Goal: Task Accomplishment & Management: Manage account settings

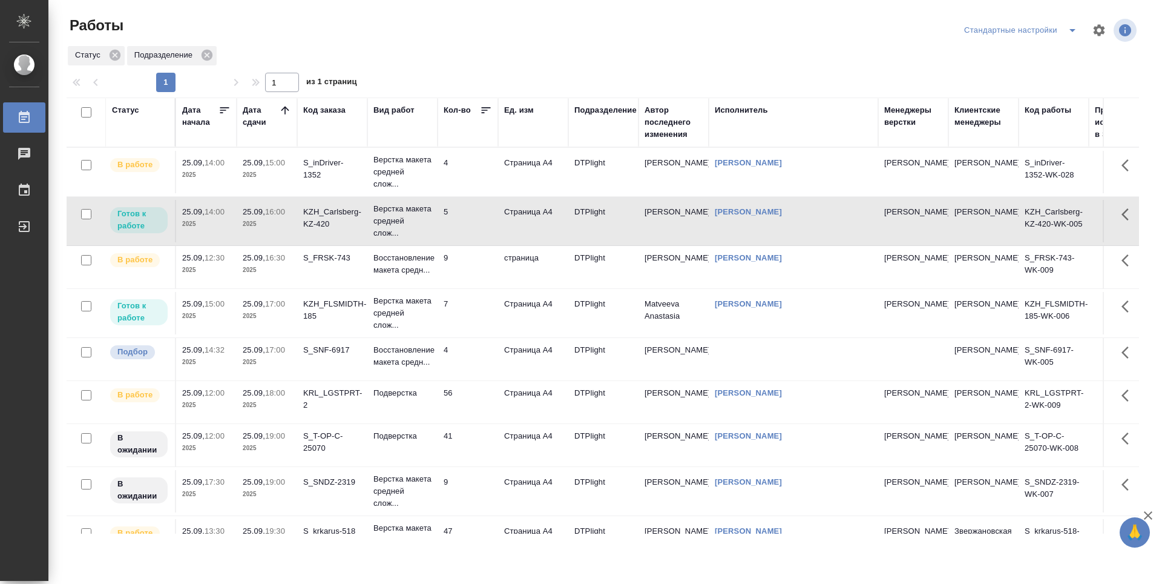
click at [471, 225] on td "5" at bounding box center [468, 221] width 61 height 42
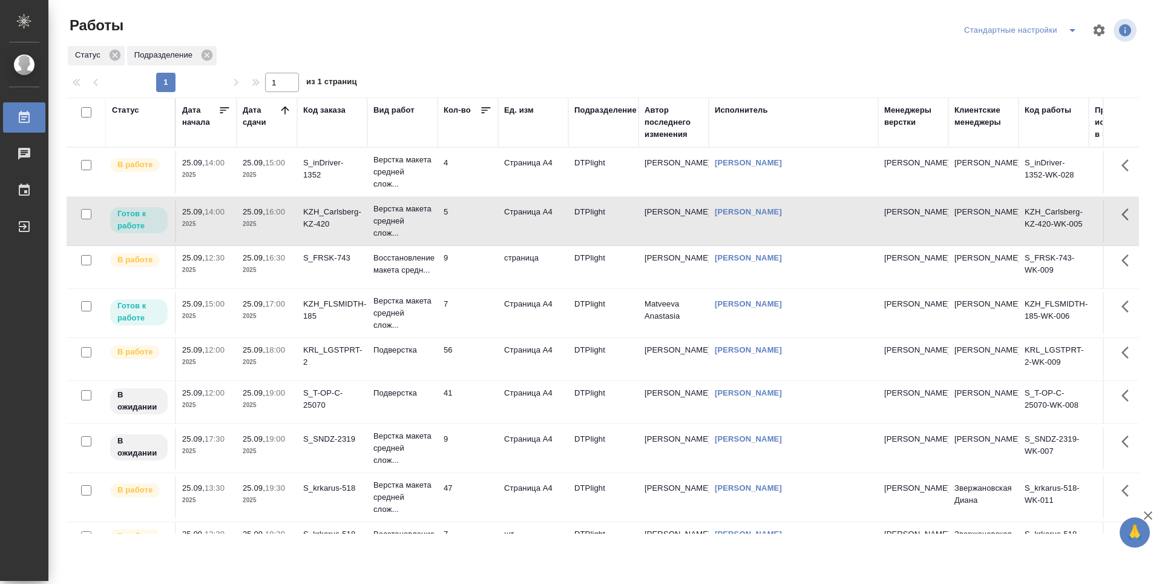
scroll to position [121, 0]
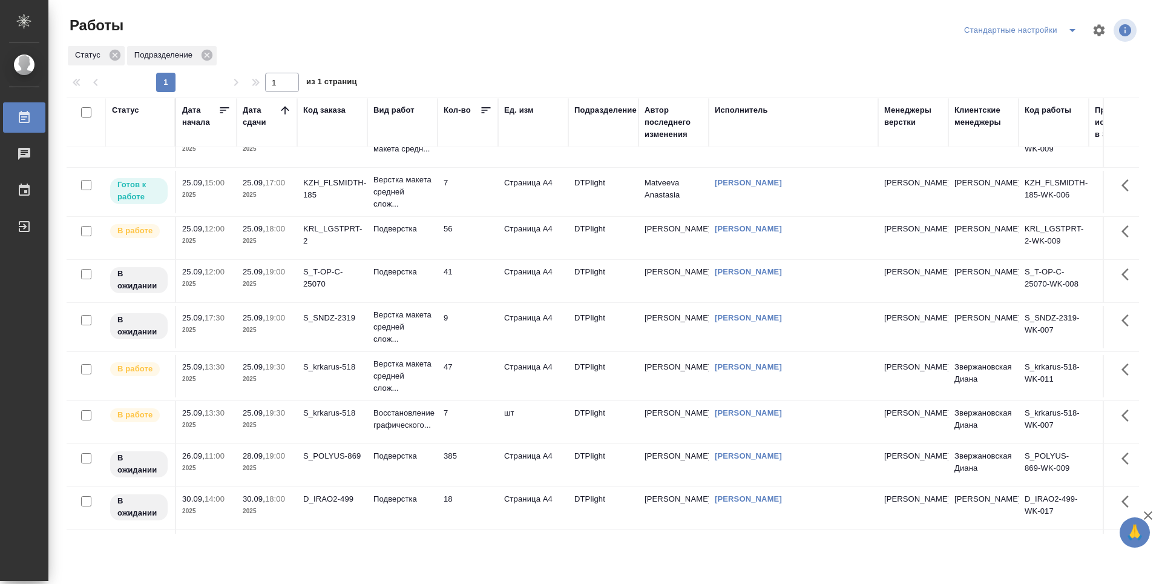
click at [475, 383] on td "47" at bounding box center [468, 376] width 61 height 42
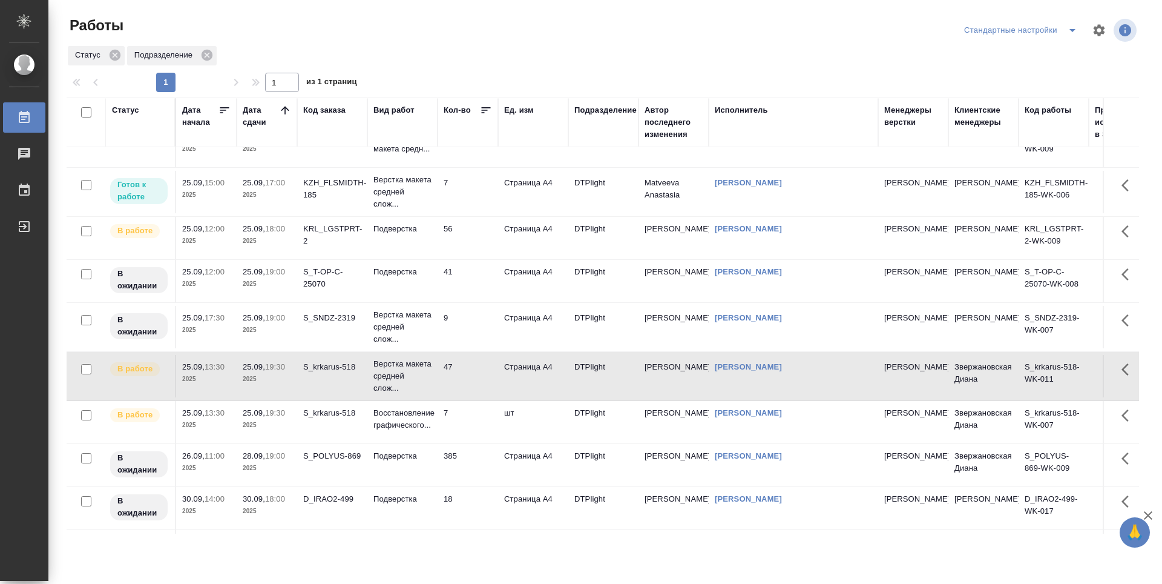
click at [476, 417] on td "7" at bounding box center [468, 422] width 61 height 42
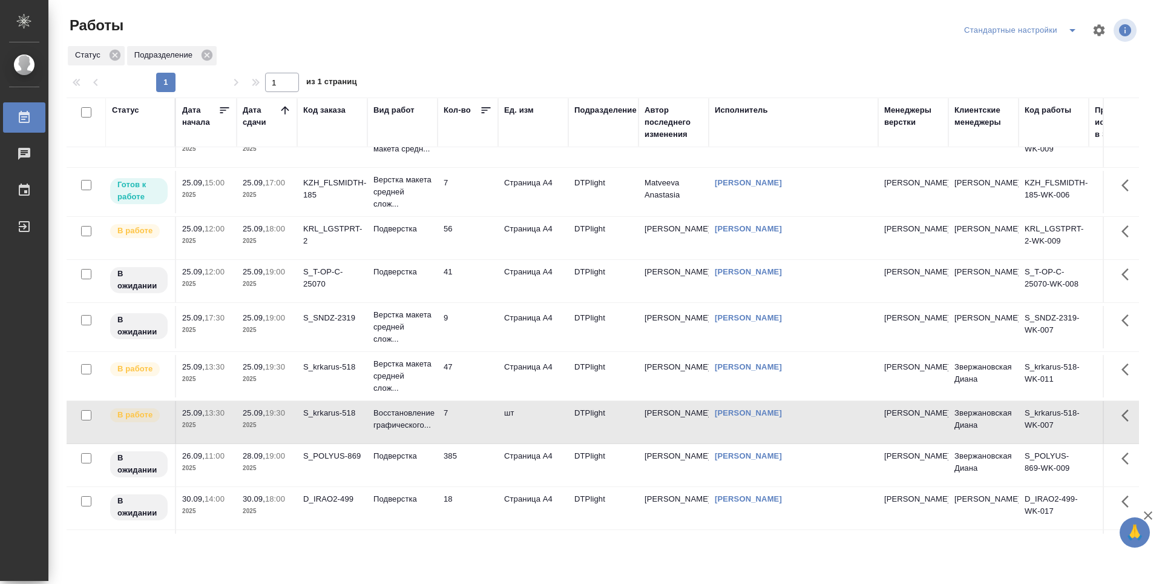
scroll to position [61, 0]
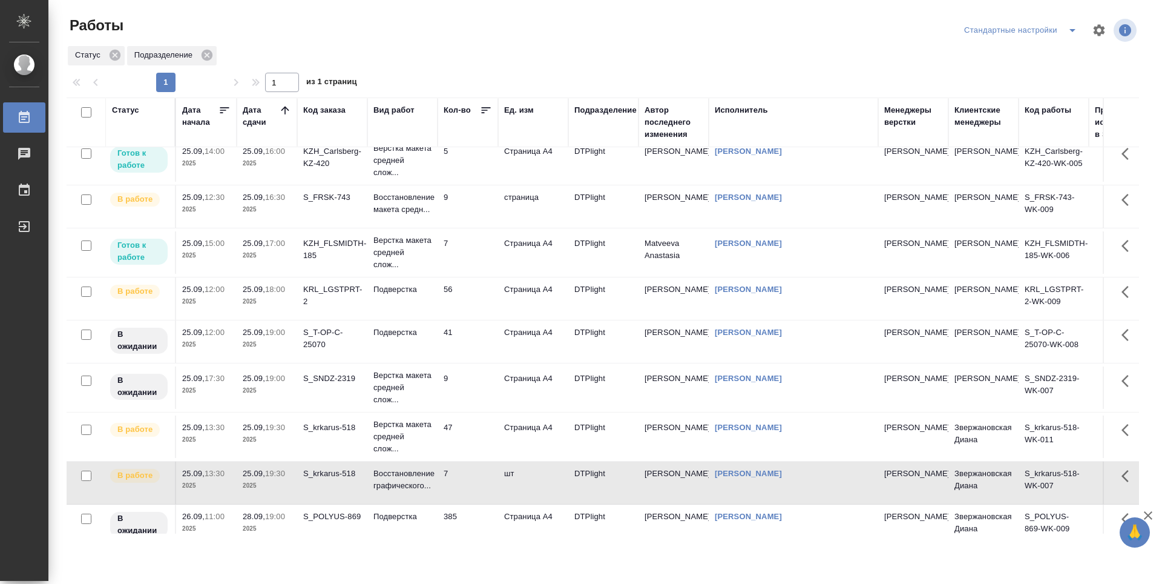
click at [470, 348] on td "41" at bounding box center [468, 341] width 61 height 42
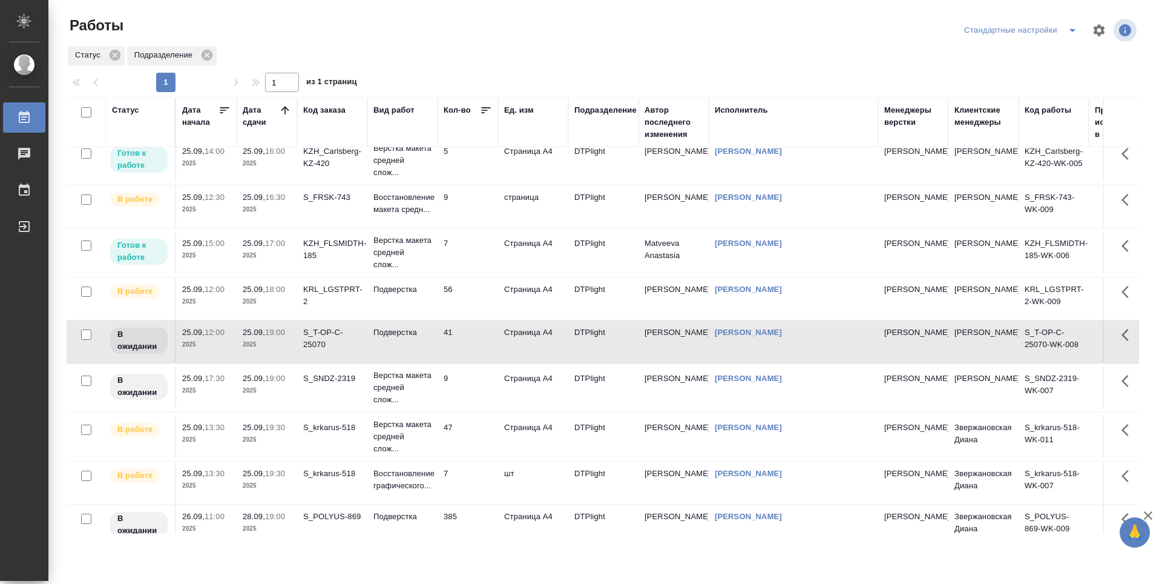
click at [470, 478] on td "7" at bounding box center [468, 482] width 61 height 42
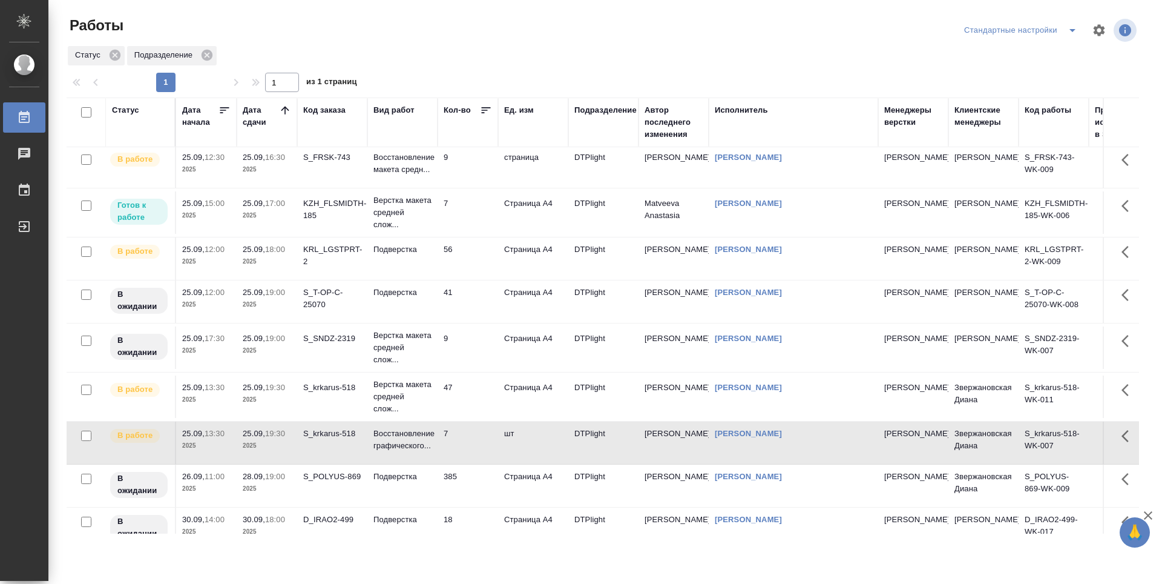
scroll to position [121, 0]
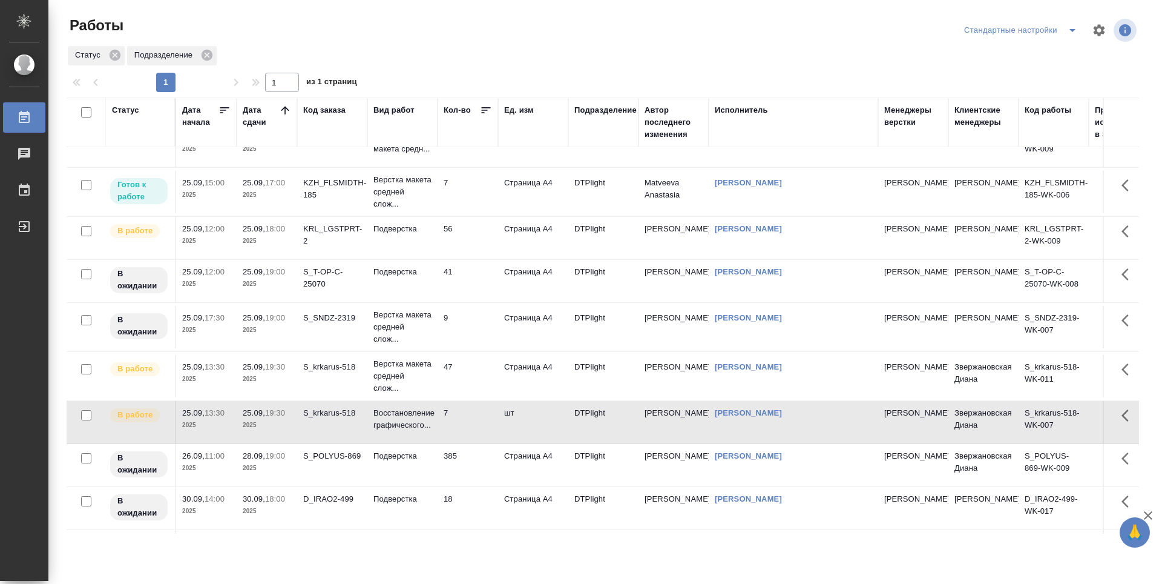
click at [466, 381] on td "47" at bounding box center [468, 376] width 61 height 42
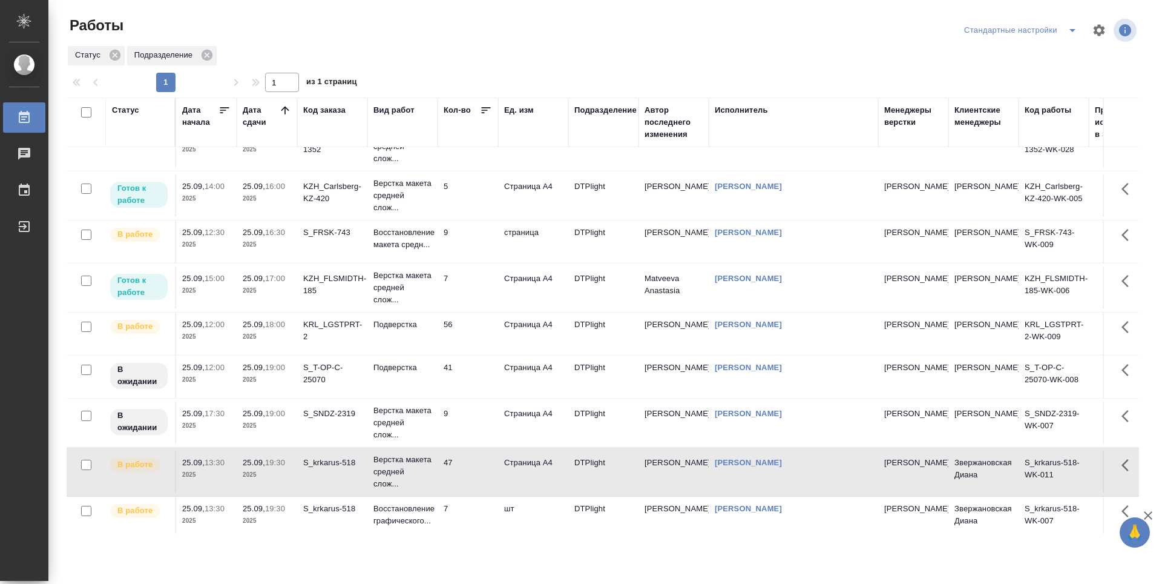
scroll to position [0, 0]
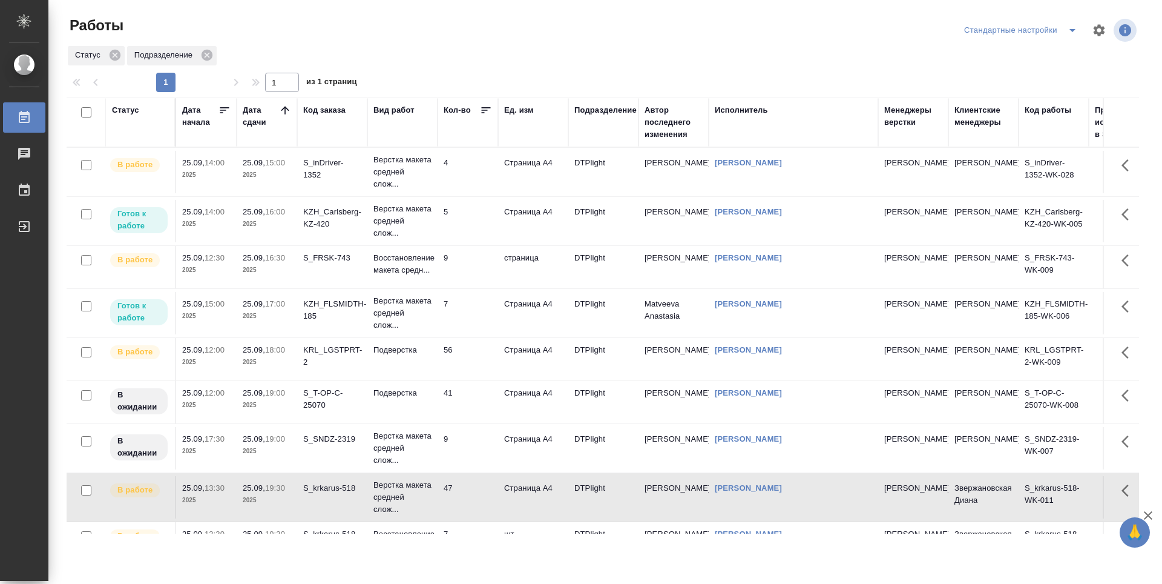
click at [480, 179] on td "4" at bounding box center [468, 172] width 61 height 42
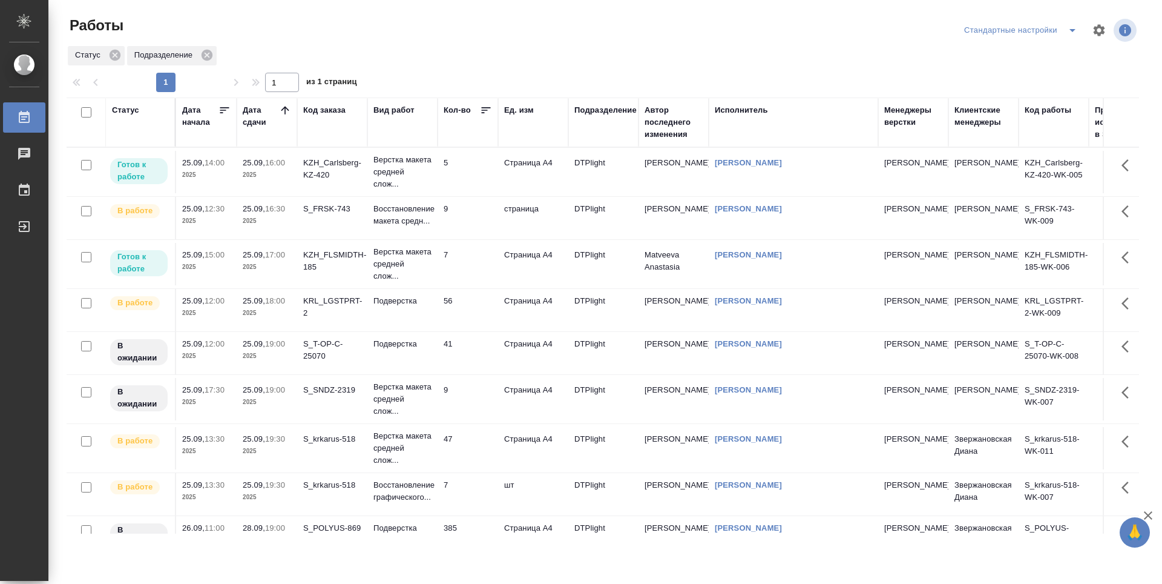
click at [458, 172] on td "5" at bounding box center [468, 172] width 61 height 42
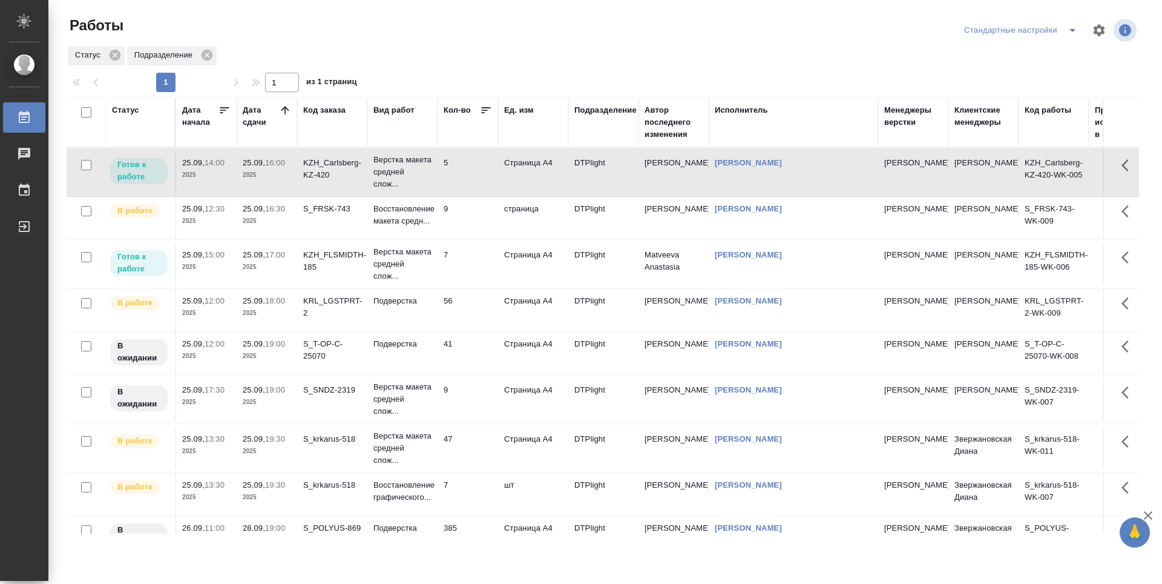
click at [458, 172] on td "5" at bounding box center [468, 172] width 61 height 42
click at [476, 255] on td "7" at bounding box center [468, 264] width 61 height 42
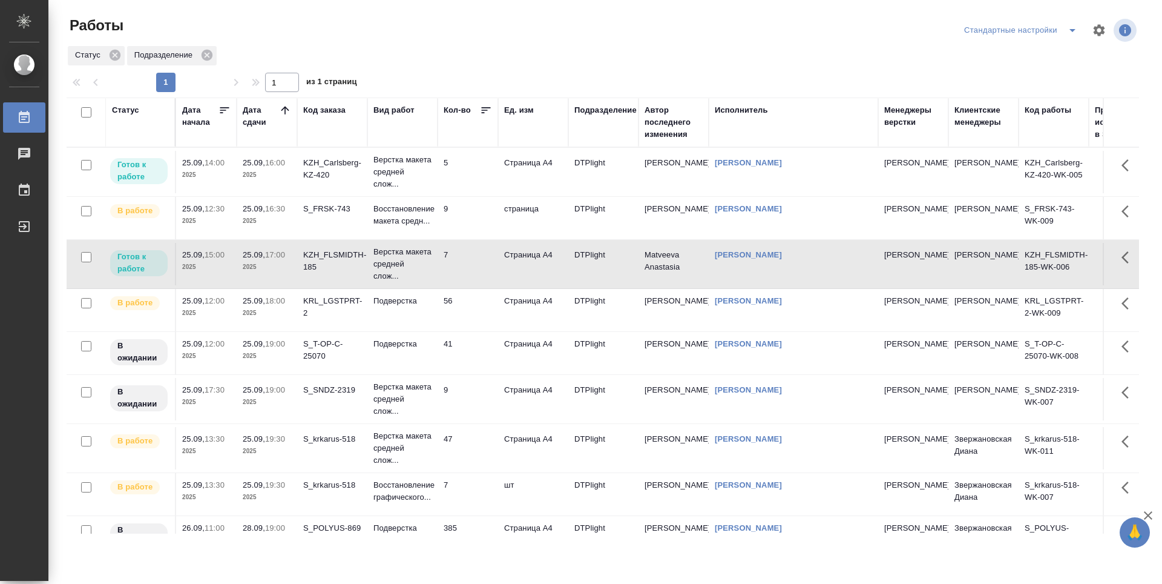
click at [476, 255] on td "7" at bounding box center [468, 264] width 61 height 42
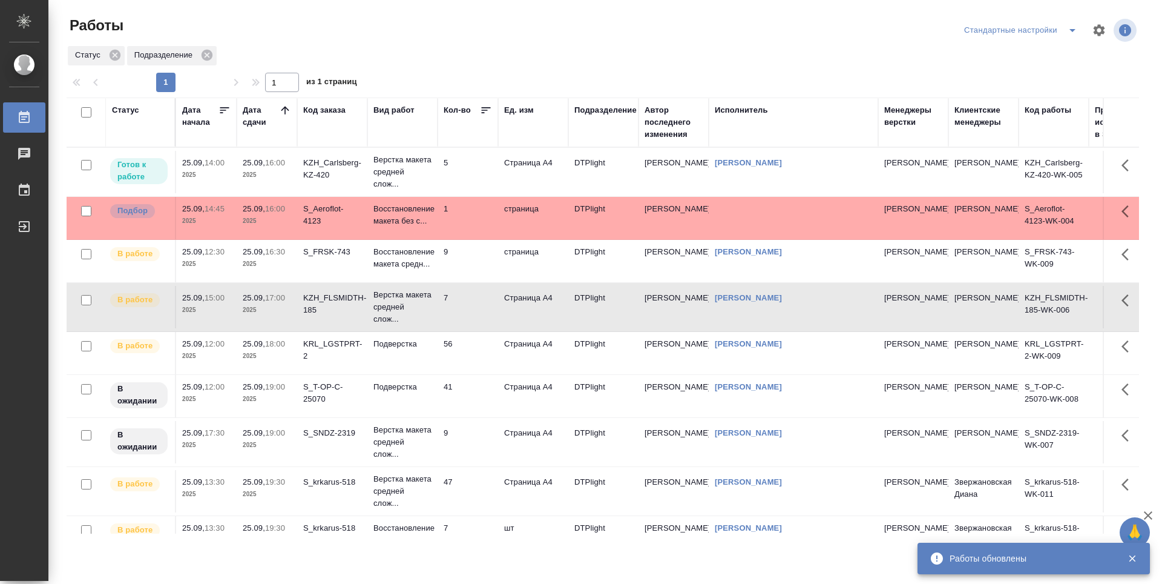
click at [484, 360] on td "56" at bounding box center [468, 353] width 61 height 42
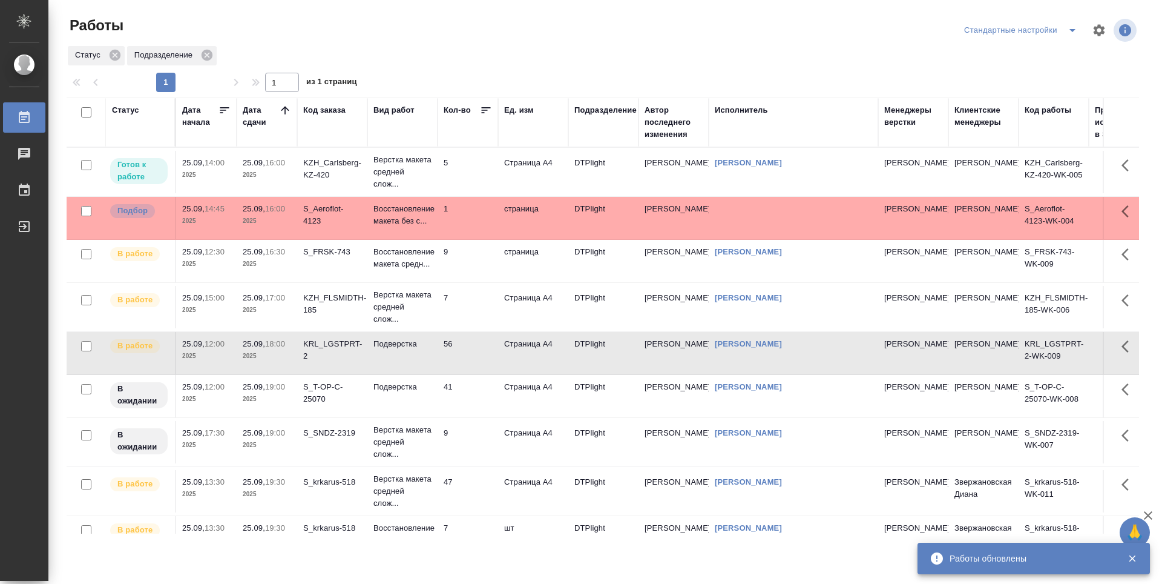
click at [475, 280] on td "9" at bounding box center [468, 261] width 61 height 42
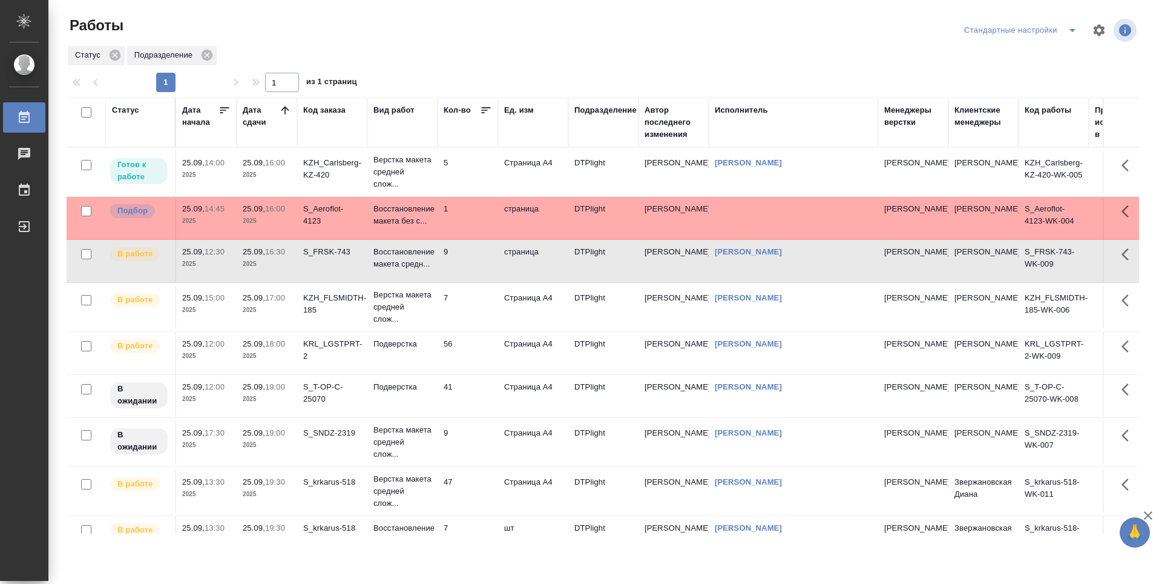
click at [480, 168] on td "5" at bounding box center [468, 172] width 61 height 42
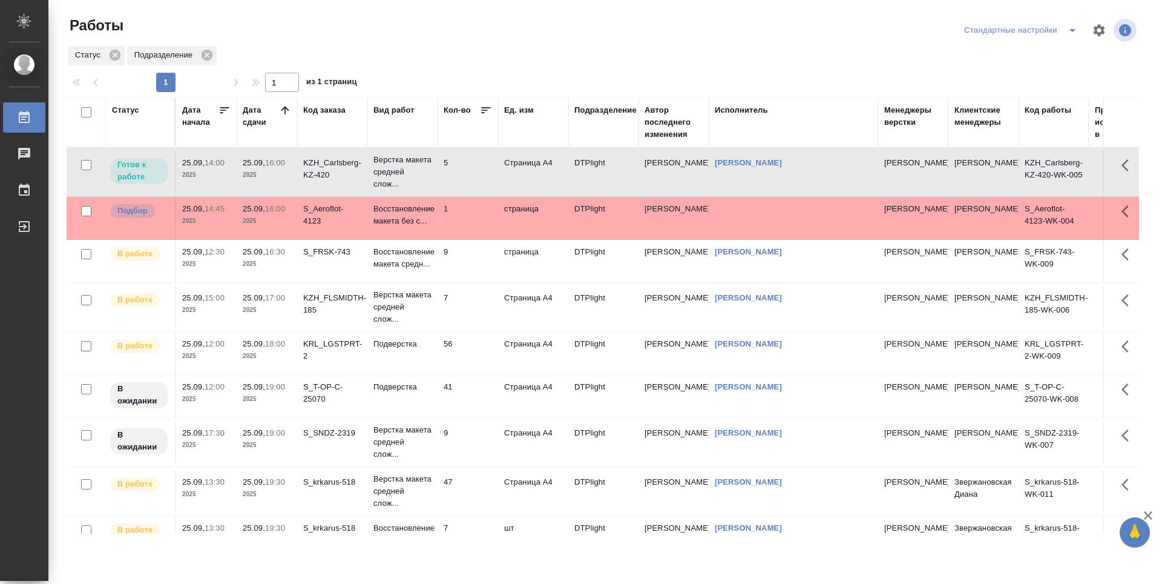
click at [472, 165] on td "5" at bounding box center [468, 172] width 61 height 42
click at [490, 315] on td "7" at bounding box center [468, 307] width 61 height 42
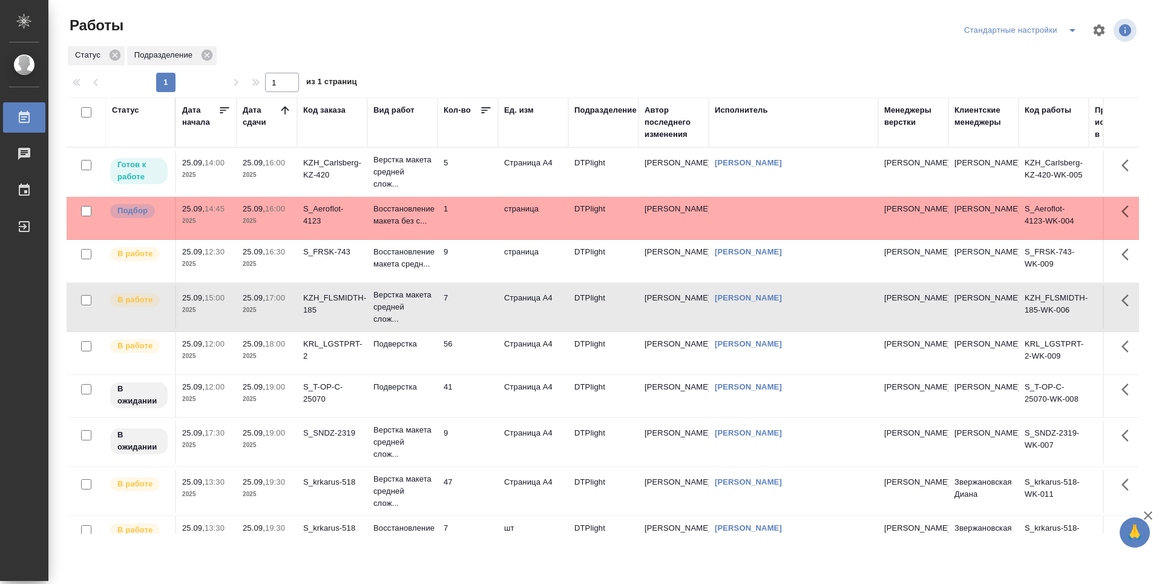
click at [472, 363] on td "56" at bounding box center [468, 353] width 61 height 42
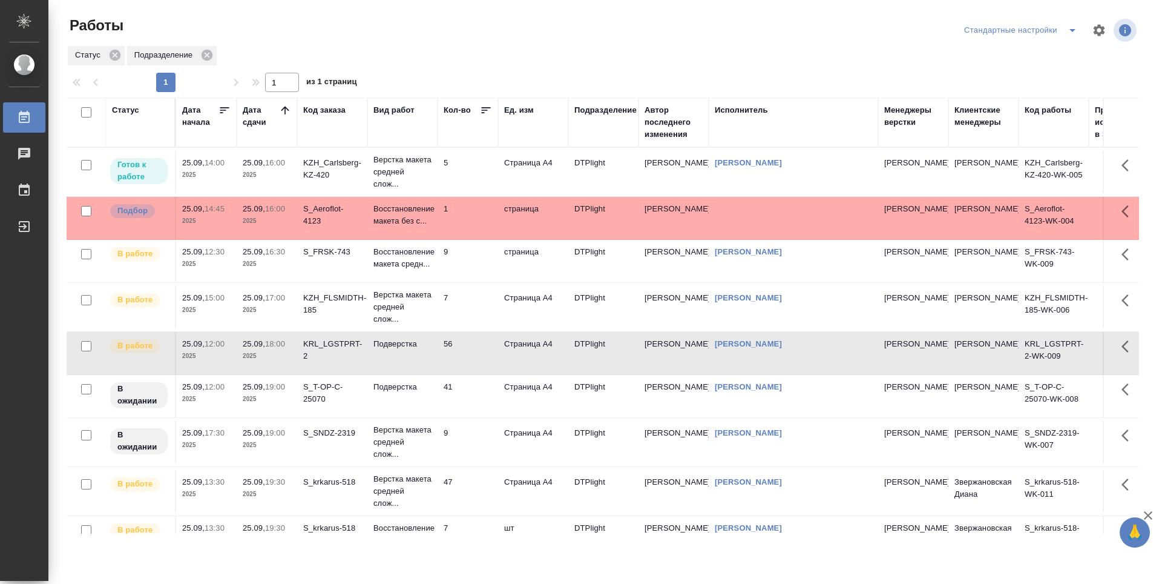
click at [472, 404] on td "41" at bounding box center [468, 396] width 61 height 42
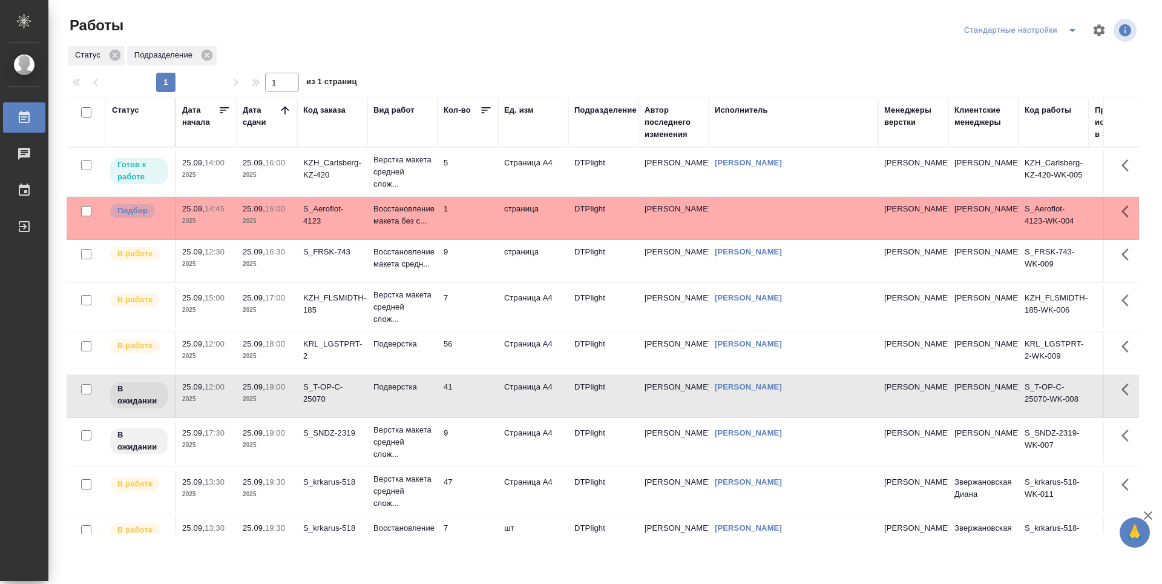
click at [470, 438] on td "9" at bounding box center [468, 442] width 61 height 42
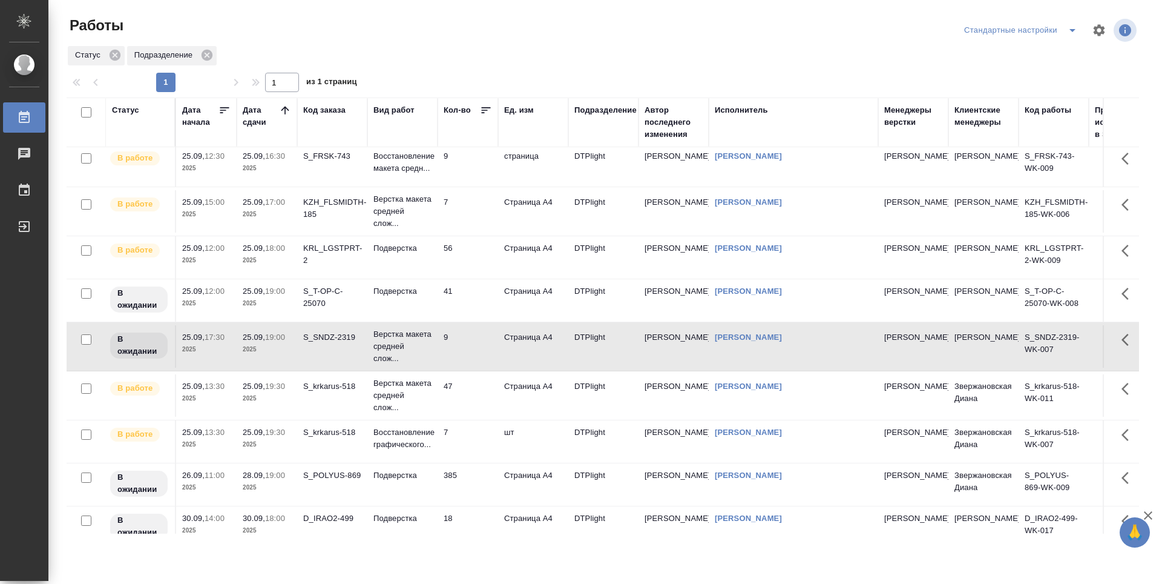
scroll to position [182, 0]
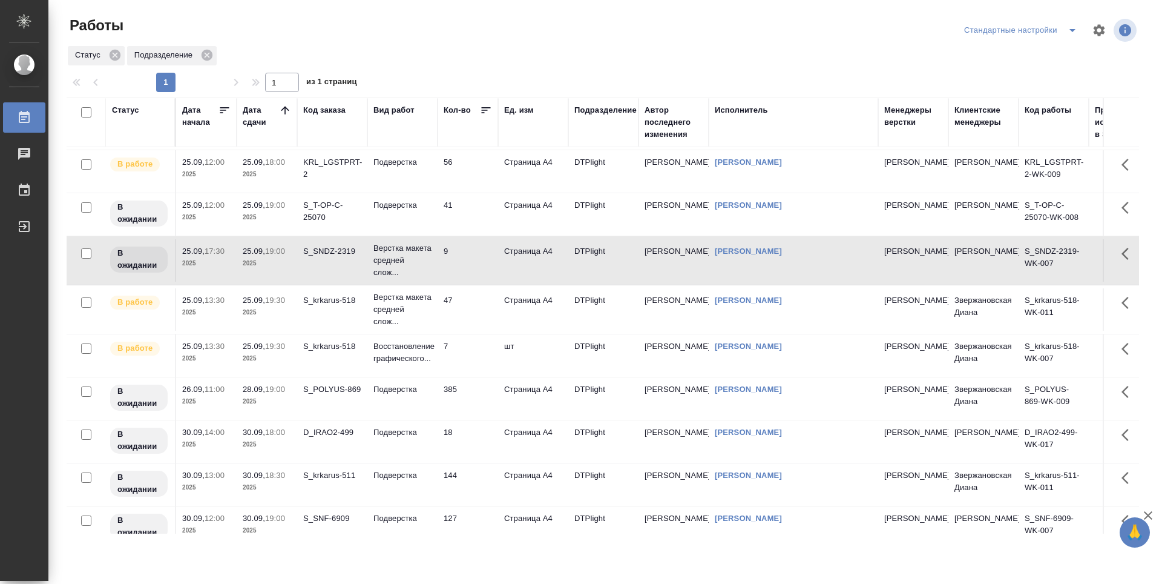
click at [470, 308] on td "47" at bounding box center [468, 309] width 61 height 42
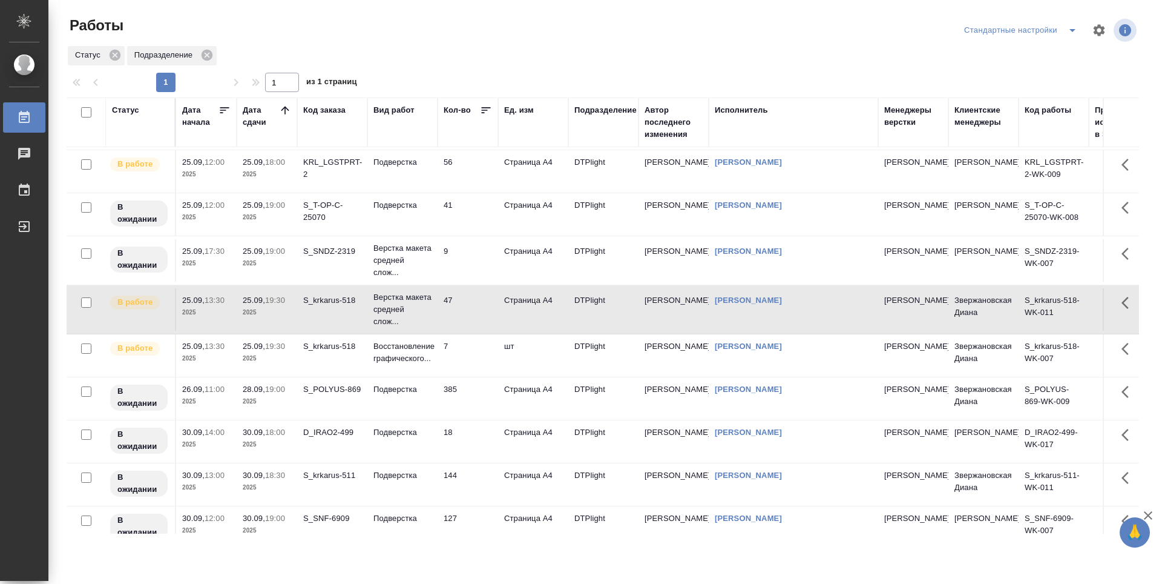
click at [470, 308] on td "47" at bounding box center [468, 309] width 61 height 42
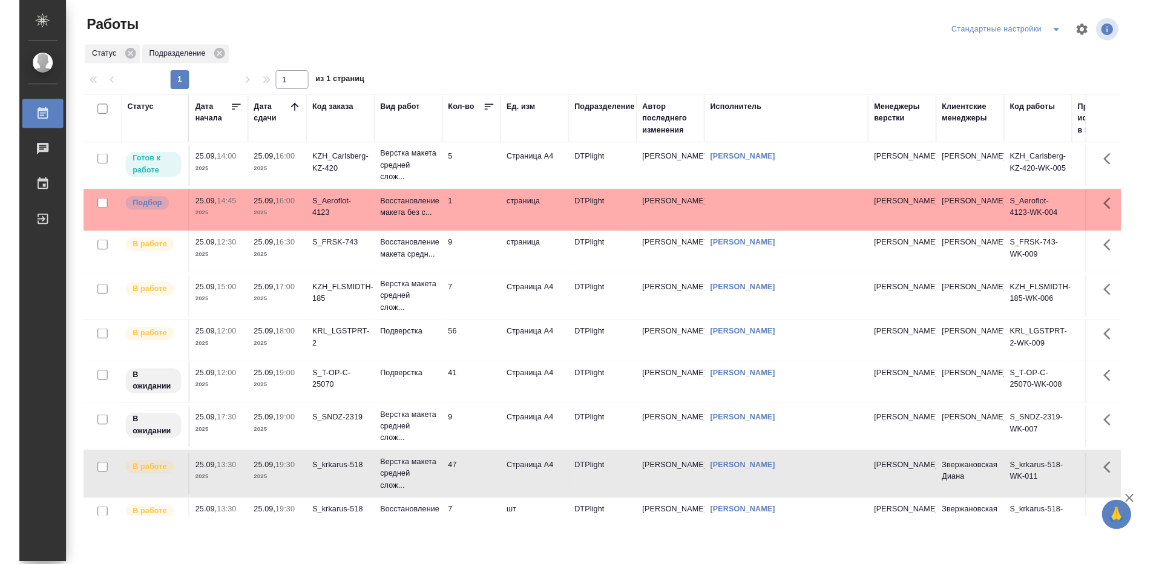
scroll to position [0, 0]
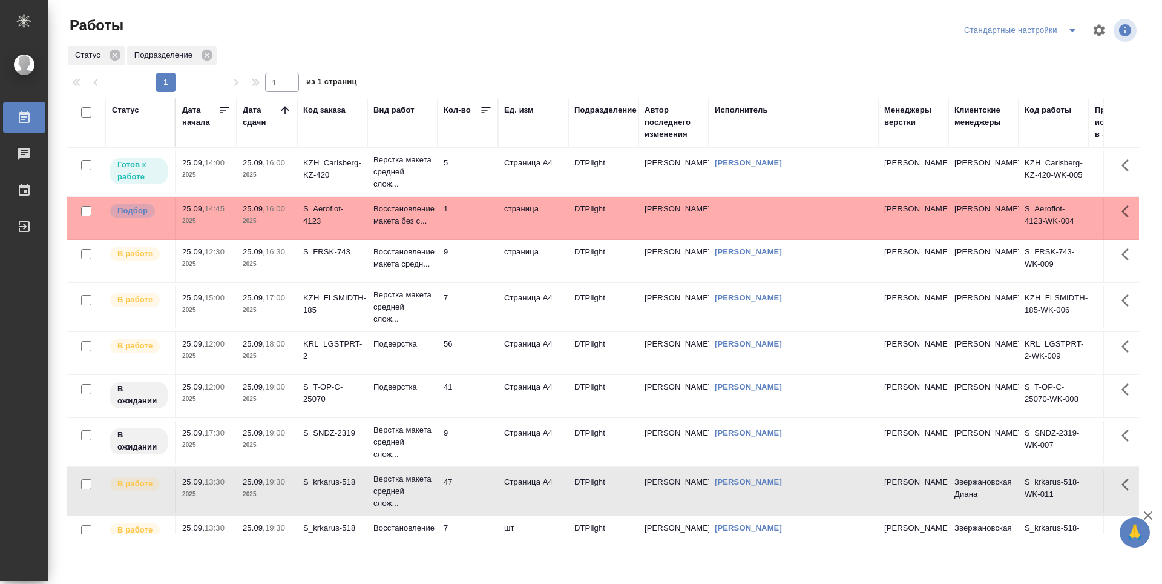
click at [258, 181] on td "25.09, 16:00 2025" at bounding box center [267, 172] width 61 height 42
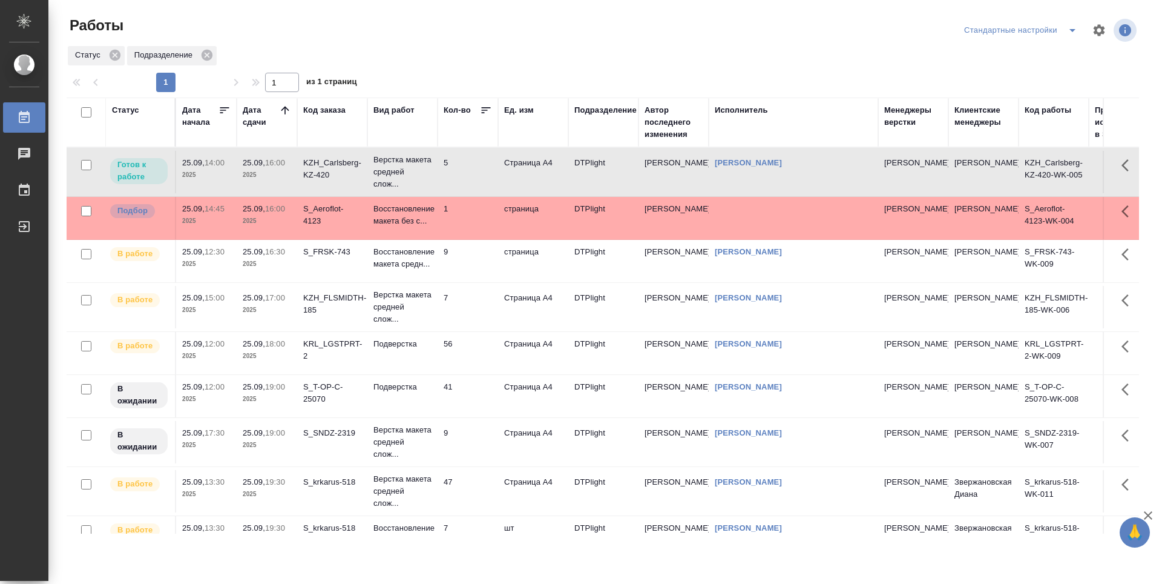
click at [258, 181] on td "25.09, 16:00 2025" at bounding box center [267, 172] width 61 height 42
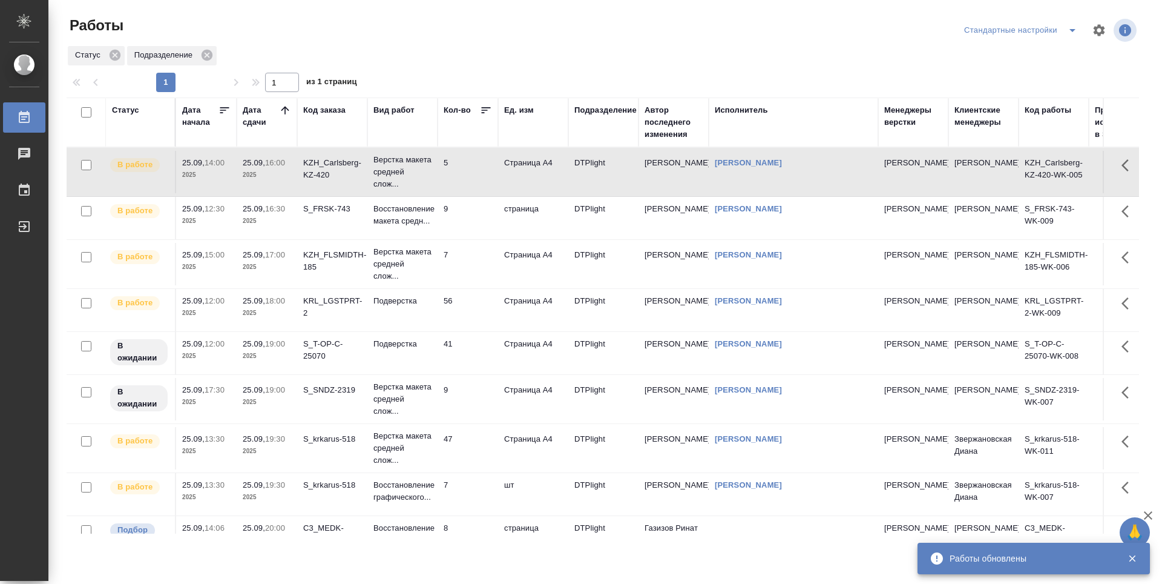
click at [510, 36] on div at bounding box center [607, 30] width 361 height 29
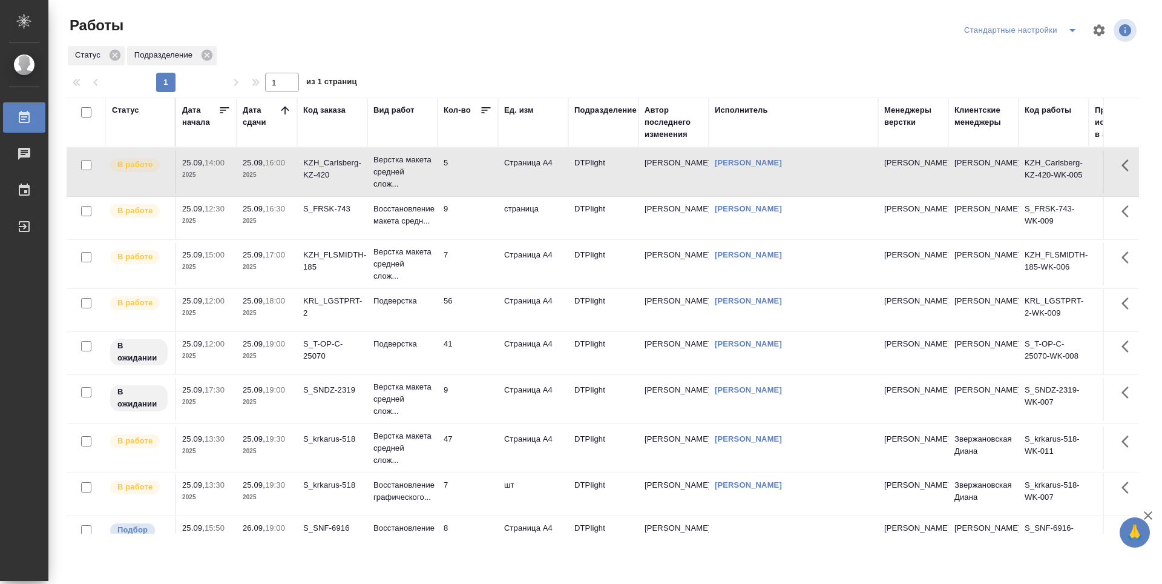
click at [478, 176] on td "5" at bounding box center [468, 172] width 61 height 42
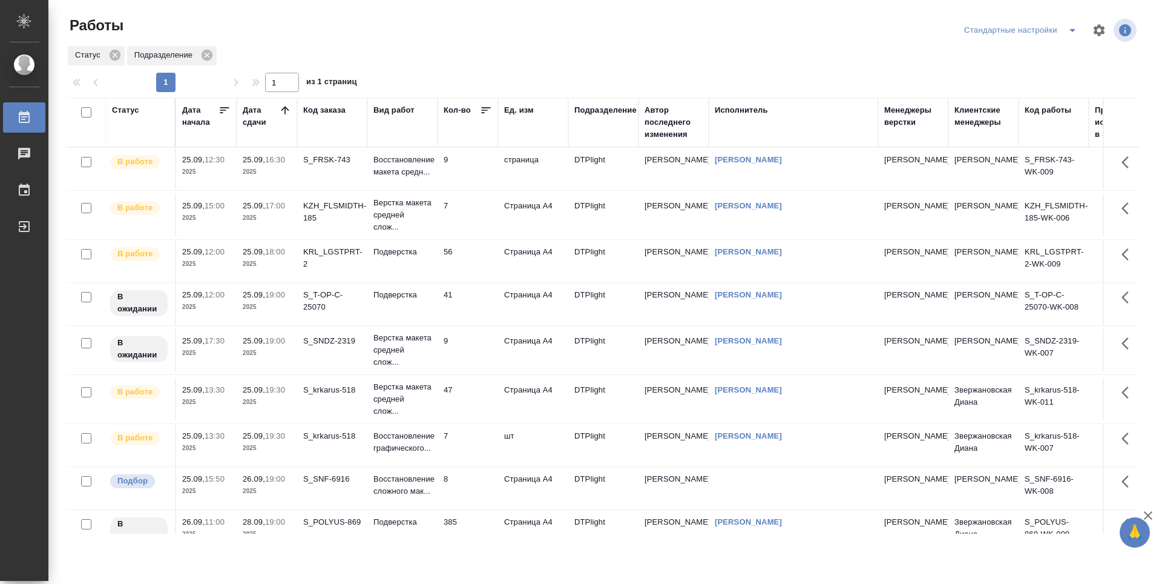
click at [477, 170] on td "9" at bounding box center [468, 169] width 61 height 42
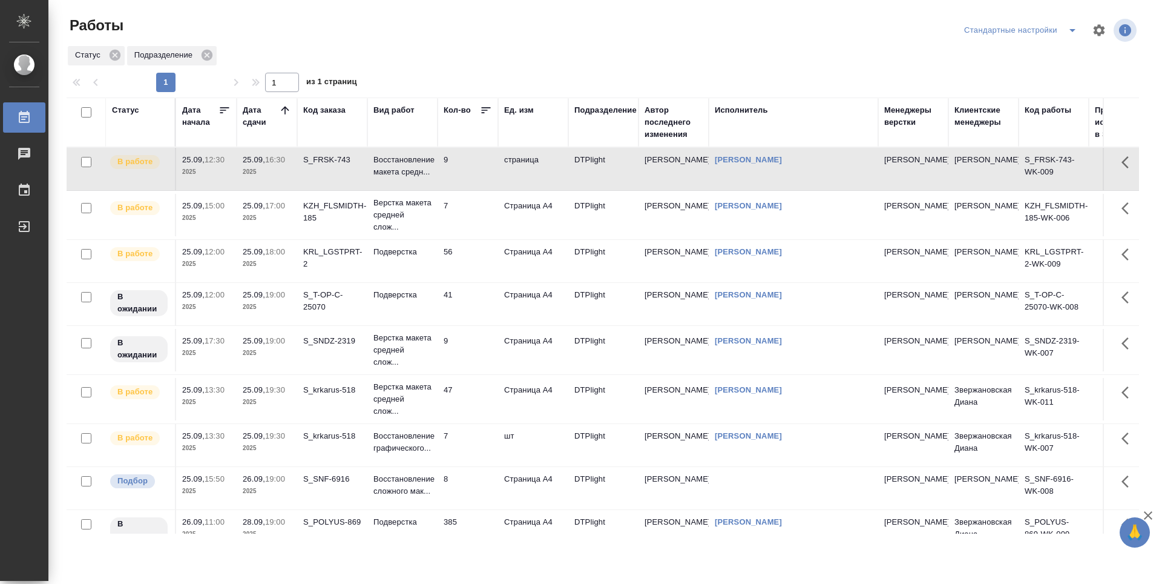
click at [480, 205] on td "7" at bounding box center [468, 215] width 61 height 42
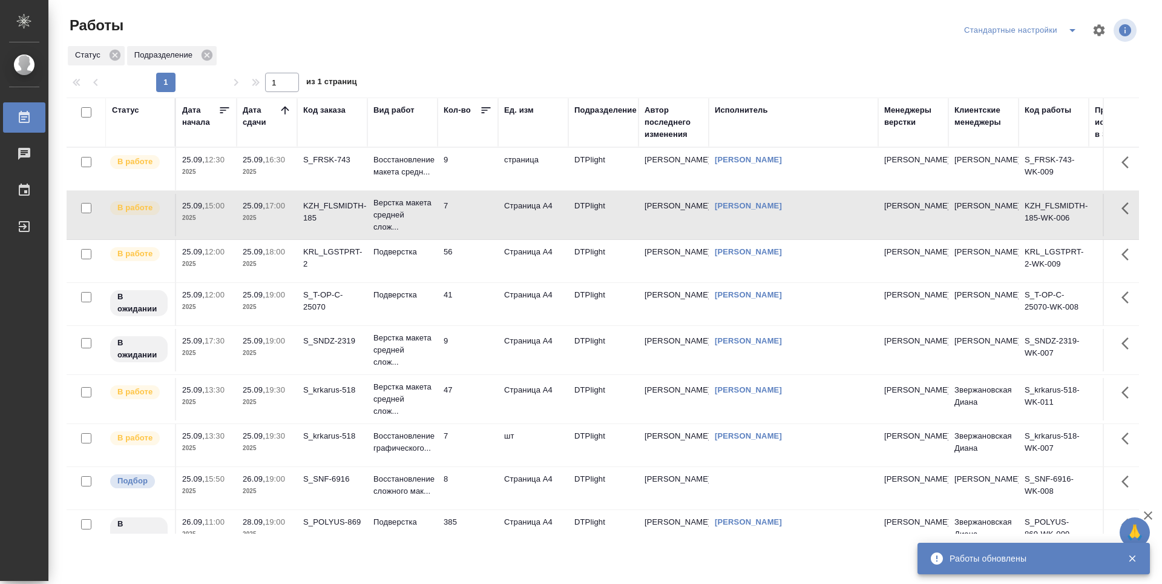
click at [466, 314] on td "41" at bounding box center [468, 304] width 61 height 42
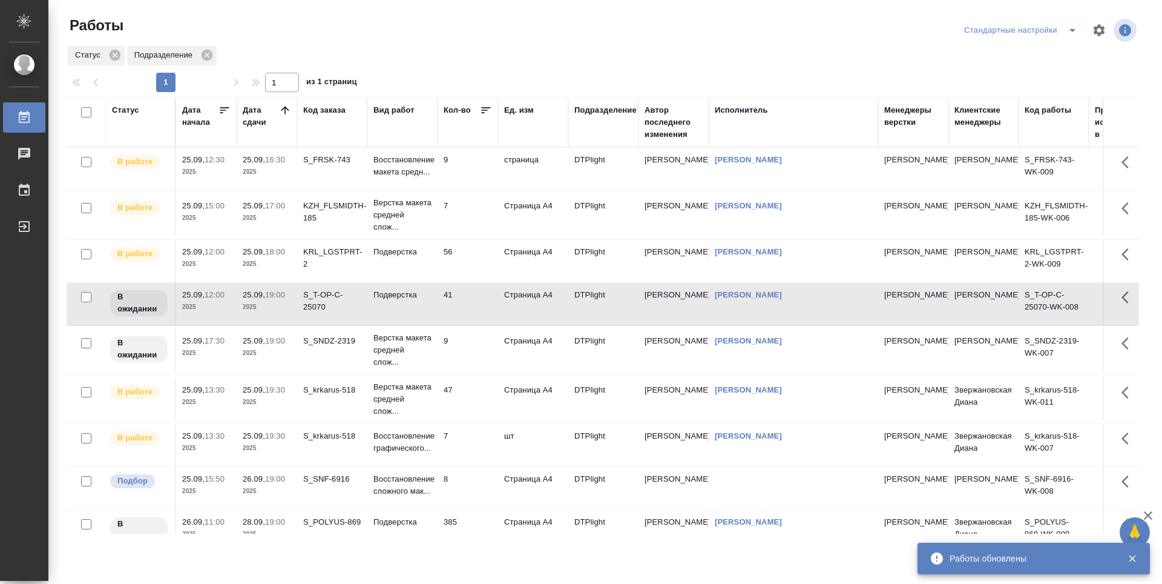
click at [471, 354] on td "9" at bounding box center [468, 350] width 61 height 42
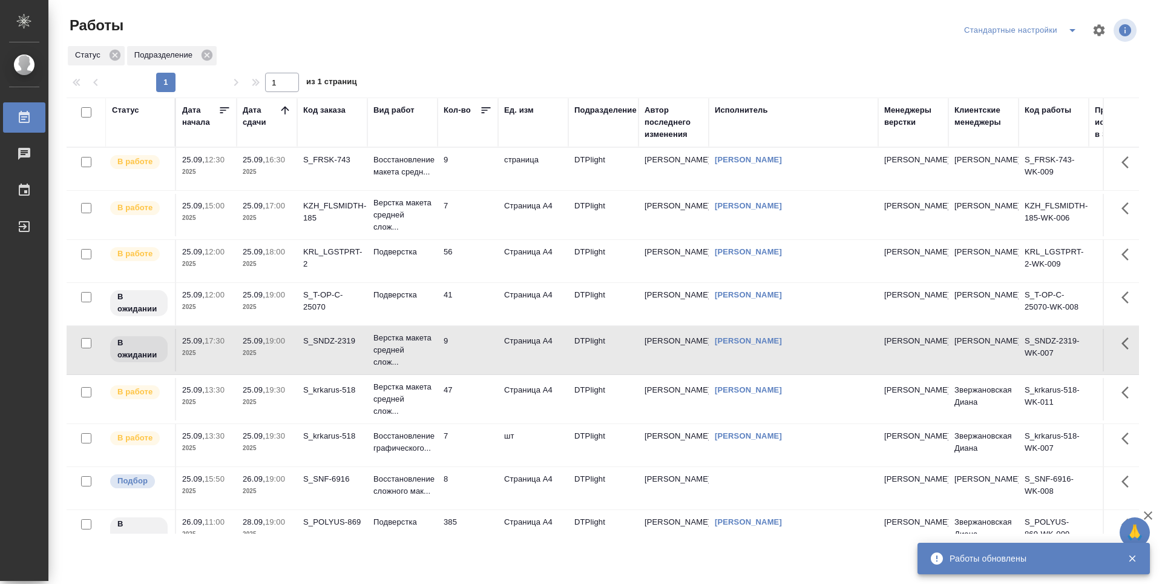
click at [475, 403] on td "47" at bounding box center [468, 399] width 61 height 42
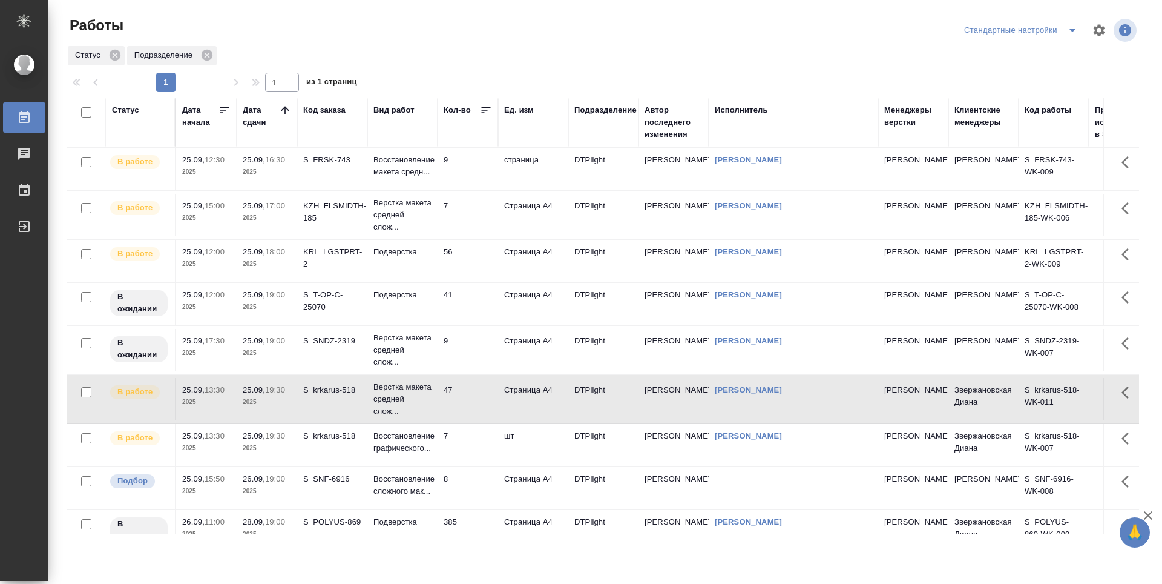
click at [470, 433] on td "7" at bounding box center [468, 445] width 61 height 42
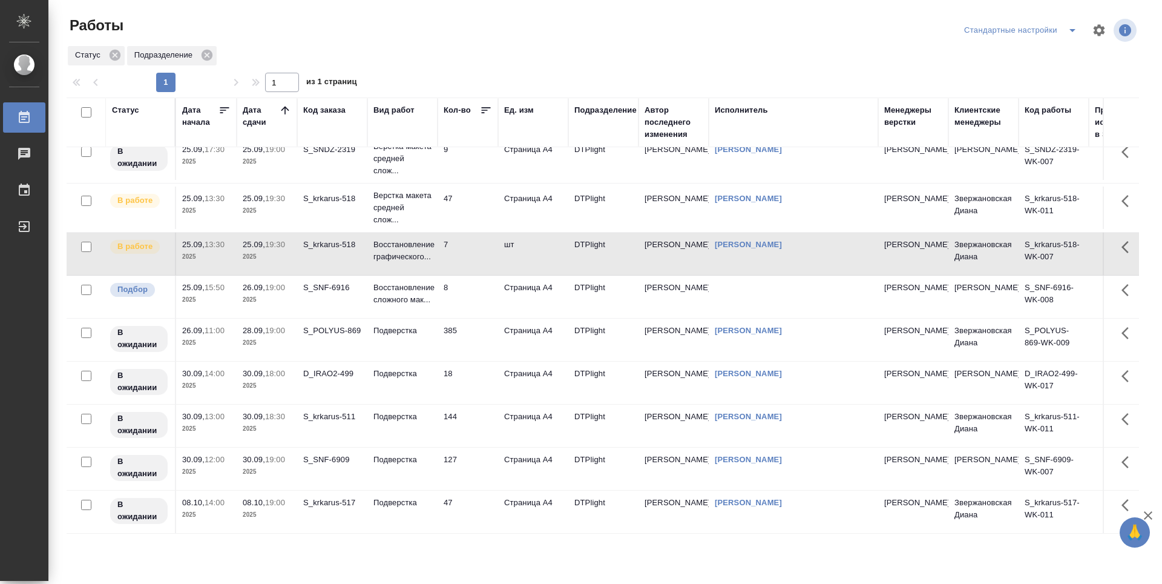
scroll to position [200, 0]
click at [467, 343] on td "385" at bounding box center [468, 339] width 61 height 42
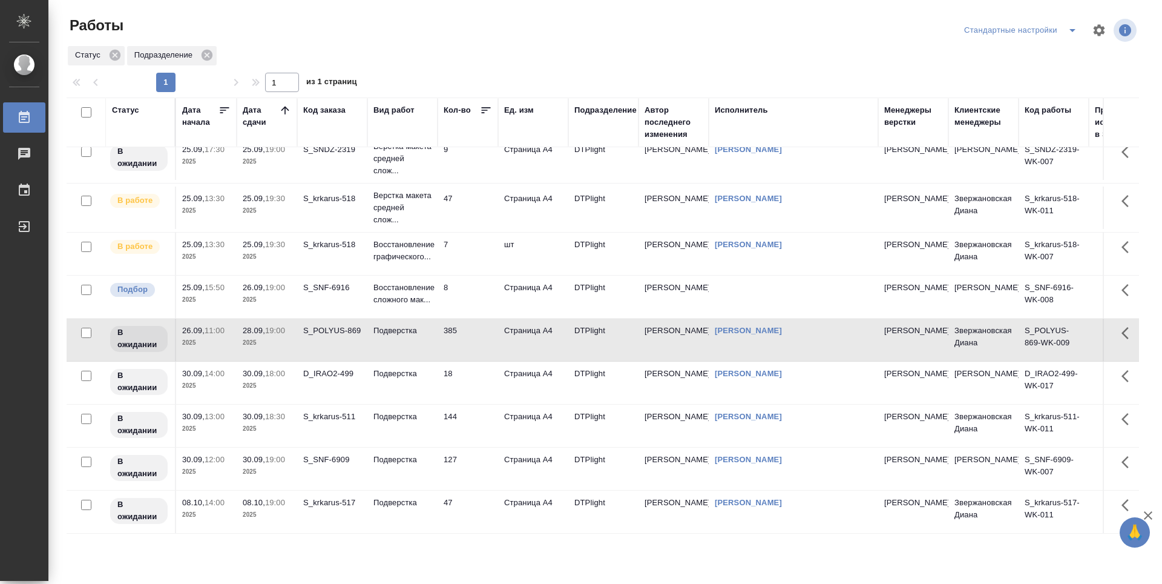
click at [464, 372] on td "18" at bounding box center [468, 382] width 61 height 42
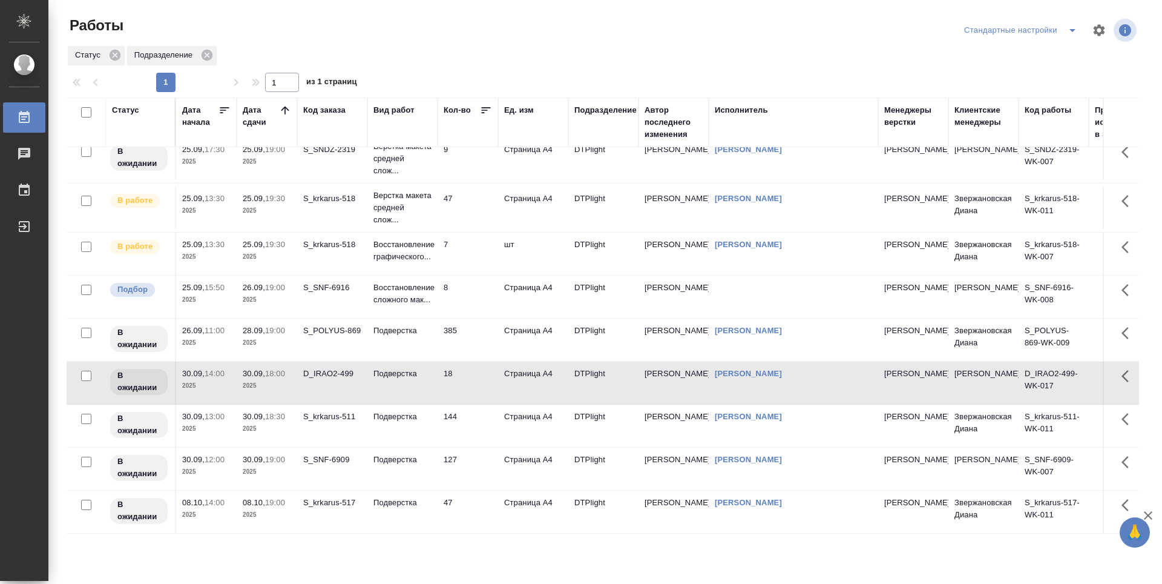
click at [459, 407] on td "144" at bounding box center [468, 425] width 61 height 42
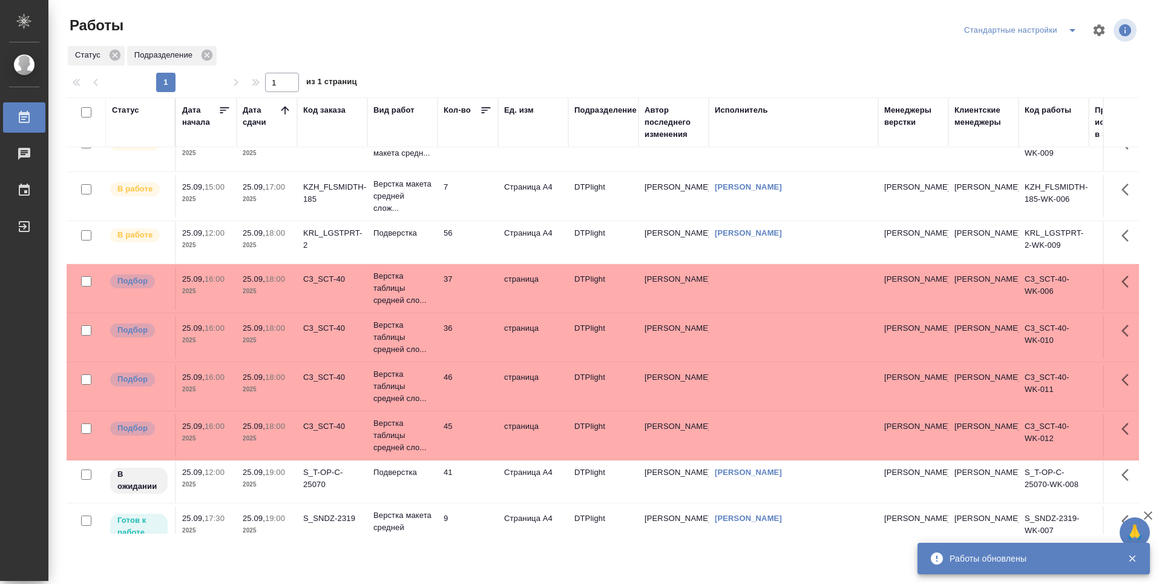
scroll to position [0, 0]
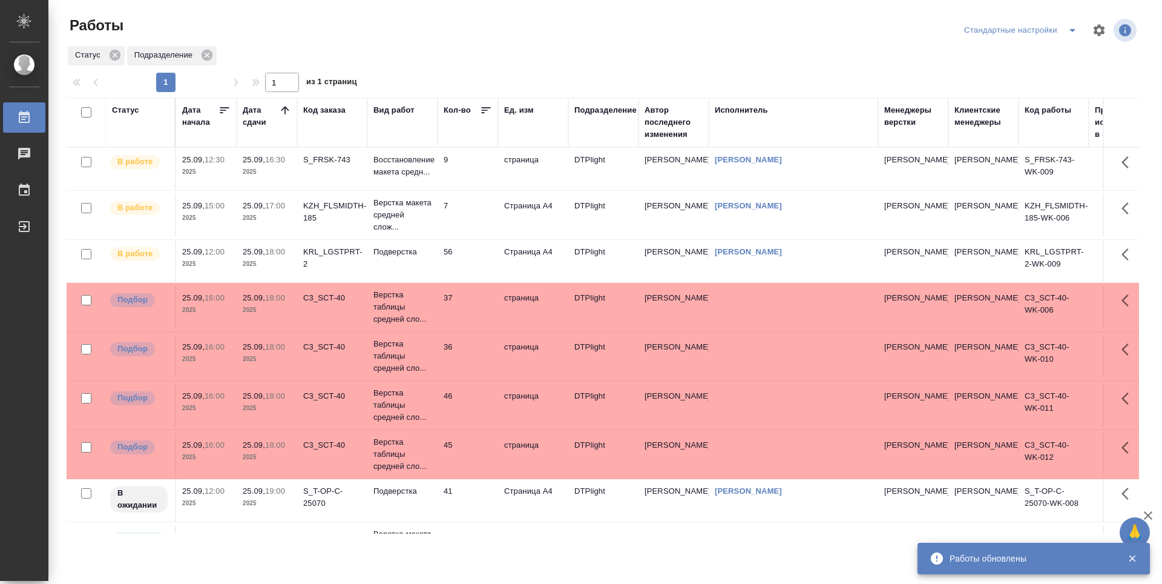
click at [473, 166] on td "9" at bounding box center [468, 169] width 61 height 42
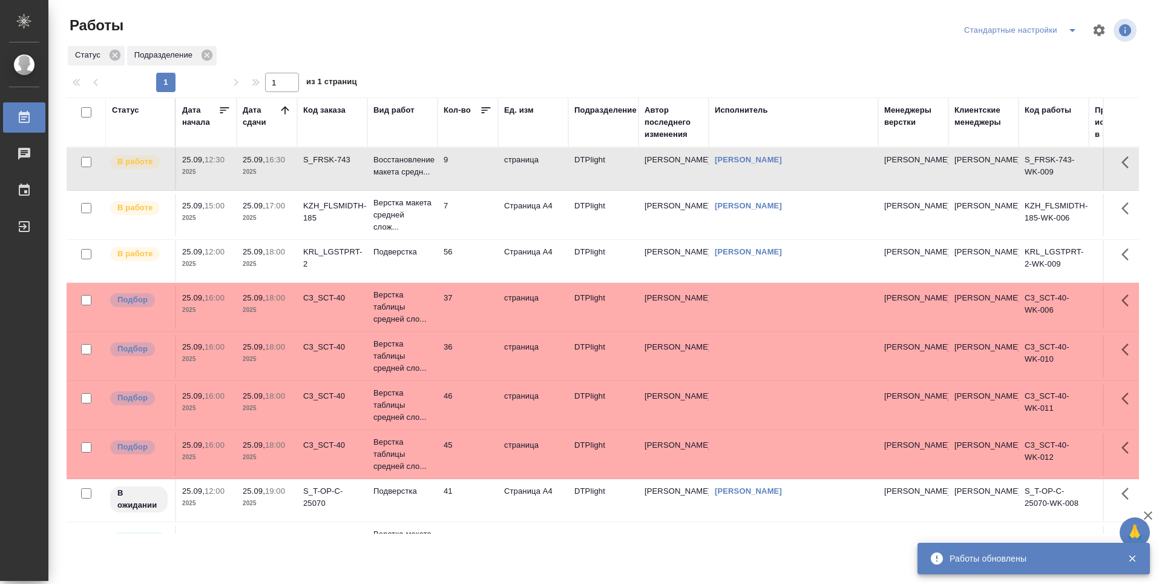
click at [473, 166] on td "9" at bounding box center [468, 169] width 61 height 42
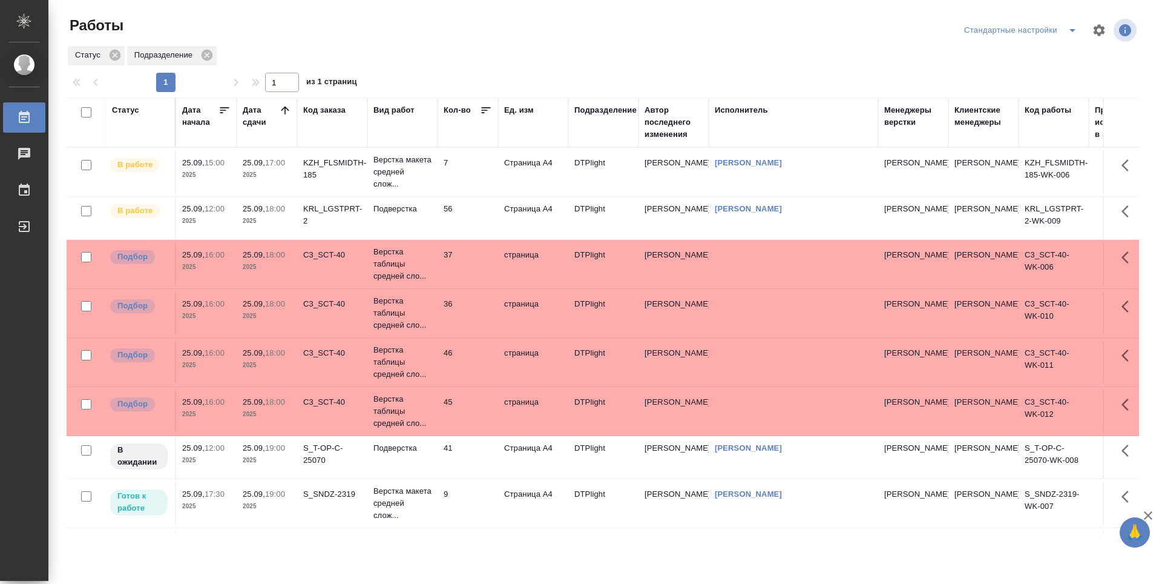
click at [483, 262] on td "37" at bounding box center [468, 264] width 61 height 42
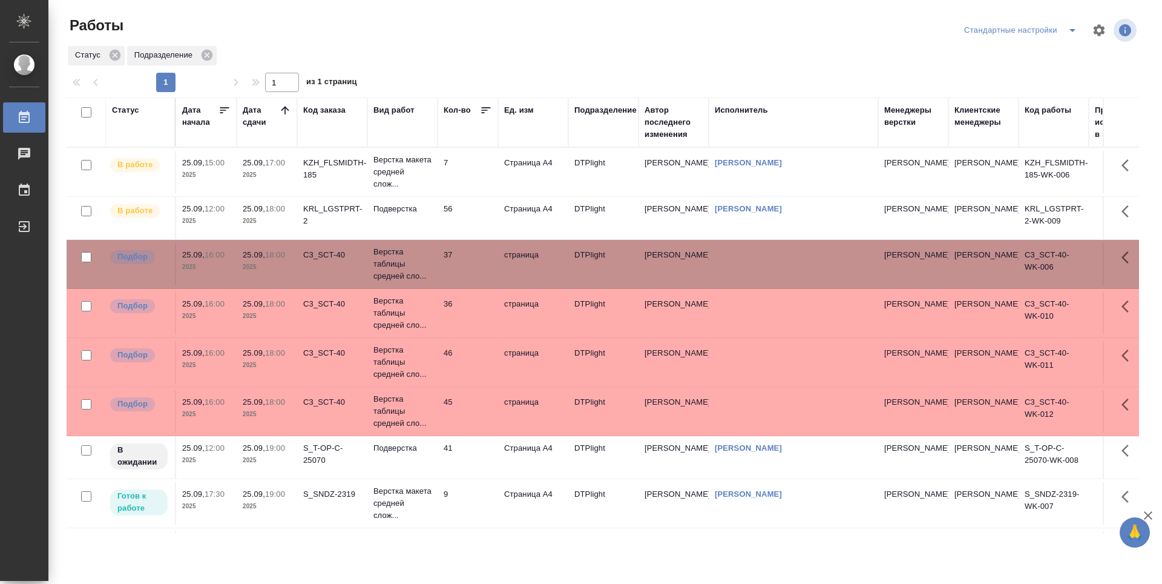
click at [473, 402] on td "45" at bounding box center [468, 411] width 61 height 42
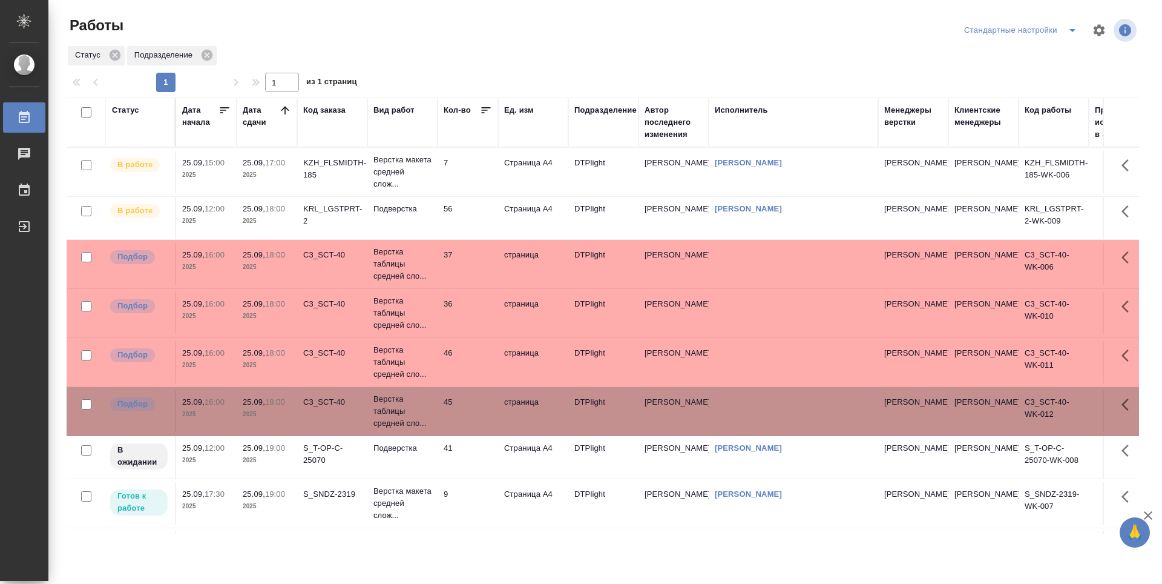
click at [473, 402] on td "45" at bounding box center [468, 411] width 61 height 42
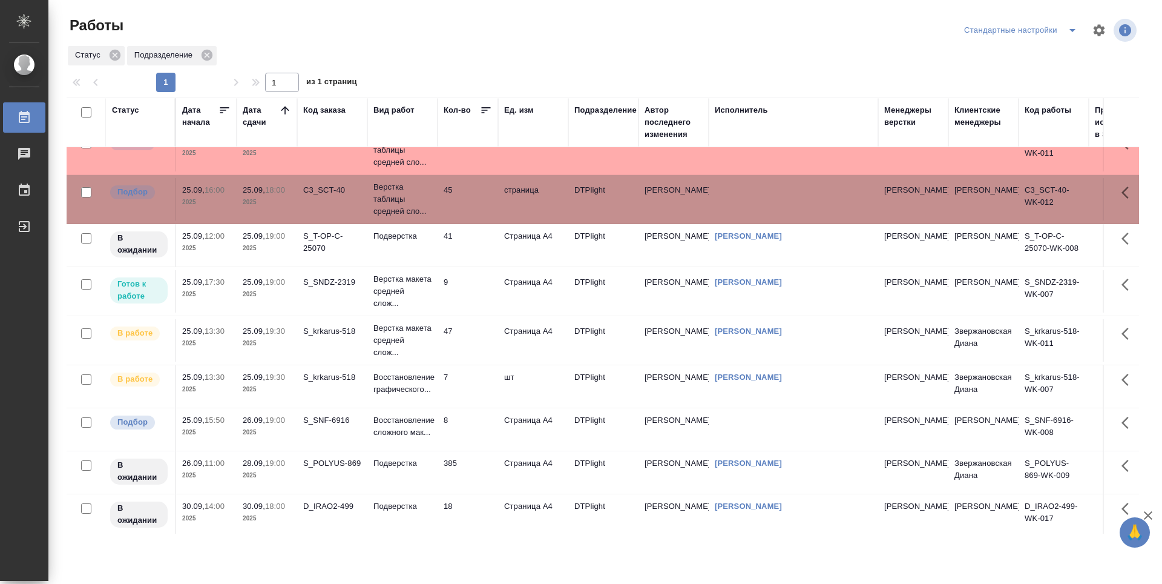
scroll to position [232, 0]
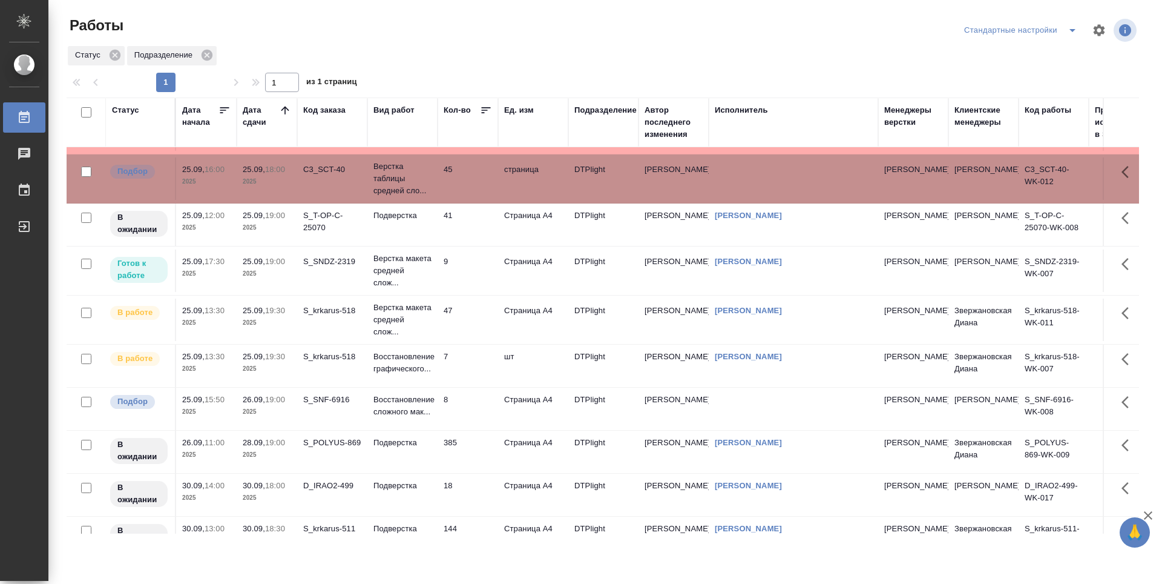
click at [480, 275] on td "9" at bounding box center [468, 270] width 61 height 42
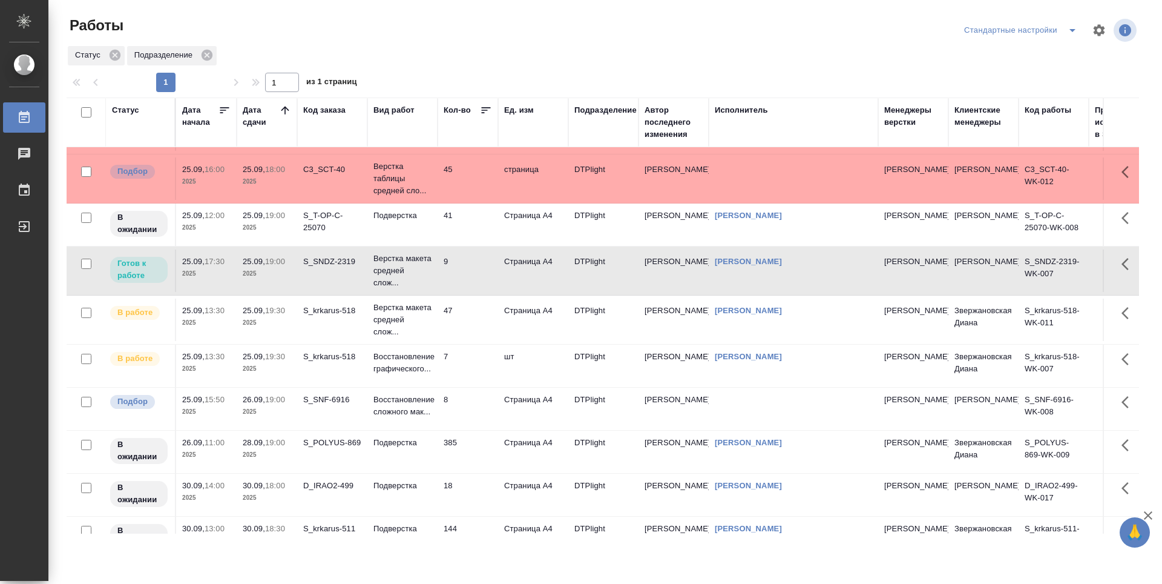
click at [480, 275] on td "9" at bounding box center [468, 270] width 61 height 42
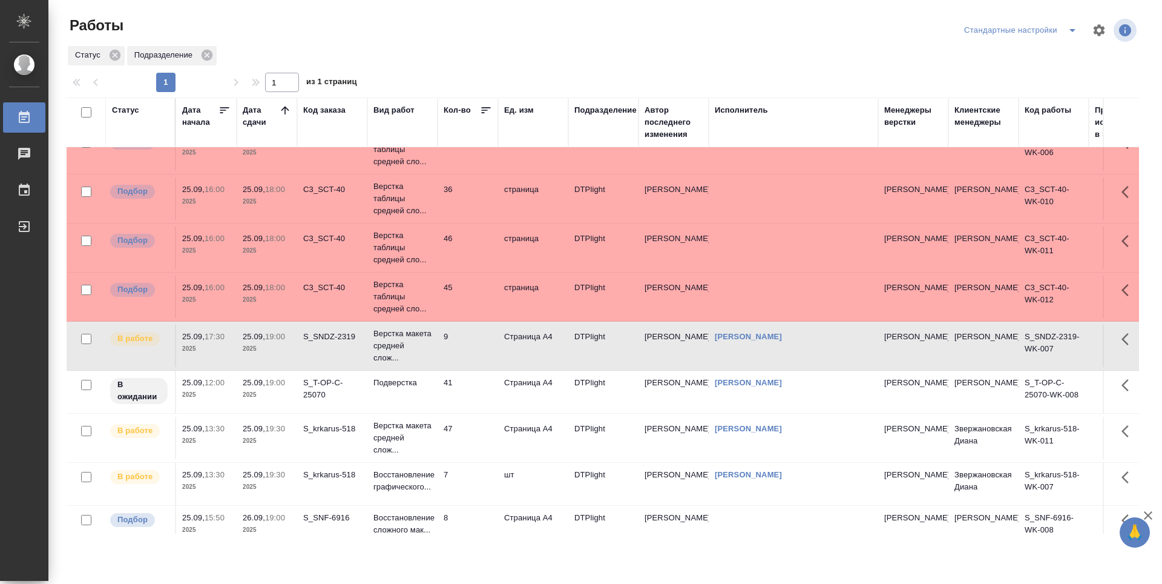
scroll to position [121, 0]
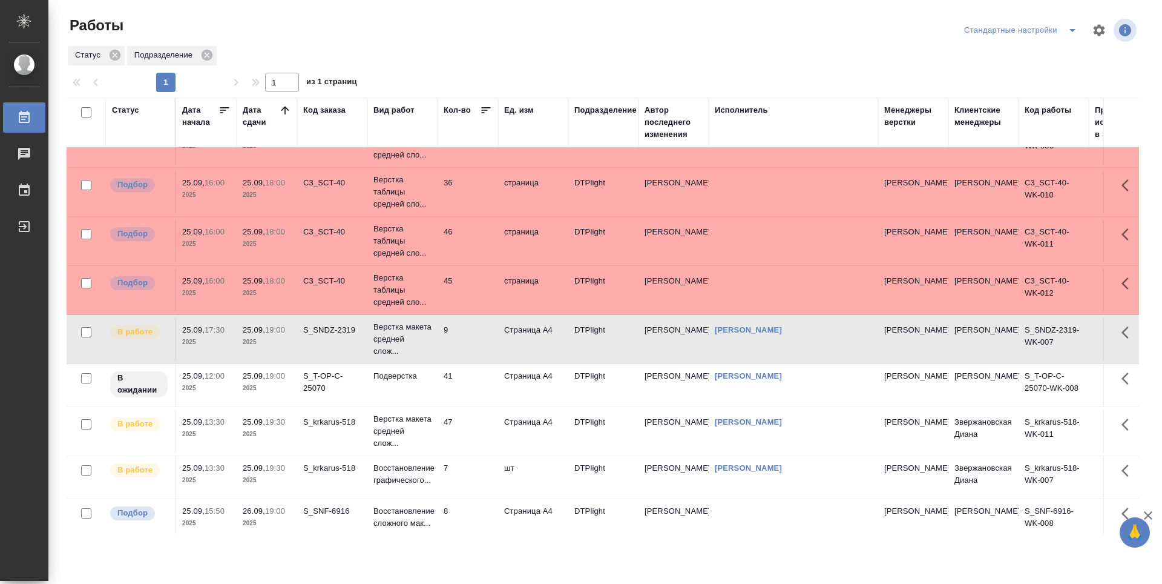
click at [498, 398] on td "41" at bounding box center [468, 385] width 61 height 42
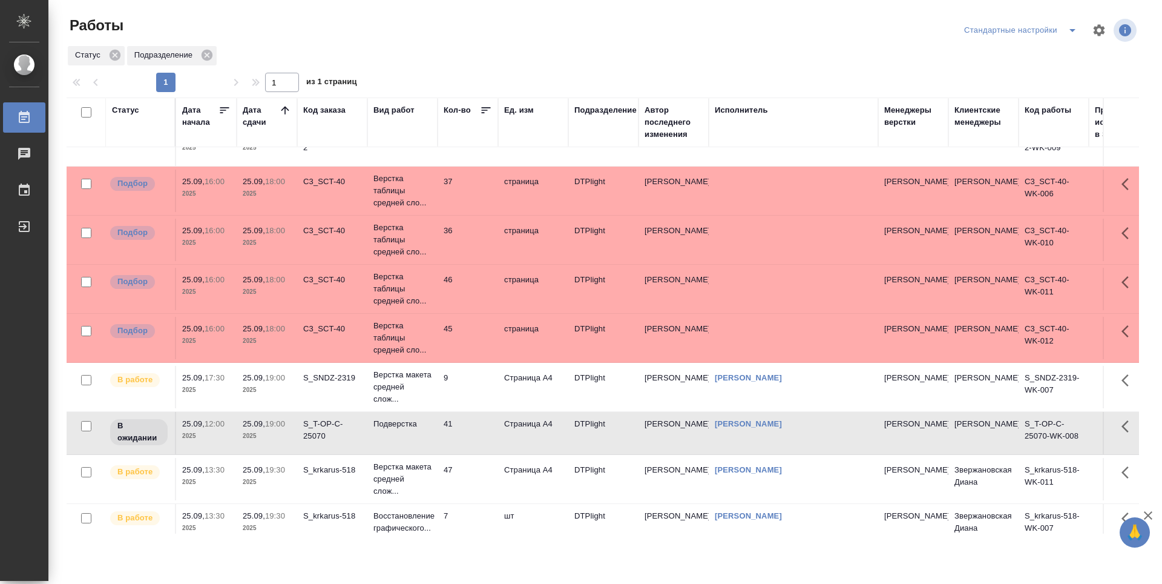
scroll to position [0, 0]
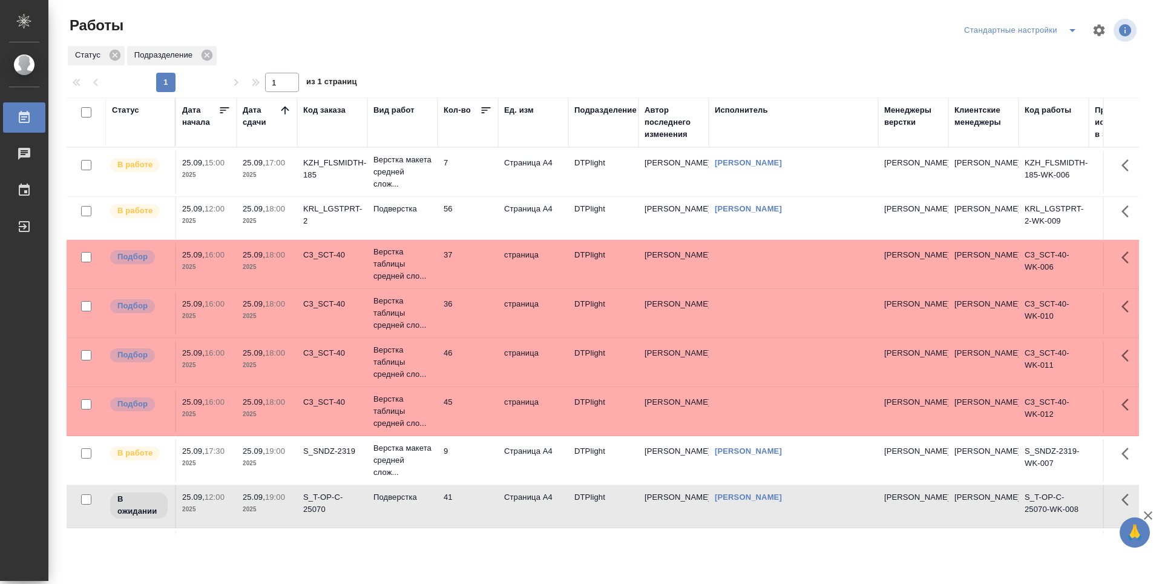
drag, startPoint x: 551, startPoint y: 45, endPoint x: 562, endPoint y: 49, distance: 11.5
click at [551, 45] on div "Статус Подразделение" at bounding box center [603, 56] width 1073 height 22
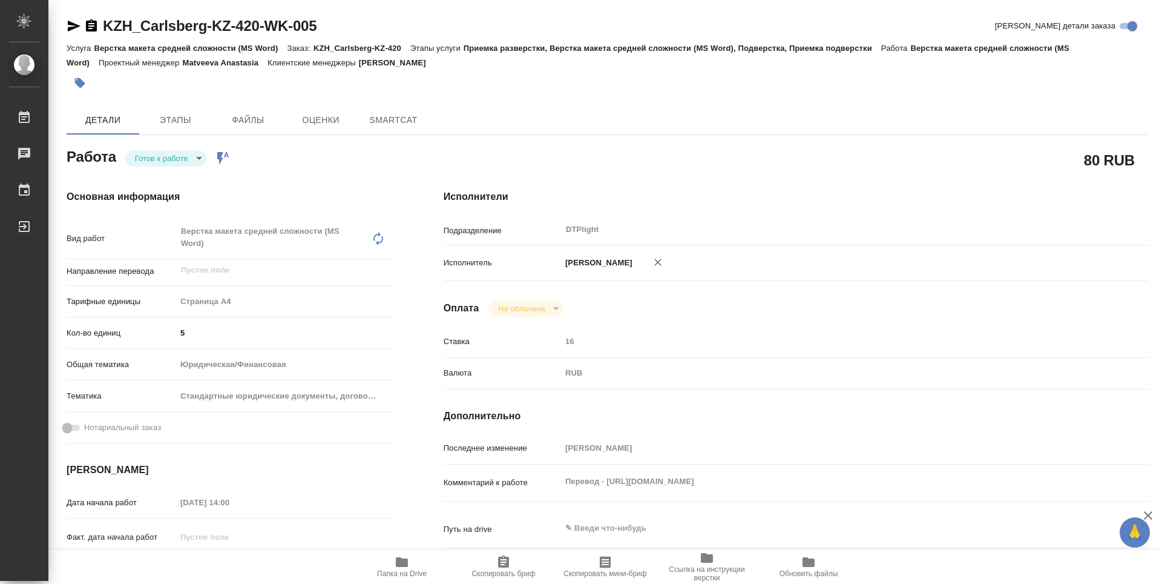
type textarea "x"
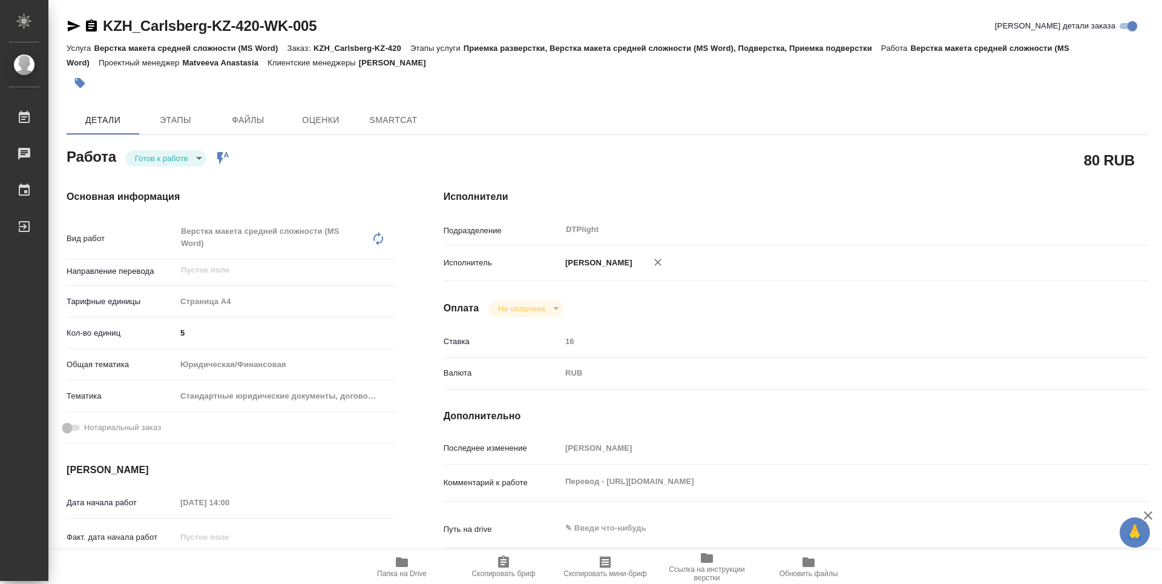
type textarea "x"
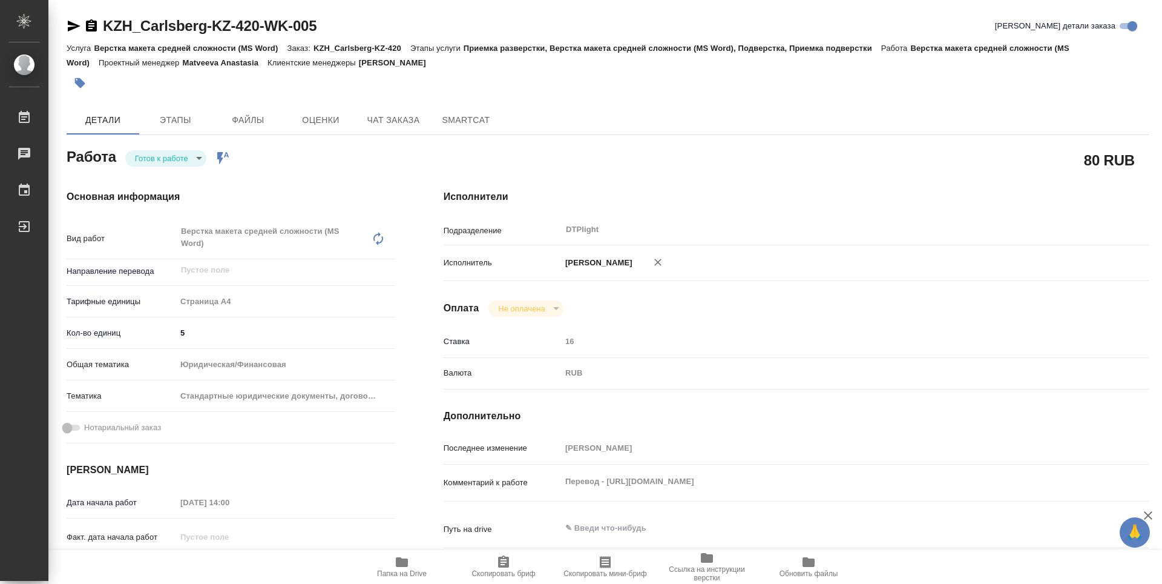
type textarea "x"
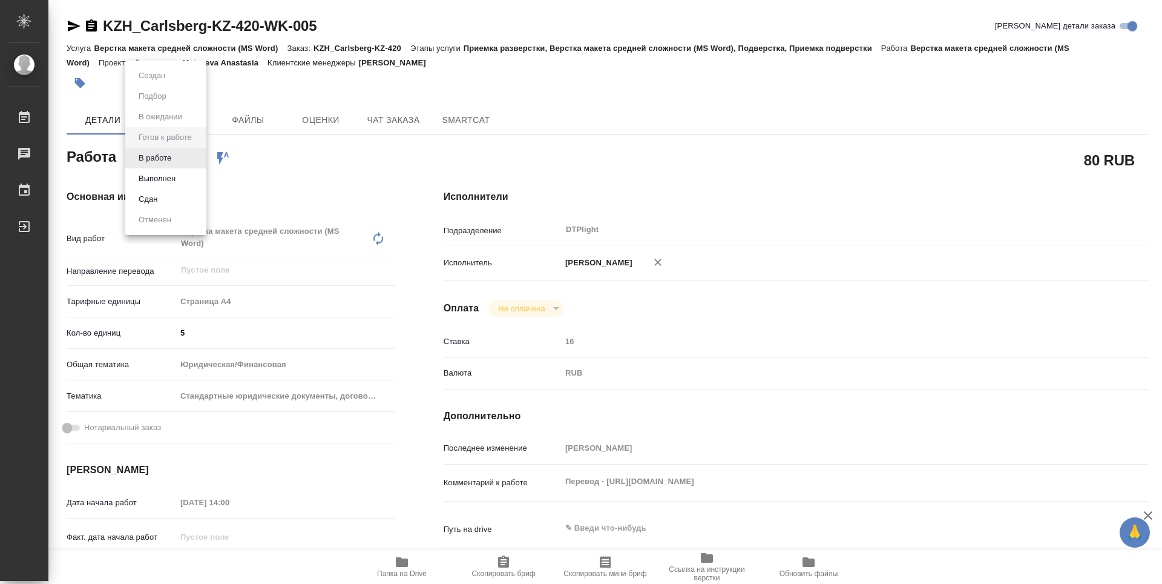
click at [200, 162] on body "🙏 .cls-1 fill:#fff; AWATERA Guselnikov Roman Работы Чаты График Выйти KZH_Carls…" at bounding box center [581, 292] width 1162 height 584
click at [145, 157] on button "В работе" at bounding box center [155, 157] width 40 height 13
type textarea "x"
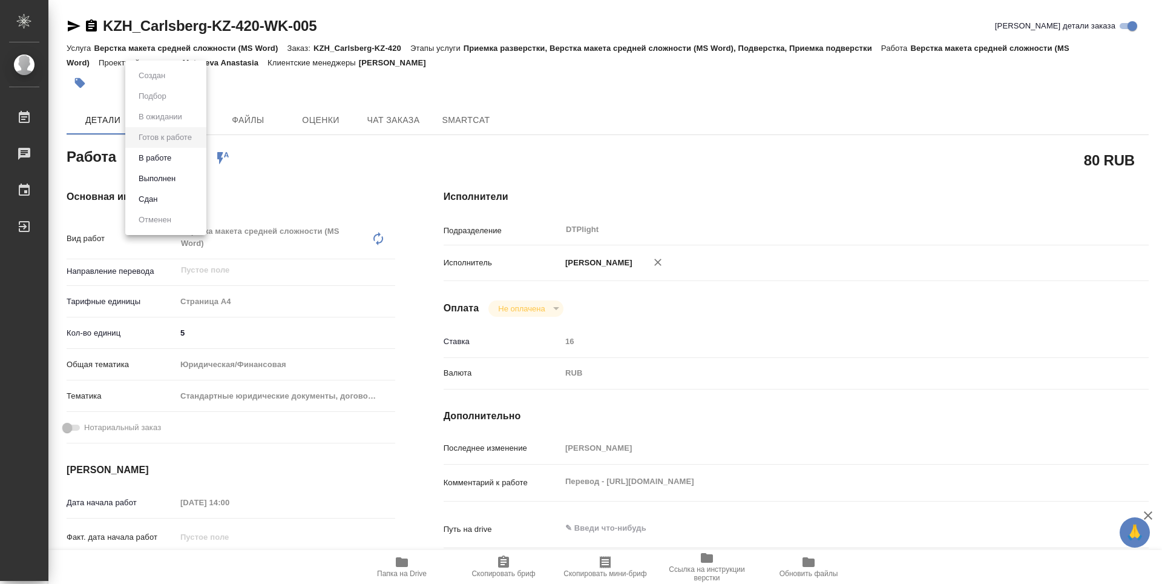
type textarea "x"
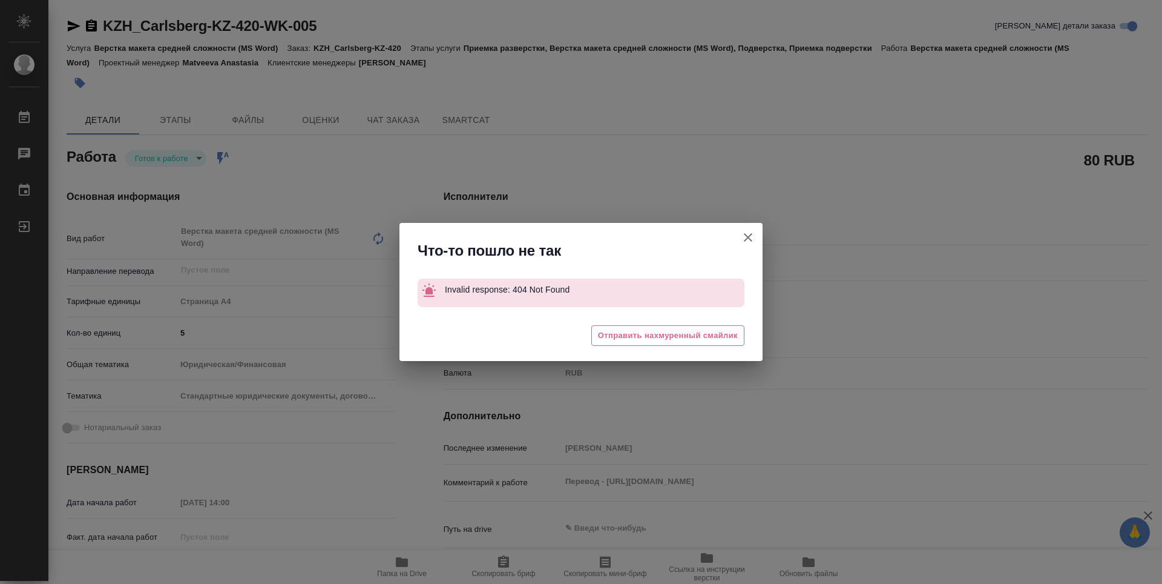
type textarea "x"
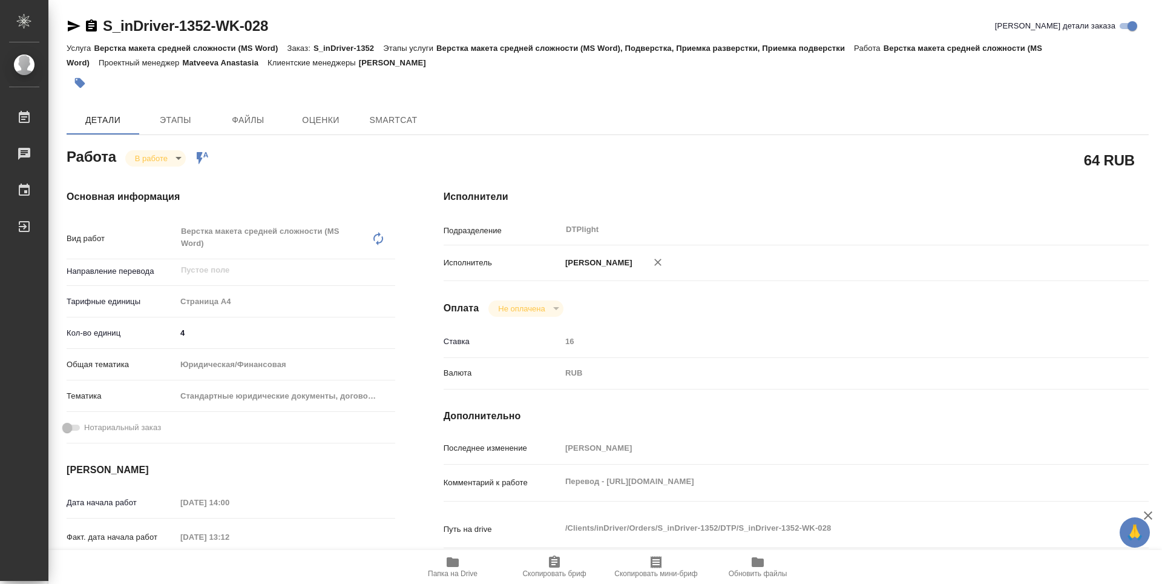
type textarea "x"
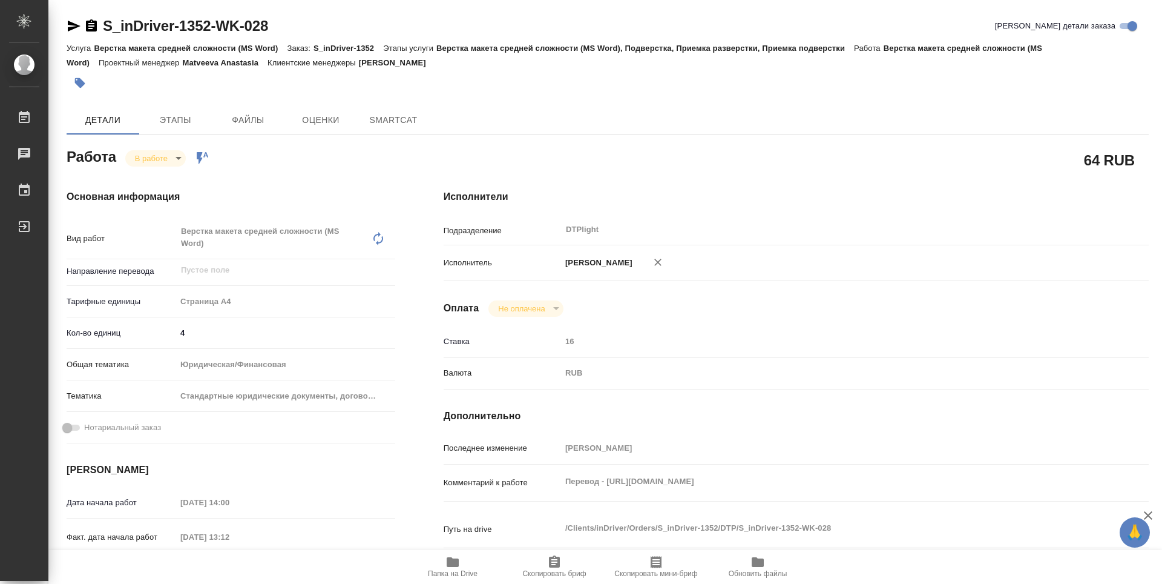
type textarea "x"
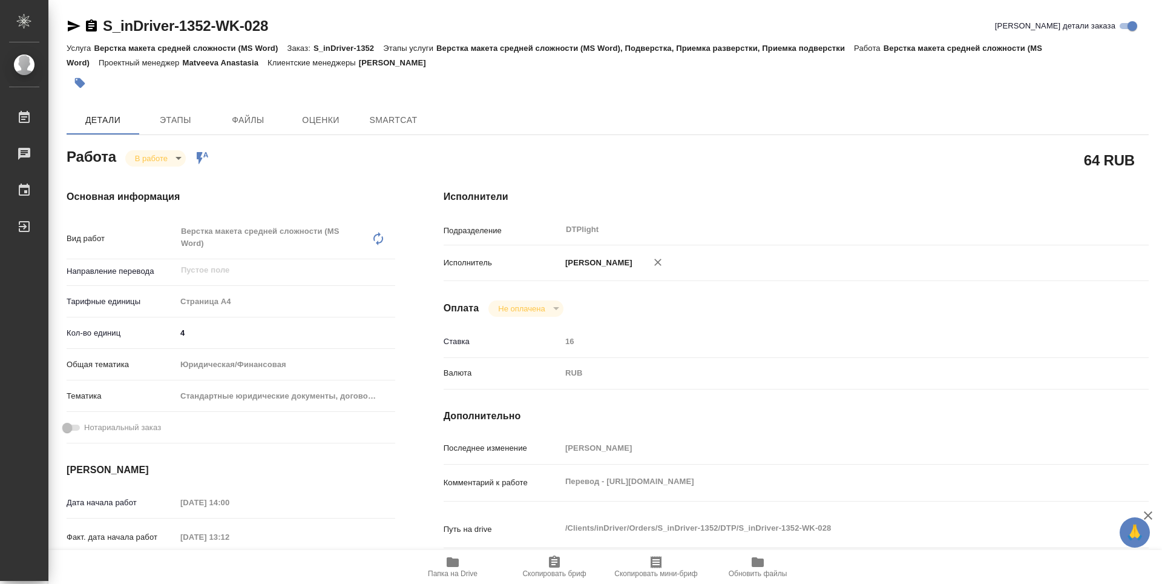
type textarea "x"
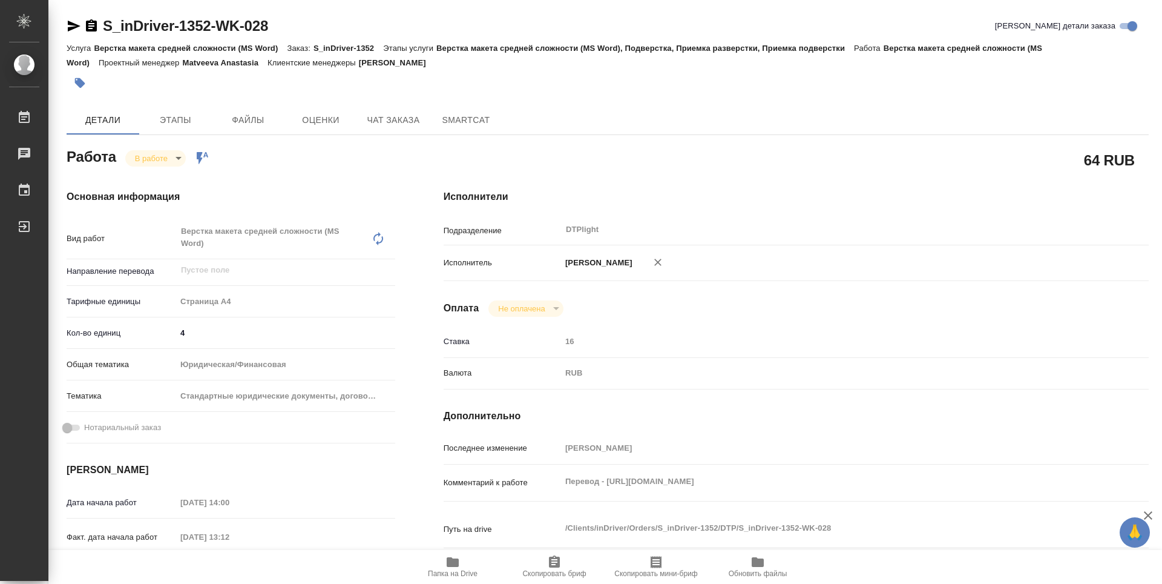
type textarea "x"
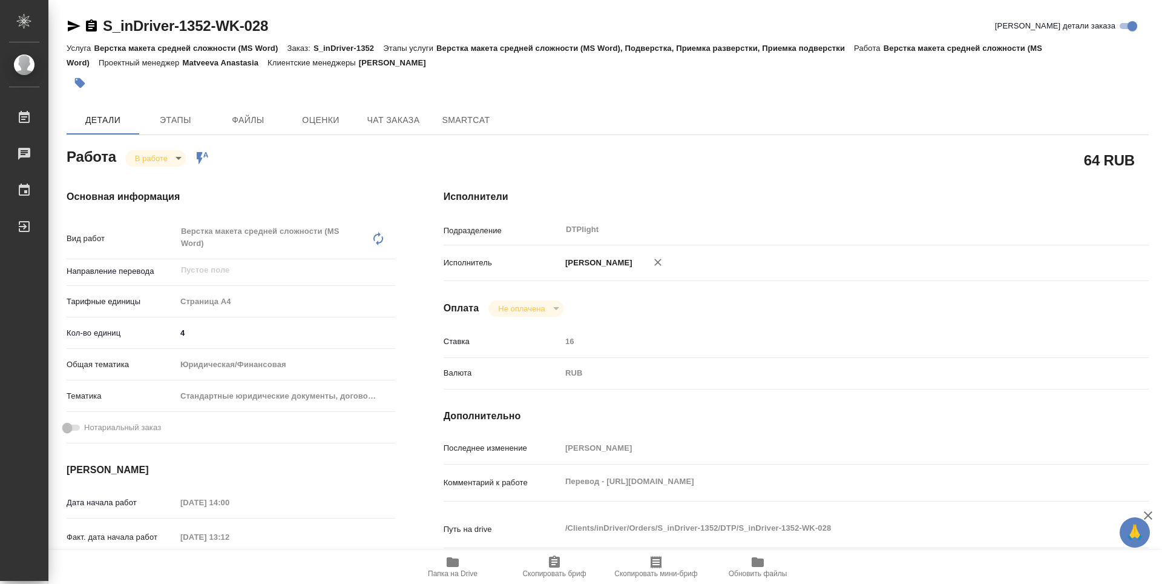
type textarea "x"
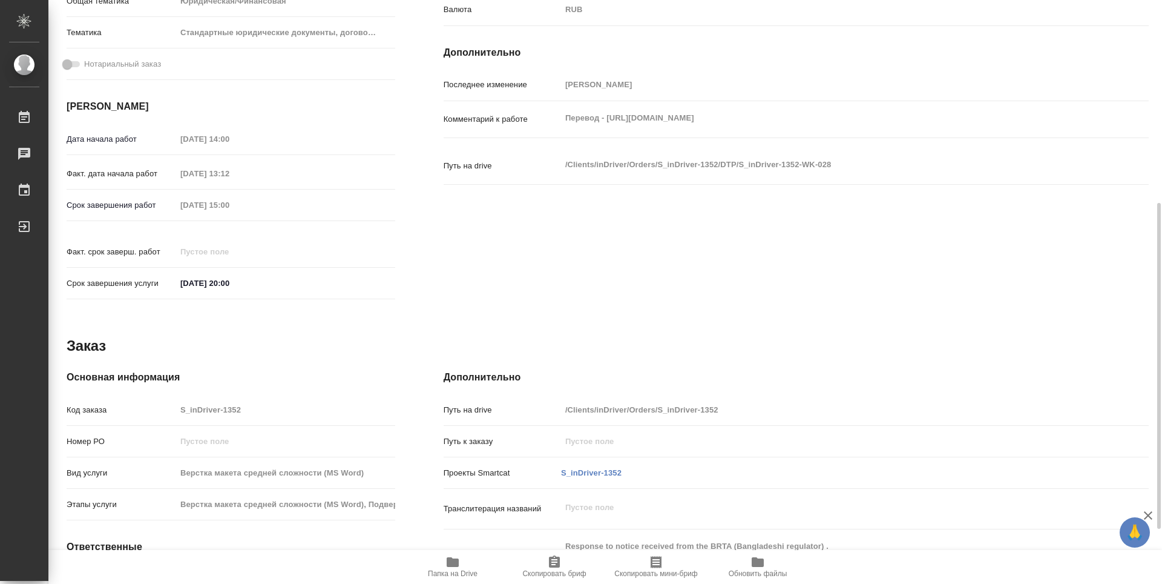
scroll to position [461, 0]
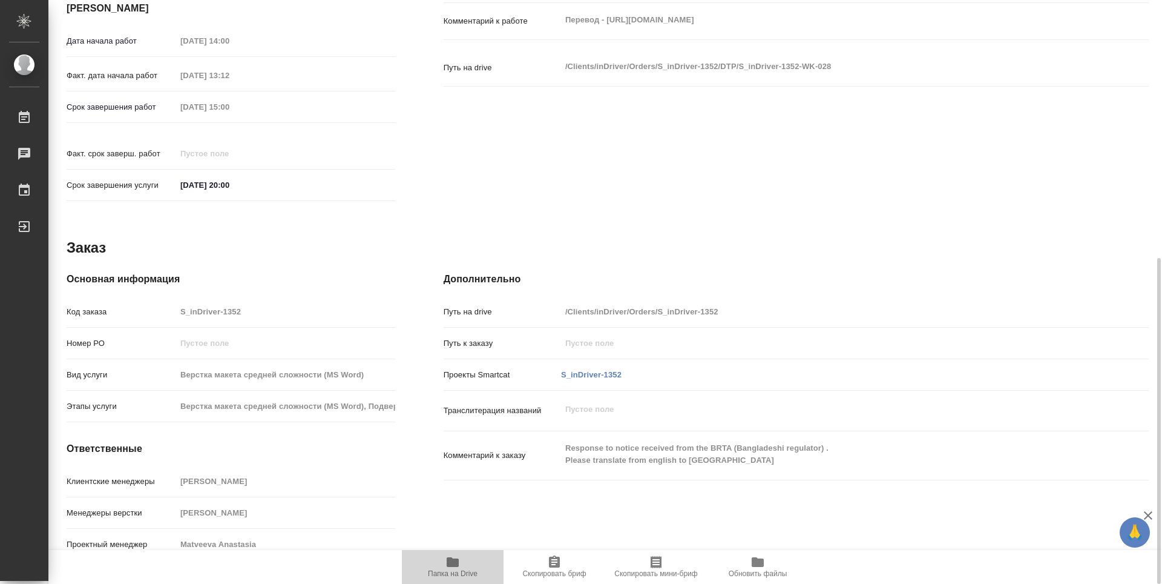
click at [463, 570] on span "Папка на Drive" at bounding box center [453, 573] width 50 height 8
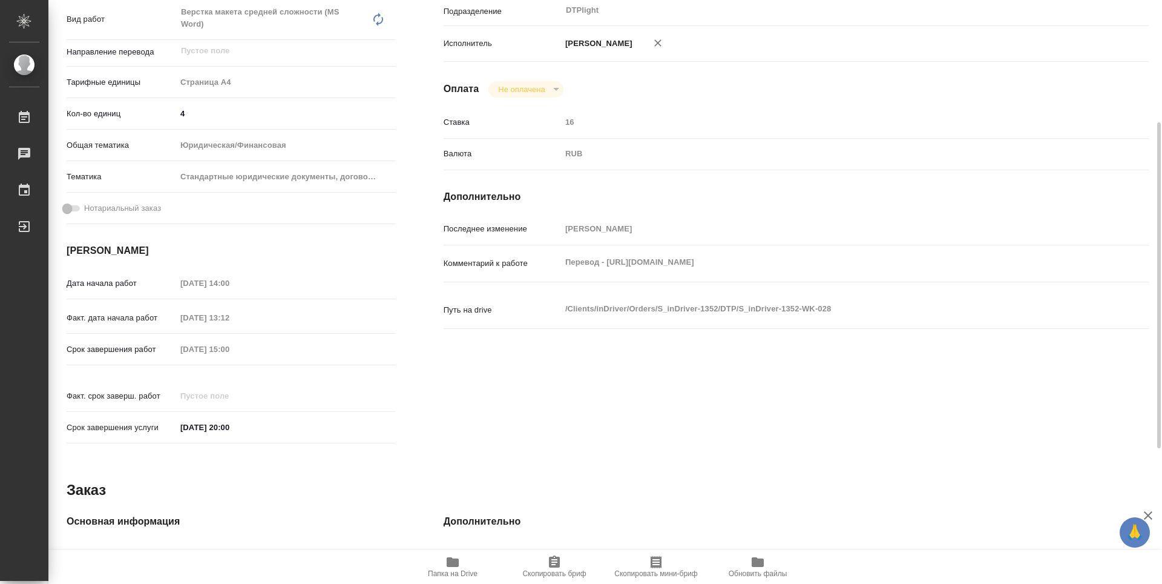
scroll to position [0, 0]
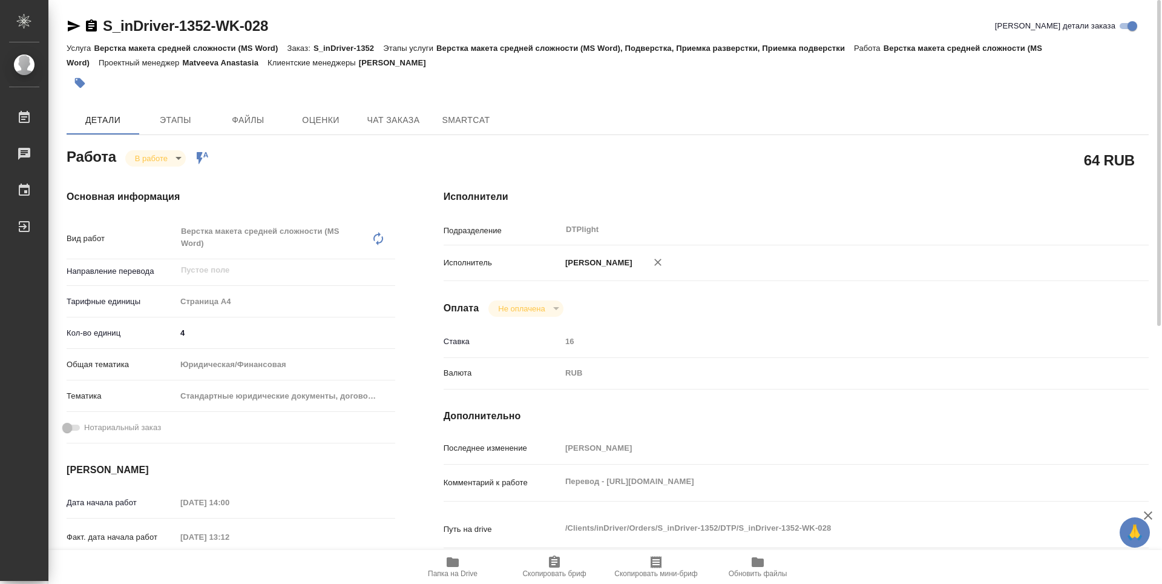
click at [168, 156] on body "🙏 .cls-1 fill:#fff; AWATERA Guselnikov Roman Работы 0 Чаты График Выйти S_inDri…" at bounding box center [581, 292] width 1162 height 584
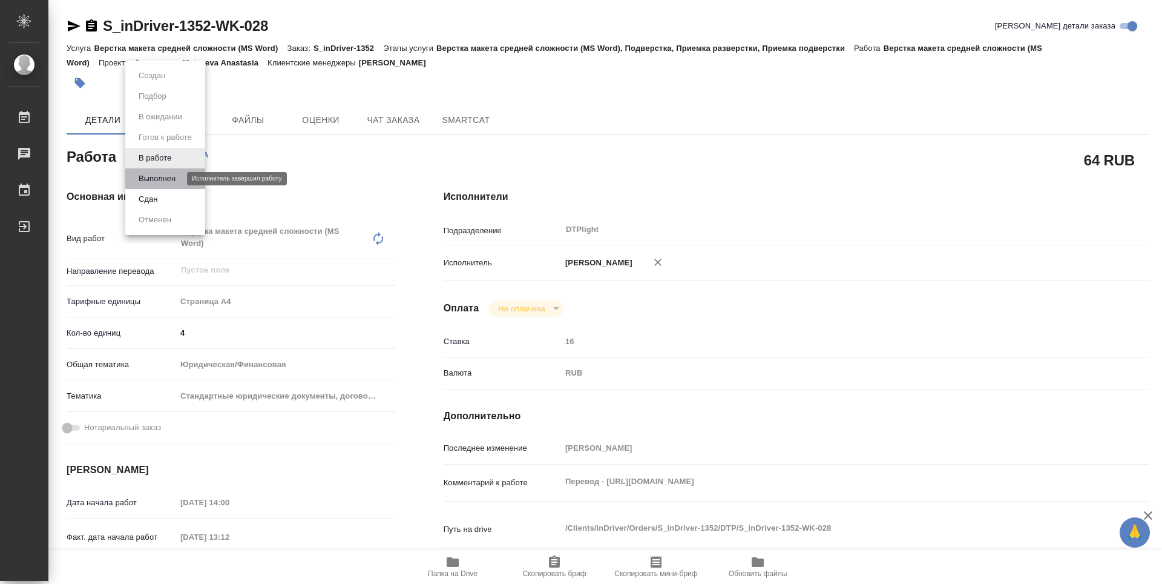
click at [160, 182] on button "Выполнен" at bounding box center [157, 178] width 44 height 13
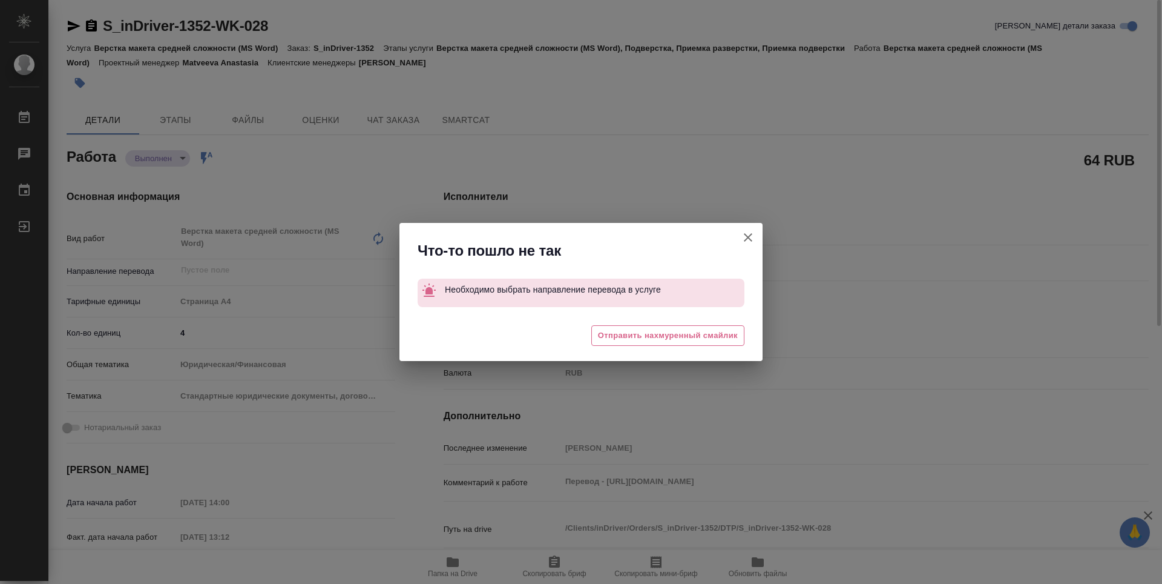
type textarea "x"
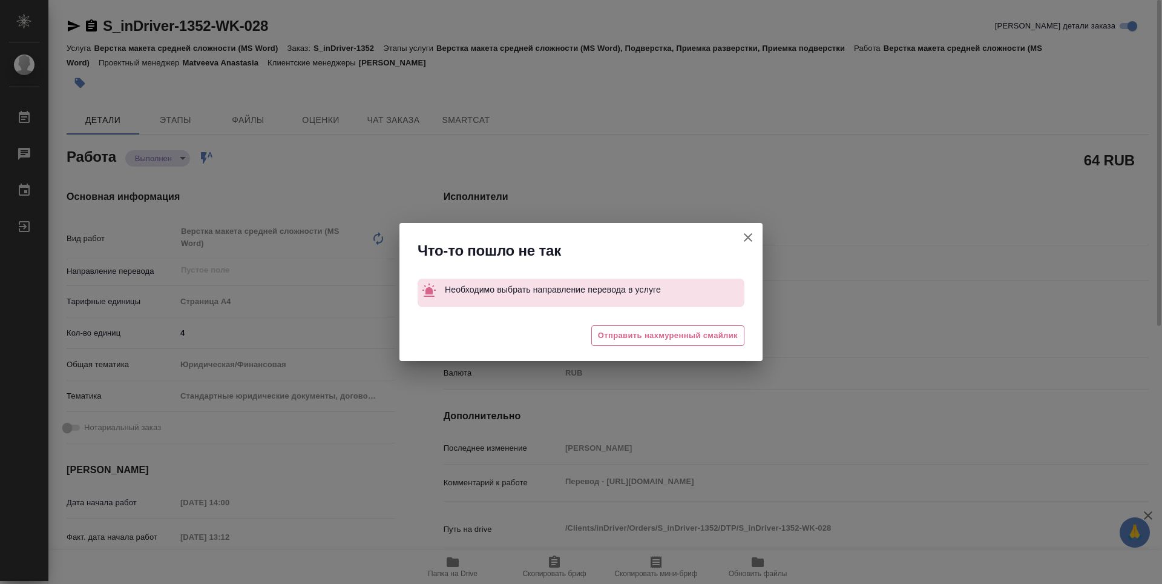
type textarea "x"
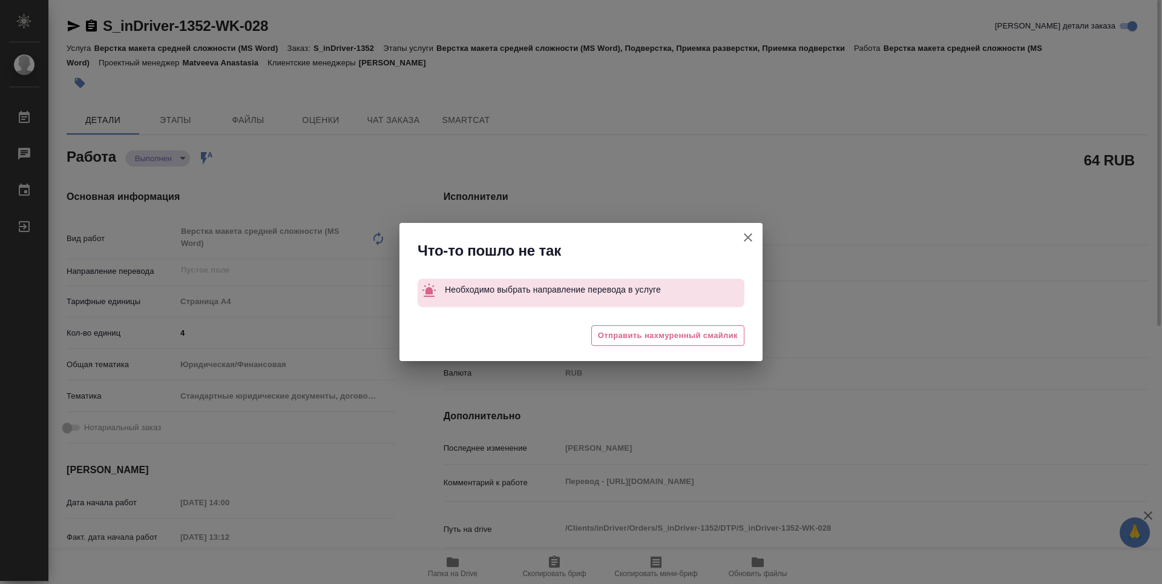
type textarea "x"
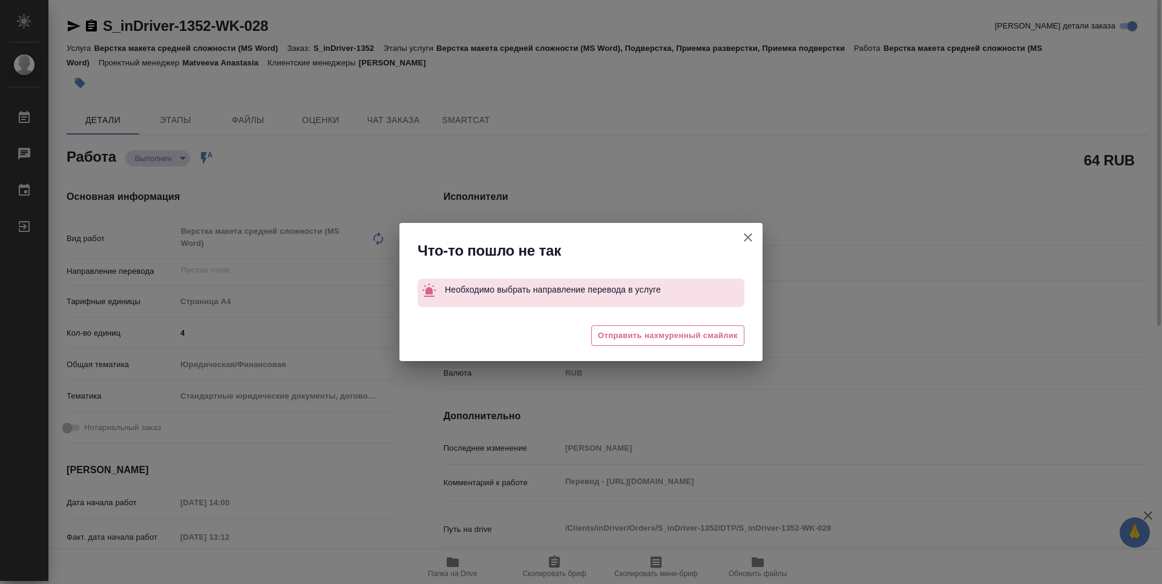
click at [752, 235] on icon "button" at bounding box center [748, 237] width 15 height 15
type textarea "x"
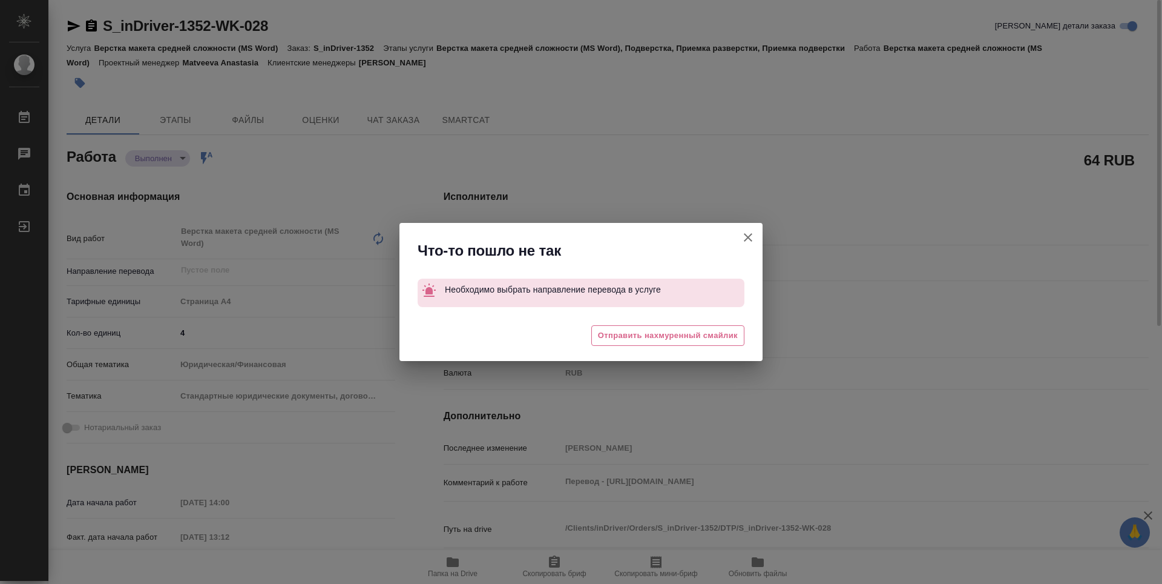
type textarea "x"
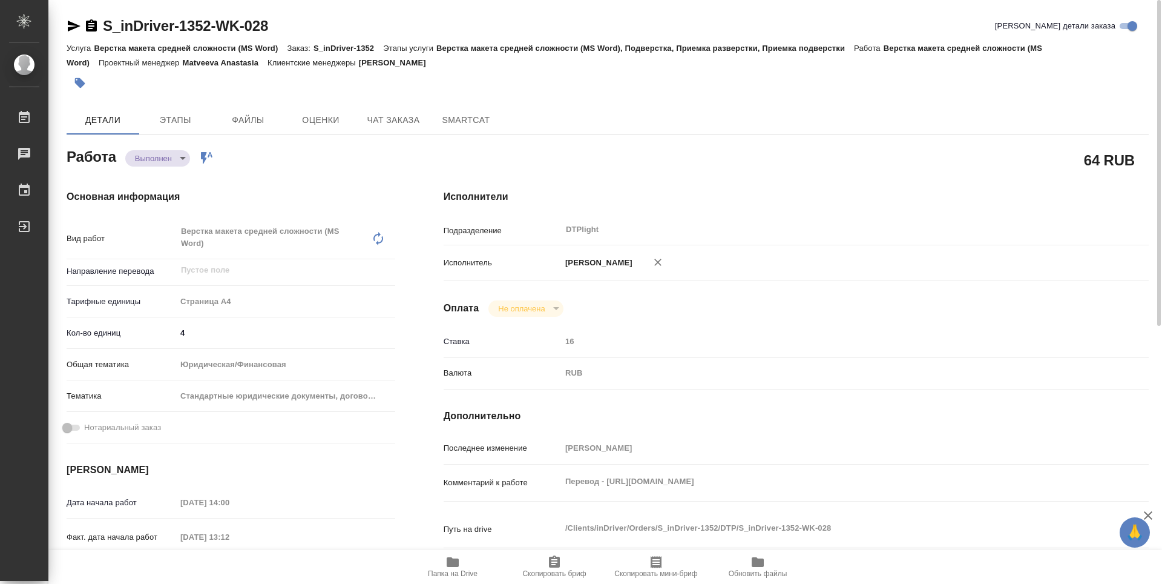
type textarea "x"
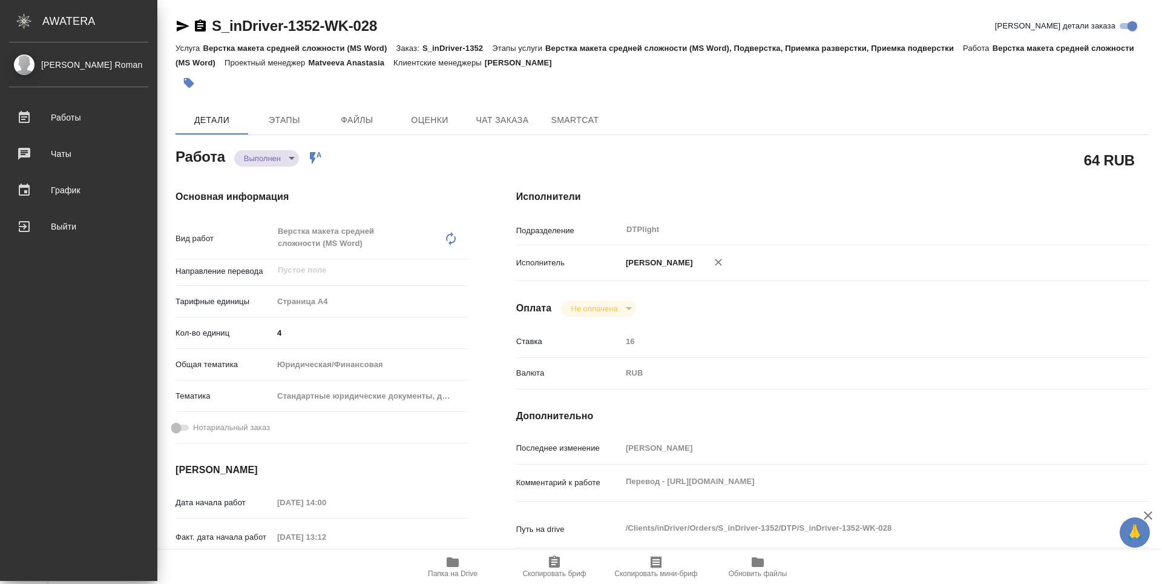
type textarea "x"
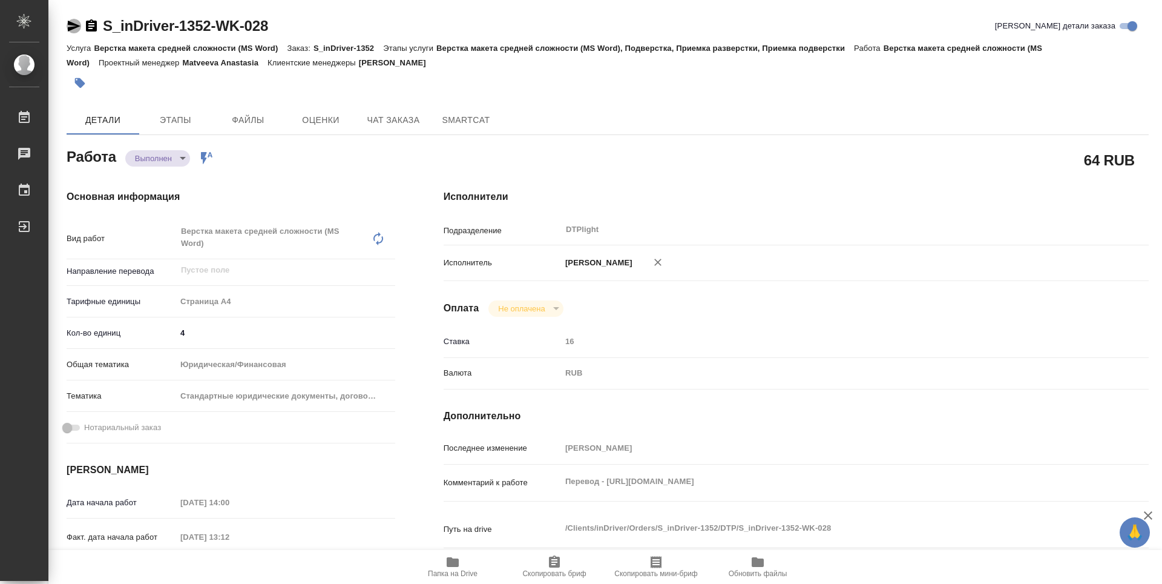
click at [74, 27] on icon "button" at bounding box center [74, 26] width 13 height 11
click at [90, 28] on icon "button" at bounding box center [91, 26] width 15 height 15
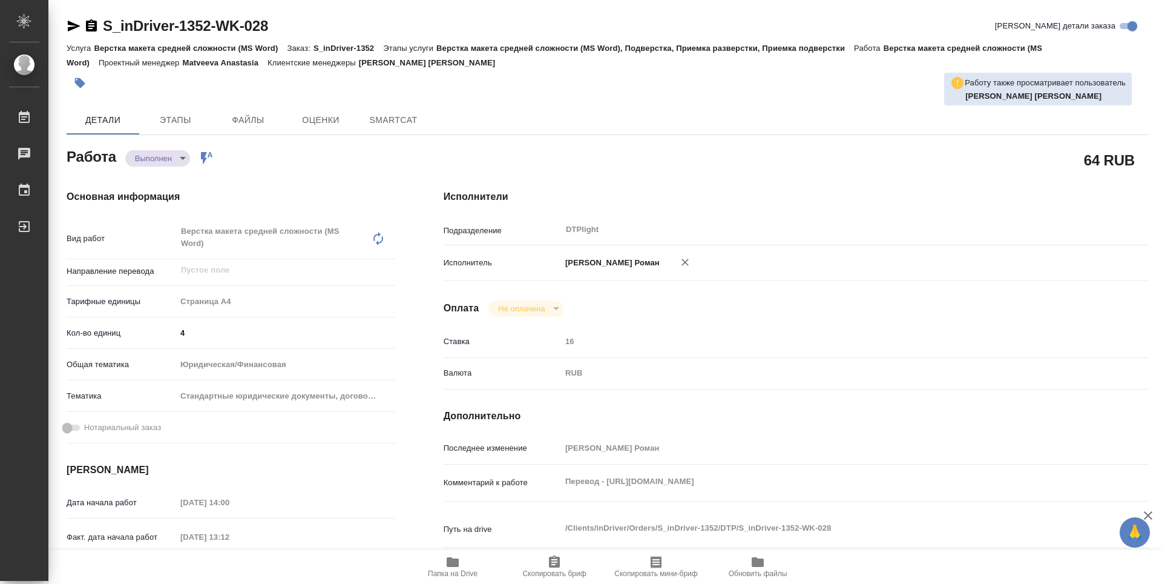
type textarea "x"
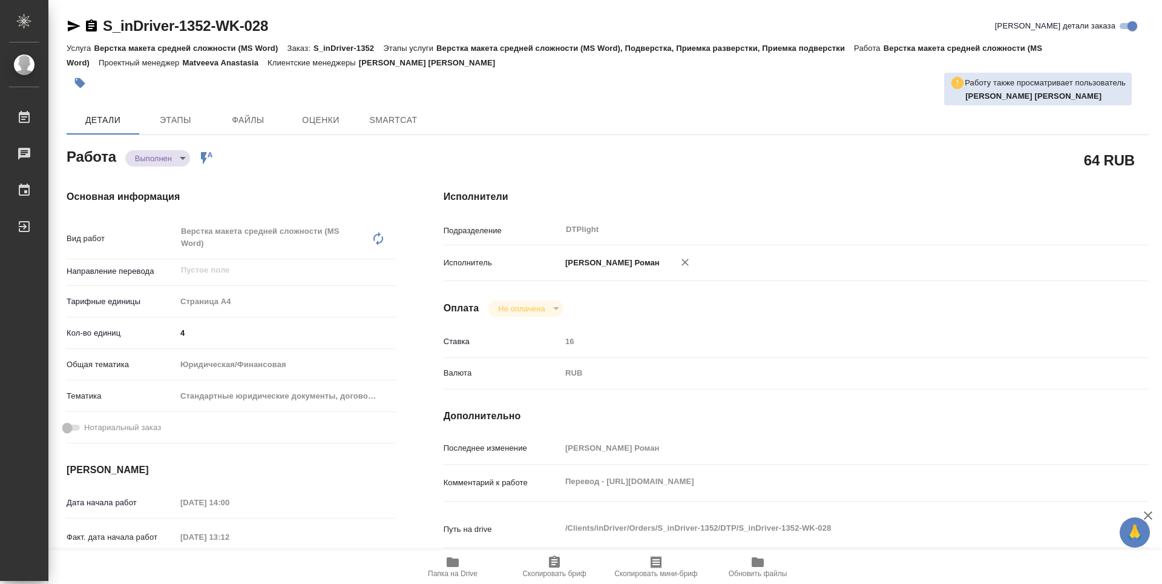
type textarea "x"
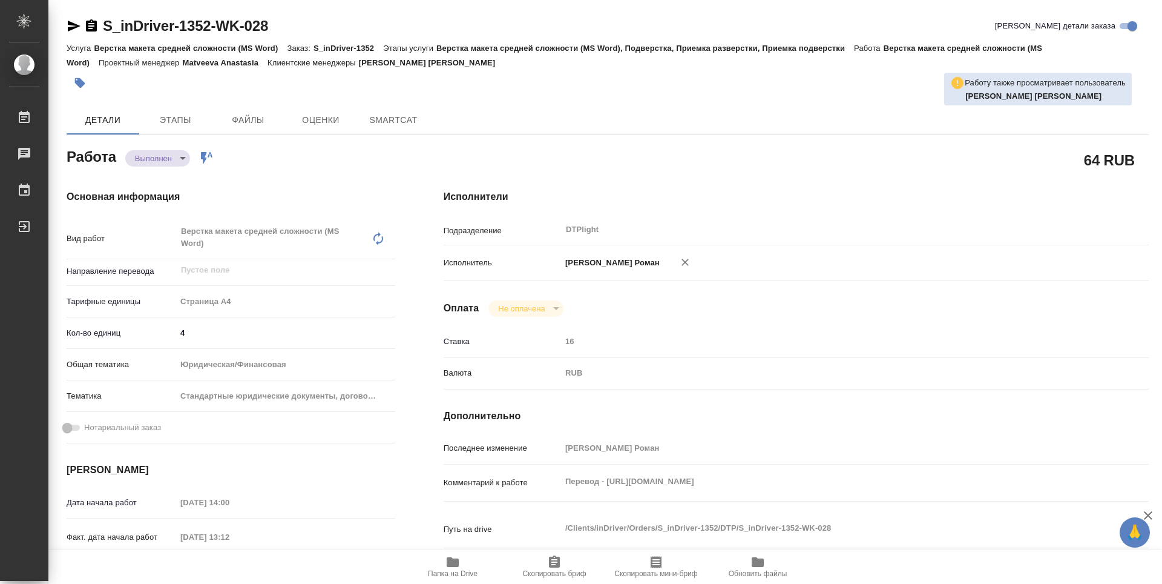
type textarea "x"
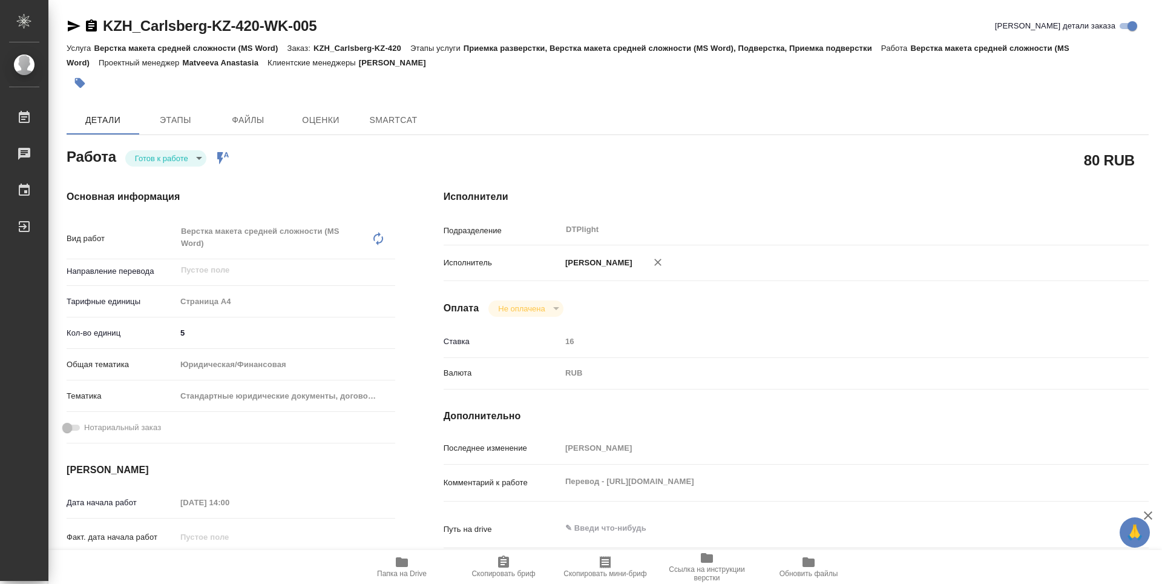
type textarea "x"
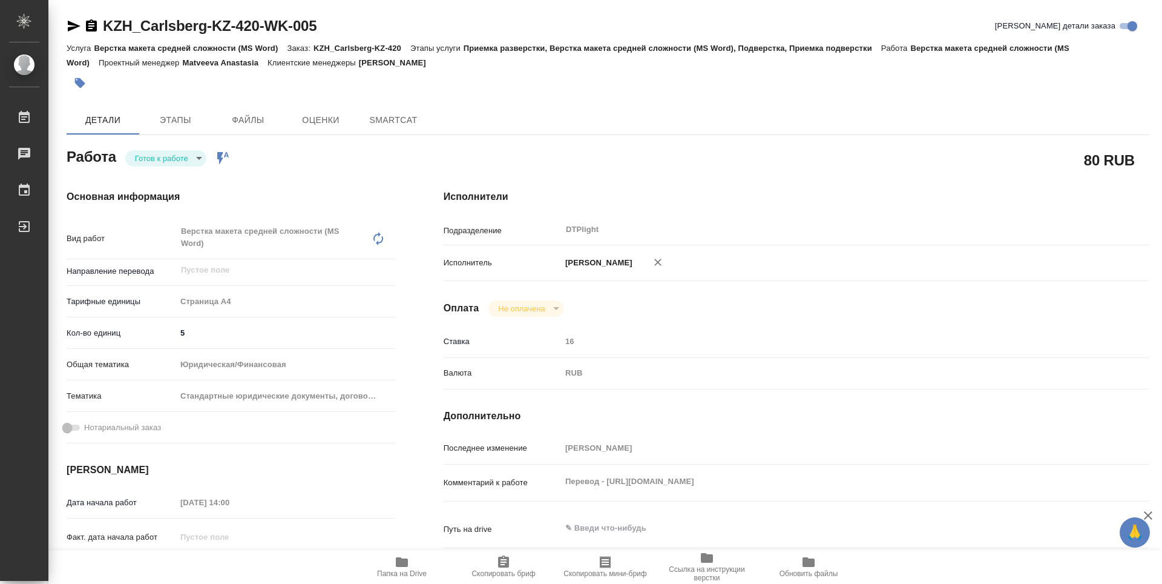
type textarea "x"
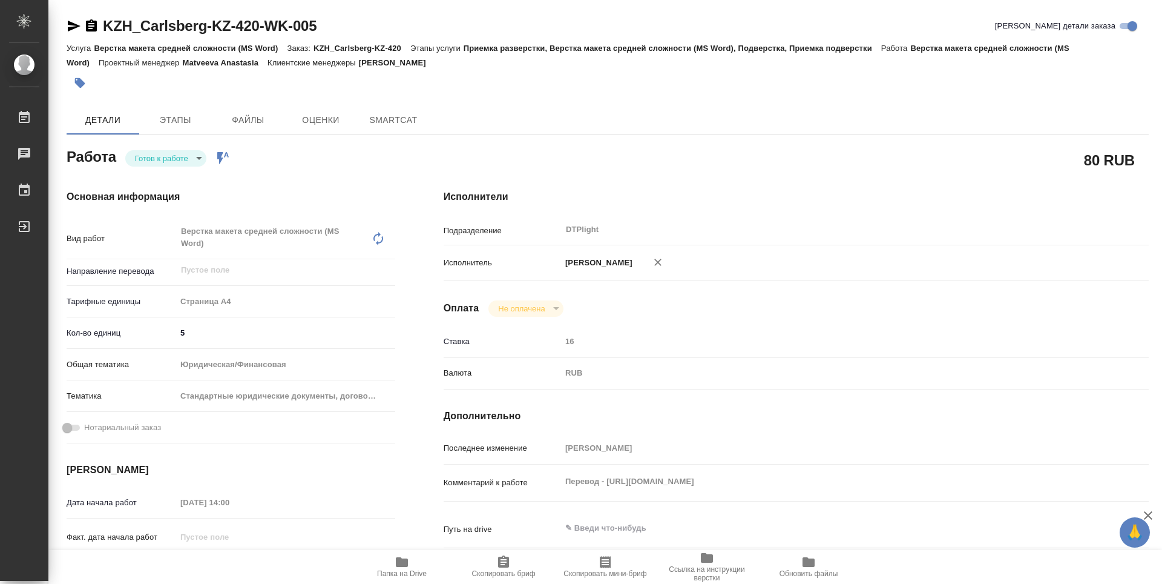
type textarea "x"
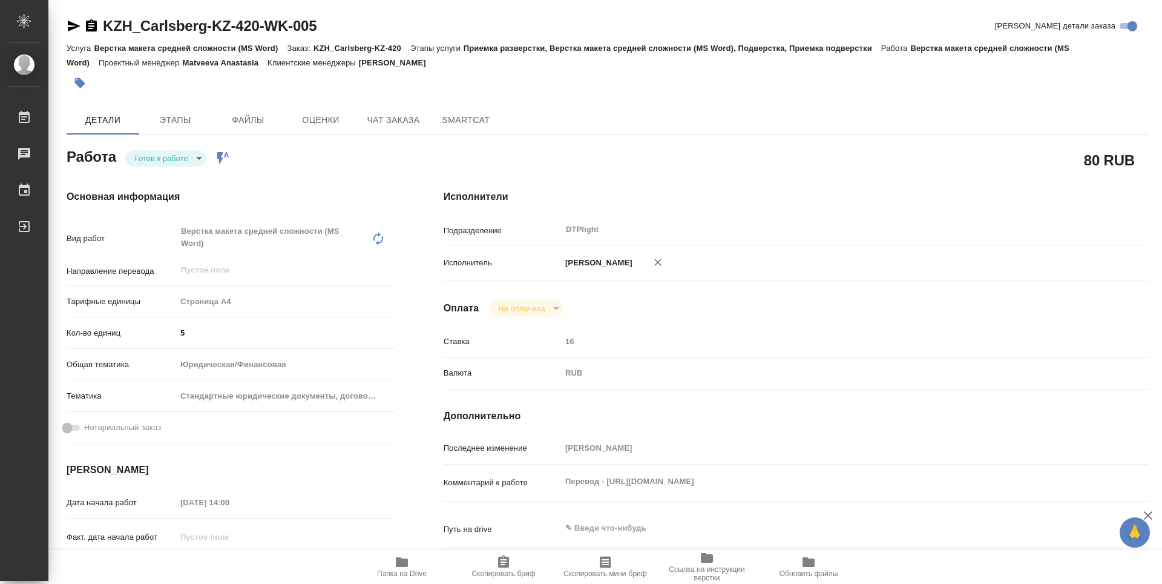
click at [201, 151] on body "🙏 .cls-1 fill:#fff; AWATERA Guselnikov Roman Работы Чаты График Выйти KZH_Carls…" at bounding box center [581, 292] width 1162 height 584
type textarea "x"
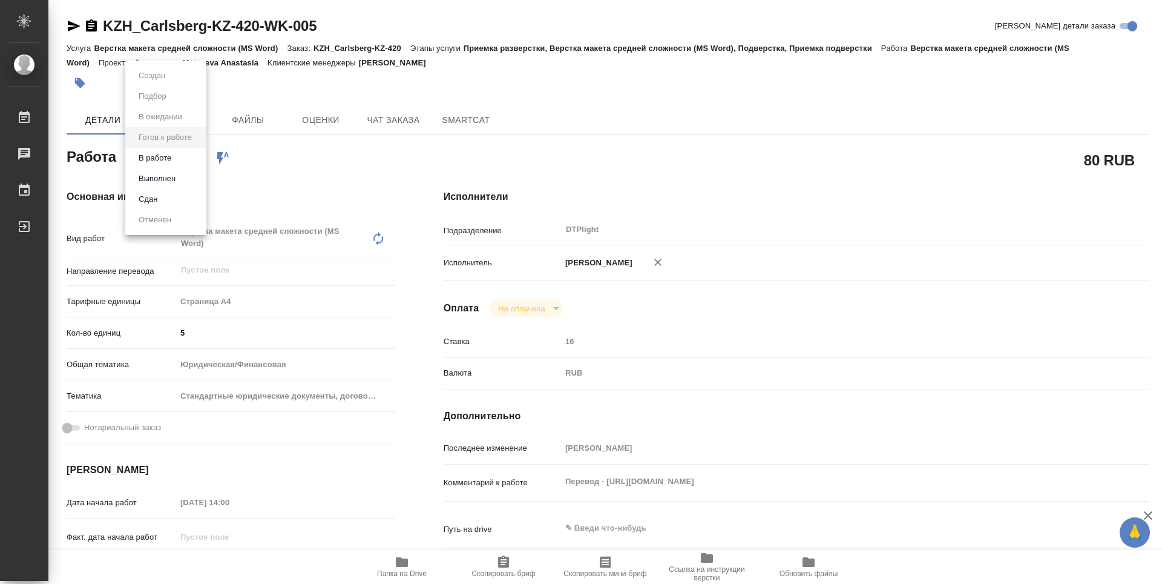
type textarea "x"
click at [160, 157] on button "В работе" at bounding box center [155, 157] width 40 height 13
type textarea "x"
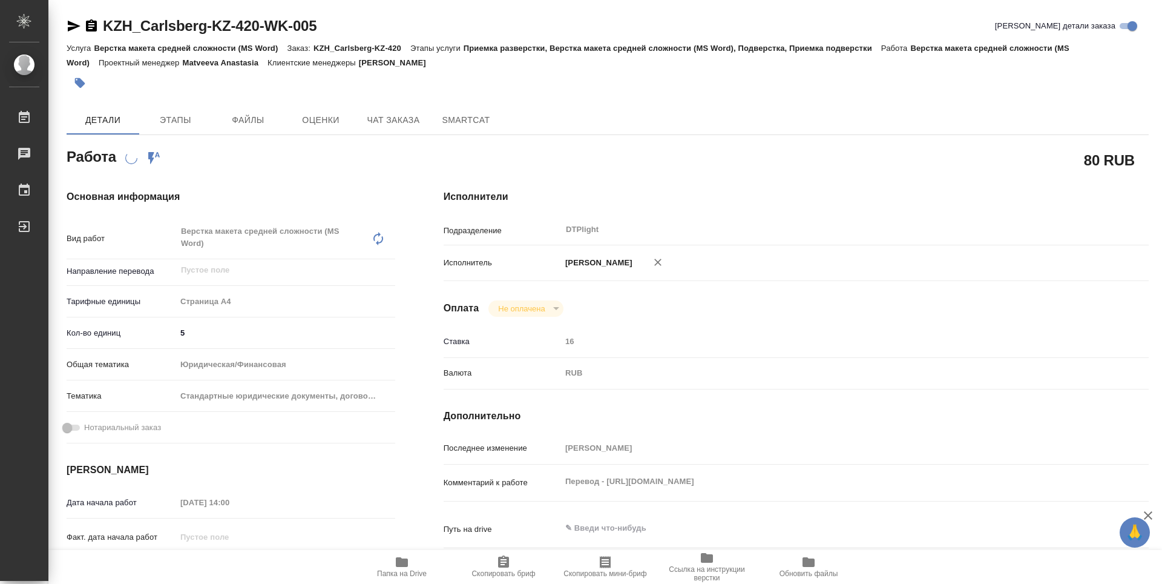
type textarea "x"
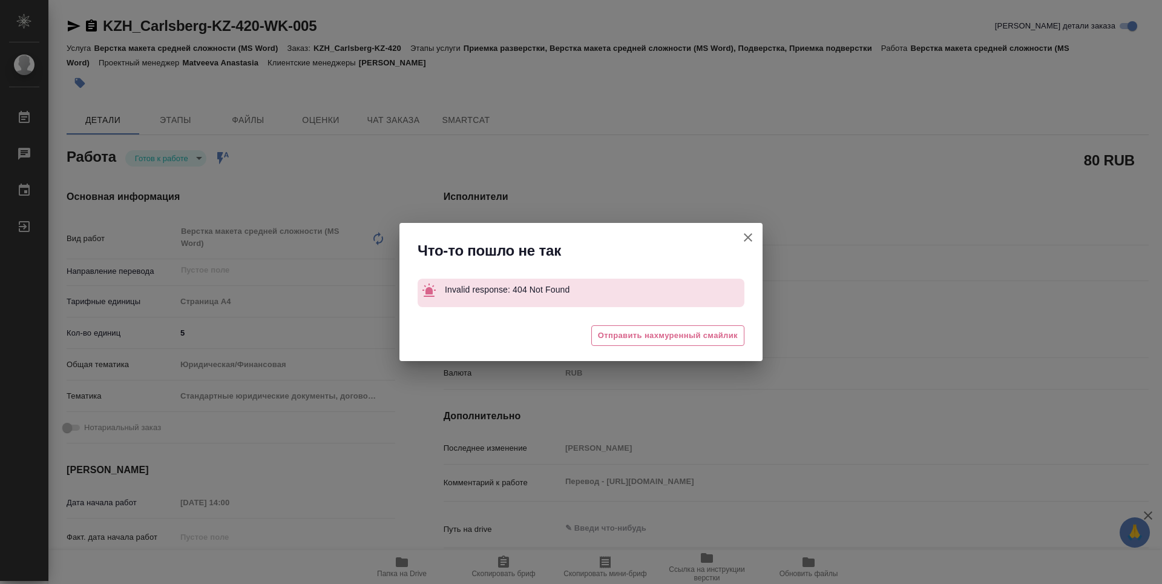
type textarea "x"
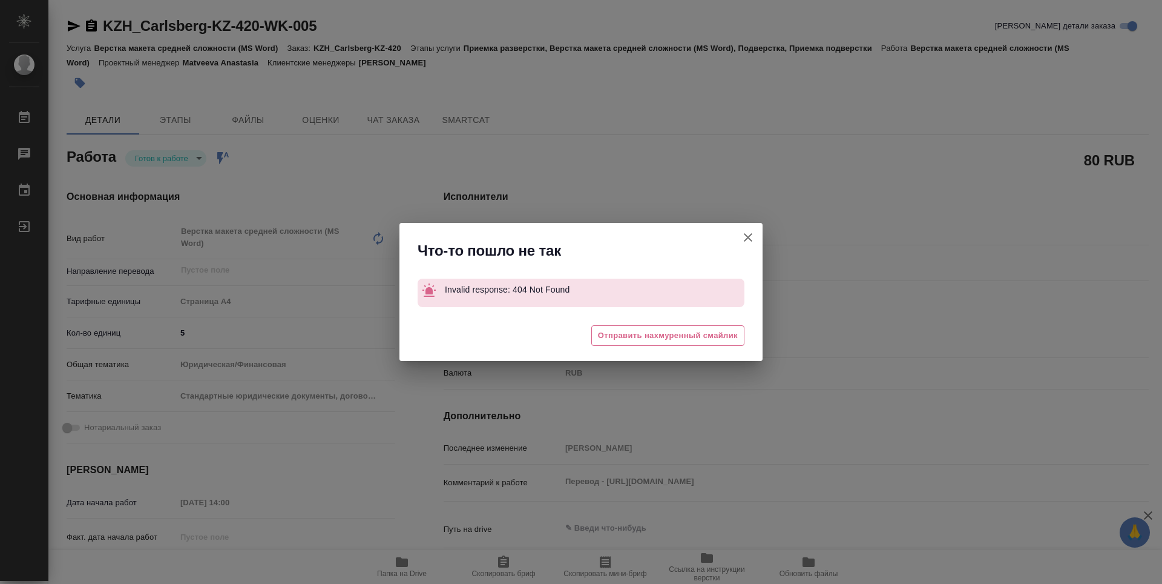
type textarea "x"
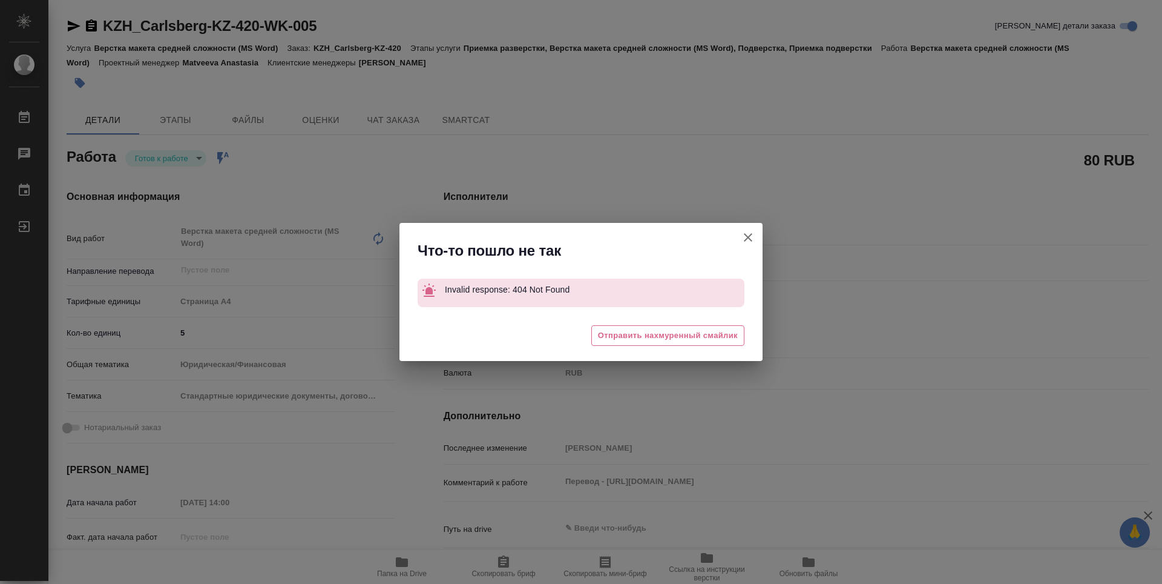
type textarea "x"
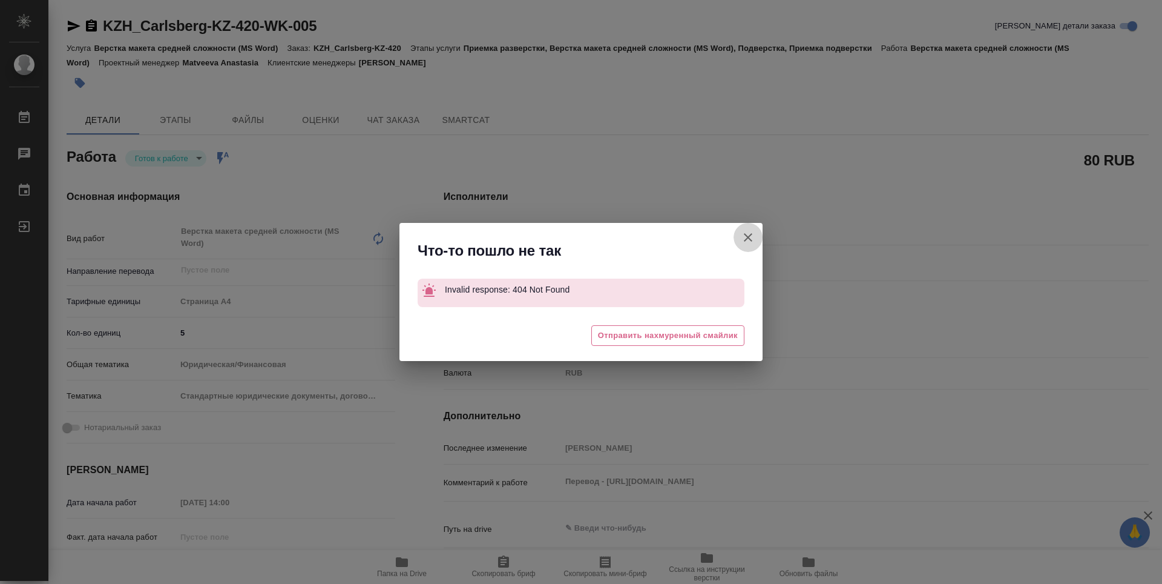
click at [750, 243] on icon "button" at bounding box center [748, 237] width 15 height 15
type textarea "x"
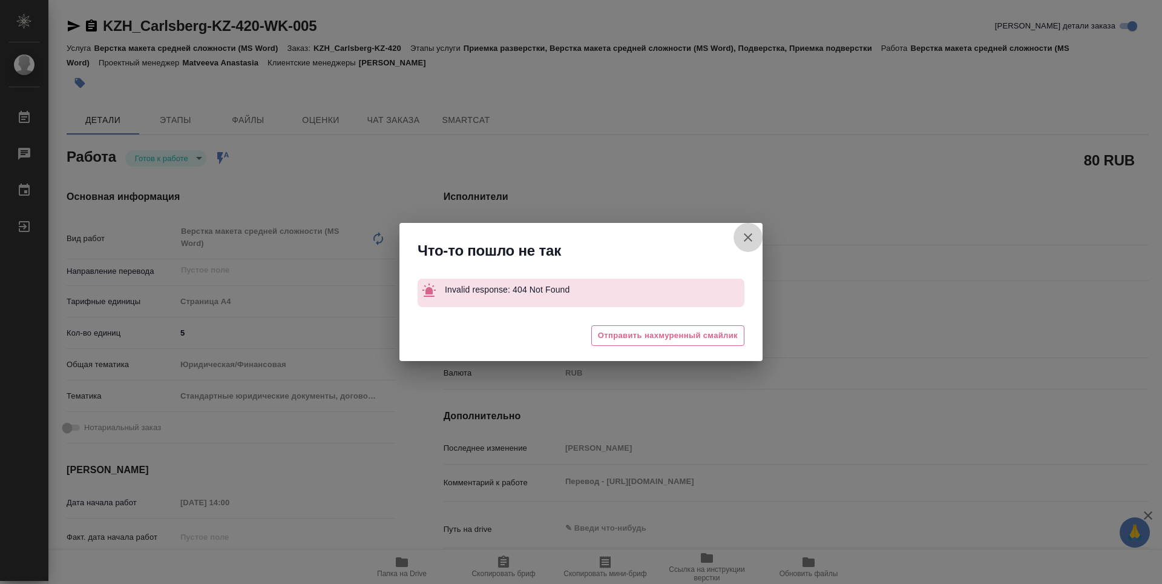
type textarea "x"
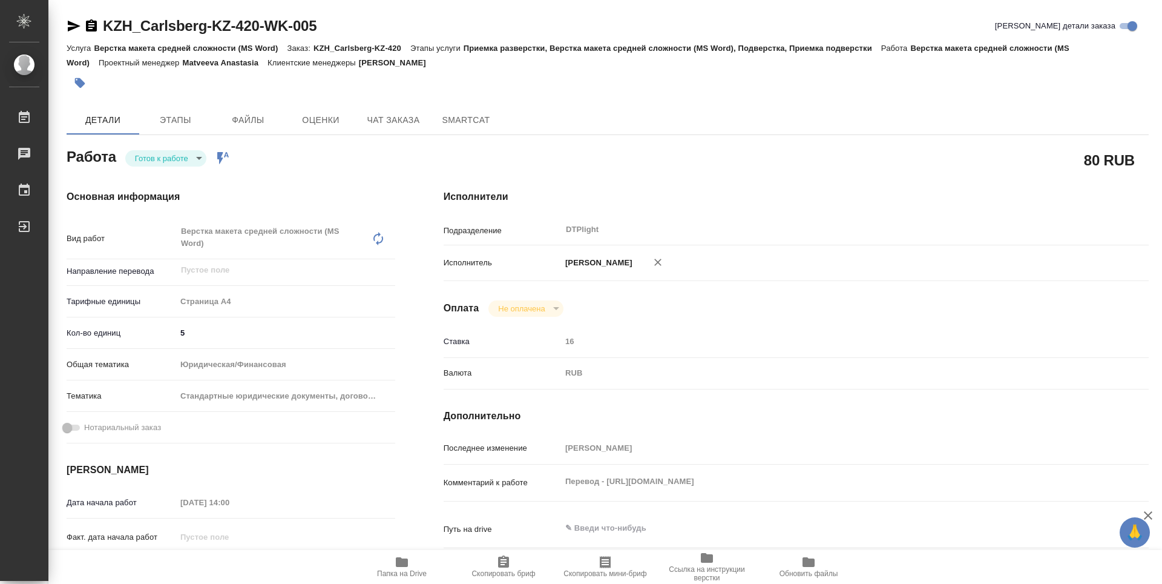
type textarea "x"
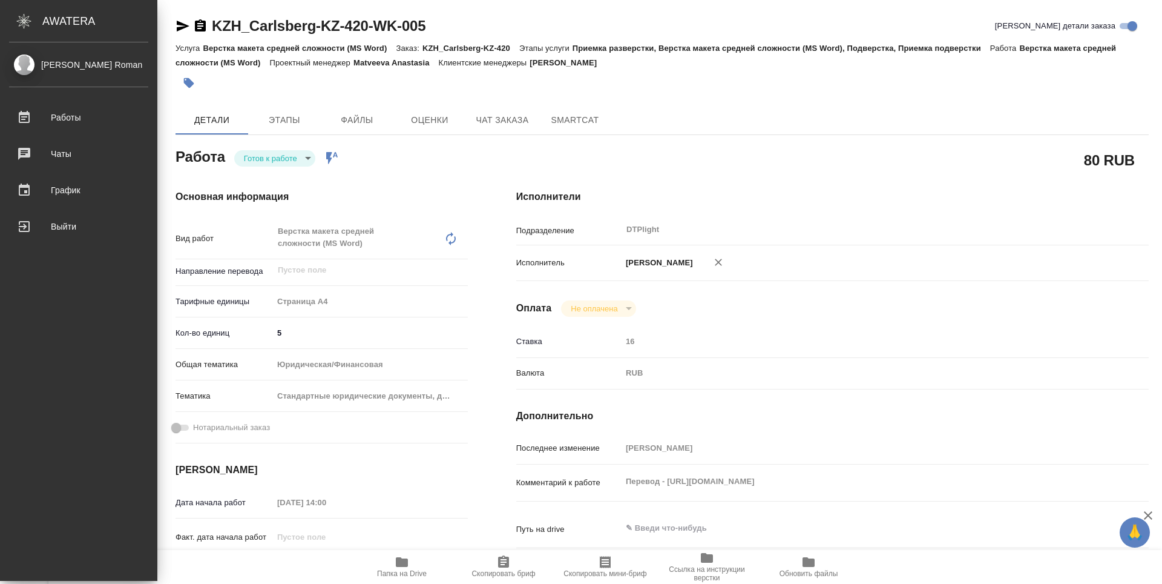
type textarea "x"
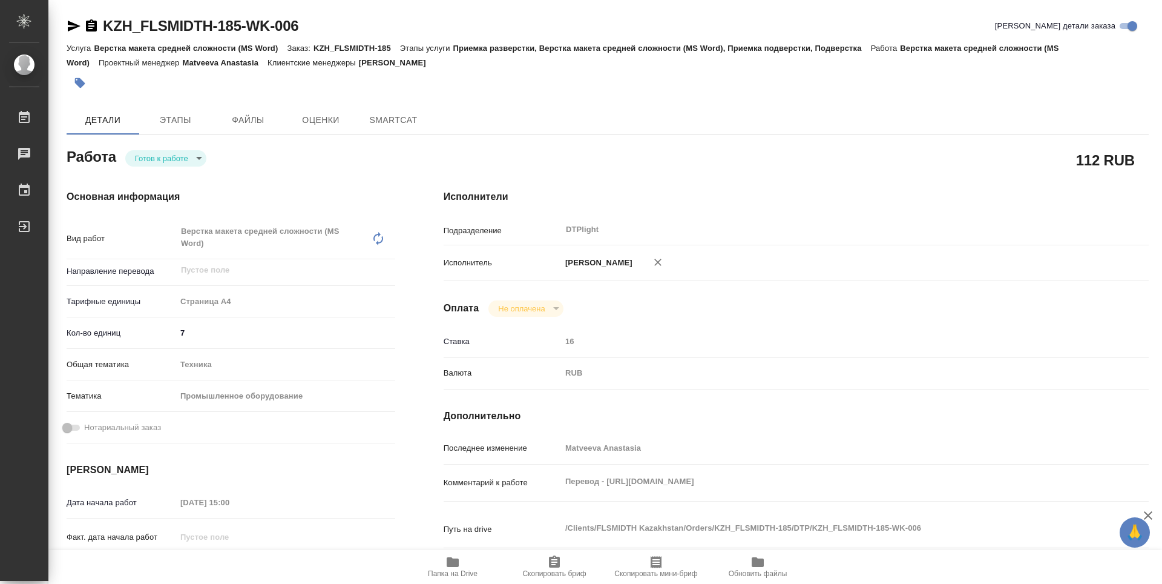
type textarea "x"
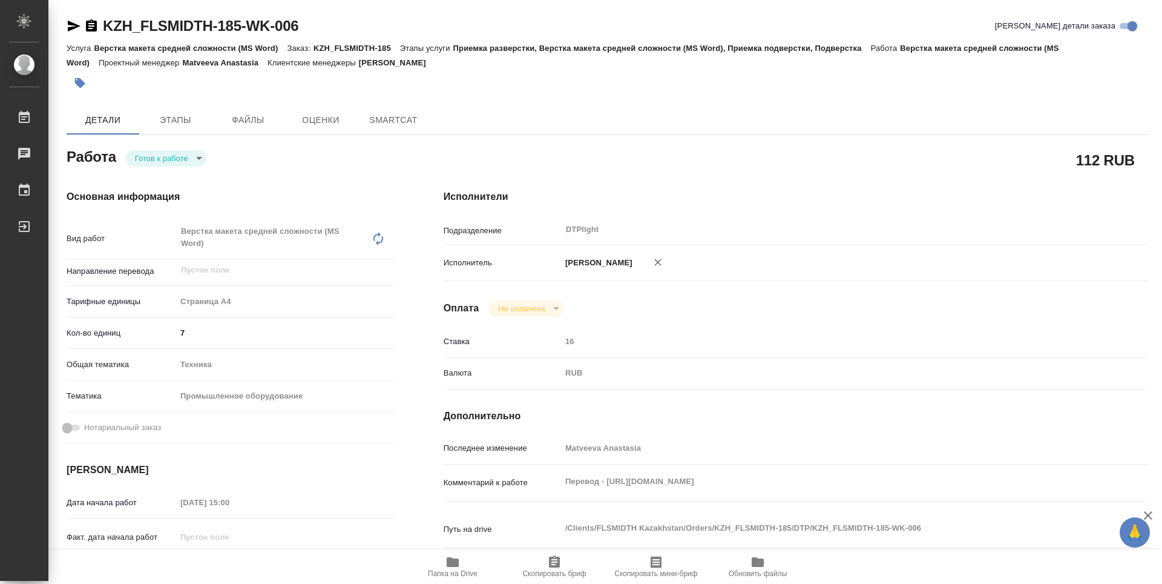
type textarea "x"
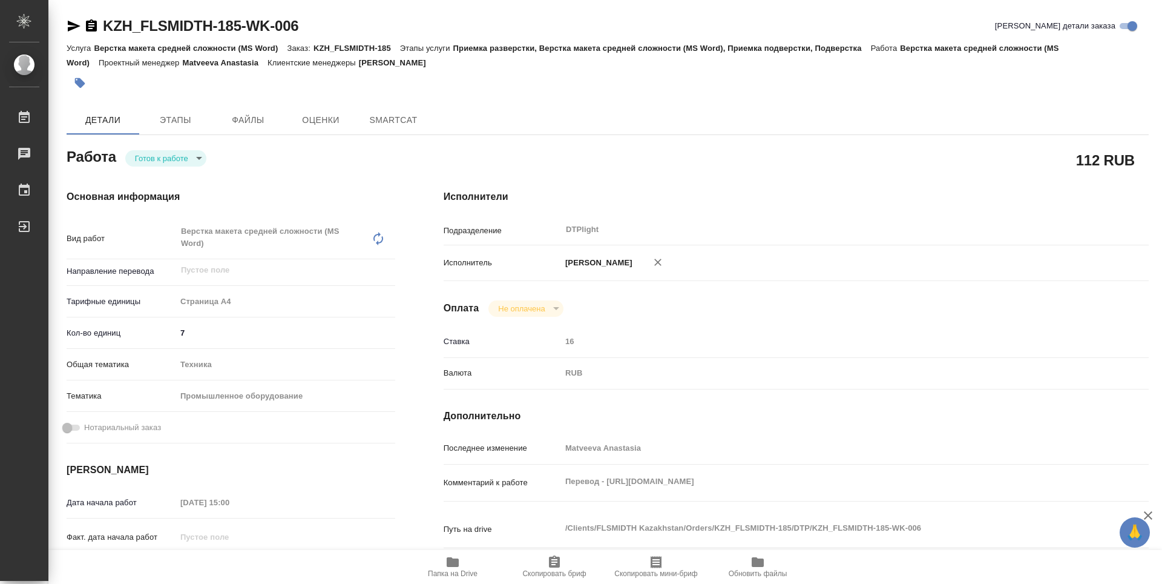
type textarea "x"
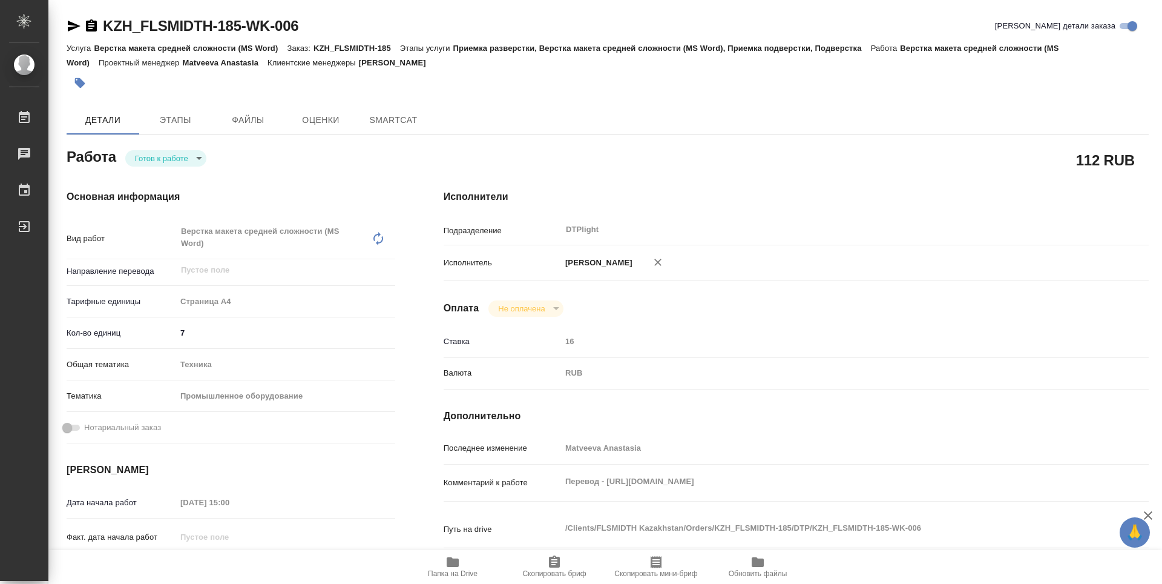
scroll to position [61, 0]
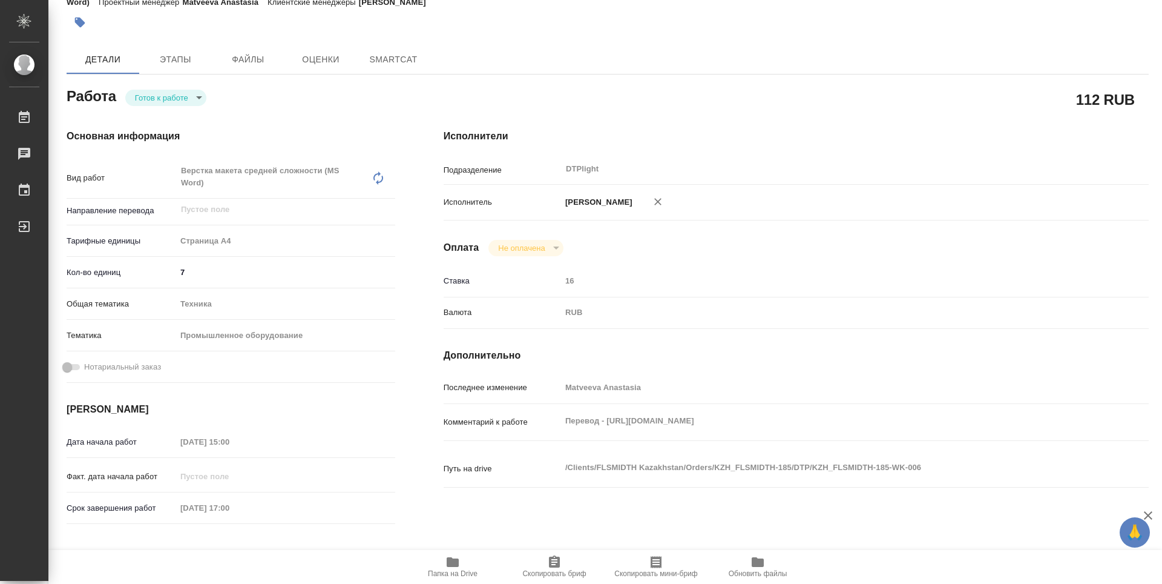
type textarea "x"
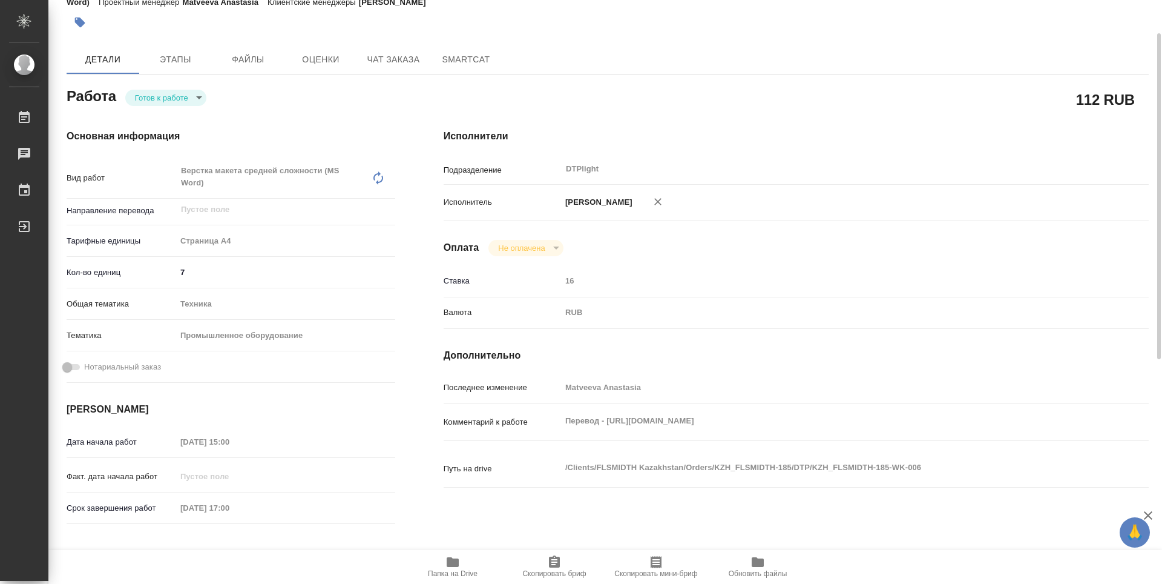
type textarea "x"
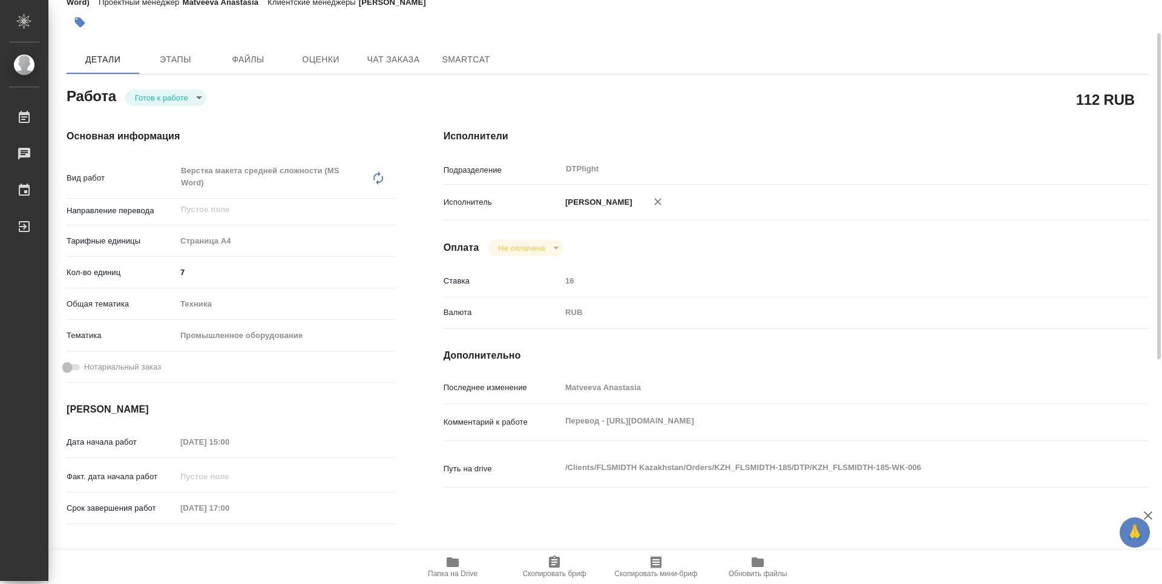
type textarea "x"
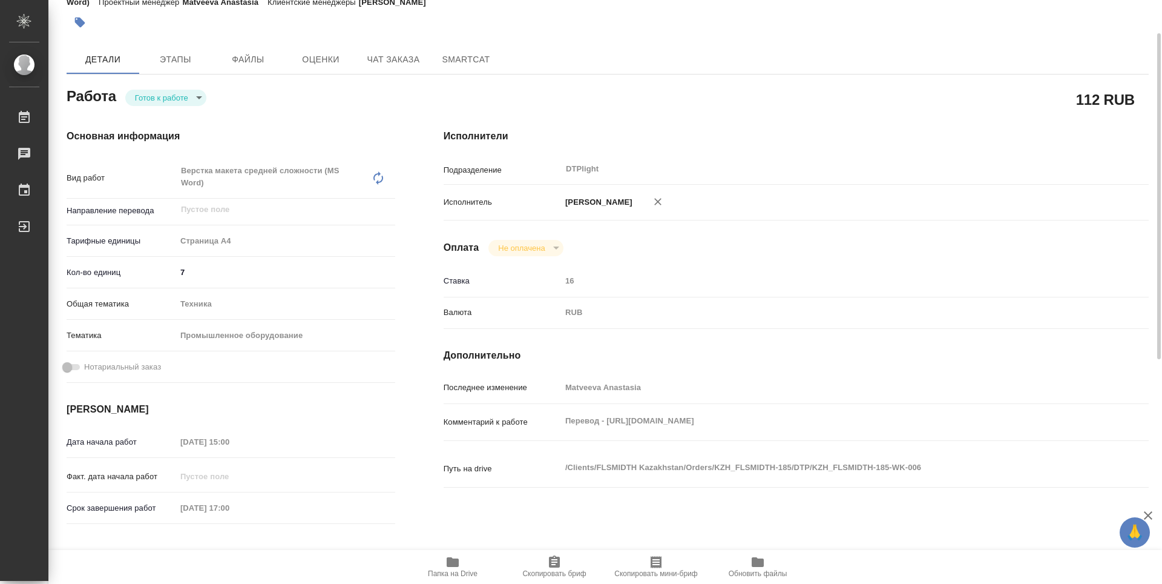
click at [447, 551] on button "Папка на Drive" at bounding box center [453, 567] width 102 height 34
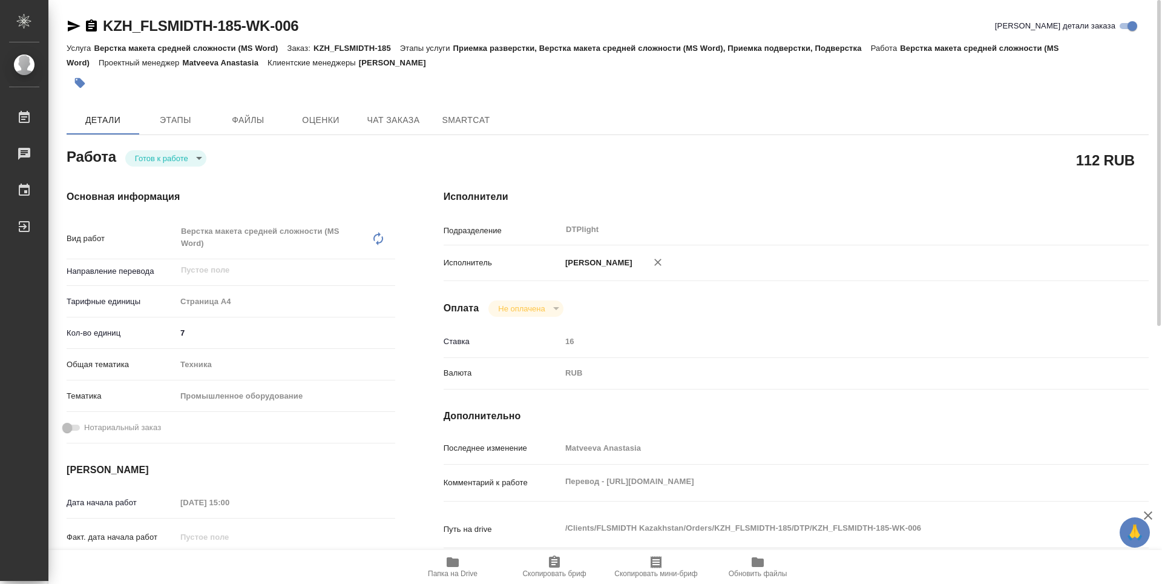
click at [198, 158] on body "🙏 .cls-1 fill:#fff; AWATERA Guselnikov Roman Работы 0 Чаты График Выйти KZH_FLS…" at bounding box center [581, 292] width 1162 height 584
drag, startPoint x: 170, startPoint y: 160, endPoint x: 173, endPoint y: 166, distance: 6.5
click at [170, 160] on button "В работе" at bounding box center [155, 157] width 40 height 13
type textarea "x"
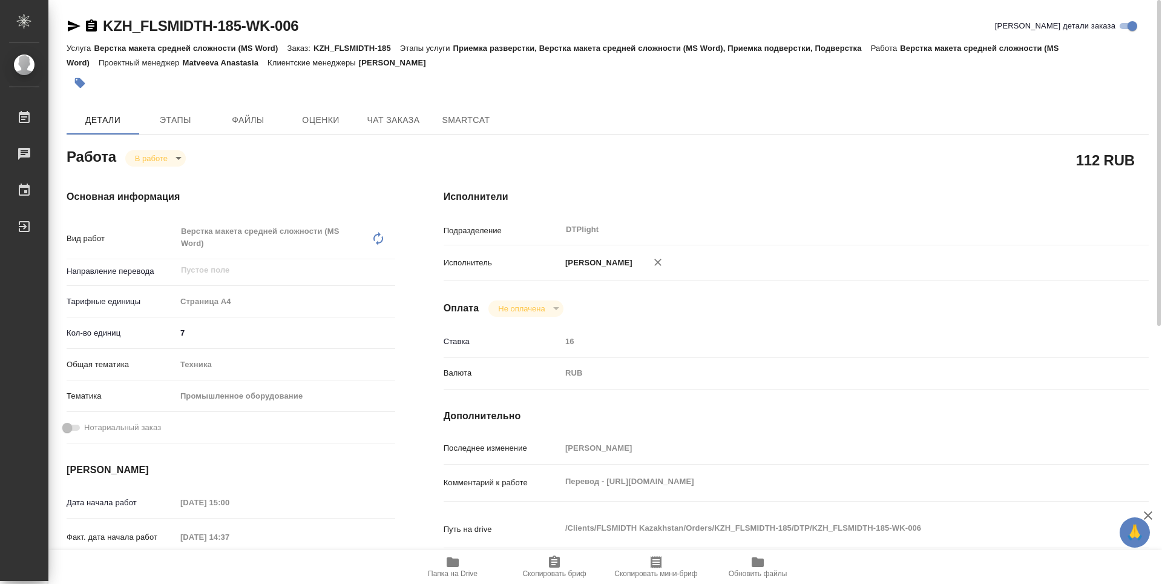
type textarea "x"
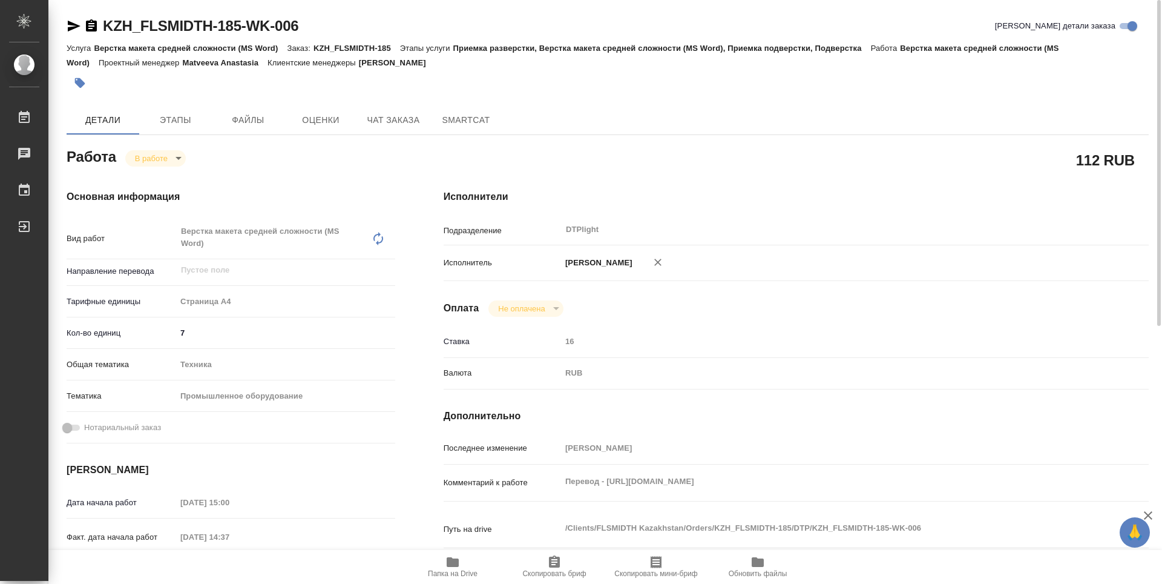
type textarea "x"
click at [90, 25] on icon "button" at bounding box center [91, 25] width 11 height 12
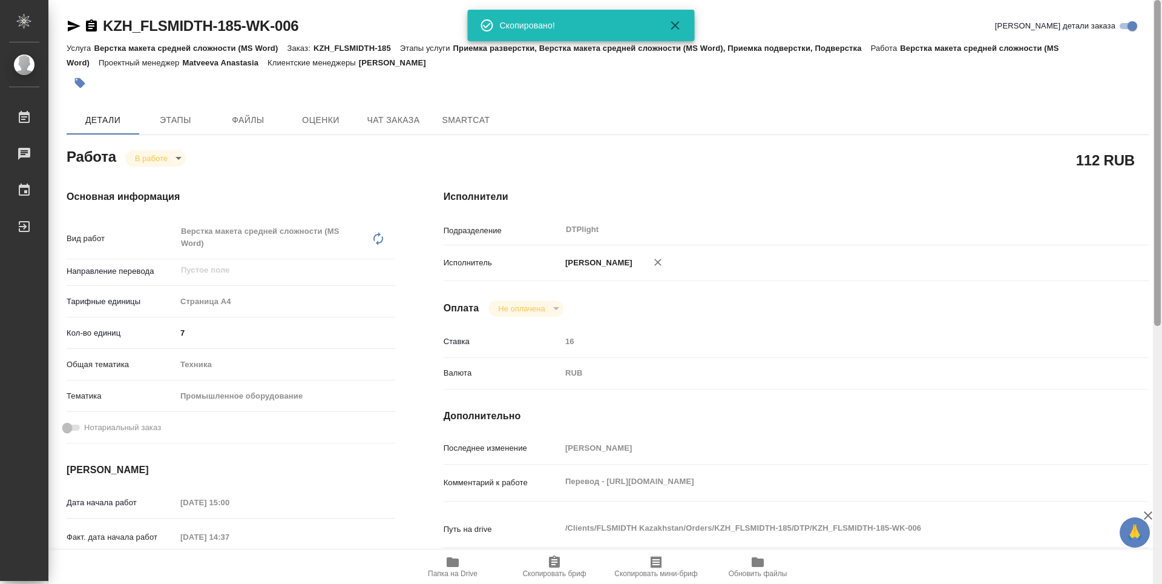
type textarea "x"
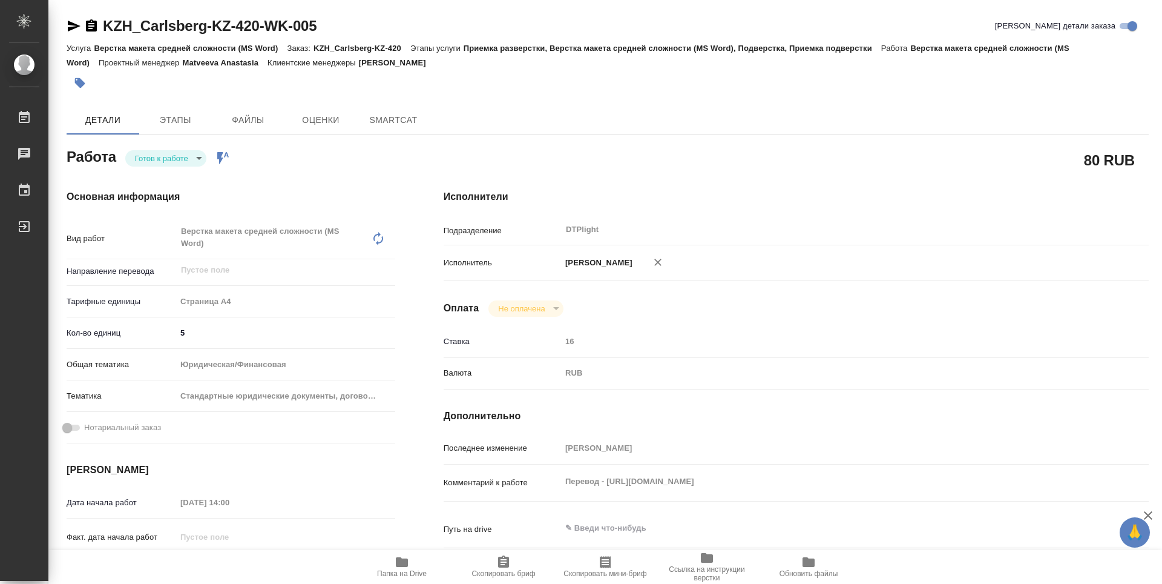
type textarea "x"
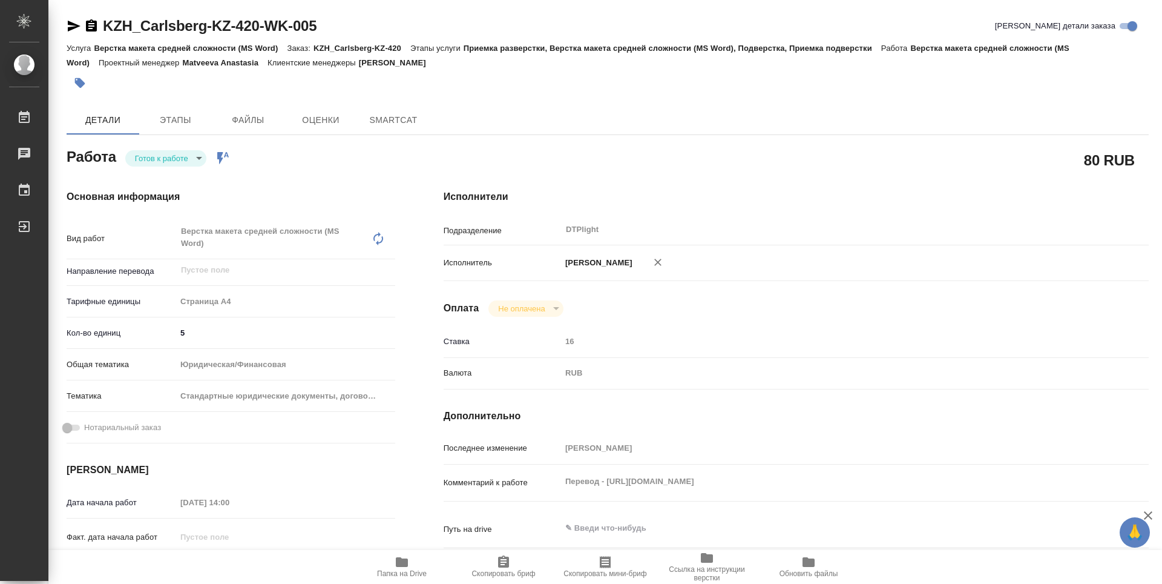
type textarea "x"
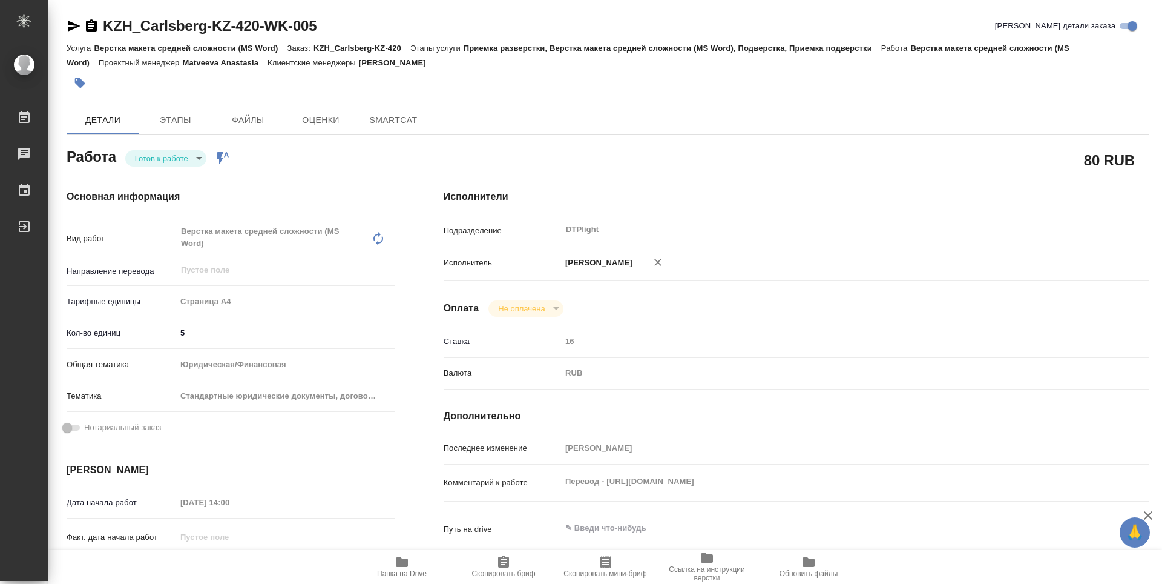
type textarea "x"
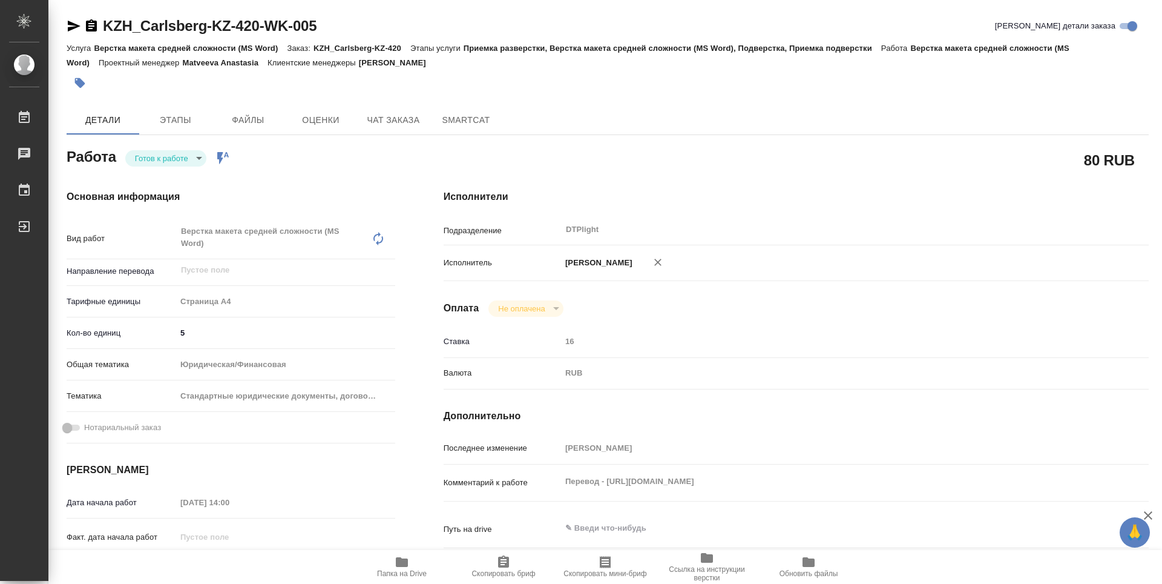
type textarea "x"
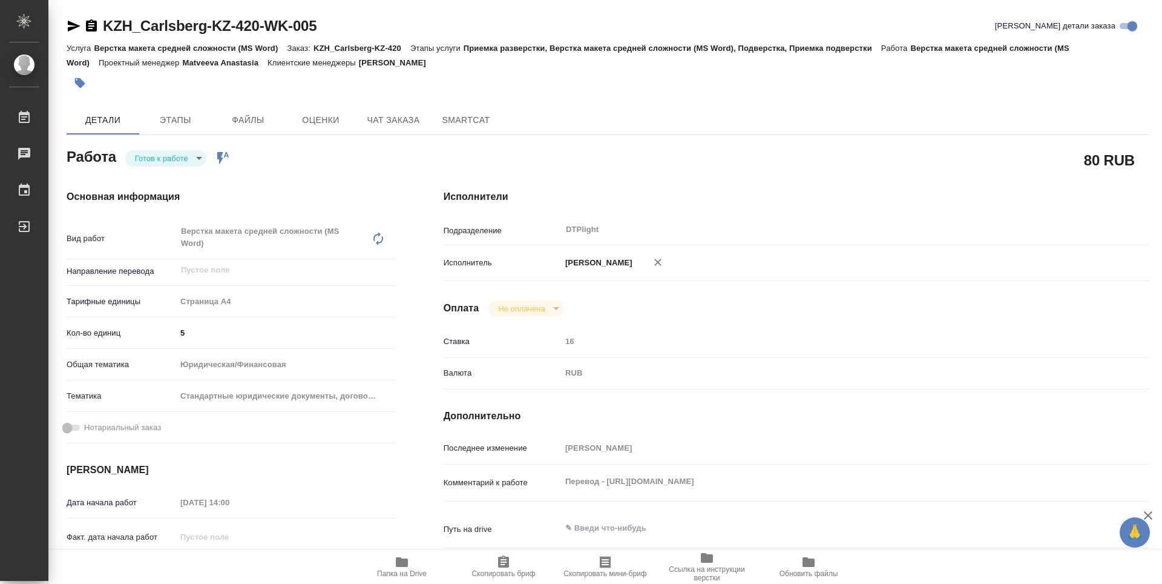
type textarea "x"
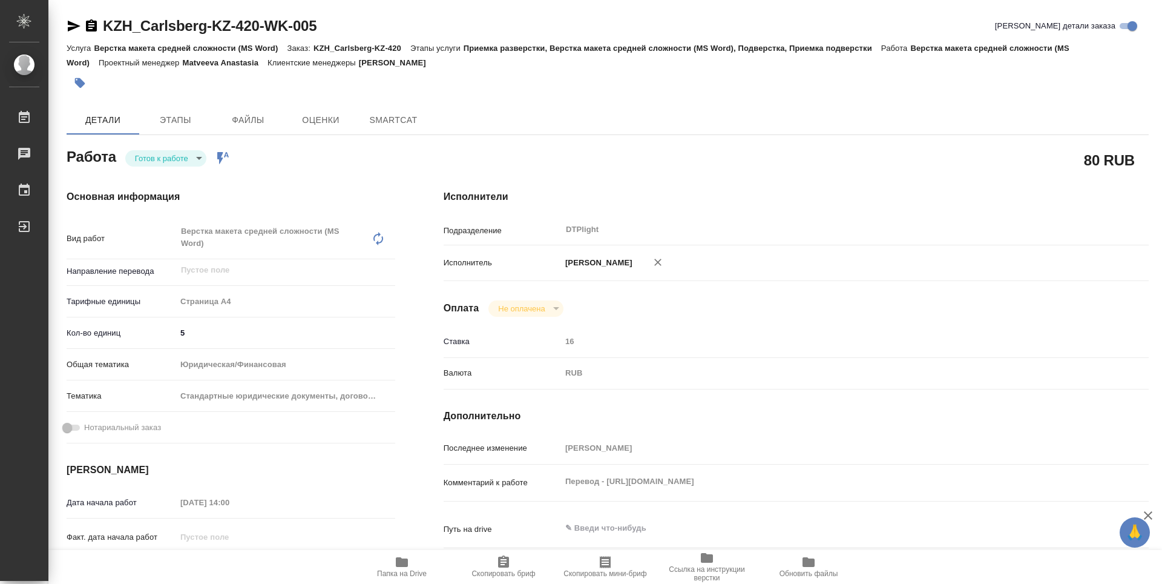
type textarea "x"
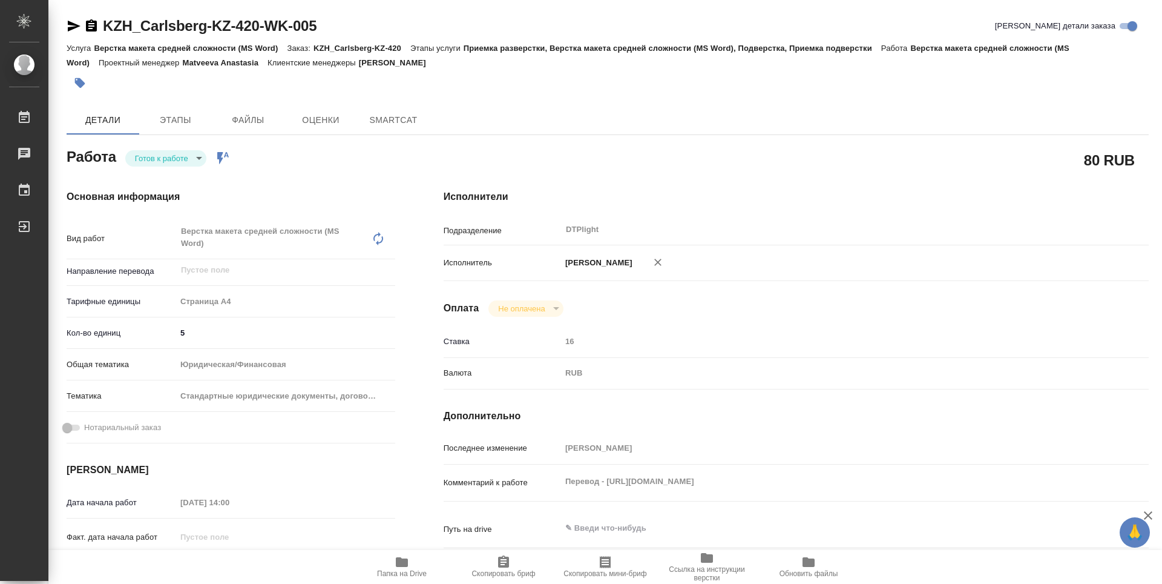
type textarea "x"
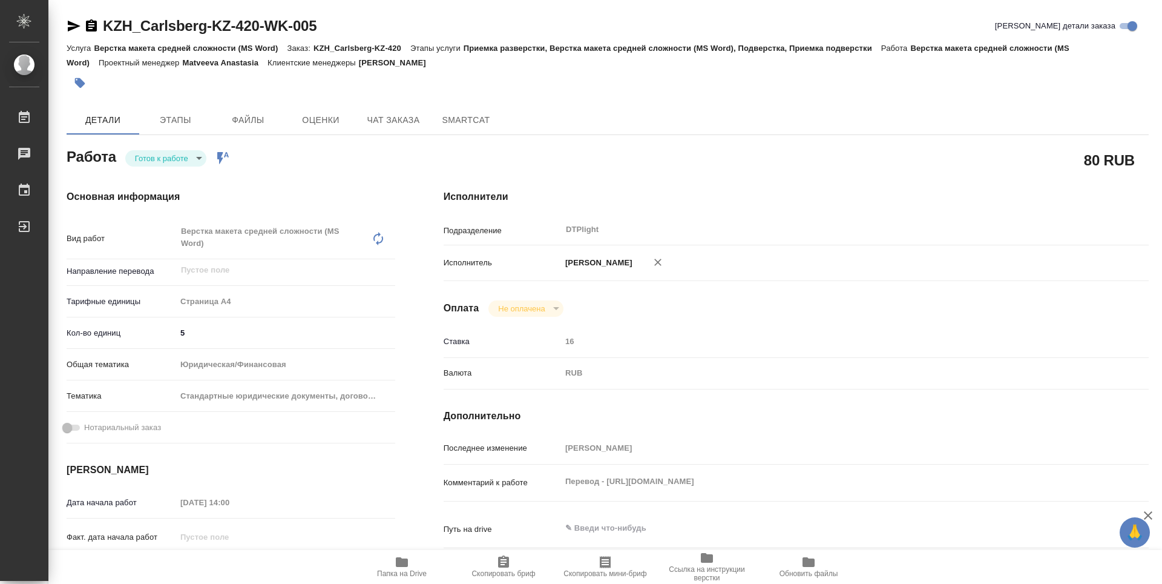
type textarea "x"
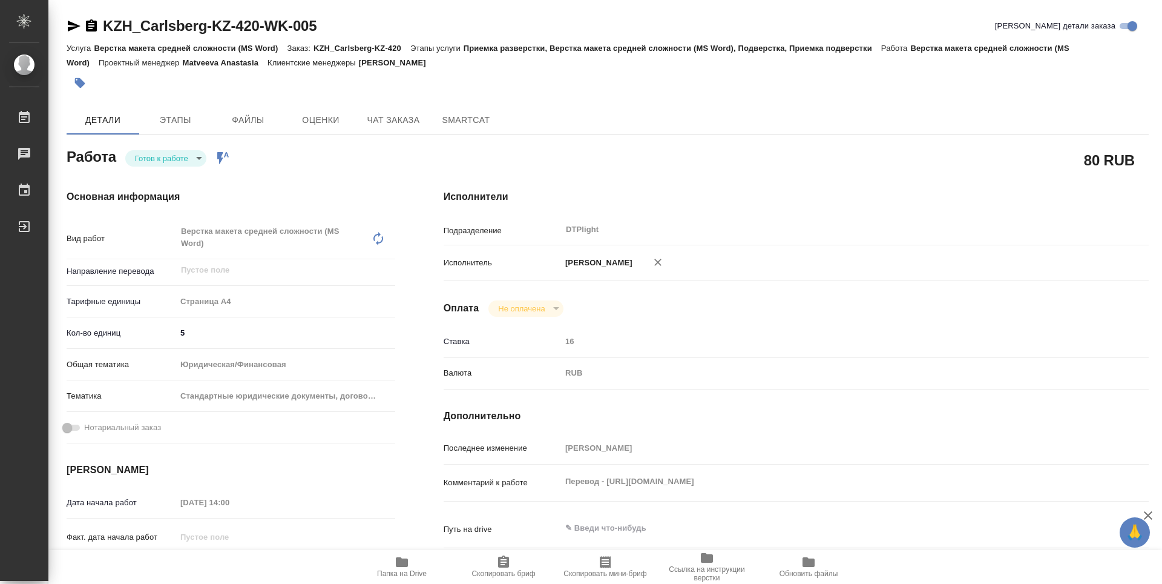
type textarea "x"
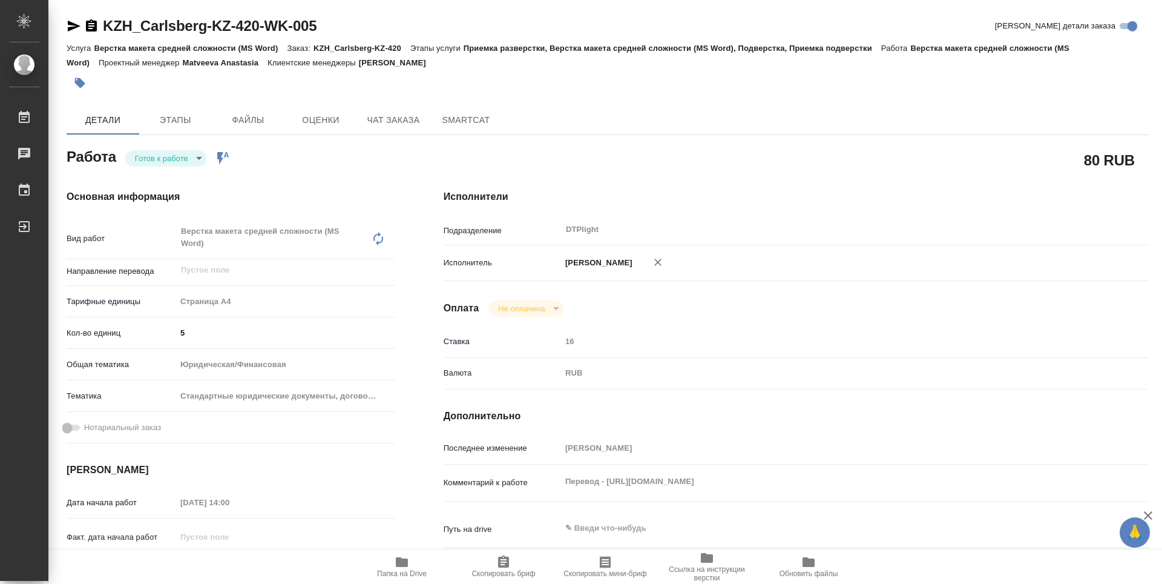
click at [74, 29] on icon "button" at bounding box center [74, 26] width 15 height 15
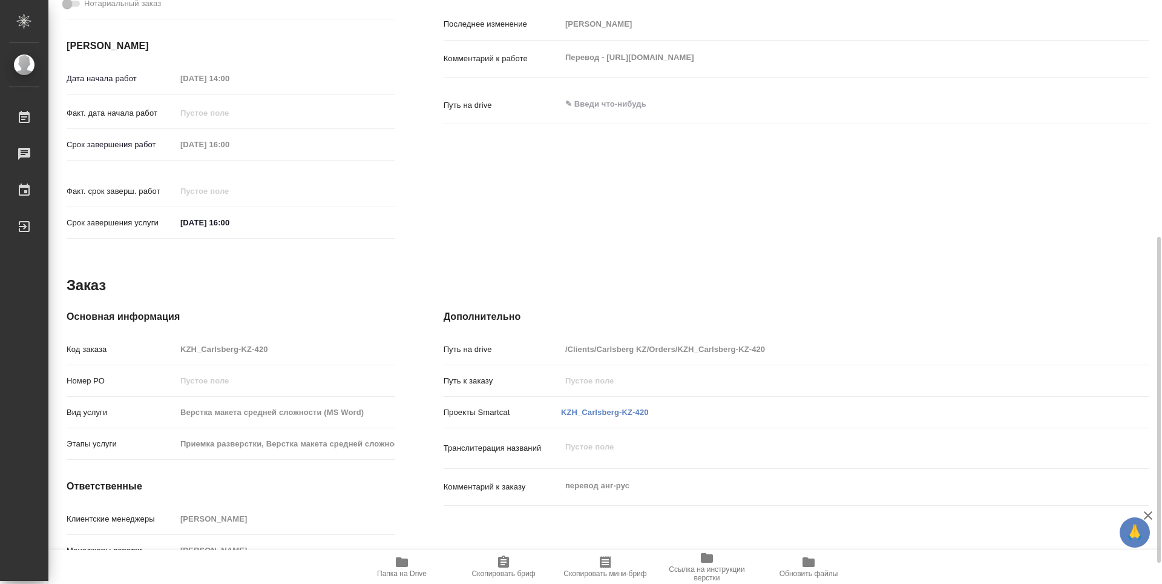
scroll to position [461, 0]
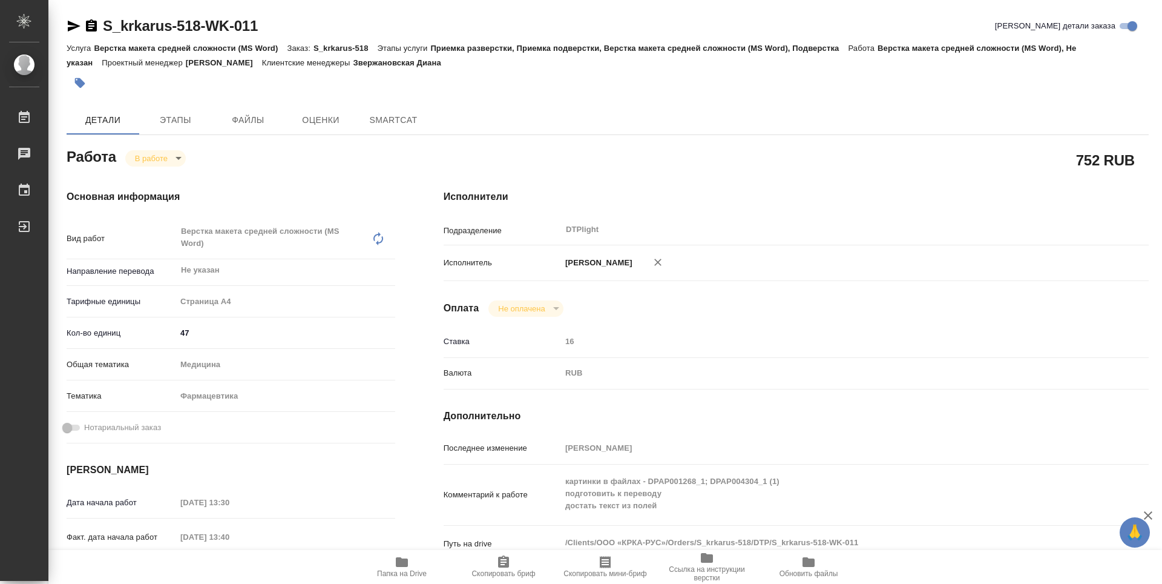
type textarea "x"
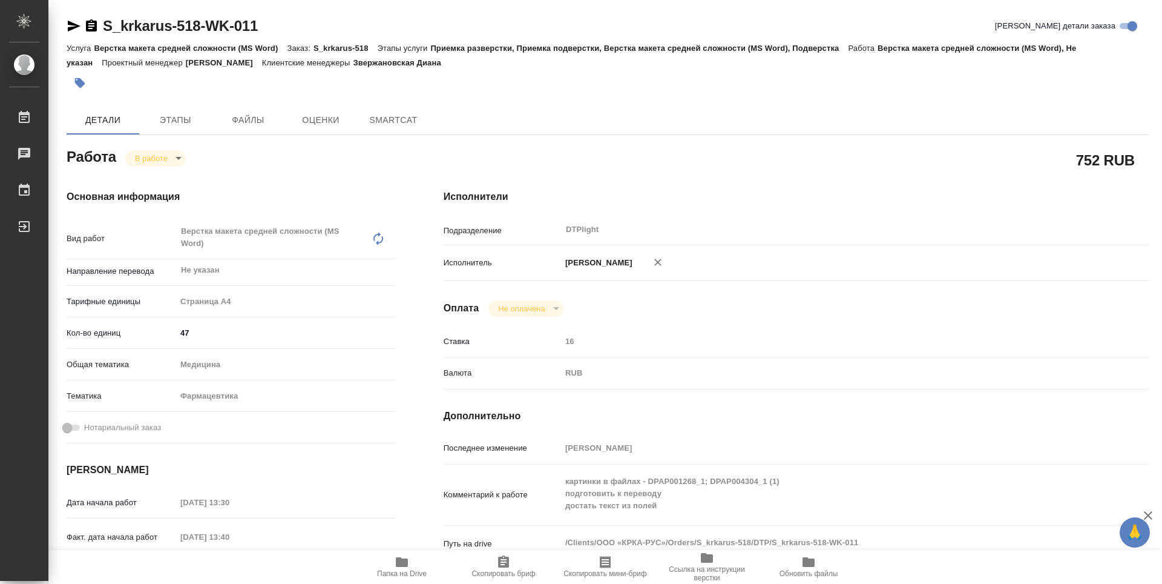
type textarea "x"
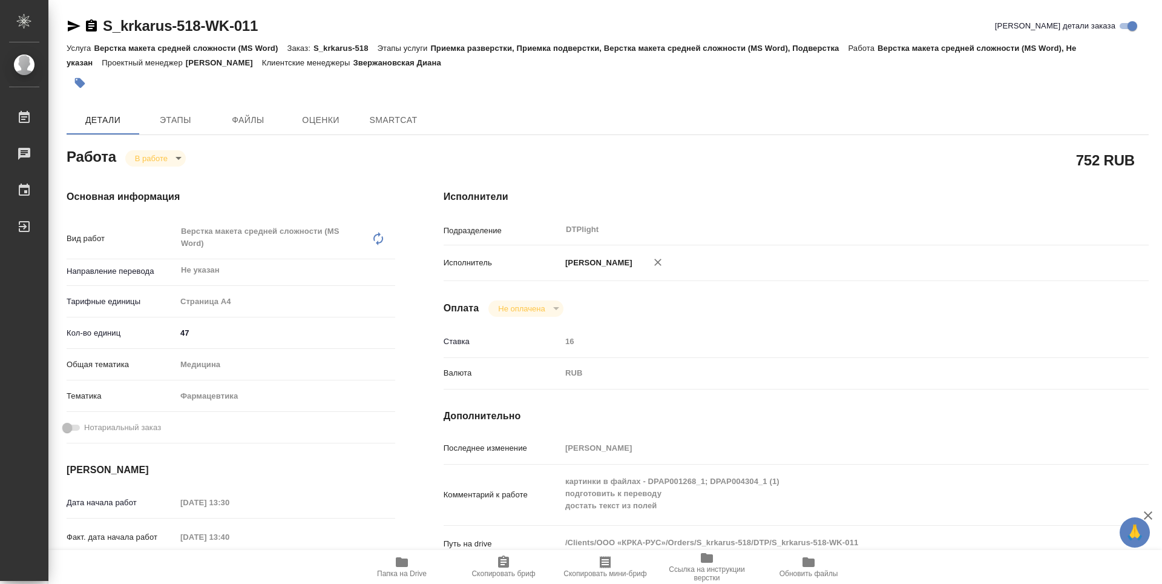
type textarea "x"
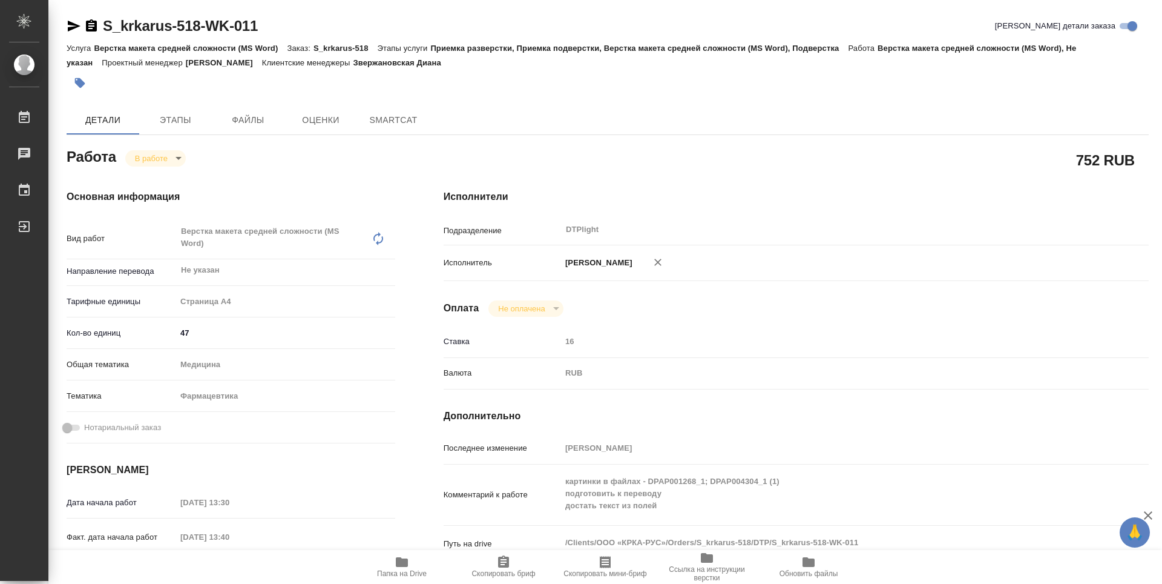
scroll to position [61, 0]
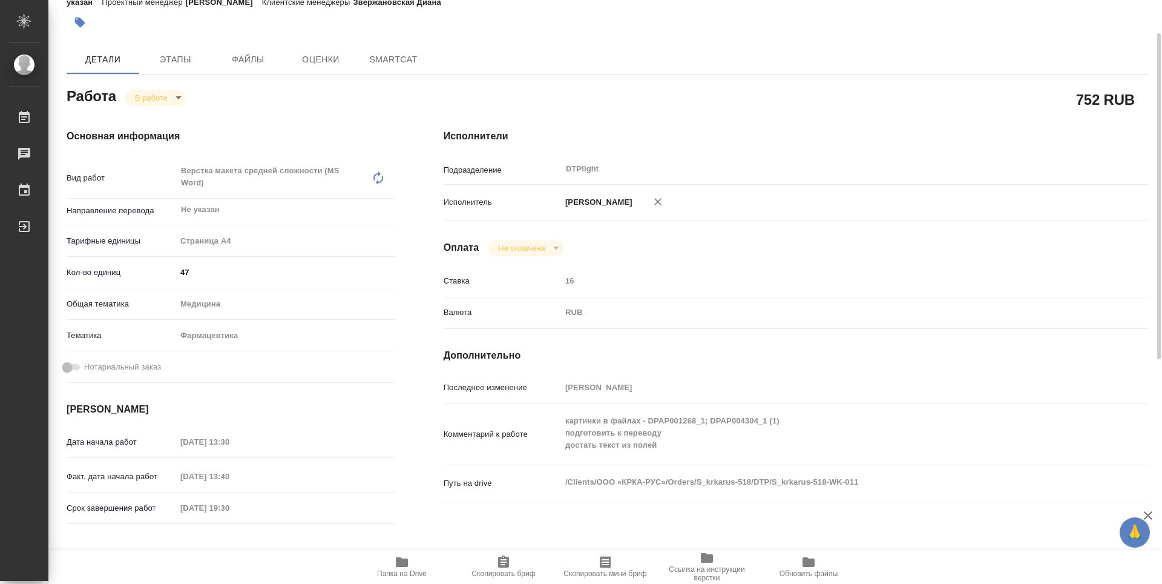
type textarea "x"
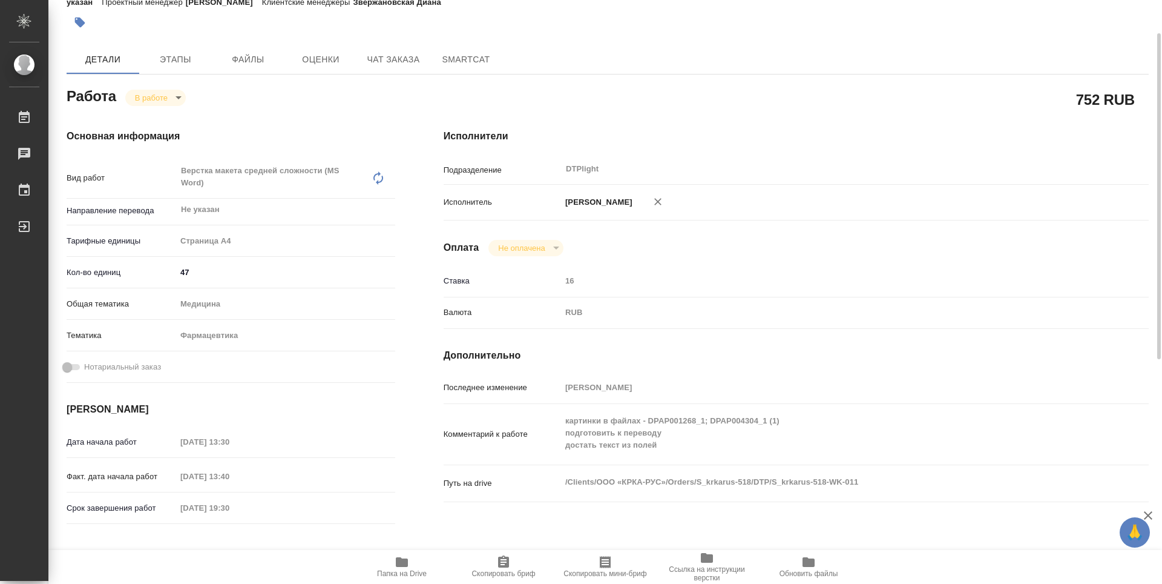
type textarea "x"
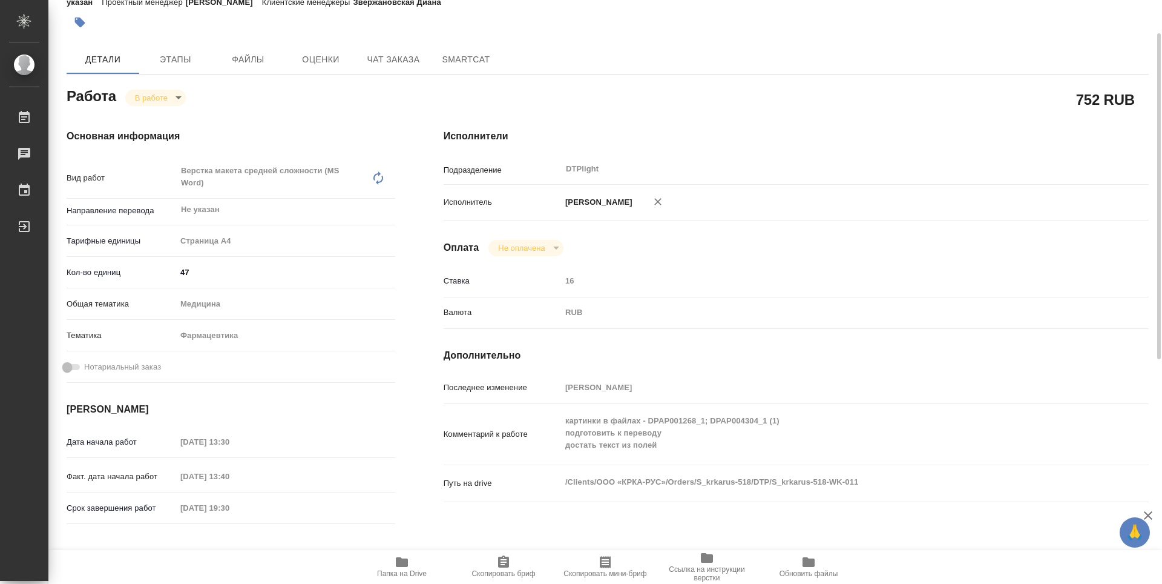
type textarea "x"
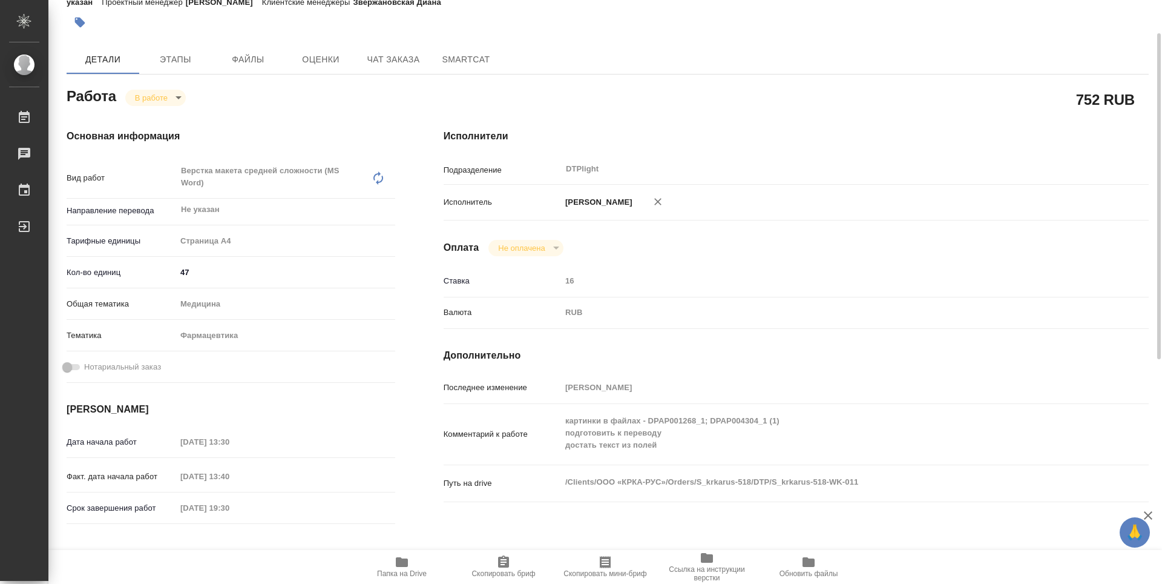
click at [414, 564] on span "Папка на Drive" at bounding box center [401, 566] width 87 height 23
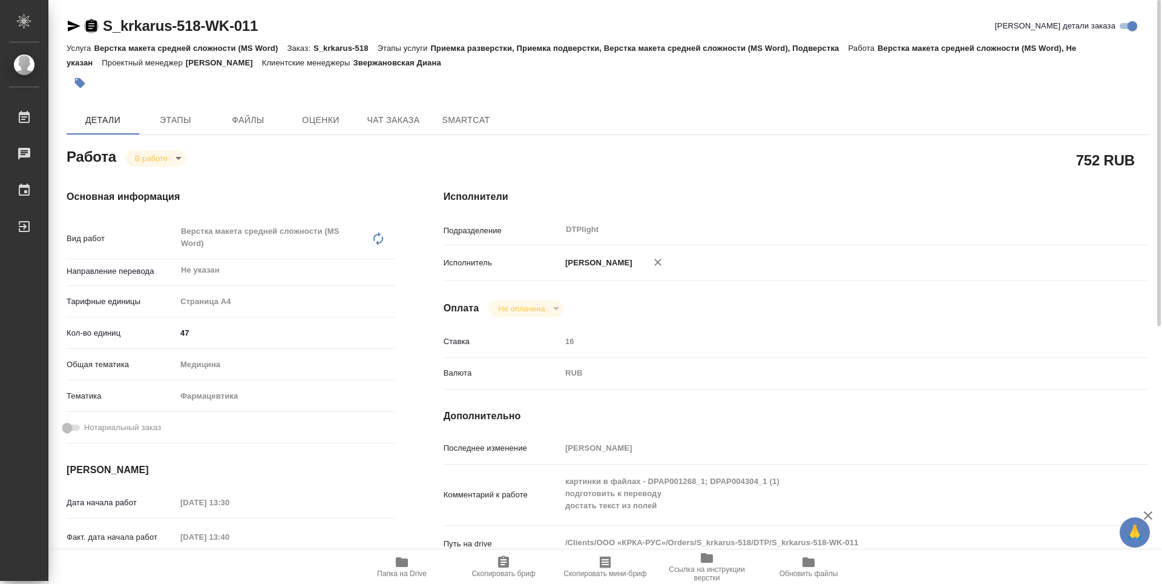
click at [92, 27] on icon "button" at bounding box center [91, 25] width 11 height 12
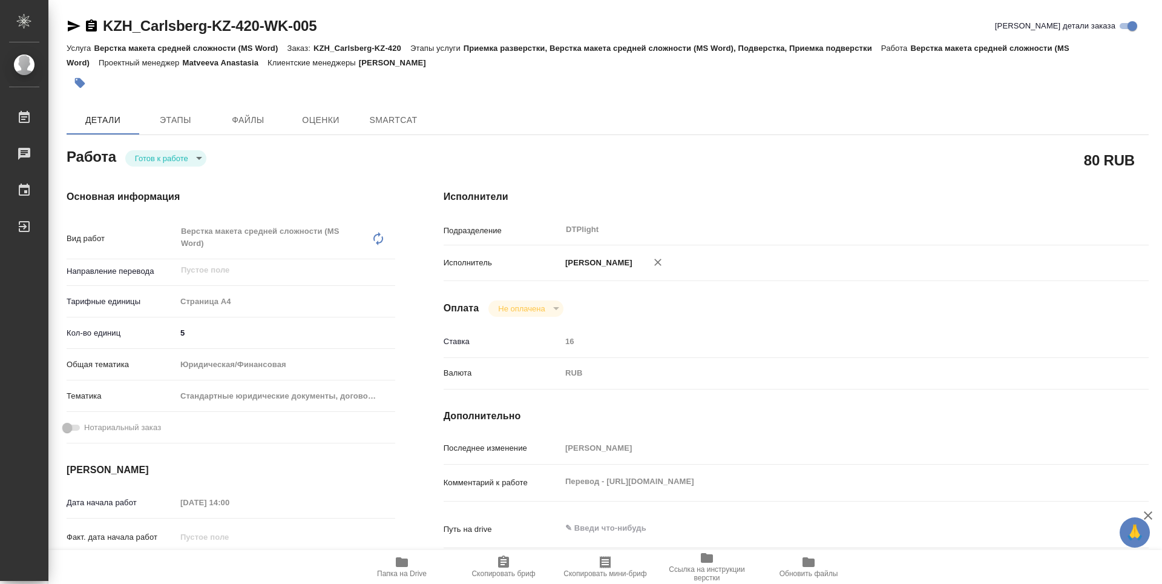
type textarea "x"
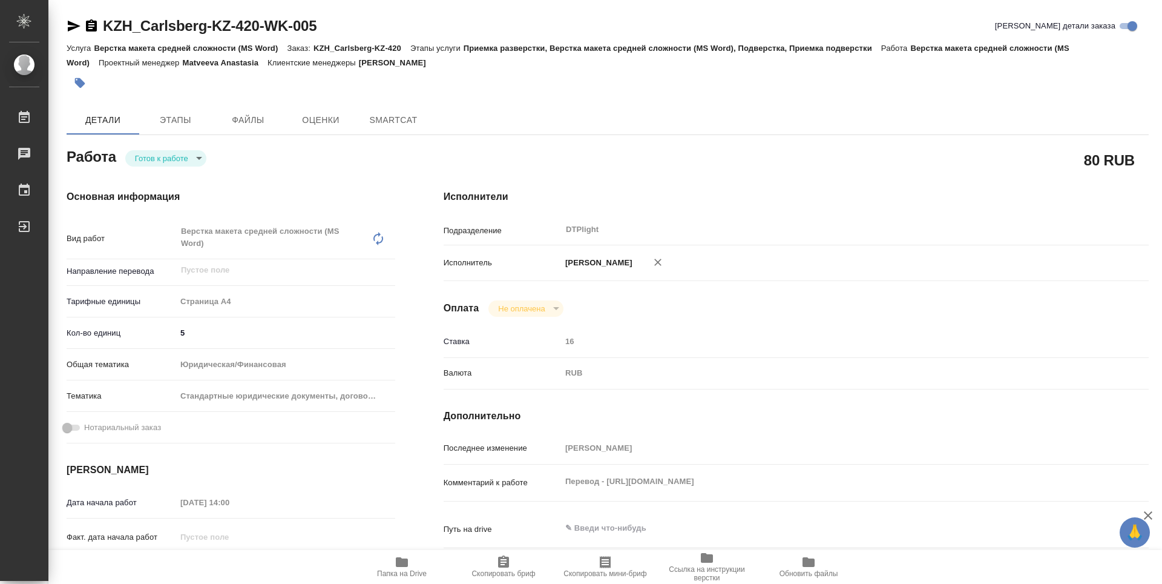
type textarea "x"
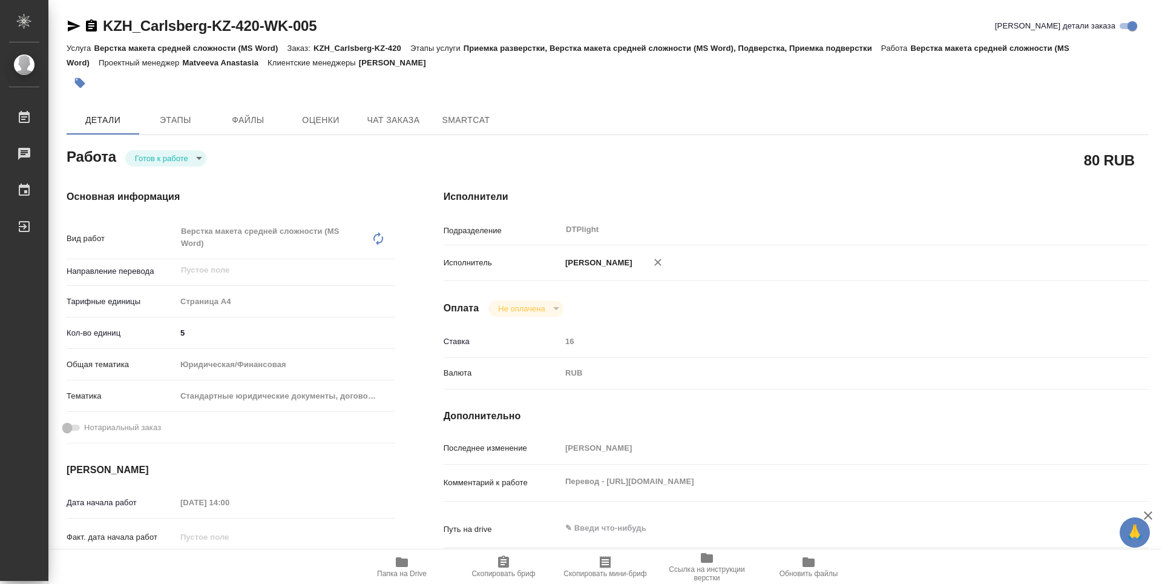
click at [197, 158] on body "🙏 .cls-1 fill:#fff; AWATERA Guselnikov Roman Работы Чаты График Выйти KZH_Carls…" at bounding box center [581, 292] width 1162 height 584
click at [139, 157] on button "В работе" at bounding box center [155, 157] width 40 height 13
type textarea "x"
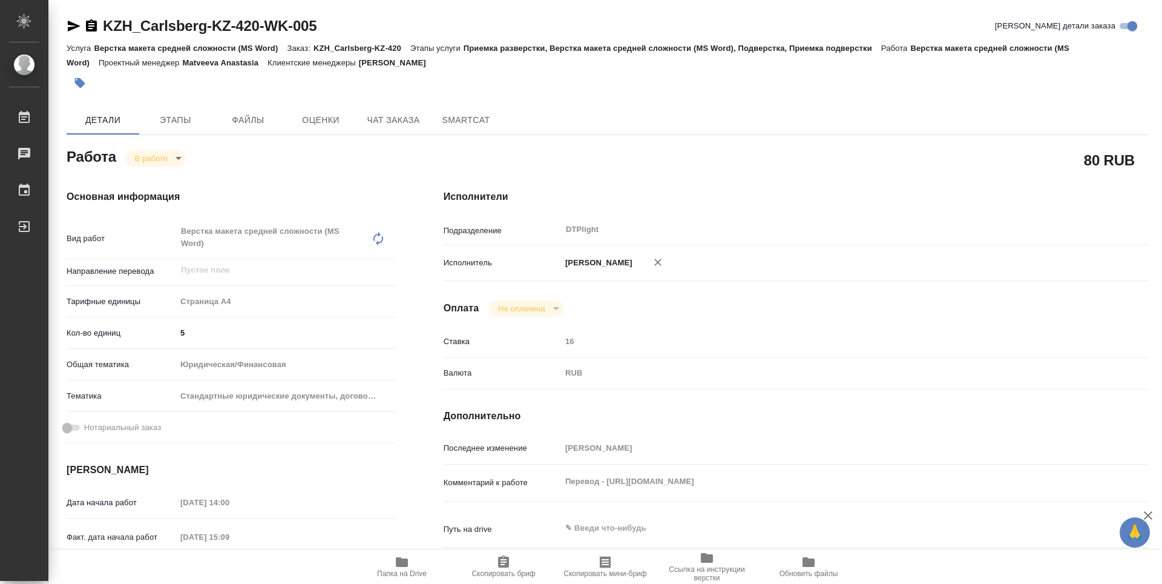
type textarea "x"
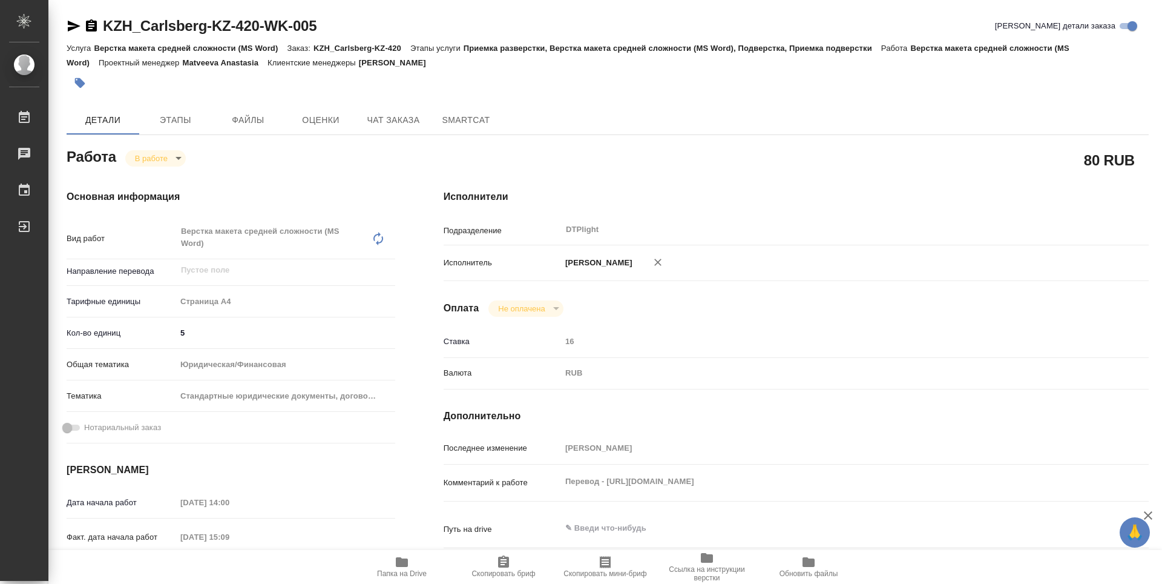
type textarea "x"
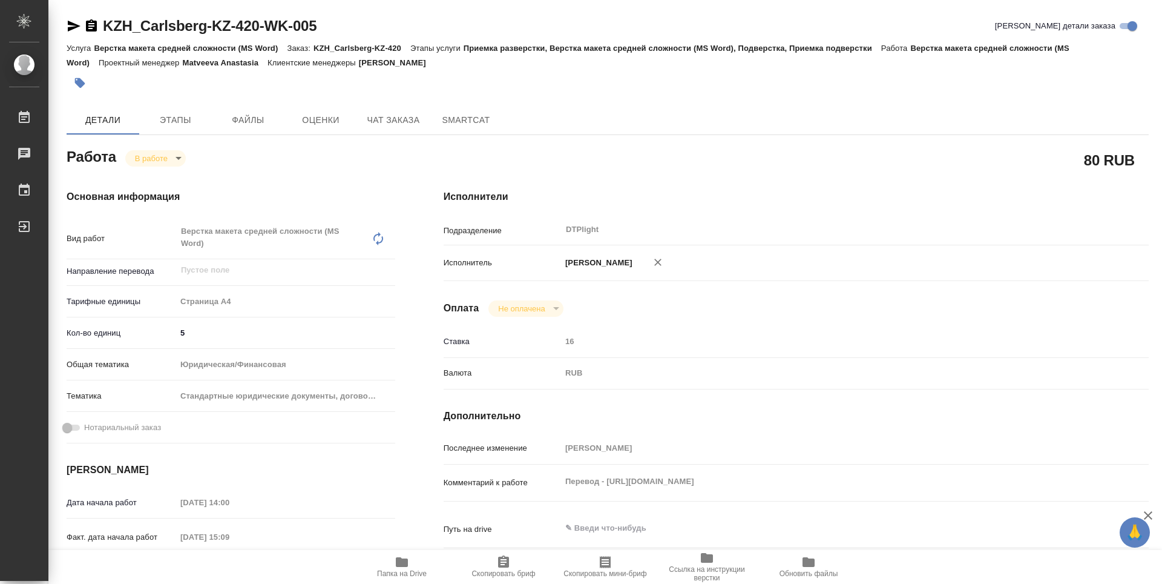
type textarea "x"
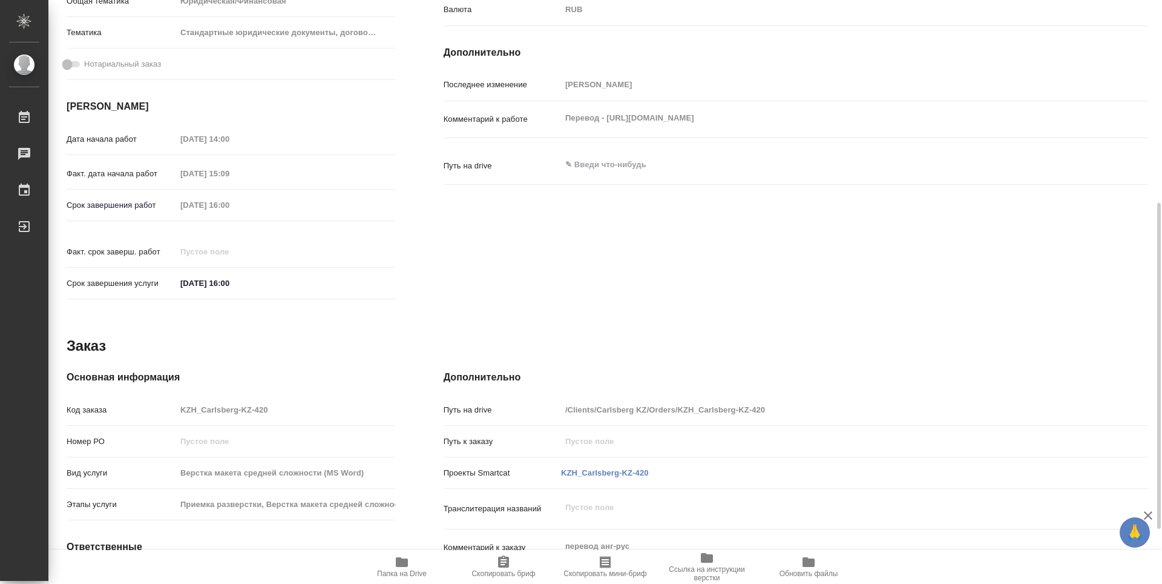
type textarea "x"
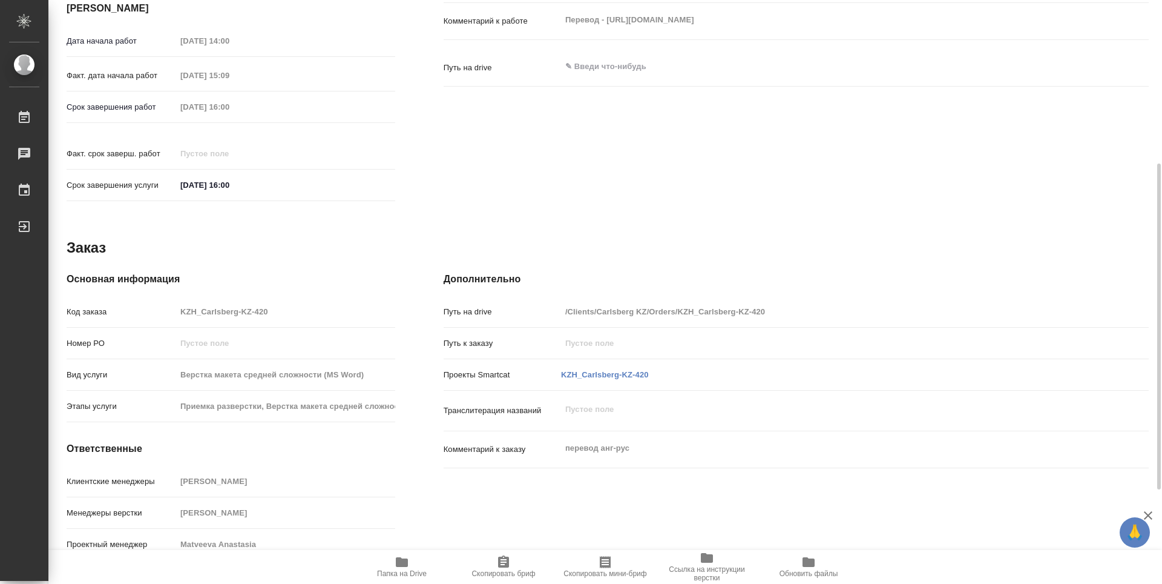
scroll to position [38, 0]
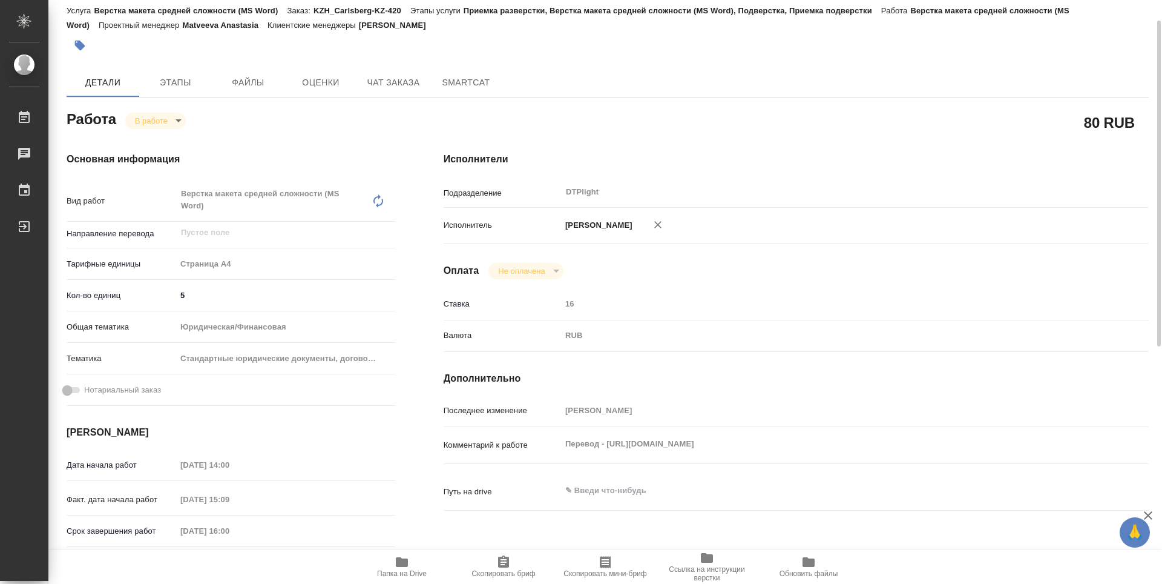
type textarea "x"
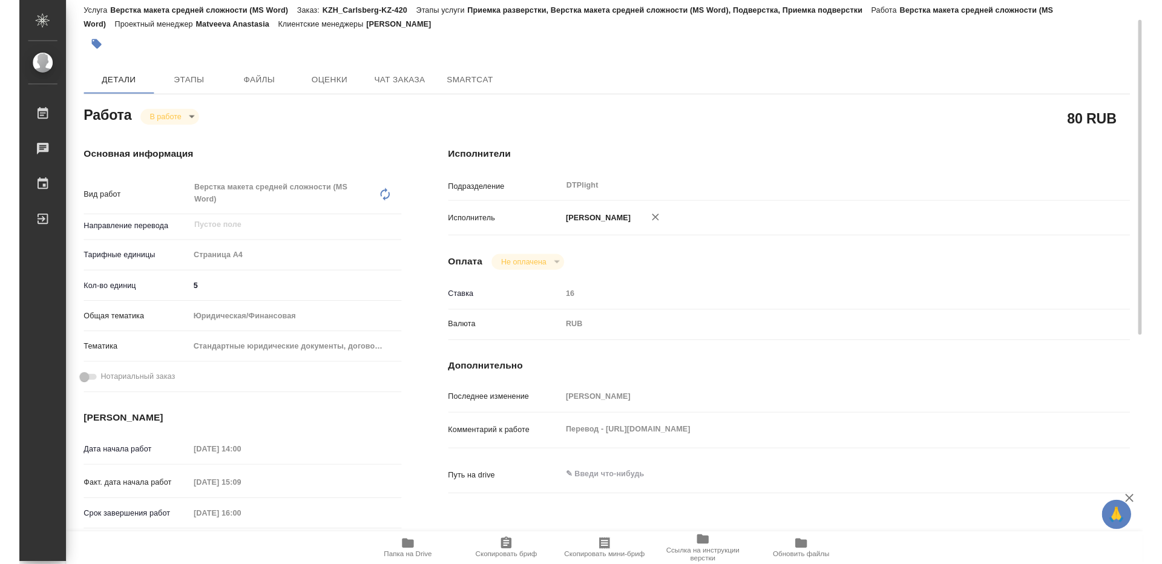
scroll to position [0, 0]
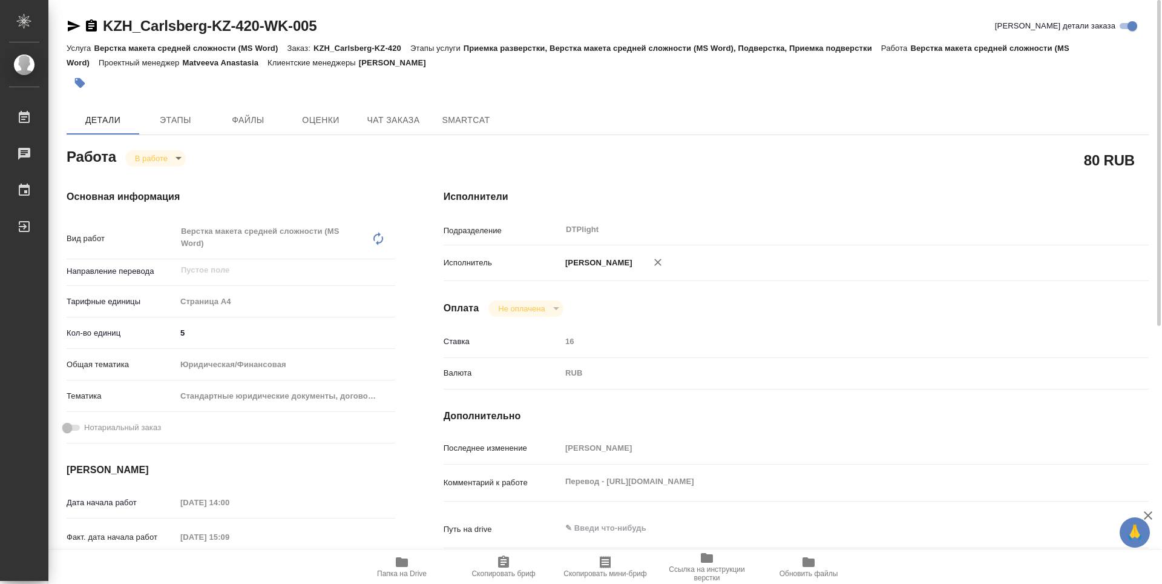
type textarea "x"
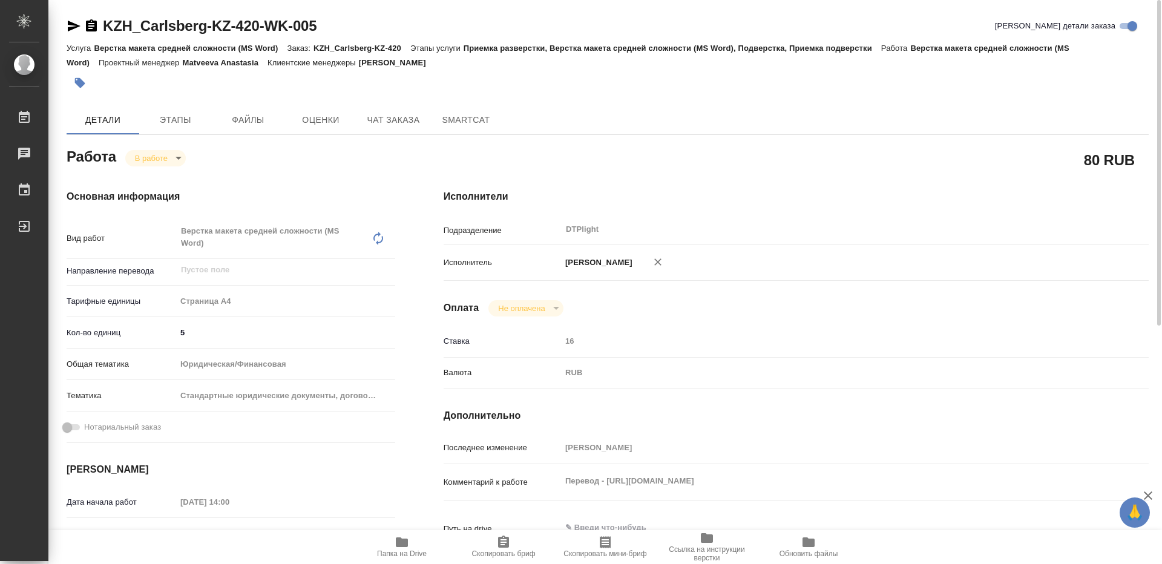
type textarea "x"
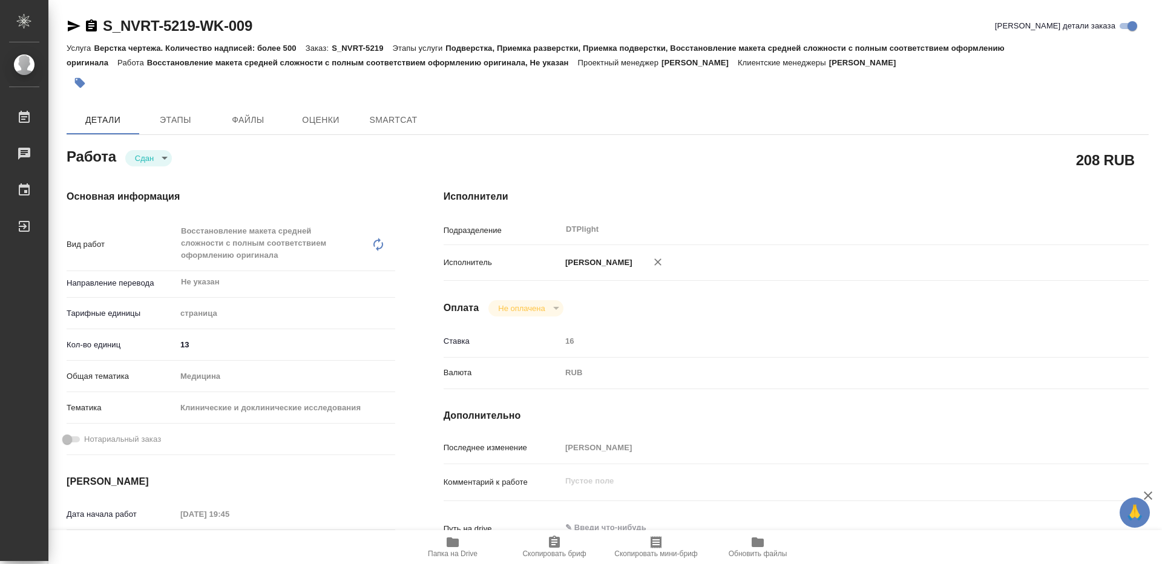
type textarea "x"
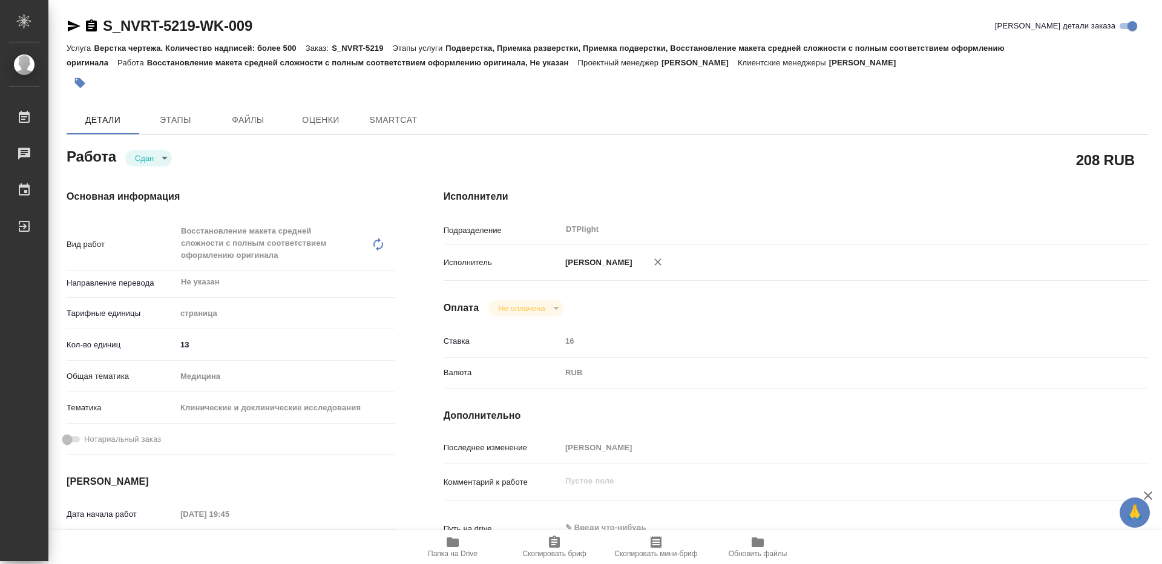
type textarea "x"
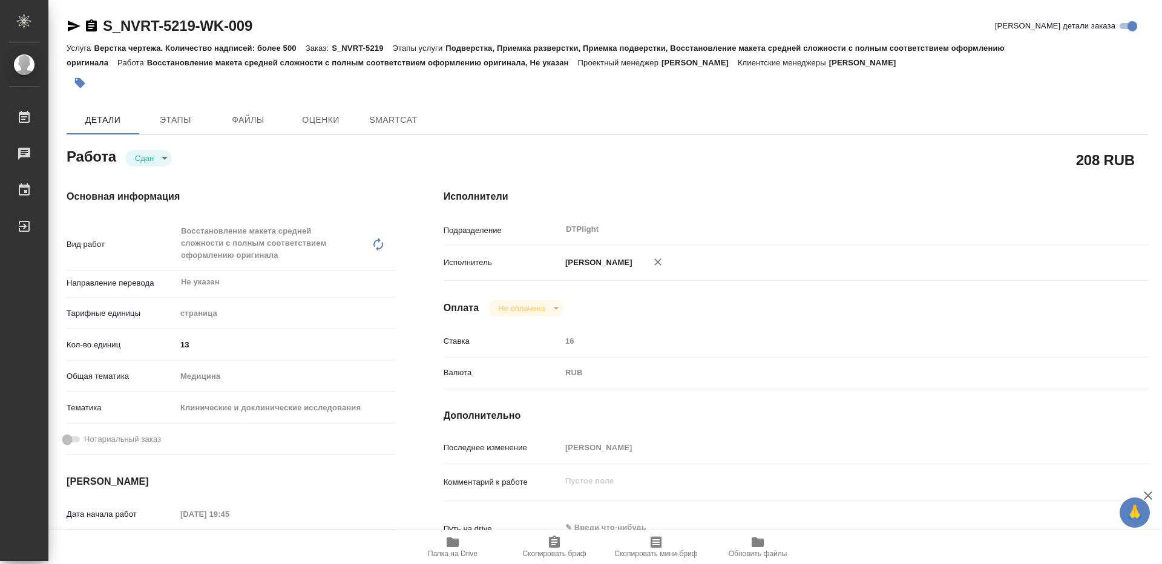
type textarea "x"
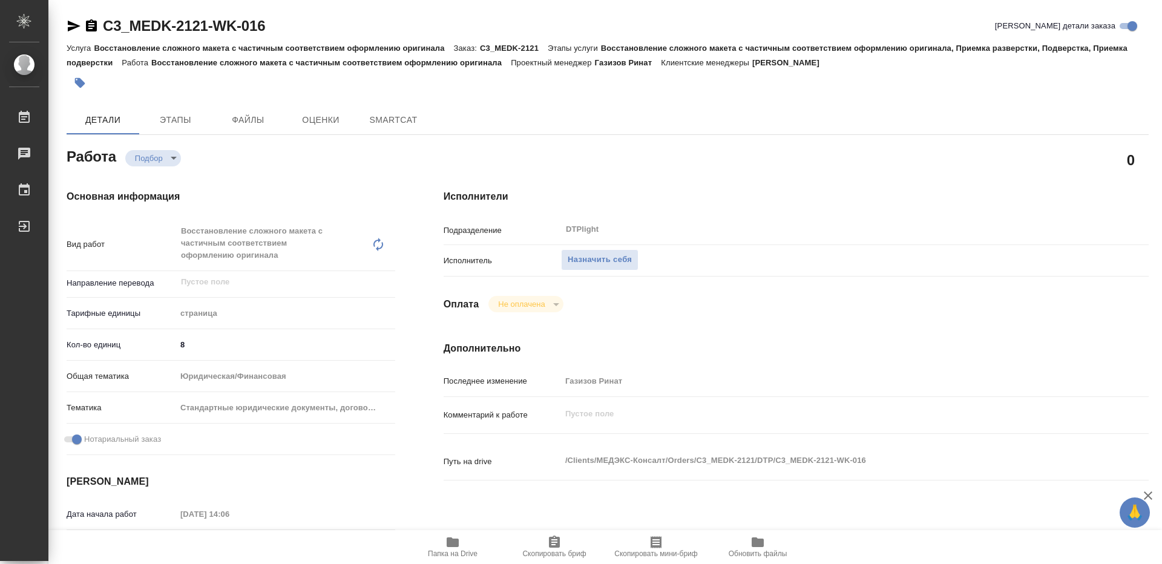
type textarea "x"
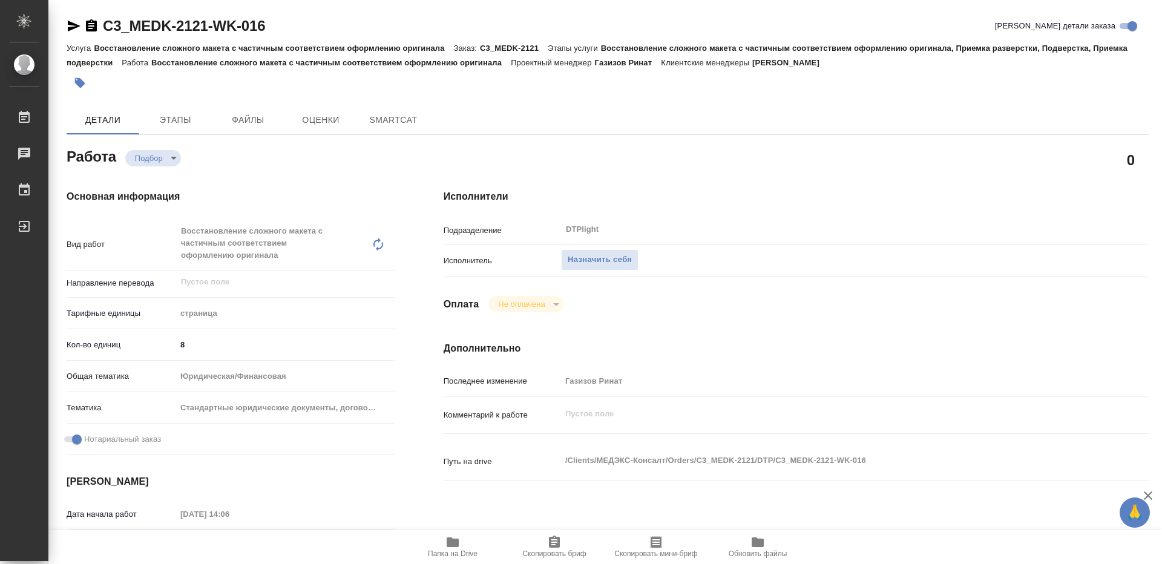
type textarea "x"
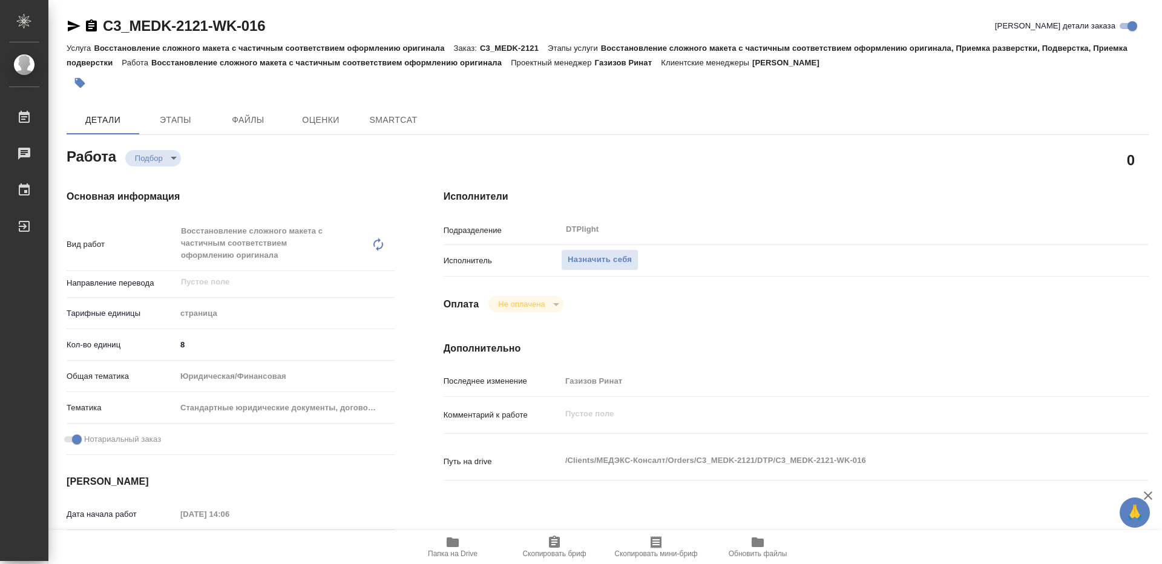
type textarea "x"
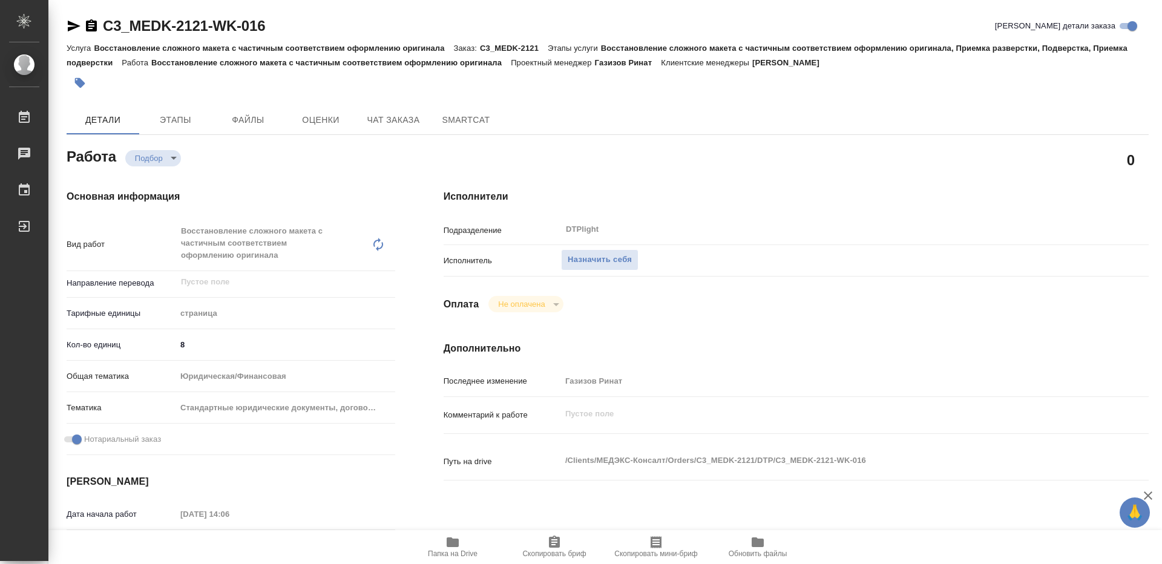
click at [455, 552] on span "Папка на Drive" at bounding box center [453, 554] width 50 height 8
type textarea "x"
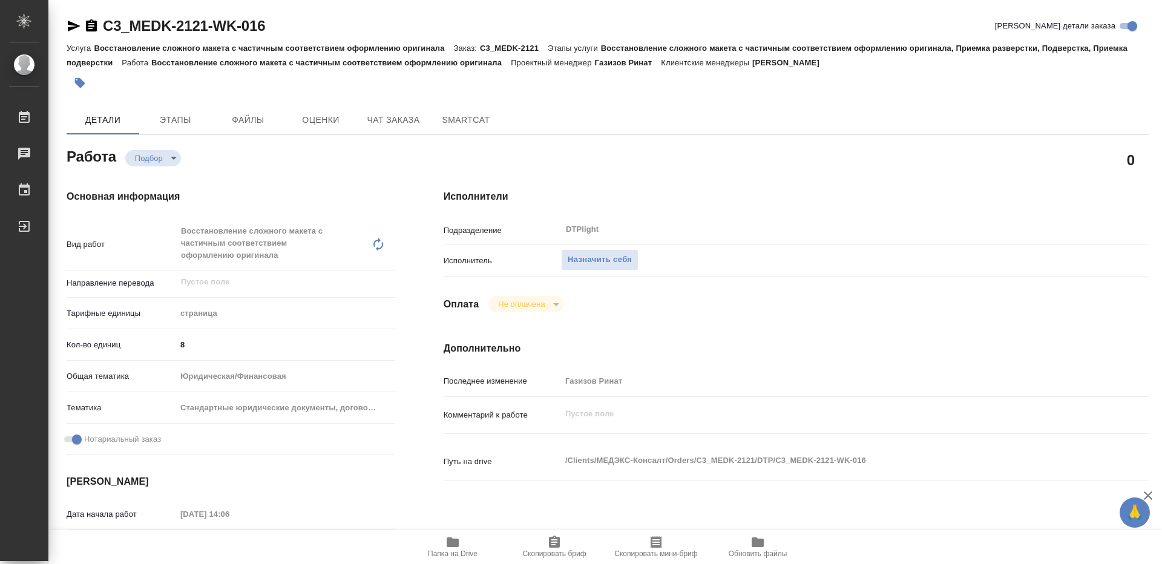
type textarea "x"
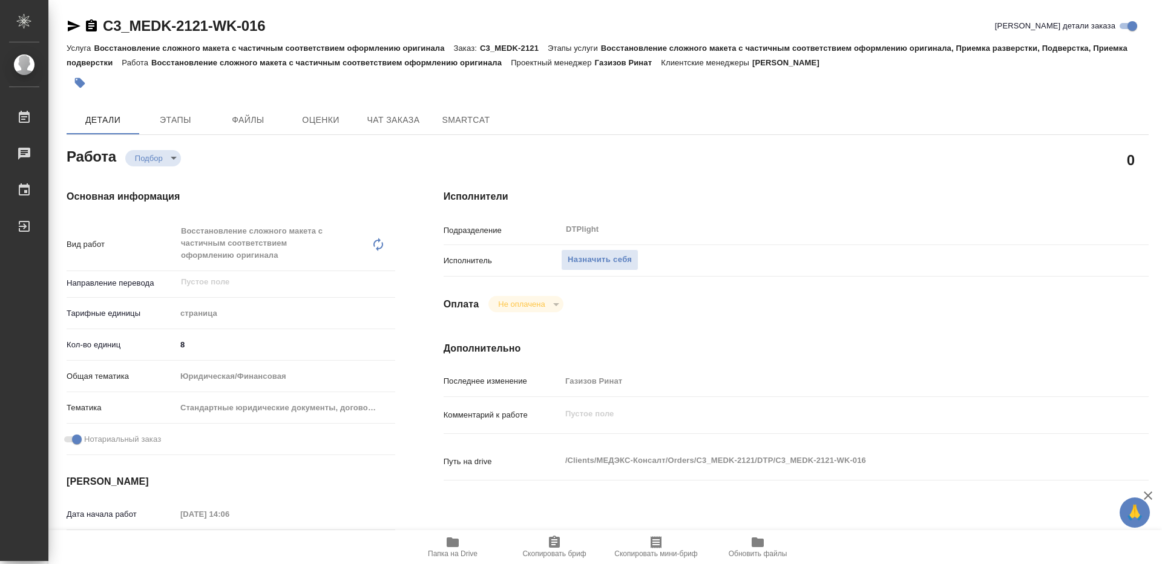
type textarea "x"
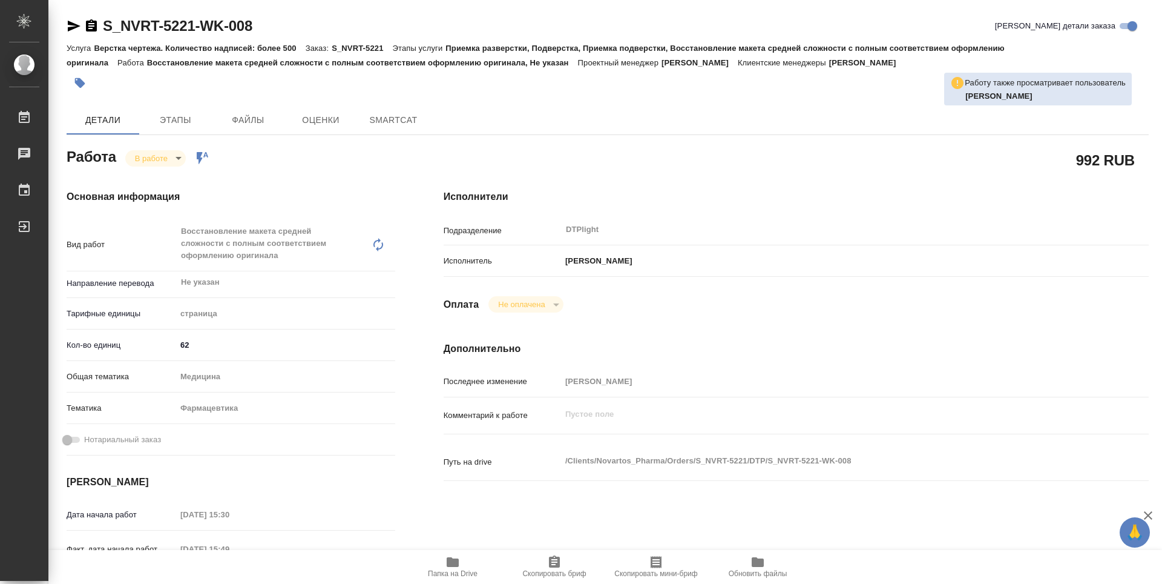
type textarea "x"
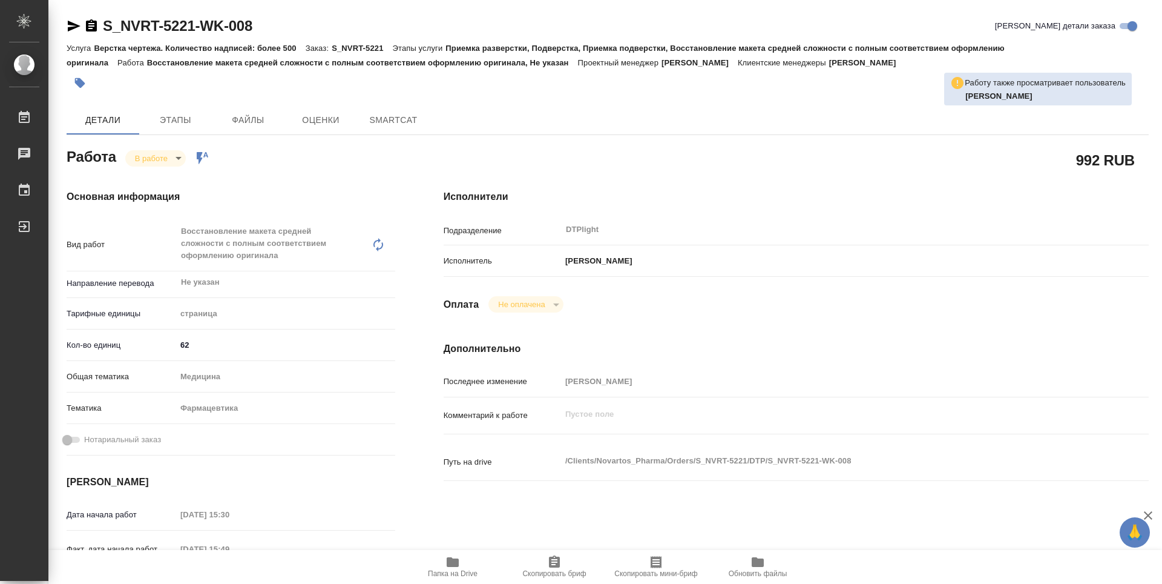
type textarea "x"
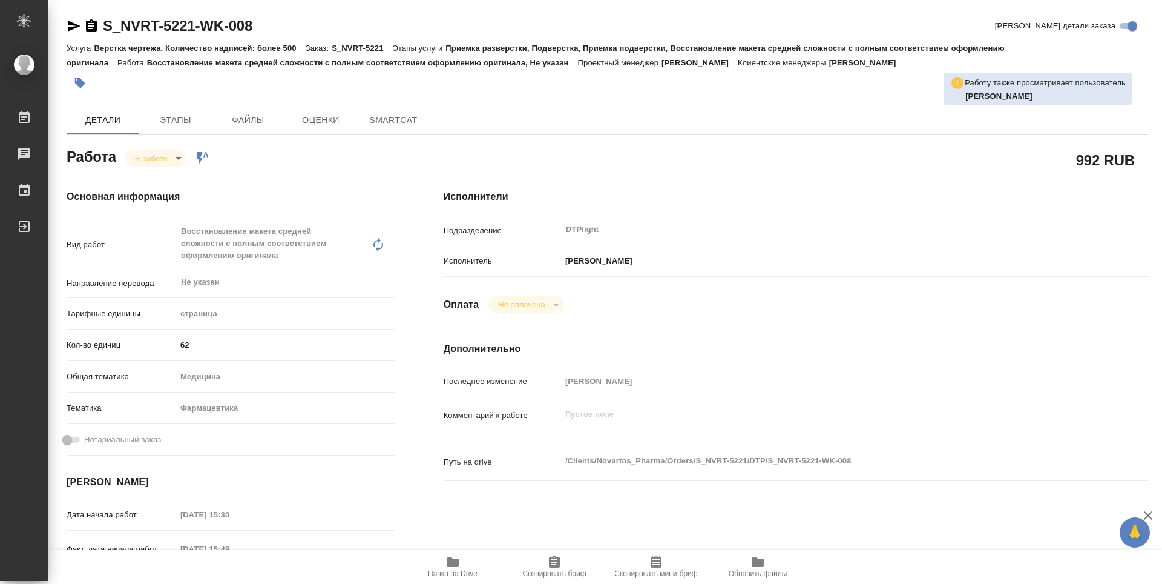
type textarea "x"
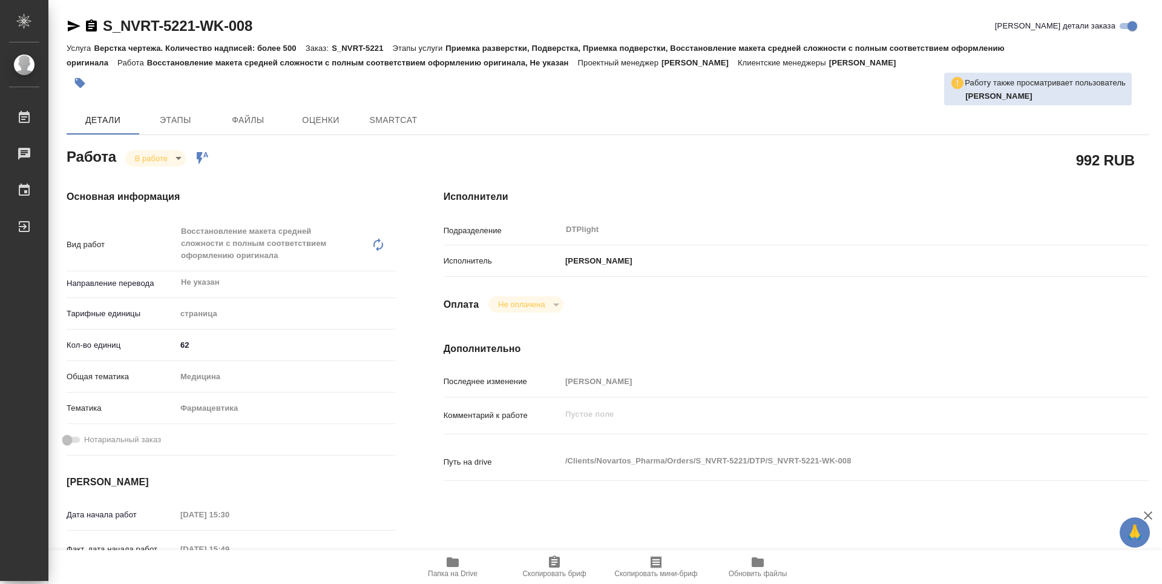
scroll to position [121, 0]
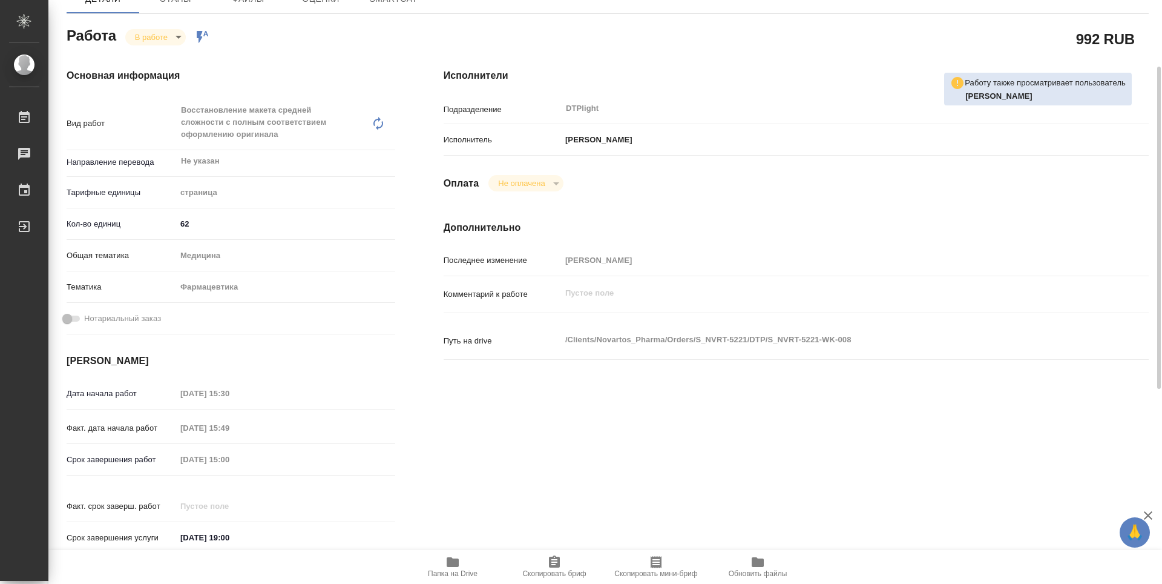
type textarea "x"
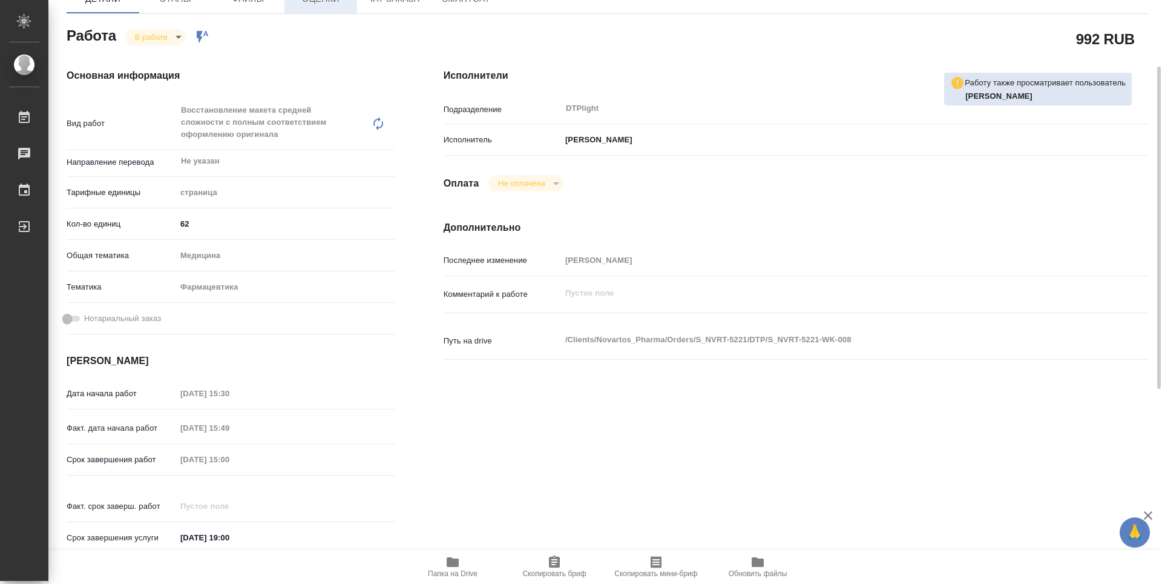
type textarea "x"
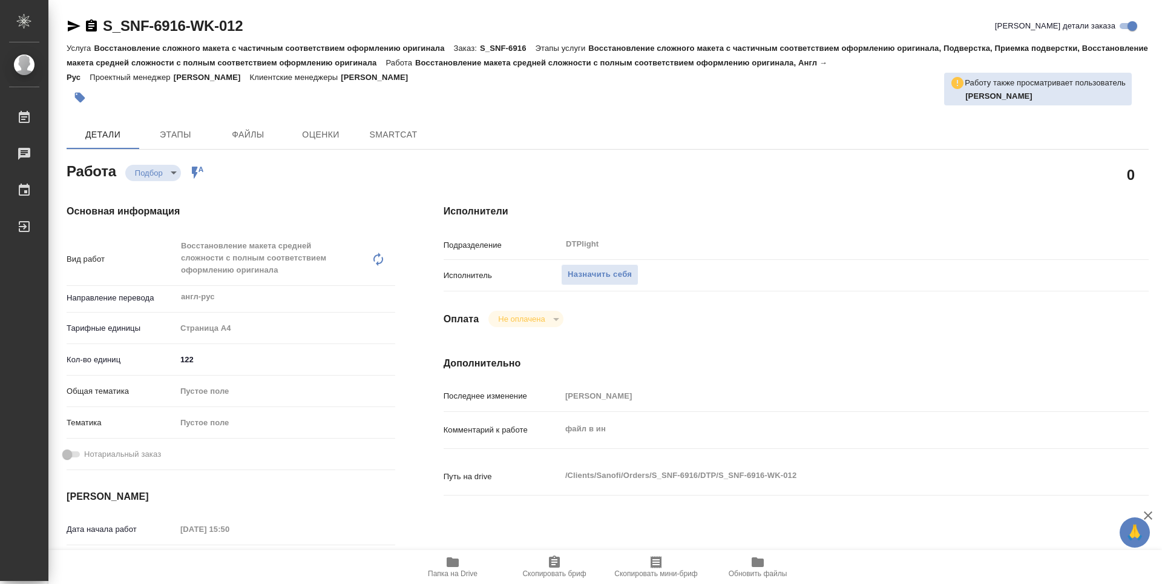
type textarea "x"
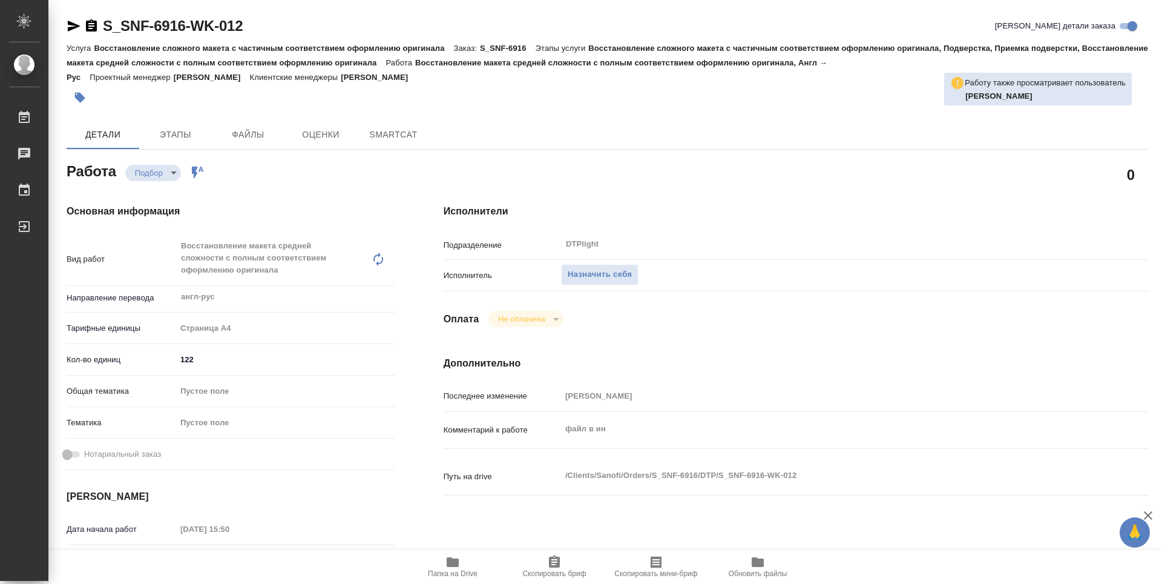
type textarea "x"
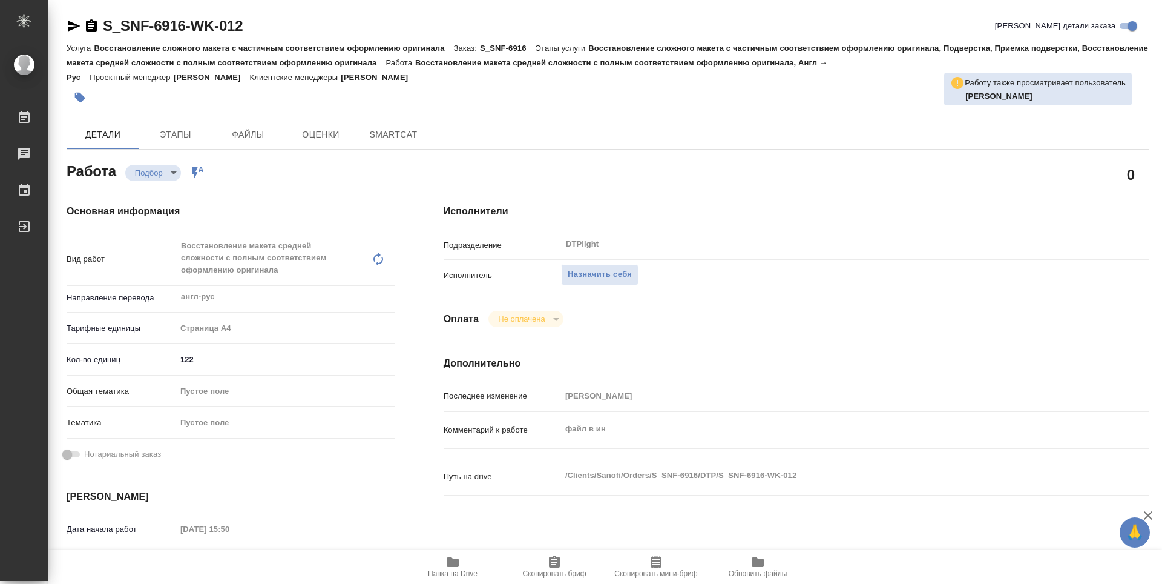
type textarea "x"
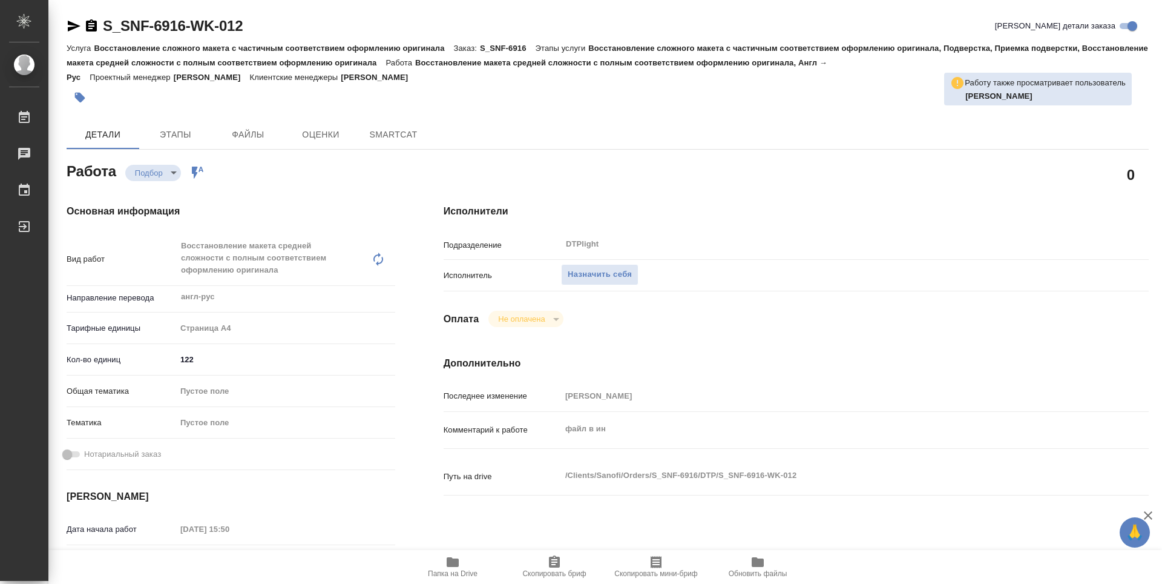
scroll to position [121, 0]
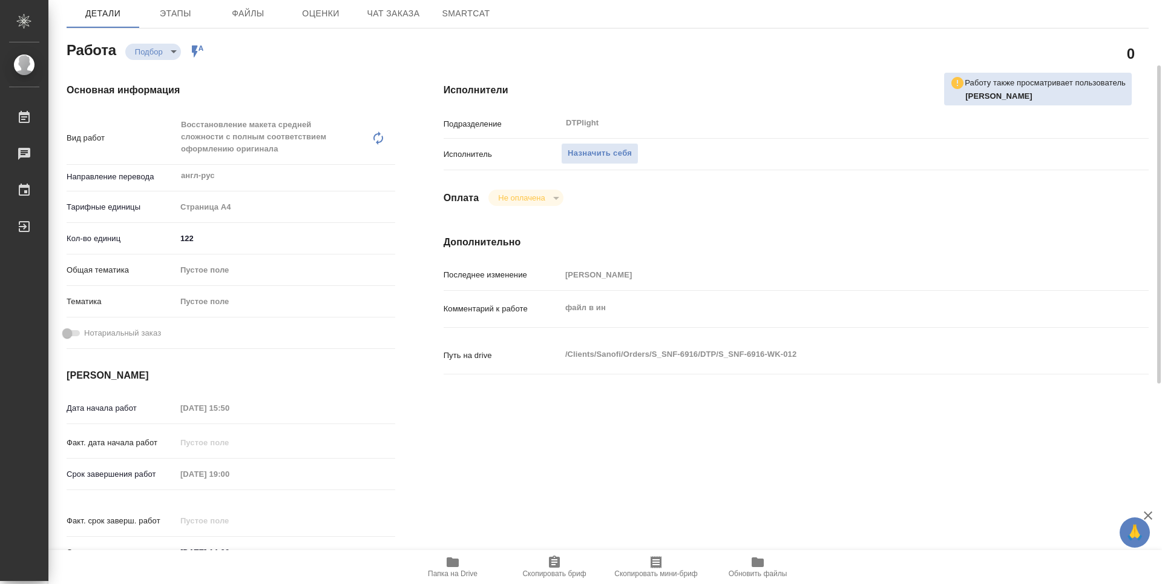
click at [446, 575] on span "Папка на Drive" at bounding box center [453, 573] width 50 height 8
type textarea "x"
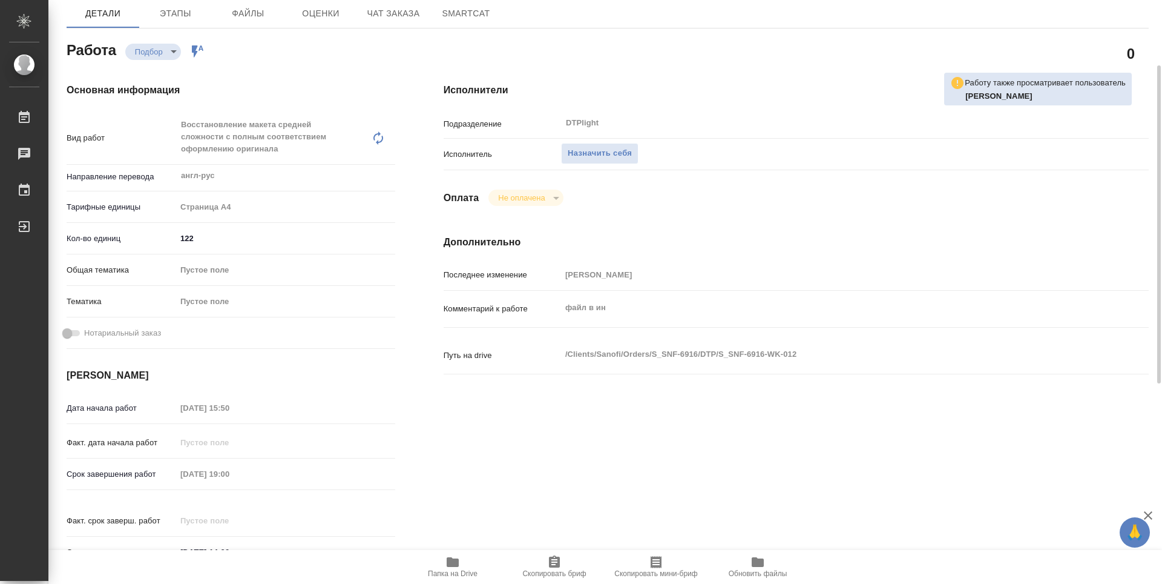
type textarea "x"
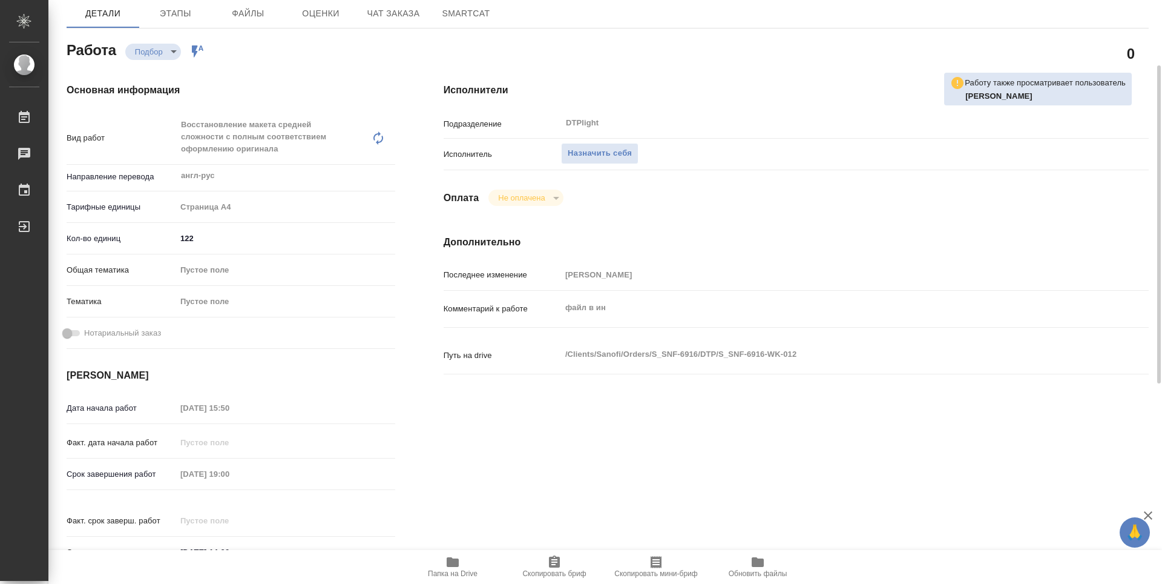
type textarea "x"
click at [617, 157] on span "Назначить себя" at bounding box center [600, 154] width 64 height 14
type textarea "x"
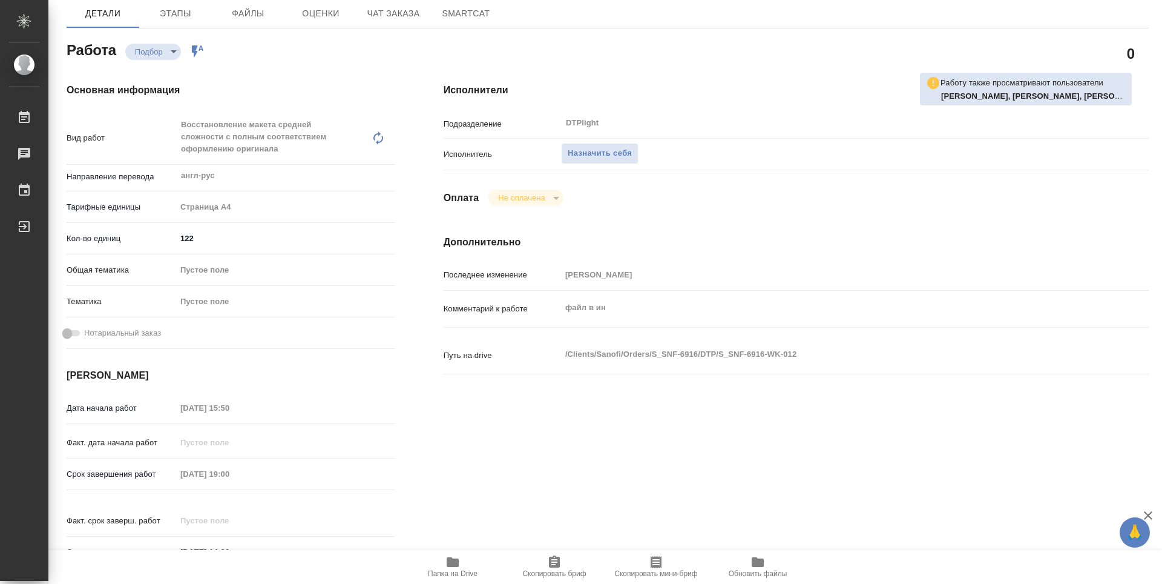
type textarea "x"
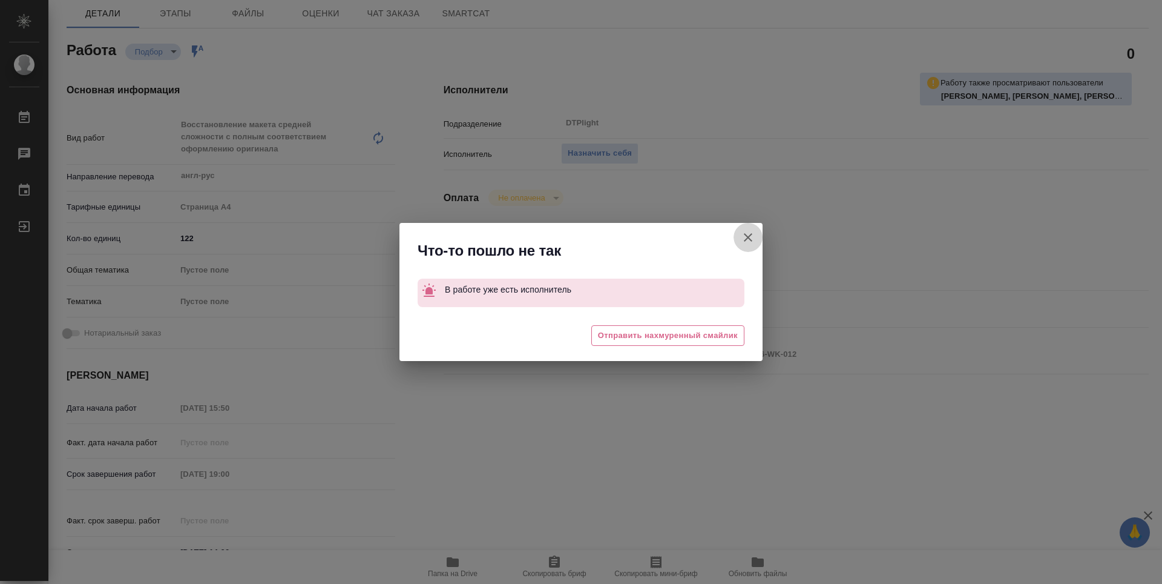
click at [748, 236] on icon "button" at bounding box center [748, 237] width 15 height 15
type textarea "x"
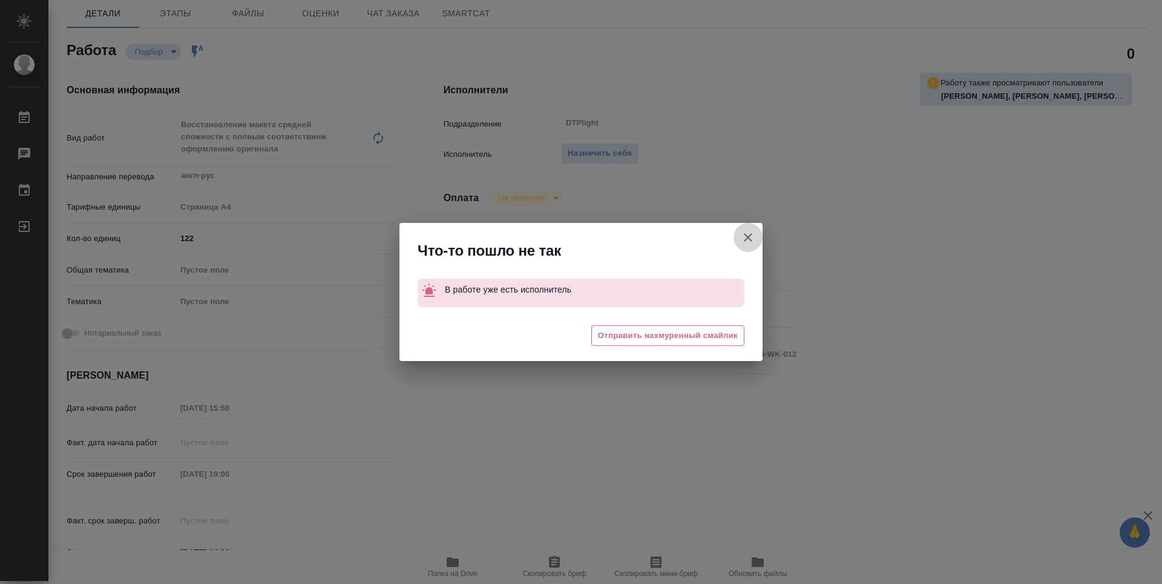
type textarea "x"
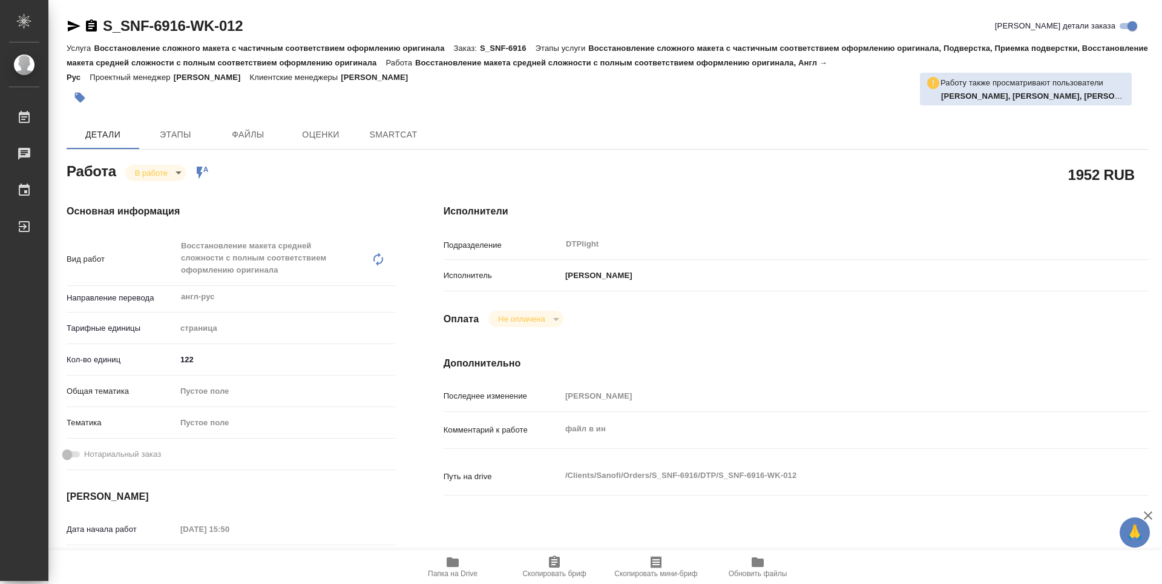
type textarea "x"
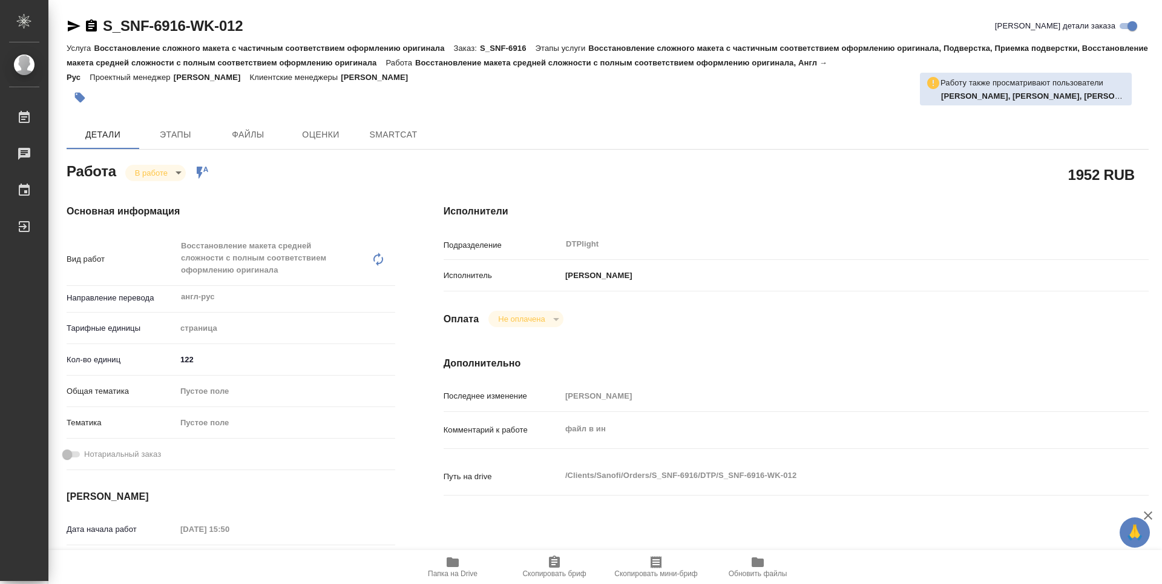
type textarea "x"
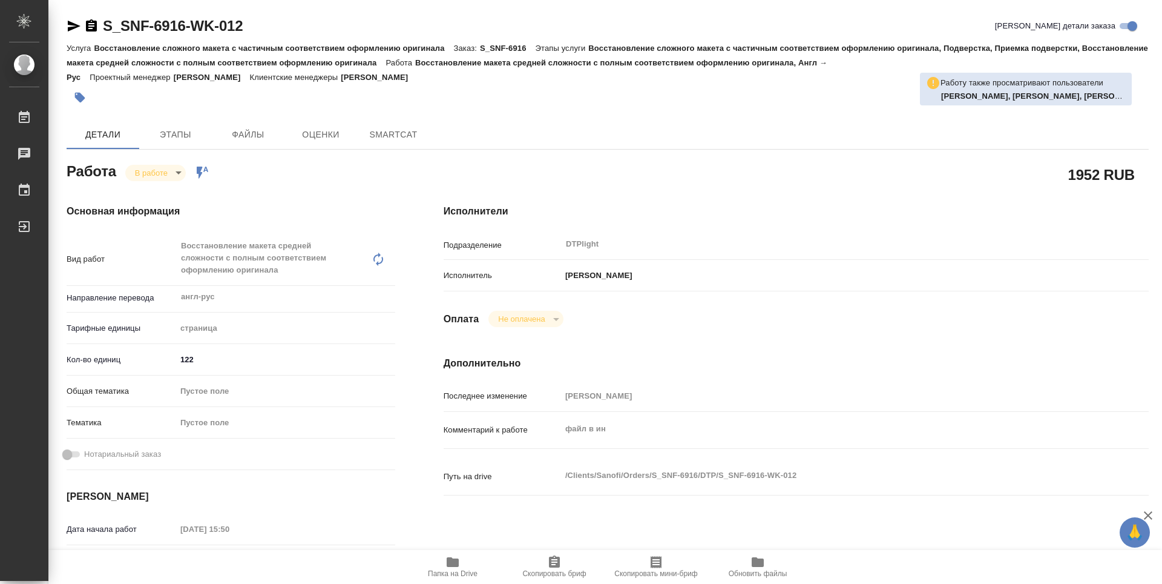
type textarea "x"
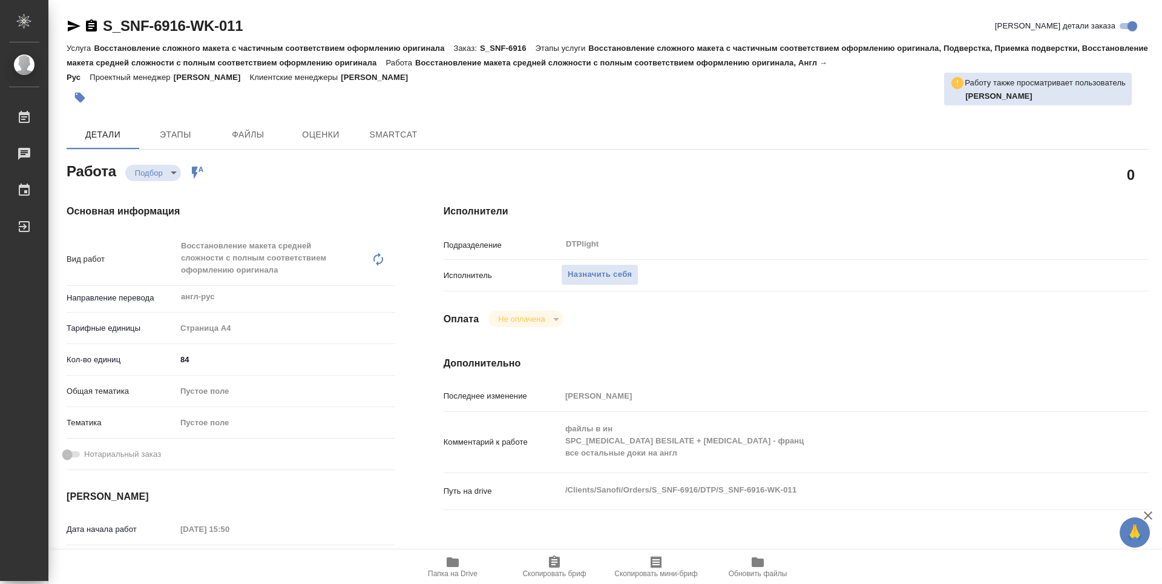
type textarea "x"
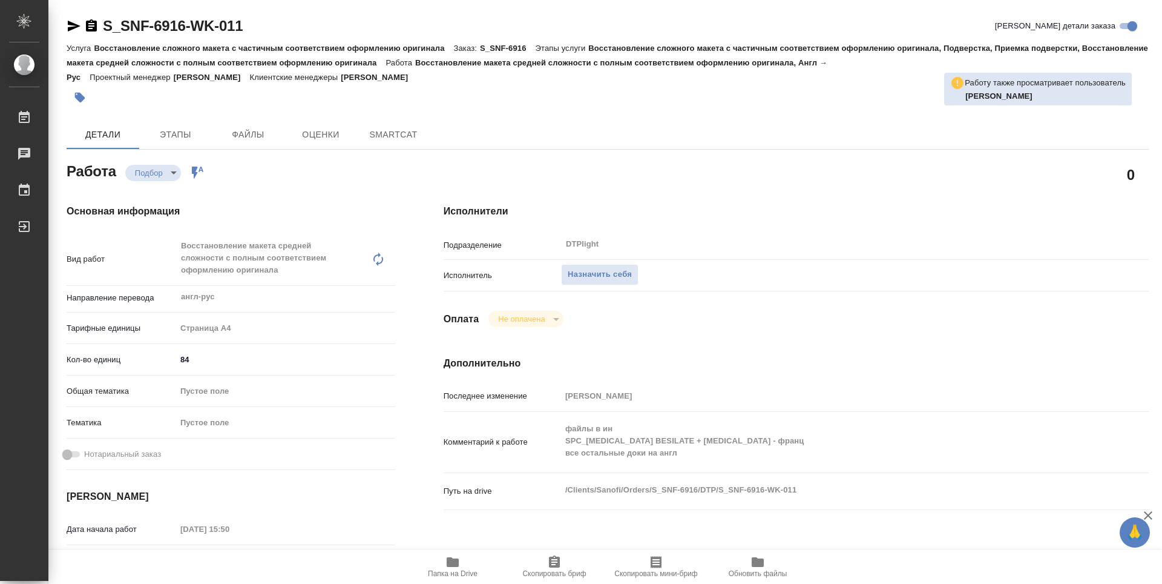
type textarea "x"
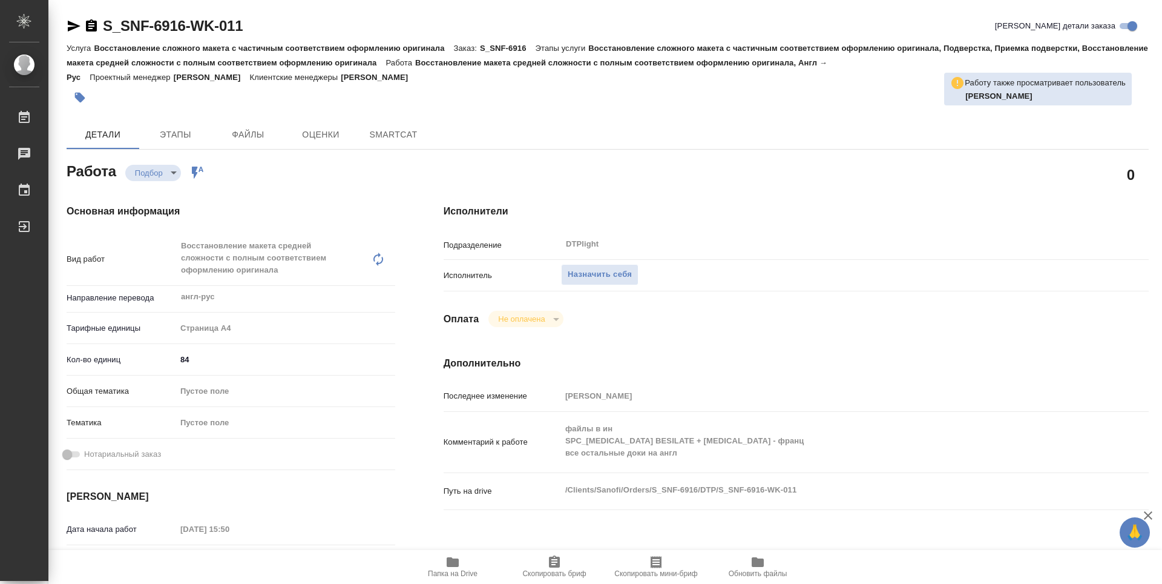
type textarea "x"
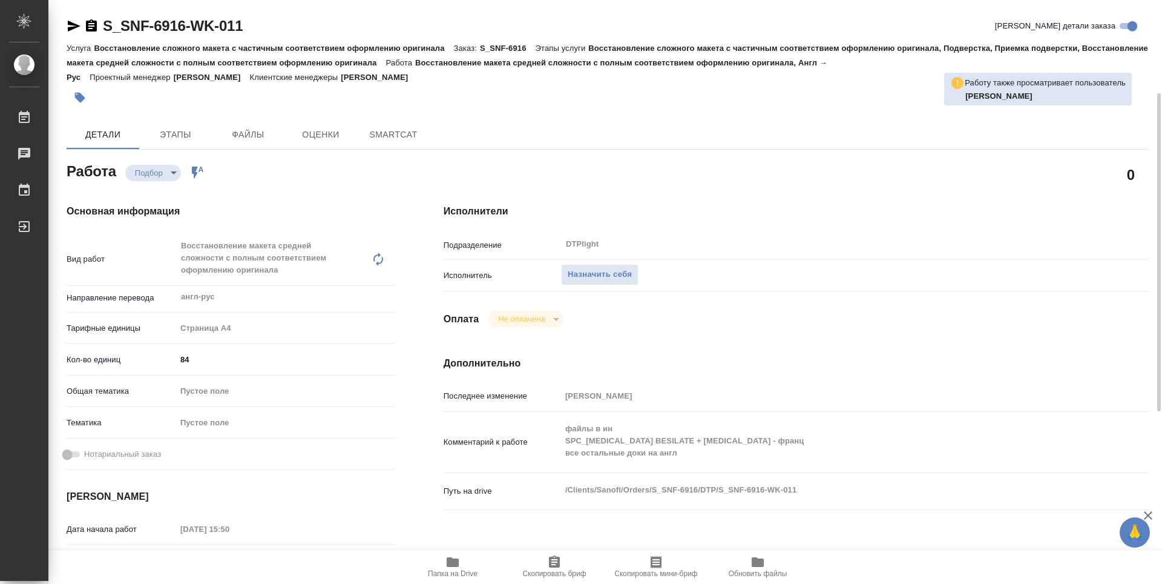
type textarea "x"
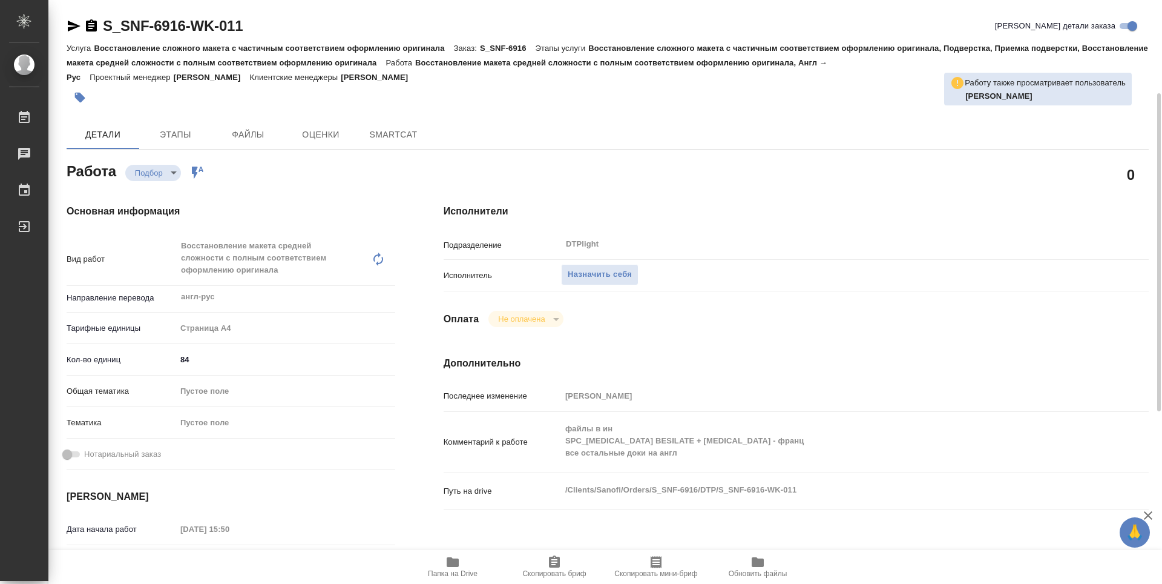
scroll to position [61, 0]
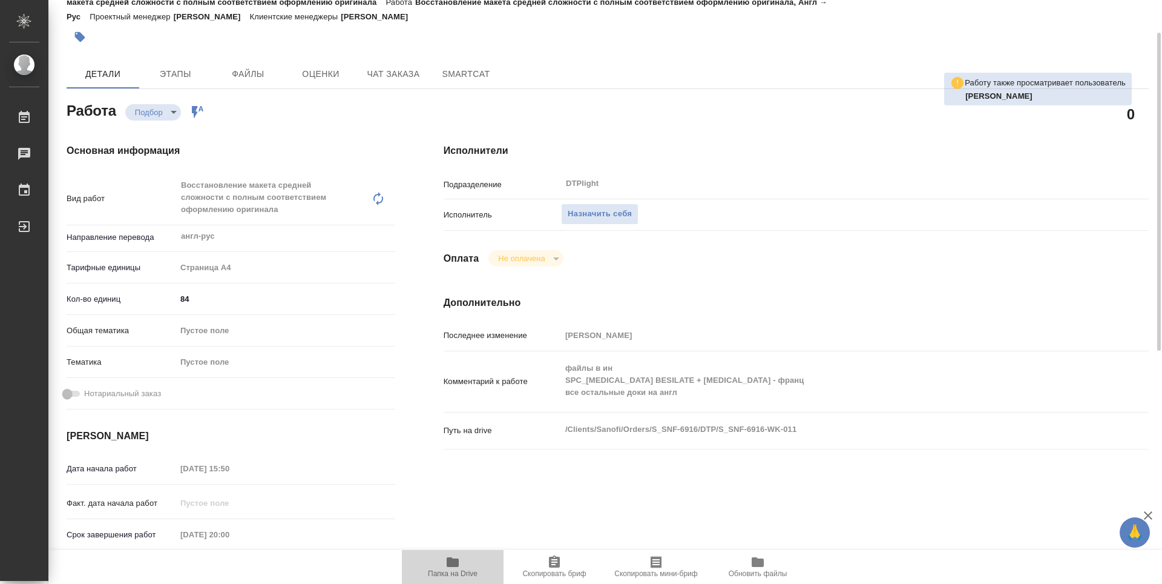
click at [449, 567] on icon "button" at bounding box center [453, 562] width 12 height 10
type textarea "x"
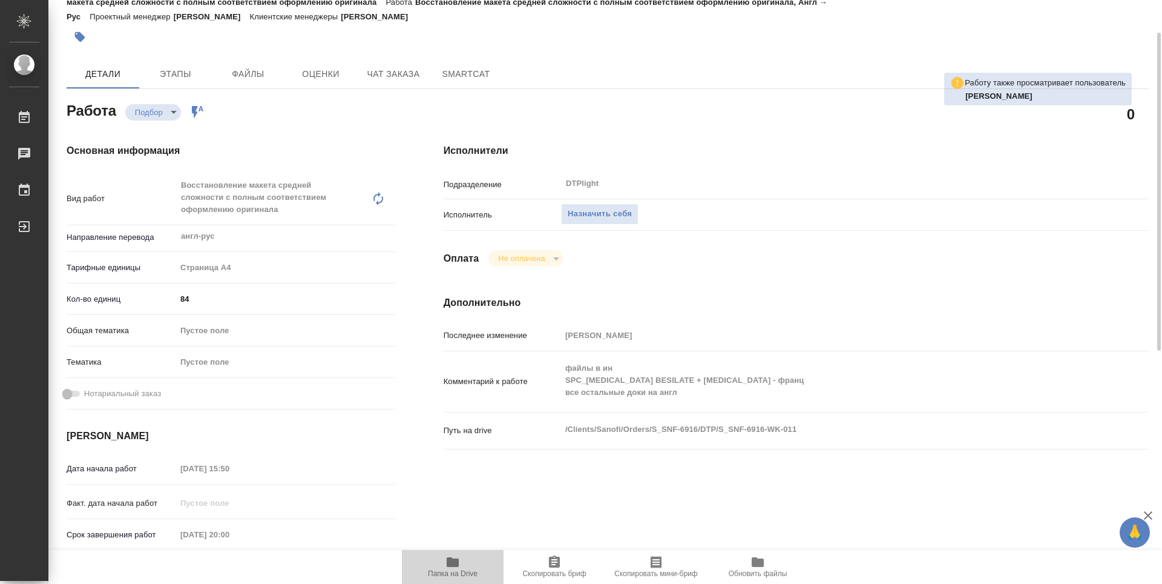
type textarea "x"
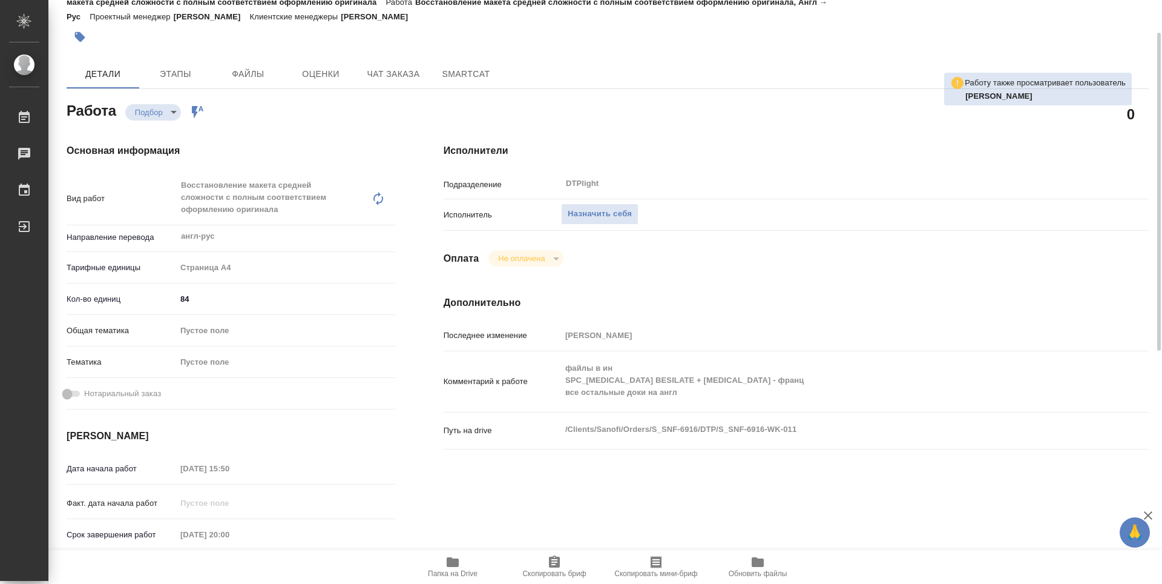
type textarea "x"
click at [585, 206] on button "Назначить себя" at bounding box center [599, 213] width 77 height 21
type textarea "x"
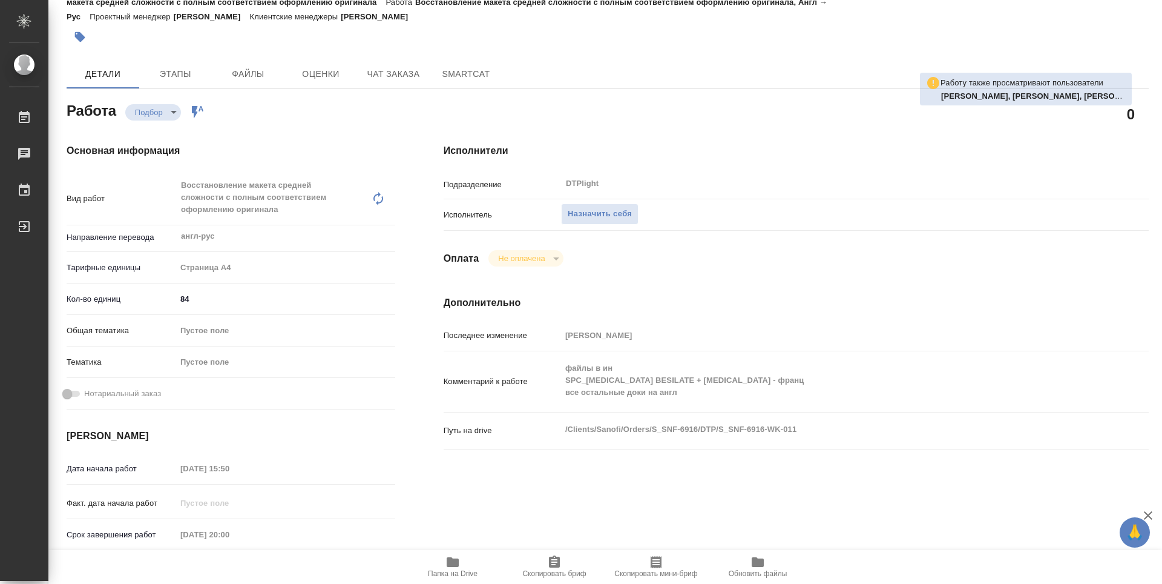
type textarea "x"
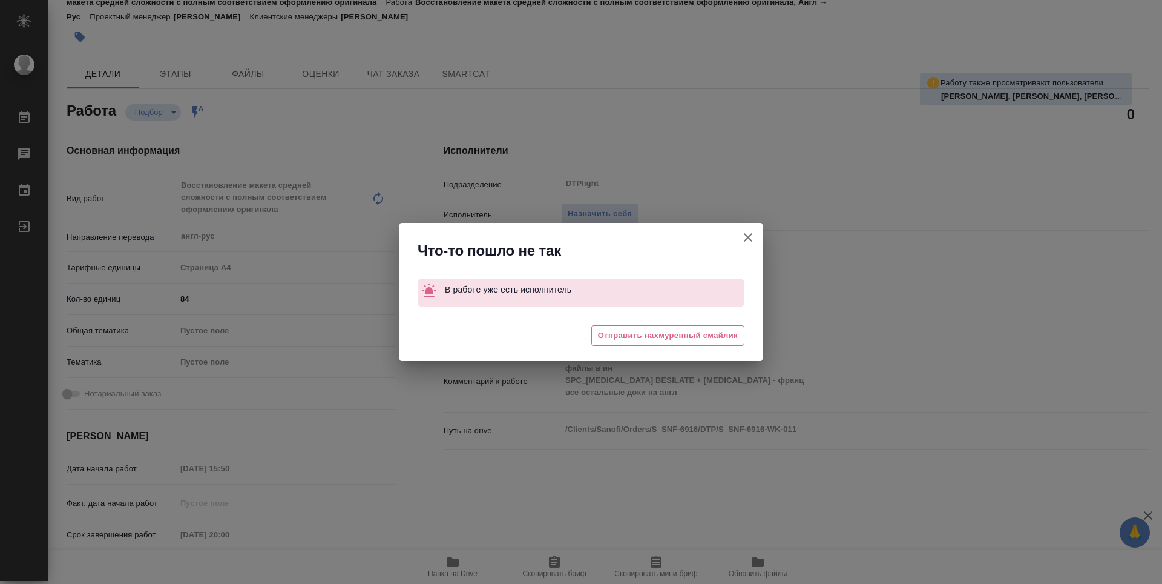
click at [748, 235] on icon "button" at bounding box center [748, 237] width 15 height 15
type textarea "x"
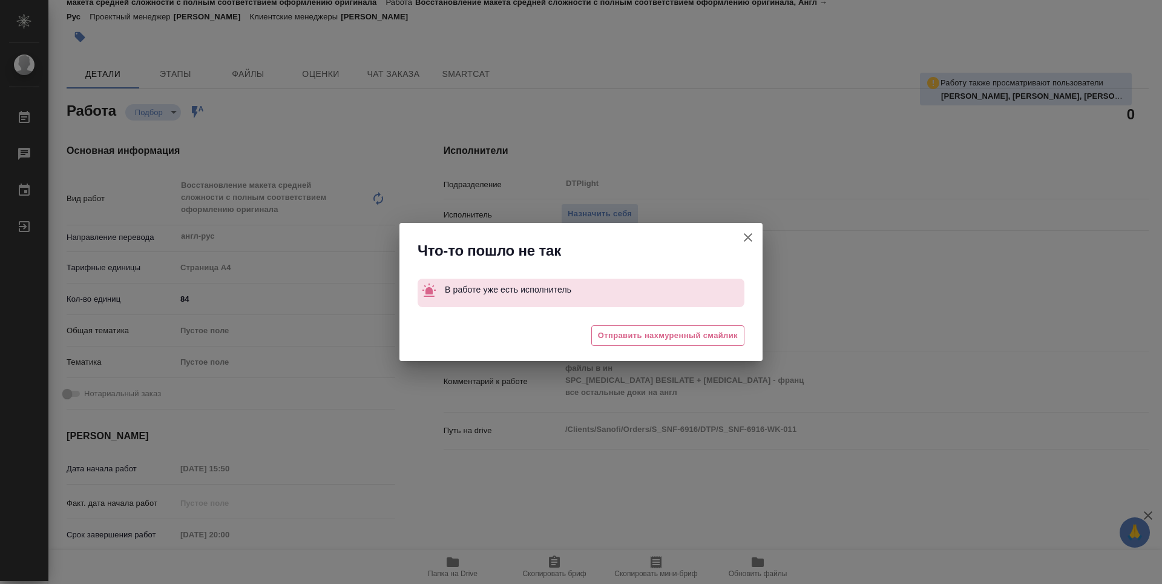
type textarea "x"
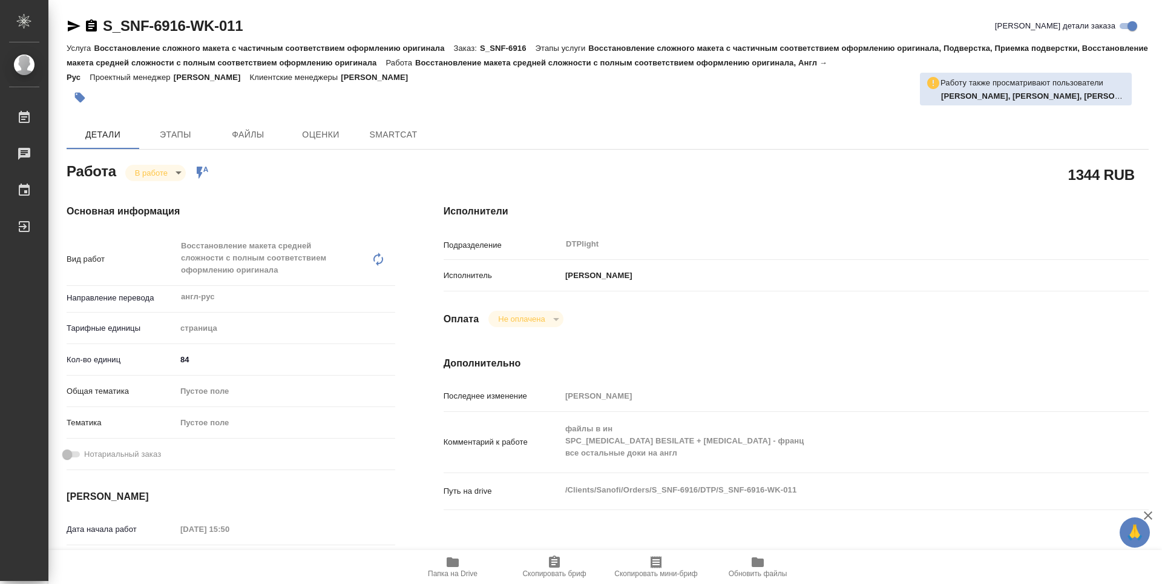
type textarea "x"
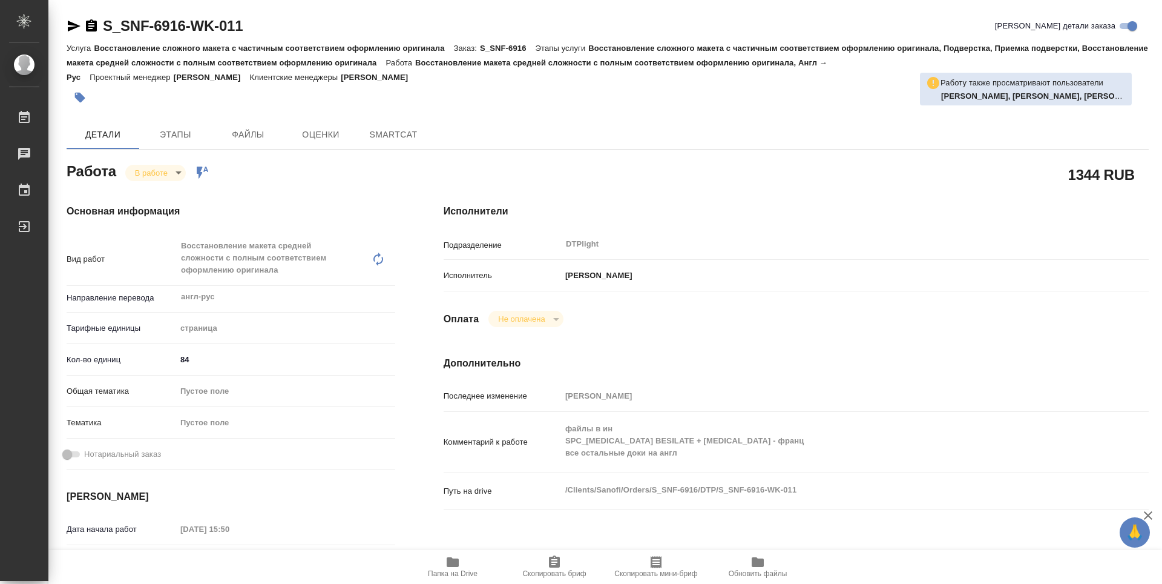
type textarea "x"
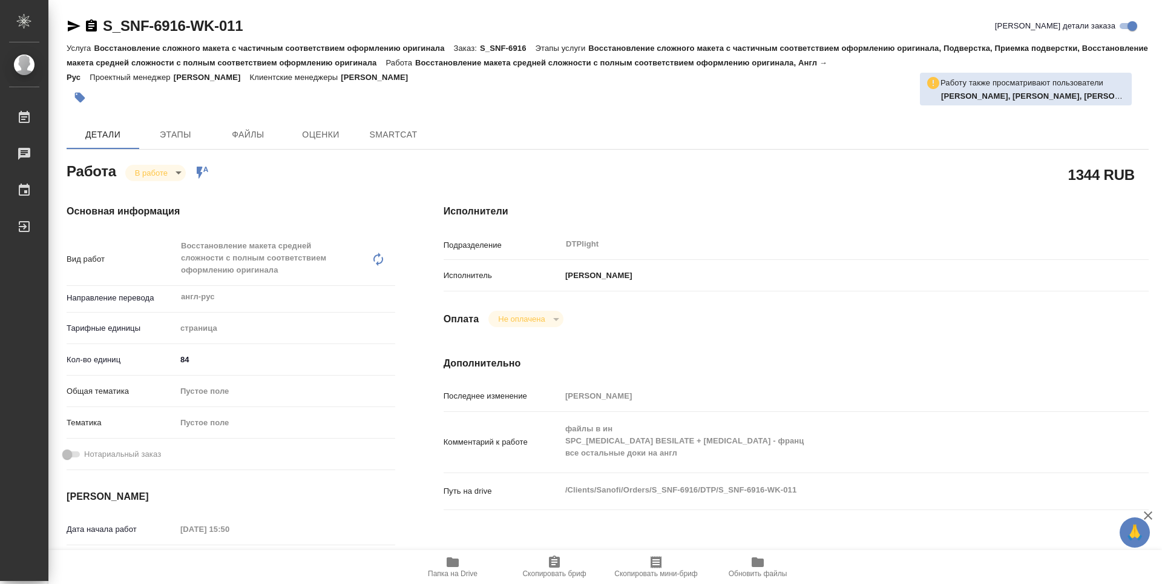
type textarea "x"
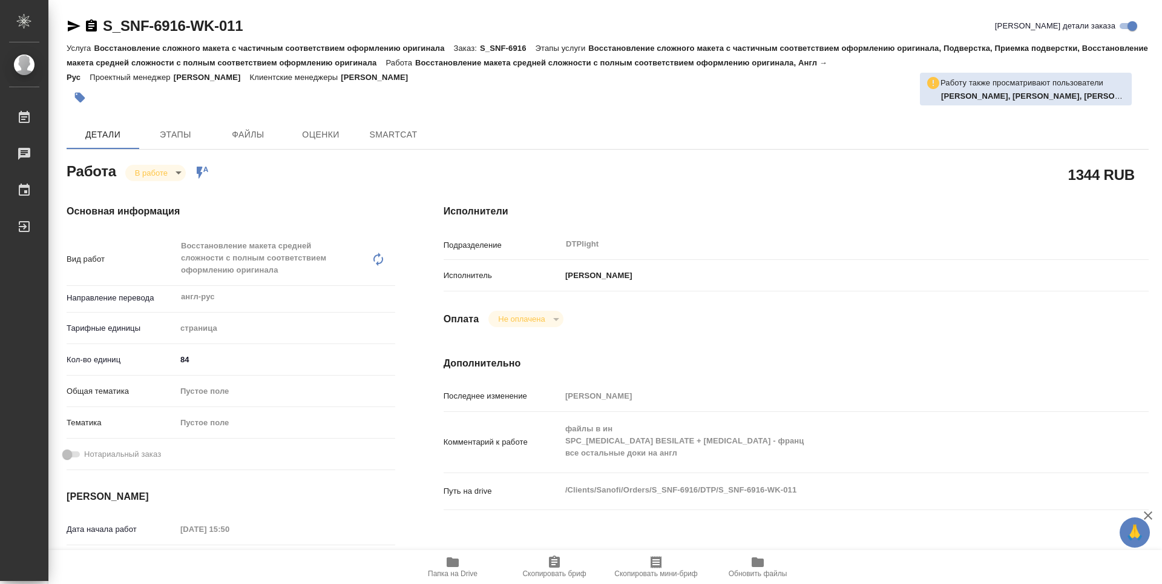
type textarea "x"
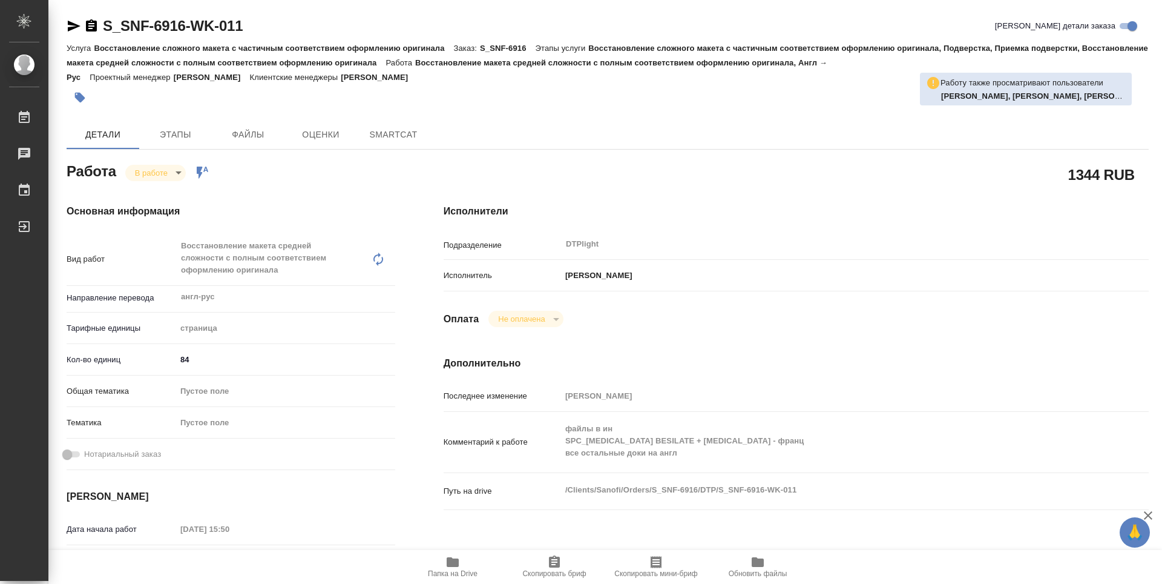
type textarea "x"
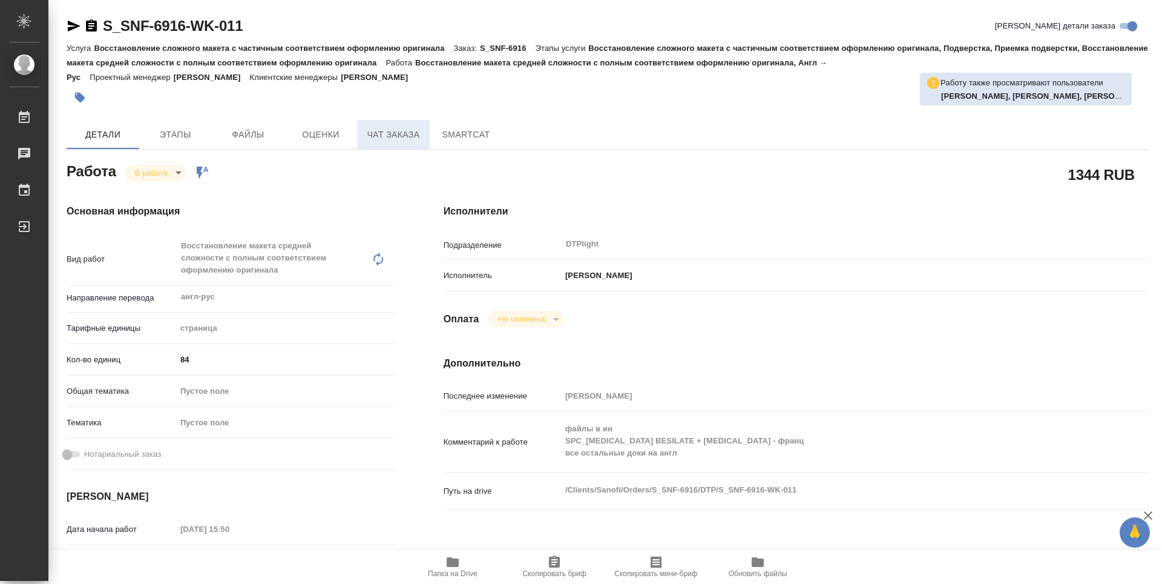
click at [375, 128] on span "Чат заказа" at bounding box center [393, 134] width 58 height 15
type textarea "x"
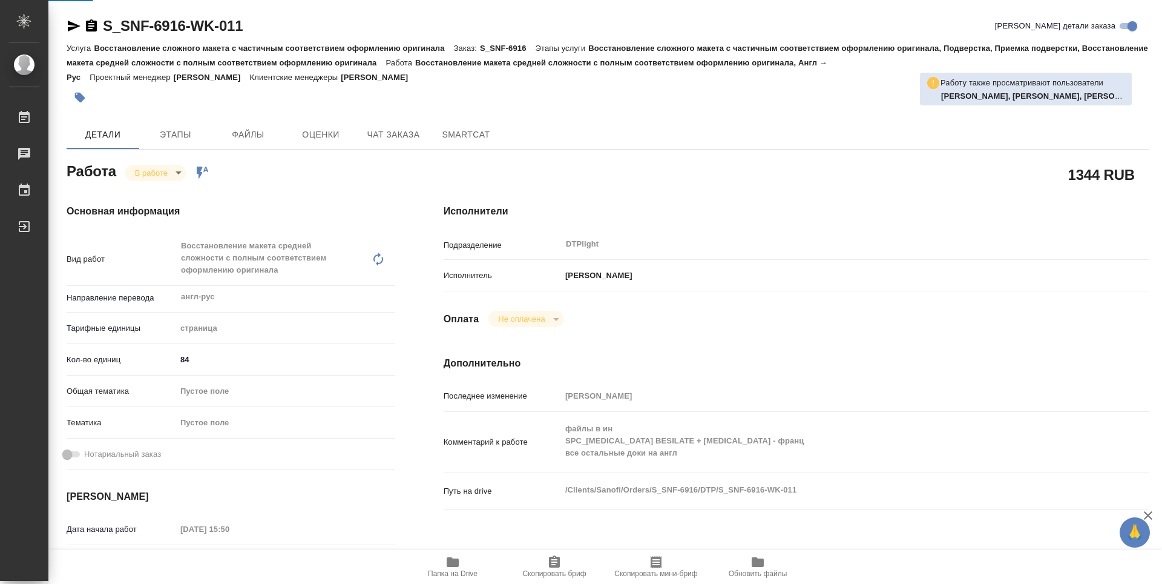
type textarea "x"
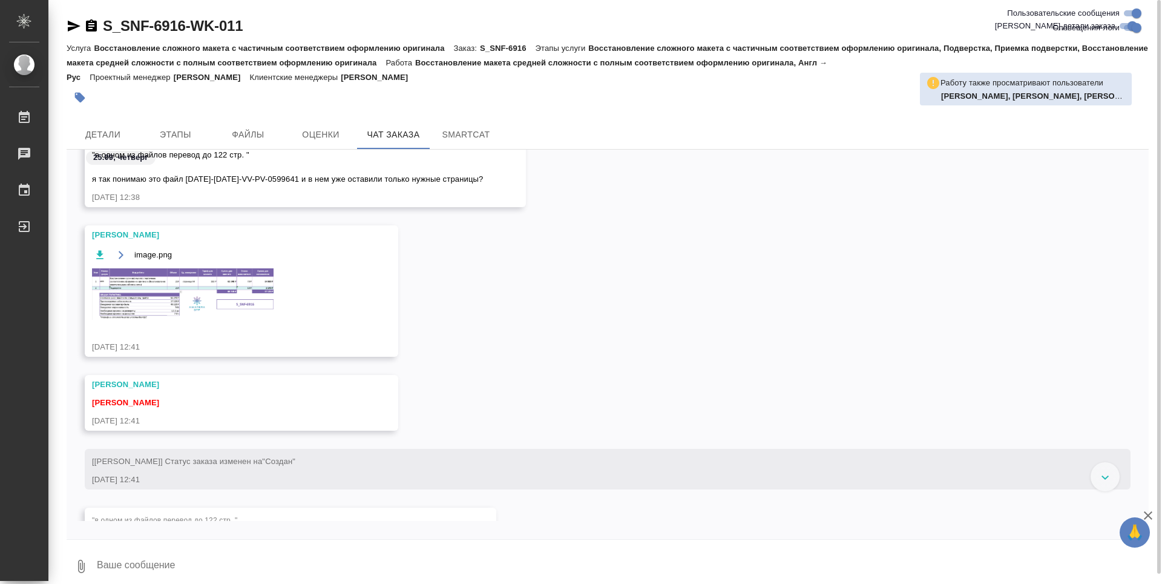
scroll to position [3317, 0]
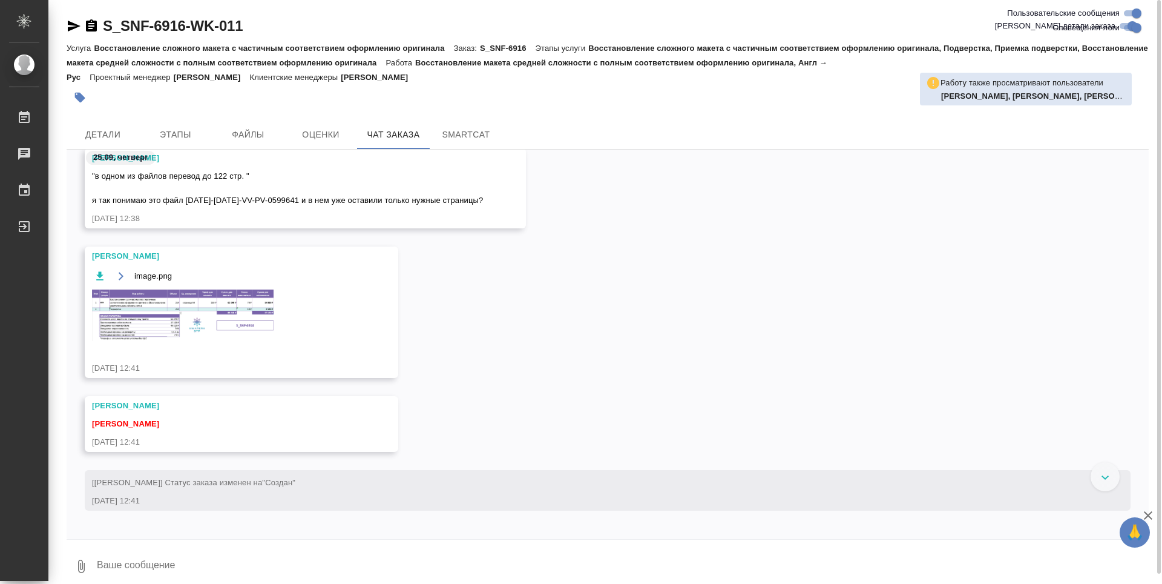
click at [238, 297] on img at bounding box center [183, 314] width 182 height 51
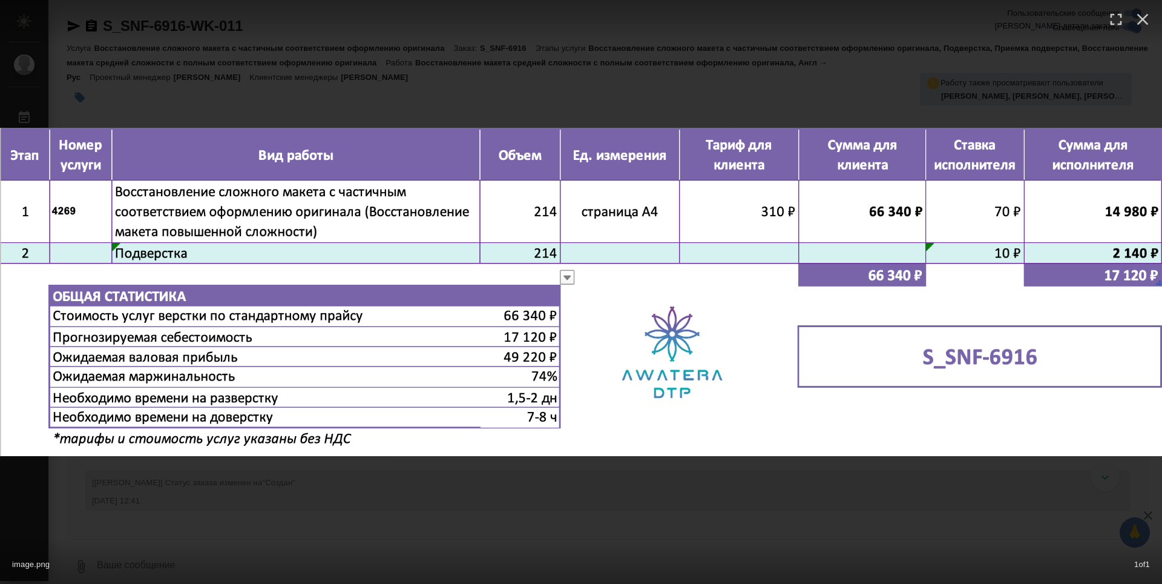
click at [625, 516] on div "image.png 1 of 1" at bounding box center [581, 292] width 1162 height 584
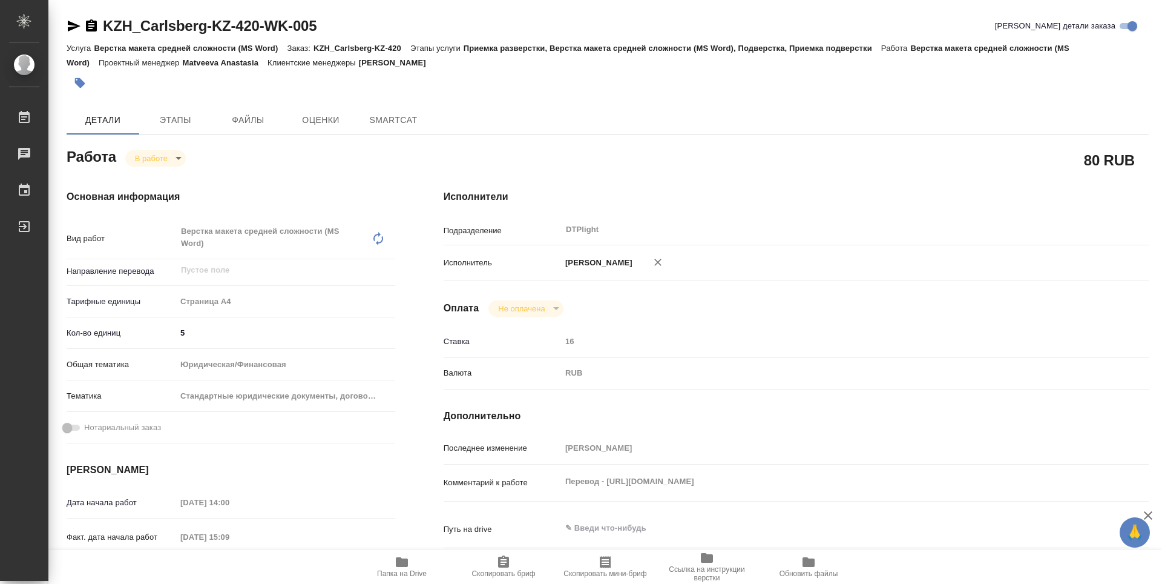
type textarea "x"
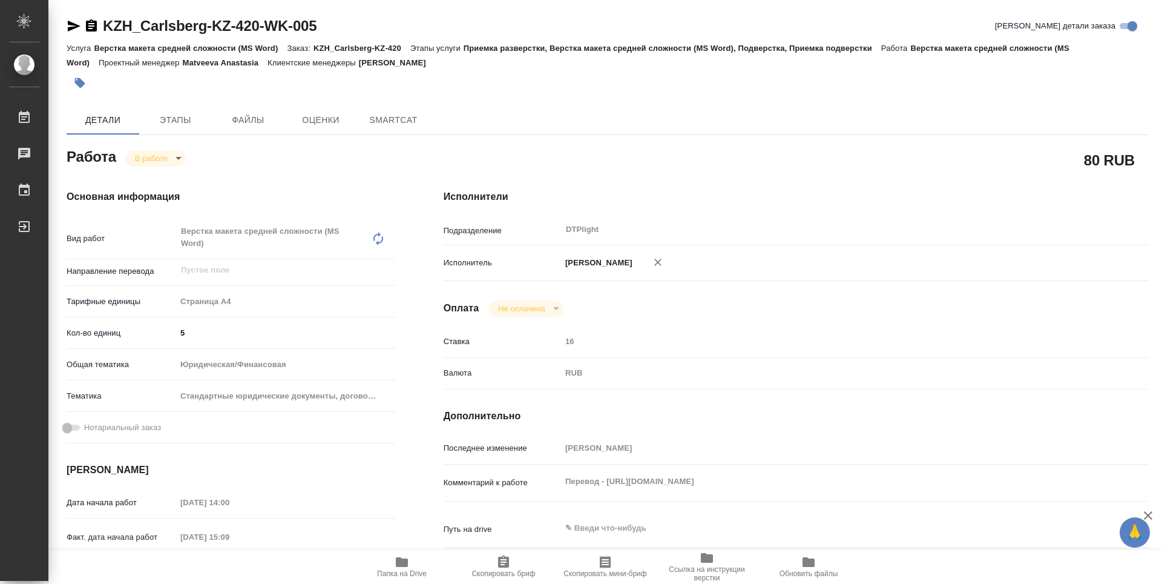
type textarea "x"
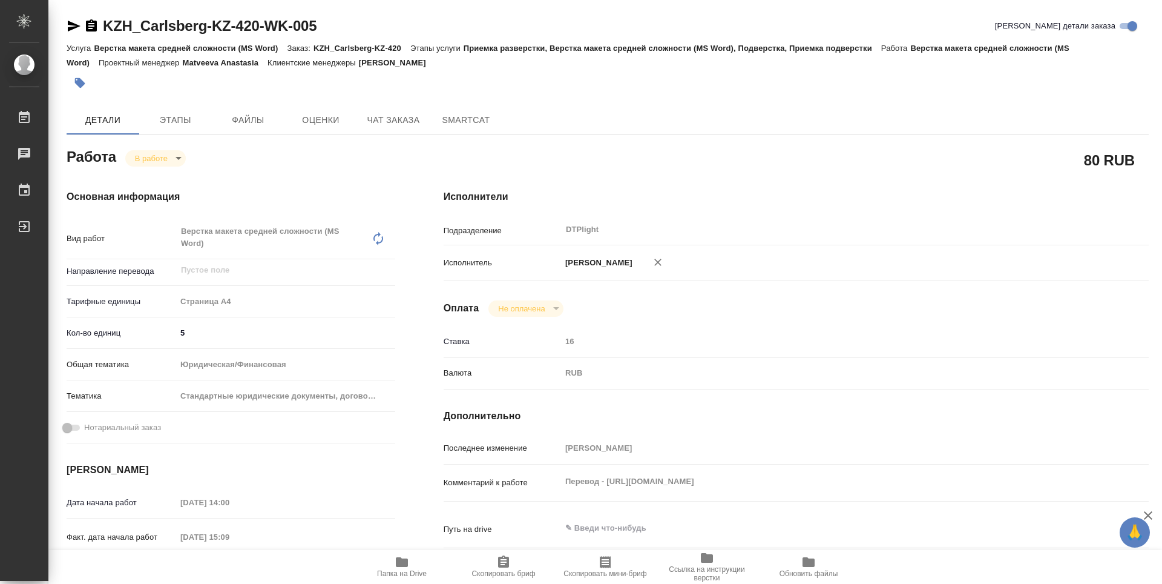
type textarea "x"
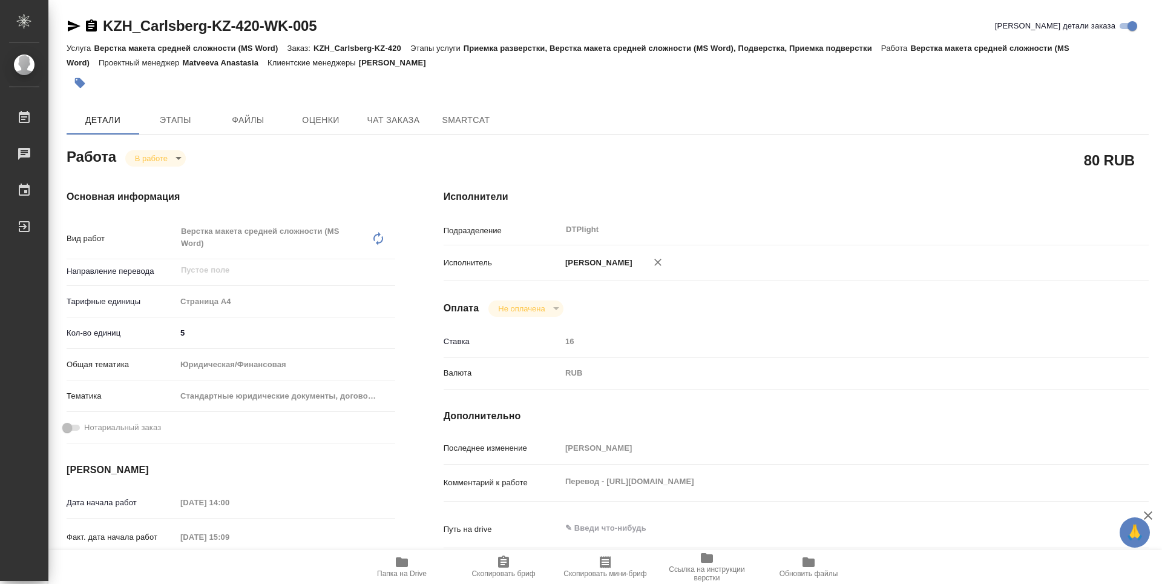
click at [401, 567] on icon "button" at bounding box center [402, 562] width 15 height 15
type textarea "x"
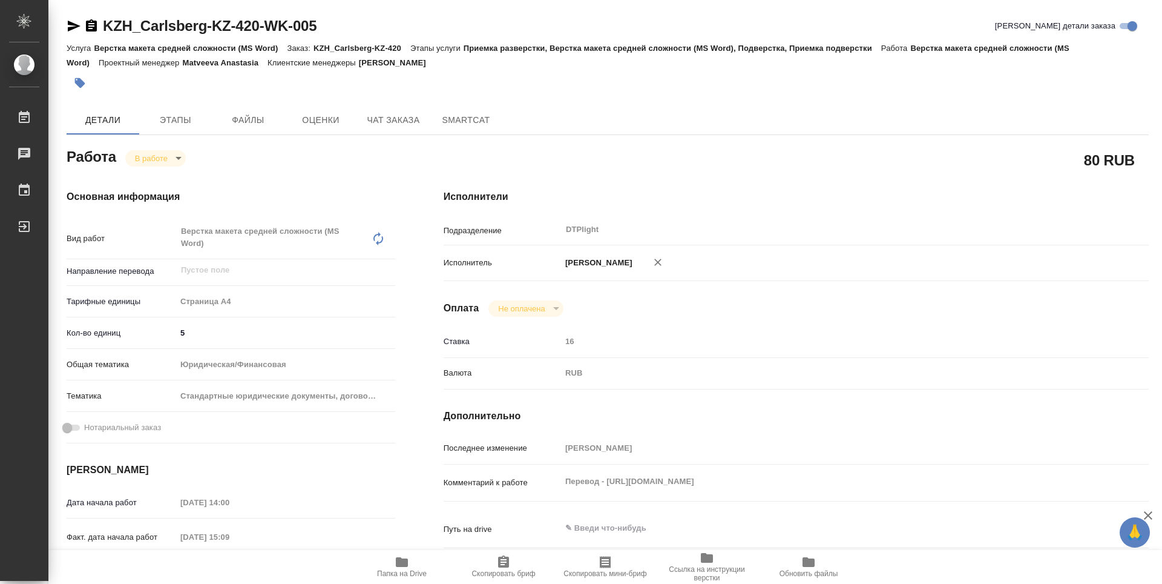
type textarea "x"
click at [180, 154] on body "🙏 .cls-1 fill:#fff; AWATERA Guselnikov Roman Работы 0 Чаты График Выйти KZH_Car…" at bounding box center [581, 292] width 1162 height 584
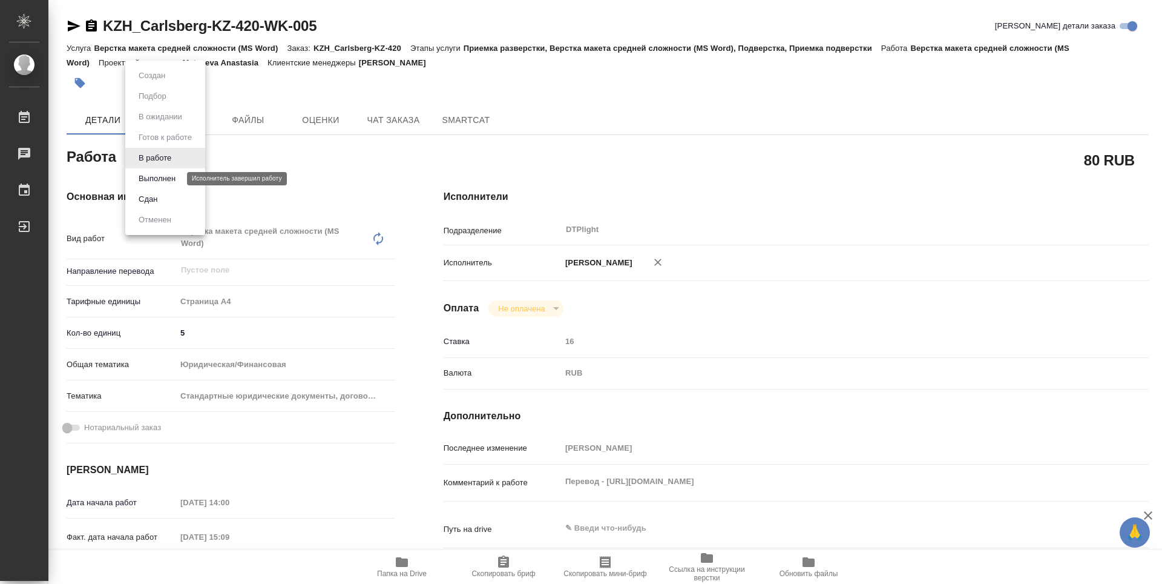
click at [171, 180] on button "Выполнен" at bounding box center [157, 178] width 44 height 13
type textarea "x"
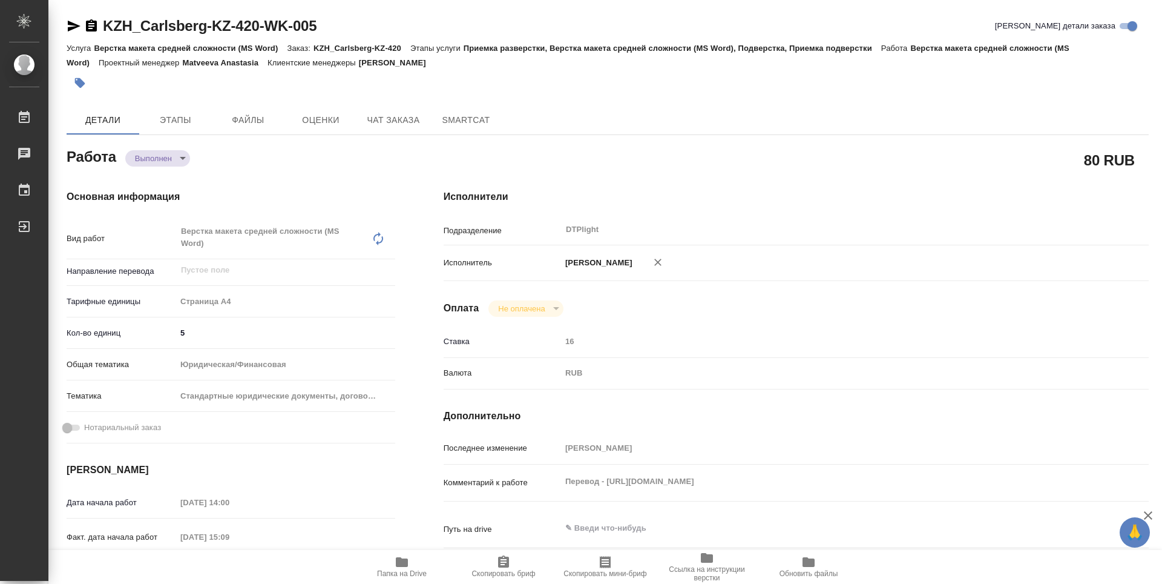
type textarea "x"
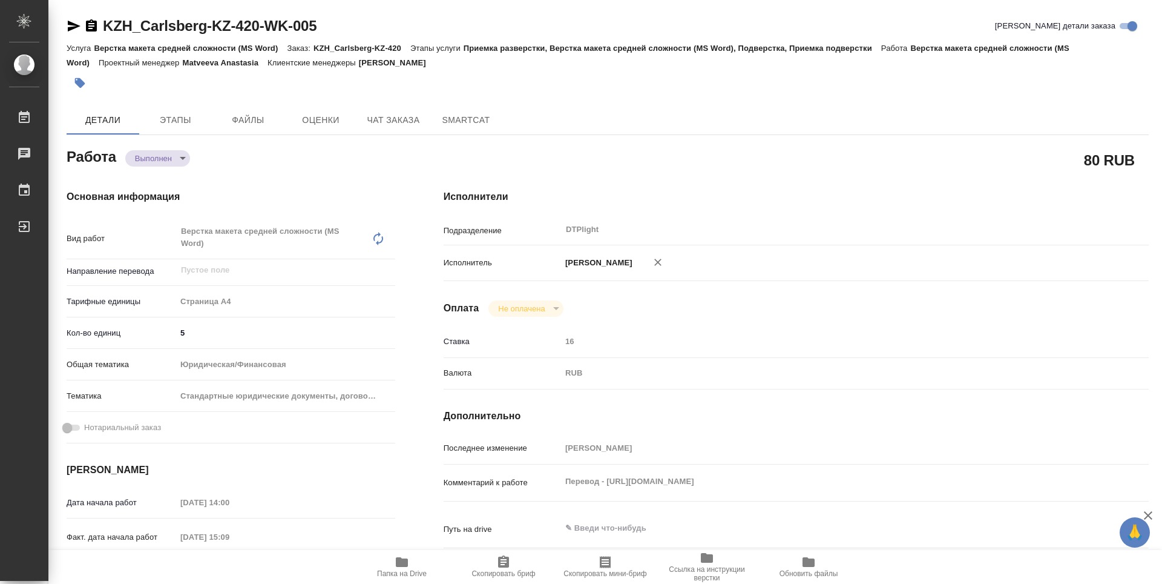
type textarea "x"
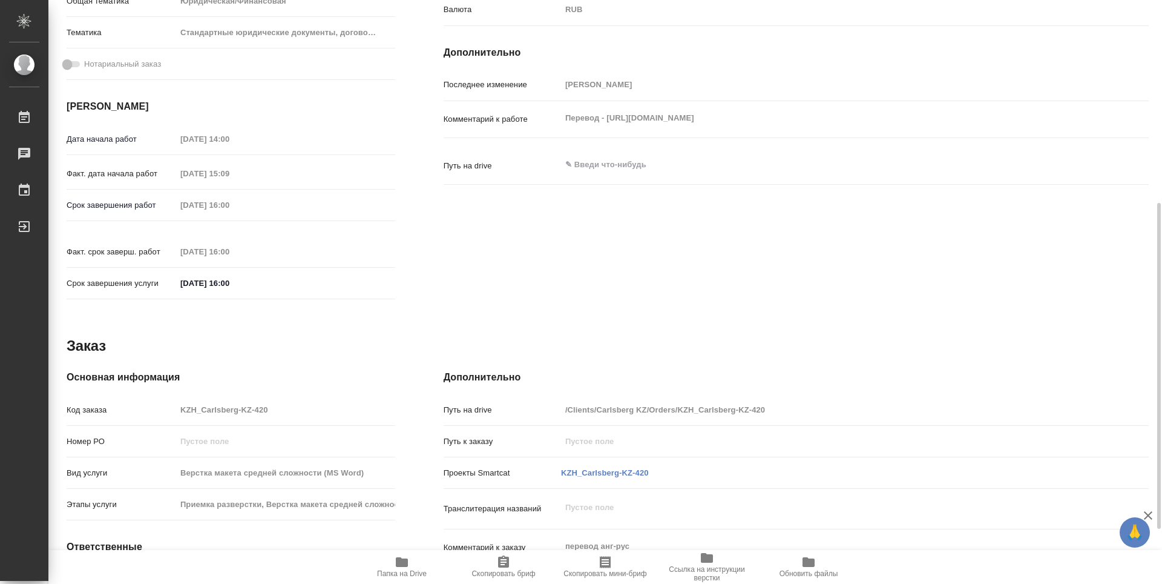
type textarea "x"
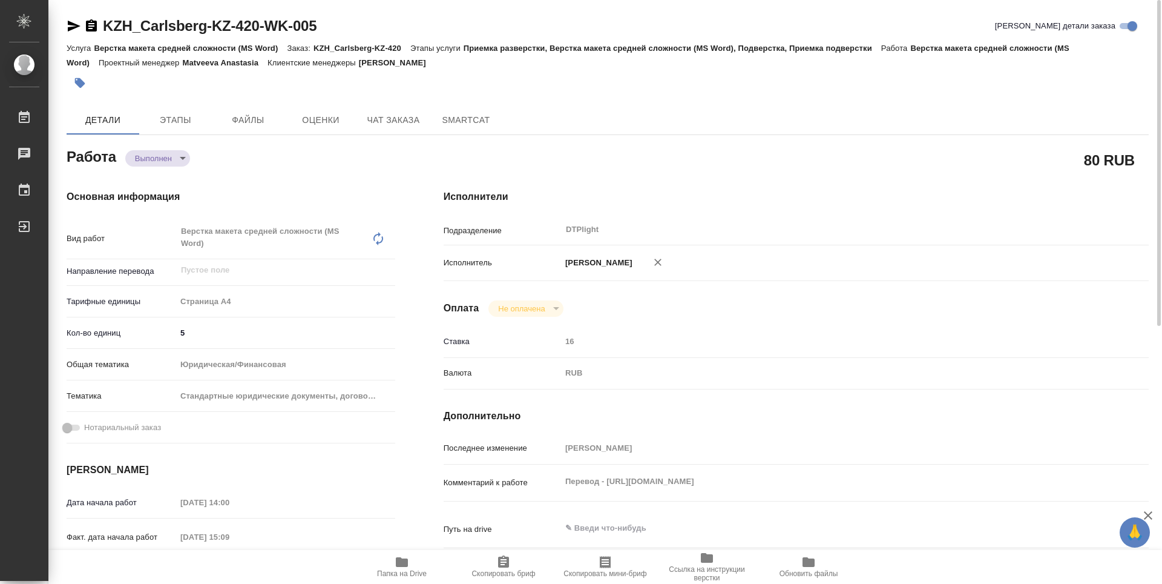
click at [76, 27] on icon "button" at bounding box center [74, 26] width 13 height 11
click at [88, 19] on icon "button" at bounding box center [91, 26] width 15 height 15
type textarea "x"
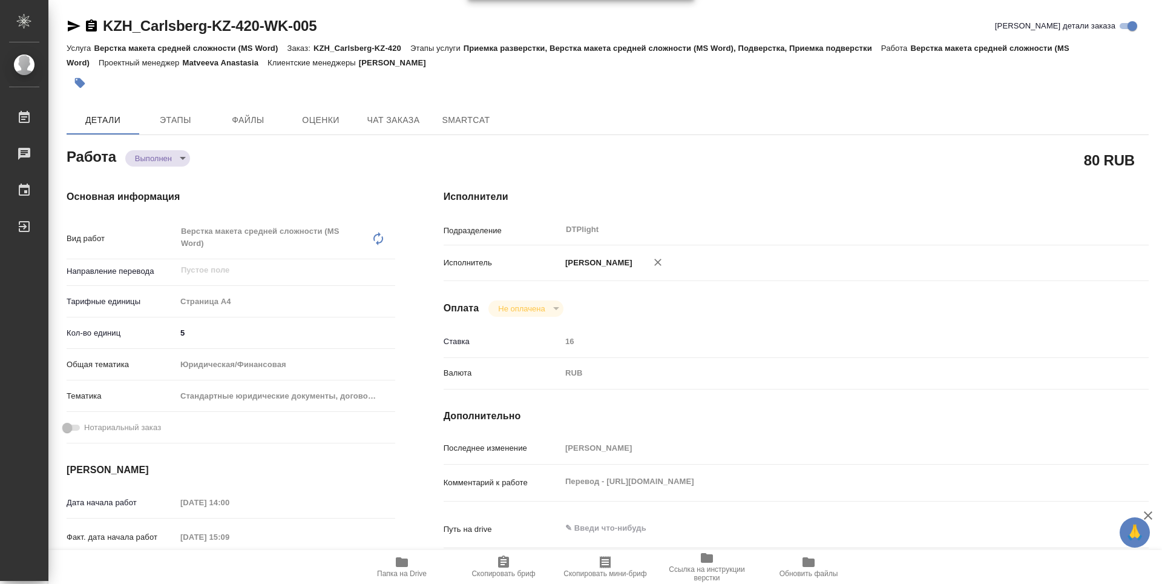
type textarea "x"
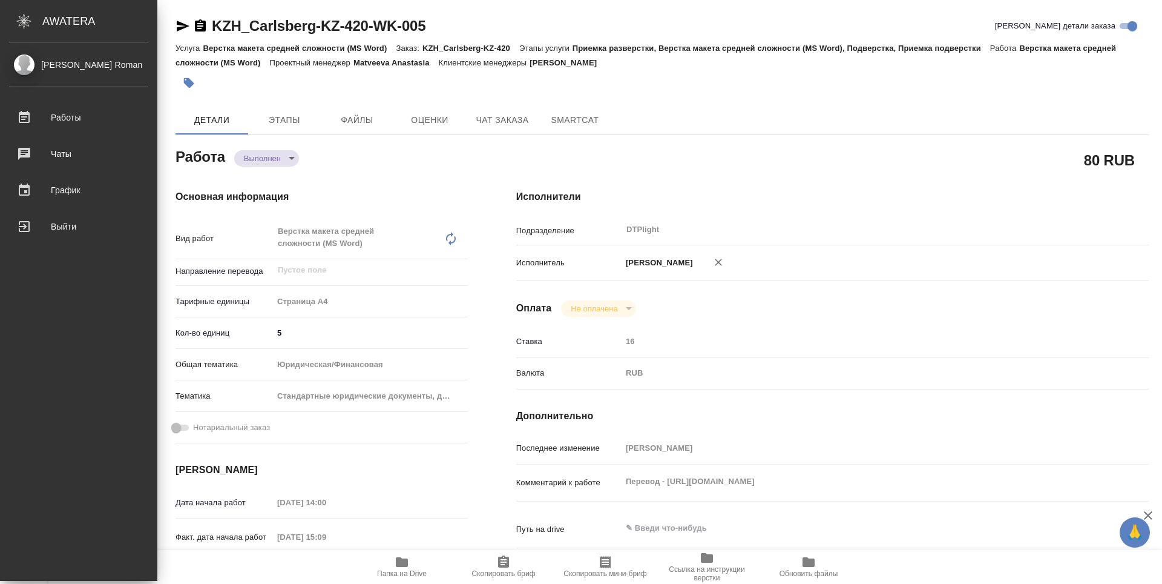
type textarea "x"
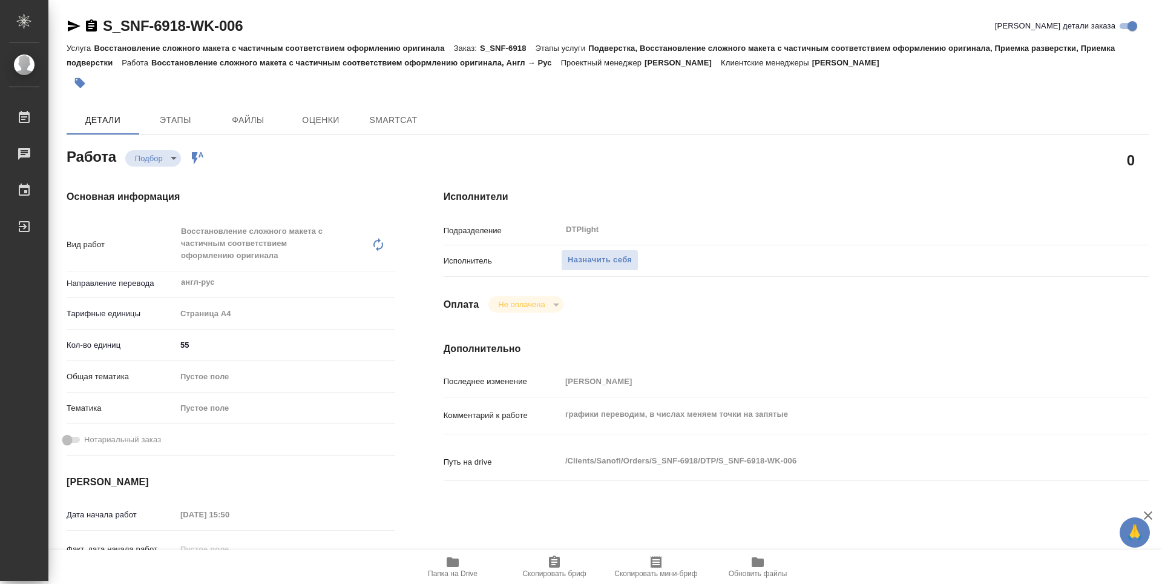
type textarea "x"
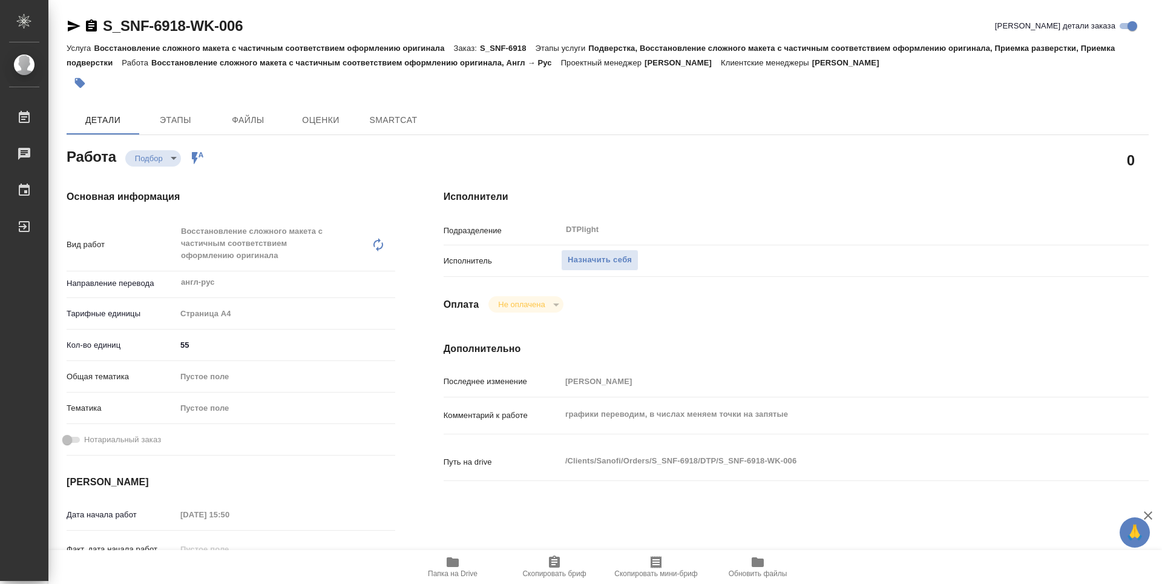
type textarea "x"
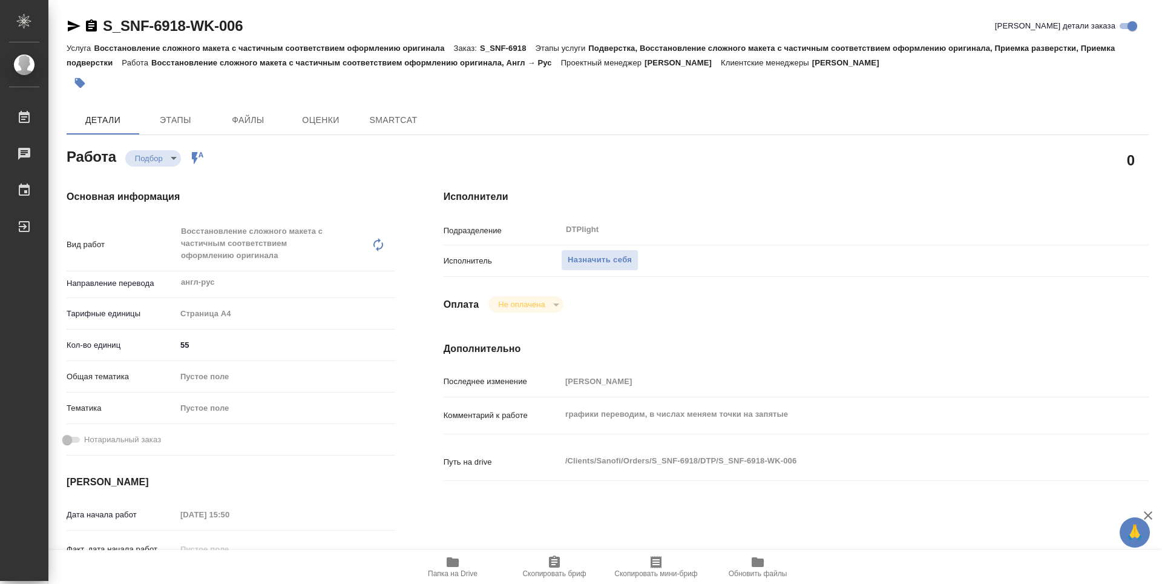
type textarea "x"
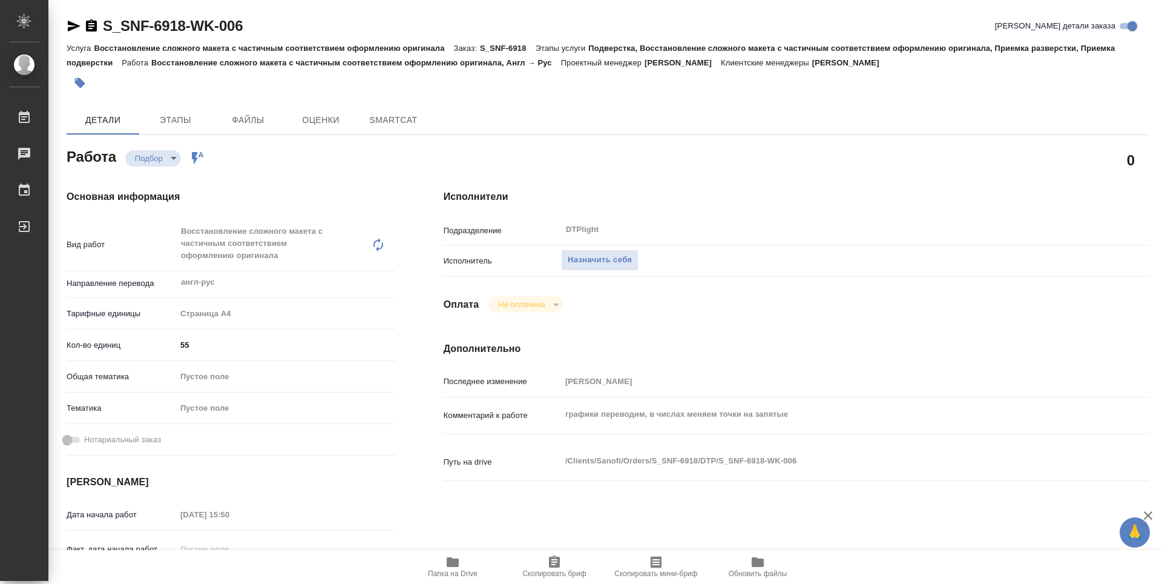
type textarea "x"
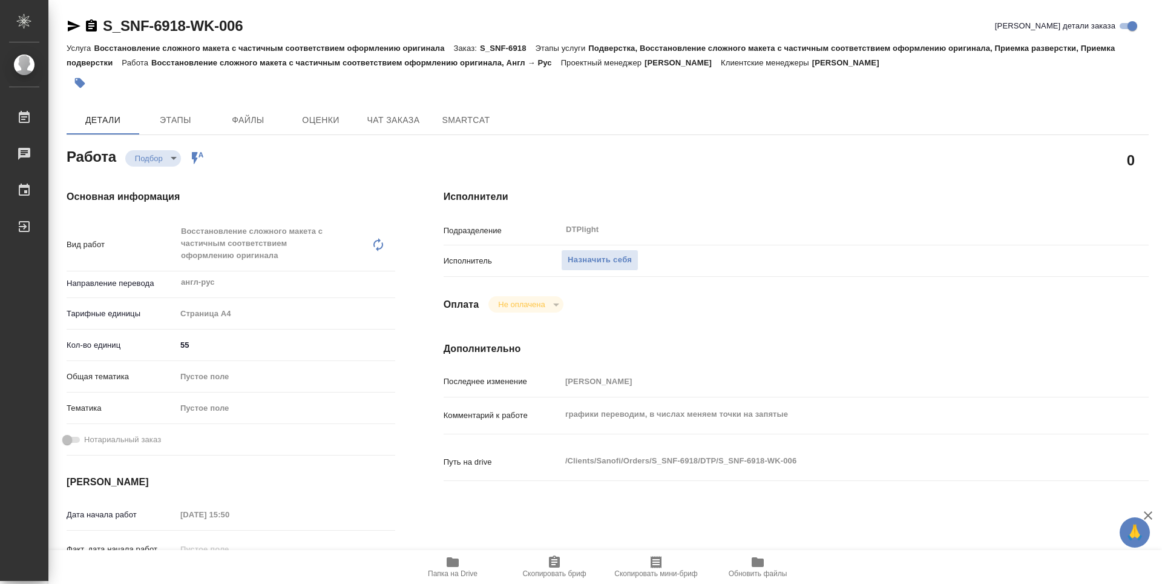
type textarea "x"
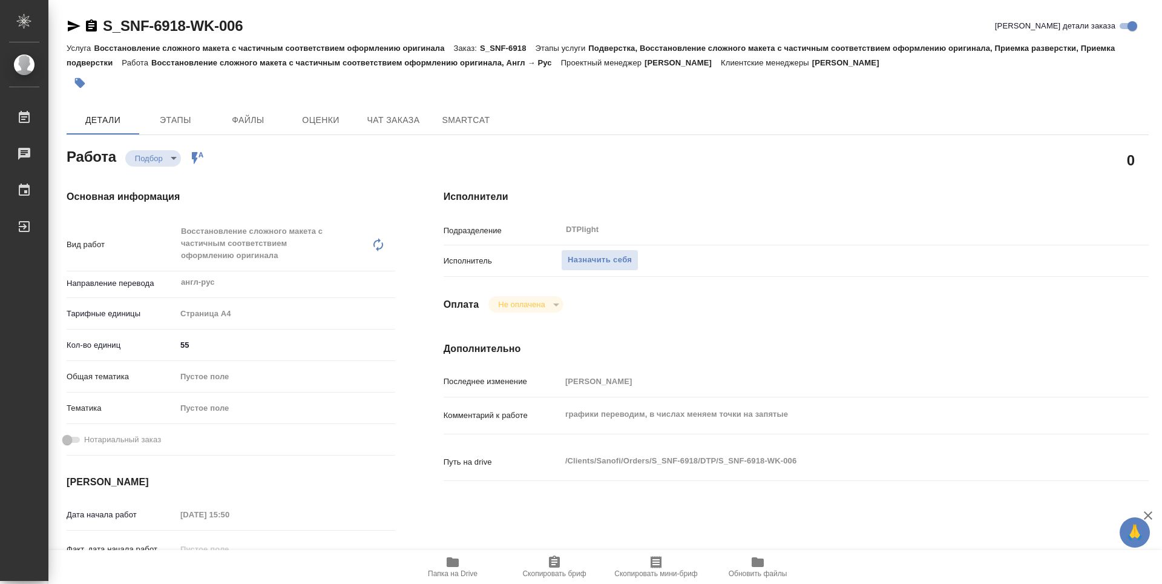
click at [456, 573] on span "Папка на Drive" at bounding box center [453, 573] width 50 height 8
type textarea "x"
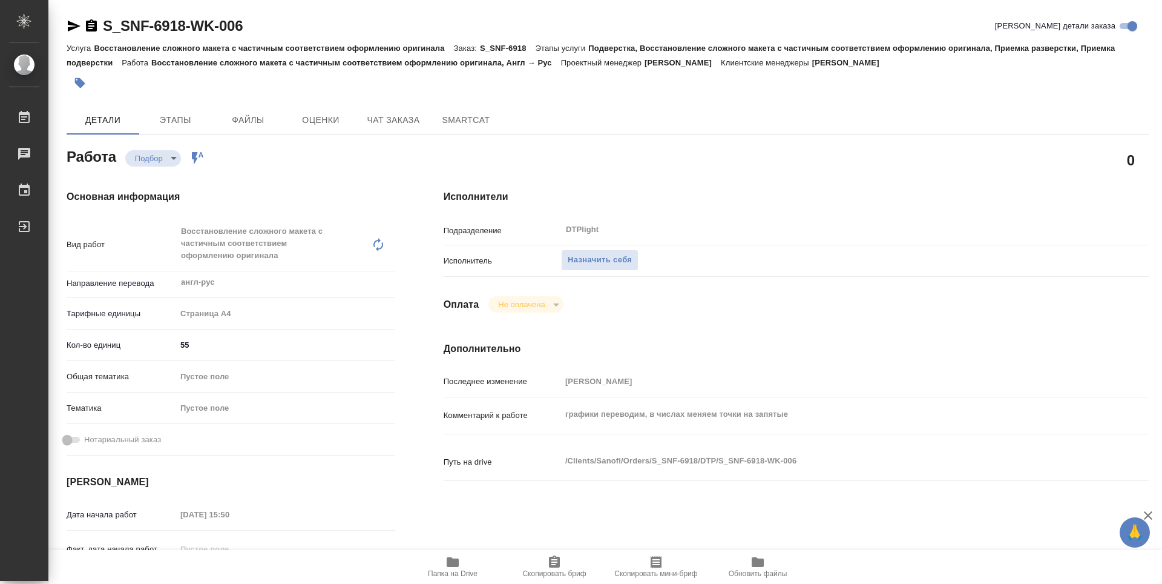
type textarea "x"
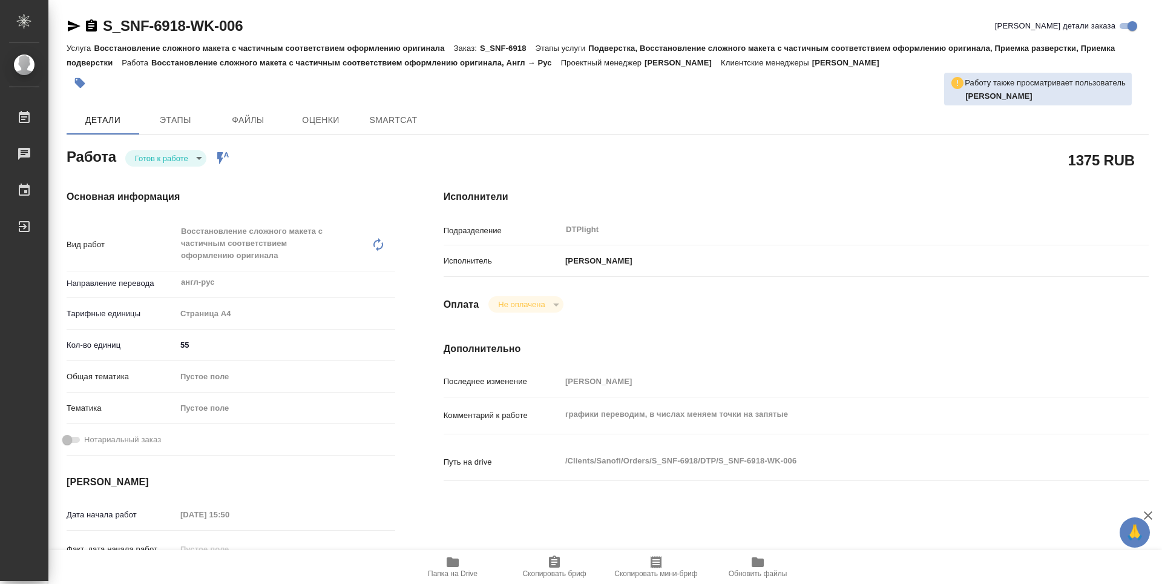
type textarea "x"
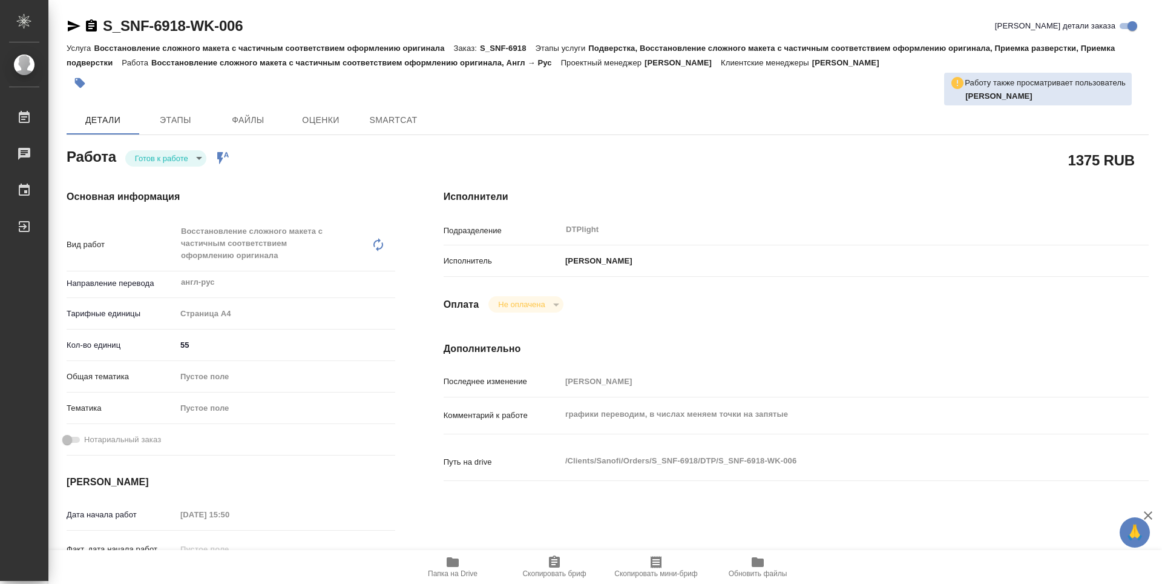
type textarea "x"
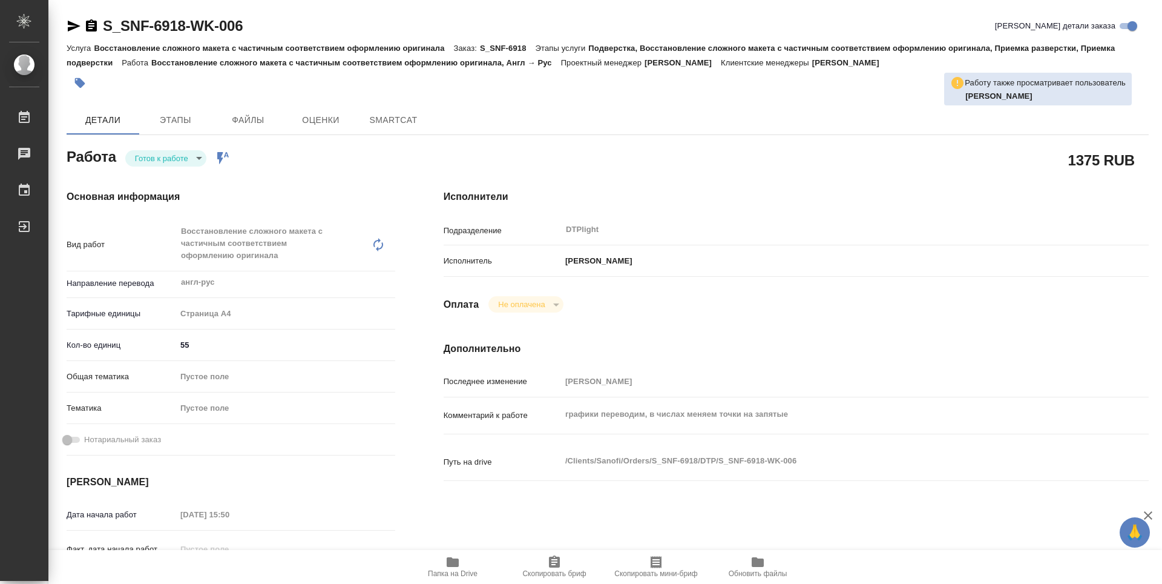
type textarea "x"
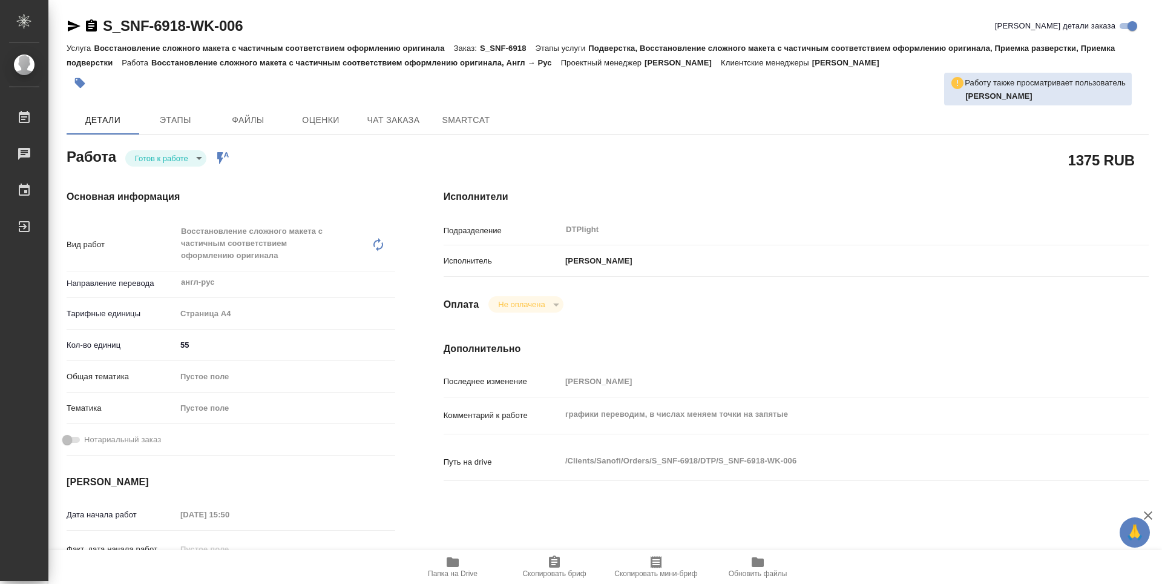
type textarea "x"
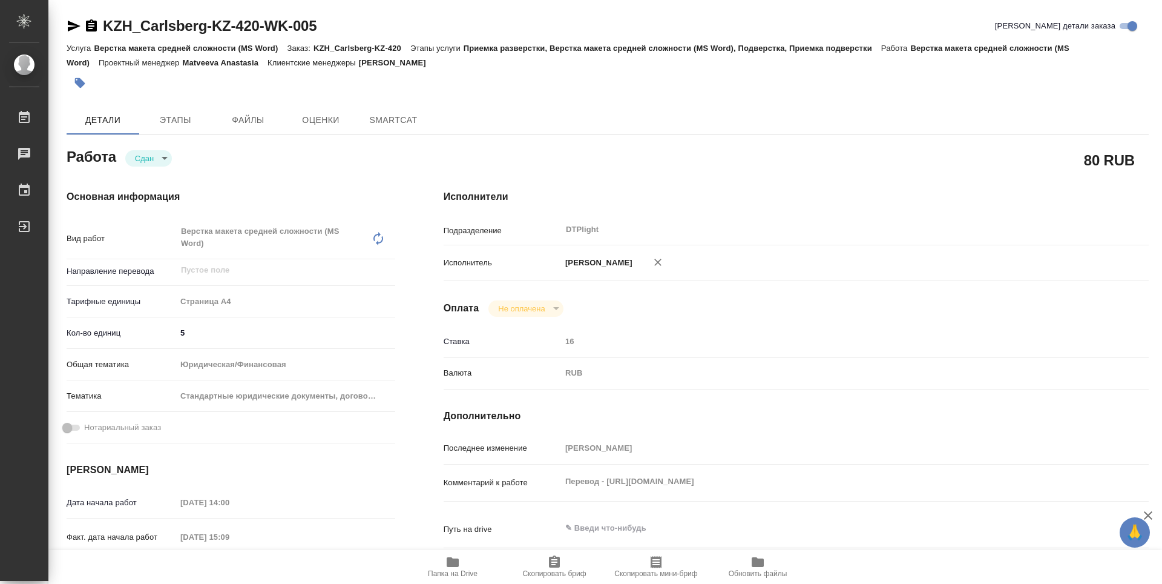
type textarea "x"
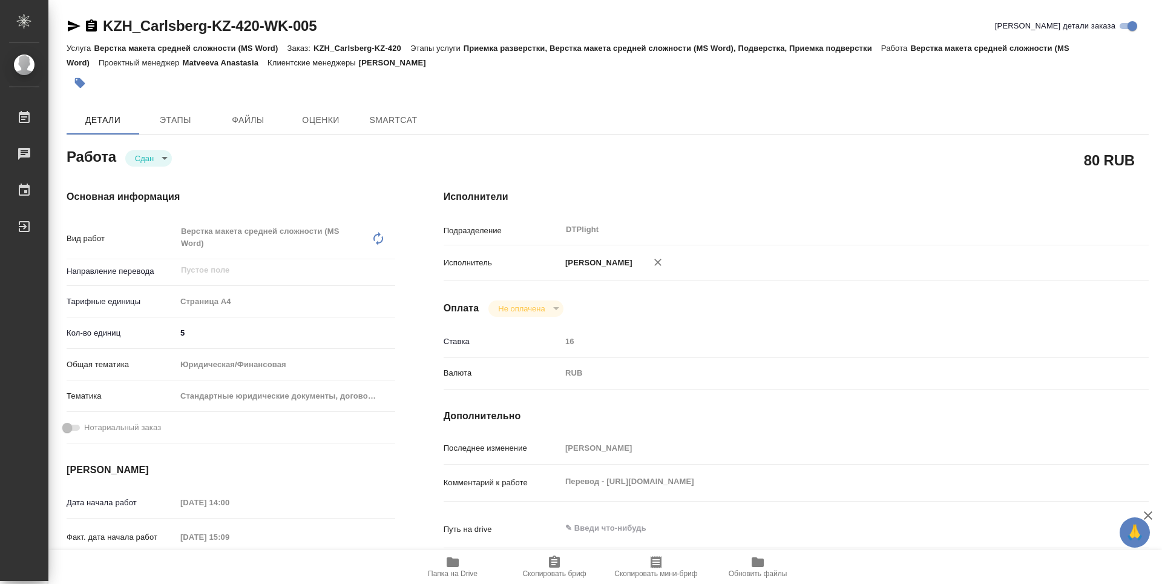
type textarea "x"
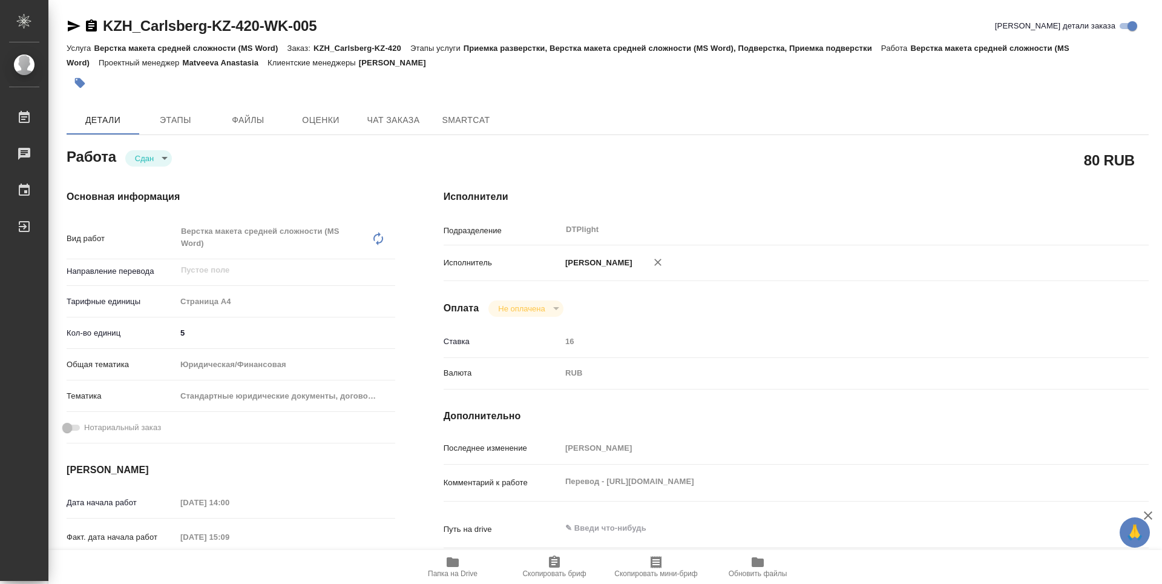
type textarea "x"
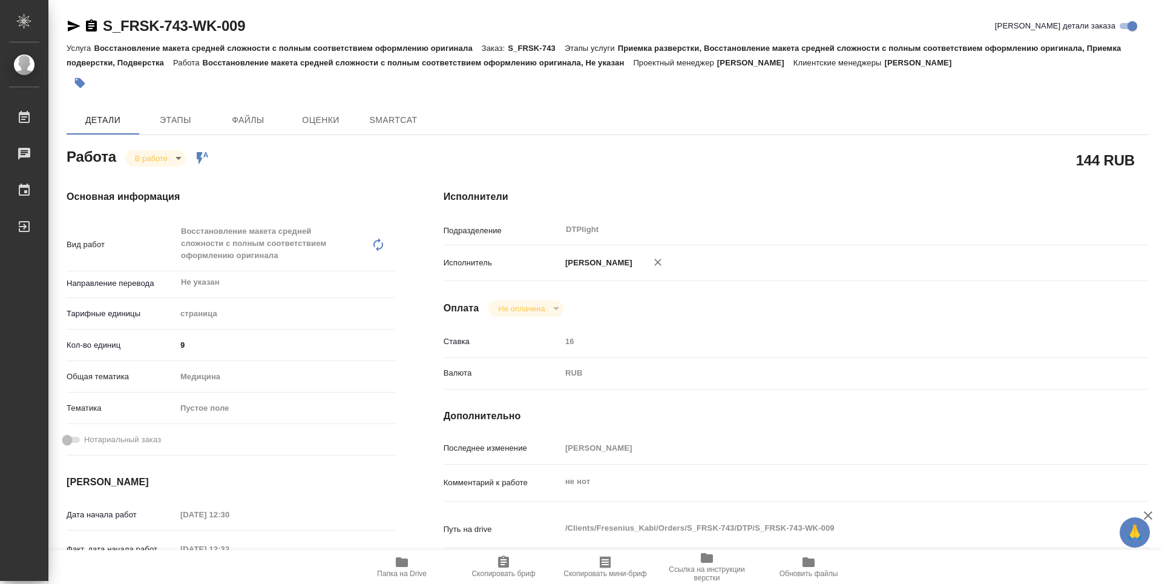
type textarea "x"
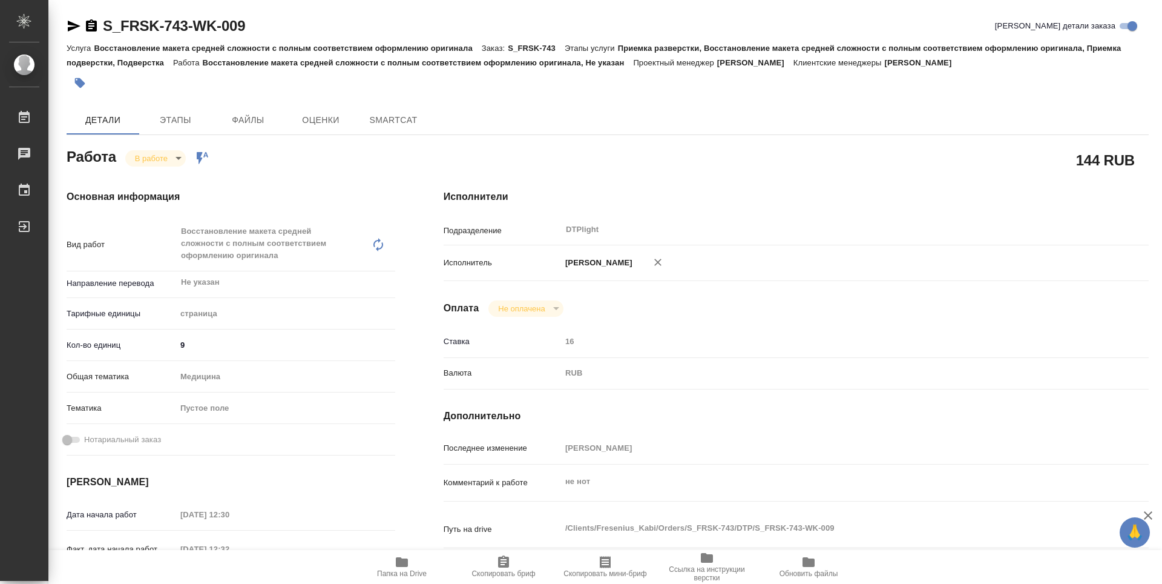
type textarea "x"
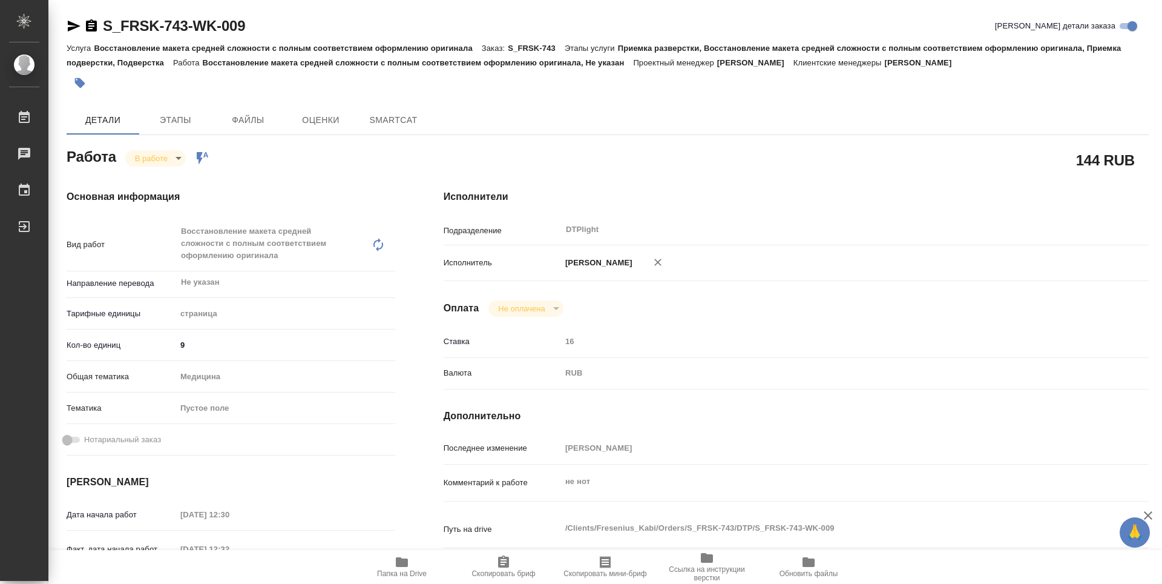
type textarea "x"
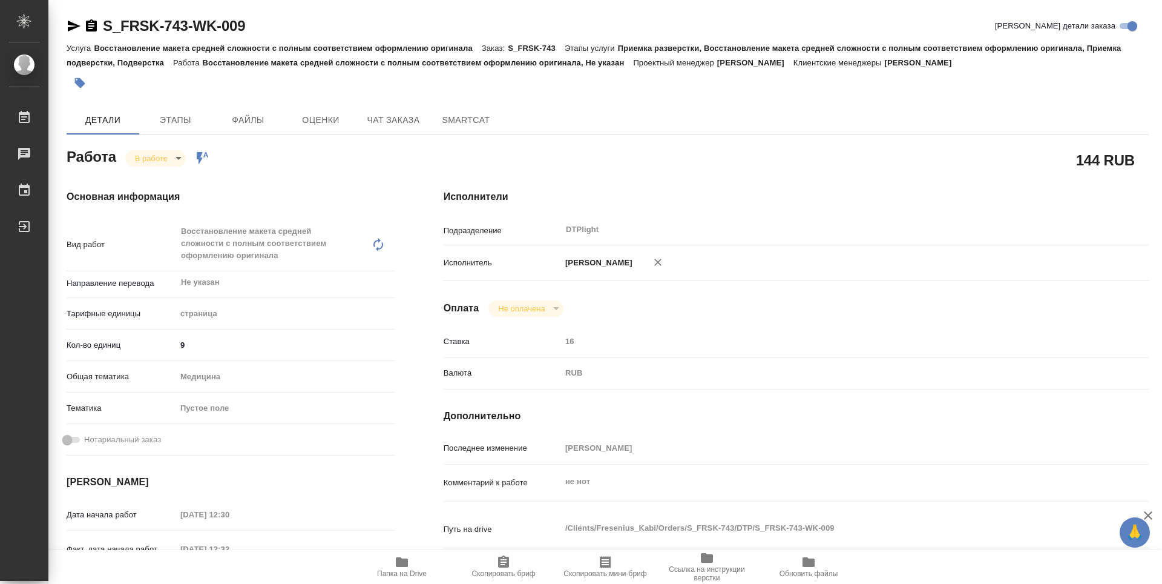
type textarea "x"
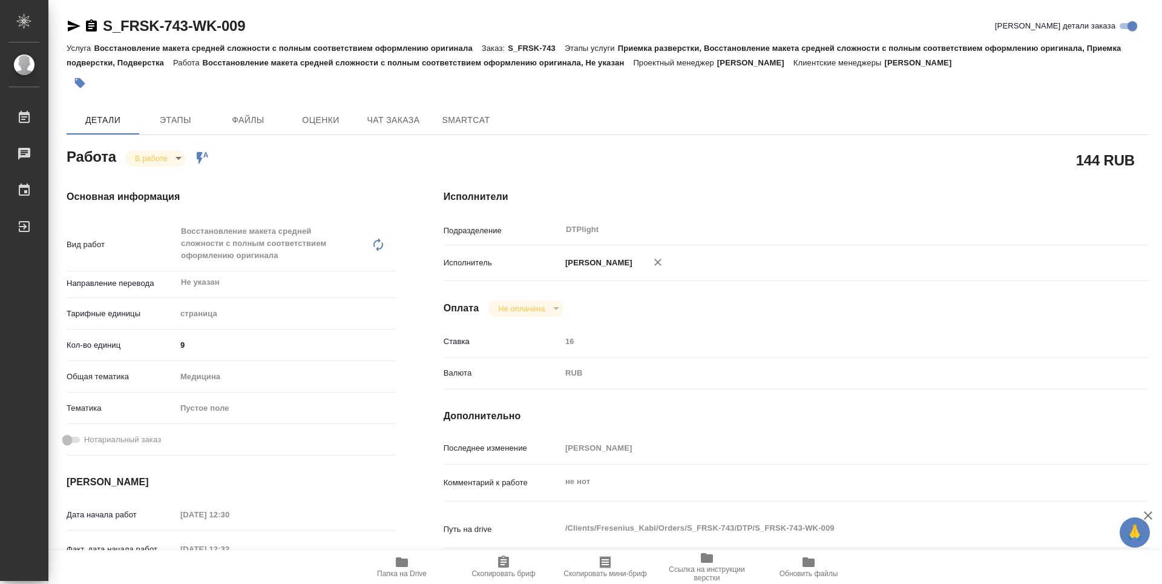
type textarea "x"
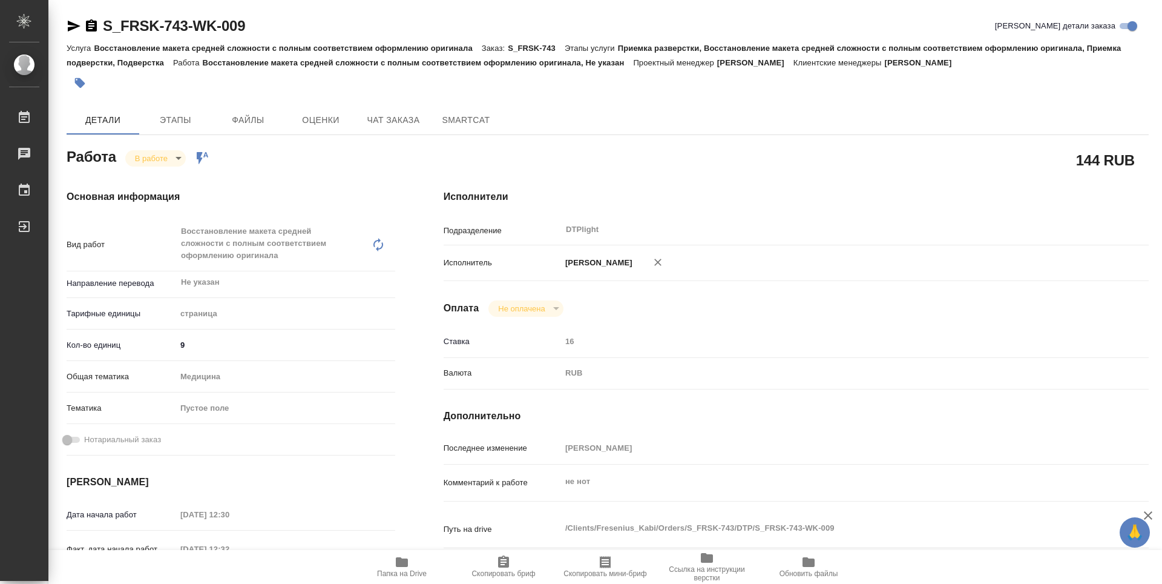
click at [417, 568] on span "Папка на Drive" at bounding box center [401, 566] width 87 height 23
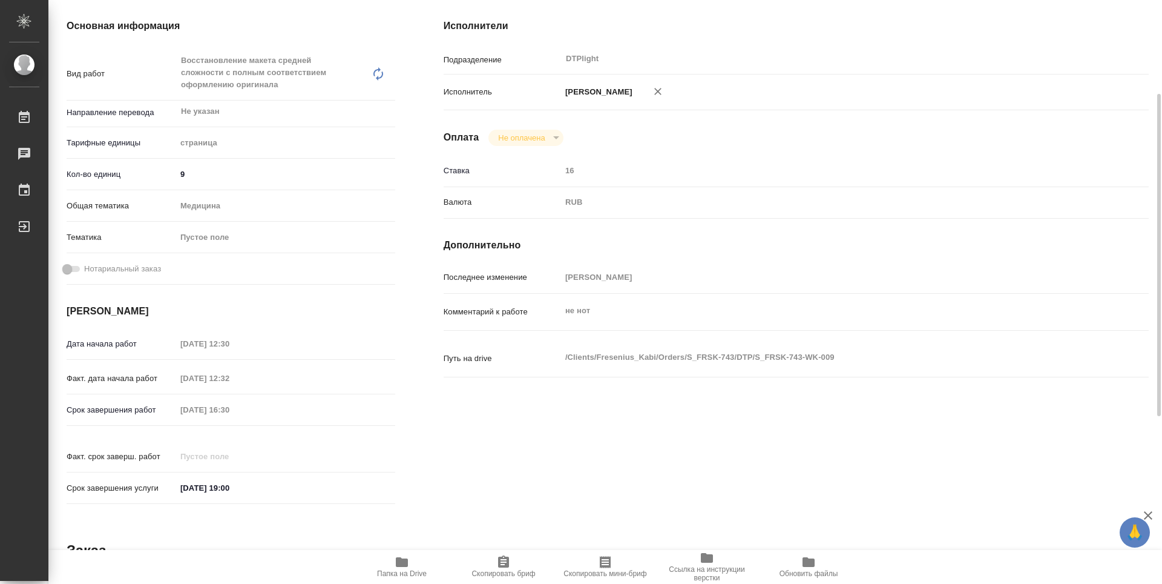
scroll to position [50, 0]
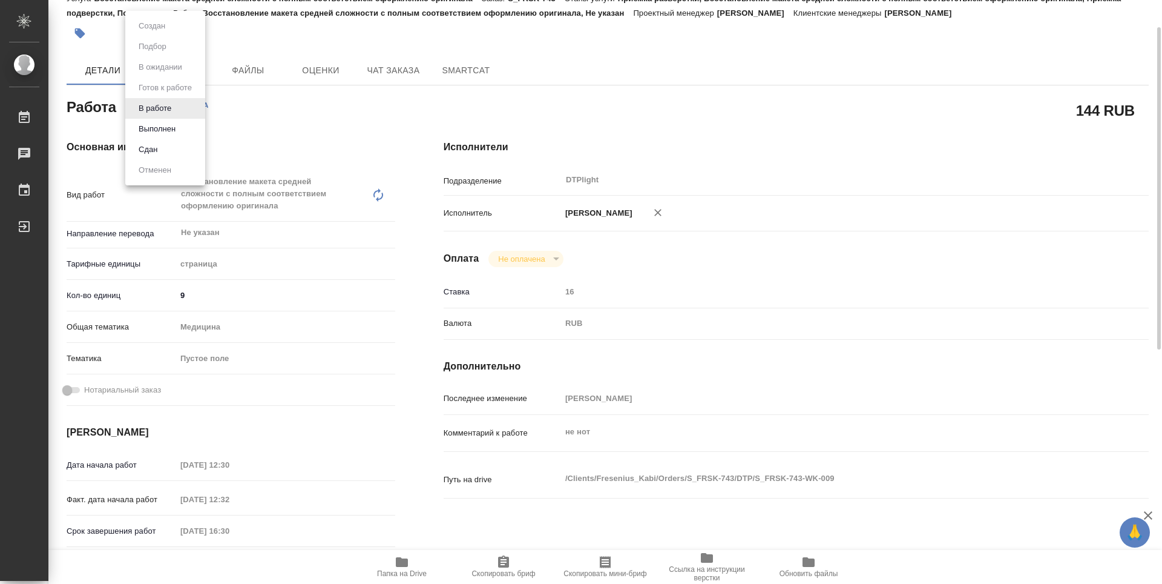
click at [179, 108] on body "🙏 .cls-1 fill:#fff; AWATERA Guselnikov Roman Работы 0 Чаты График Выйти S_FRSK-…" at bounding box center [581, 292] width 1162 height 584
click at [170, 126] on button "Выполнен" at bounding box center [157, 128] width 44 height 13
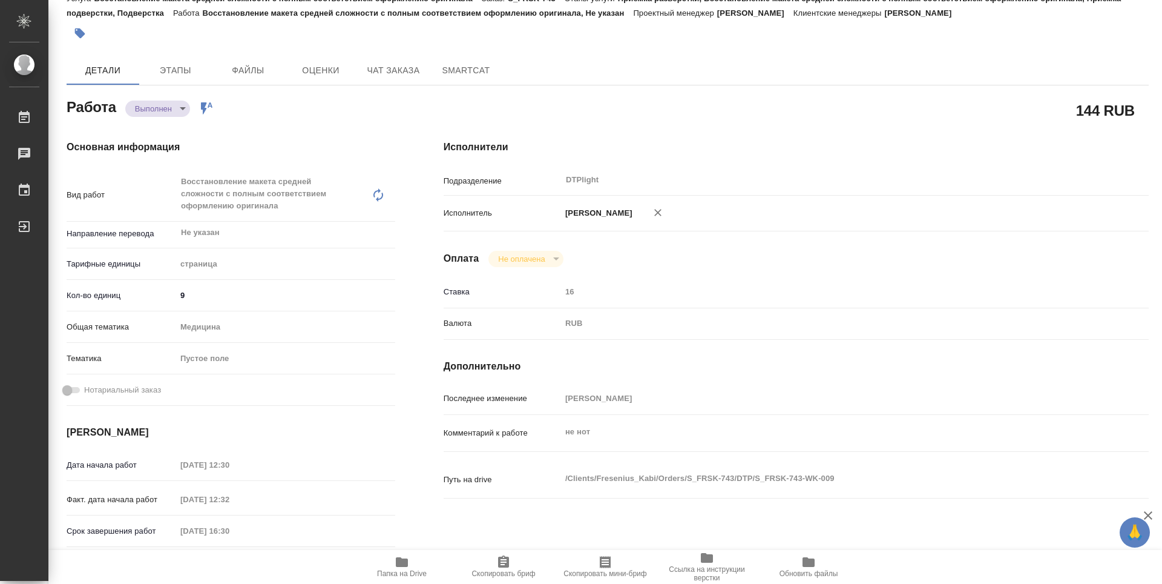
type textarea "x"
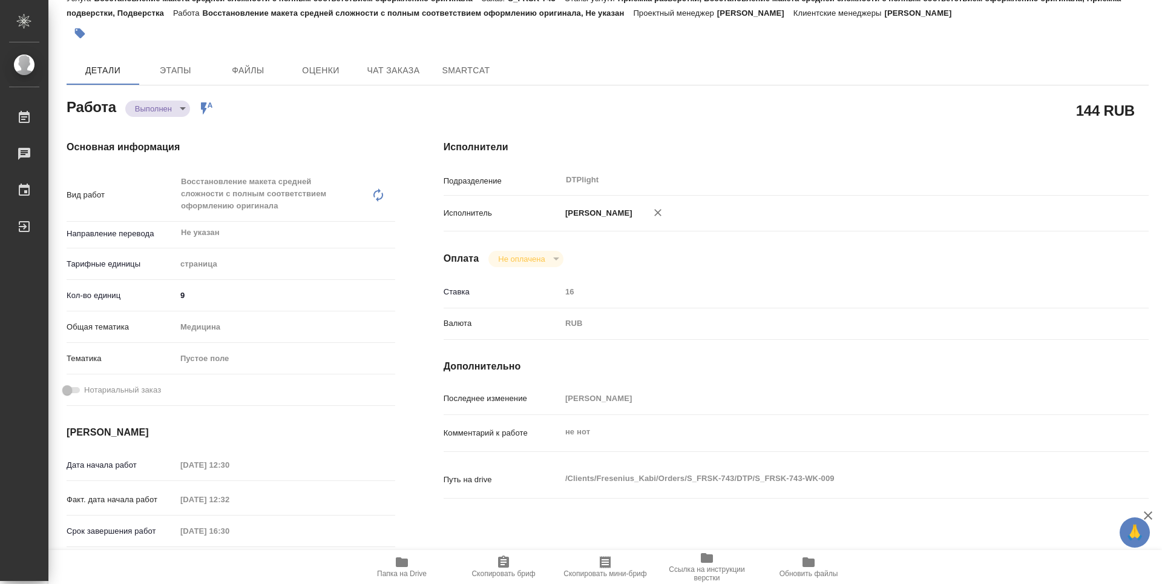
type textarea "x"
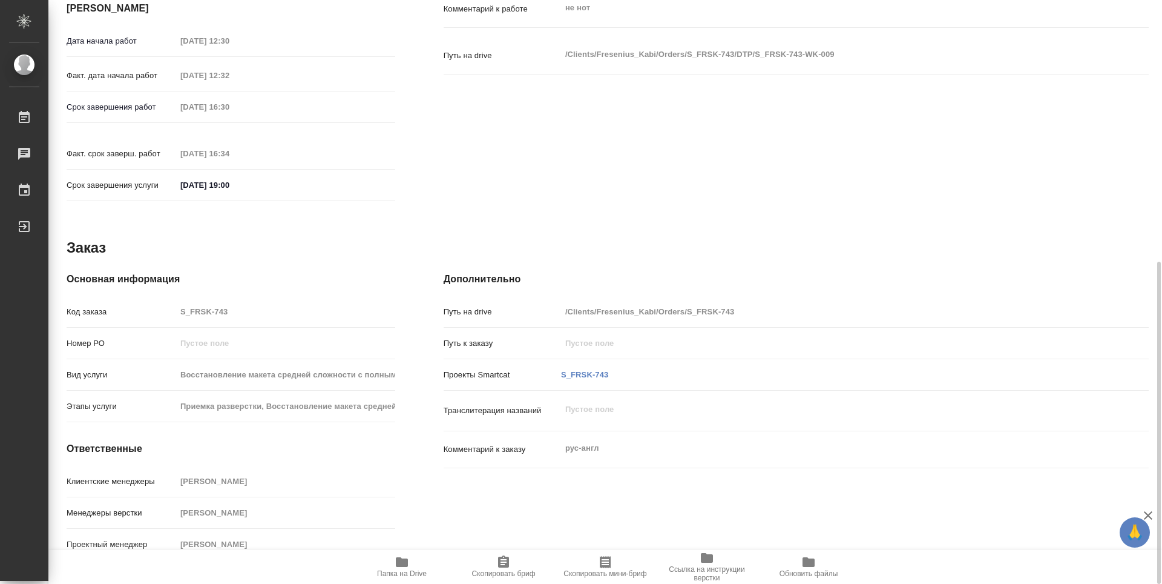
type textarea "x"
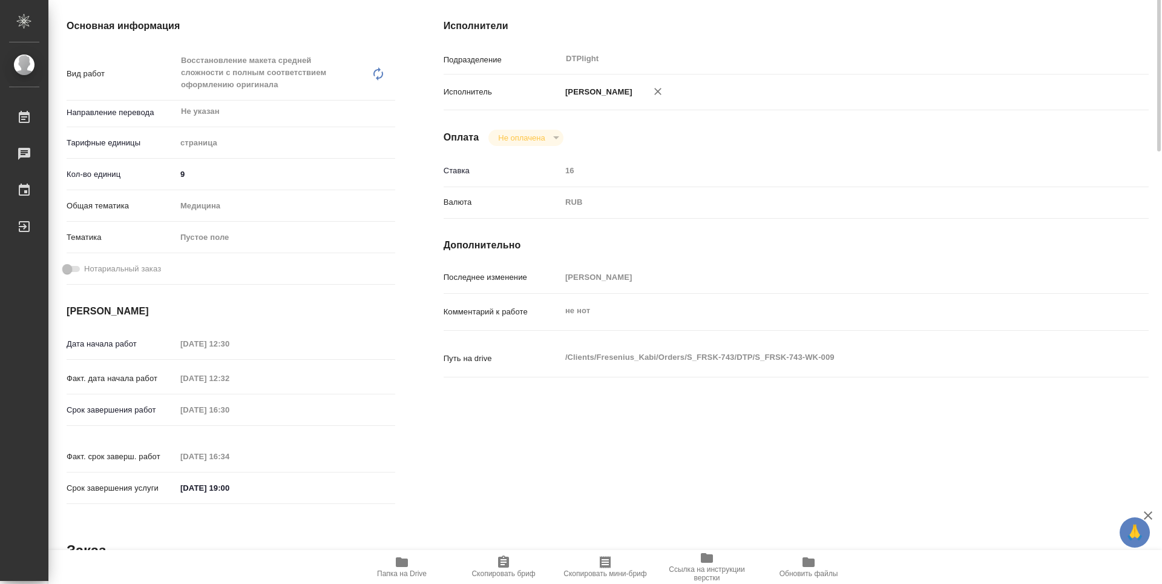
scroll to position [0, 0]
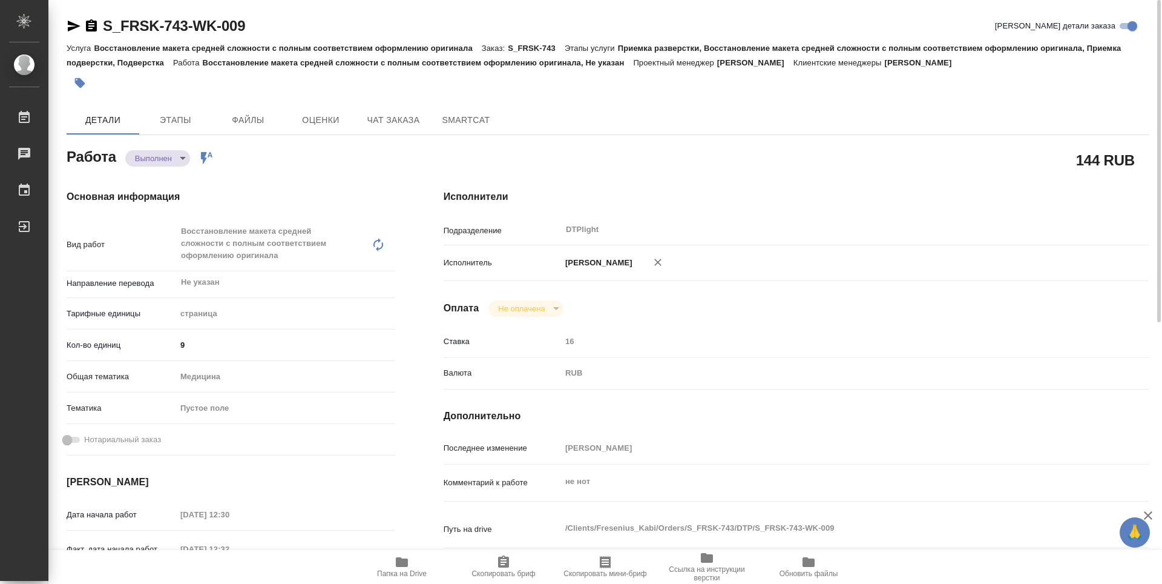
click at [94, 27] on icon "button" at bounding box center [91, 25] width 11 height 12
type textarea "x"
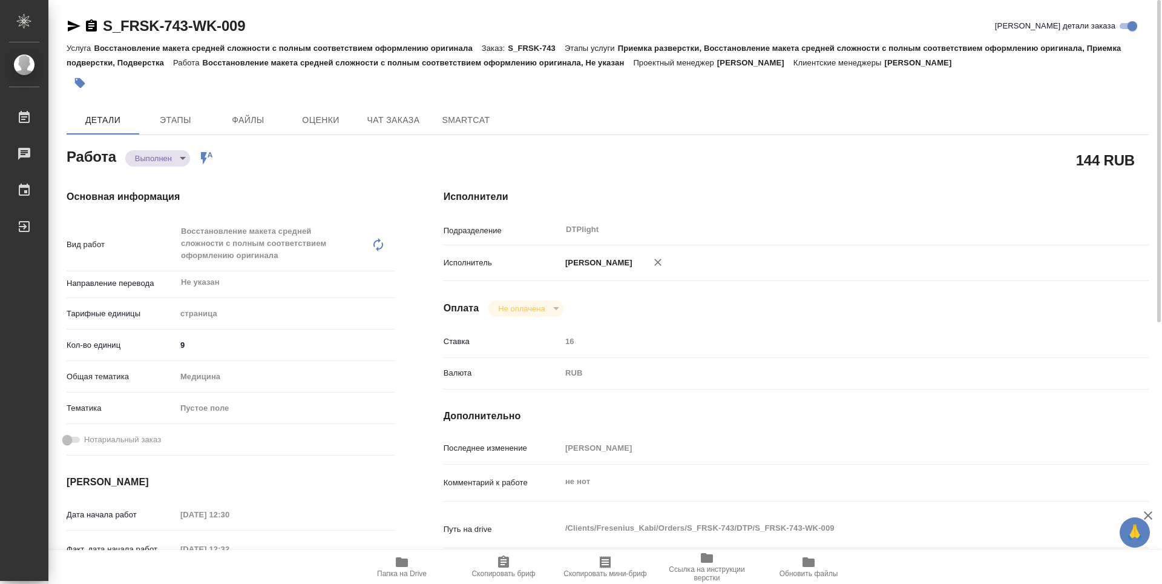
type textarea "x"
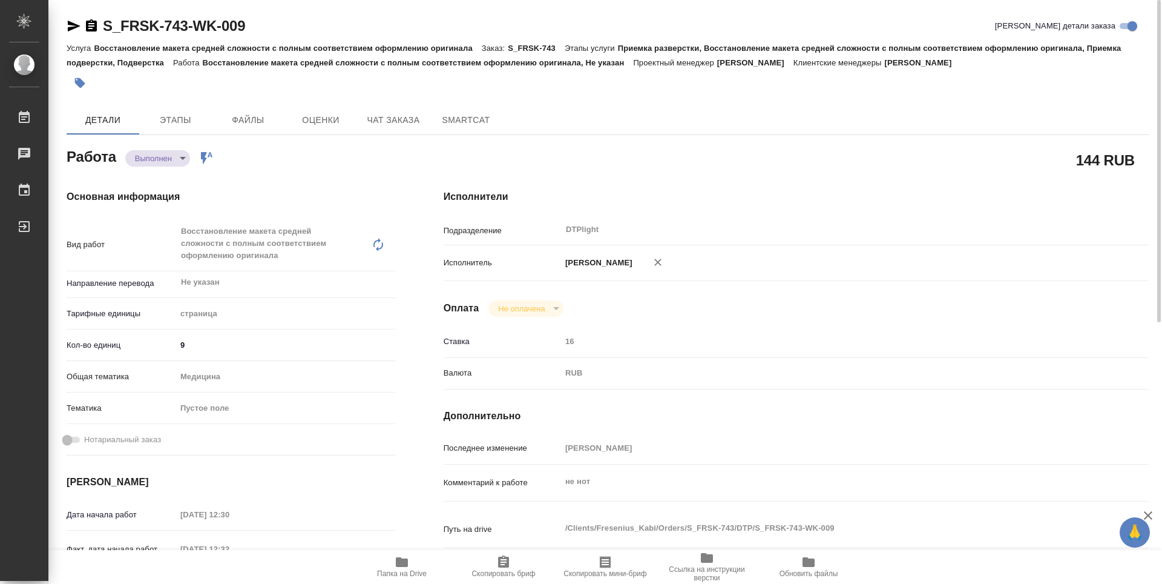
type textarea "x"
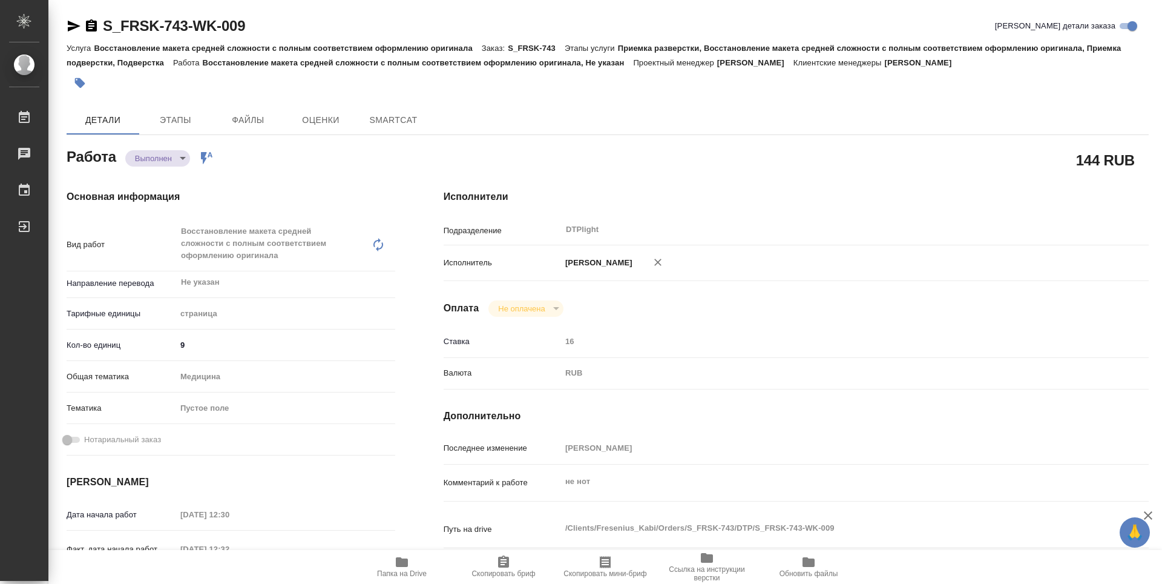
type textarea "x"
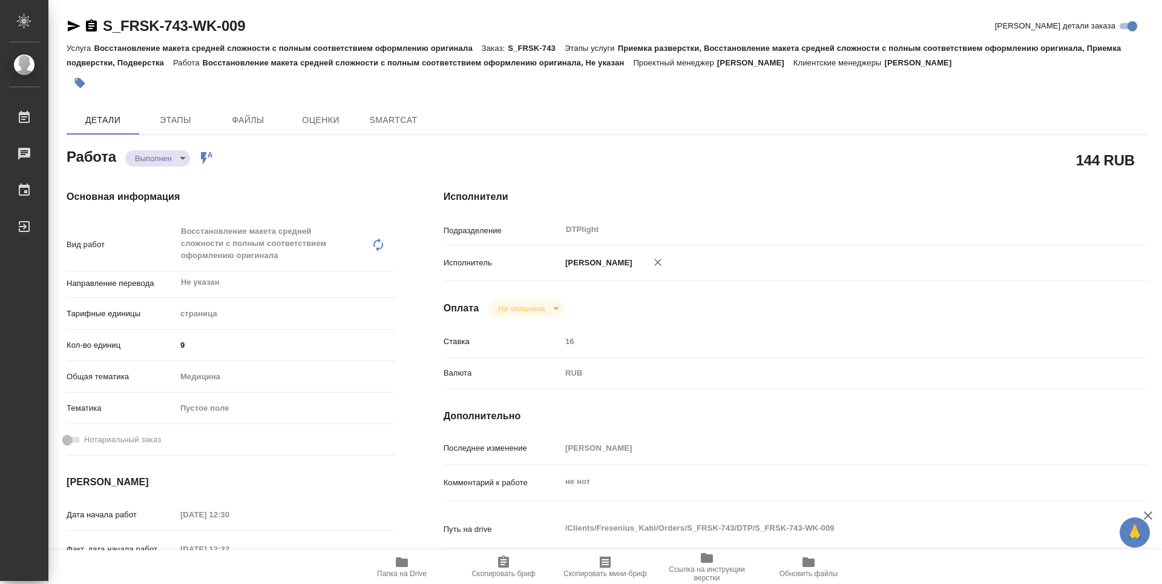
type textarea "x"
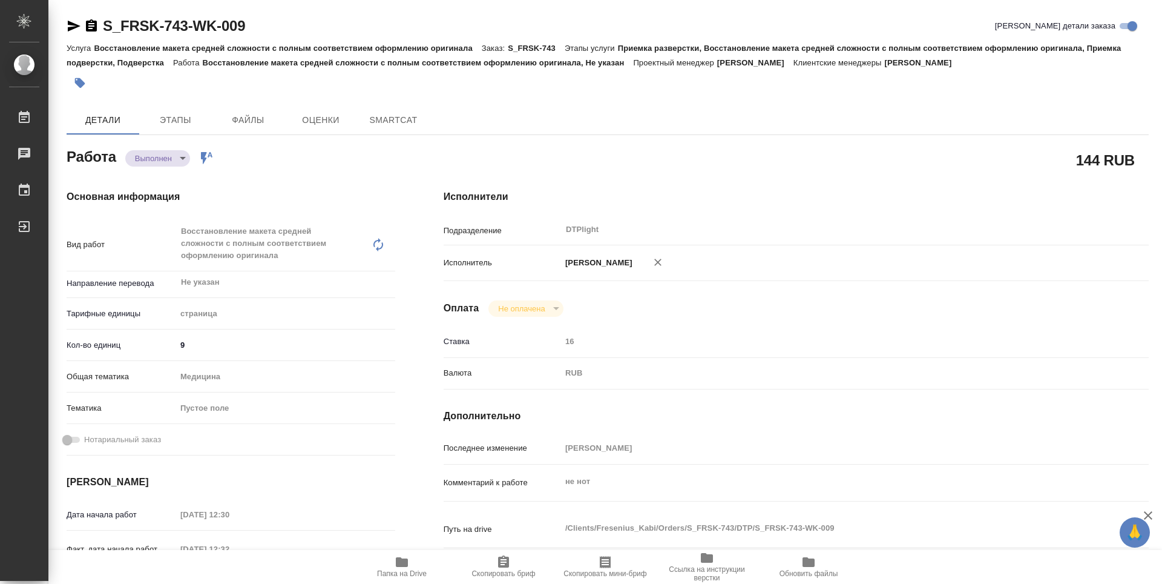
type textarea "x"
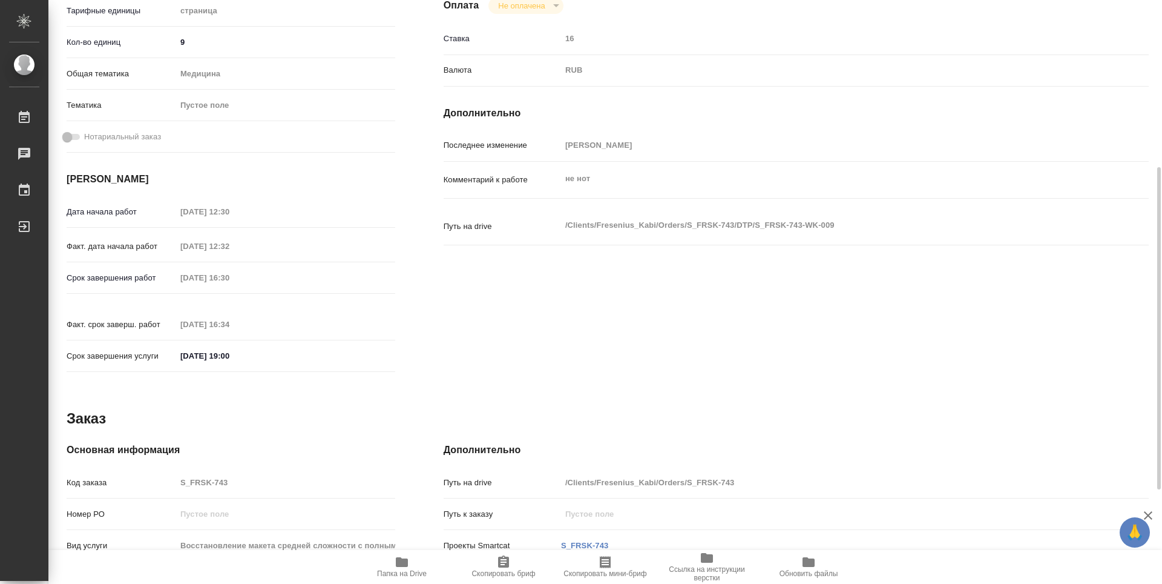
scroll to position [473, 0]
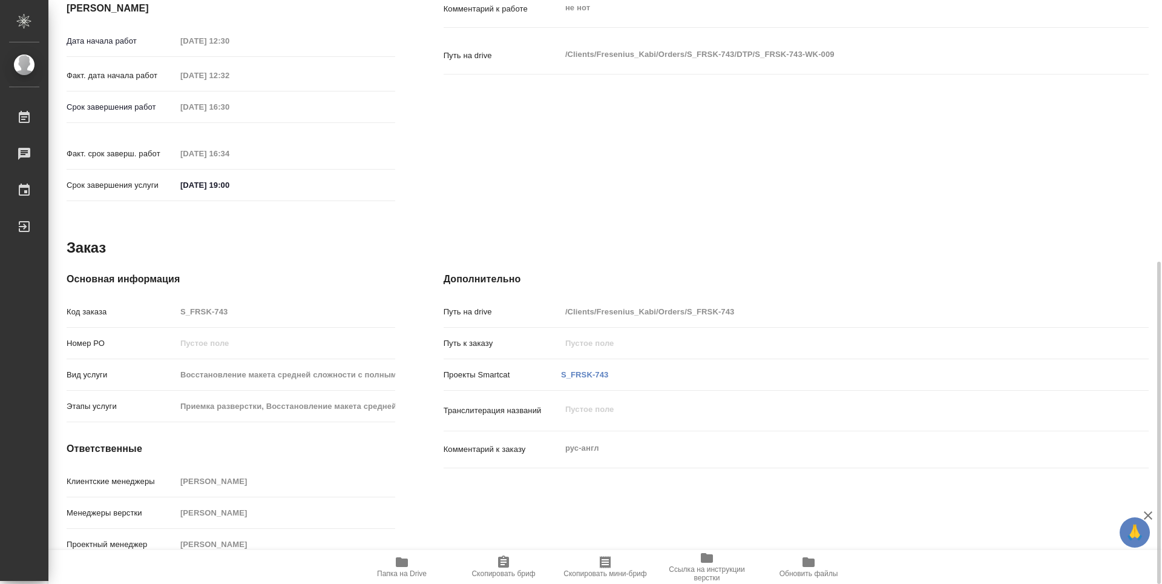
type textarea "x"
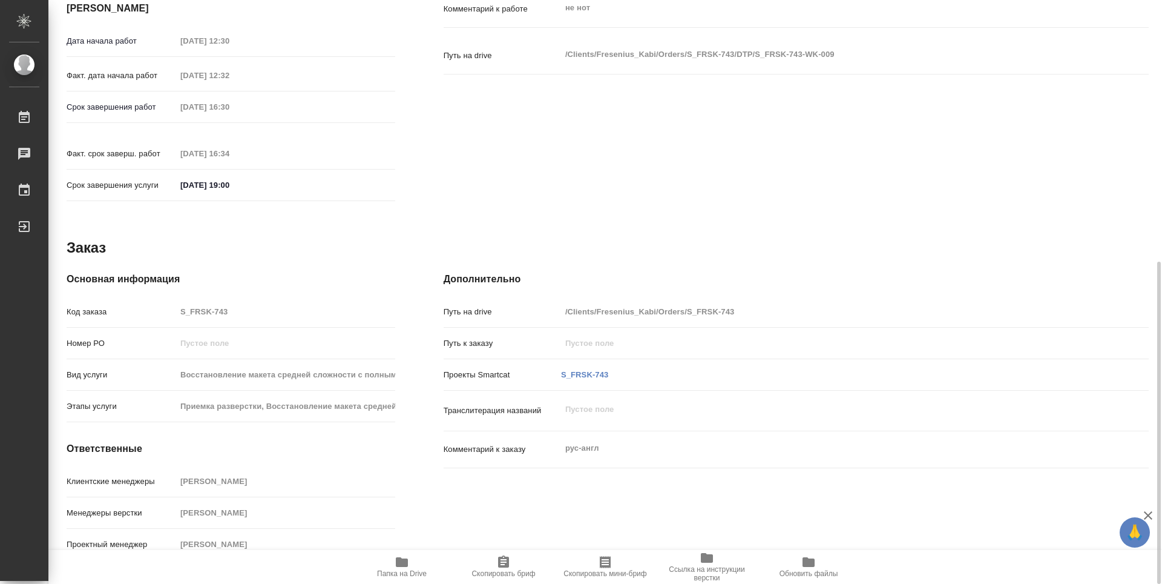
type textarea "x"
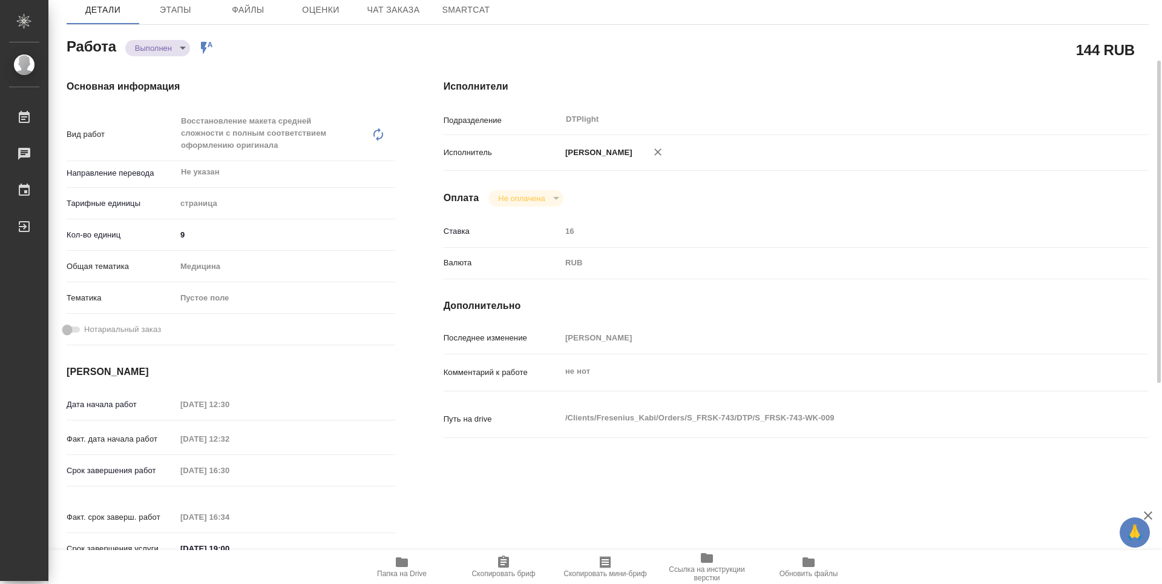
scroll to position [0, 0]
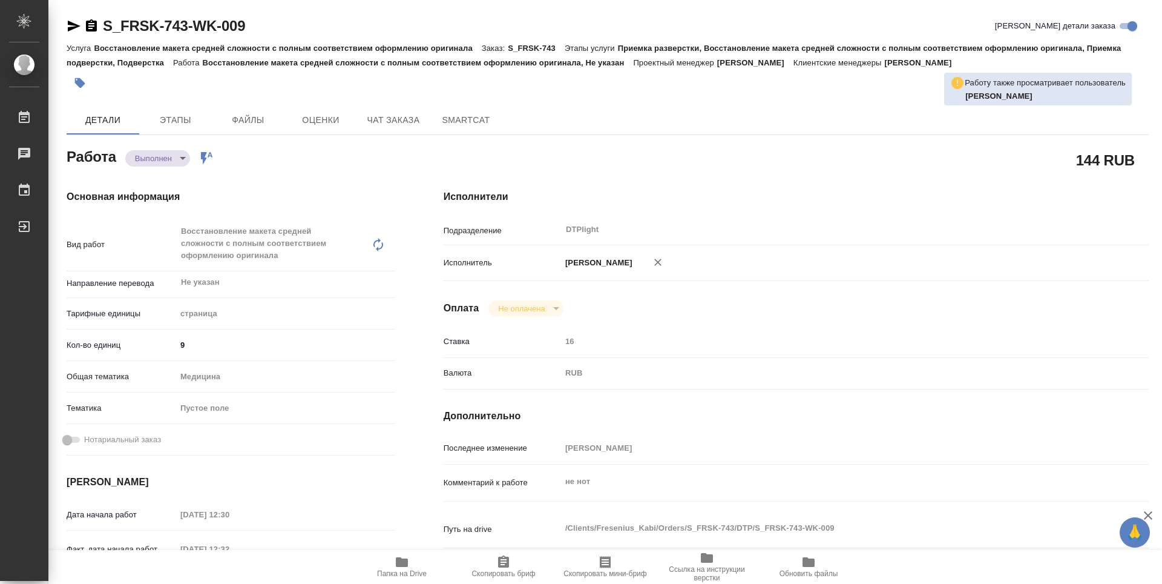
type textarea "x"
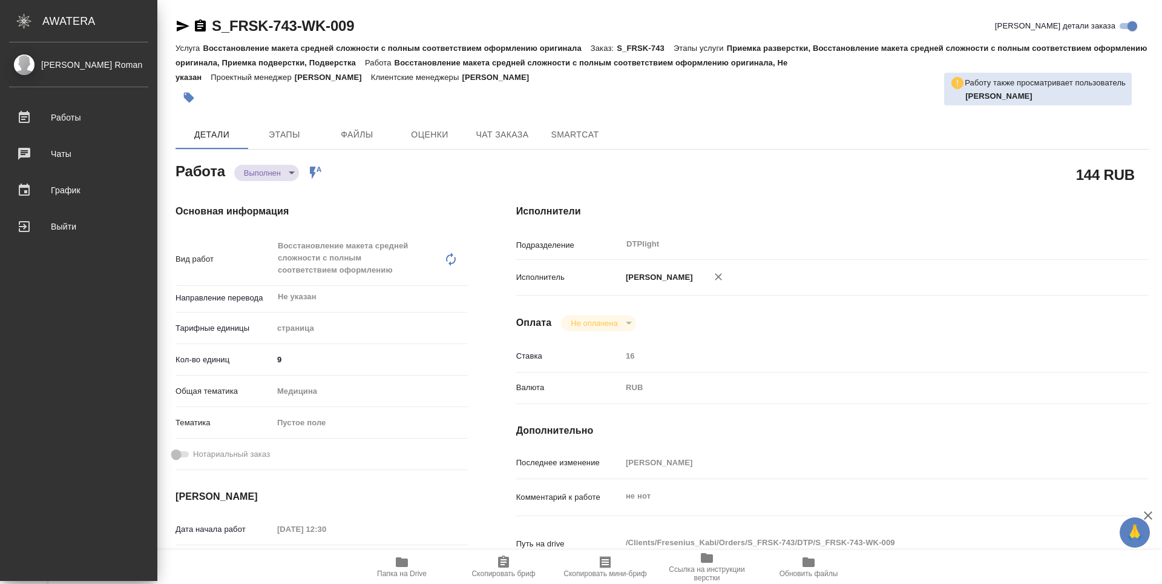
type textarea "x"
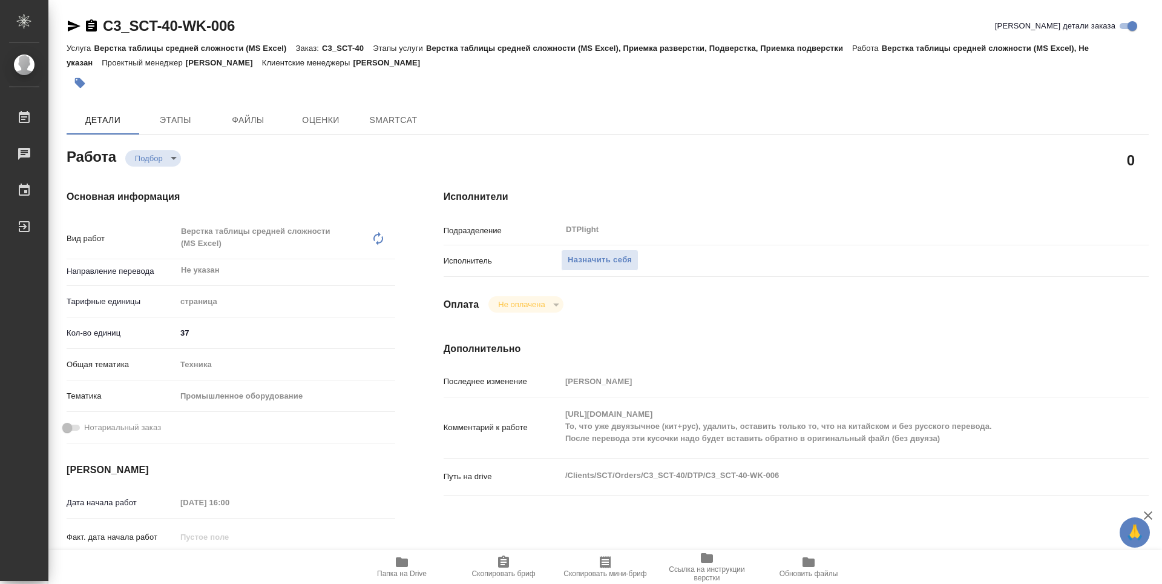
type textarea "x"
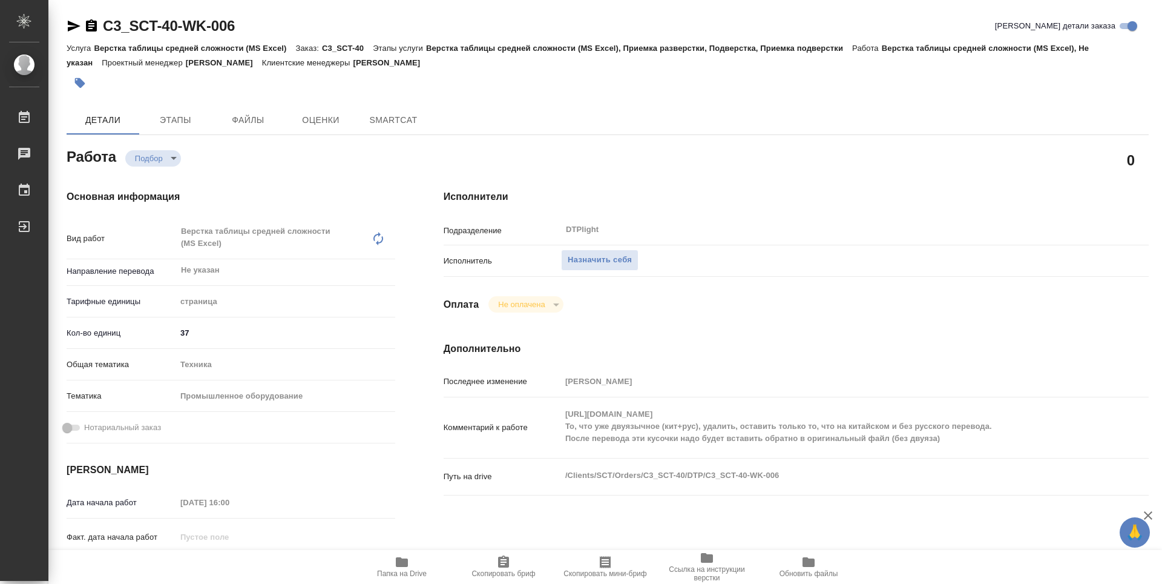
type textarea "x"
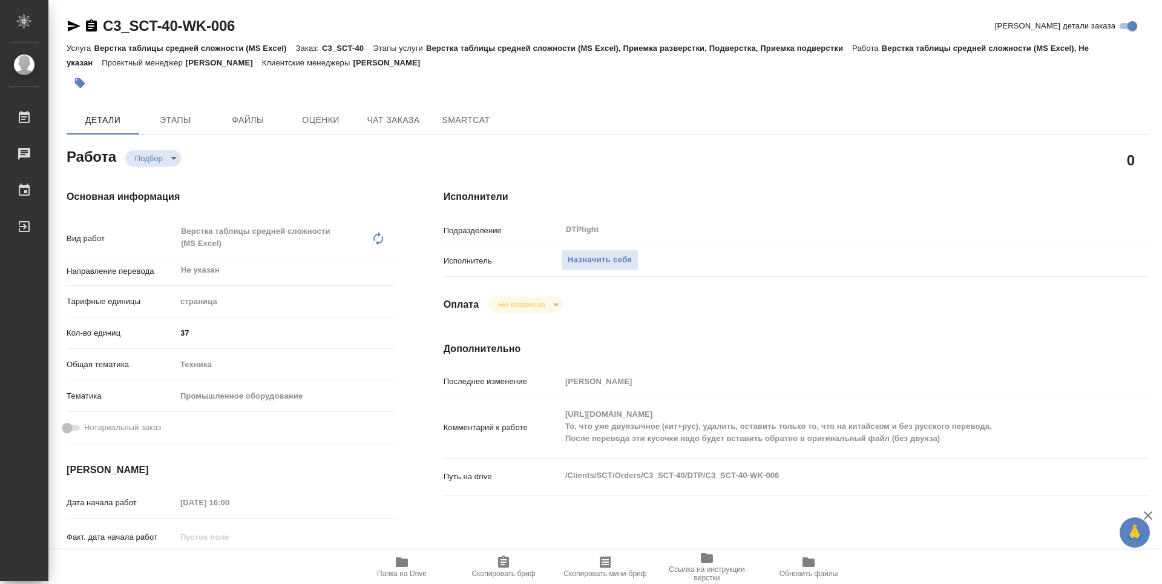
type textarea "x"
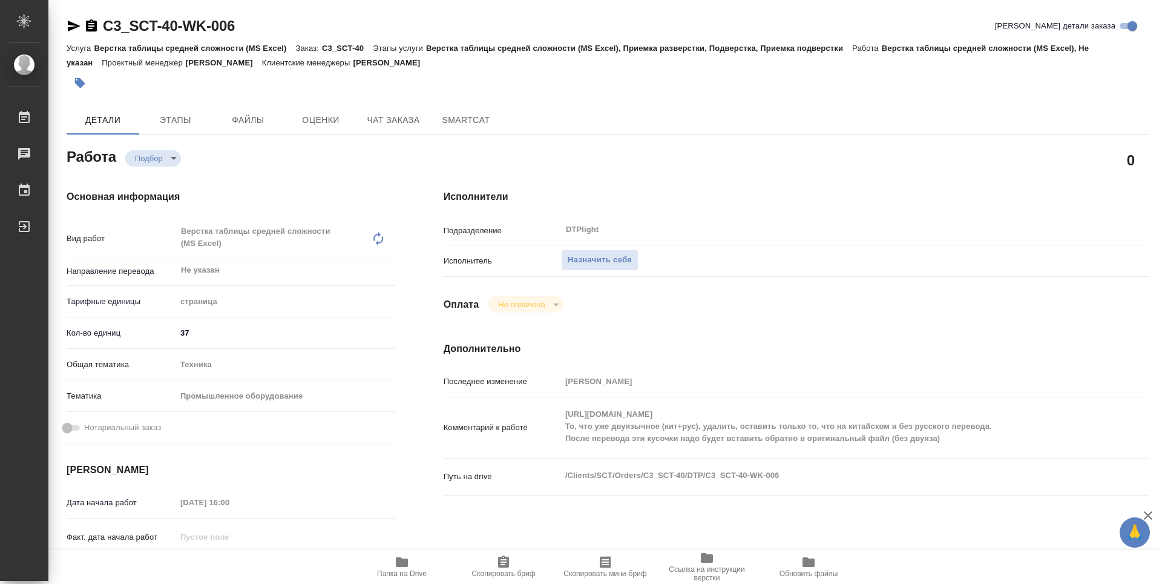
type textarea "x"
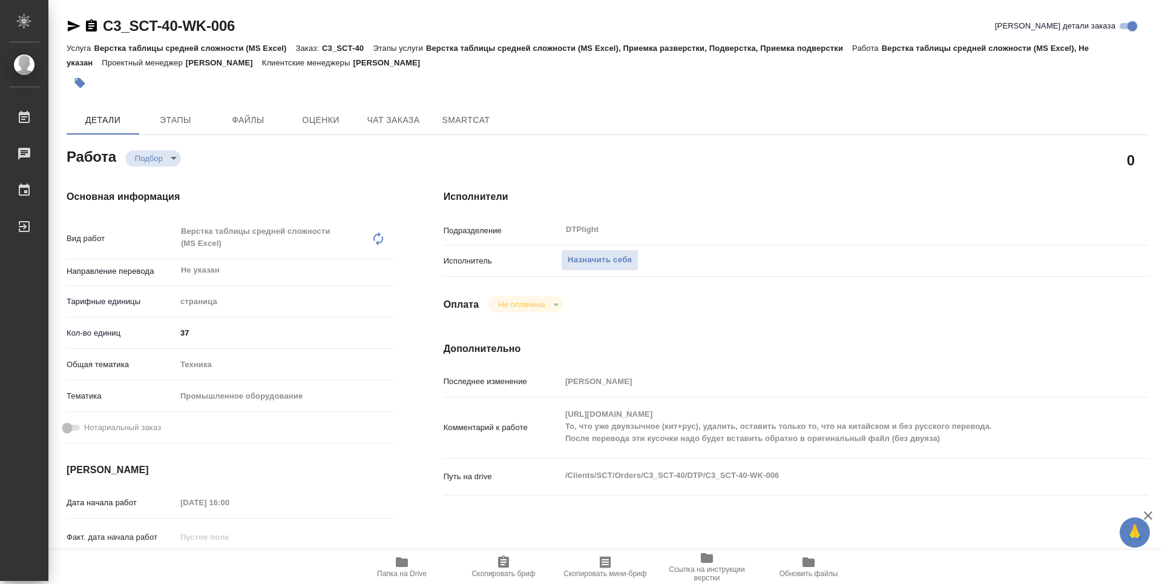
click at [503, 563] on icon "button" at bounding box center [503, 561] width 11 height 12
click at [418, 567] on span "Папка на Drive" at bounding box center [401, 566] width 87 height 23
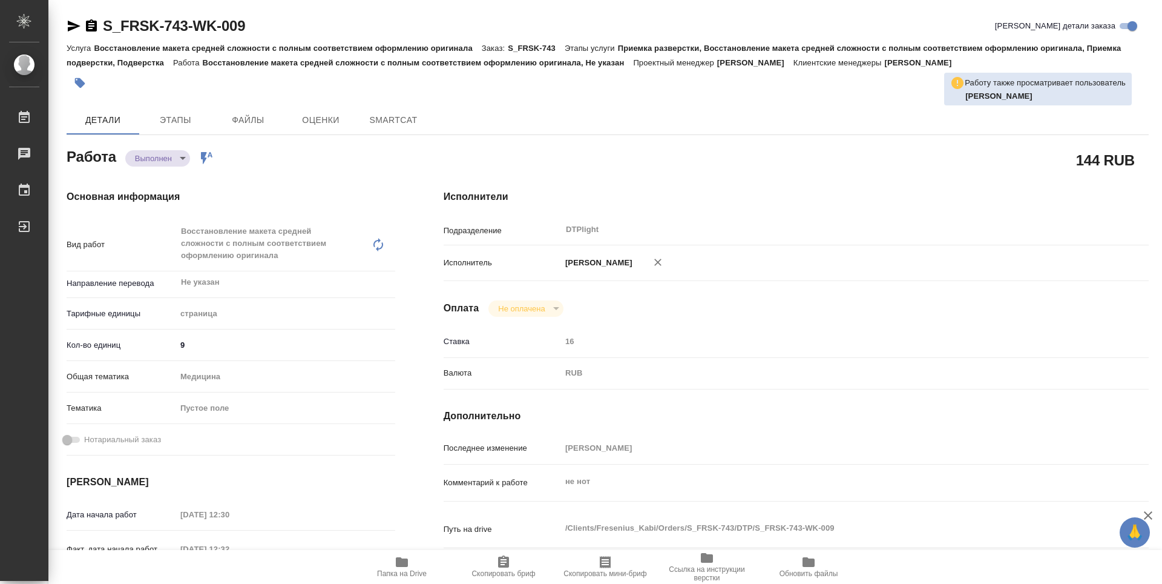
type textarea "x"
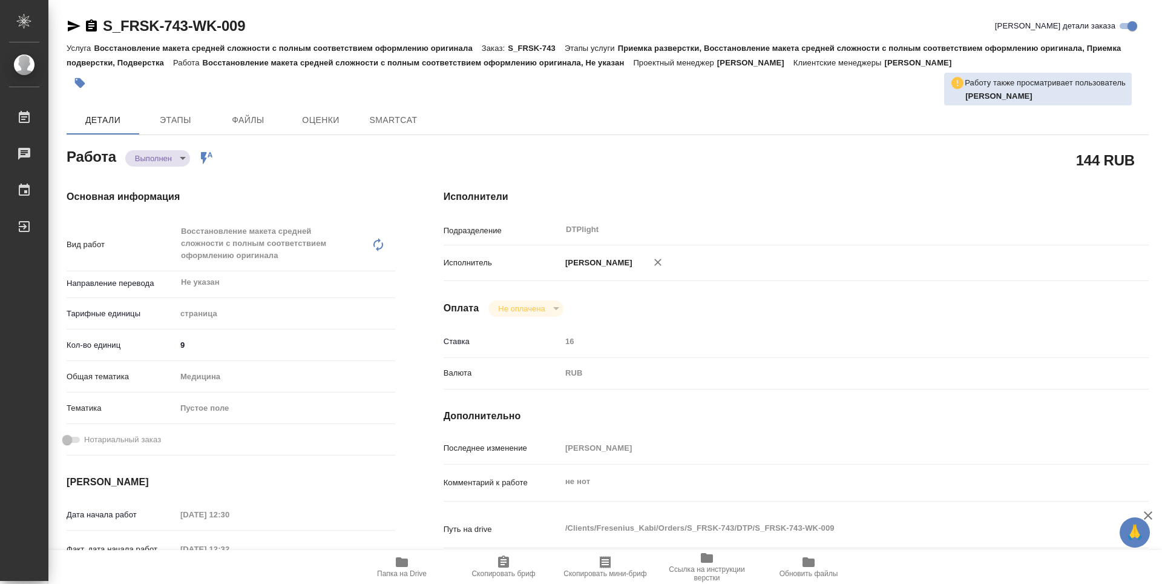
type textarea "x"
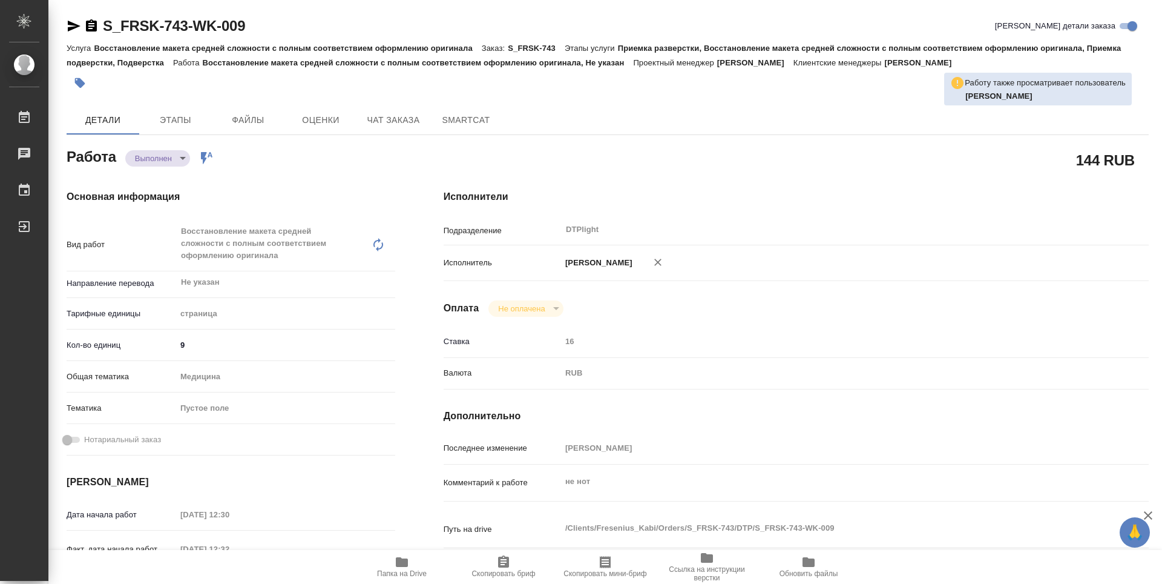
type textarea "x"
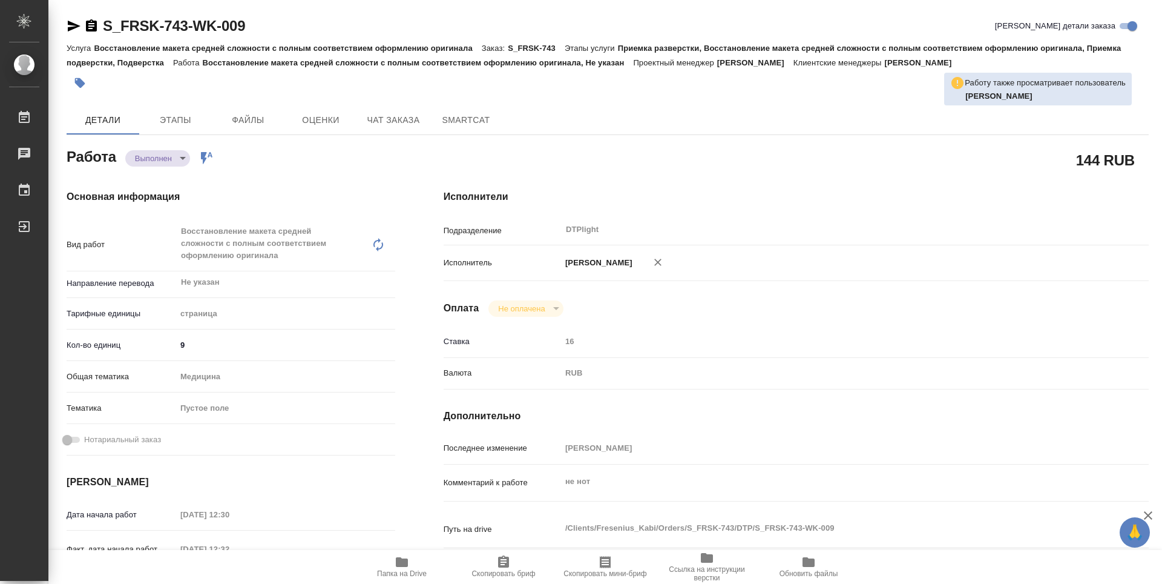
type textarea "x"
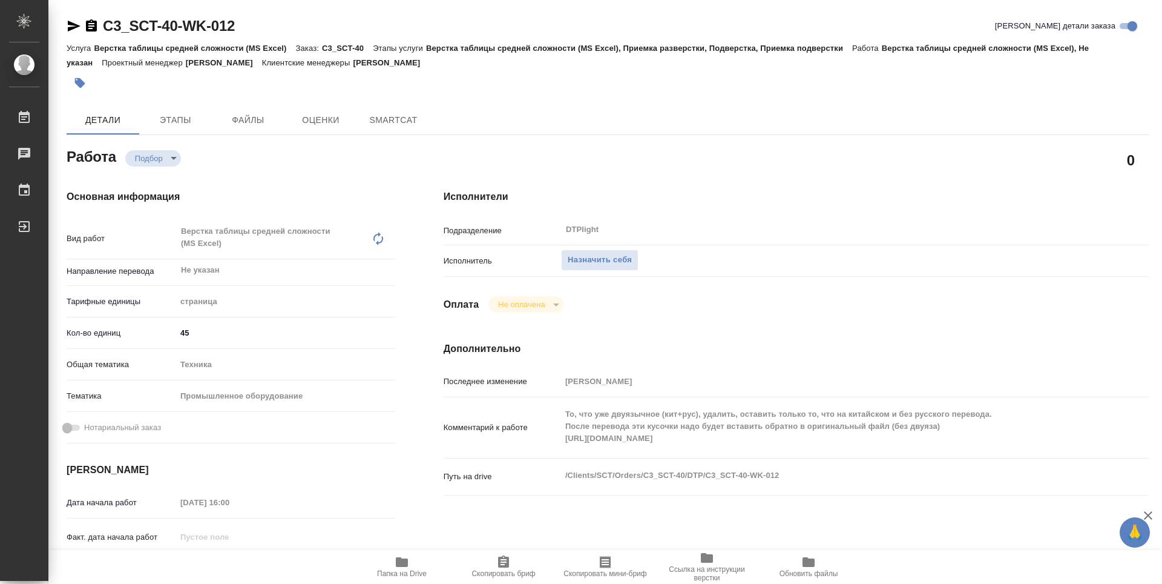
type textarea "x"
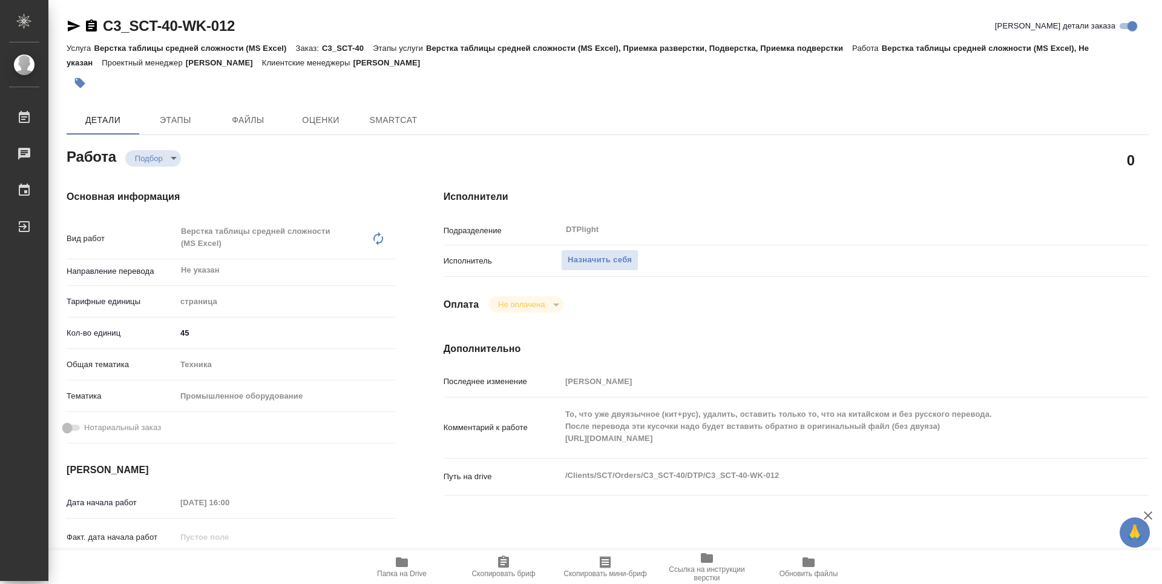
type textarea "x"
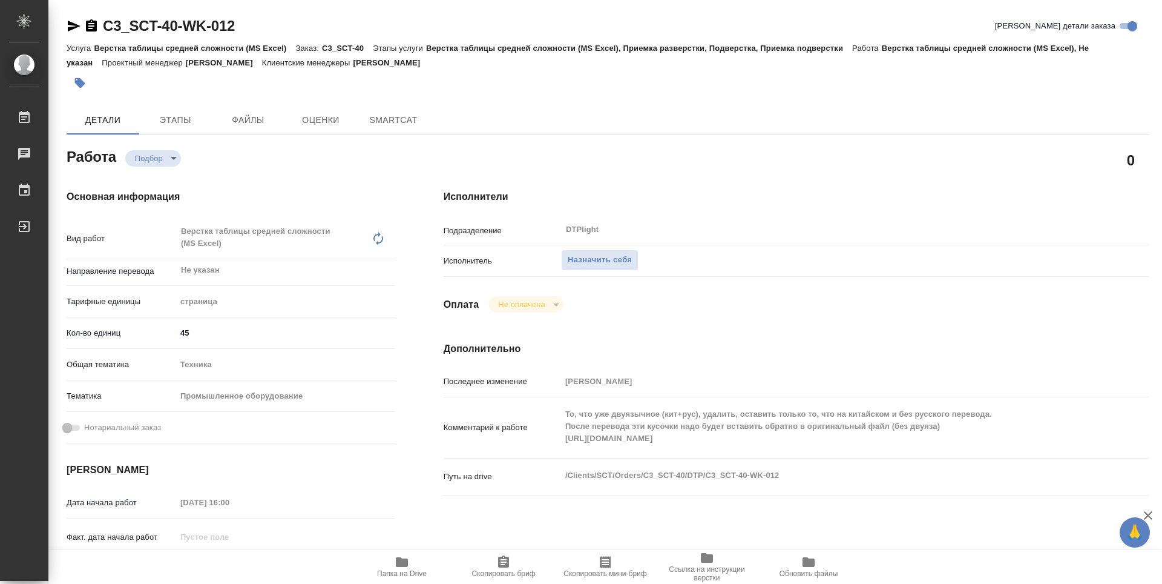
type textarea "x"
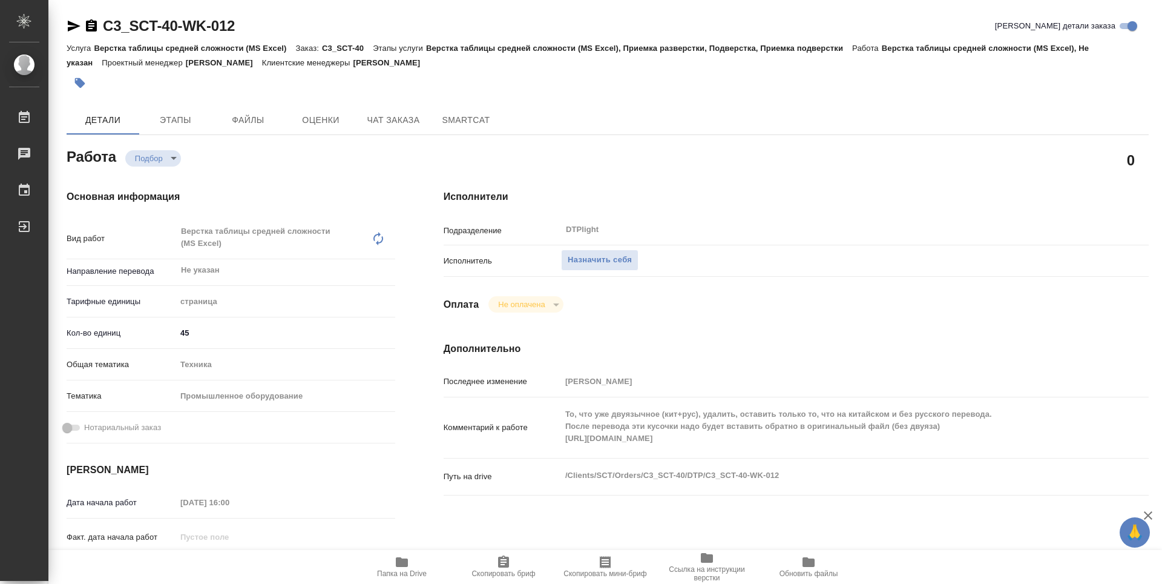
type textarea "x"
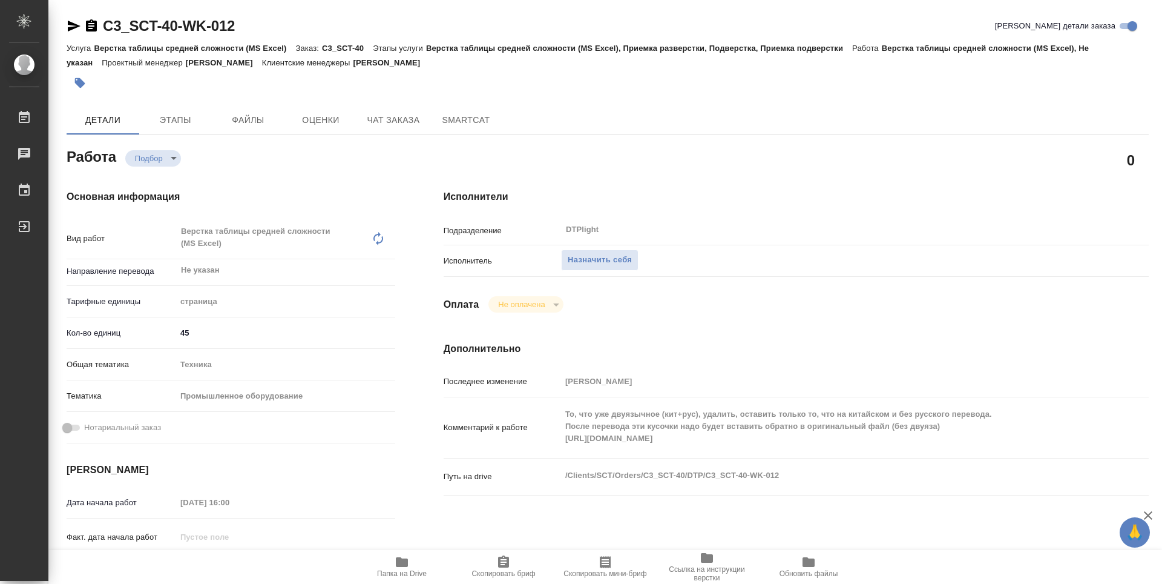
click at [410, 562] on span "Папка на Drive" at bounding box center [401, 566] width 87 height 23
type textarea "x"
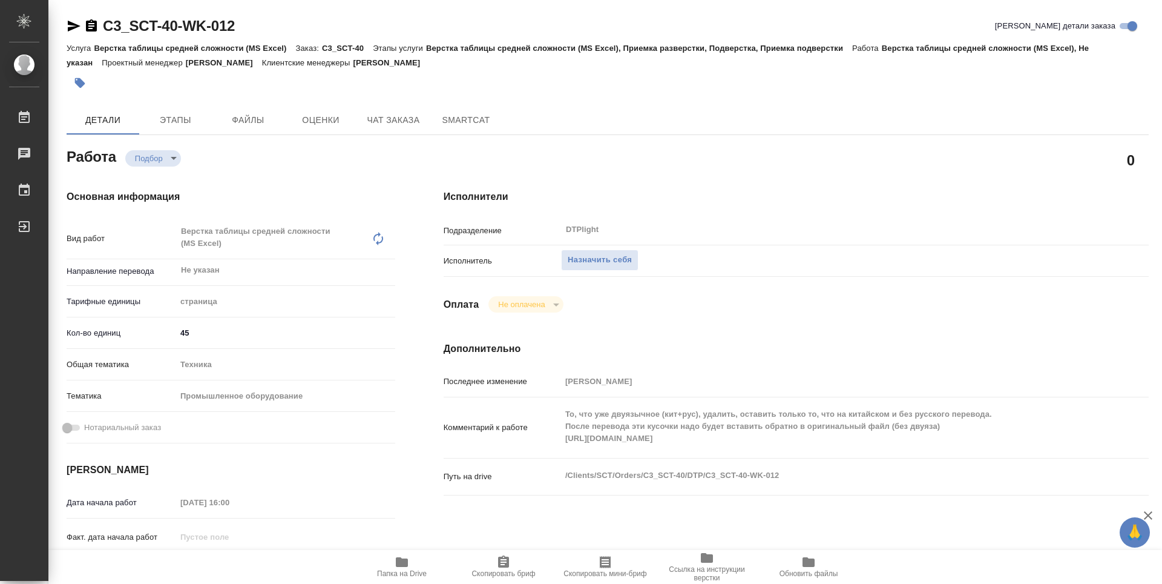
type textarea "x"
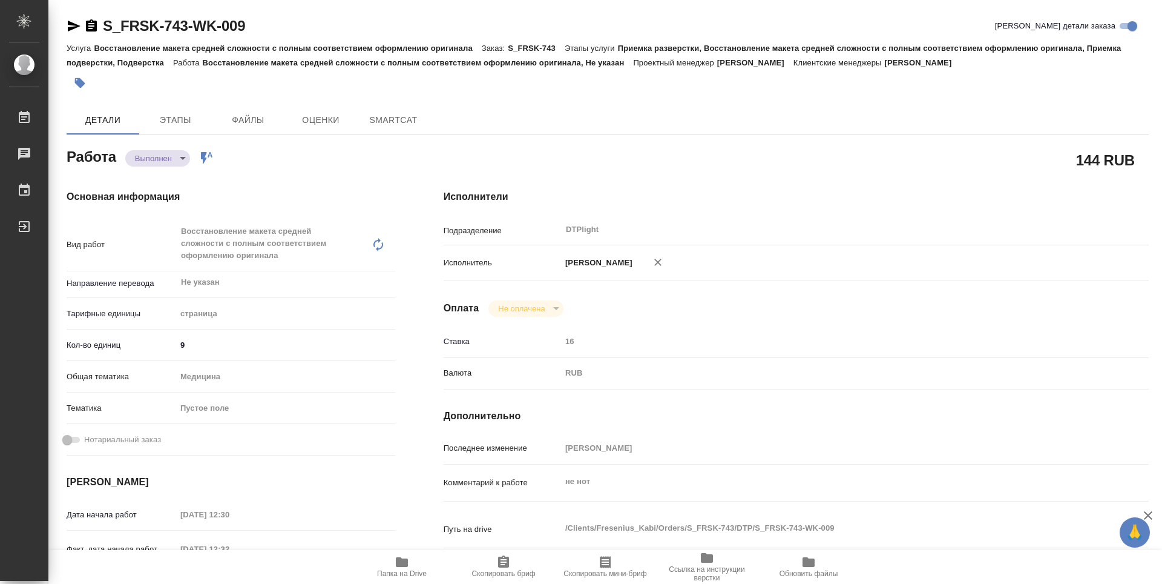
type textarea "x"
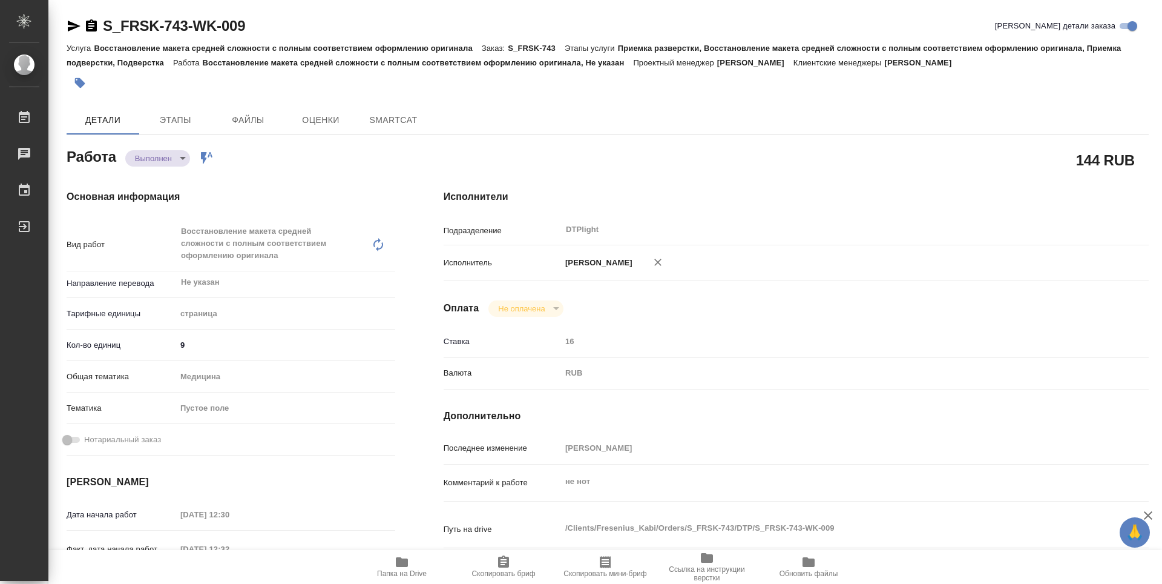
type textarea "x"
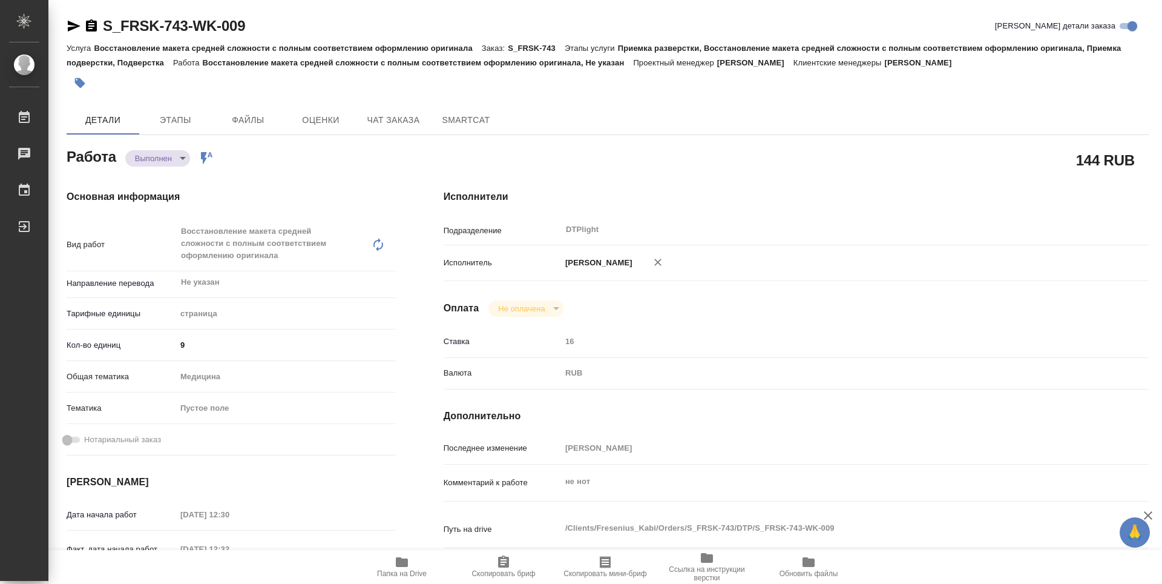
type textarea "x"
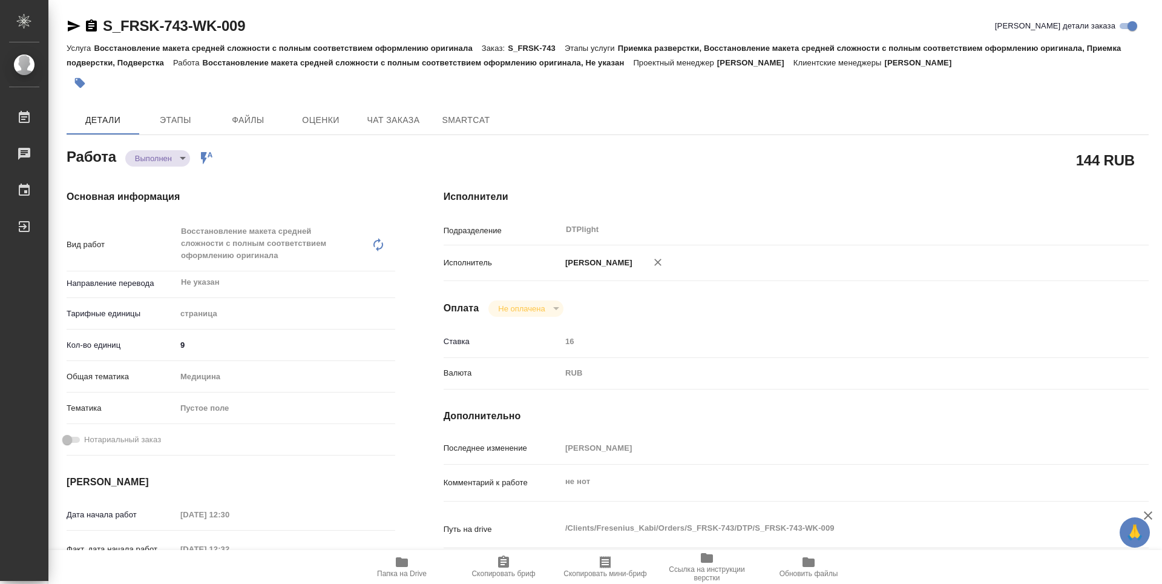
type textarea "x"
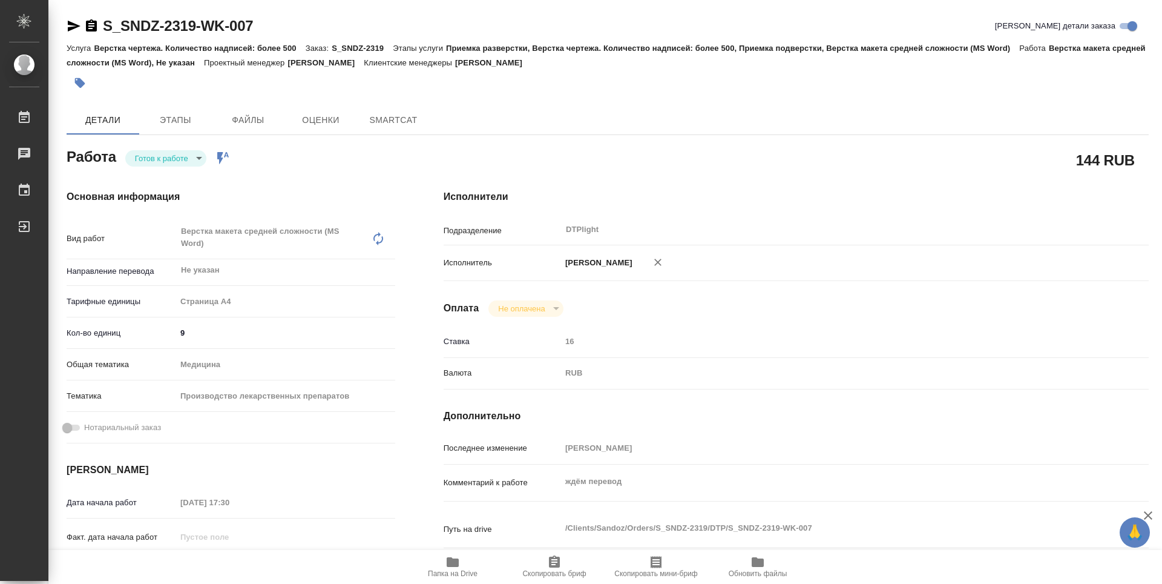
type textarea "x"
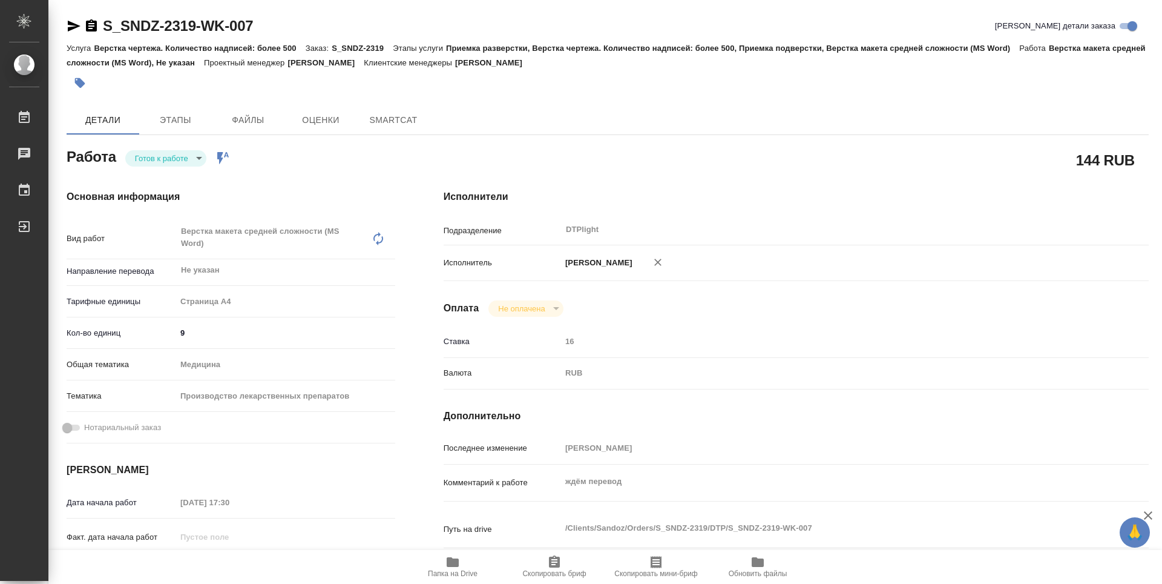
type textarea "x"
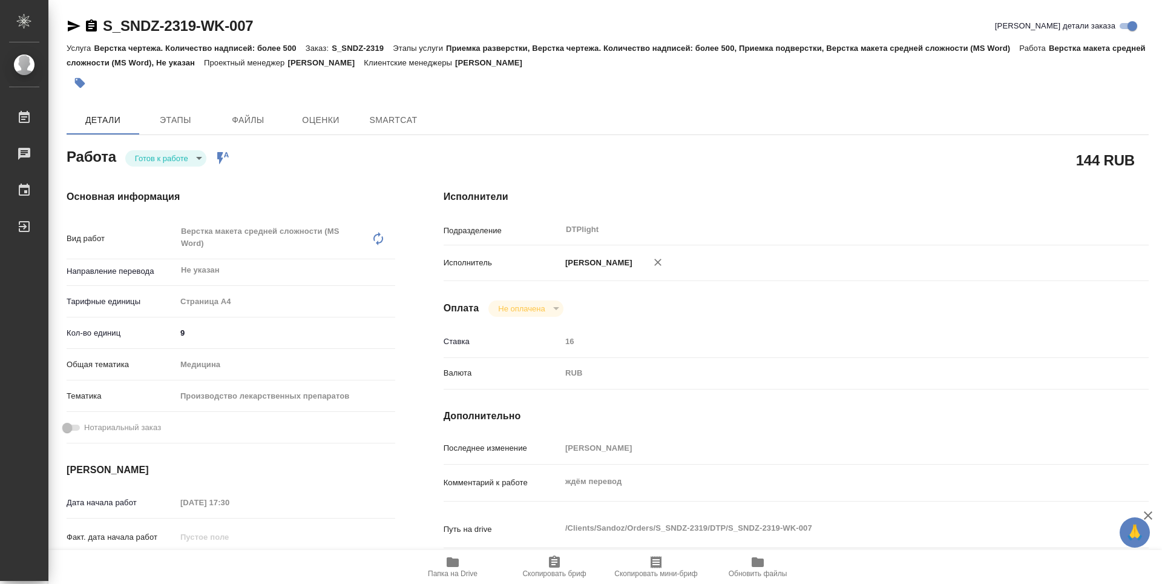
type textarea "x"
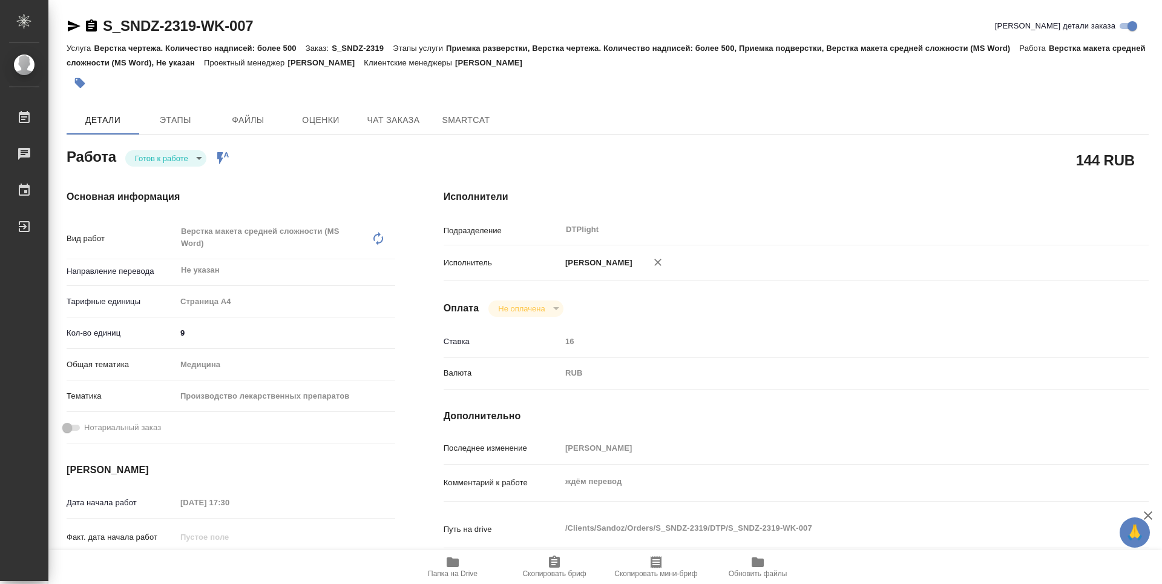
type textarea "x"
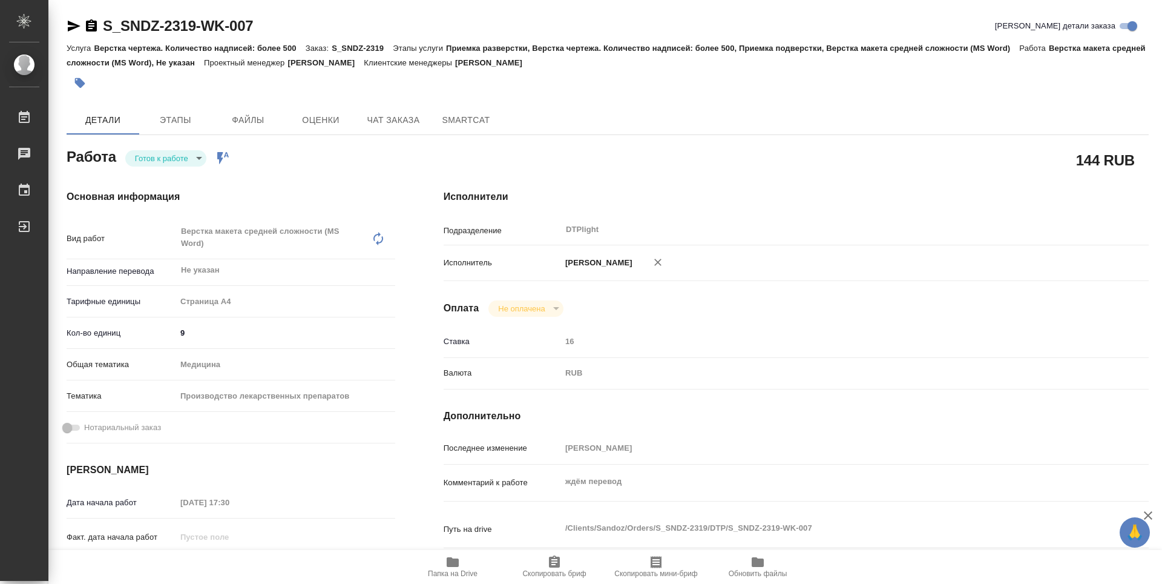
type textarea "x"
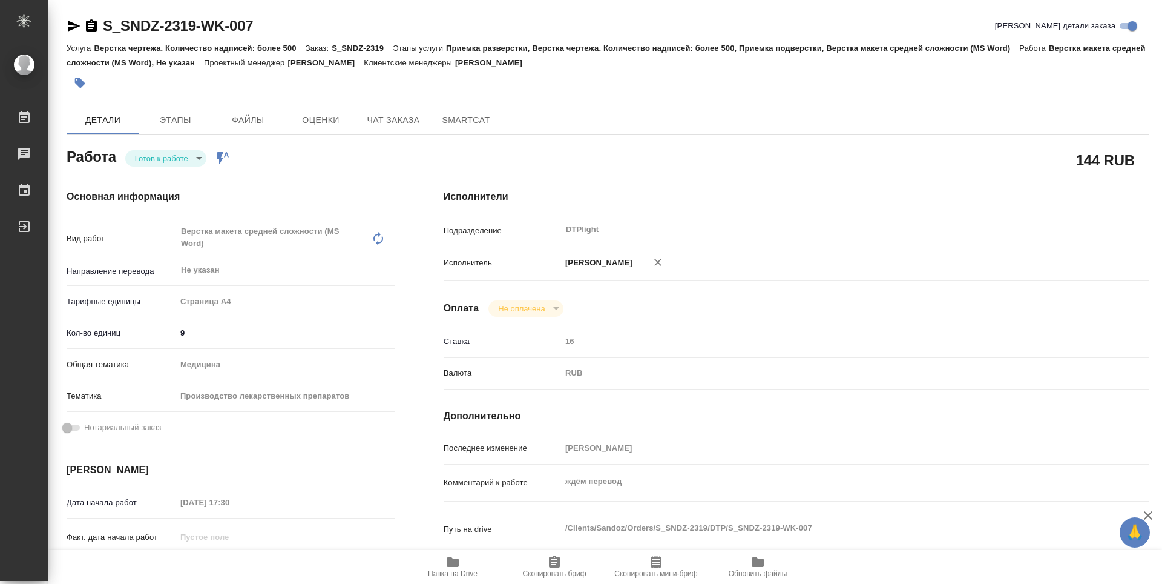
click at [461, 564] on span "Папка на Drive" at bounding box center [452, 566] width 87 height 23
click at [200, 160] on body "🙏 .cls-1 fill:#fff; AWATERA Guselnikov Roman Работы 0 Чаты График Выйти S_SNDZ-…" at bounding box center [581, 292] width 1162 height 584
click at [164, 160] on button "В работе" at bounding box center [155, 157] width 40 height 13
click at [92, 30] on icon "button" at bounding box center [91, 25] width 11 height 12
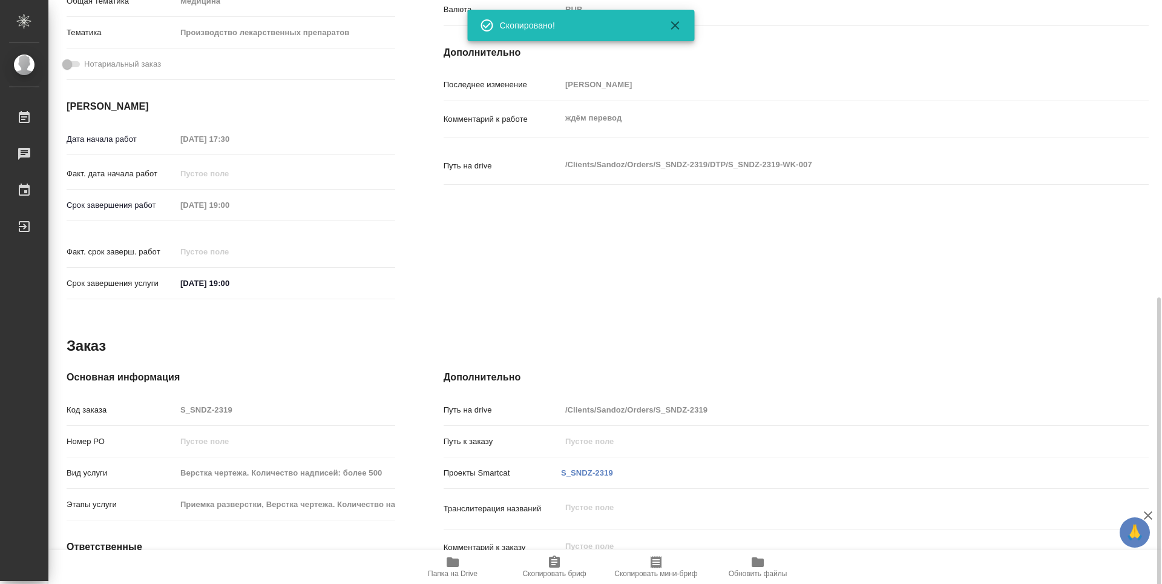
scroll to position [424, 0]
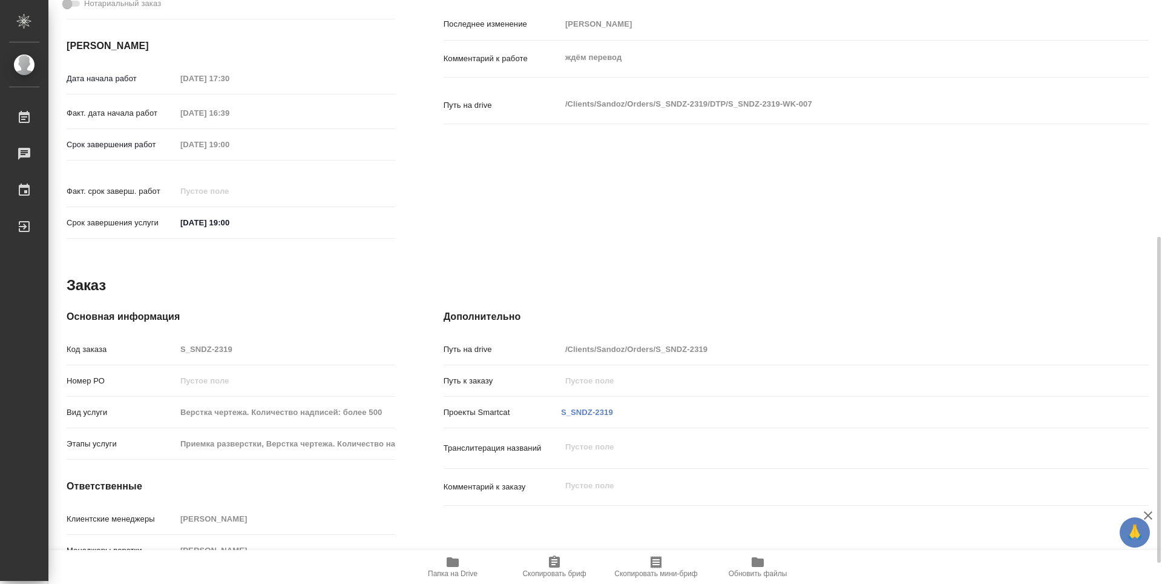
type textarea "x"
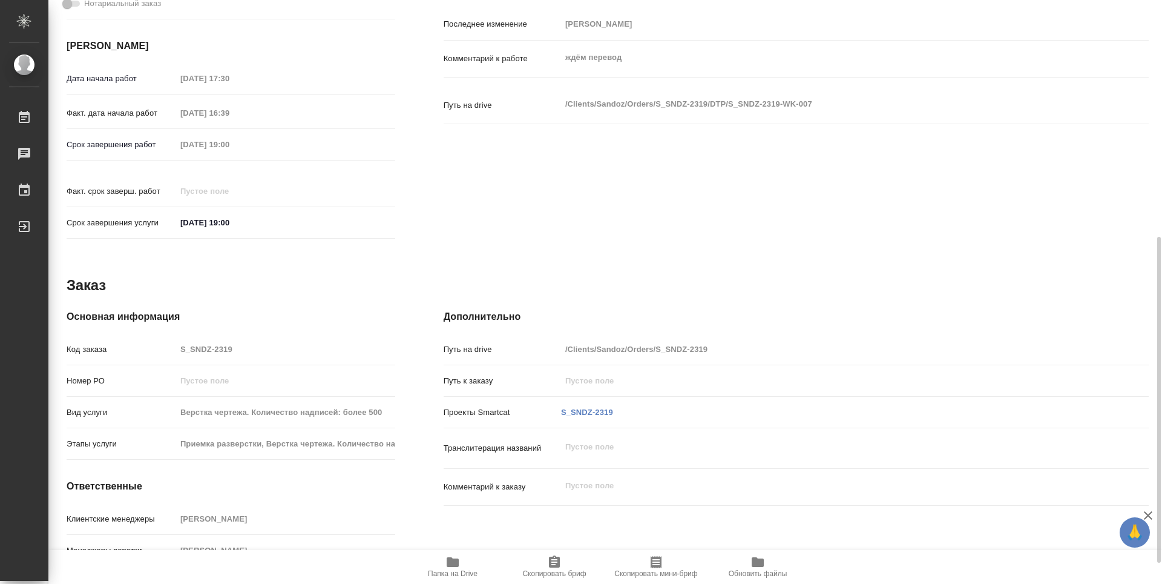
type textarea "x"
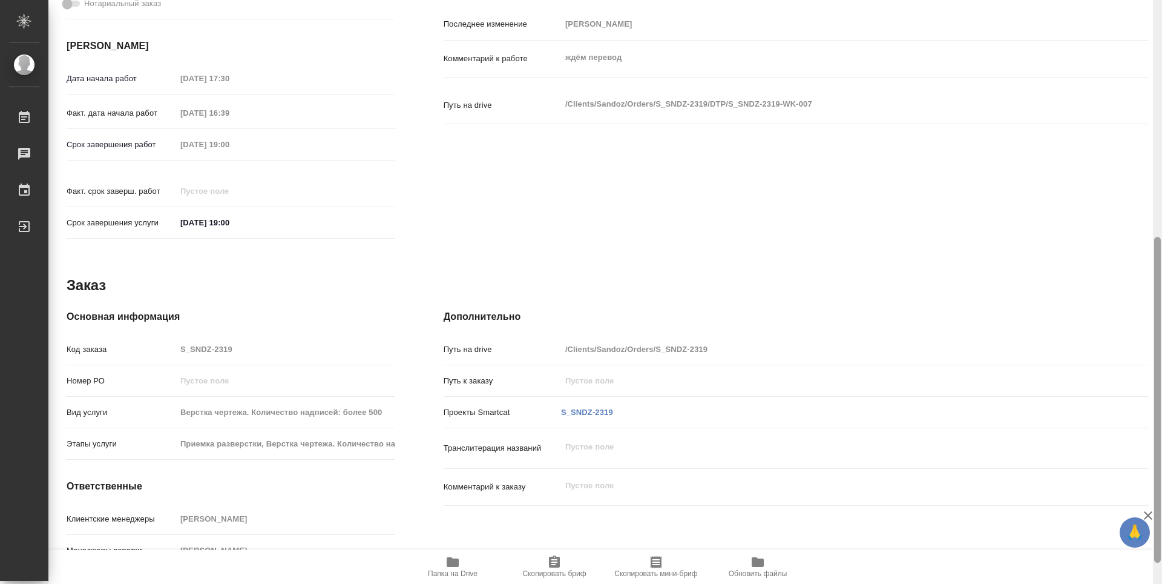
type textarea "x"
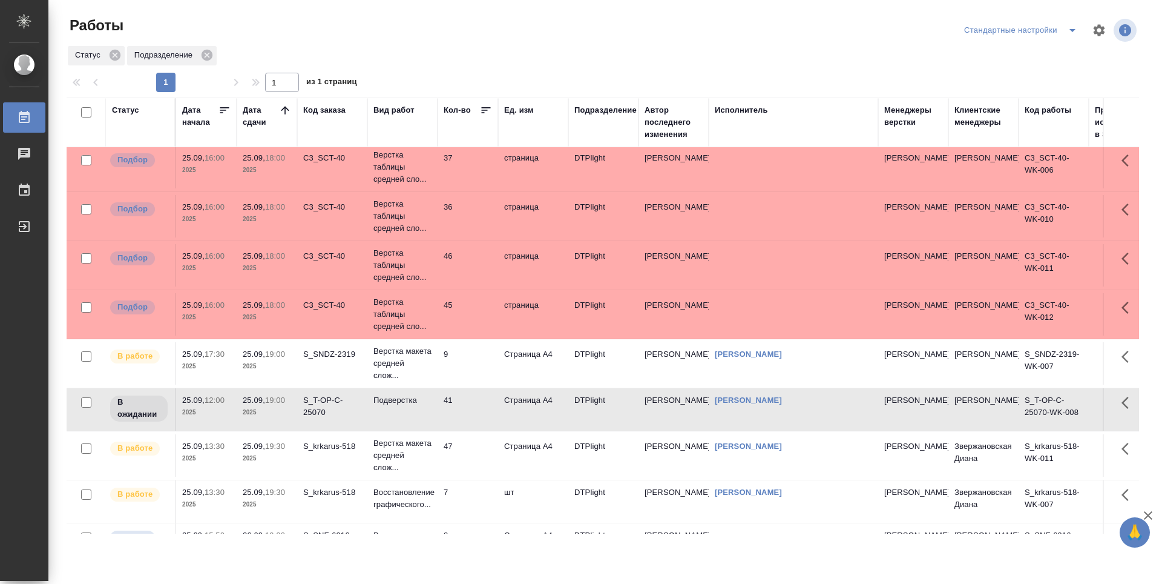
scroll to position [121, 0]
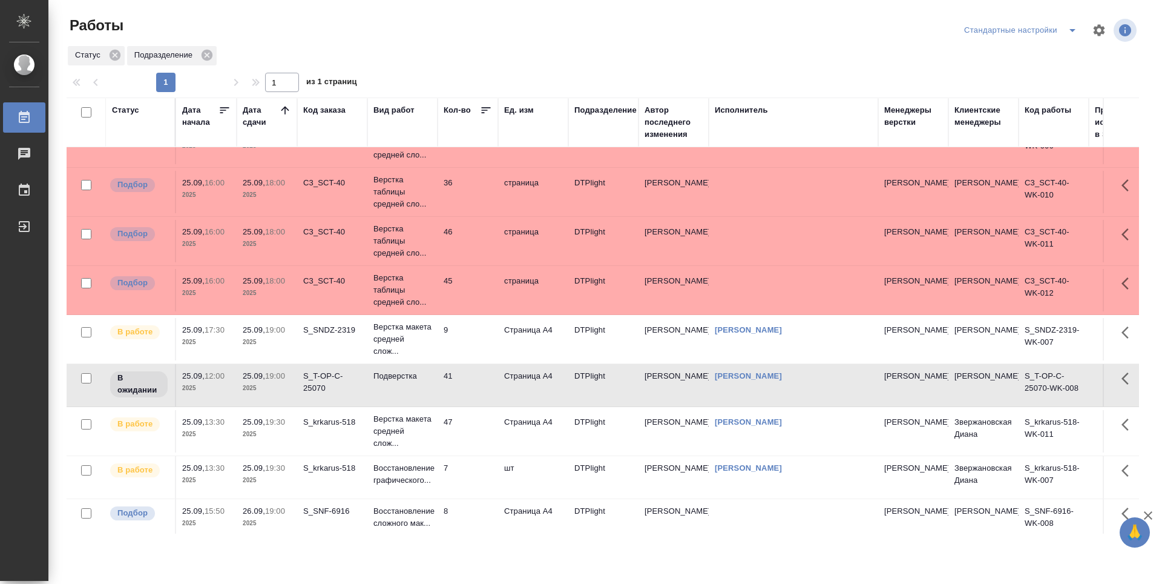
click at [467, 292] on td "45" at bounding box center [468, 290] width 61 height 42
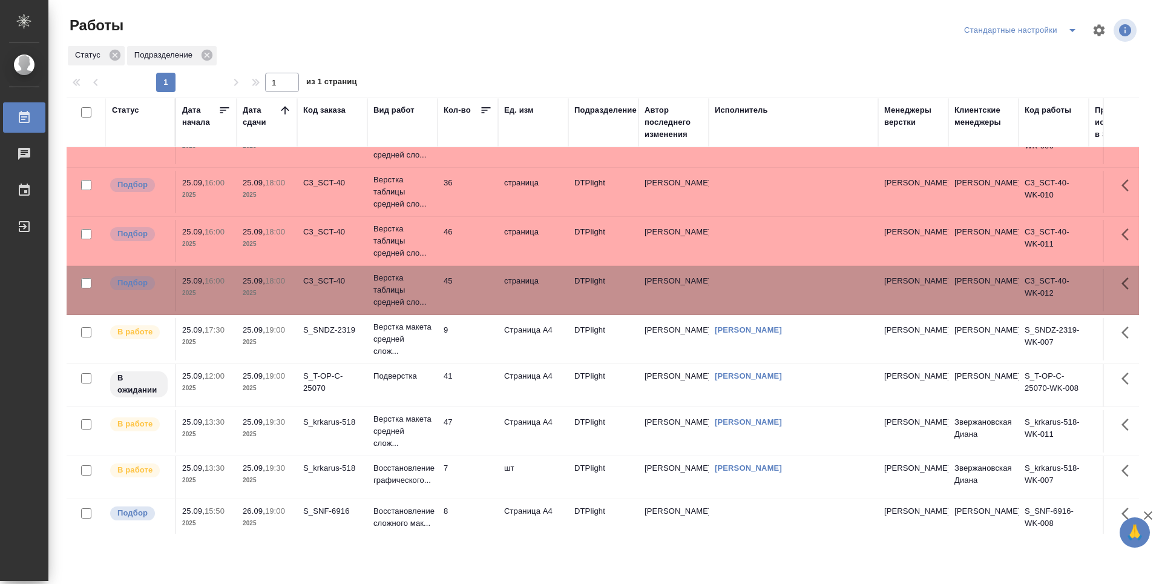
click at [467, 292] on td "45" at bounding box center [468, 290] width 61 height 42
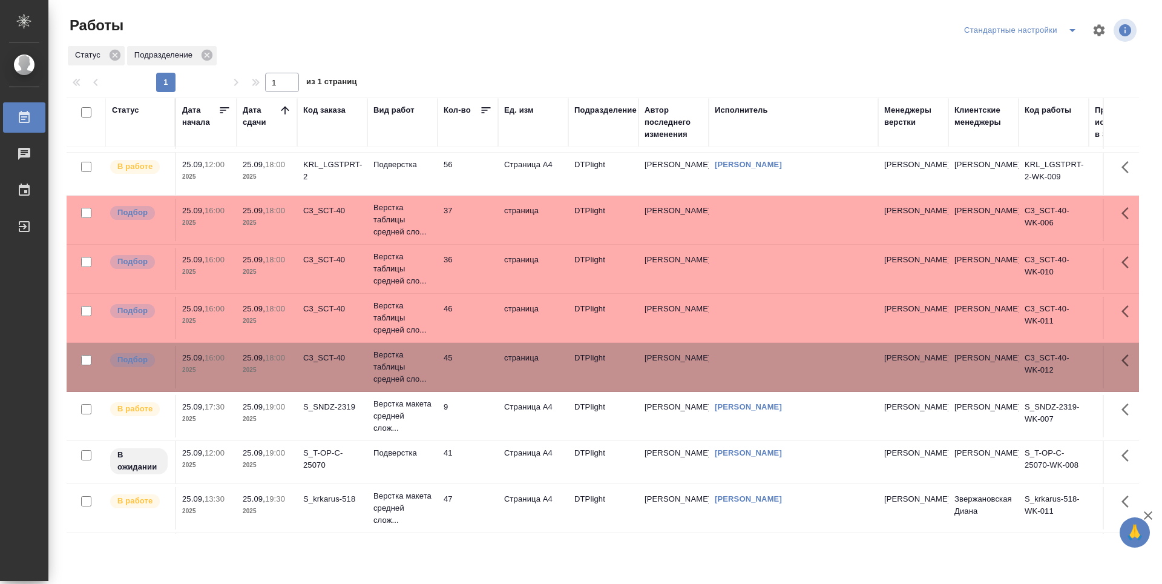
scroll to position [0, 0]
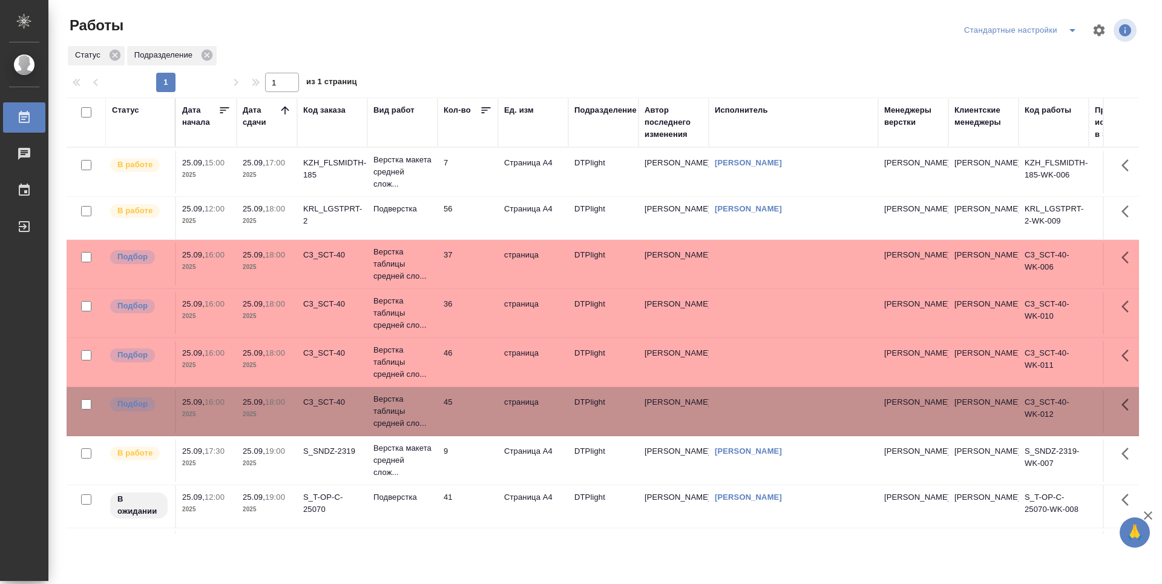
click at [464, 163] on td "7" at bounding box center [468, 172] width 61 height 42
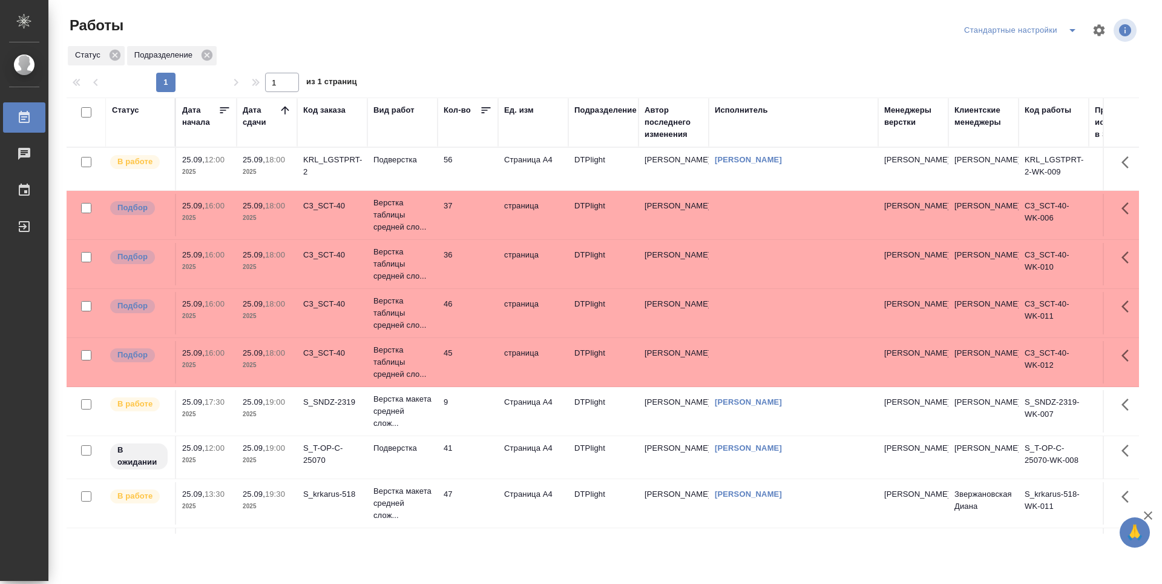
click at [473, 168] on td "56" at bounding box center [468, 169] width 61 height 42
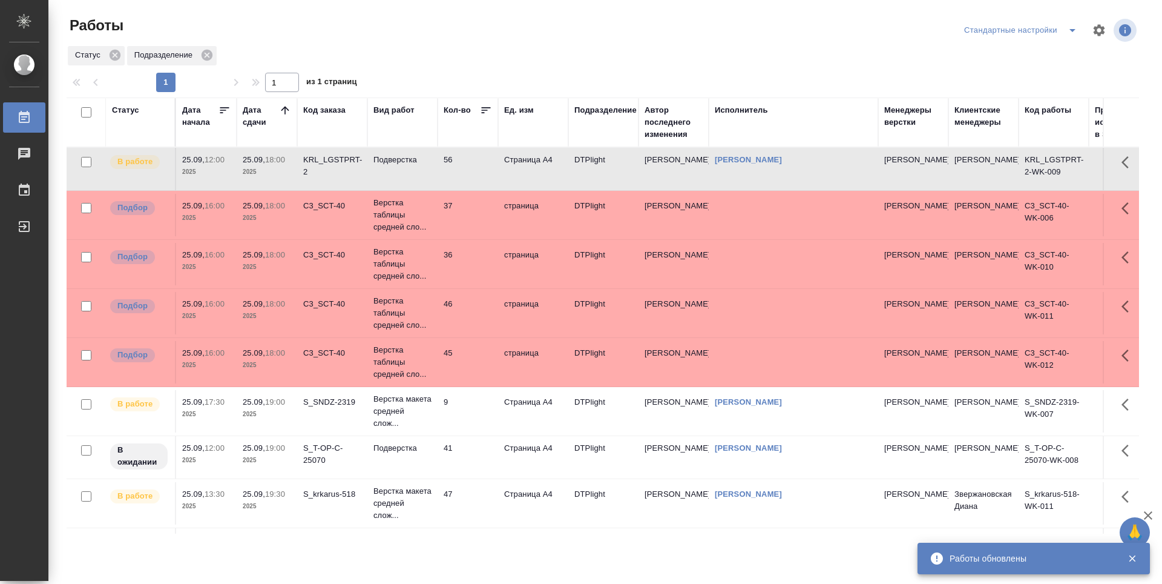
drag, startPoint x: 470, startPoint y: 449, endPoint x: 538, endPoint y: 453, distance: 68.0
click at [470, 449] on td "41" at bounding box center [468, 457] width 61 height 42
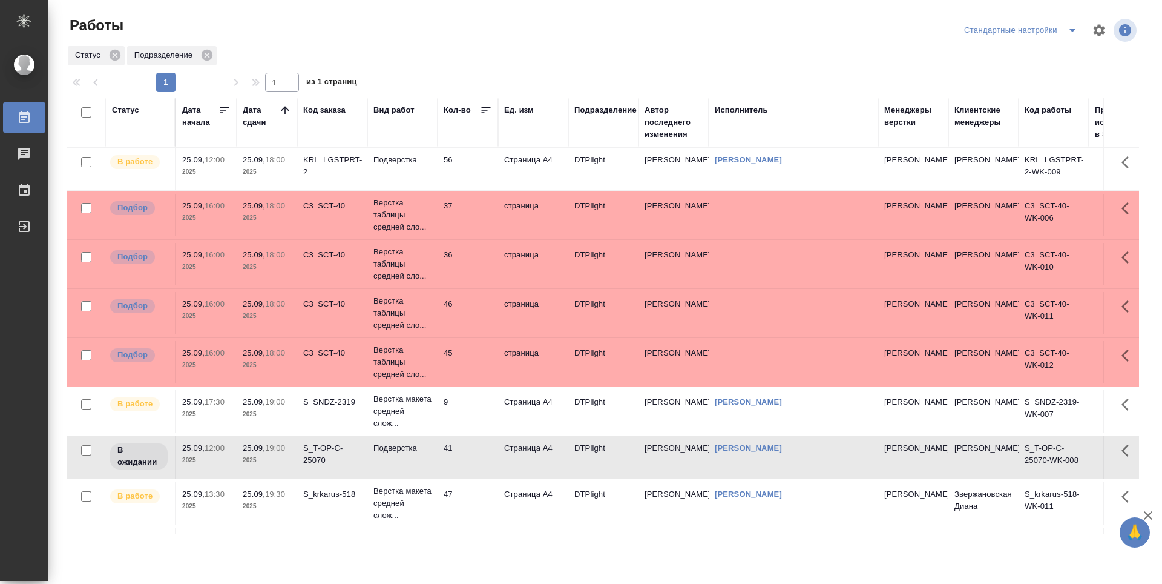
scroll to position [61, 0]
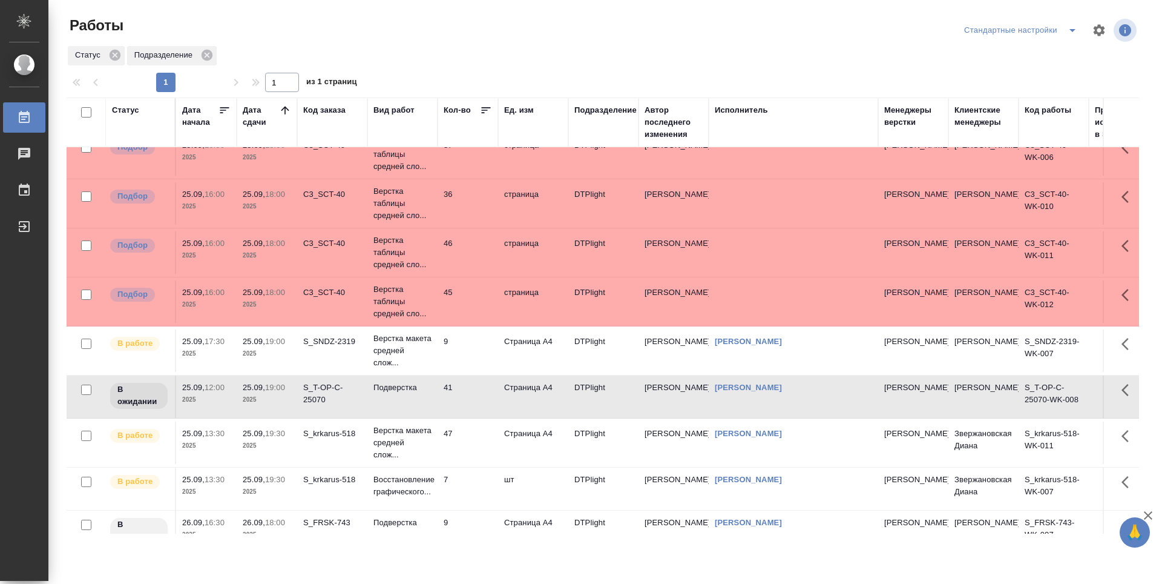
click at [326, 438] on div "S_krkarus-518" at bounding box center [332, 433] width 58 height 12
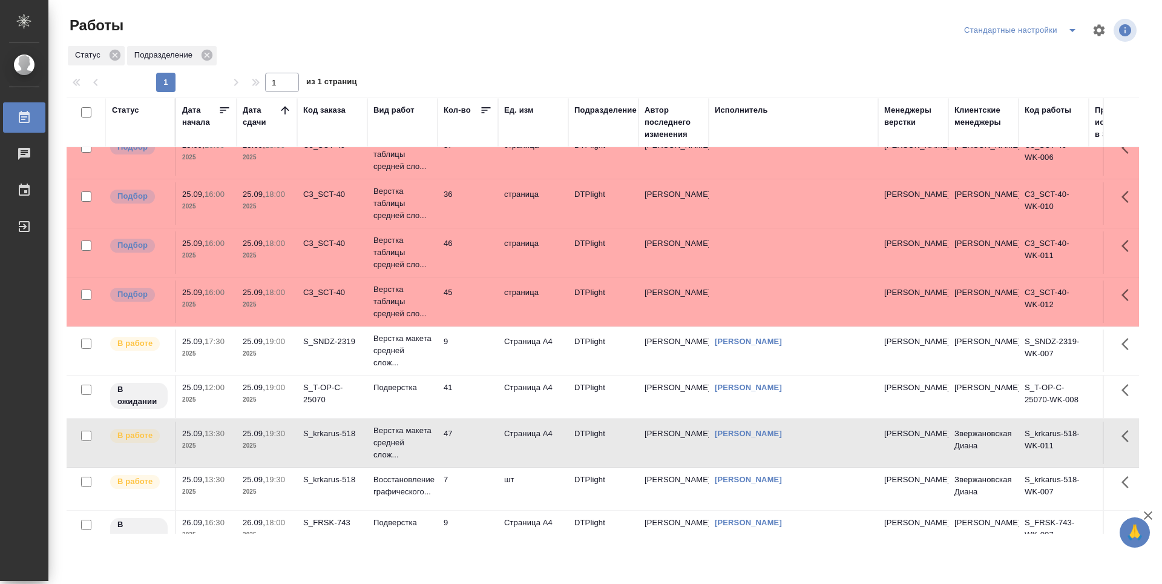
click at [478, 384] on td "41" at bounding box center [468, 396] width 61 height 42
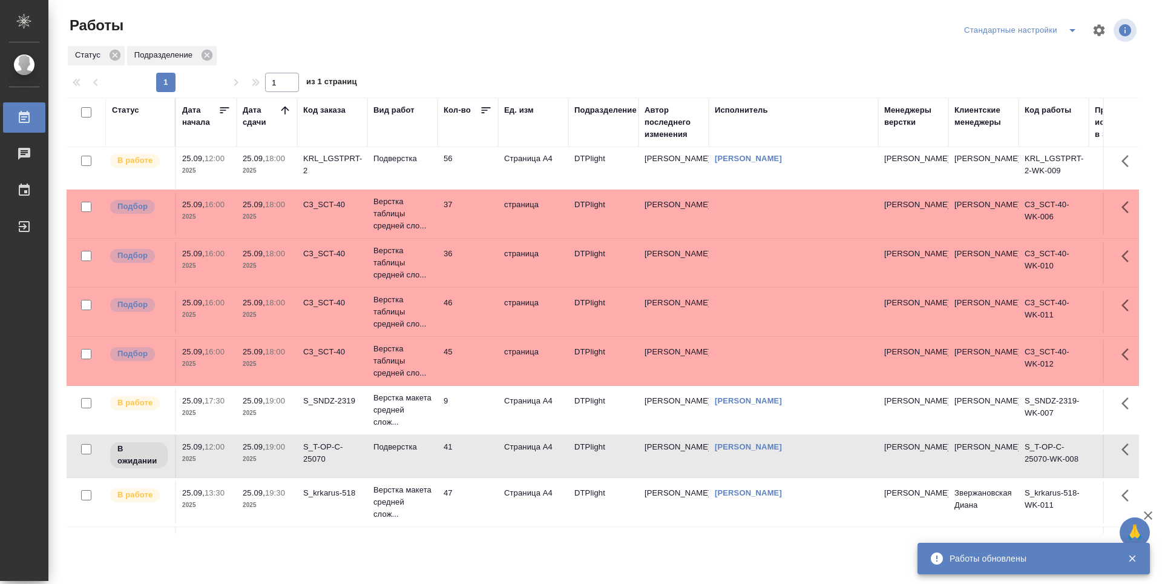
scroll to position [0, 0]
click at [464, 459] on td "41" at bounding box center [468, 457] width 61 height 42
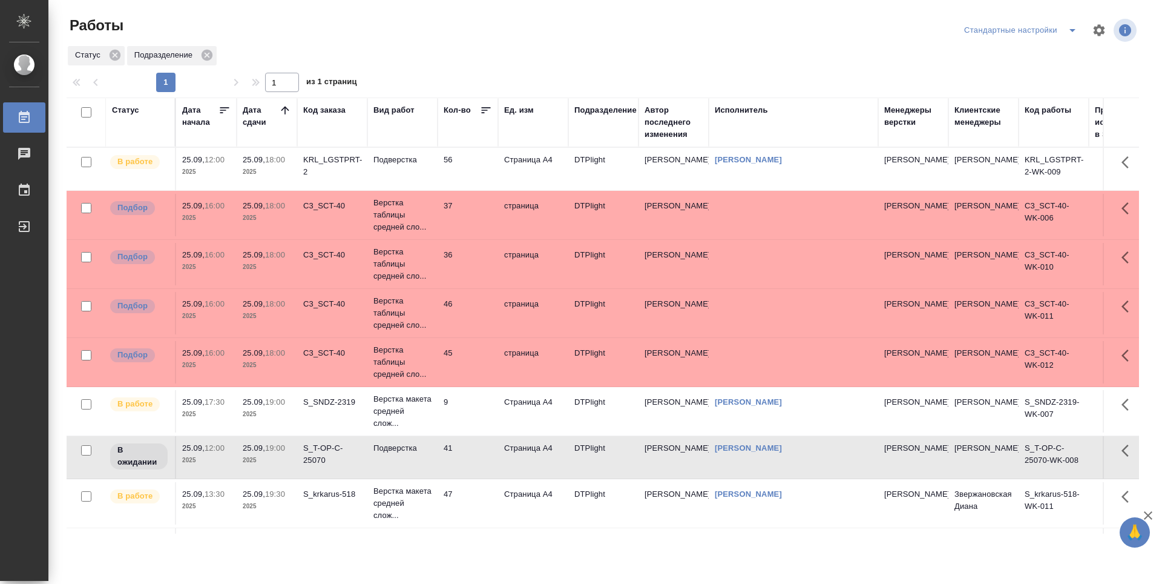
click at [487, 175] on td "56" at bounding box center [468, 169] width 61 height 42
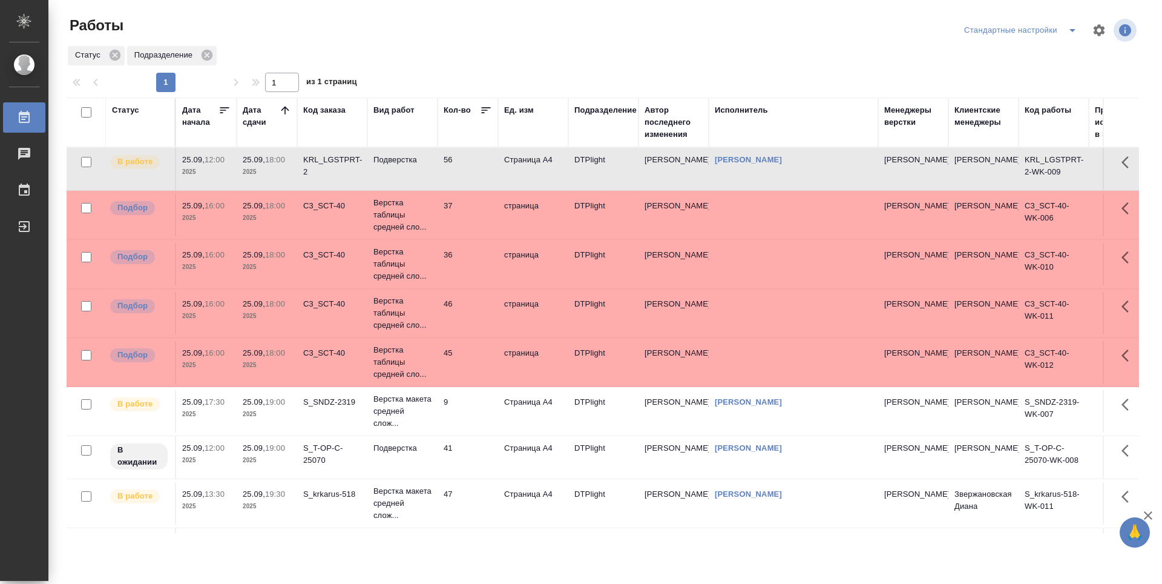
click at [460, 414] on td "9" at bounding box center [468, 411] width 61 height 42
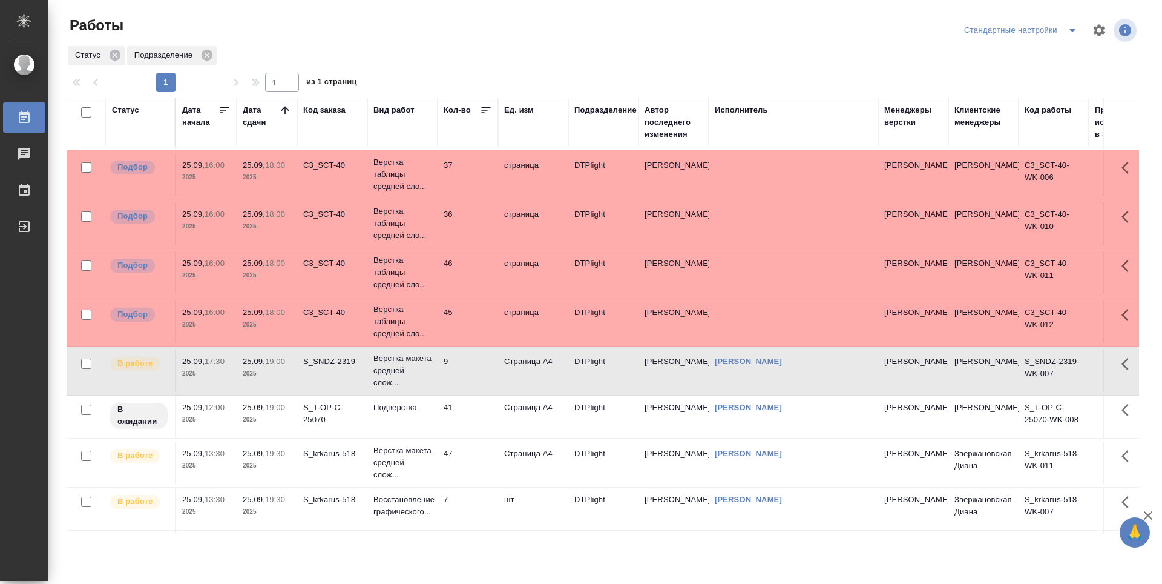
scroll to position [61, 0]
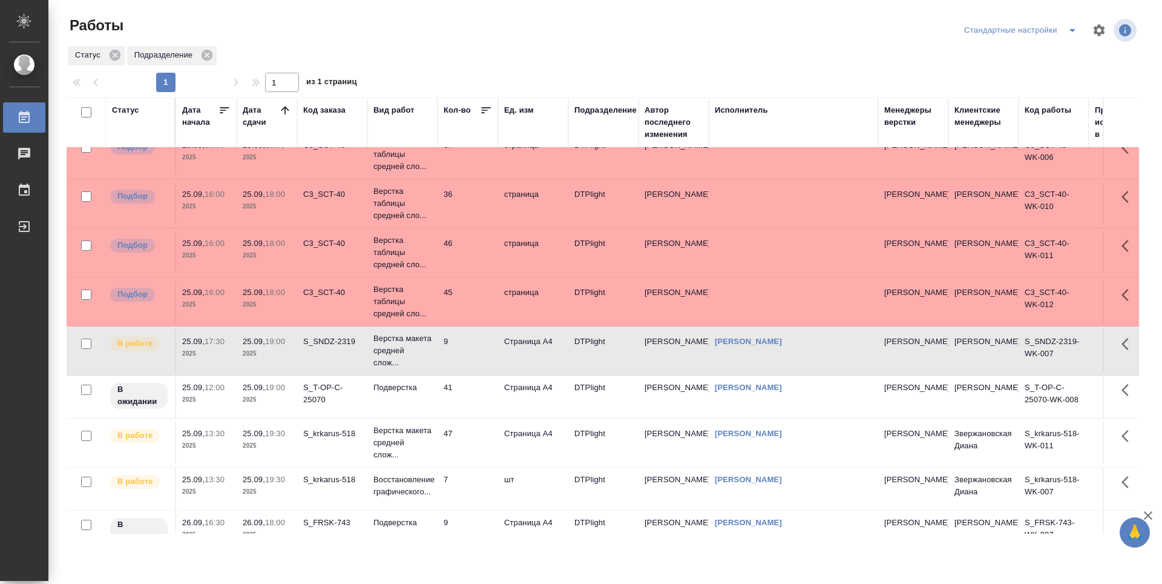
click at [460, 440] on td "47" at bounding box center [468, 442] width 61 height 42
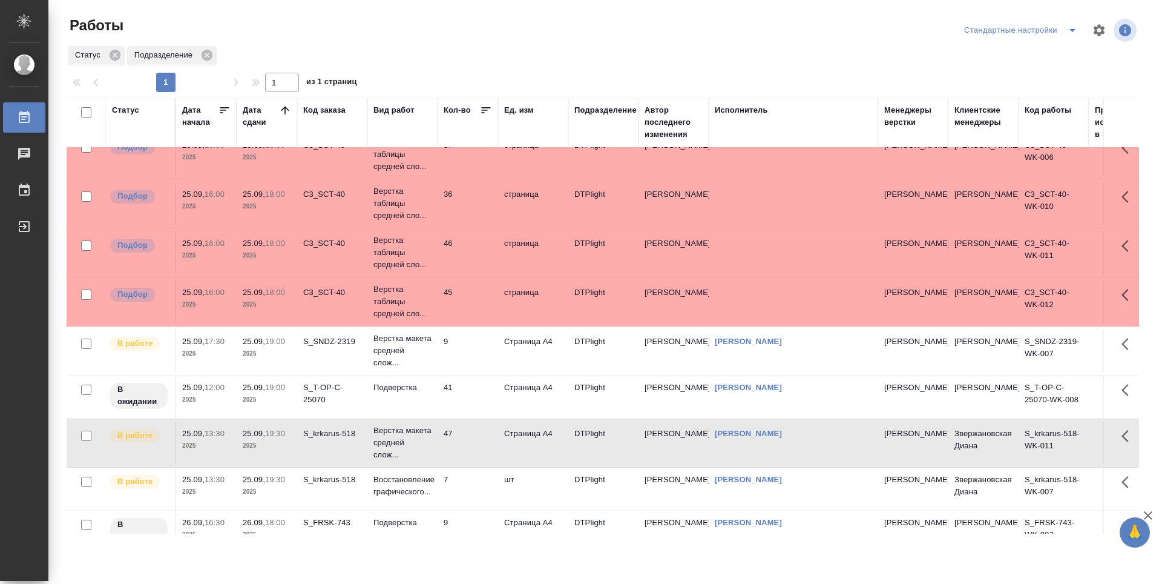
click at [469, 478] on td "7" at bounding box center [468, 488] width 61 height 42
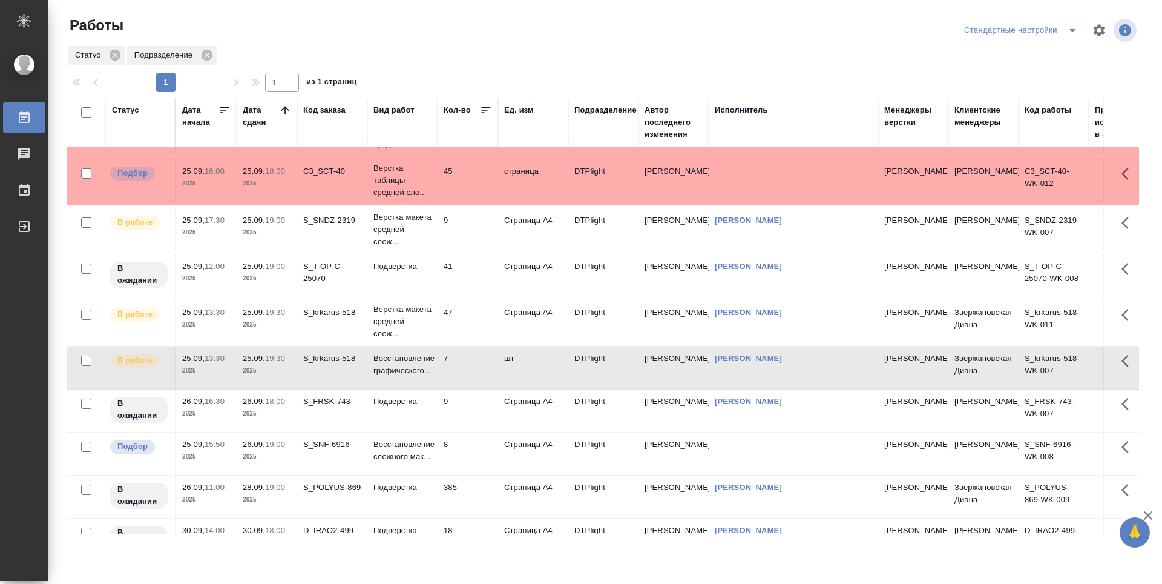
scroll to position [242, 0]
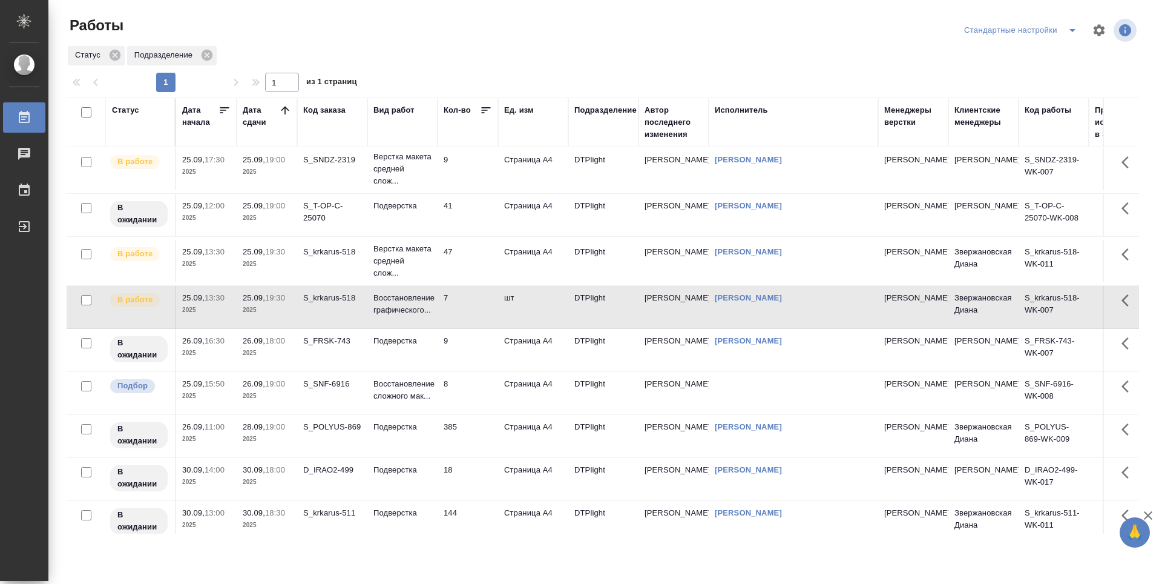
click at [470, 355] on td "9" at bounding box center [468, 350] width 61 height 42
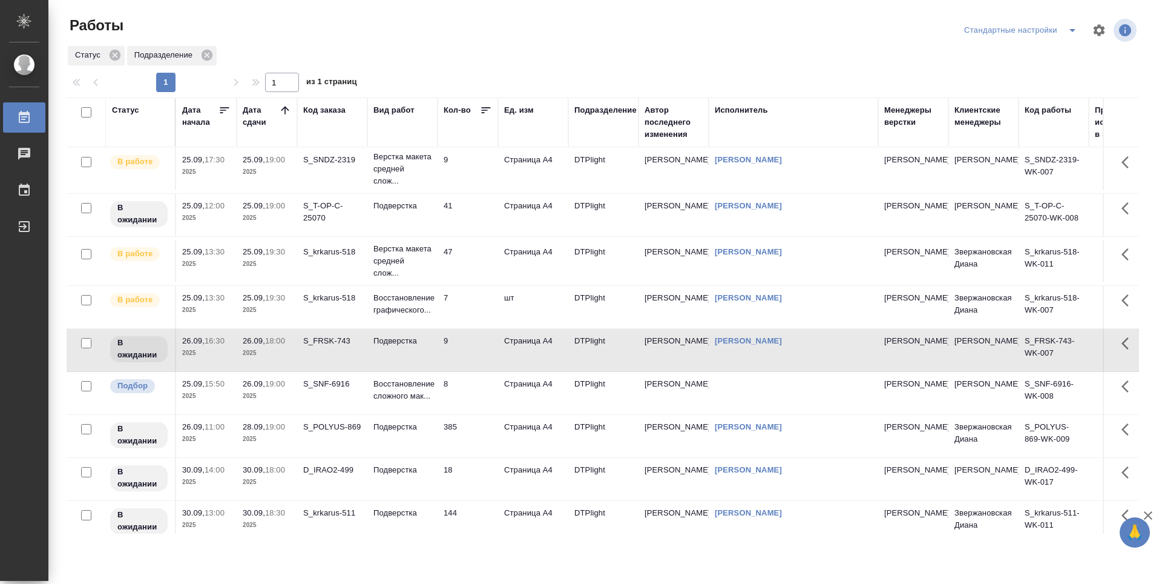
click at [464, 404] on td "8" at bounding box center [468, 393] width 61 height 42
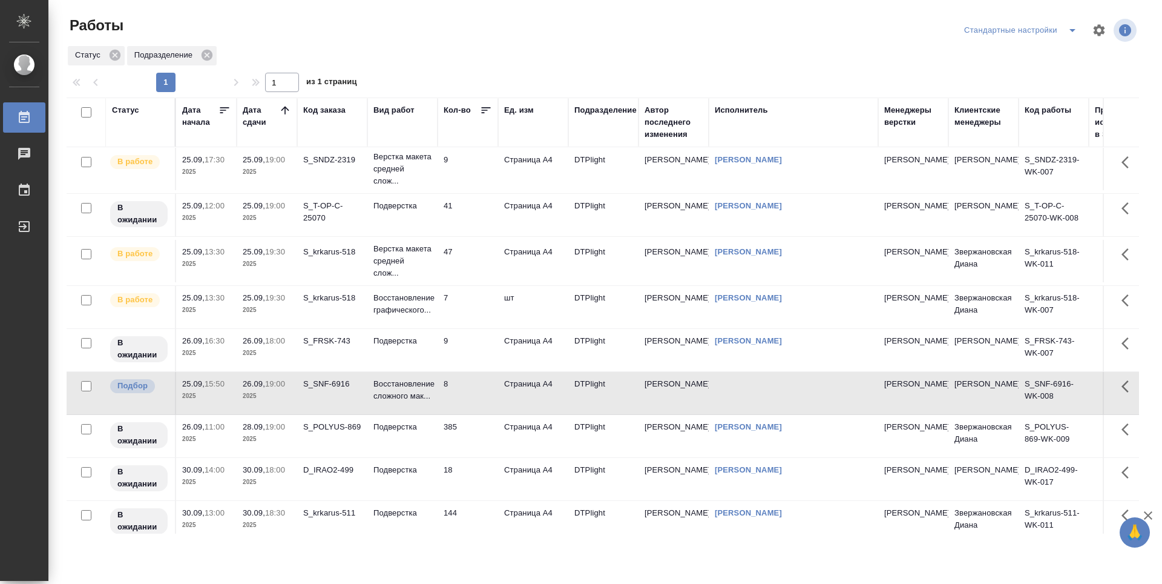
click at [468, 441] on td "385" at bounding box center [468, 436] width 61 height 42
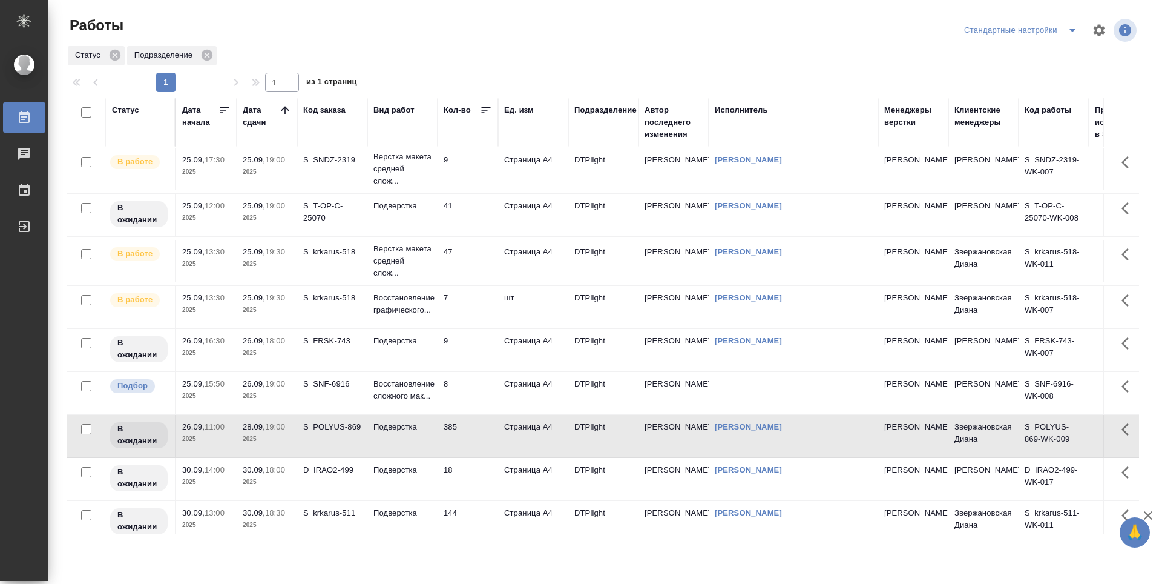
click at [469, 472] on td "18" at bounding box center [468, 479] width 61 height 42
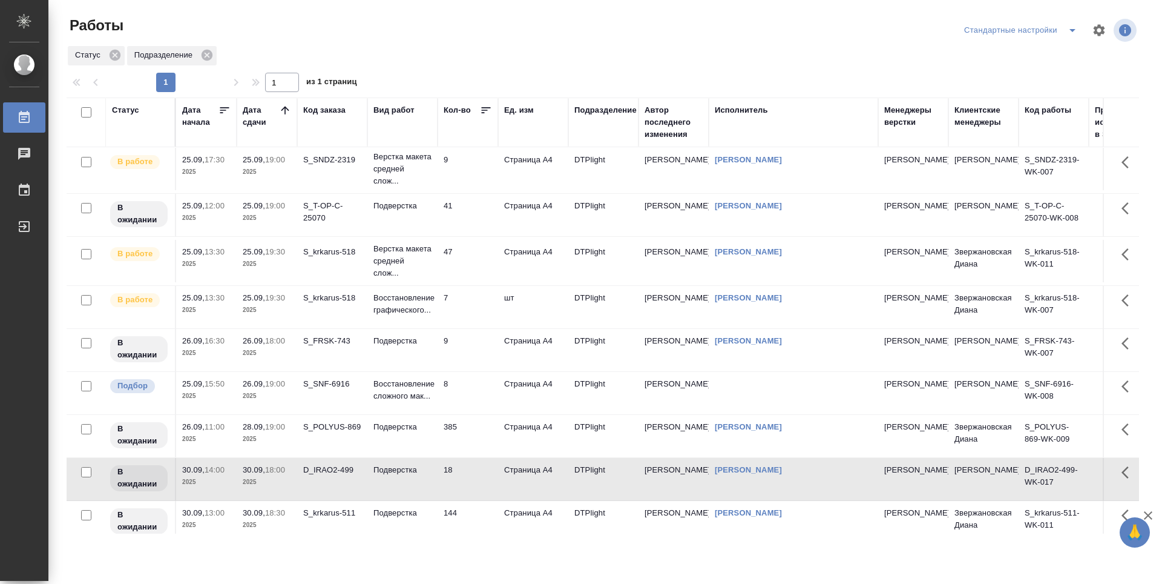
click at [467, 357] on td "9" at bounding box center [468, 350] width 61 height 42
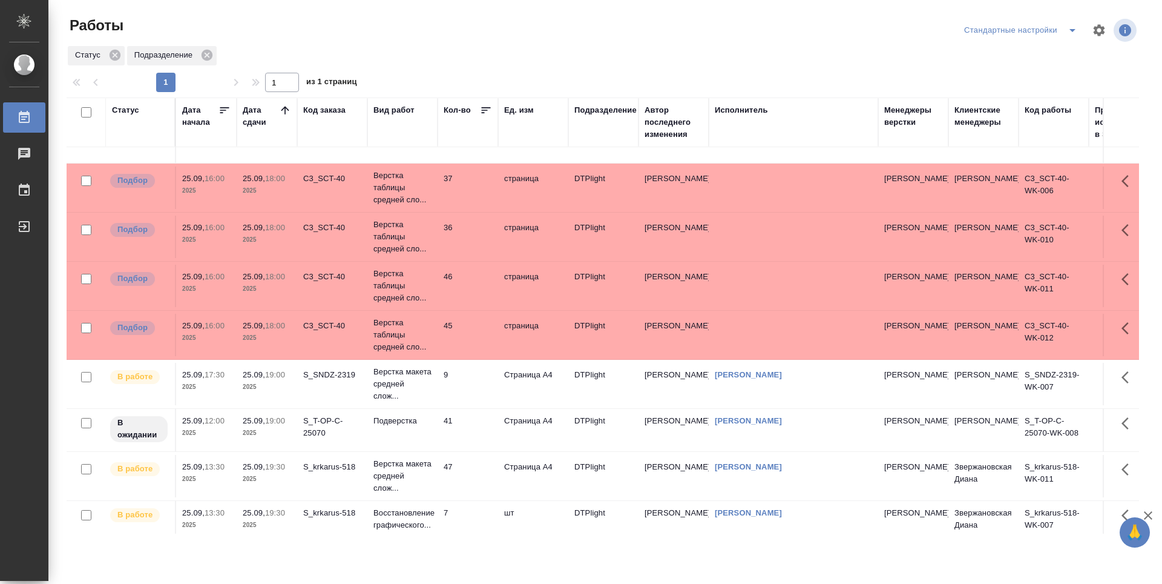
scroll to position [0, 0]
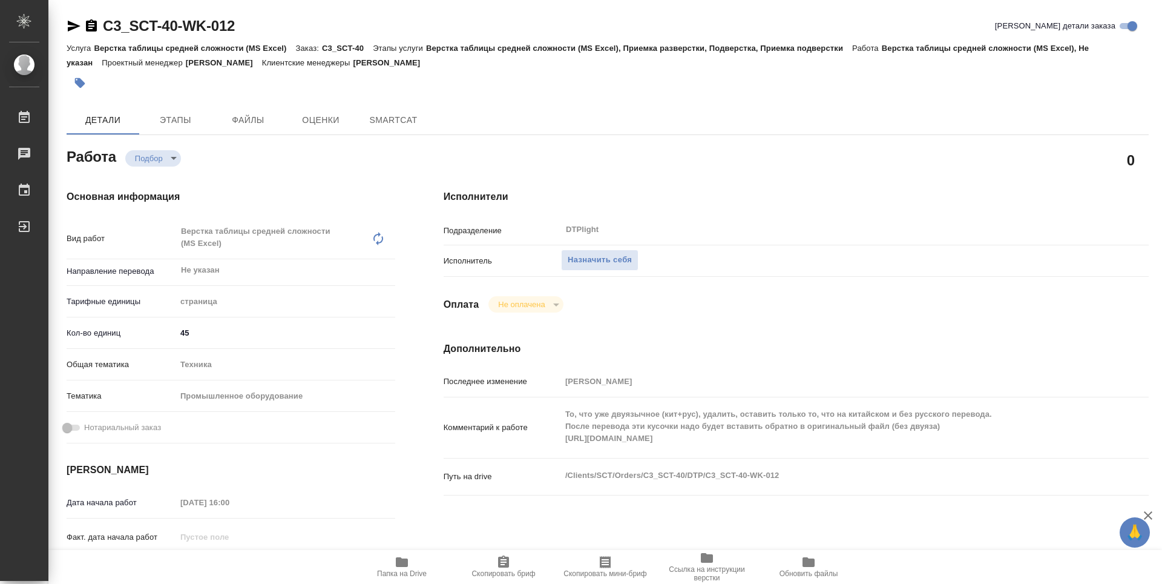
type textarea "x"
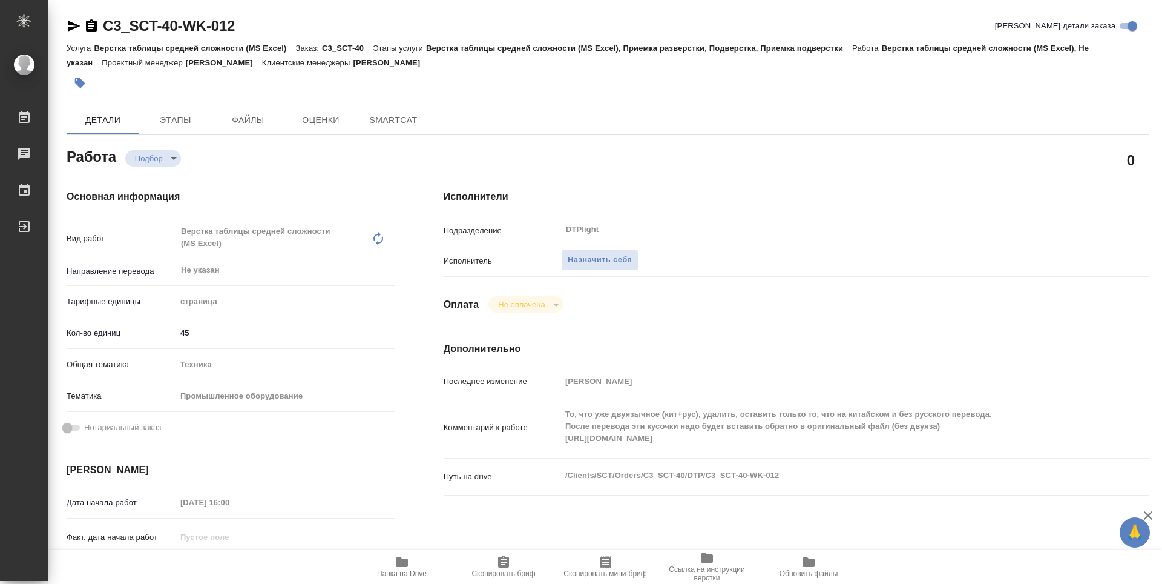
type textarea "x"
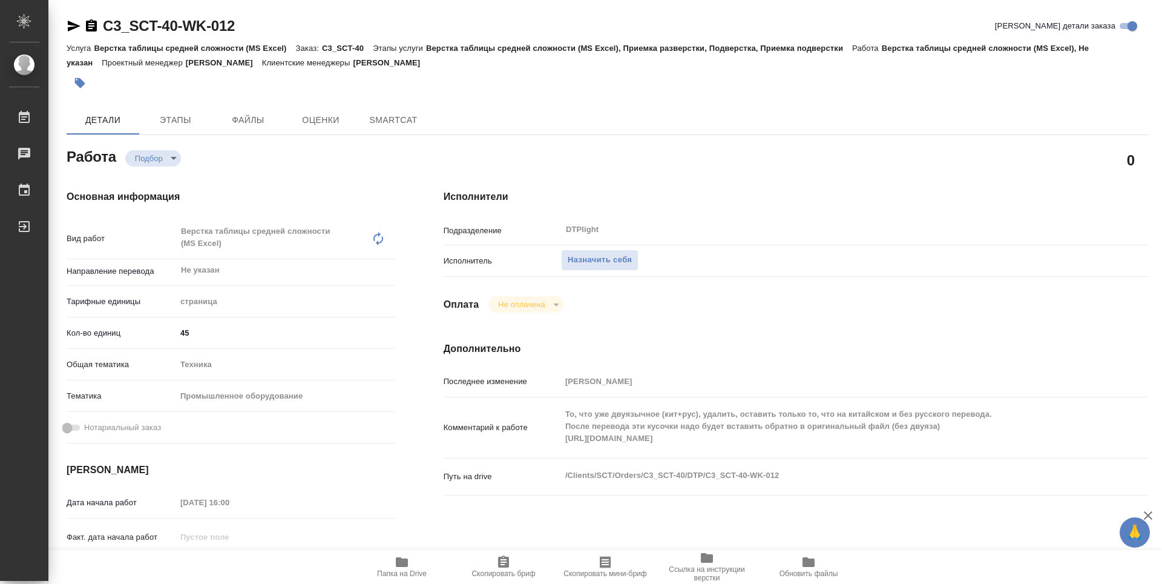
type textarea "x"
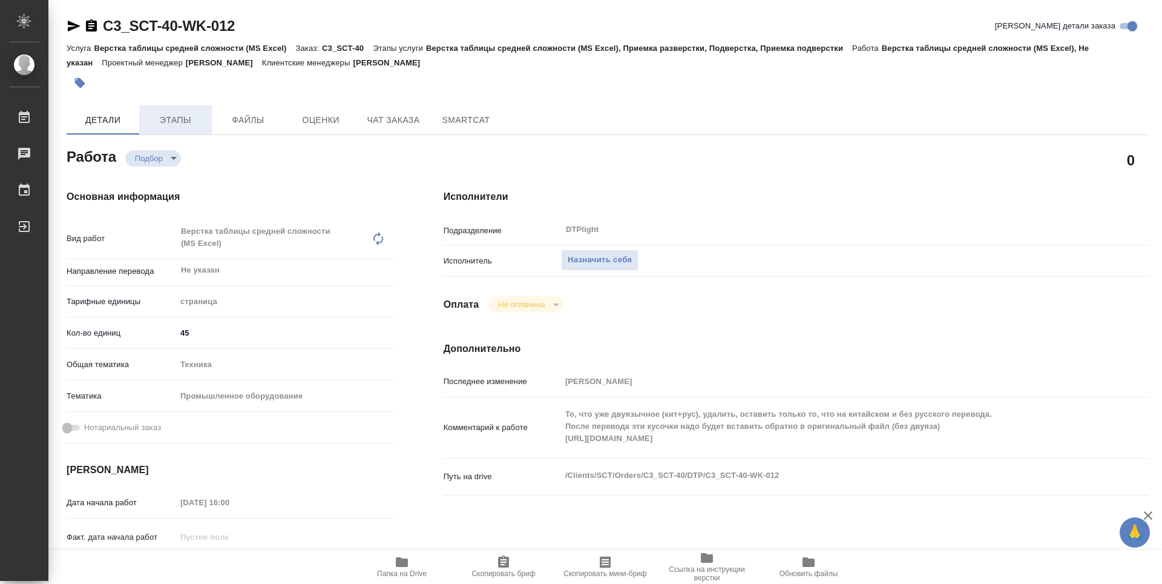
type textarea "x"
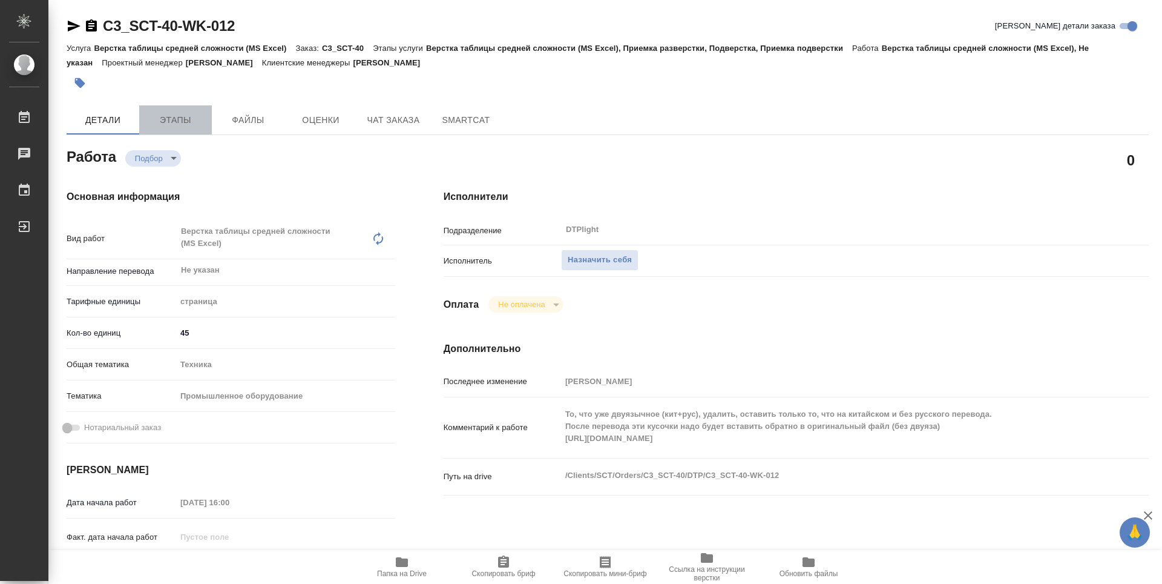
click at [196, 124] on span "Этапы" at bounding box center [176, 120] width 58 height 15
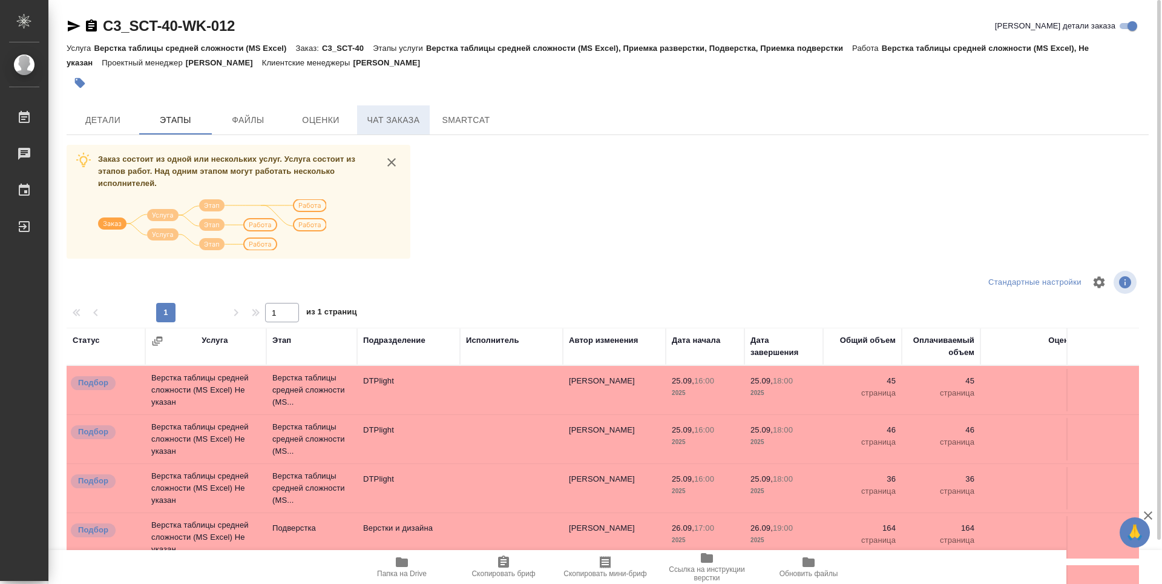
click at [389, 110] on button "Чат заказа" at bounding box center [393, 119] width 73 height 29
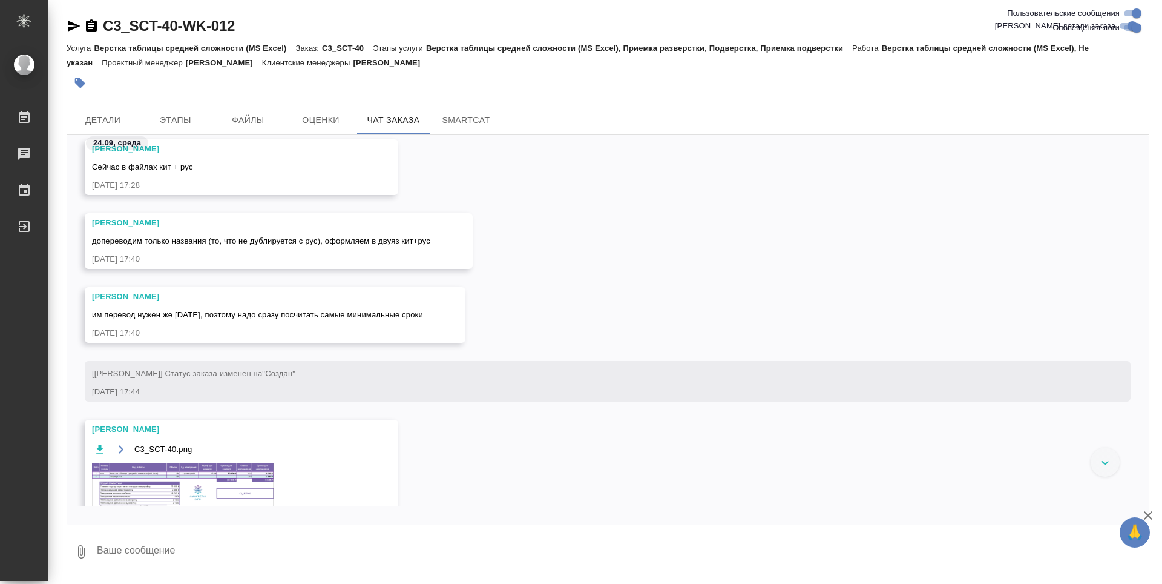
scroll to position [242, 0]
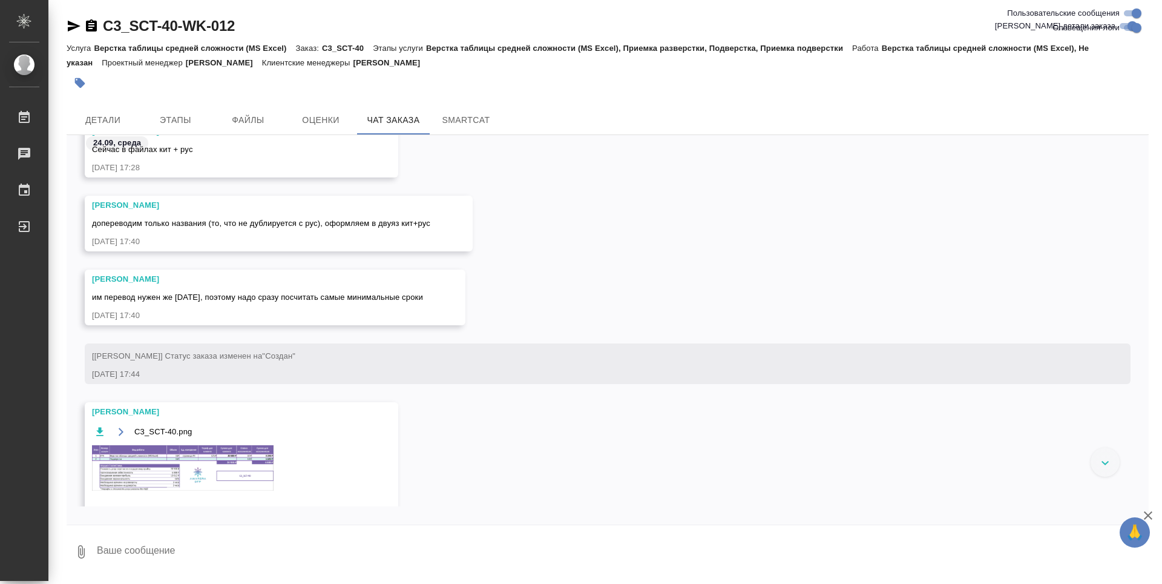
click at [143, 459] on img at bounding box center [183, 467] width 182 height 45
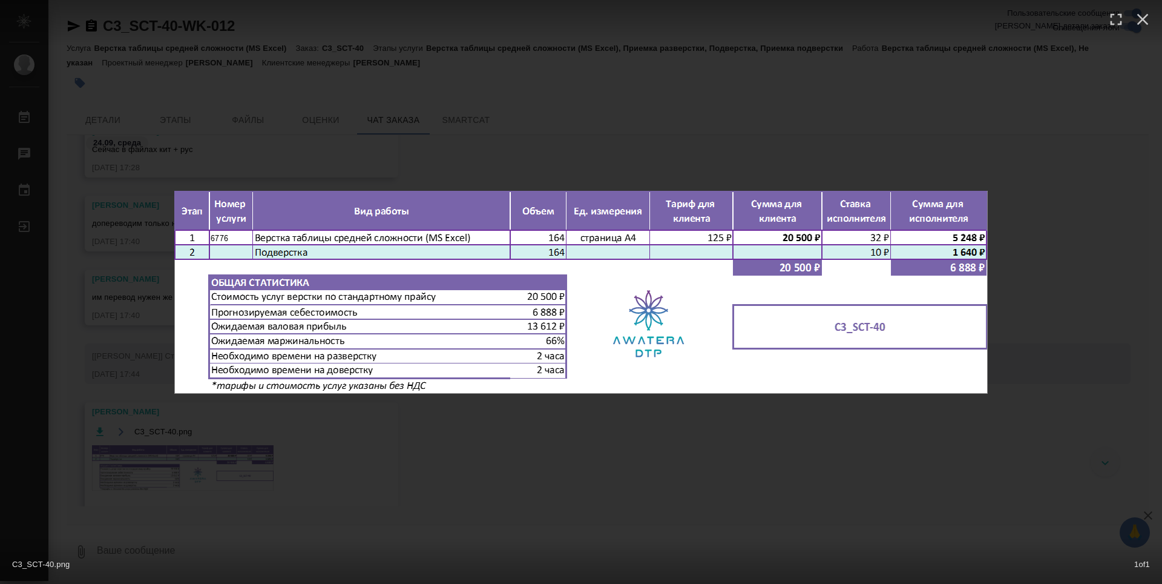
drag, startPoint x: 546, startPoint y: 448, endPoint x: 536, endPoint y: 448, distance: 10.3
click at [544, 448] on div "C3_SCT-40.png 1 of 1" at bounding box center [581, 292] width 1162 height 584
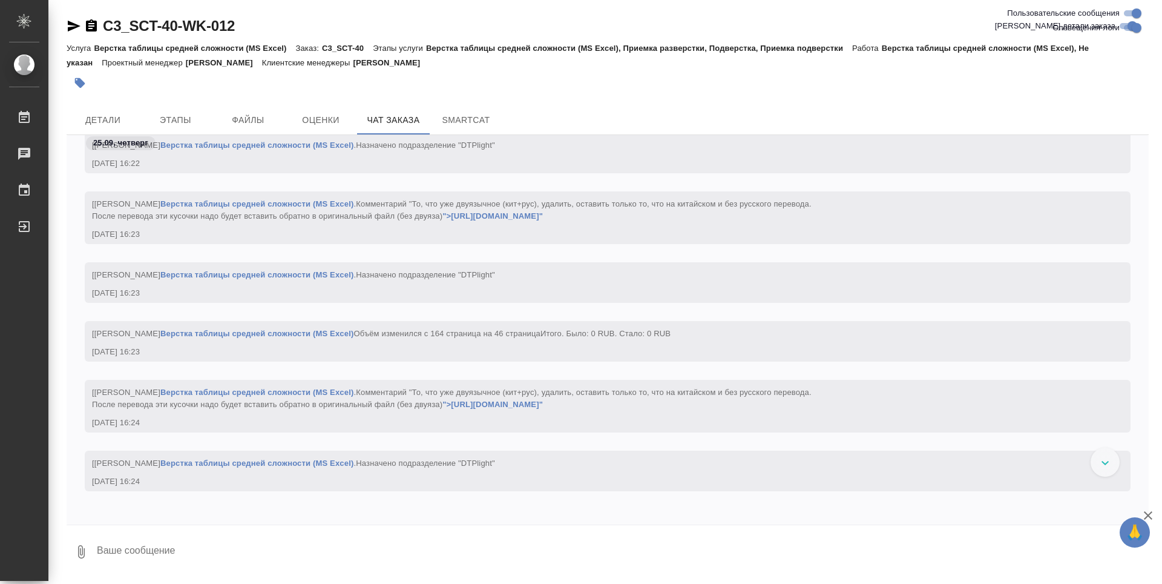
scroll to position [2724, 0]
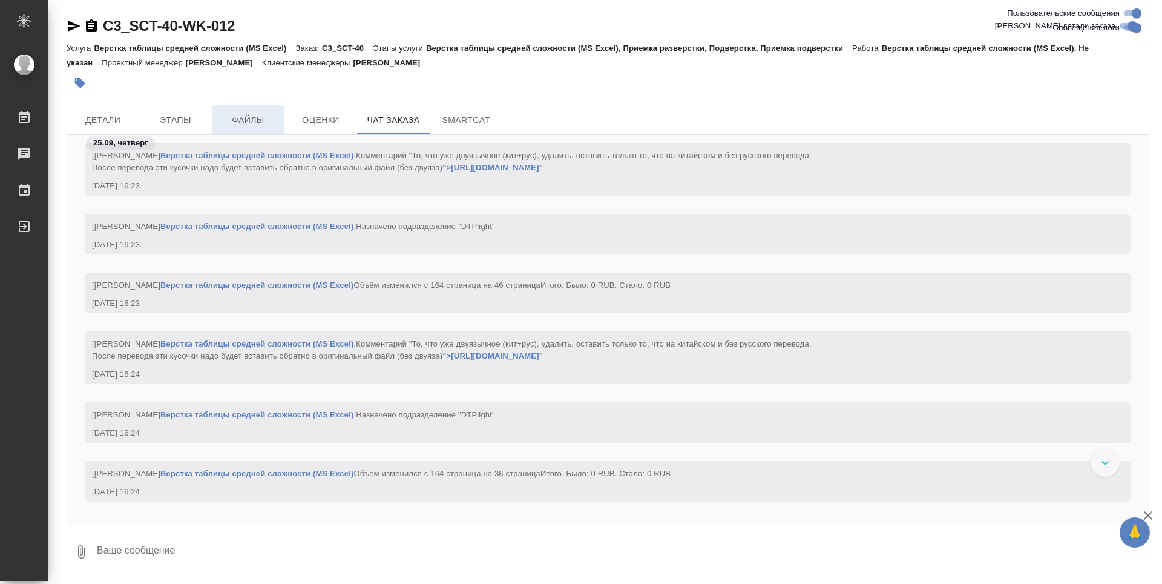
click at [236, 107] on button "Файлы" at bounding box center [248, 119] width 73 height 29
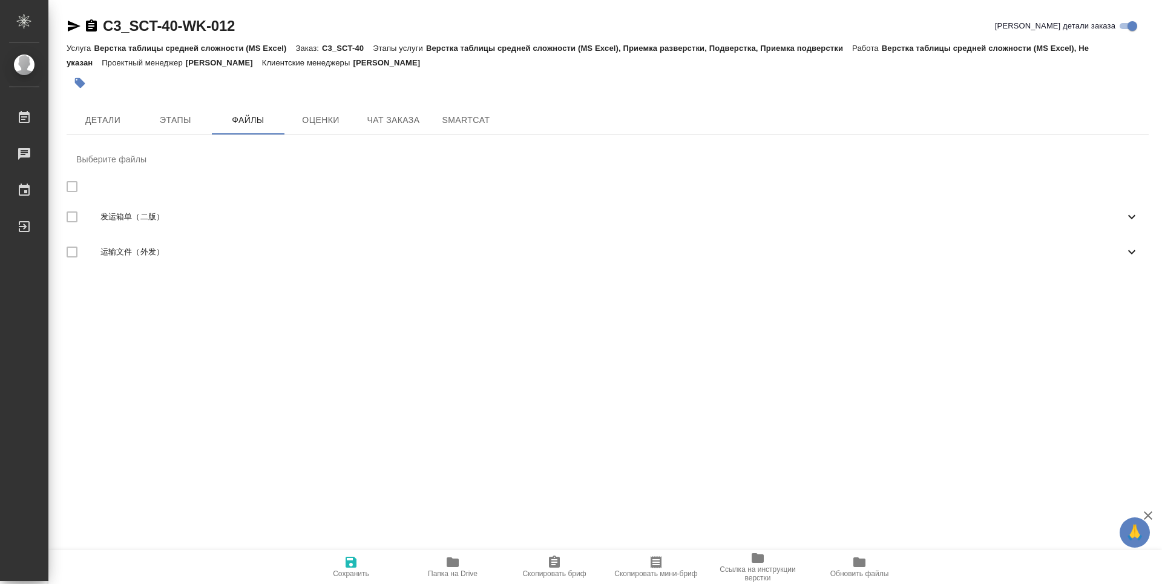
click at [133, 216] on span "发运箱单（二版）" at bounding box center [613, 217] width 1024 height 12
click at [461, 571] on span "Папка на Drive" at bounding box center [453, 573] width 50 height 8
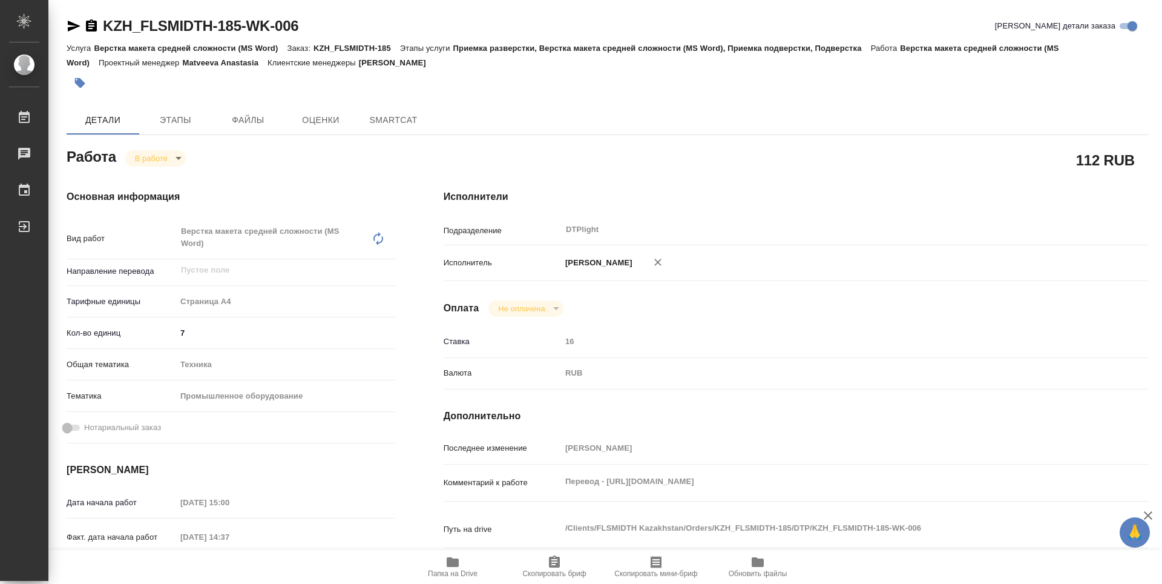
type textarea "x"
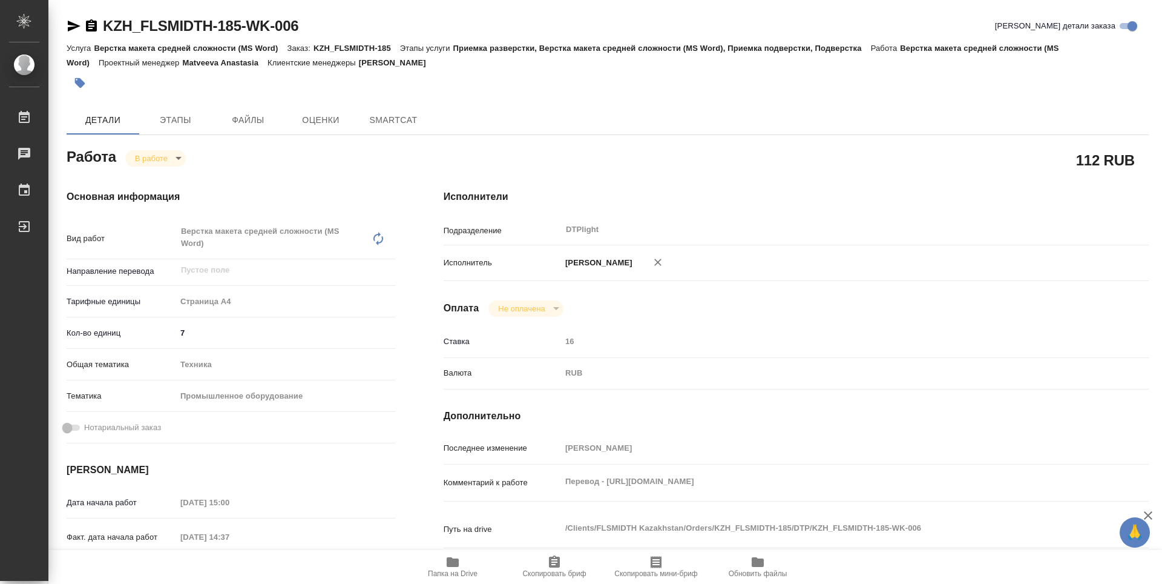
type textarea "x"
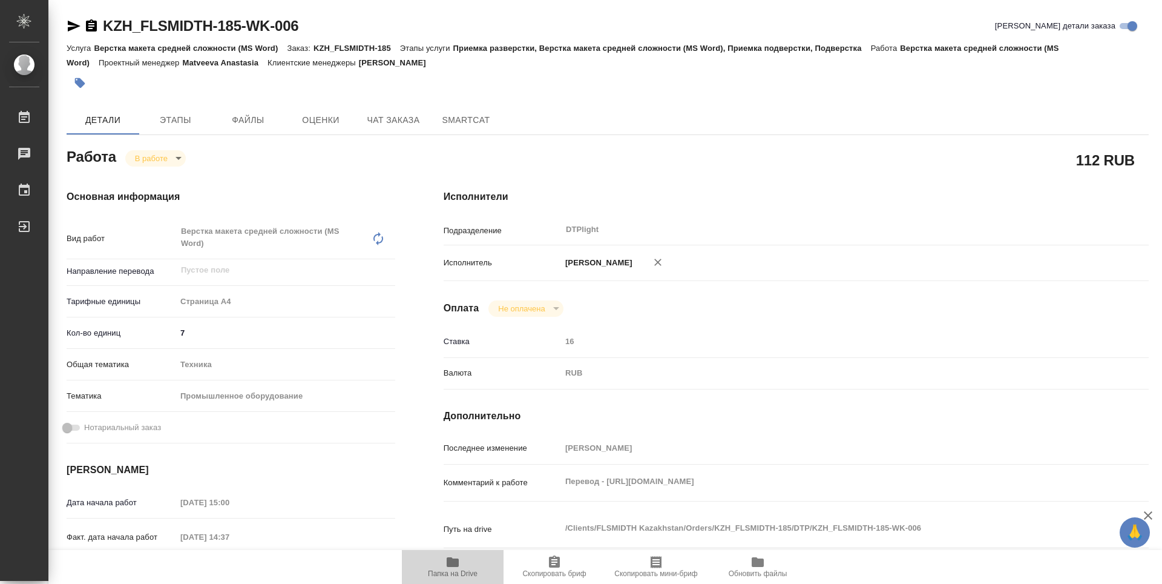
click at [443, 565] on span "Папка на Drive" at bounding box center [452, 566] width 87 height 23
type textarea "x"
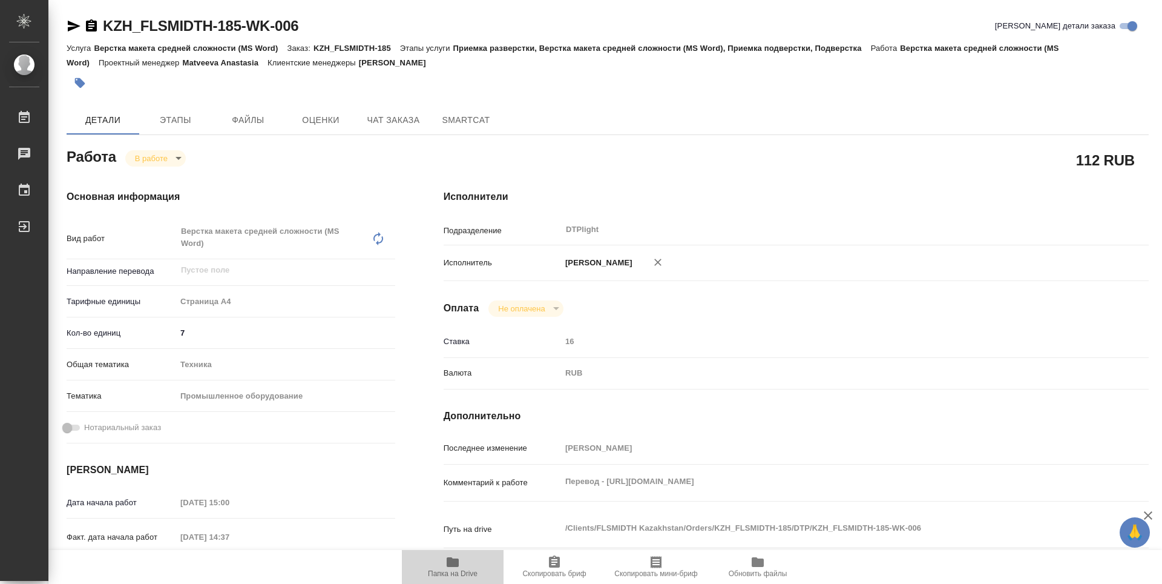
type textarea "x"
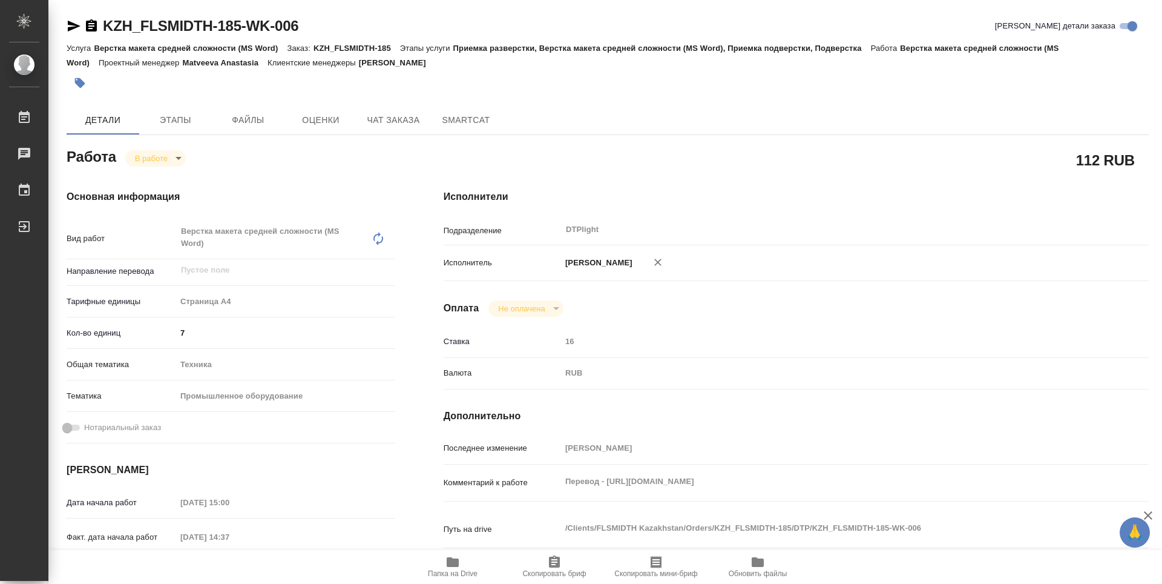
type textarea "x"
click at [173, 156] on body "🙏 .cls-1 fill:#fff; AWATERA Guselnikov Roman Работы 0 Чаты График Выйти KZH_FLS…" at bounding box center [581, 292] width 1162 height 584
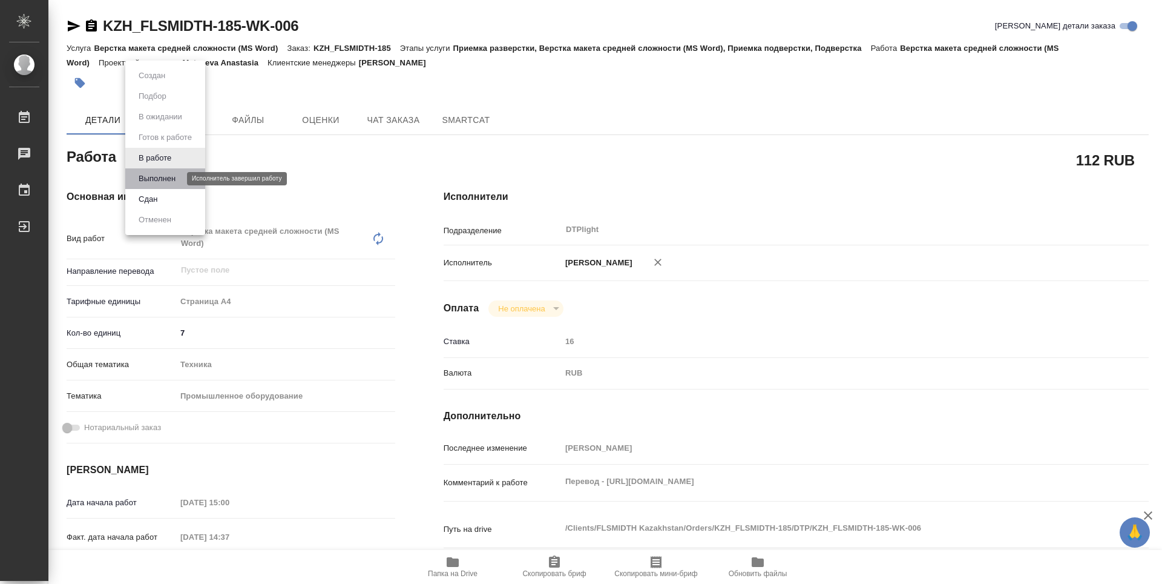
click at [162, 180] on button "Выполнен" at bounding box center [157, 178] width 44 height 13
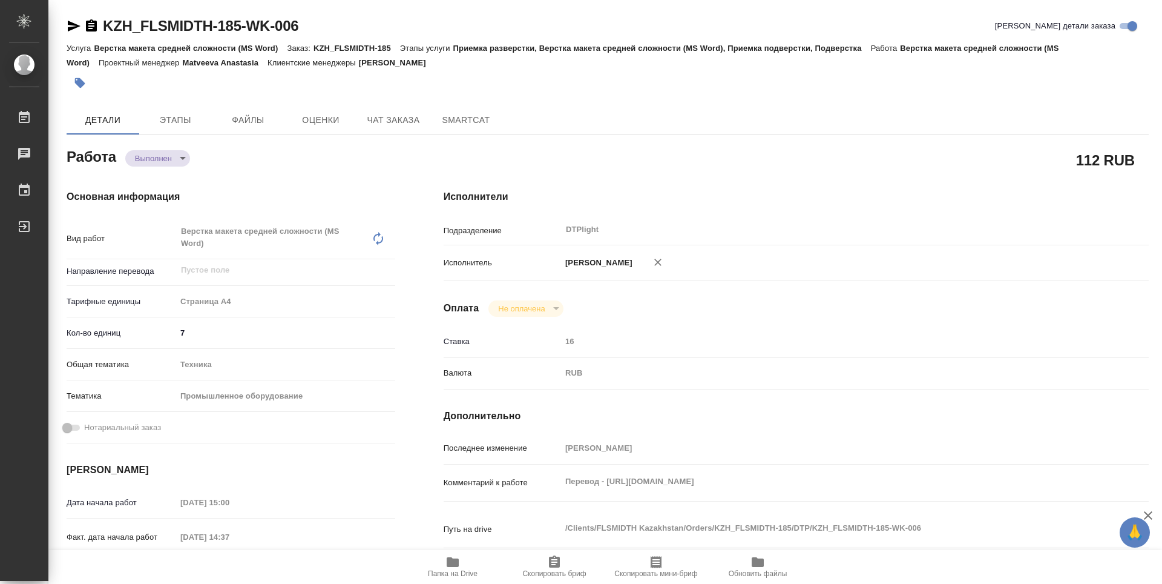
type textarea "x"
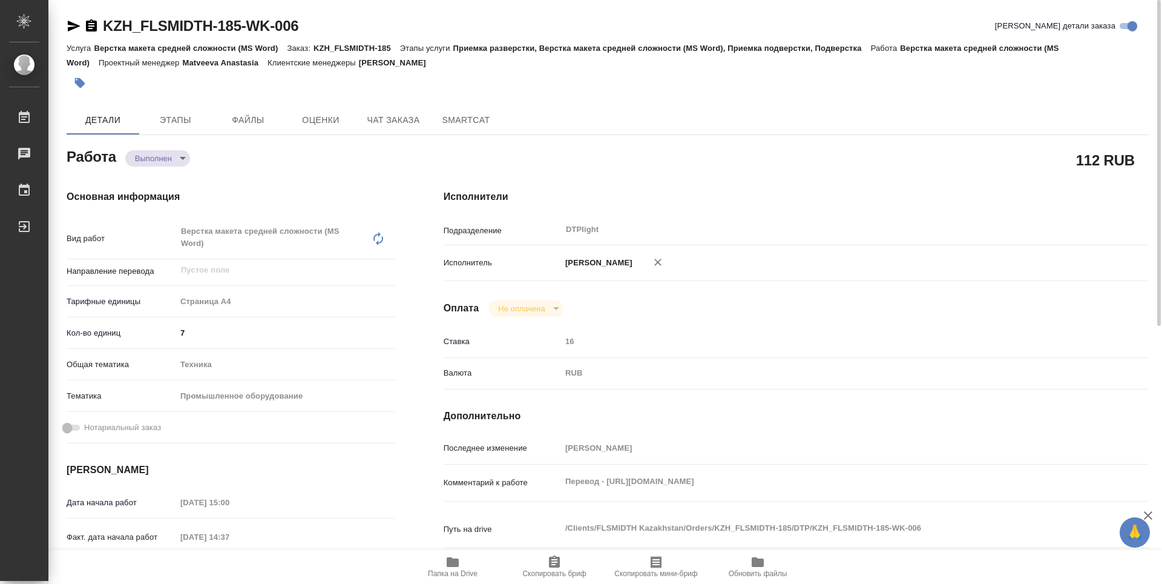
type textarea "x"
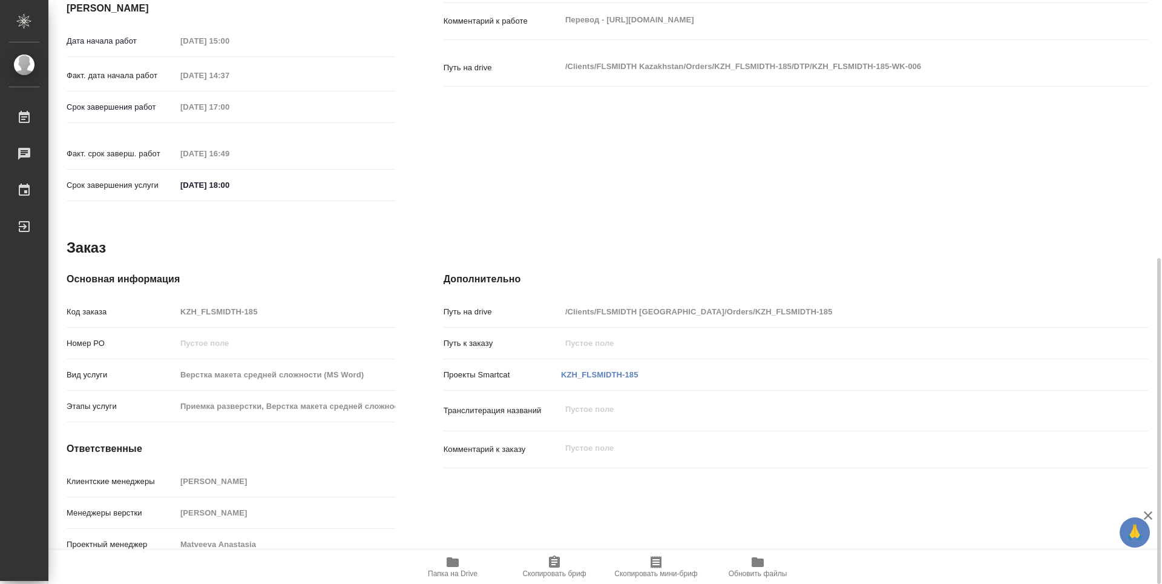
type textarea "x"
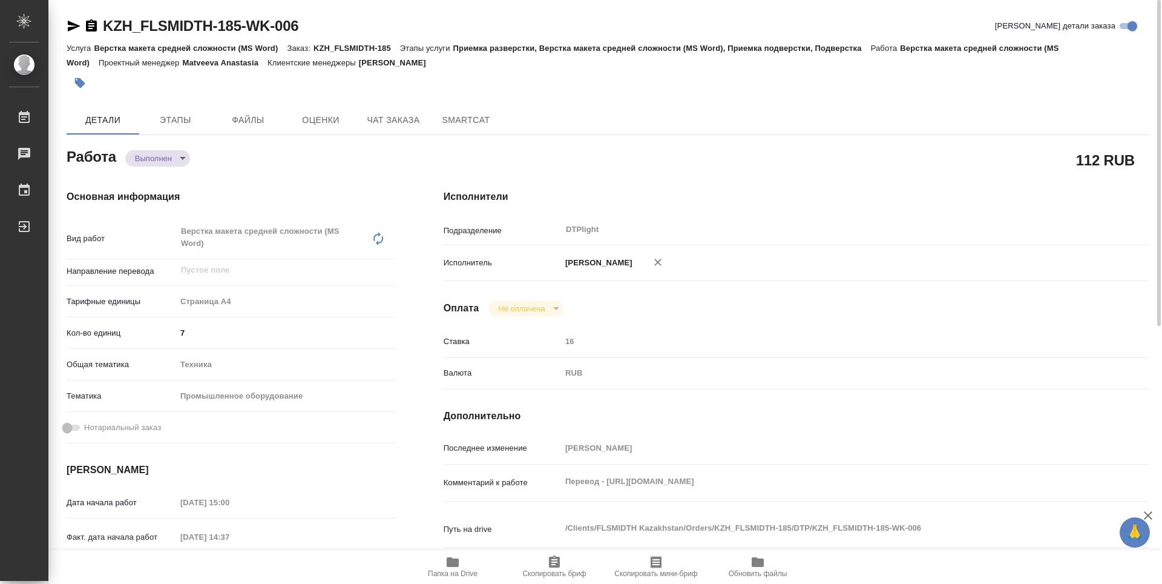
click at [91, 28] on icon "button" at bounding box center [91, 26] width 15 height 15
click at [411, 154] on div "Работа Выполнен completed" at bounding box center [230, 159] width 377 height 79
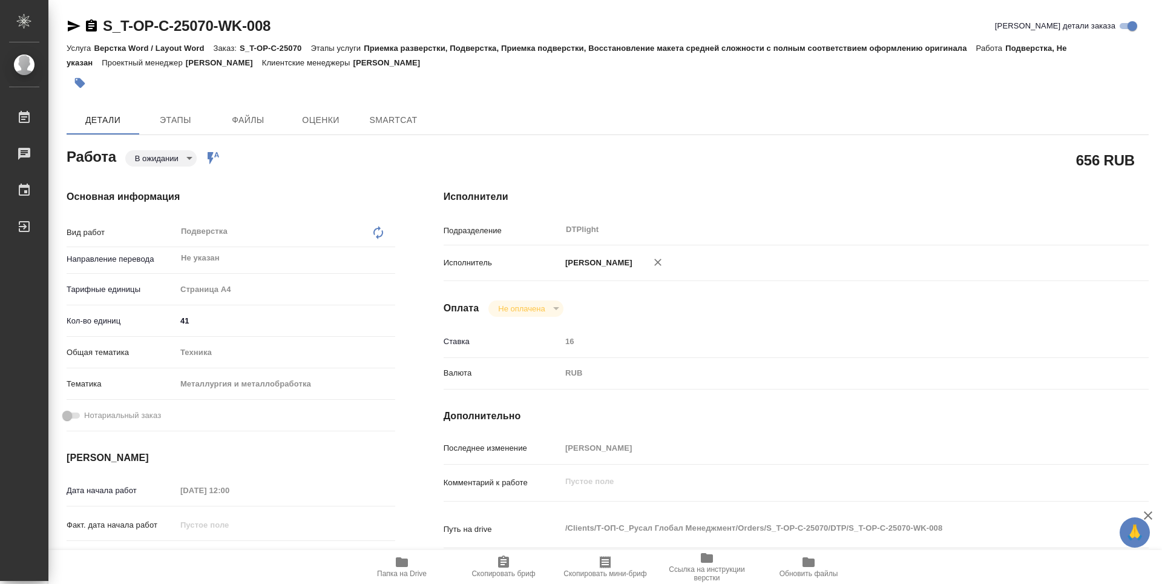
type textarea "x"
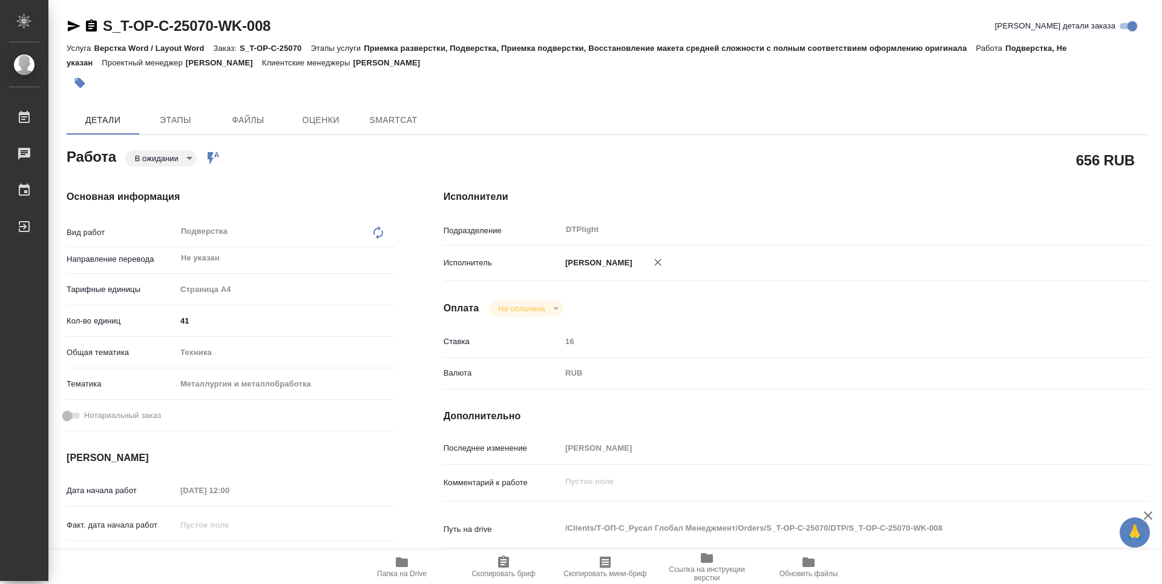
type textarea "x"
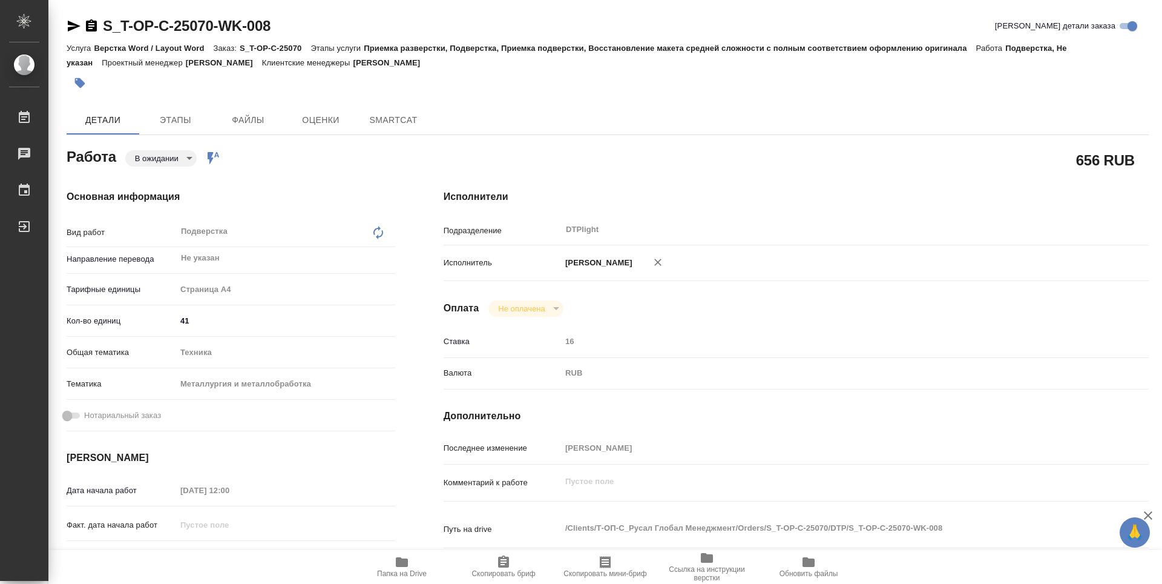
type textarea "x"
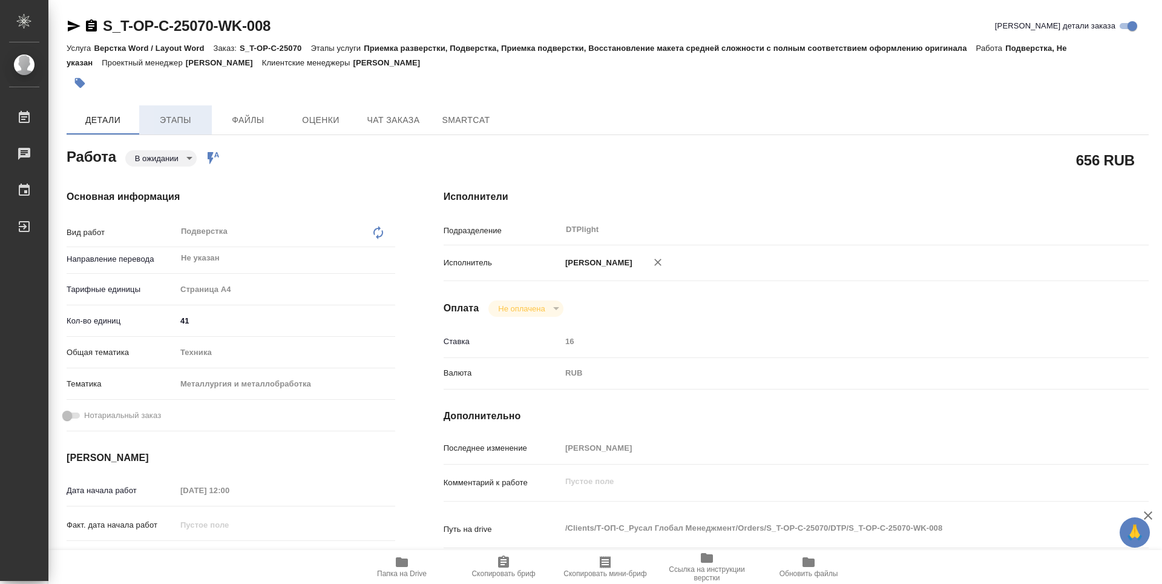
click at [159, 122] on span "Этапы" at bounding box center [176, 120] width 58 height 15
type textarea "x"
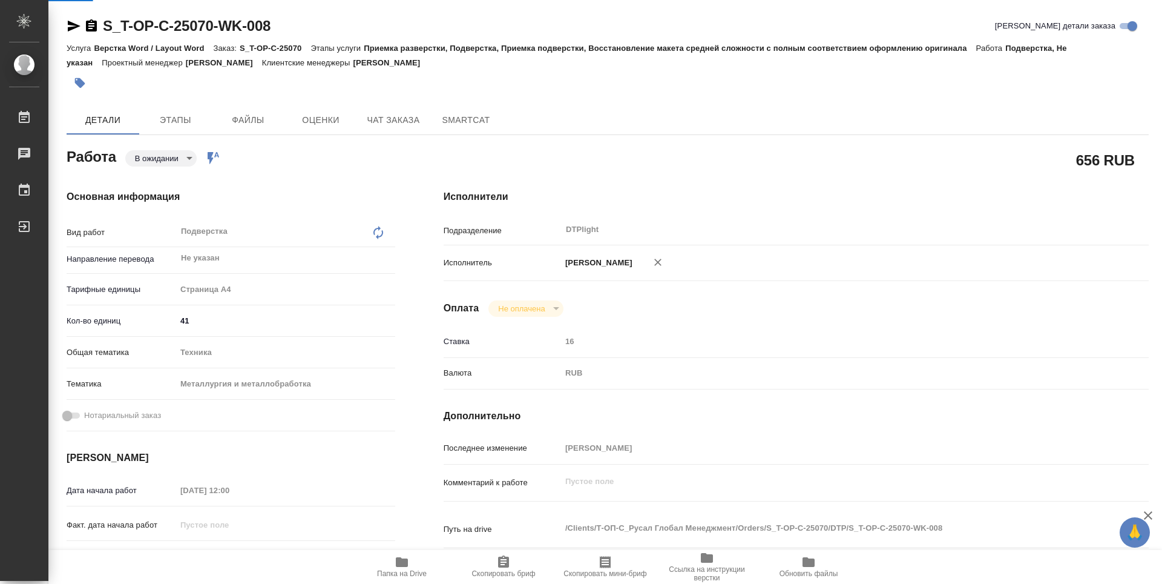
type textarea "x"
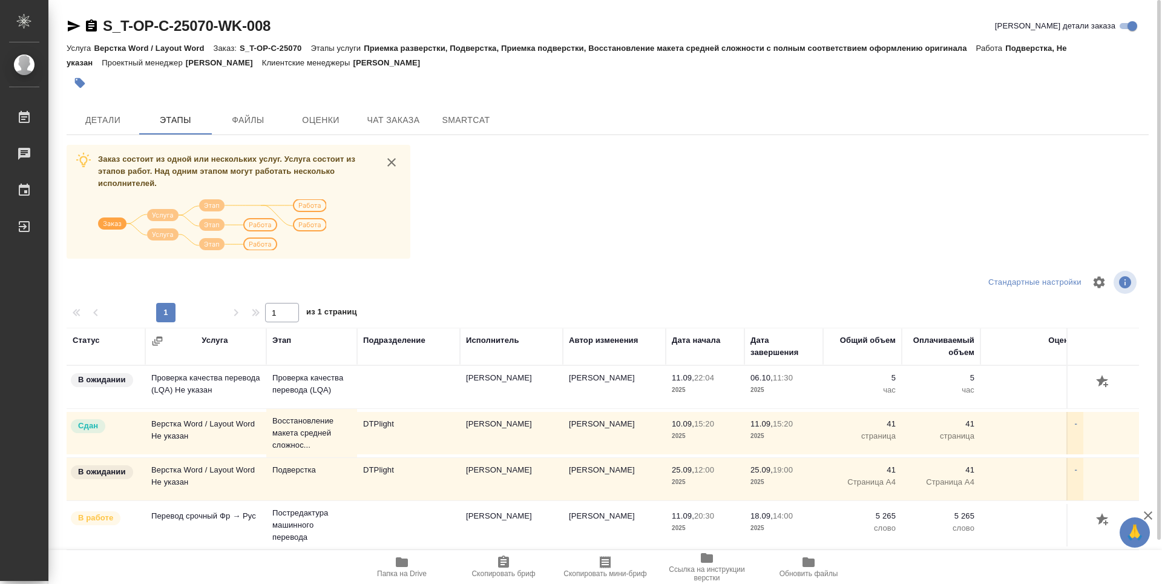
click at [408, 559] on icon "button" at bounding box center [402, 562] width 12 height 10
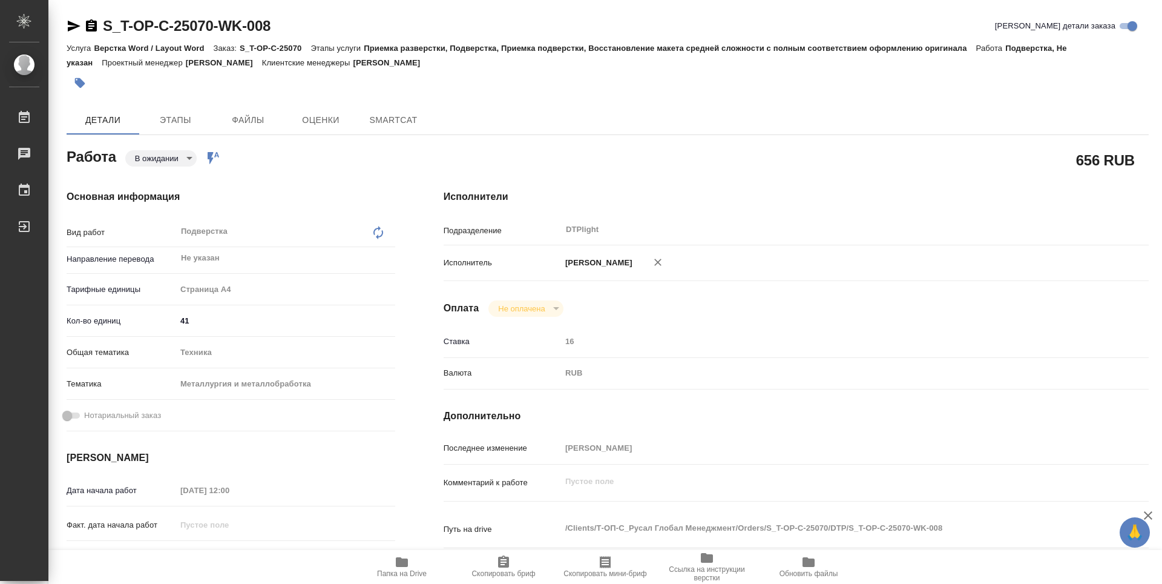
type textarea "x"
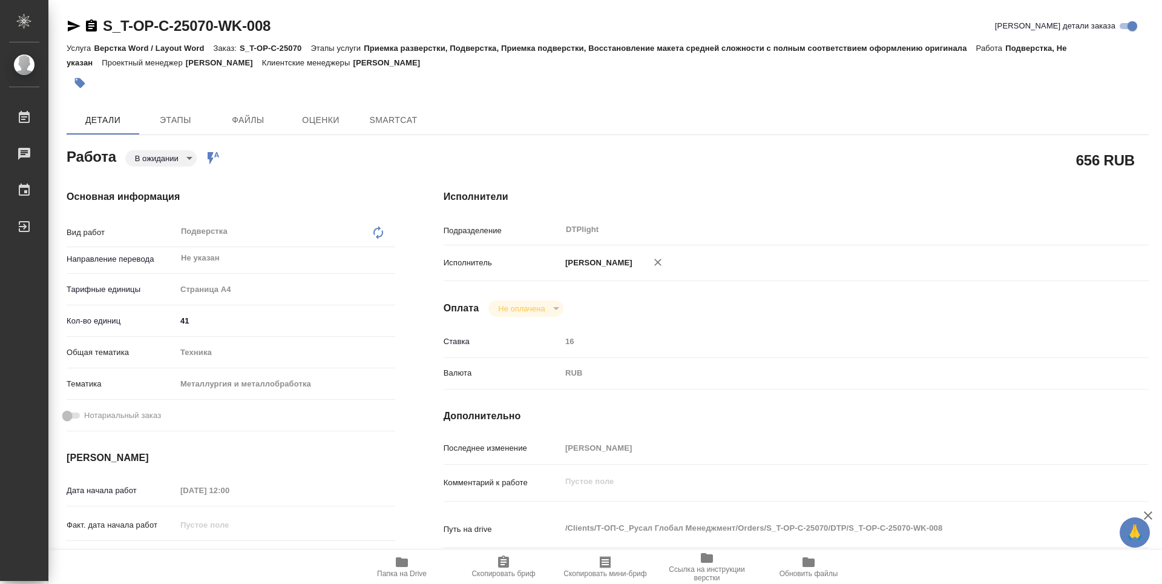
type textarea "x"
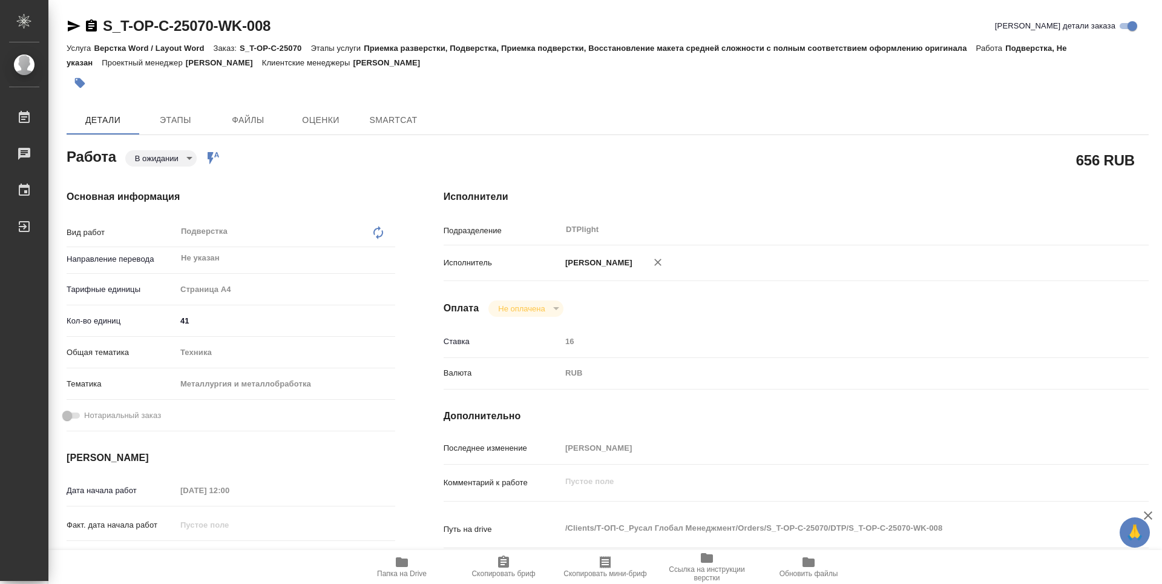
type textarea "x"
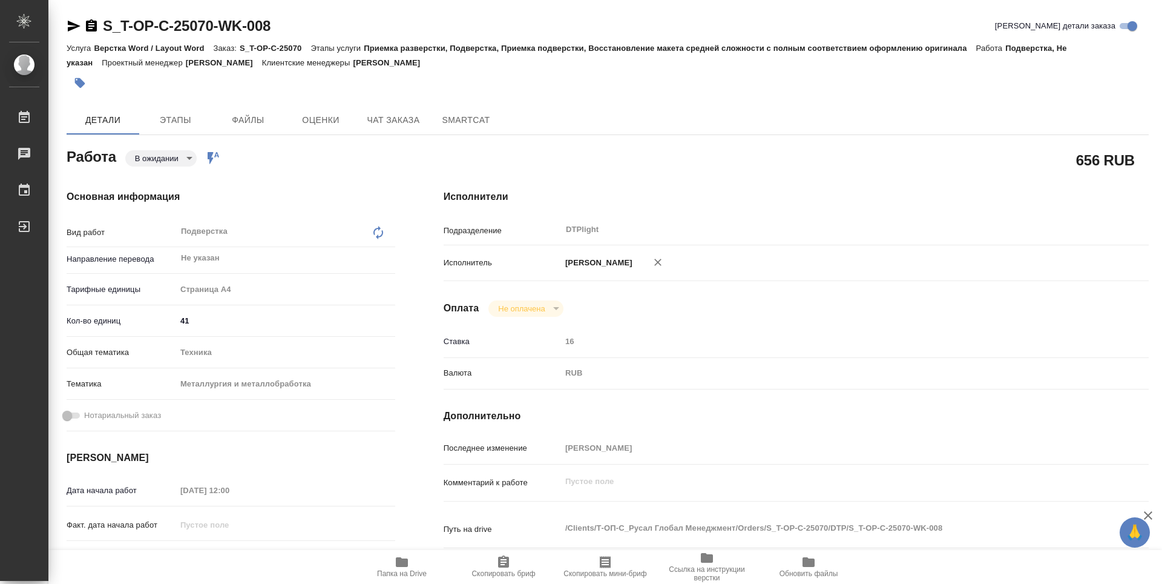
click at [93, 27] on icon "button" at bounding box center [91, 25] width 11 height 12
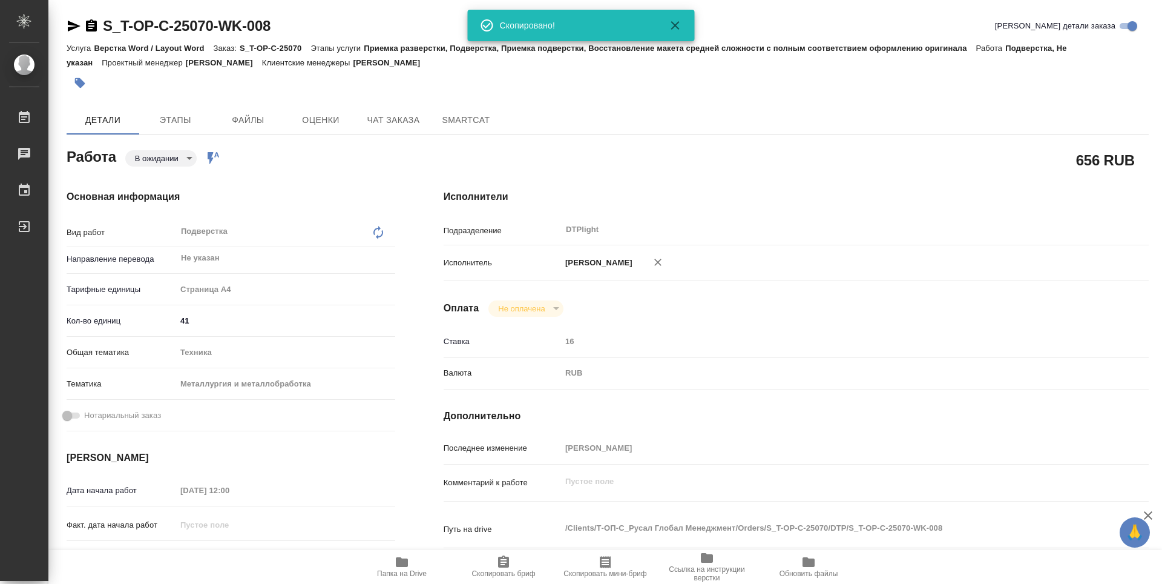
type textarea "x"
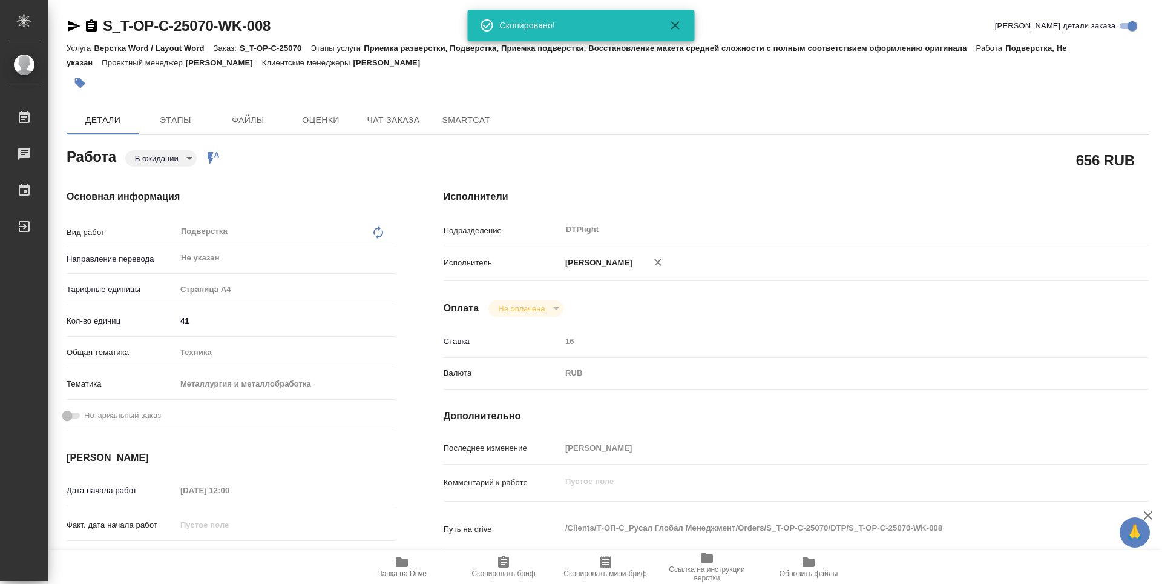
type textarea "x"
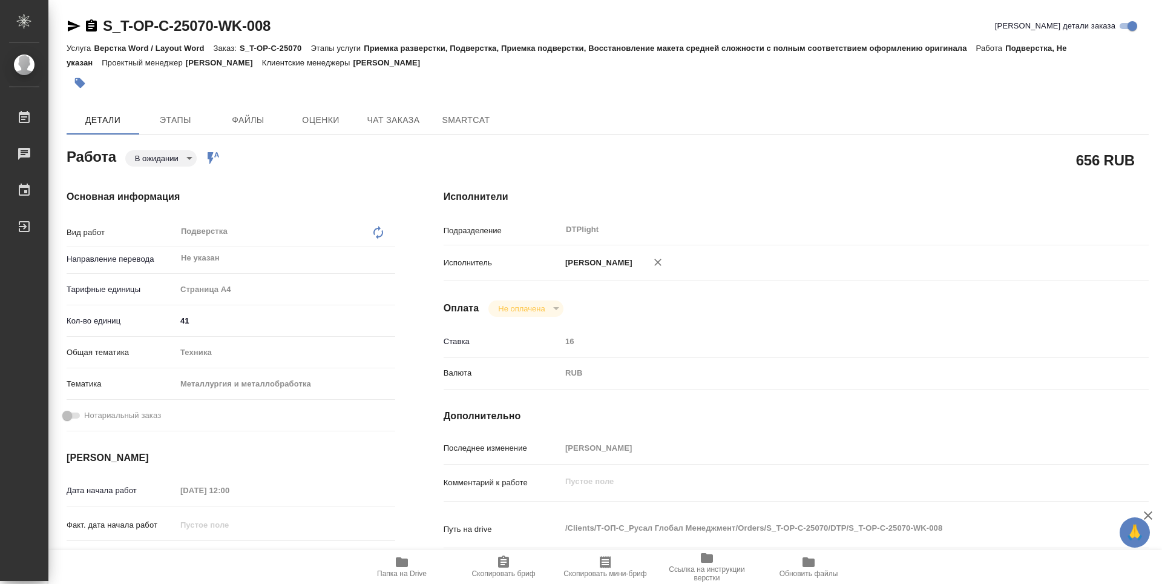
drag, startPoint x: 314, startPoint y: 81, endPoint x: 340, endPoint y: 23, distance: 63.4
click at [314, 82] on div at bounding box center [428, 83] width 722 height 27
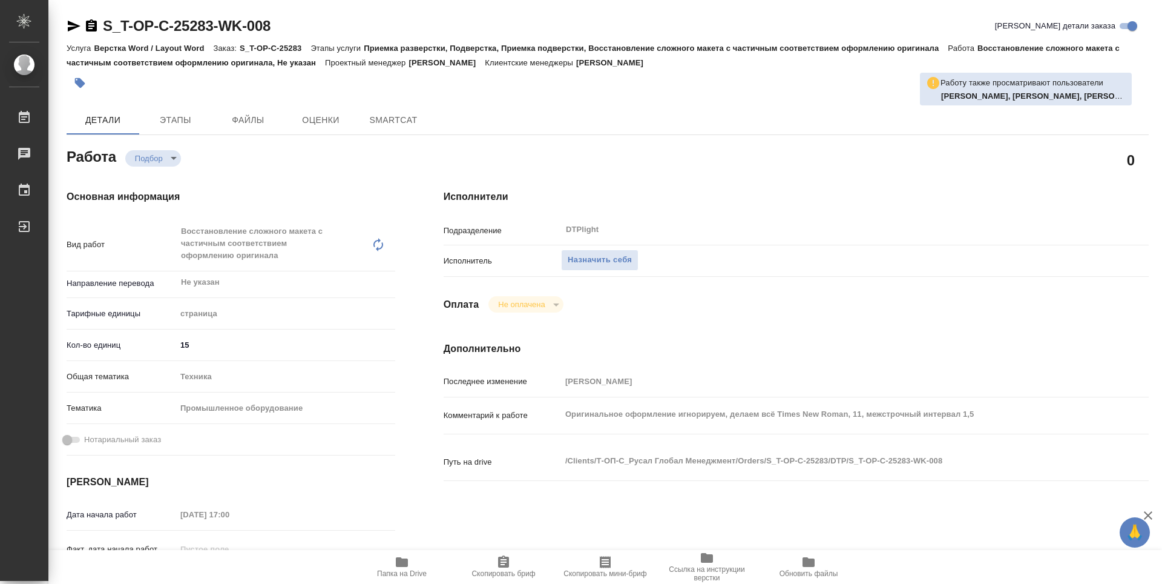
type textarea "x"
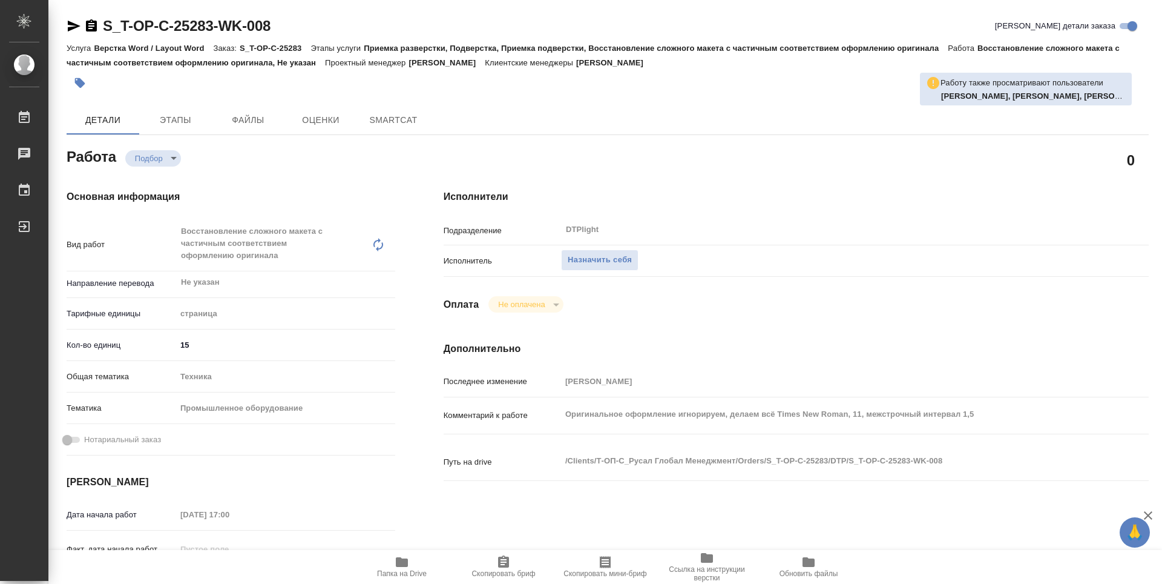
type textarea "x"
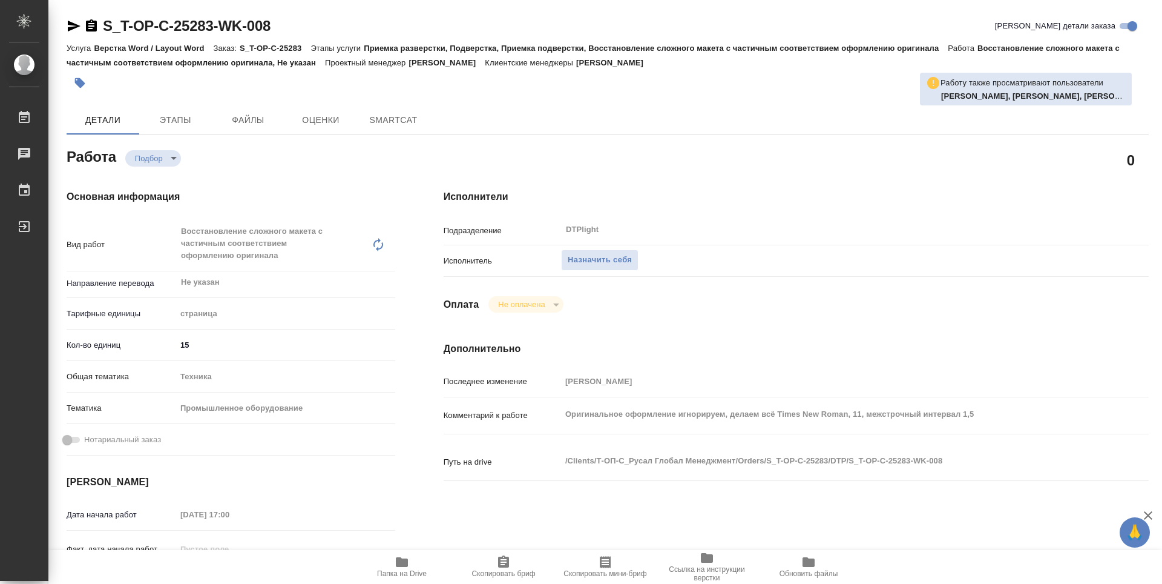
type textarea "x"
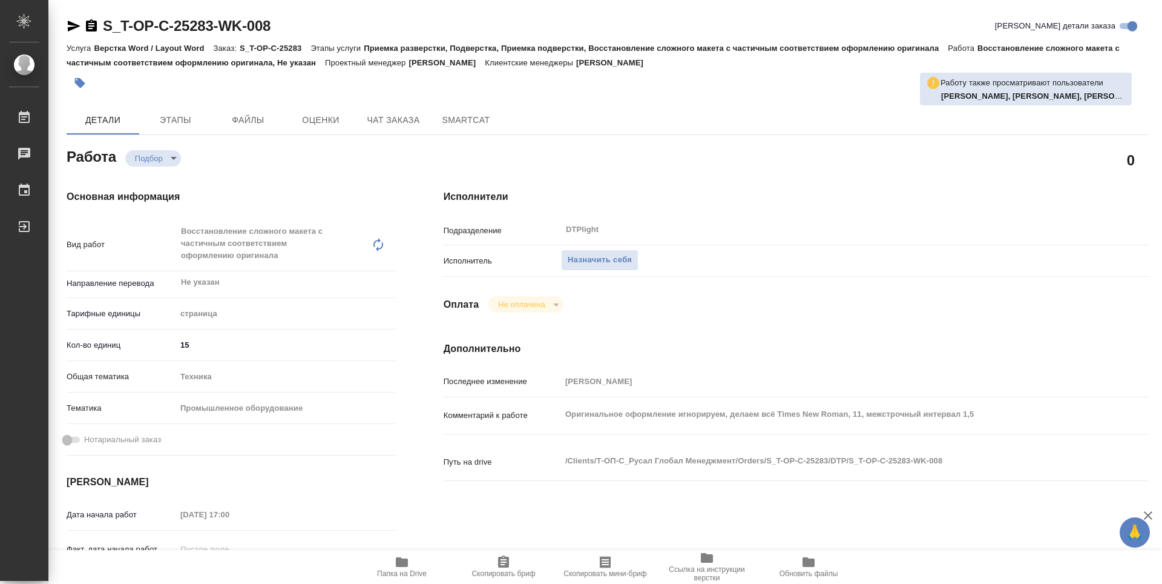
type textarea "x"
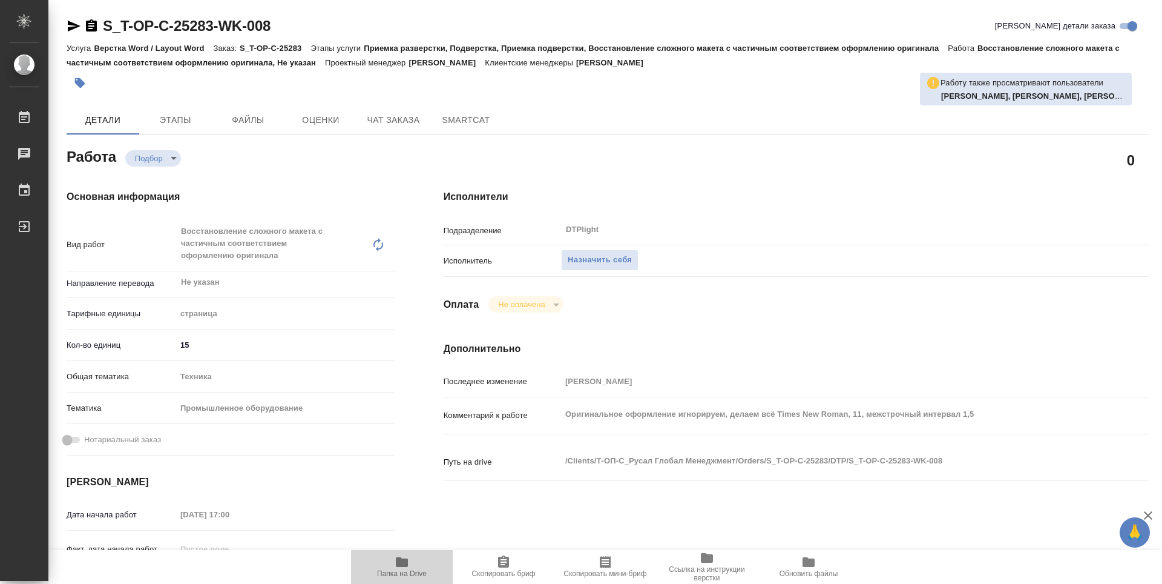
click at [402, 570] on span "Папка на Drive" at bounding box center [402, 573] width 50 height 8
type textarea "x"
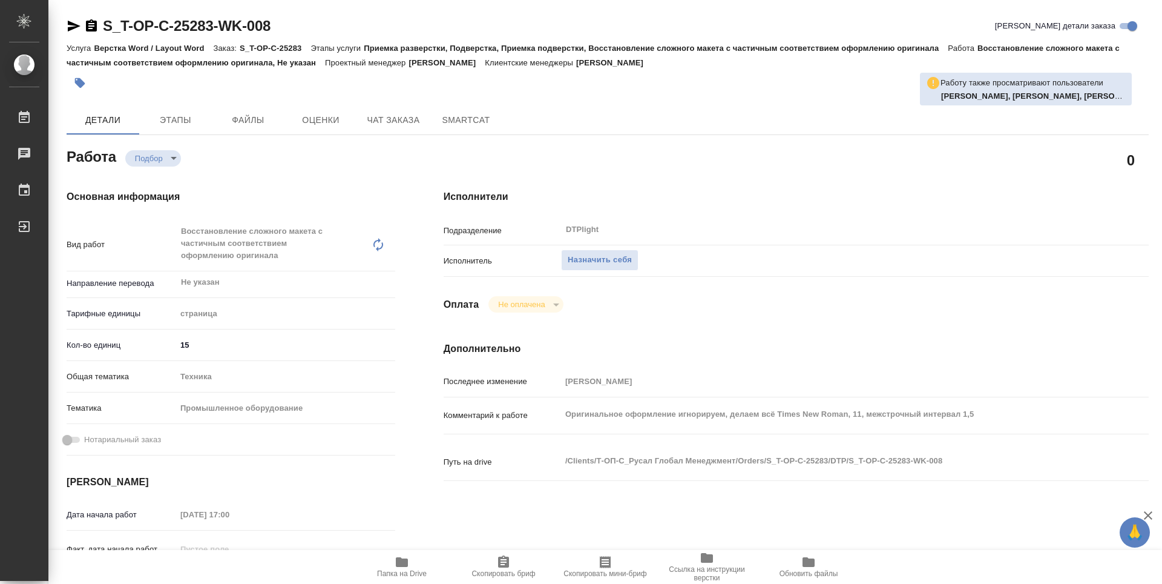
type textarea "x"
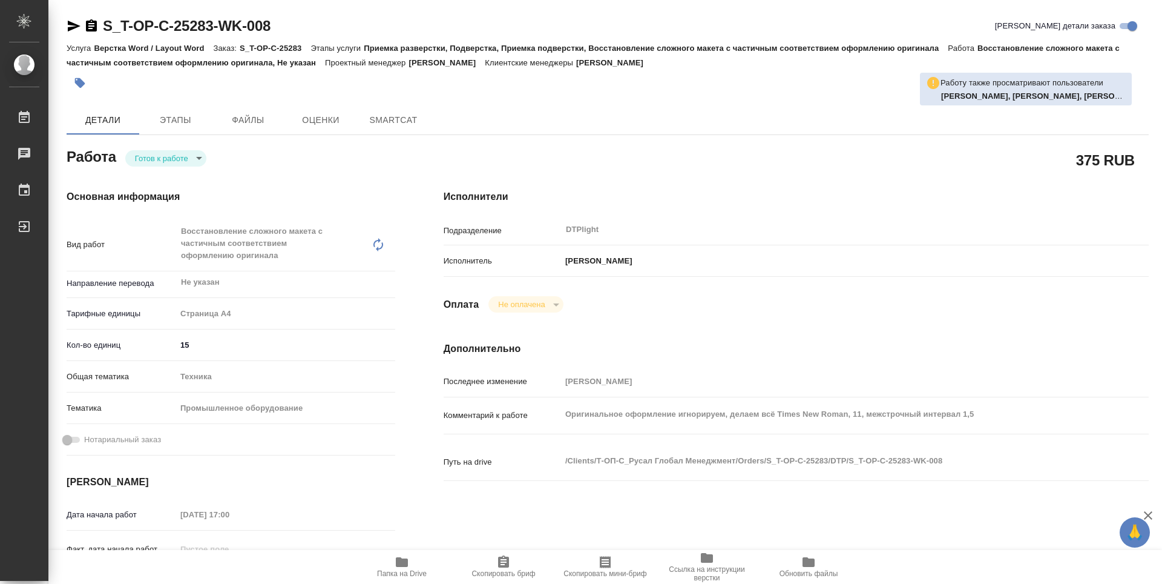
type textarea "x"
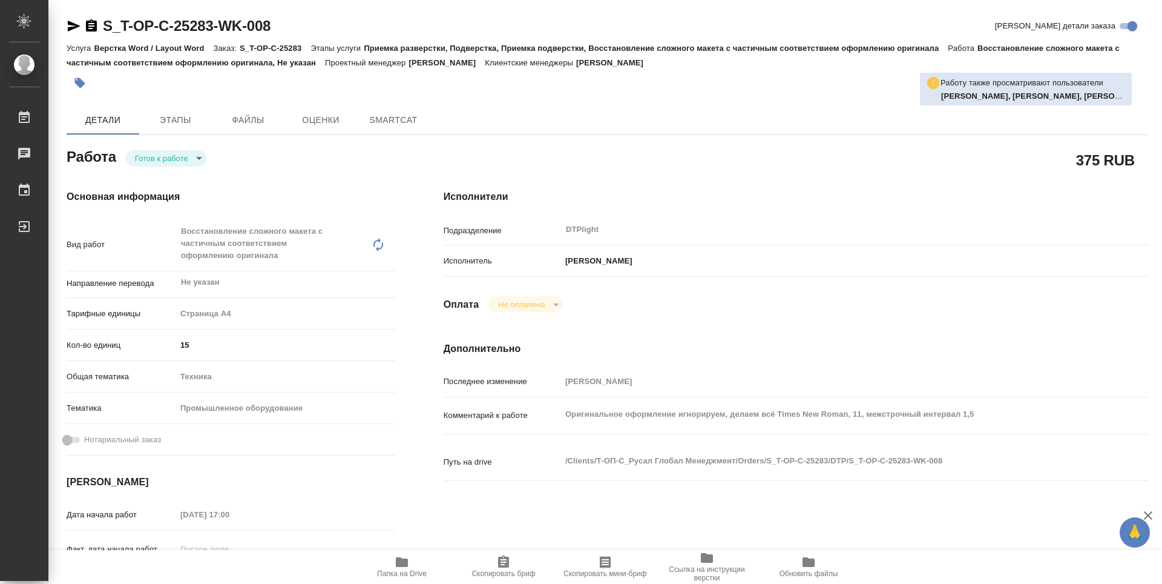
type textarea "x"
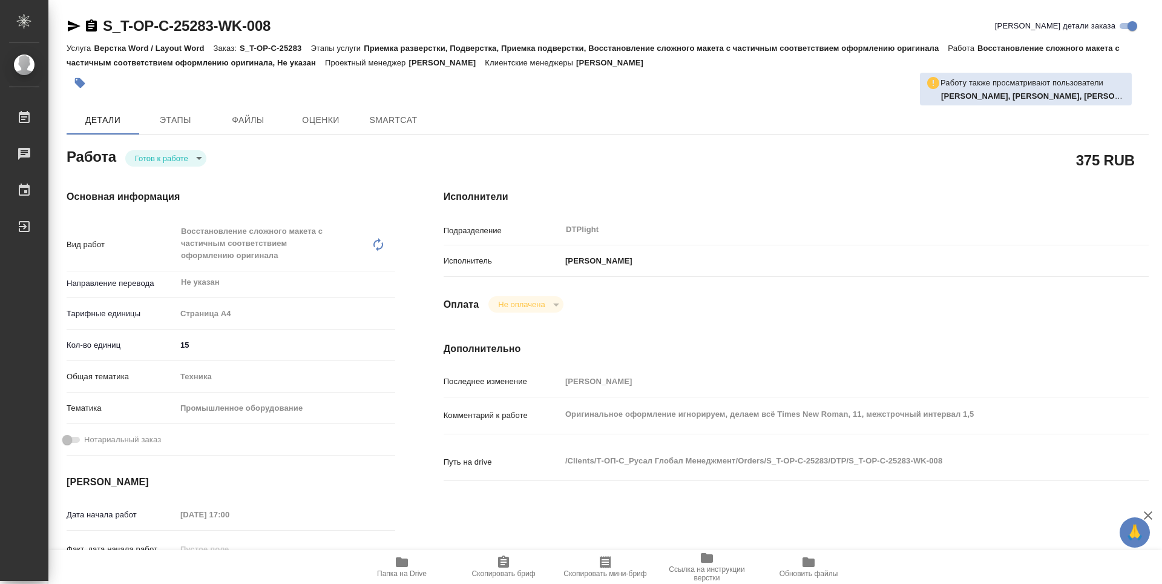
type textarea "x"
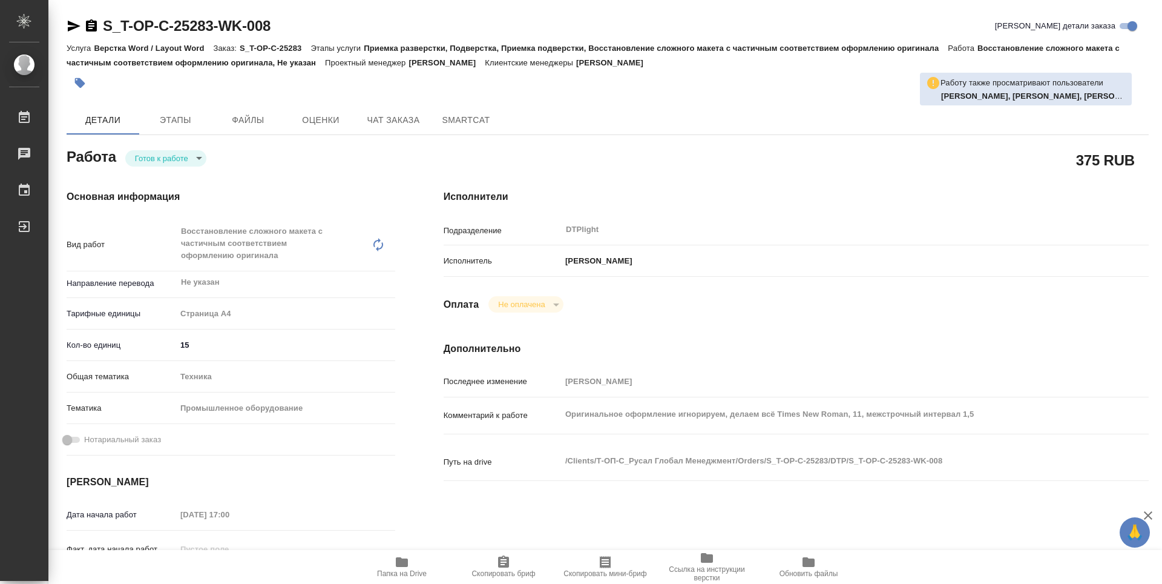
type textarea "x"
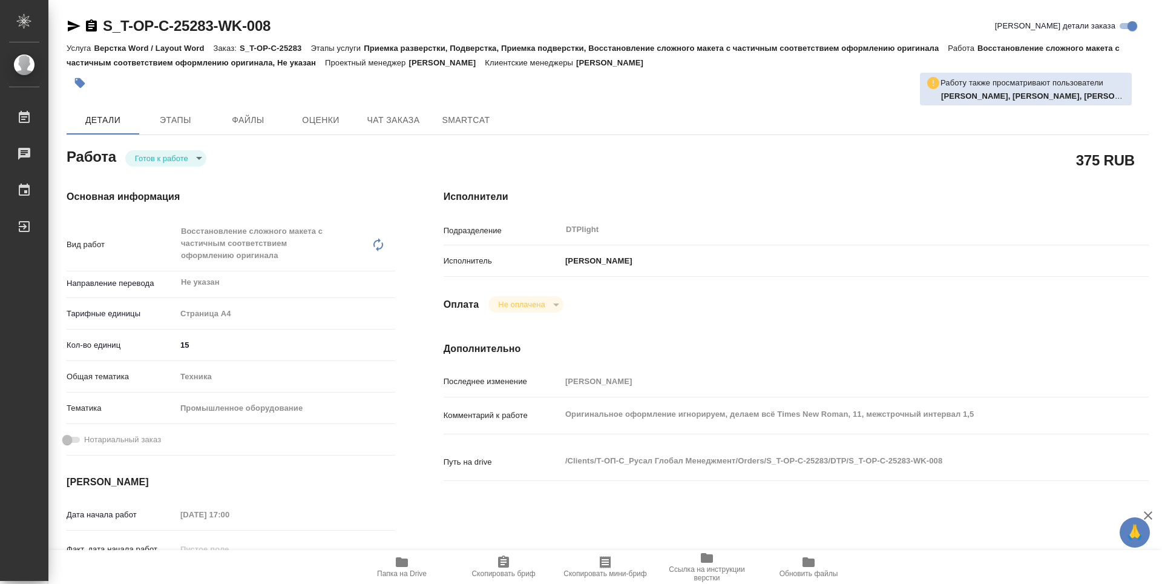
type textarea "x"
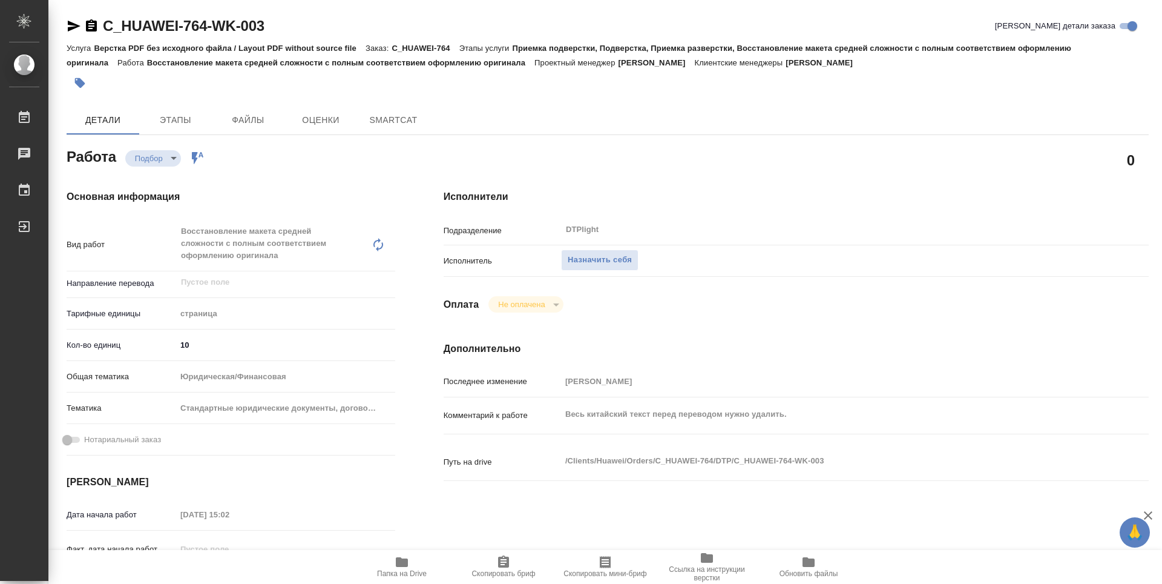
type textarea "x"
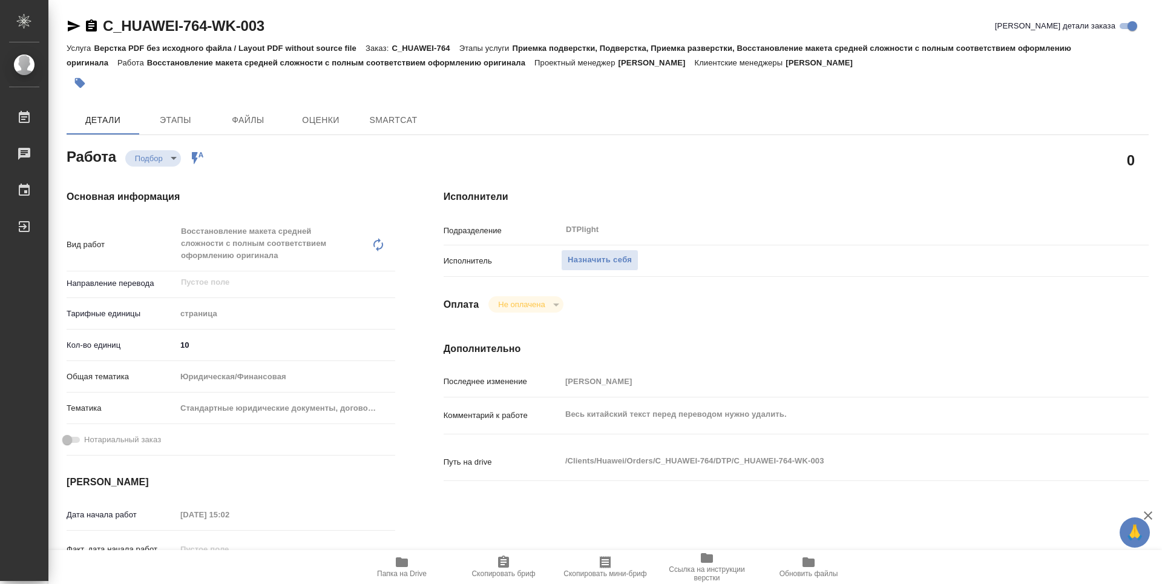
type textarea "x"
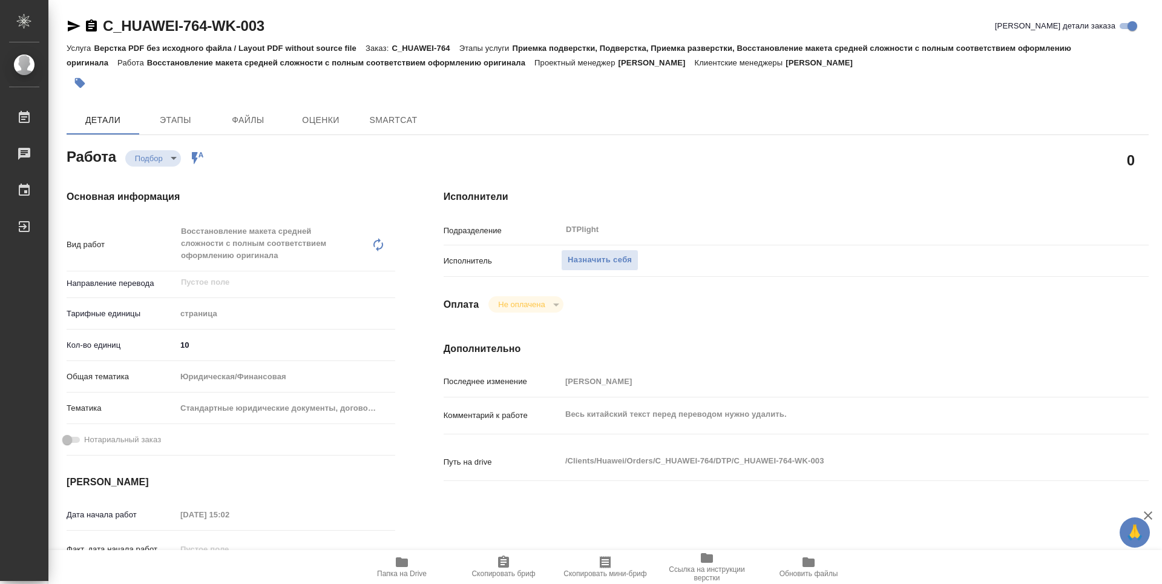
type textarea "x"
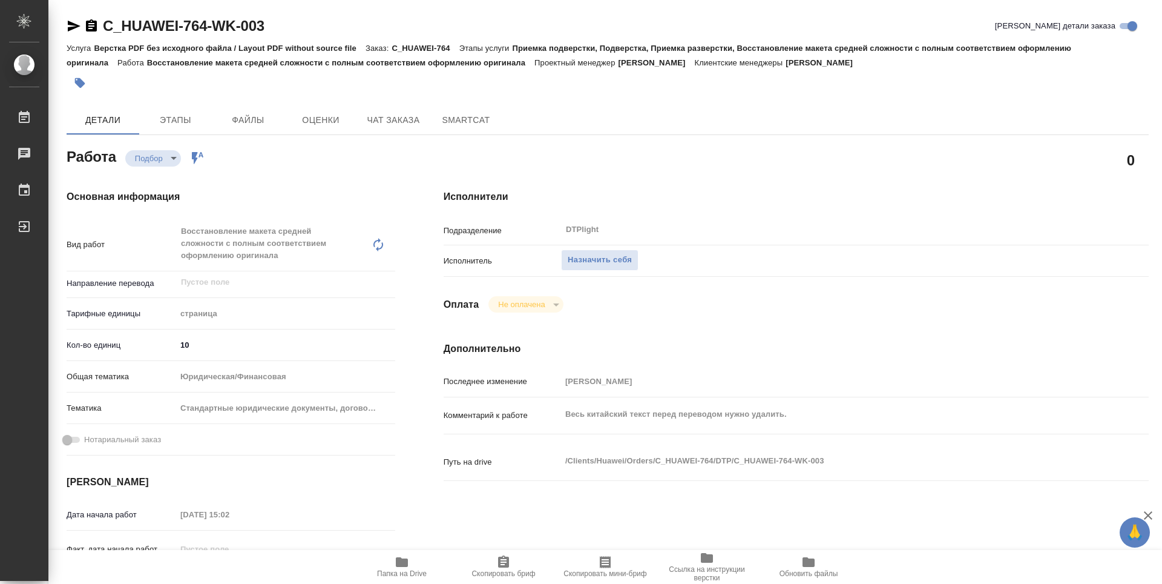
type textarea "x"
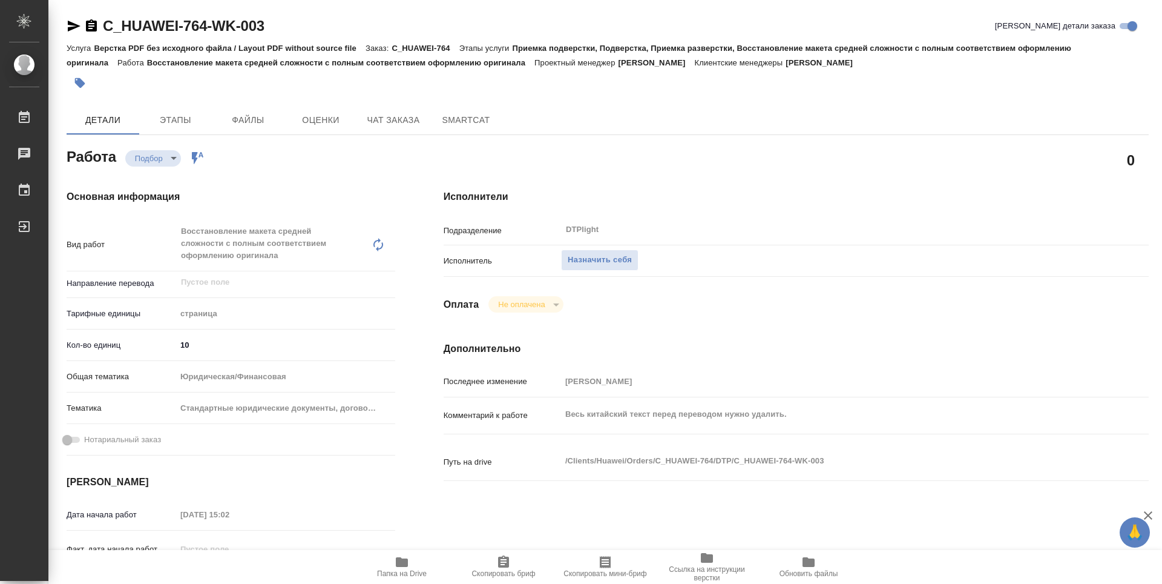
type textarea "x"
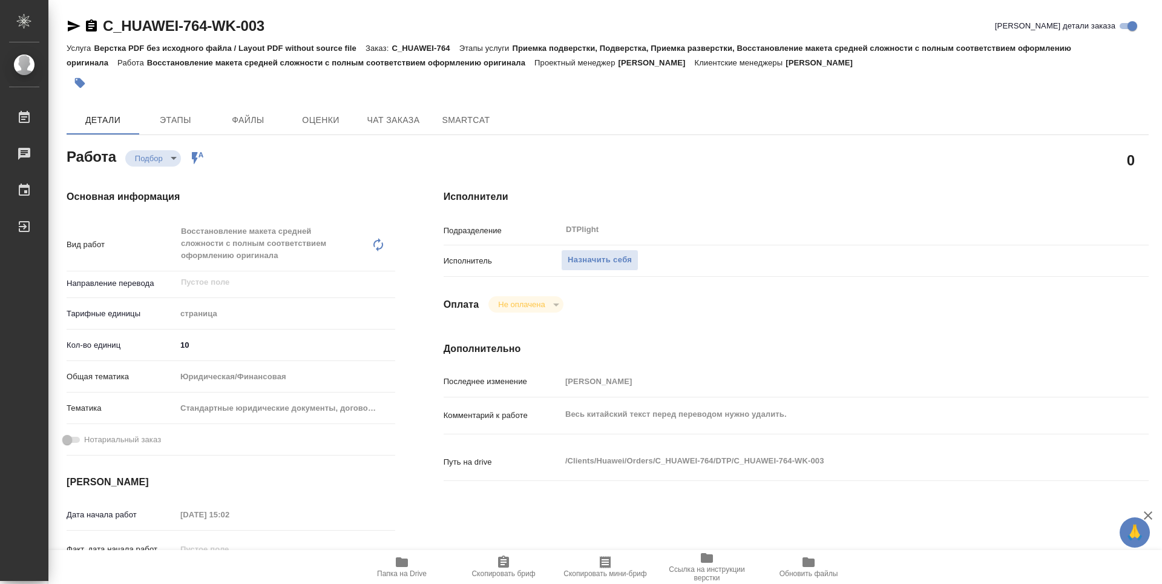
click at [408, 565] on icon "button" at bounding box center [402, 562] width 12 height 10
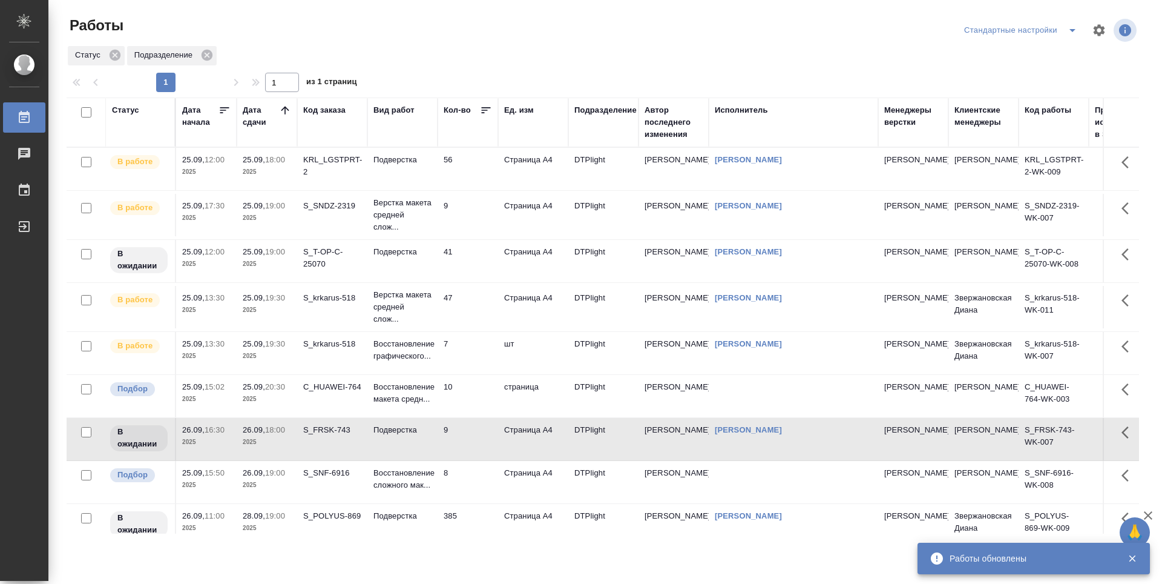
click at [463, 258] on td "41" at bounding box center [468, 261] width 61 height 42
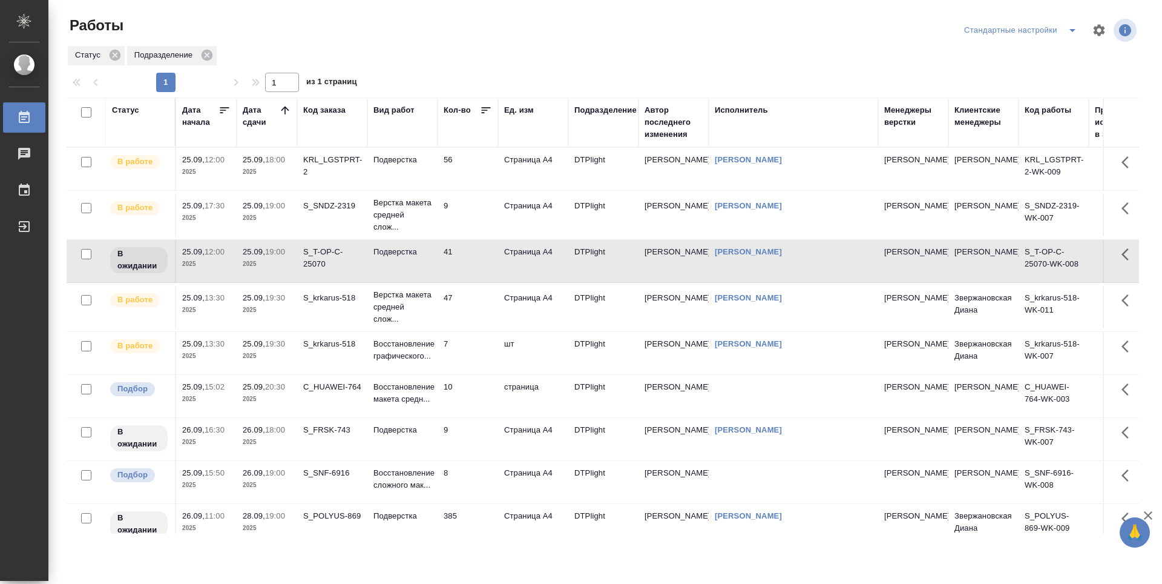
click at [399, 260] on td "Подверстка" at bounding box center [403, 261] width 70 height 42
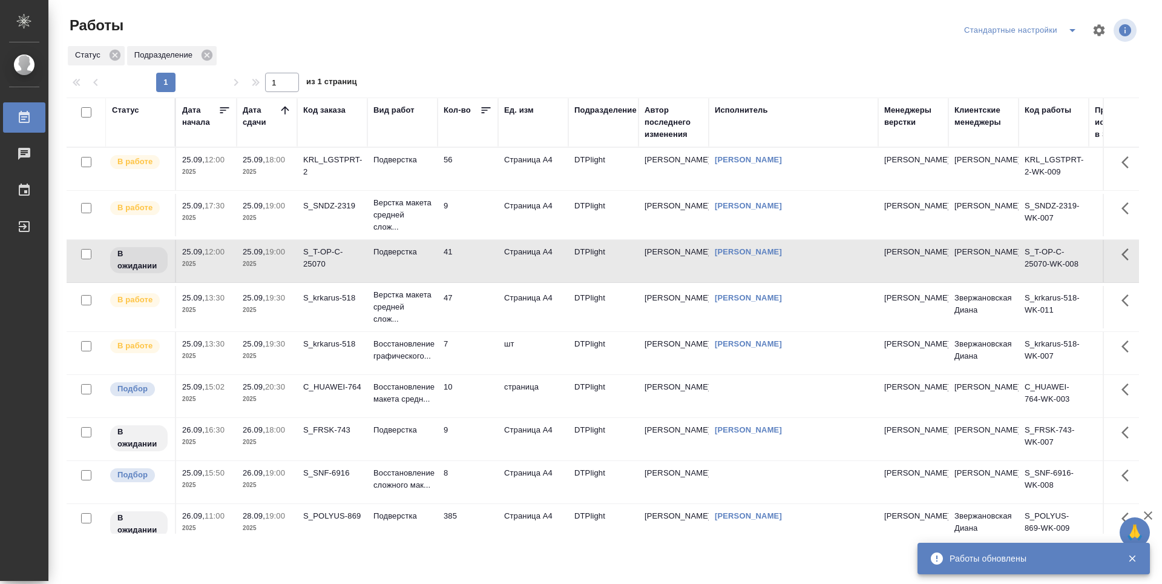
click at [468, 165] on td "56" at bounding box center [468, 169] width 61 height 42
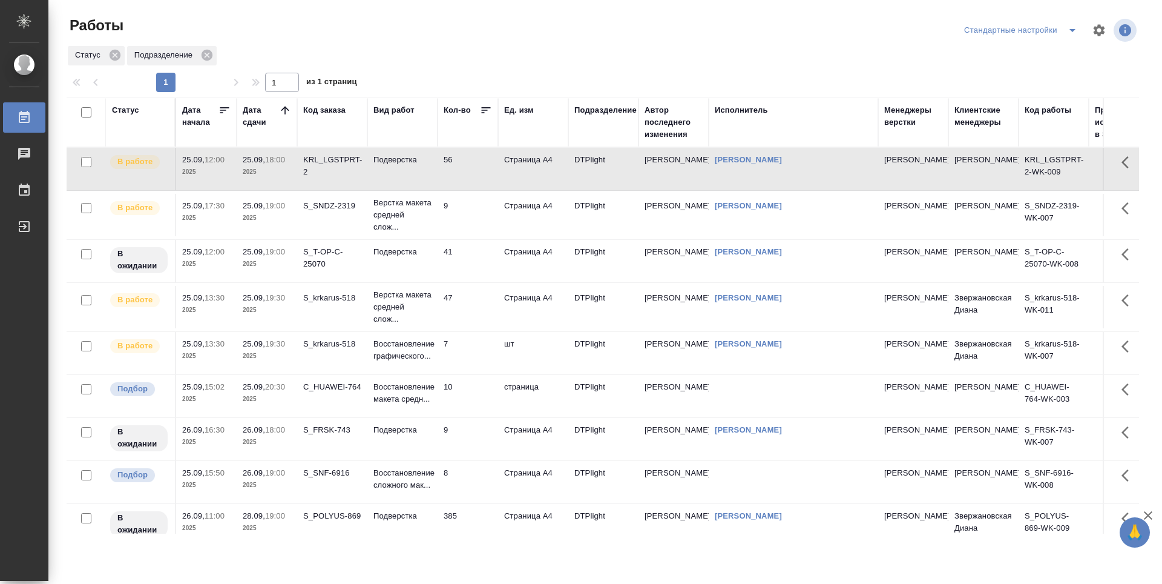
drag, startPoint x: 242, startPoint y: 561, endPoint x: 235, endPoint y: 564, distance: 8.1
click at [240, 561] on div ".cls-1 fill:#fff; AWATERA Guselnikov Roman Работы 0 Чаты График Выйти Работы Ст…" at bounding box center [581, 292] width 1162 height 584
click at [492, 44] on div at bounding box center [607, 30] width 361 height 29
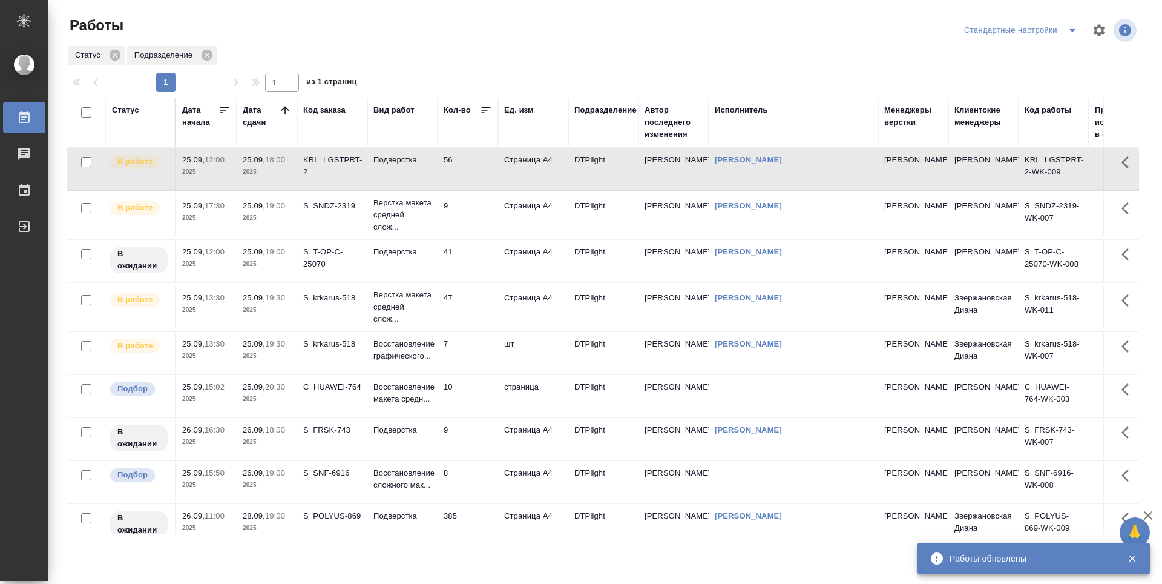
click at [458, 220] on td "9" at bounding box center [468, 215] width 61 height 42
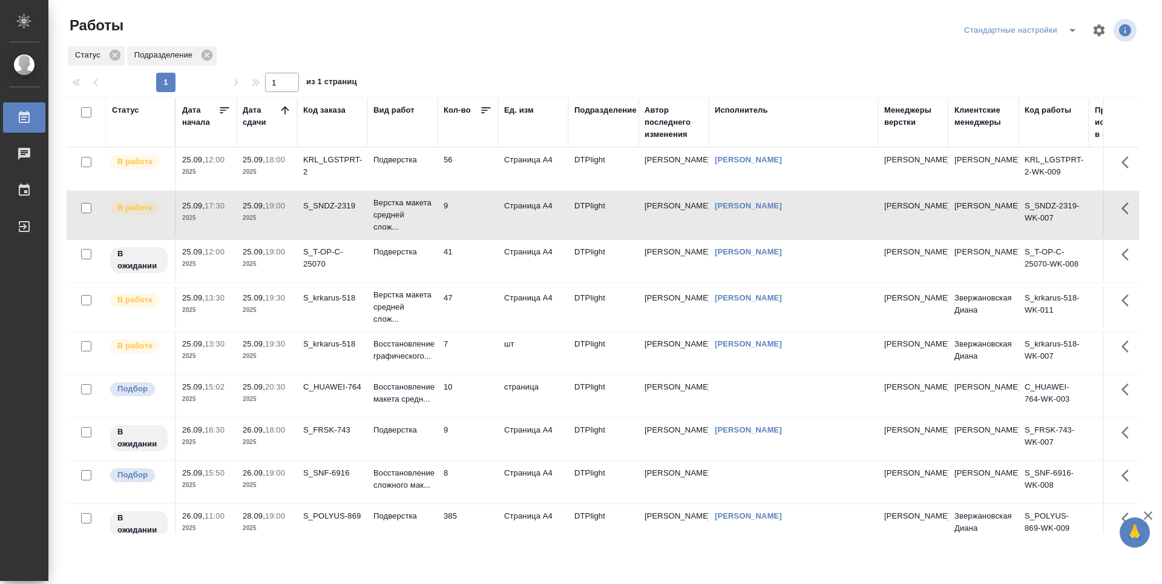
click at [475, 266] on td "41" at bounding box center [468, 261] width 61 height 42
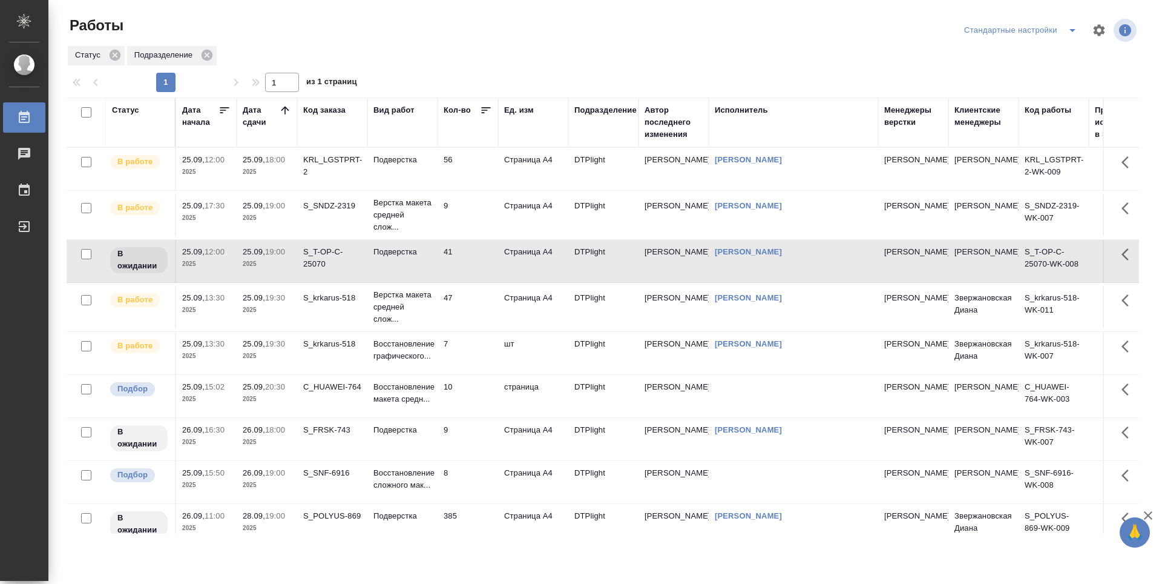
click at [470, 294] on td "47" at bounding box center [468, 307] width 61 height 42
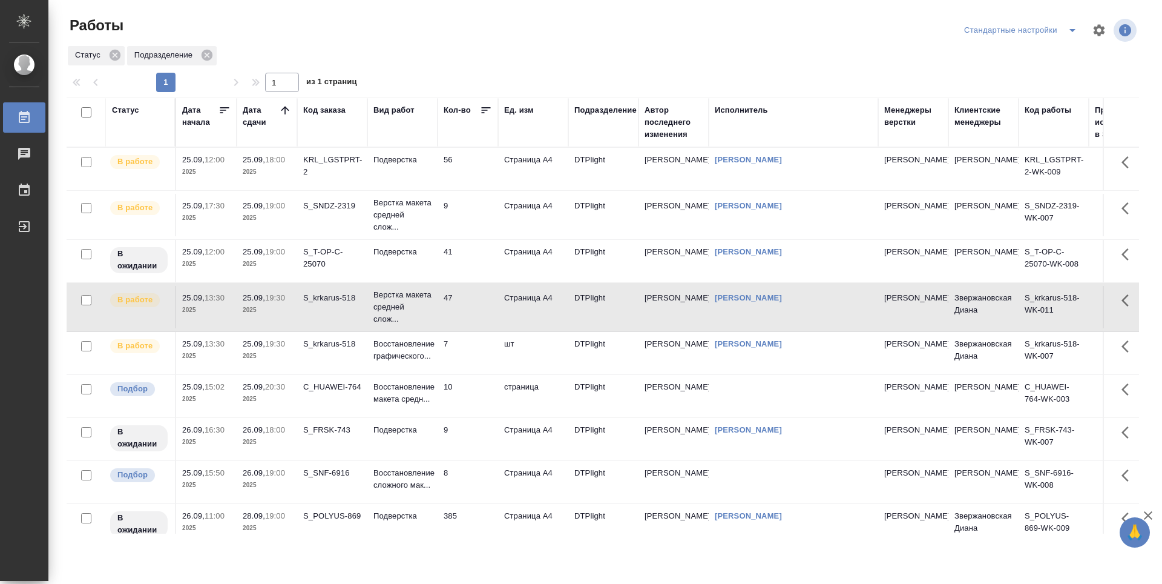
click at [473, 211] on td "9" at bounding box center [468, 215] width 61 height 42
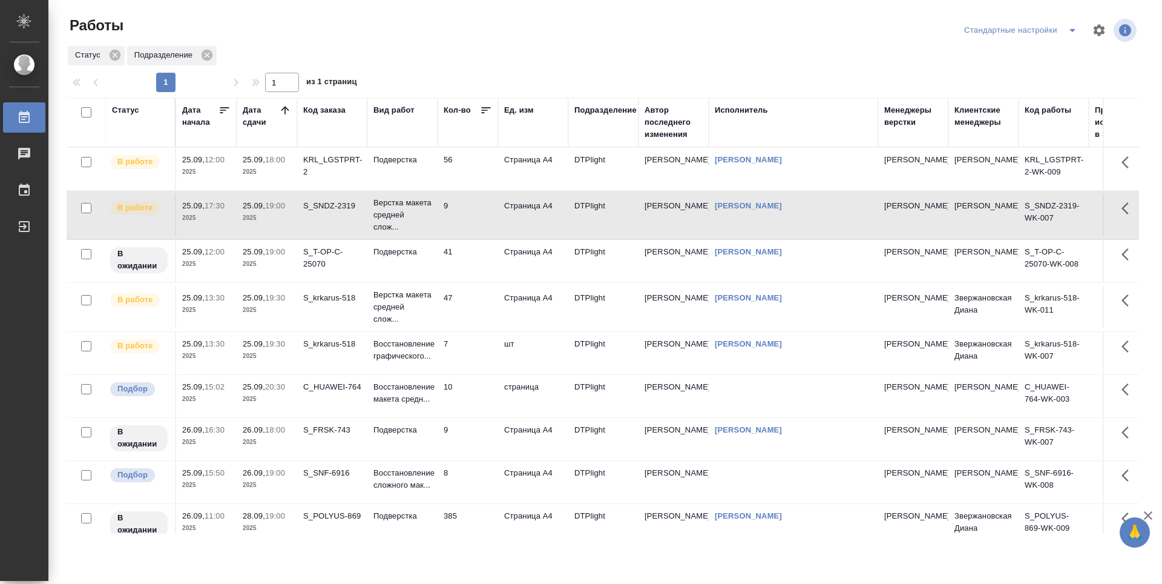
click at [483, 170] on td "56" at bounding box center [468, 169] width 61 height 42
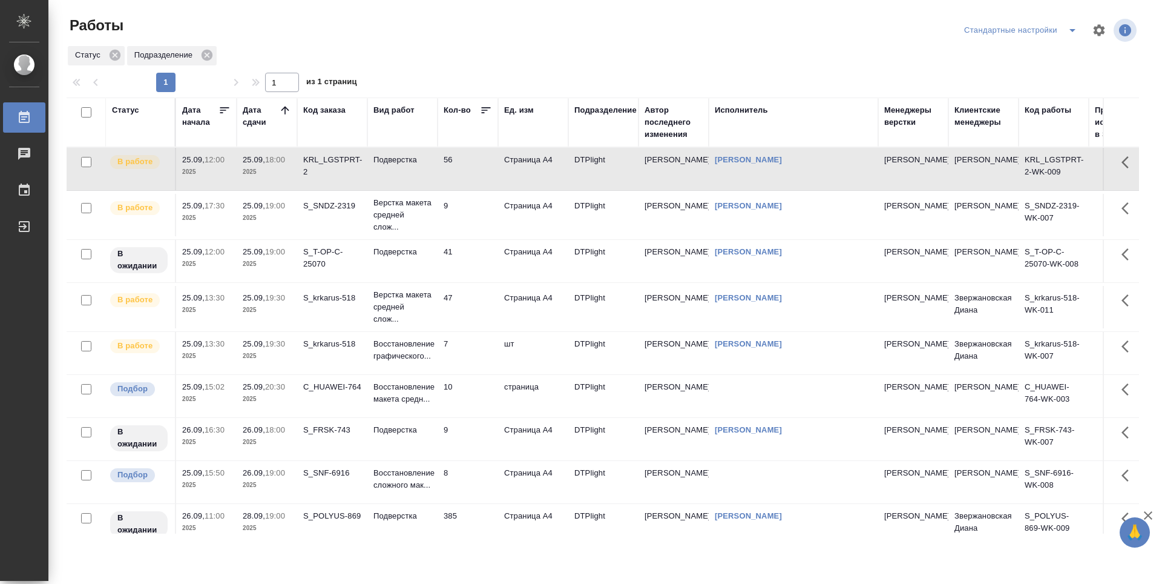
click at [483, 170] on td "56" at bounding box center [468, 169] width 61 height 42
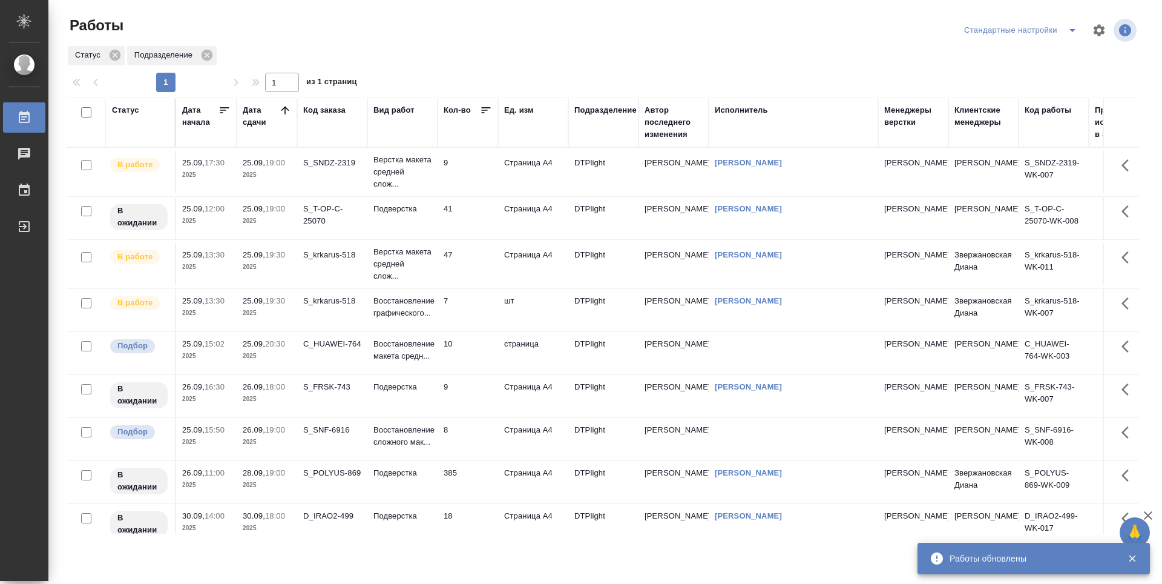
click at [470, 168] on td "9" at bounding box center [468, 172] width 61 height 42
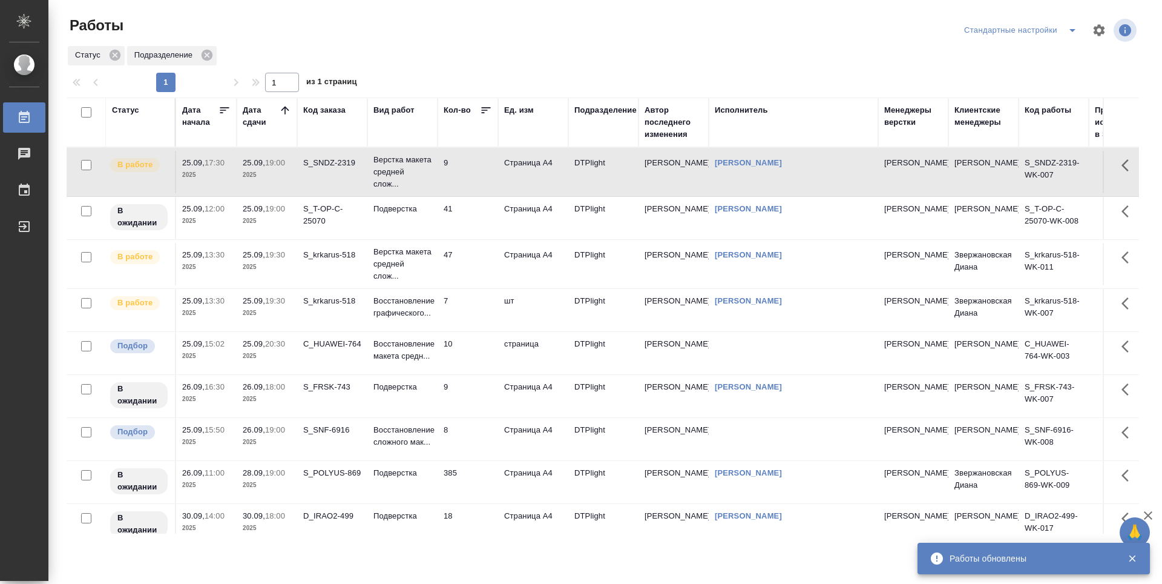
click at [478, 272] on td "47" at bounding box center [468, 264] width 61 height 42
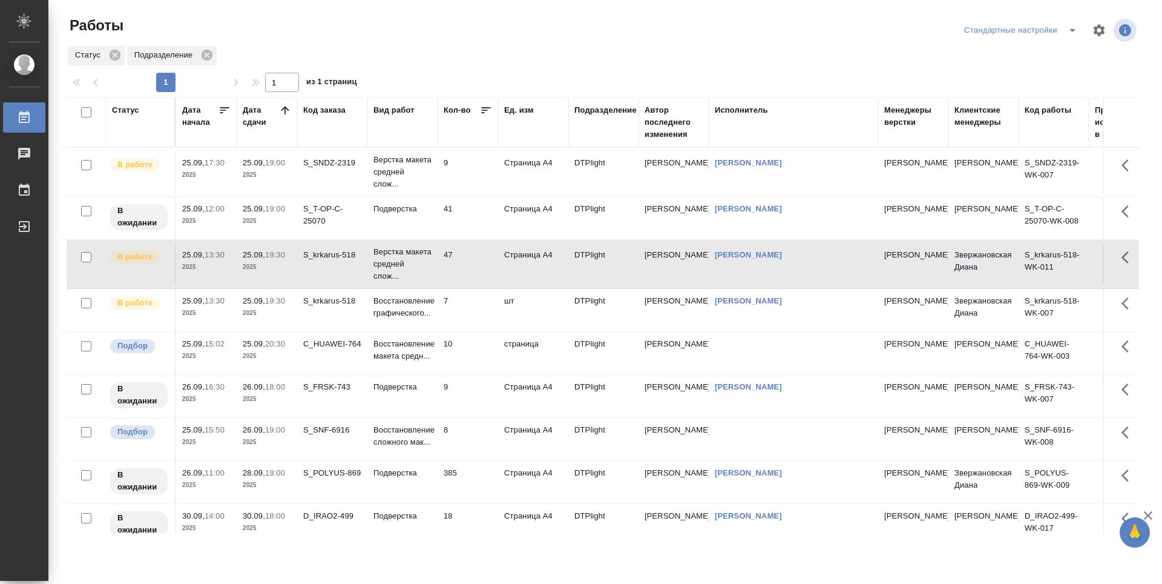
click at [478, 320] on td "7" at bounding box center [468, 310] width 61 height 42
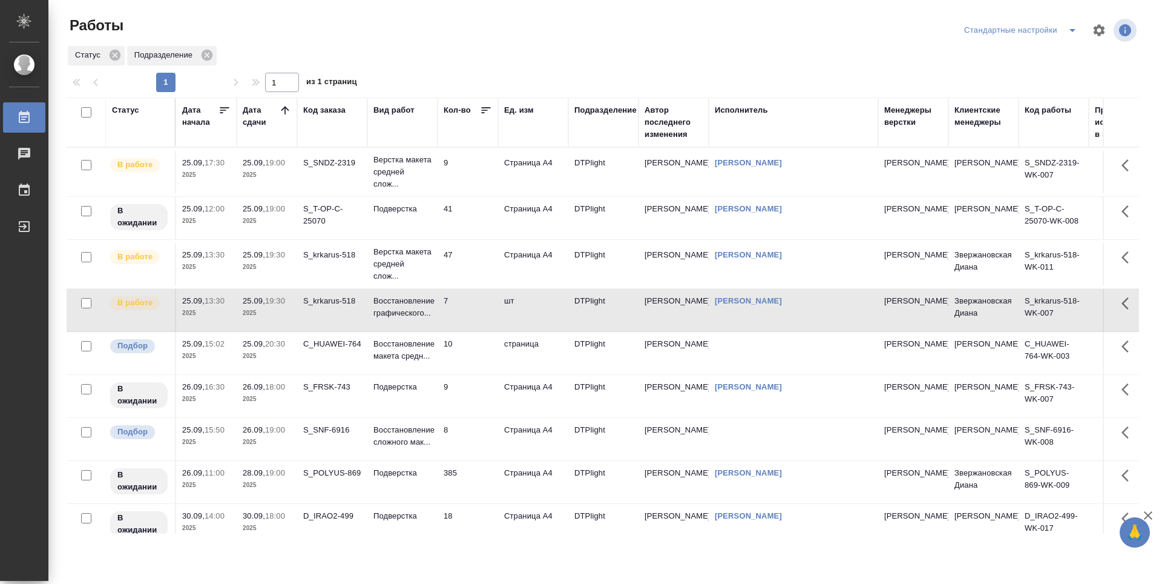
click at [484, 250] on td "47" at bounding box center [468, 264] width 61 height 42
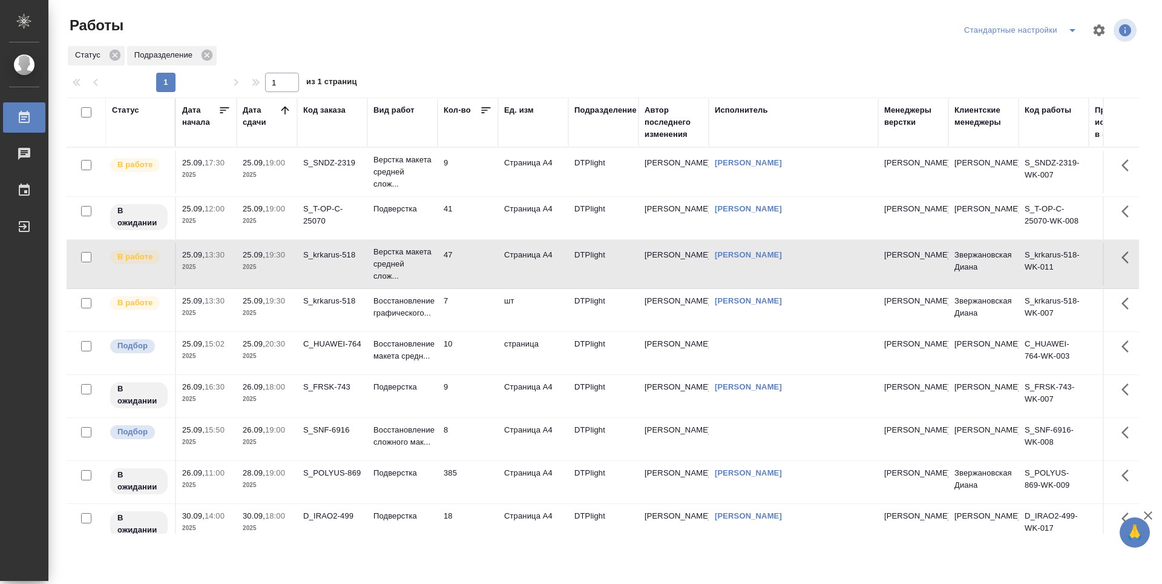
click at [468, 324] on td "7" at bounding box center [468, 310] width 61 height 42
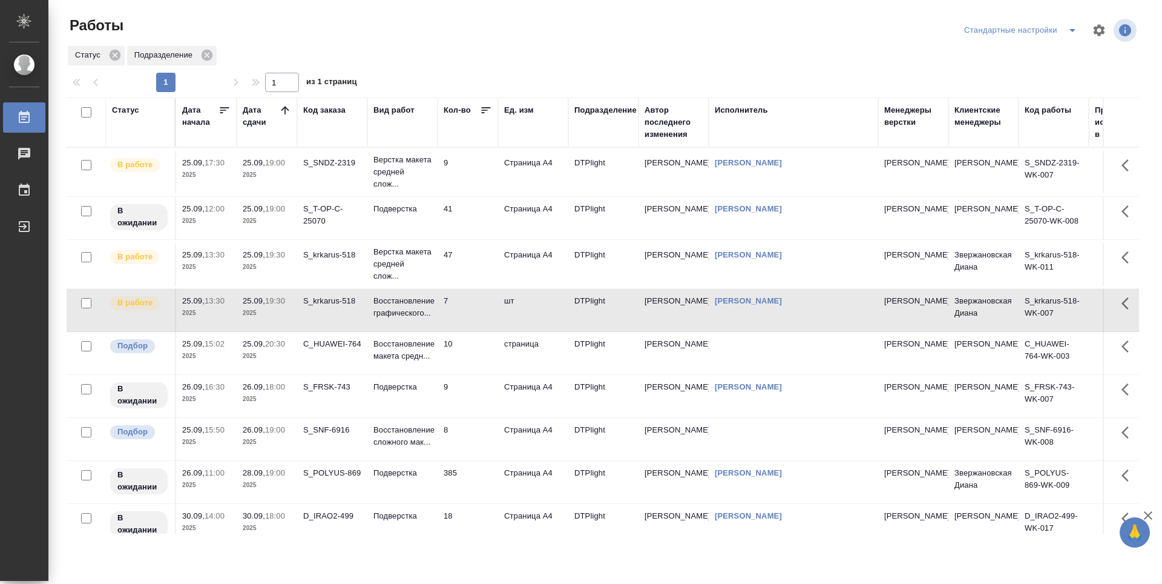
click at [470, 359] on td "10" at bounding box center [468, 353] width 61 height 42
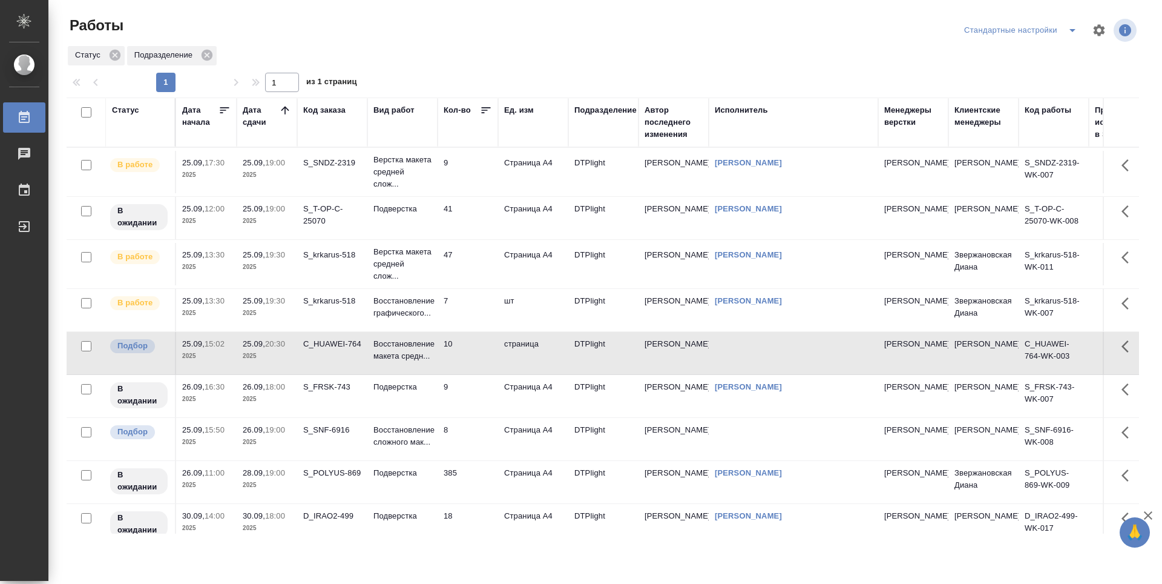
click at [470, 393] on td "9" at bounding box center [468, 396] width 61 height 42
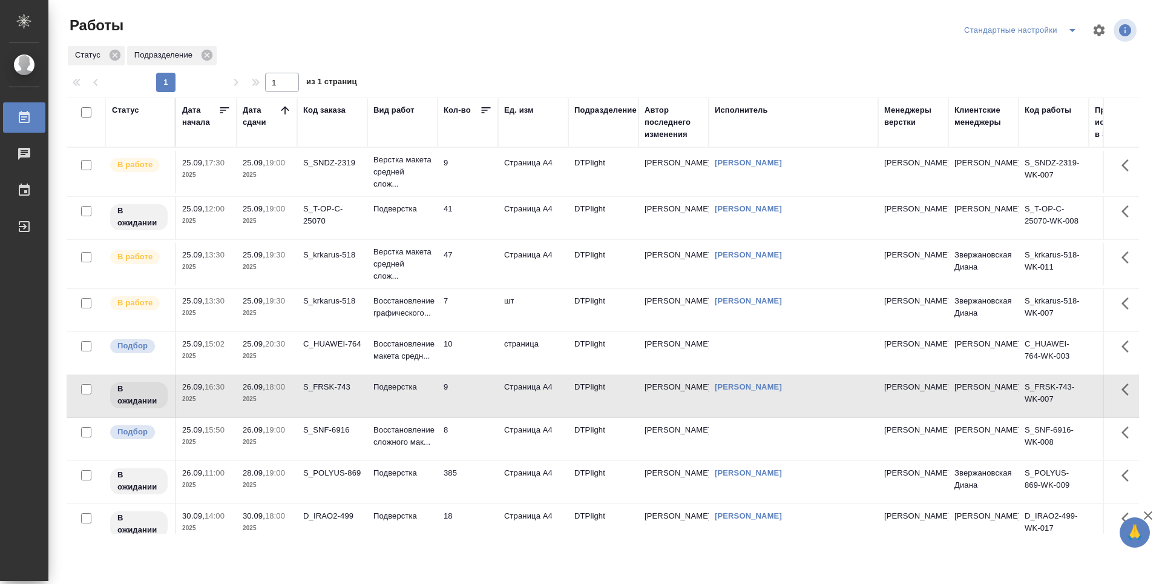
click at [471, 433] on td "8" at bounding box center [468, 439] width 61 height 42
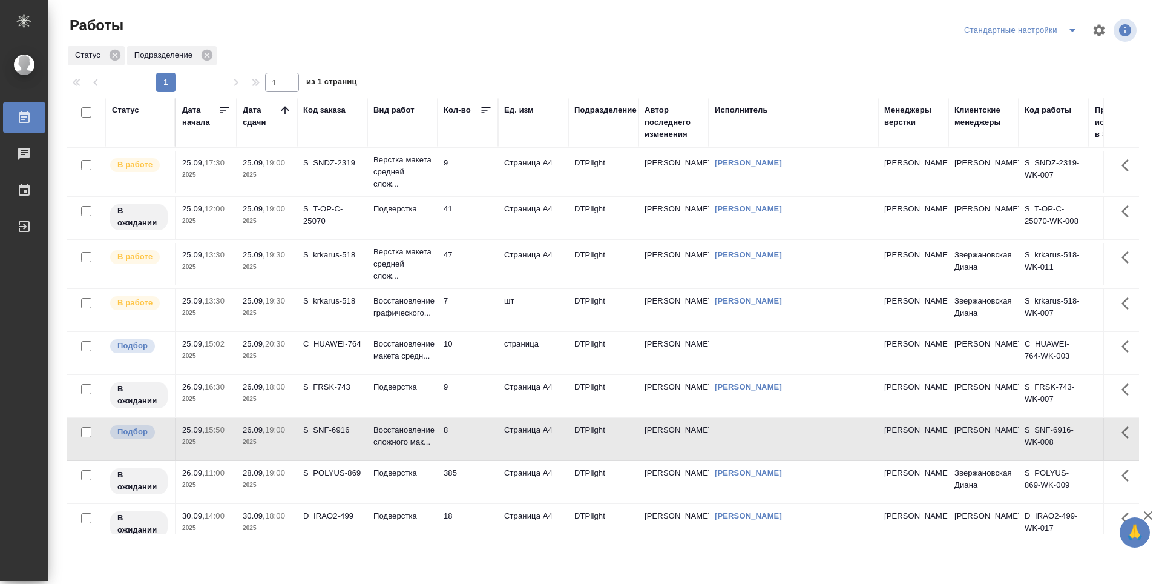
click at [475, 407] on td "9" at bounding box center [468, 396] width 61 height 42
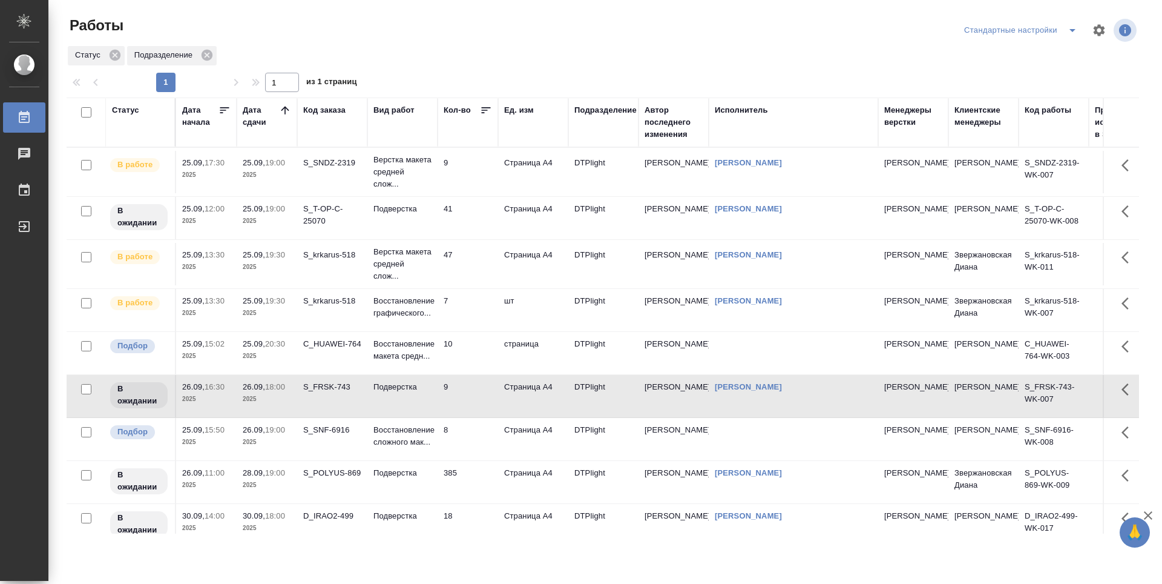
click at [471, 357] on td "10" at bounding box center [468, 353] width 61 height 42
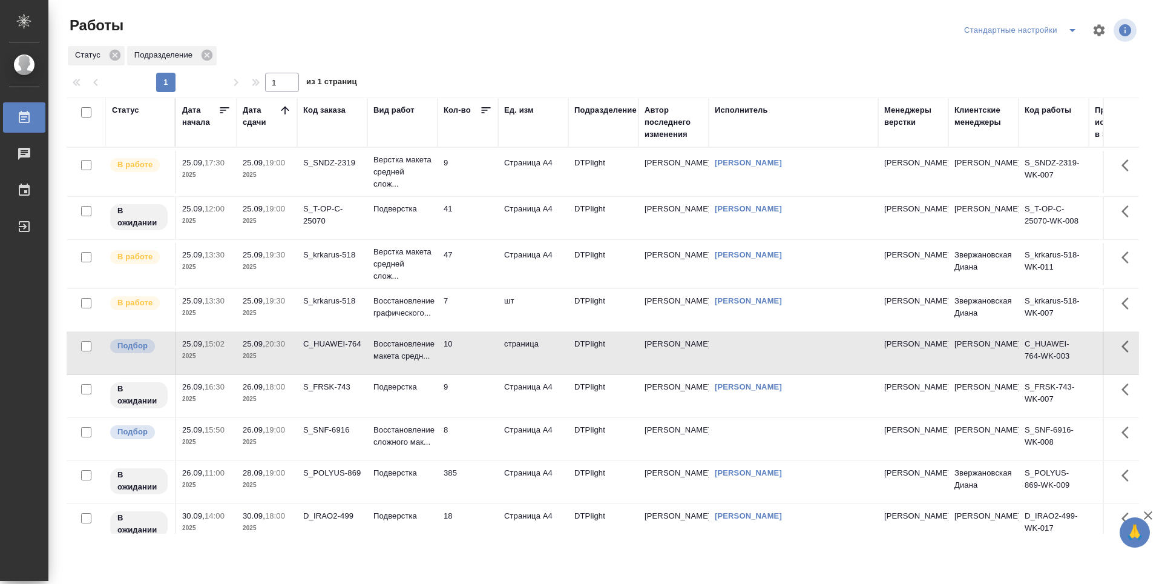
click at [470, 355] on td "10" at bounding box center [468, 353] width 61 height 42
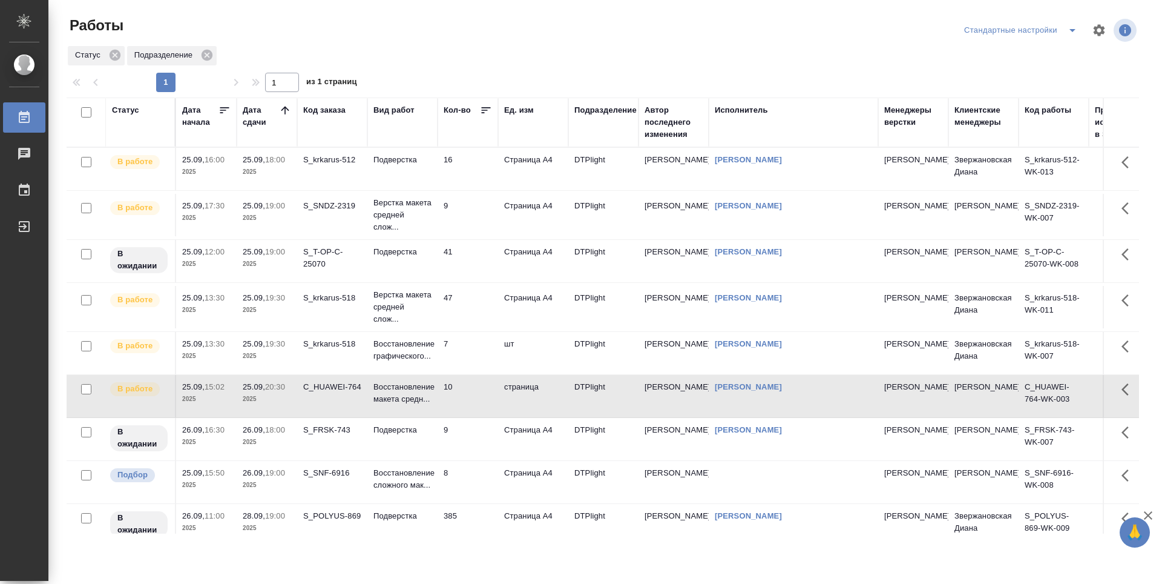
click at [472, 168] on td "16" at bounding box center [468, 169] width 61 height 42
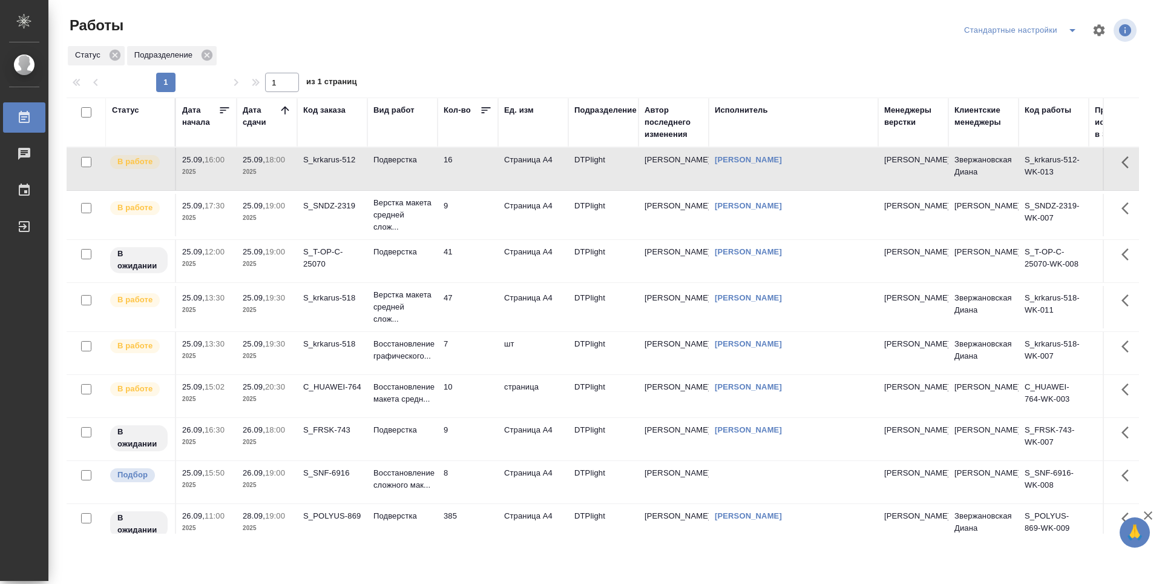
click at [472, 168] on td "16" at bounding box center [468, 169] width 61 height 42
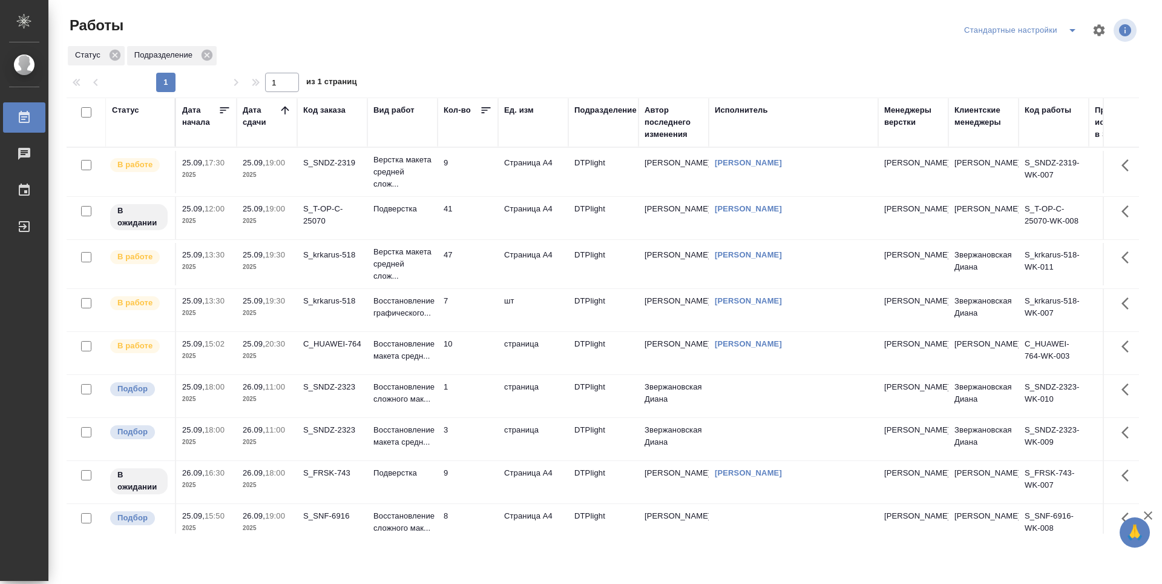
click at [467, 172] on td "9" at bounding box center [468, 172] width 61 height 42
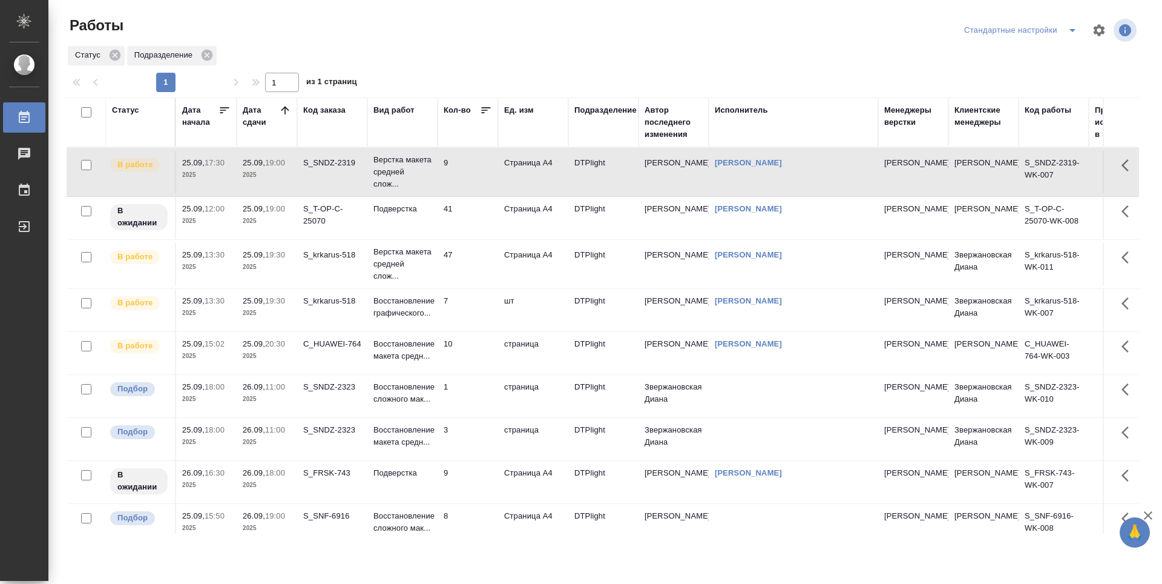
click at [467, 172] on td "9" at bounding box center [468, 172] width 61 height 42
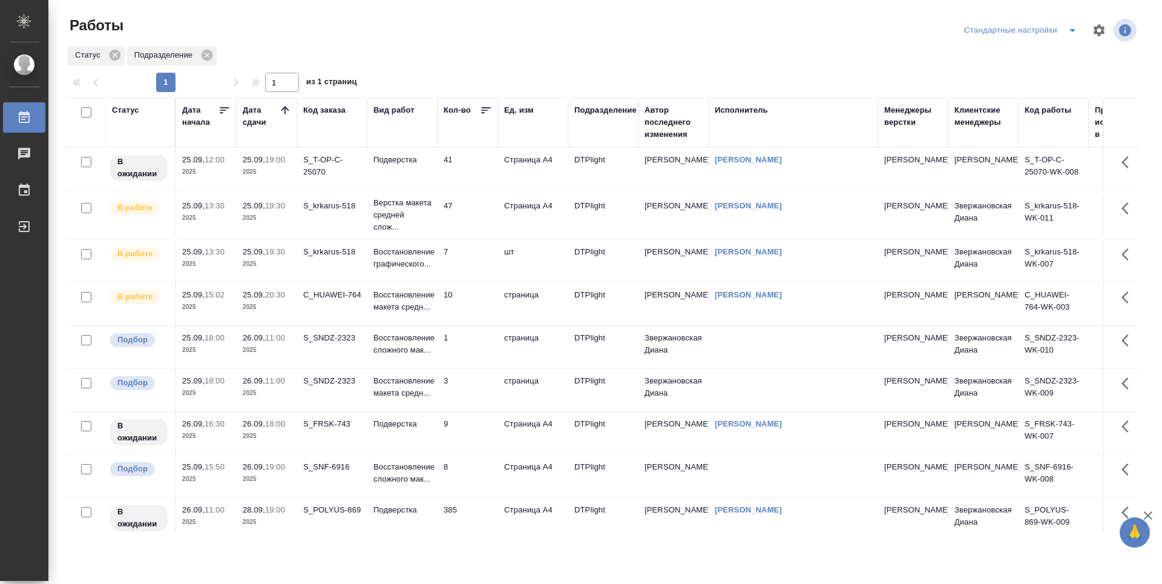
click at [465, 205] on td "47" at bounding box center [468, 215] width 61 height 42
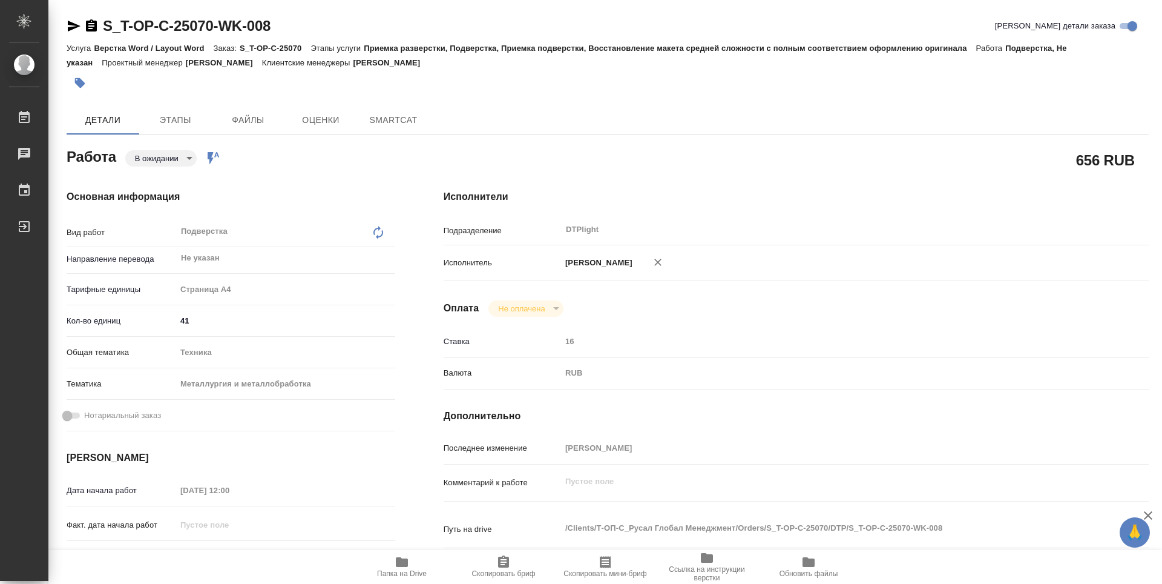
type textarea "x"
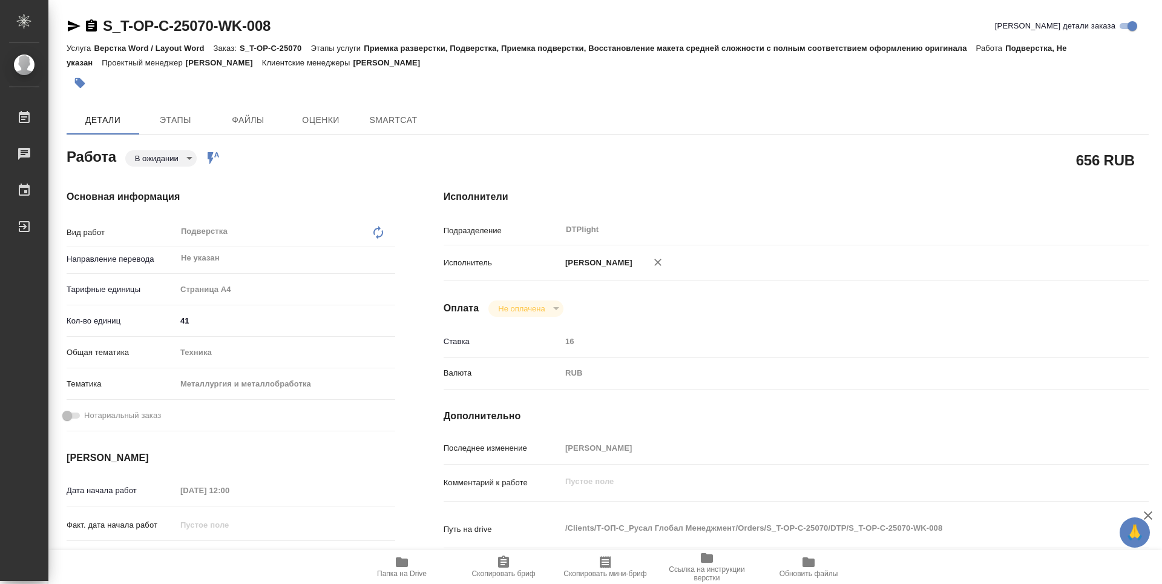
type textarea "x"
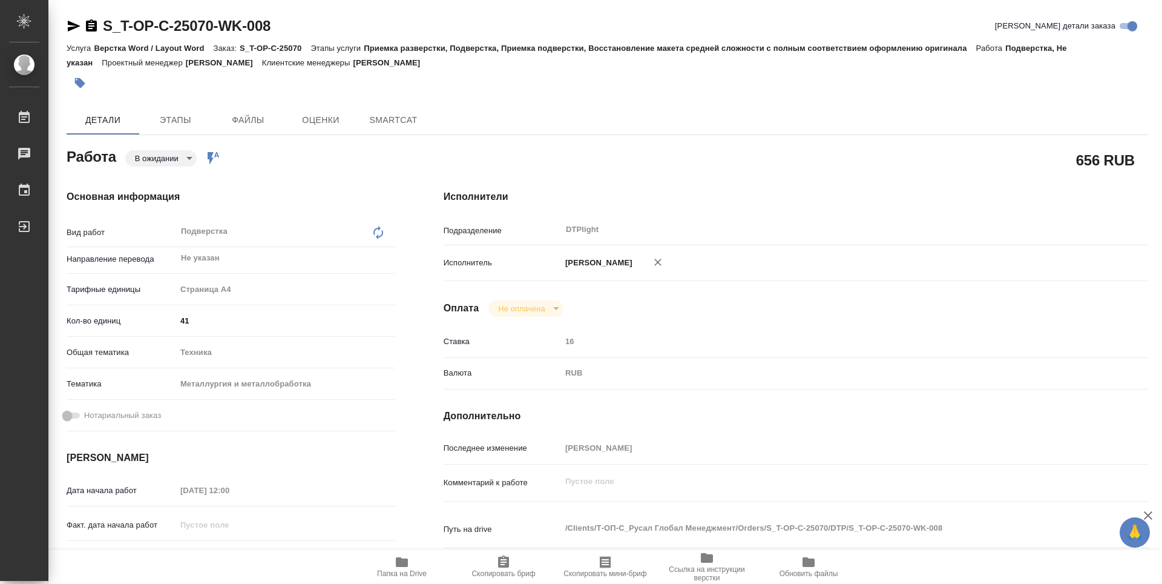
type textarea "x"
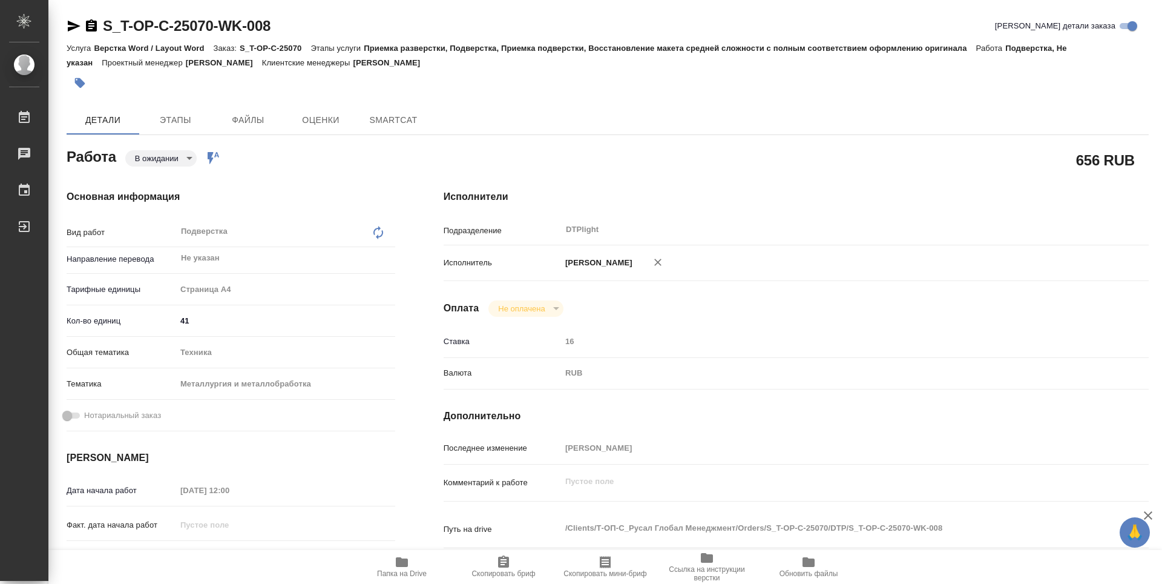
scroll to position [182, 0]
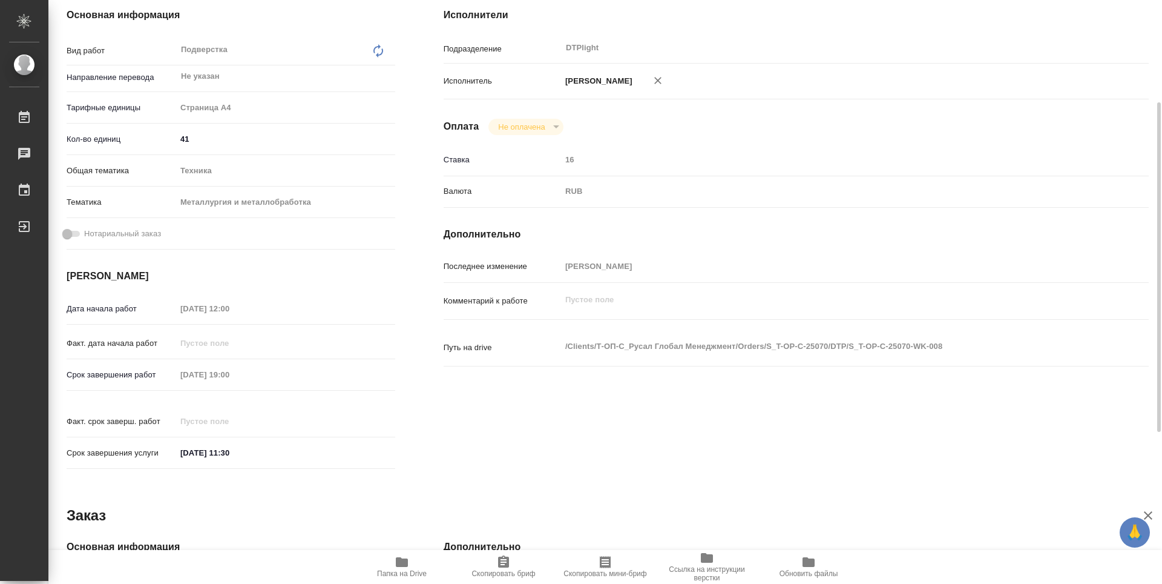
type textarea "x"
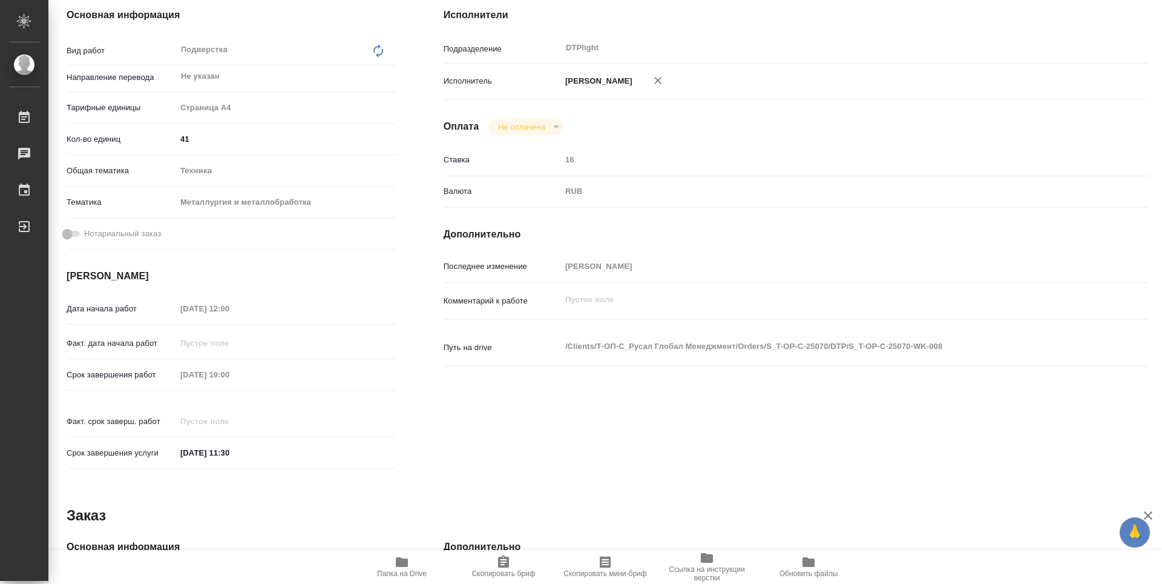
type textarea "x"
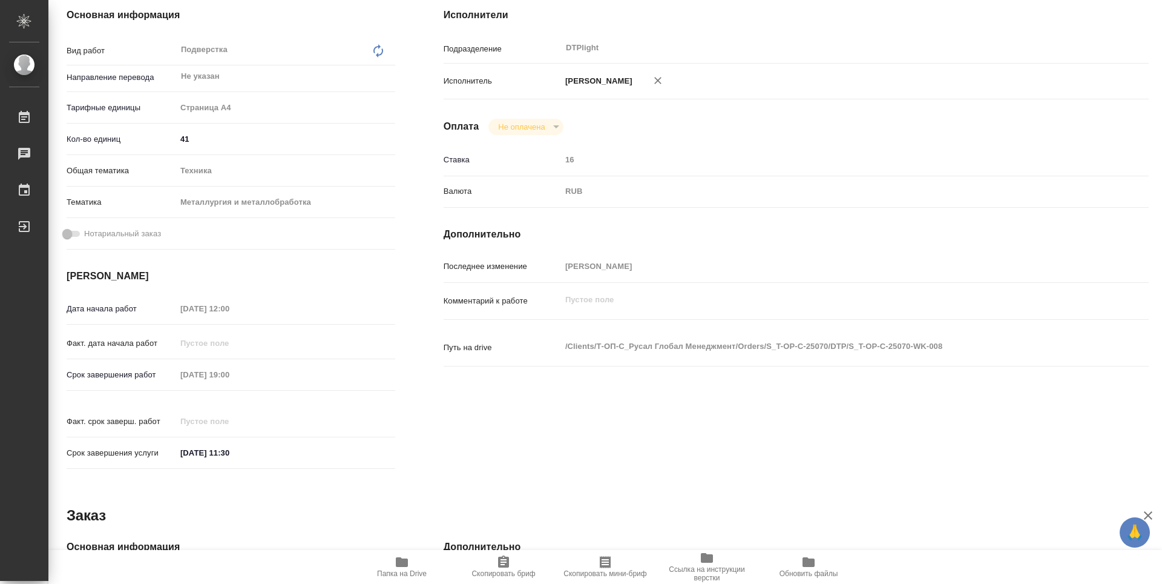
scroll to position [0, 0]
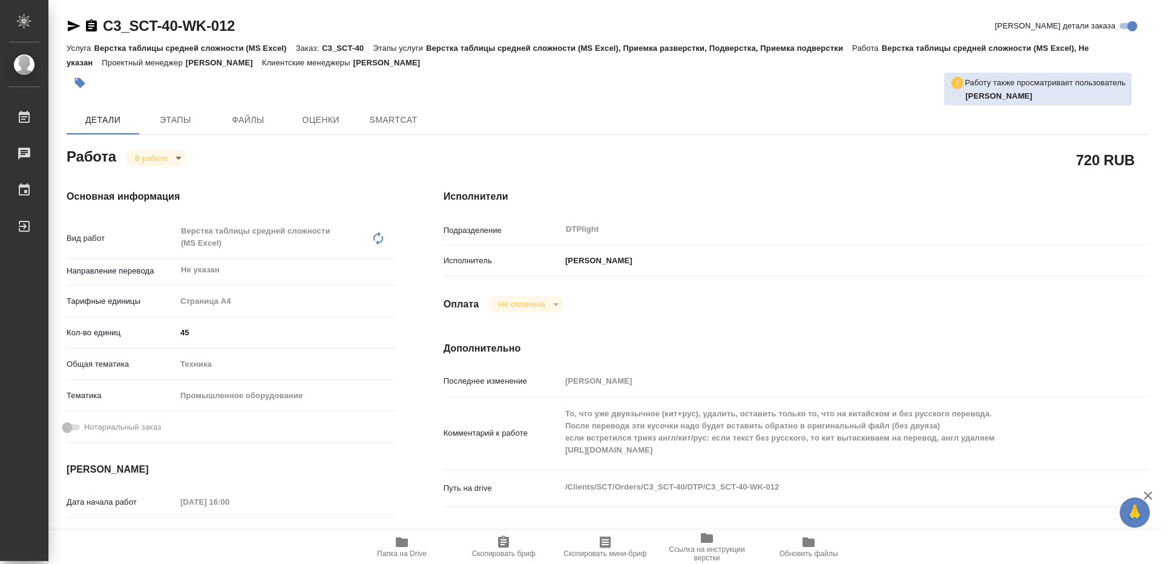
type textarea "x"
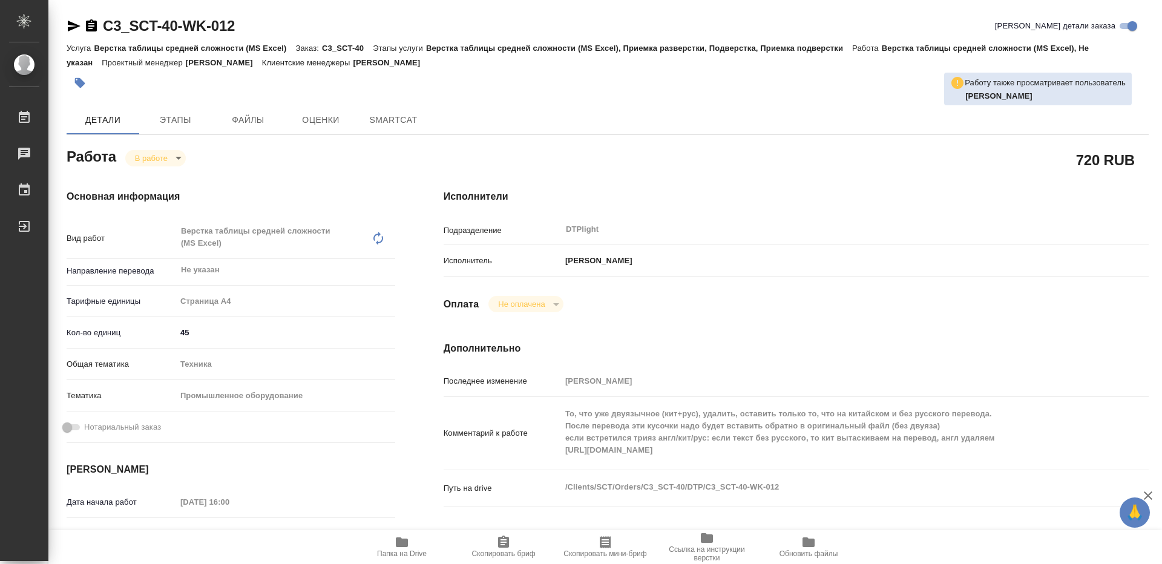
type textarea "x"
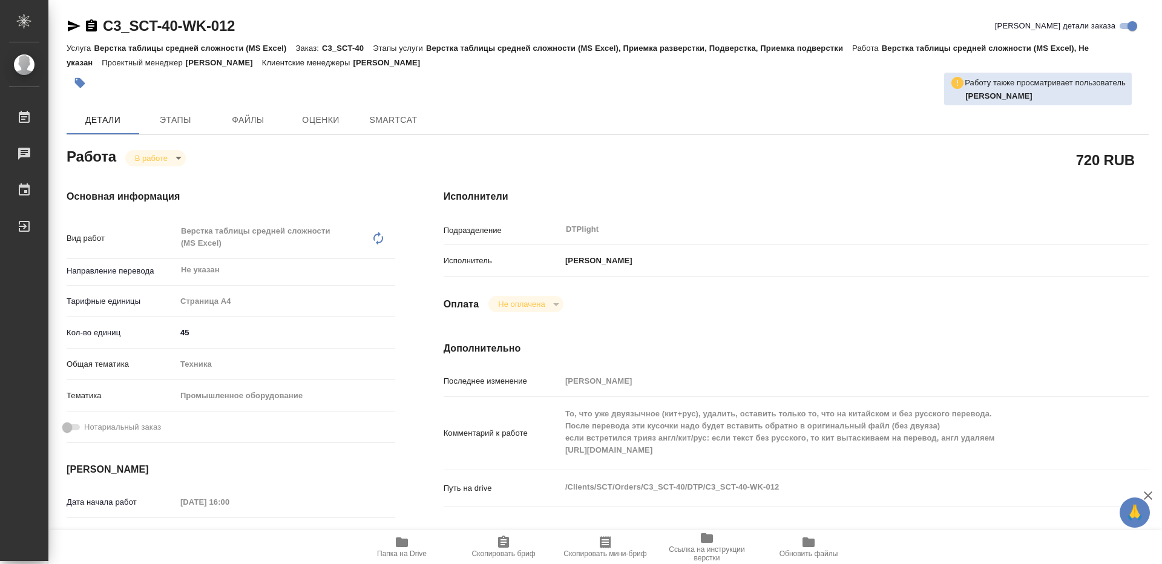
type textarea "x"
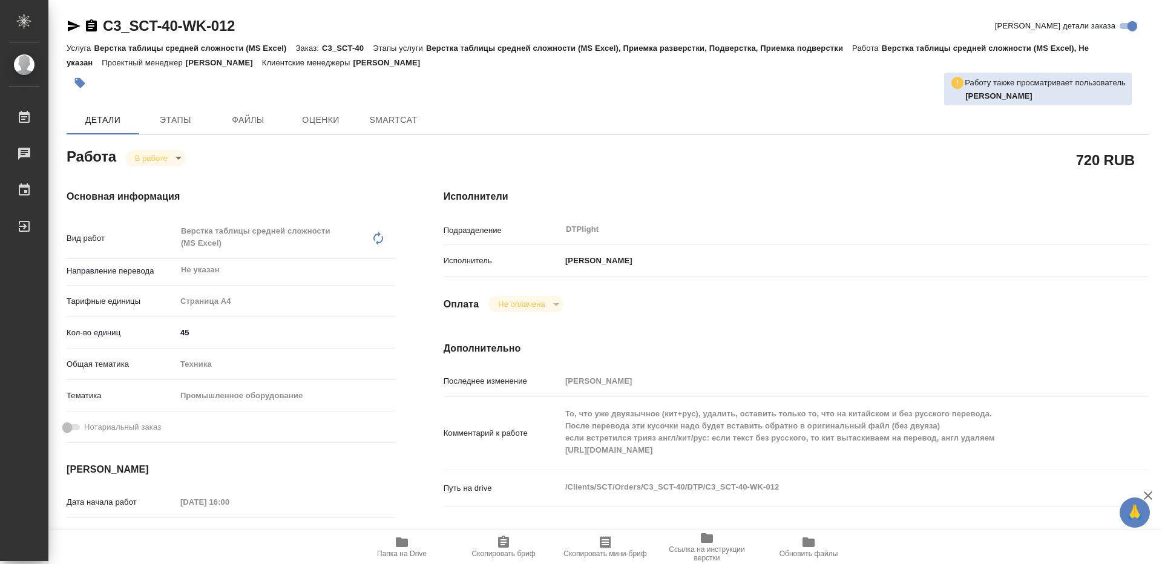
type textarea "x"
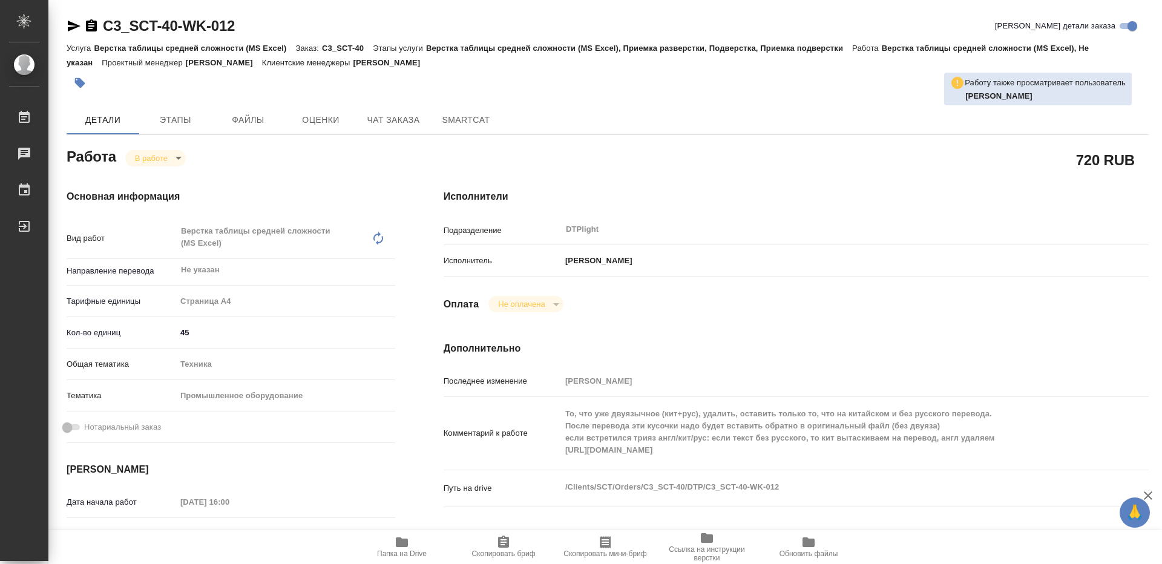
type textarea "x"
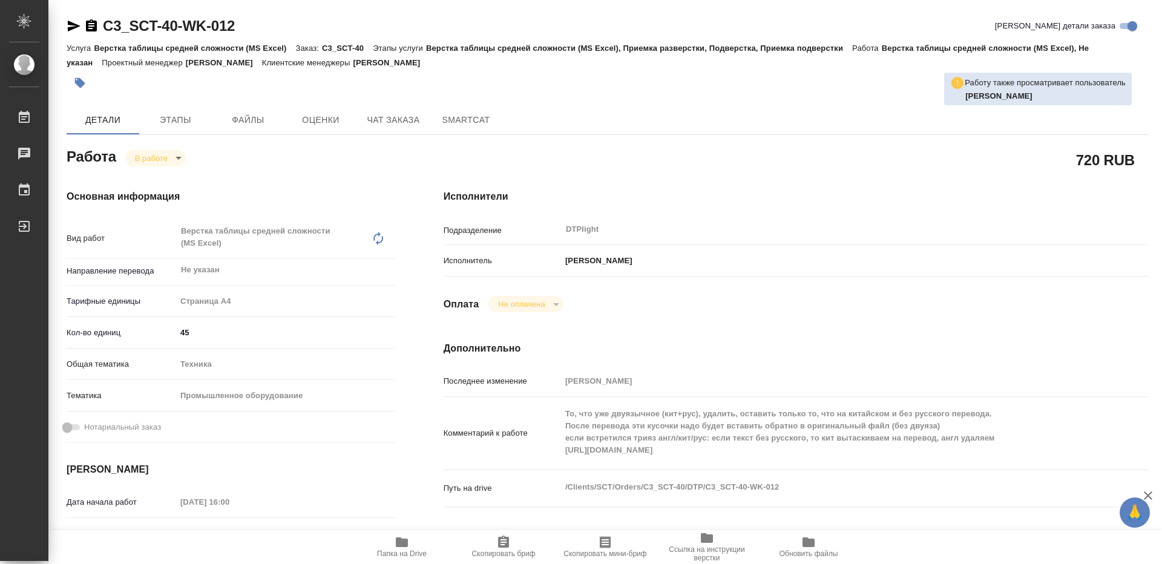
scroll to position [61, 0]
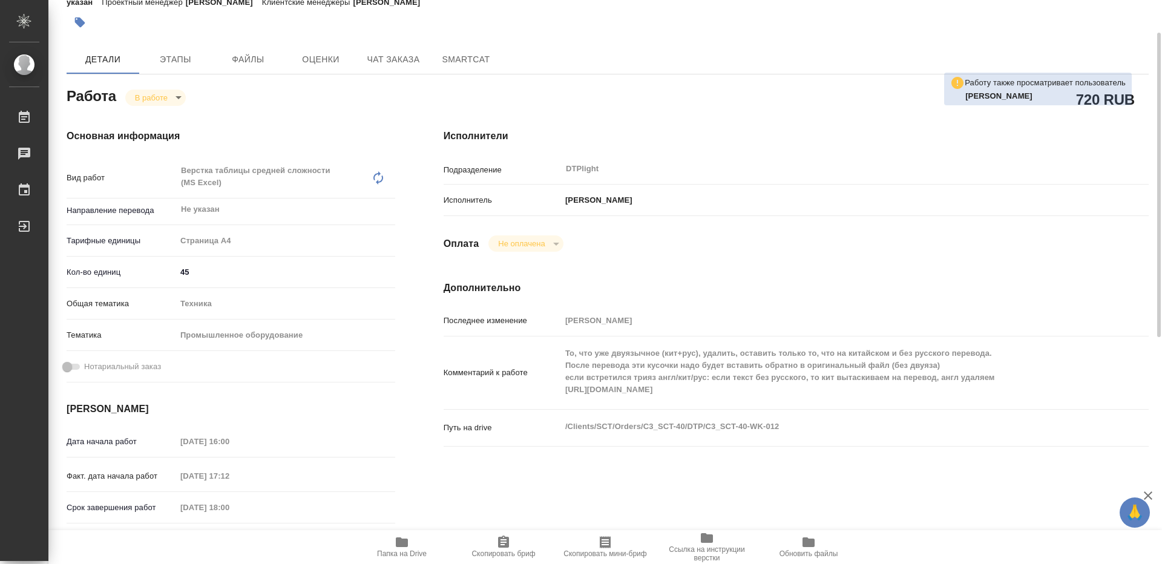
type textarea "x"
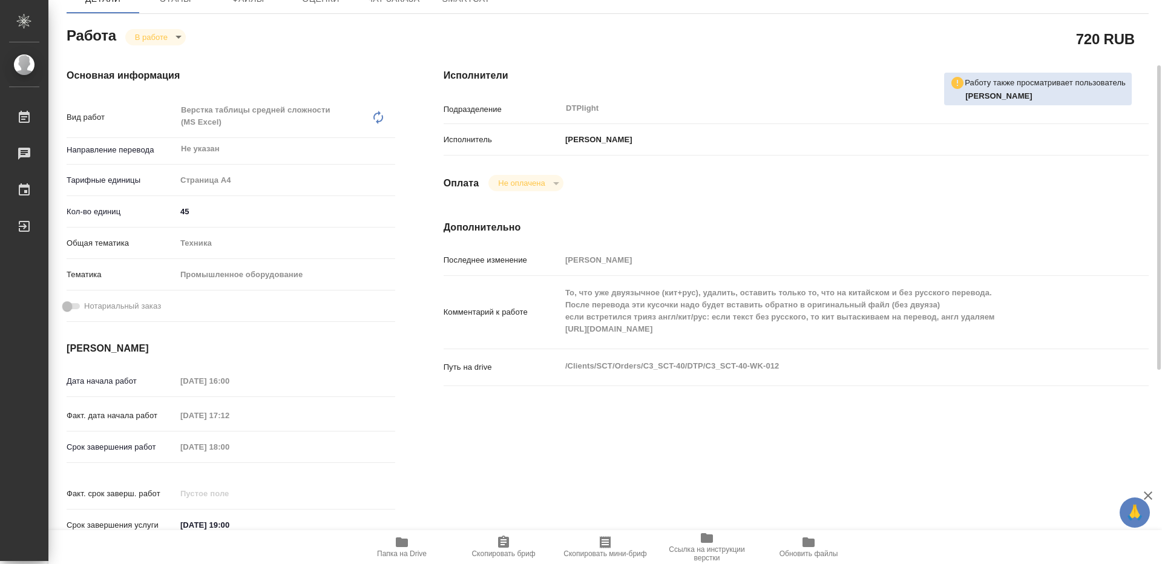
scroll to position [0, 0]
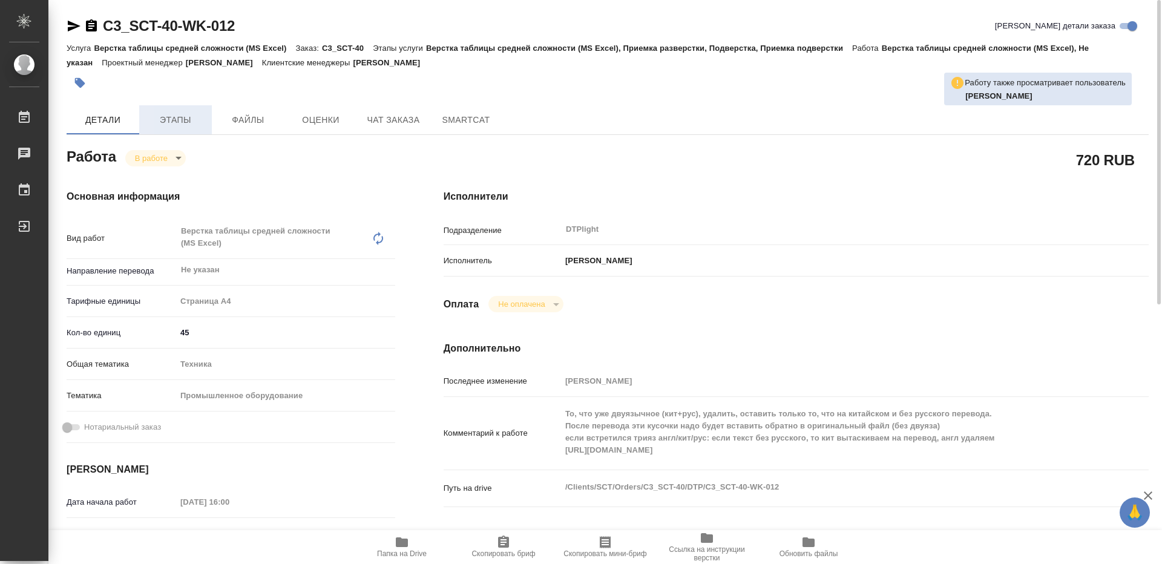
click at [191, 121] on span "Этапы" at bounding box center [176, 120] width 58 height 15
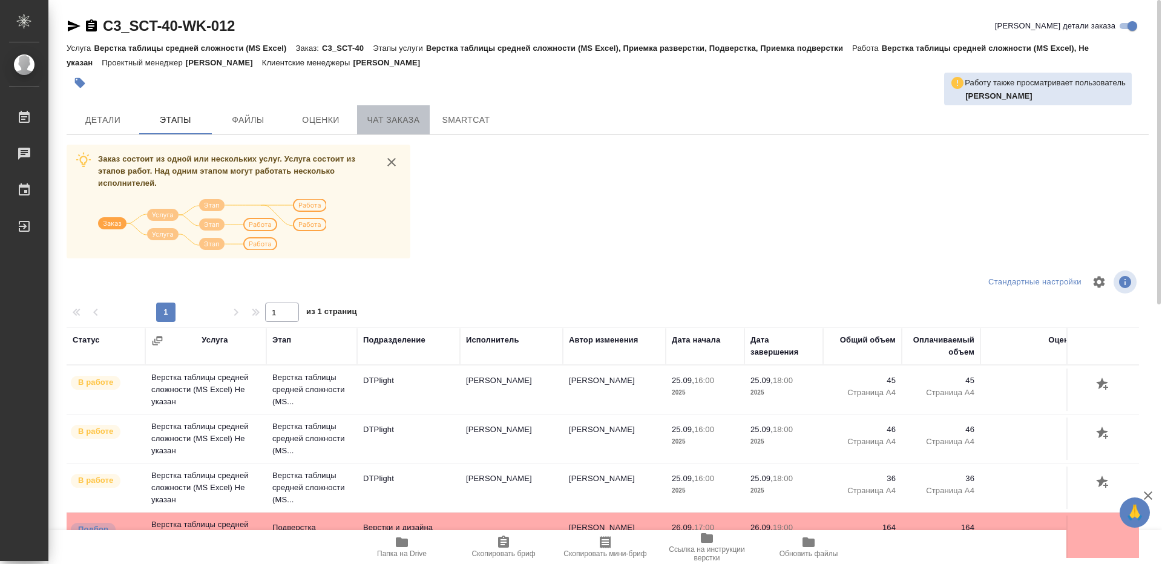
click at [371, 123] on span "Чат заказа" at bounding box center [393, 120] width 58 height 15
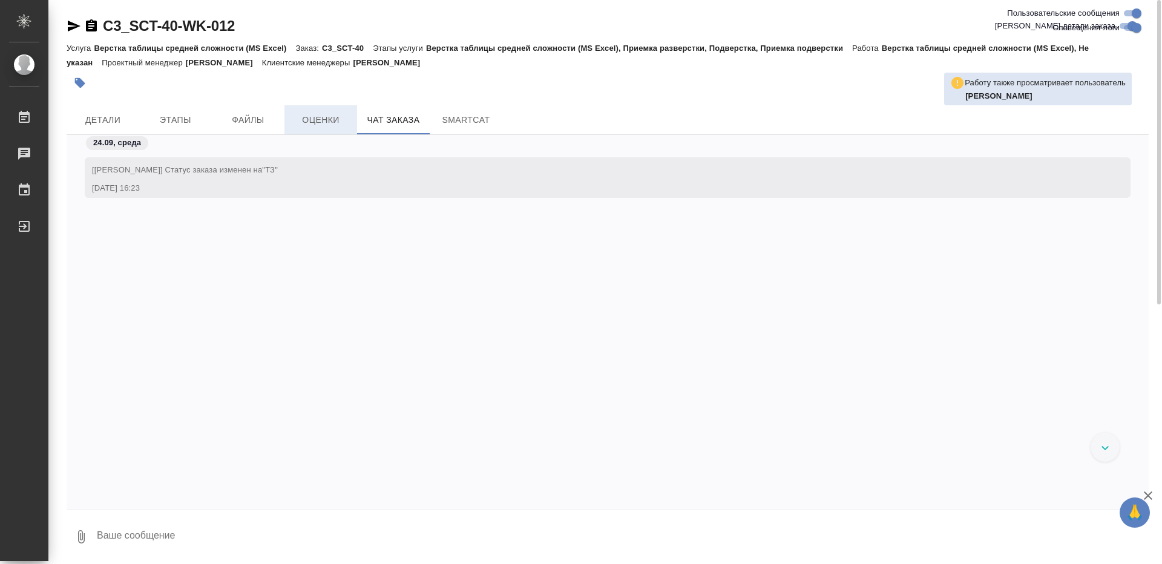
scroll to position [3929, 0]
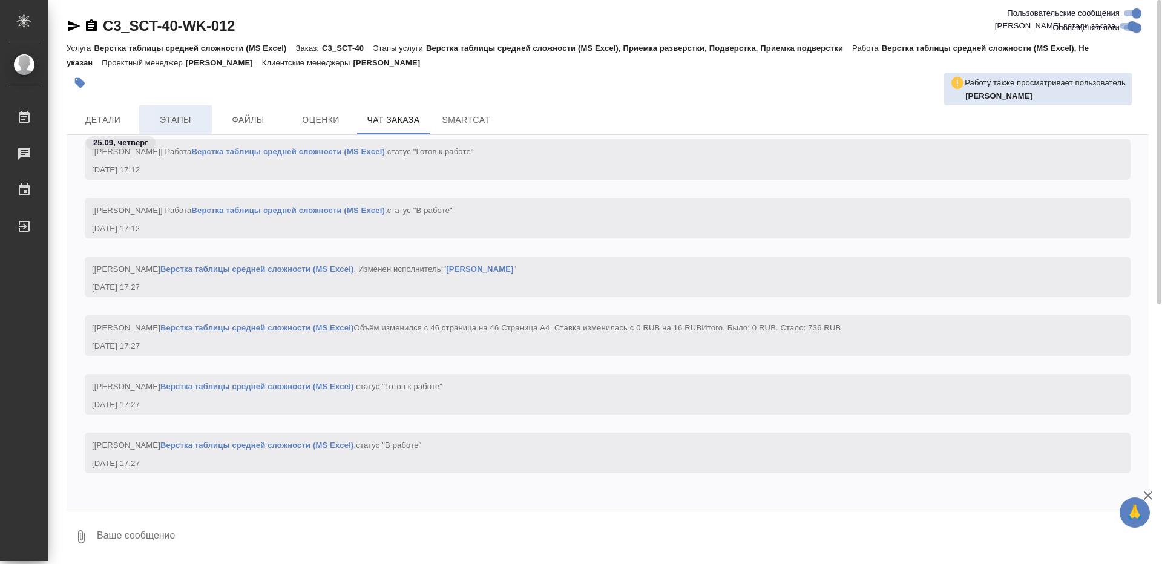
click at [188, 114] on span "Этапы" at bounding box center [176, 120] width 58 height 15
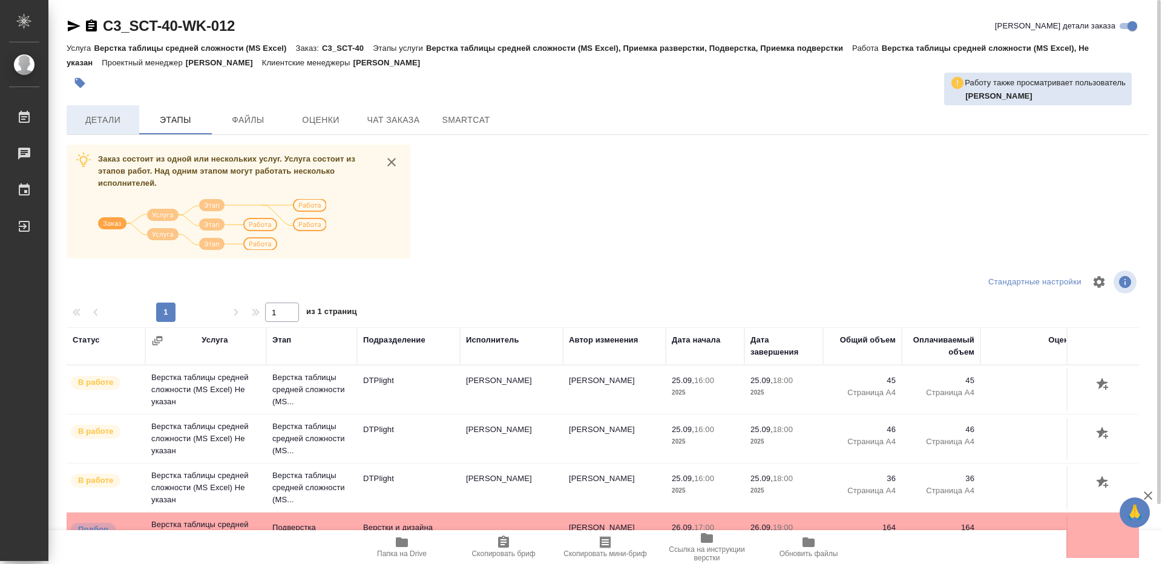
click at [110, 123] on span "Детали" at bounding box center [103, 120] width 58 height 15
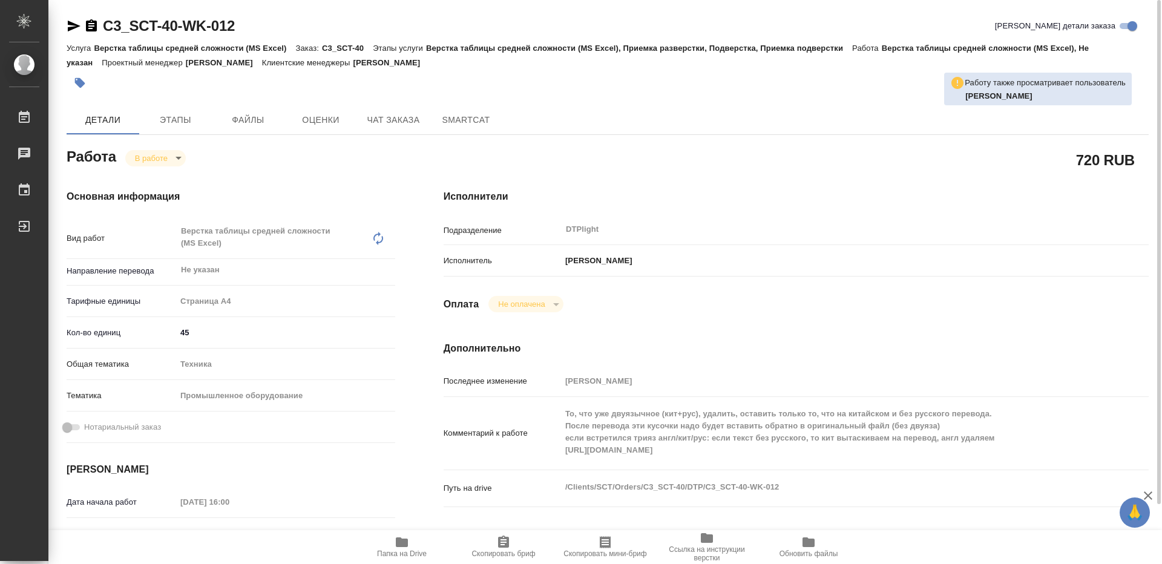
type textarea "x"
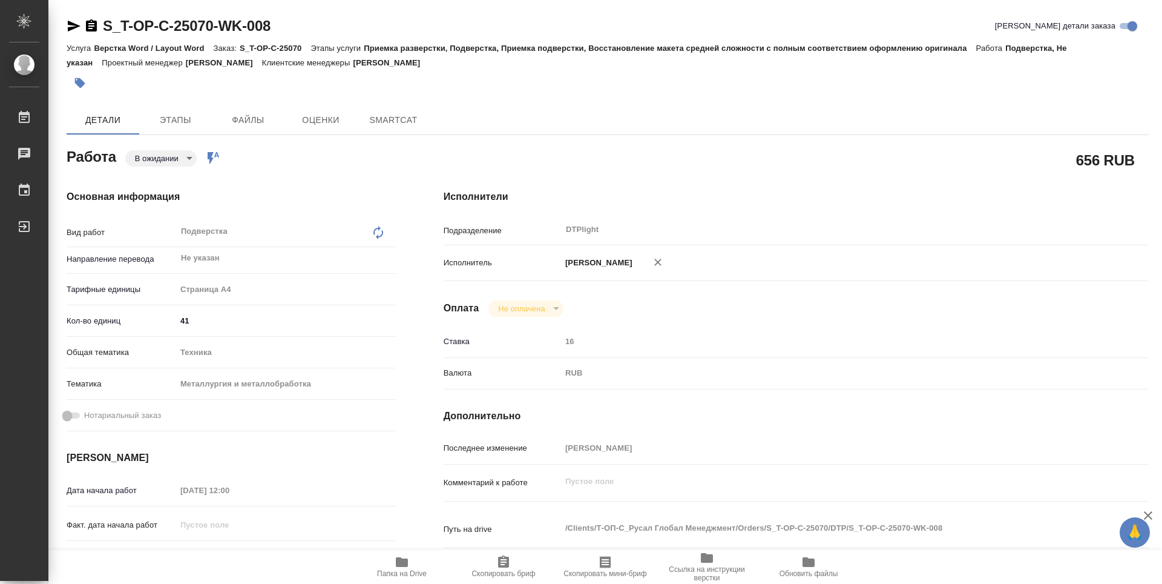
type textarea "x"
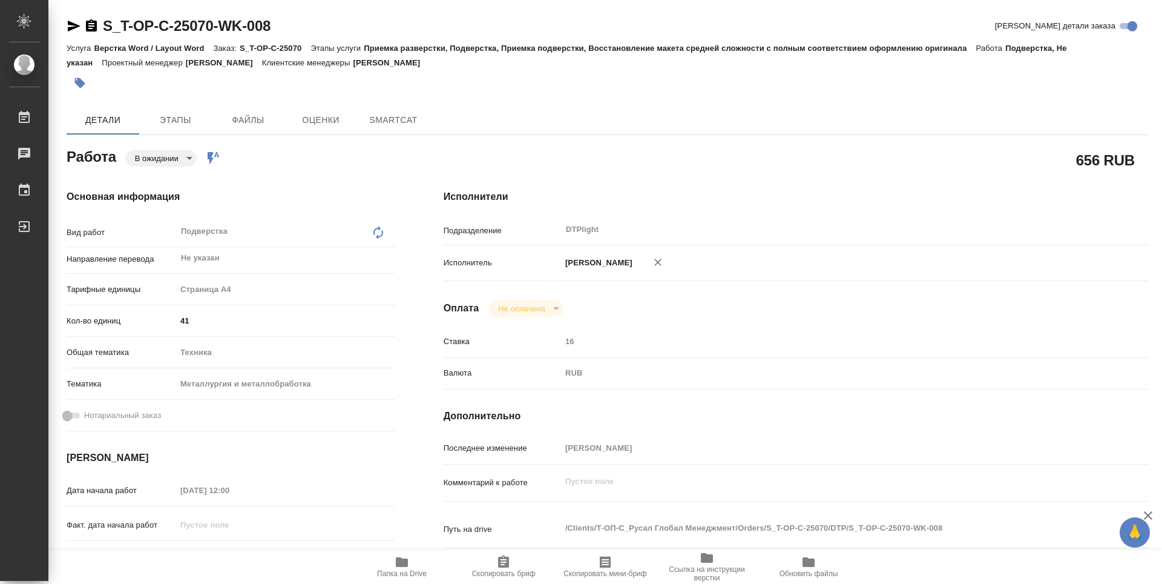
type textarea "x"
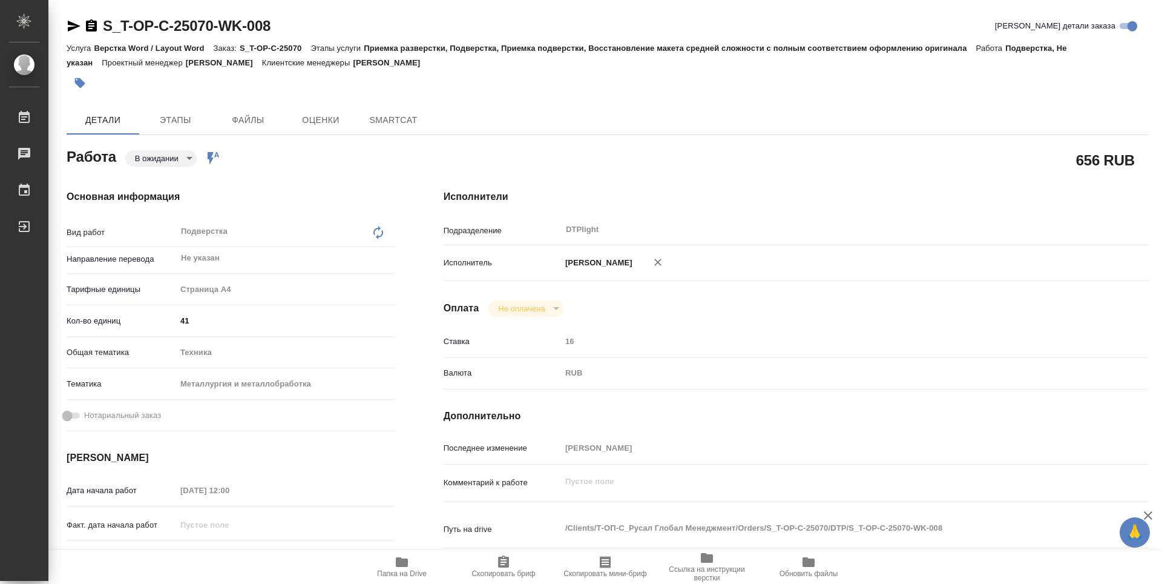
type textarea "x"
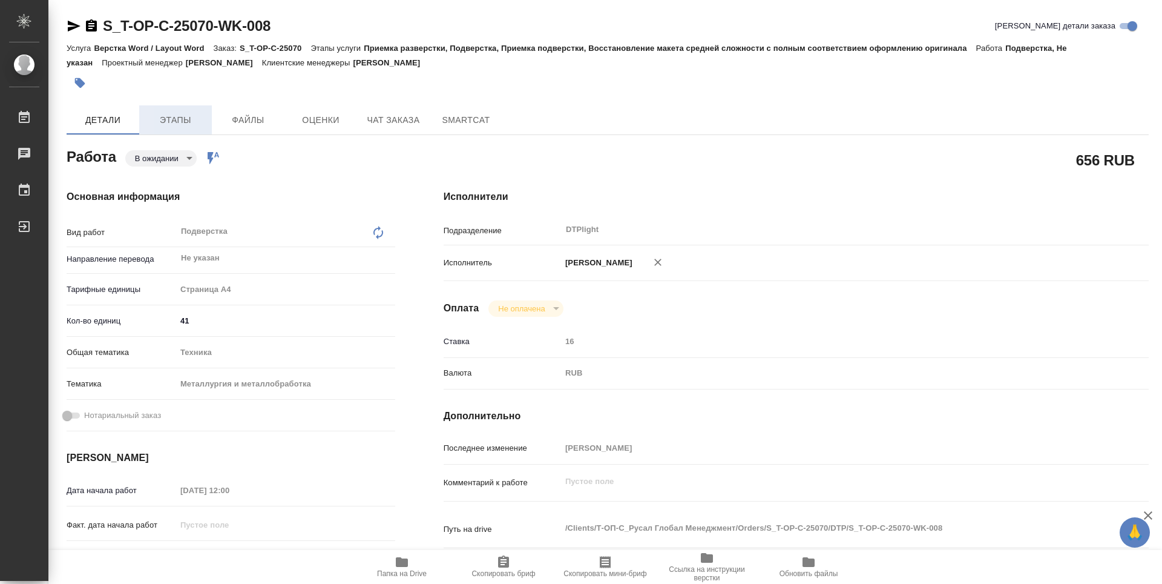
type textarea "x"
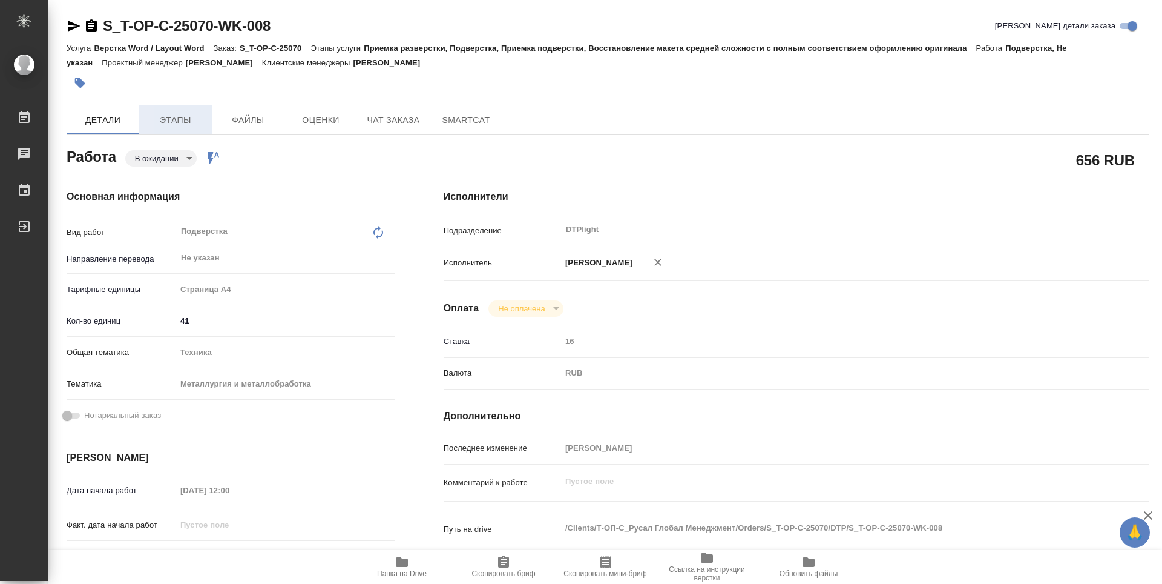
click at [184, 130] on button "Этапы" at bounding box center [175, 119] width 73 height 29
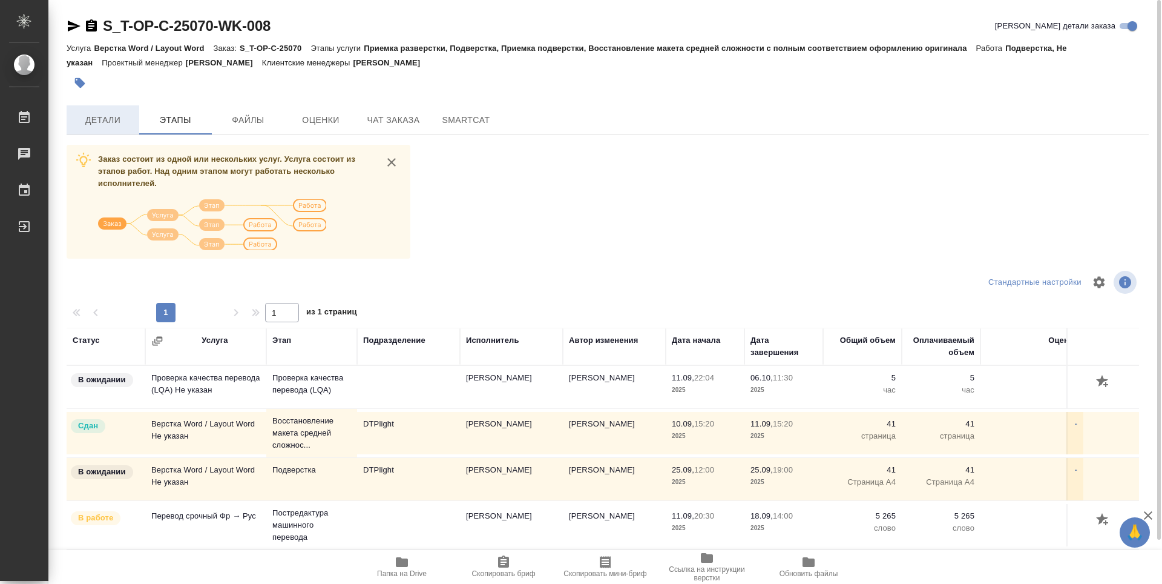
click at [116, 122] on span "Детали" at bounding box center [103, 120] width 58 height 15
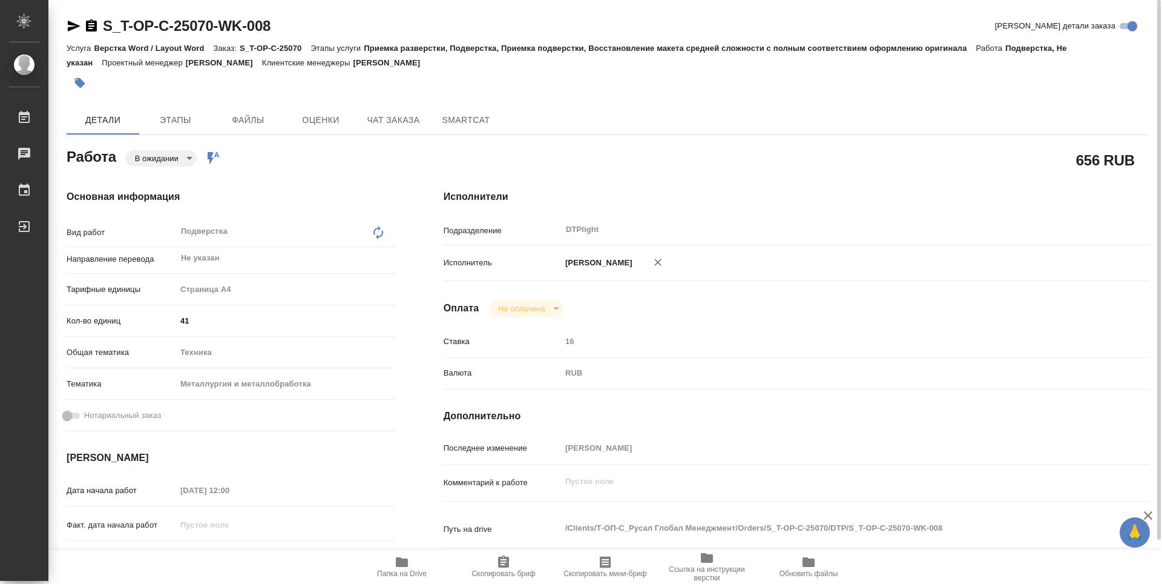
type textarea "x"
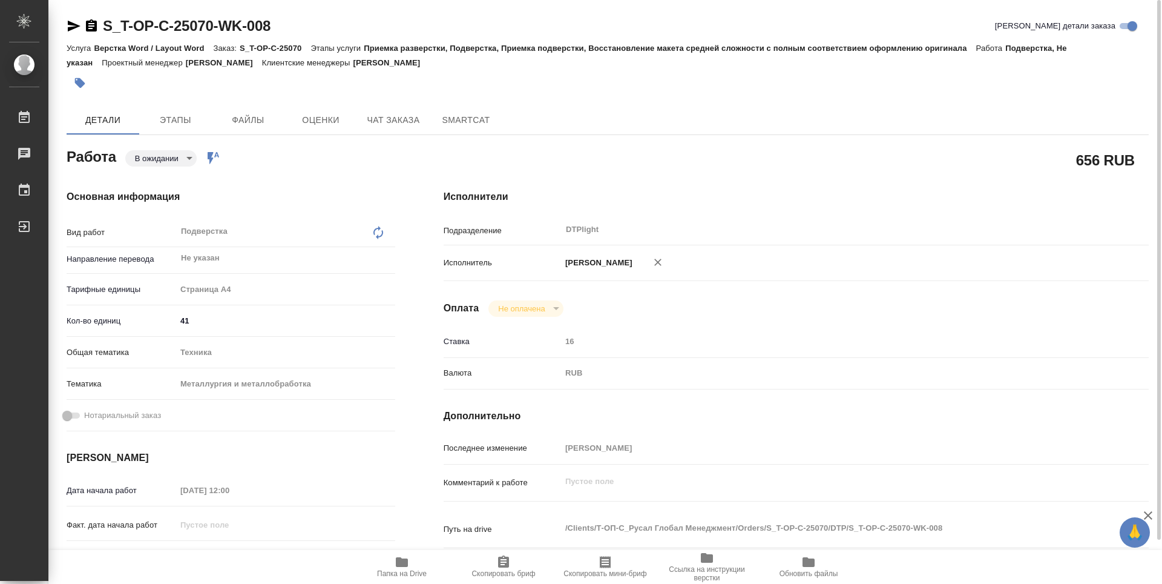
type textarea "x"
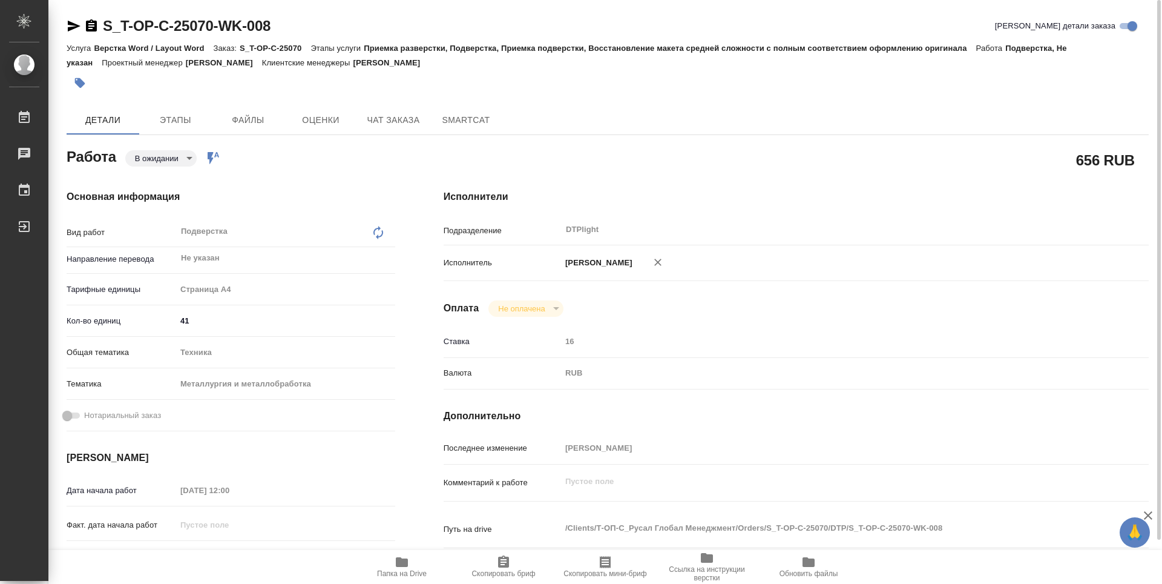
type textarea "x"
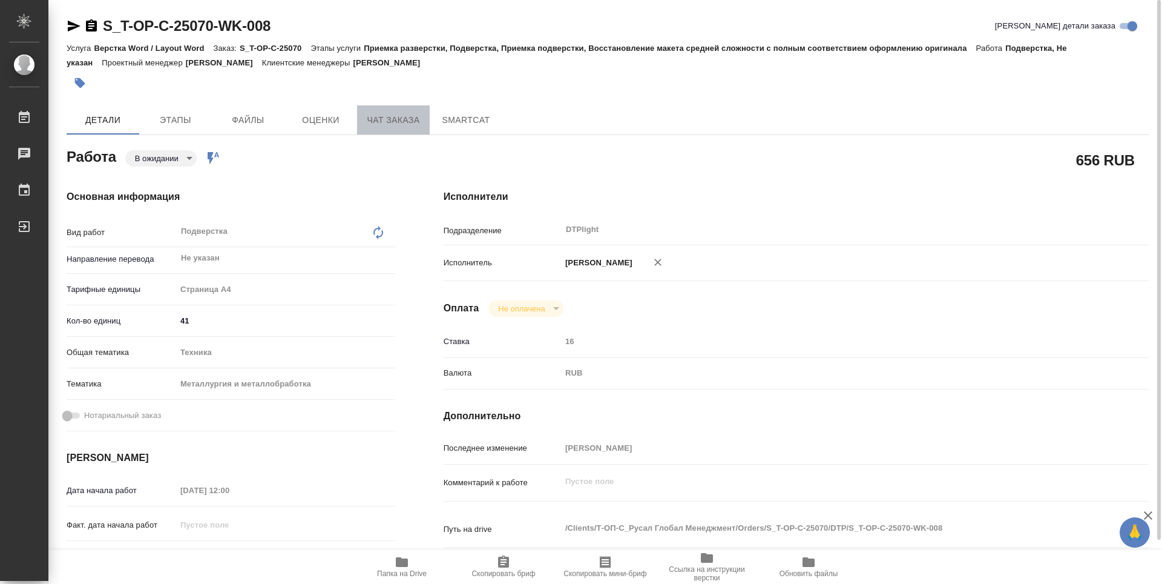
click at [421, 114] on span "Чат заказа" at bounding box center [393, 120] width 58 height 15
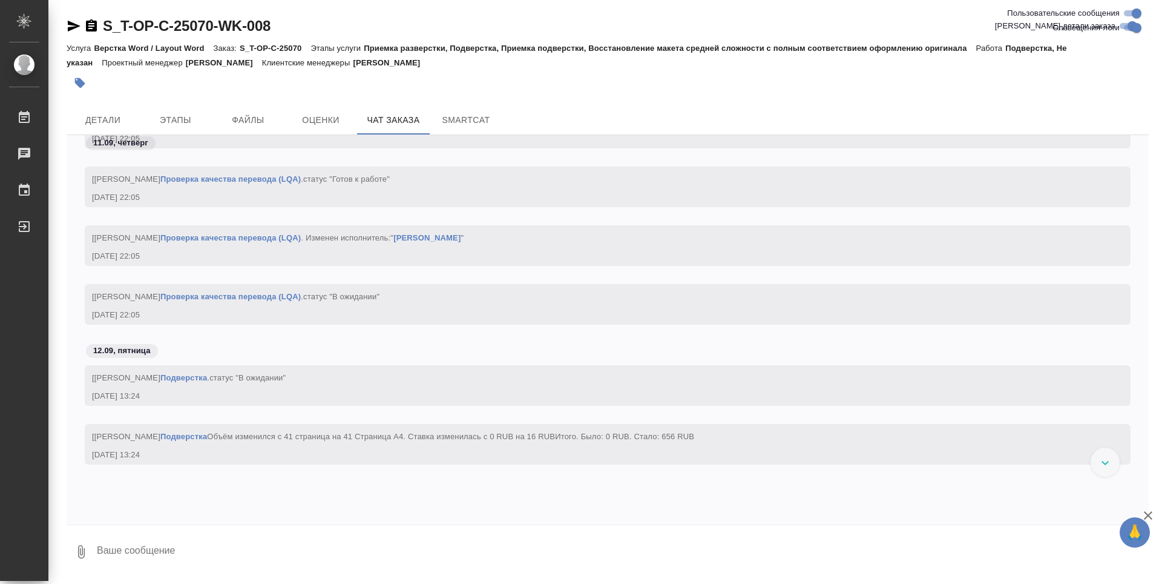
scroll to position [9528, 0]
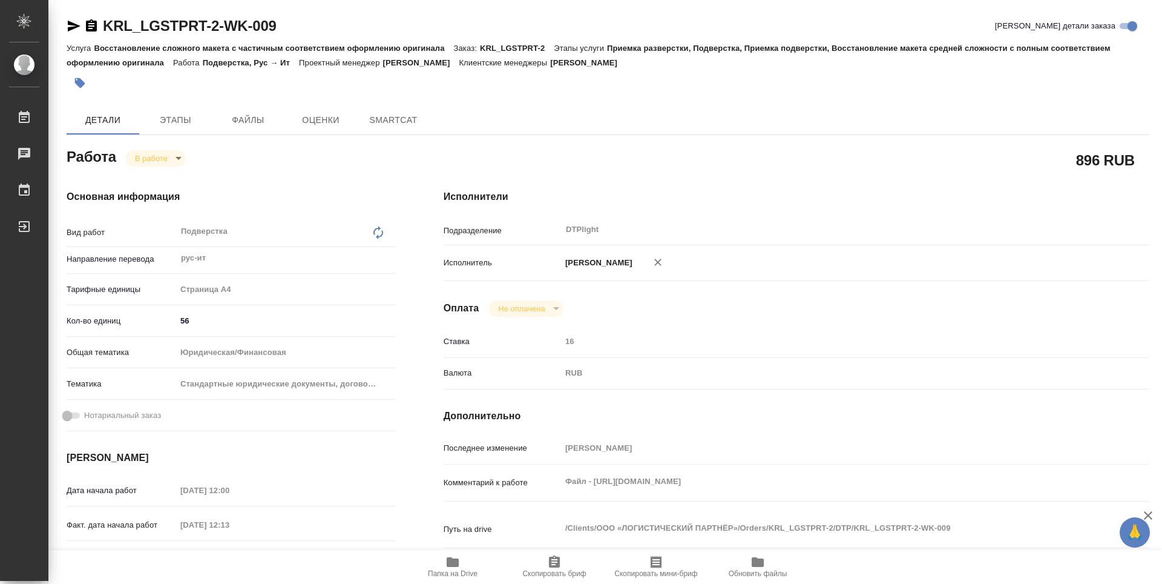
type textarea "x"
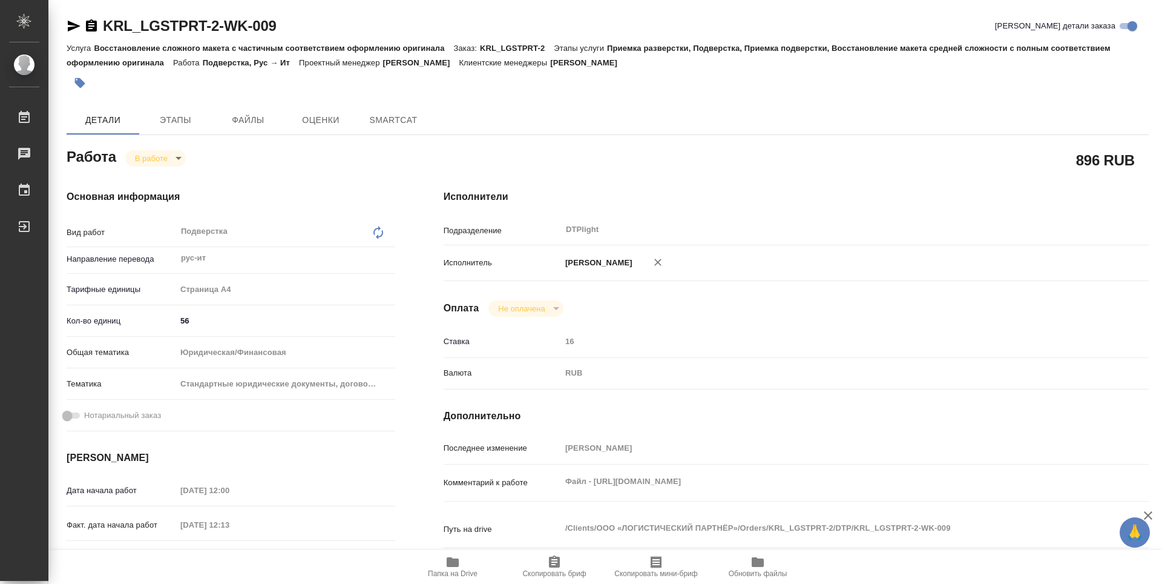
type textarea "x"
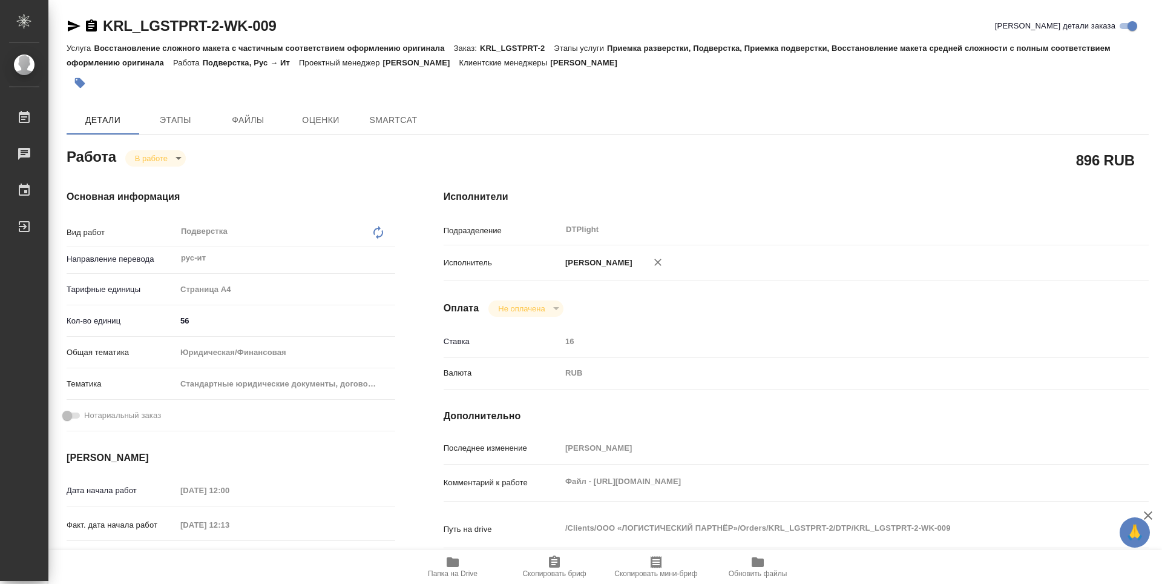
type textarea "x"
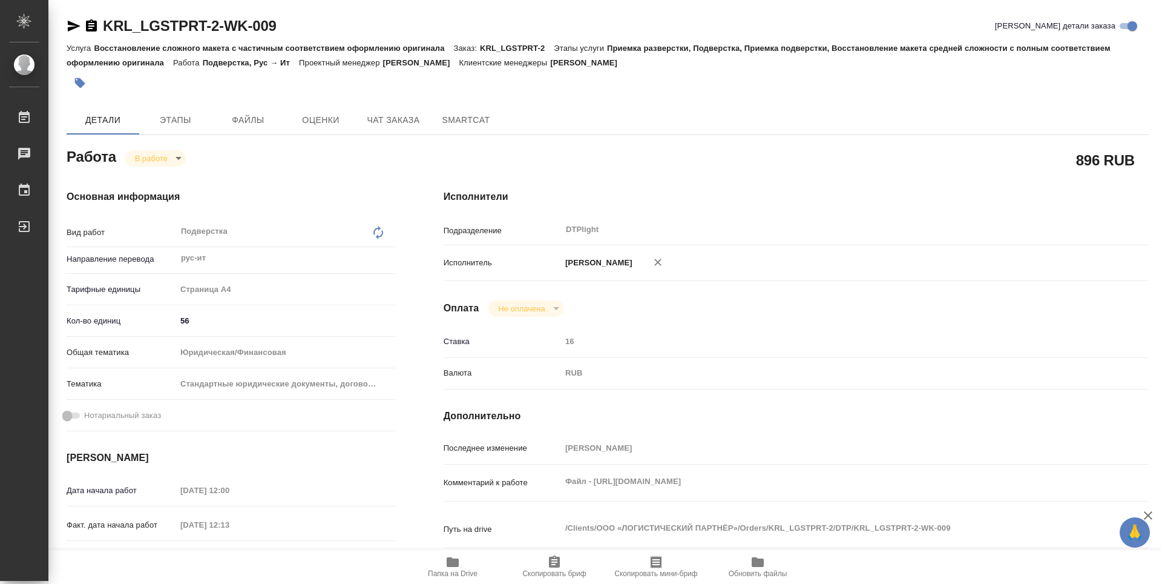
click at [455, 562] on icon "button" at bounding box center [453, 562] width 12 height 10
type textarea "x"
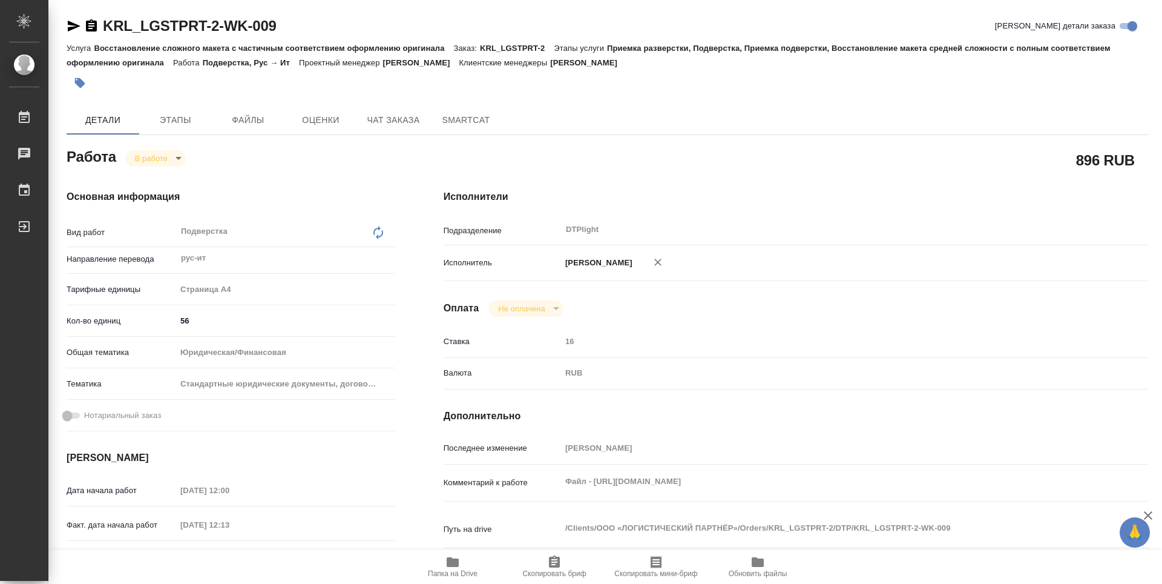
type textarea "x"
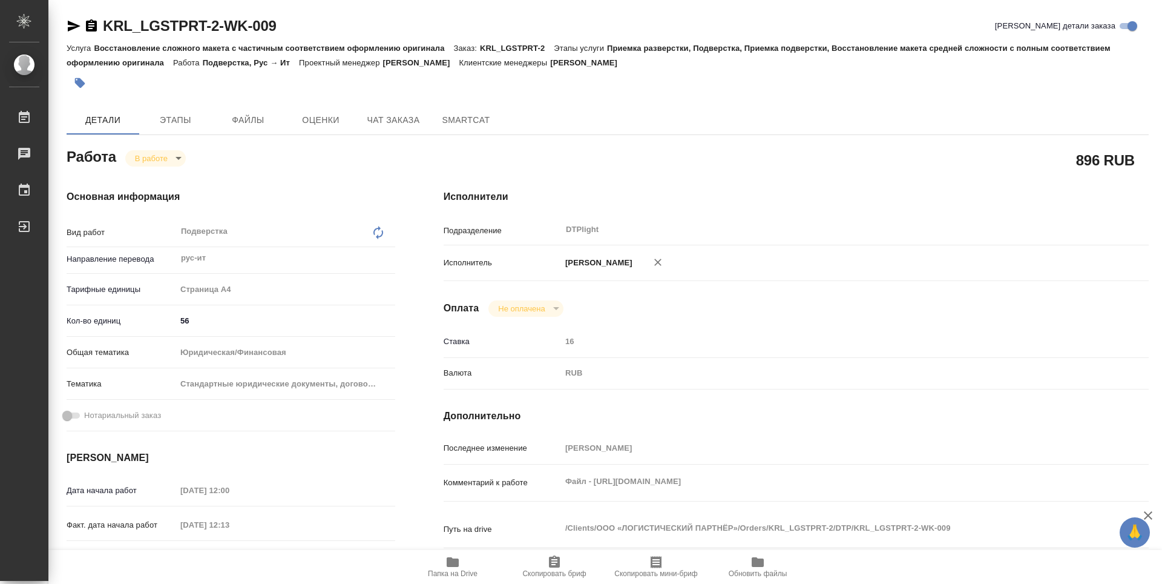
type textarea "x"
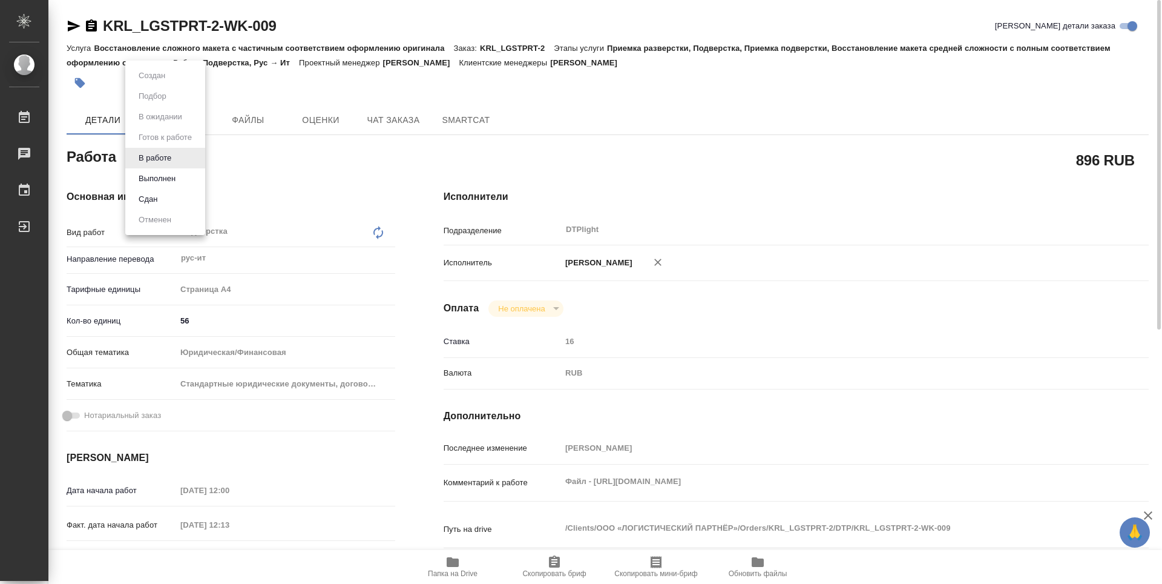
click at [177, 160] on body "🙏 .cls-1 fill:#fff; AWATERA Guselnikov Roman Работы 0 Чаты График Выйти KRL_LGS…" at bounding box center [581, 292] width 1162 height 584
click at [160, 178] on button "Выполнен" at bounding box center [157, 178] width 44 height 13
type textarea "x"
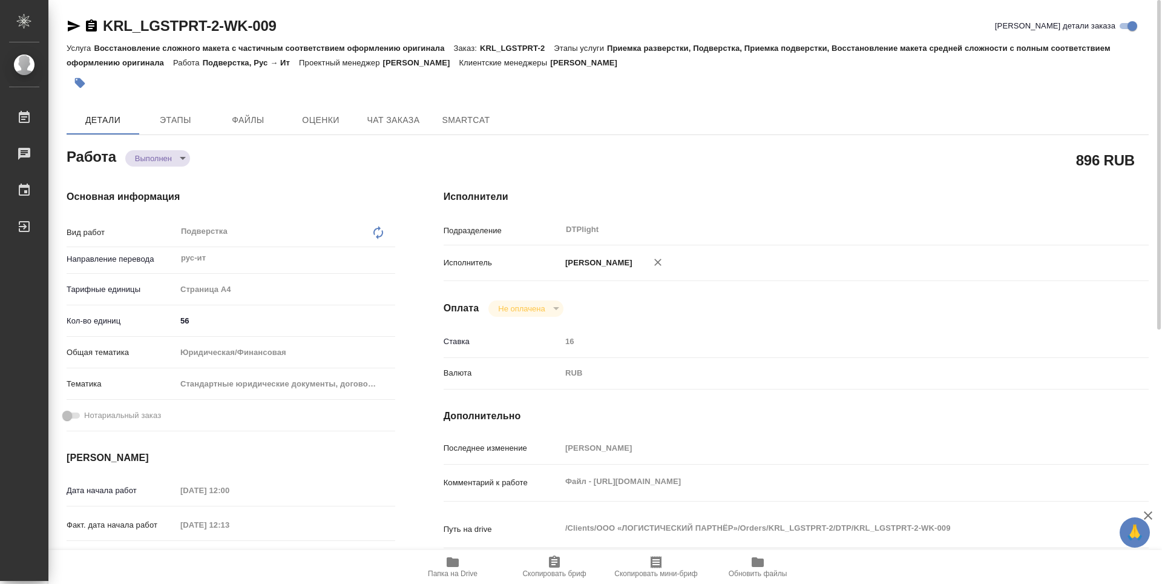
type textarea "x"
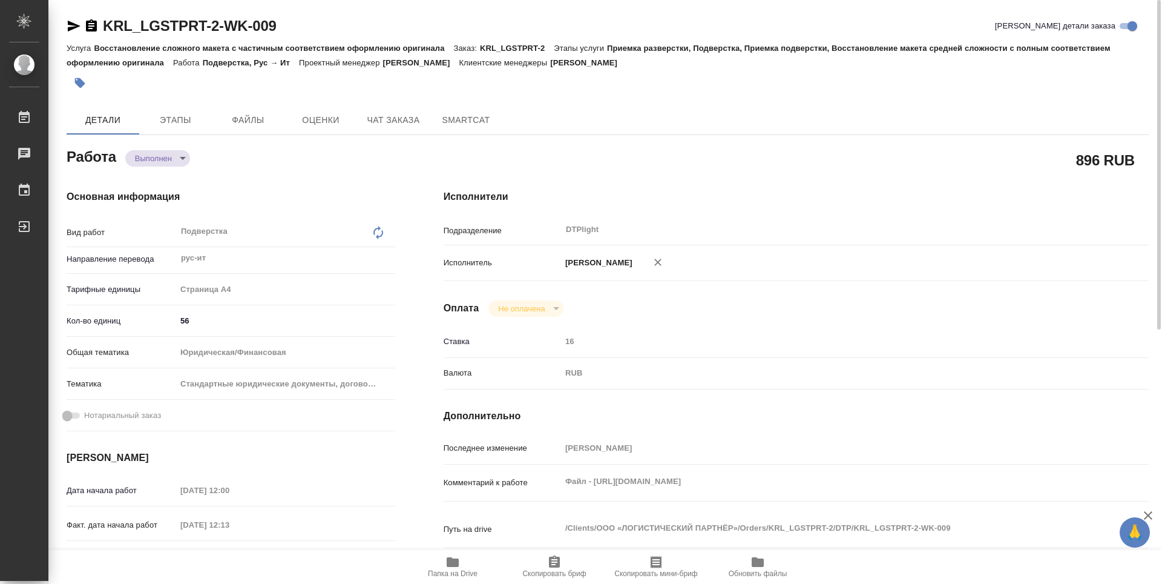
type textarea "x"
click at [90, 23] on icon "button" at bounding box center [91, 25] width 11 height 12
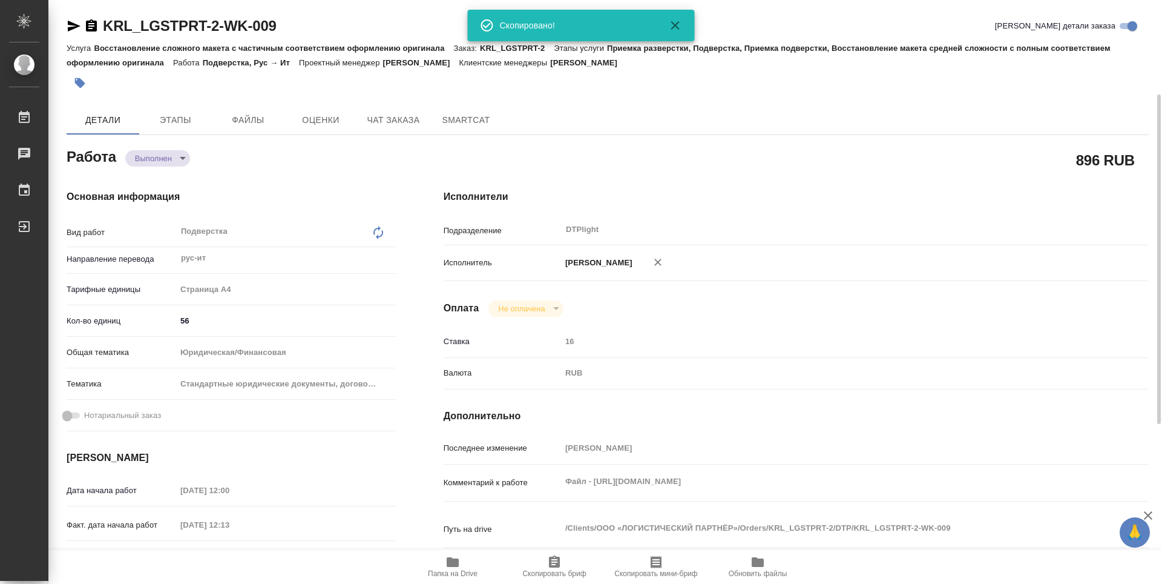
type textarea "x"
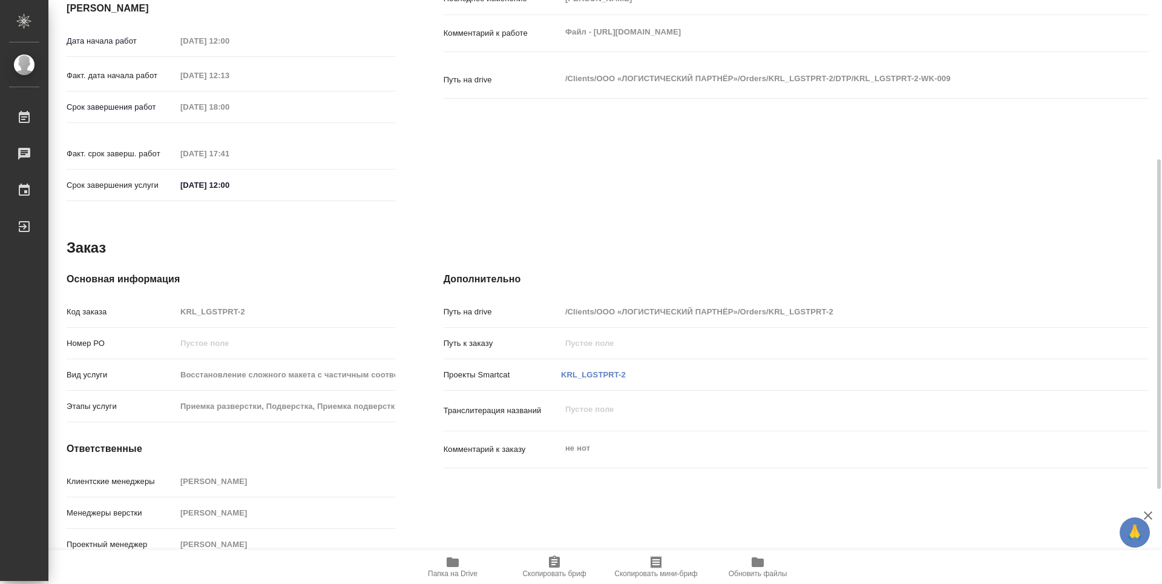
scroll to position [207, 0]
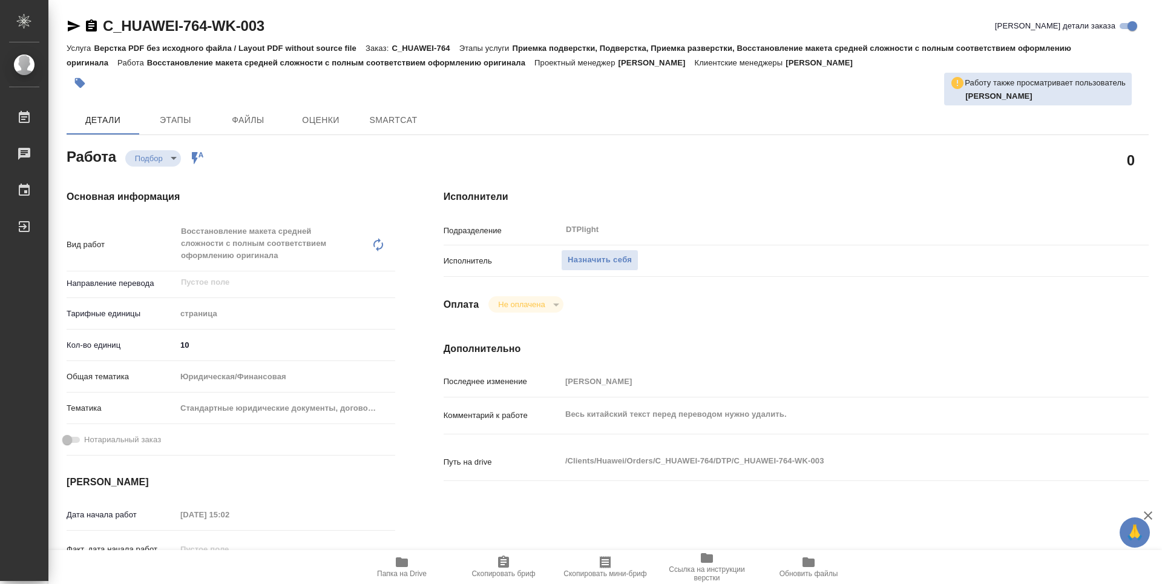
type textarea "x"
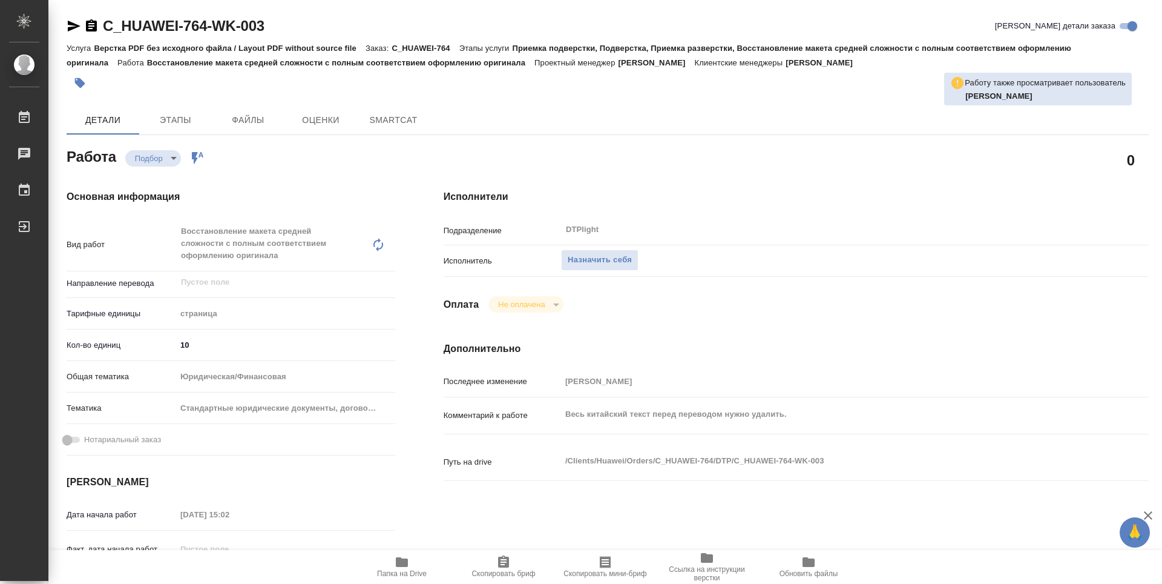
type textarea "x"
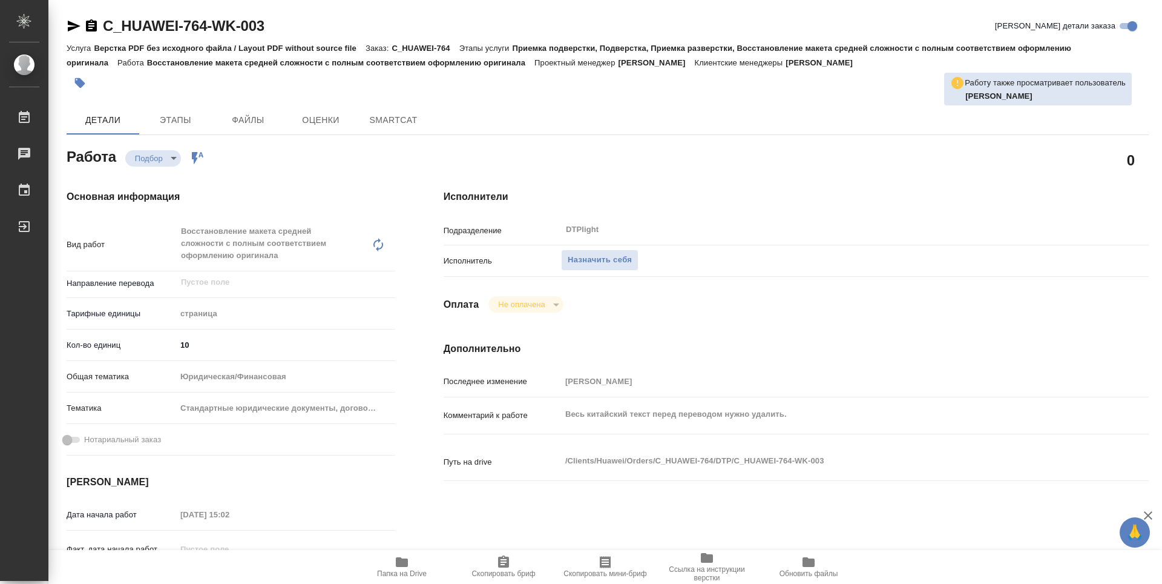
type textarea "x"
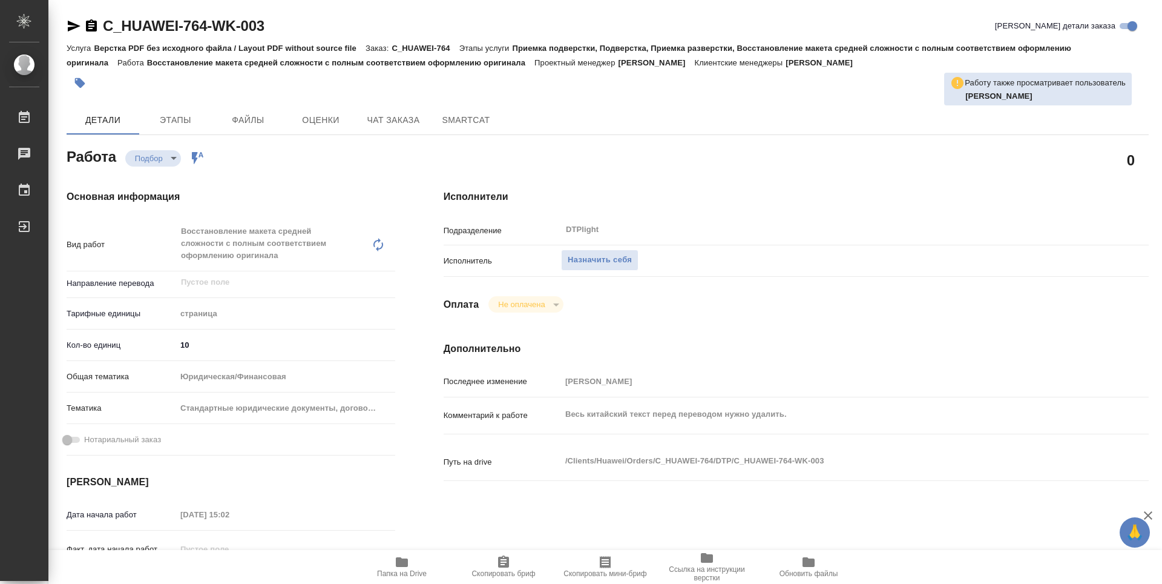
click at [410, 581] on button "Папка на Drive" at bounding box center [402, 567] width 102 height 34
type textarea "x"
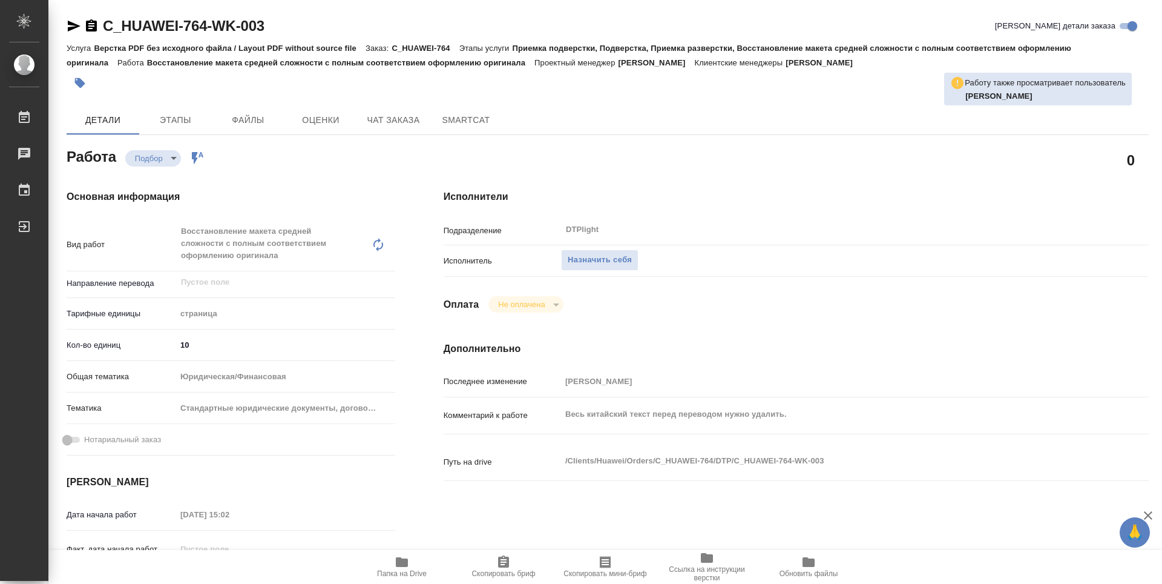
type textarea "x"
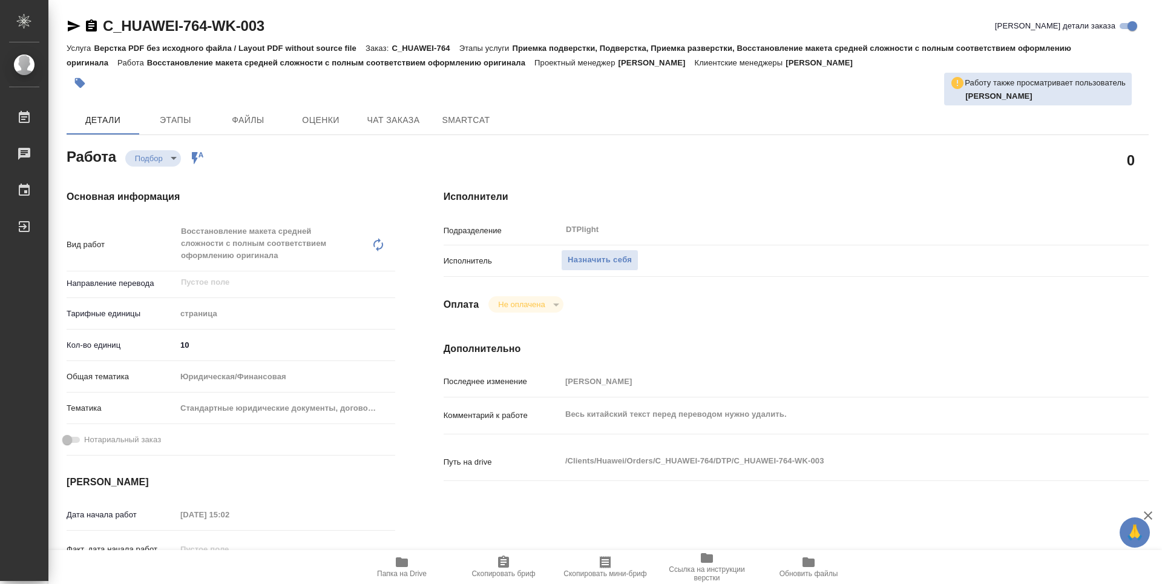
type textarea "x"
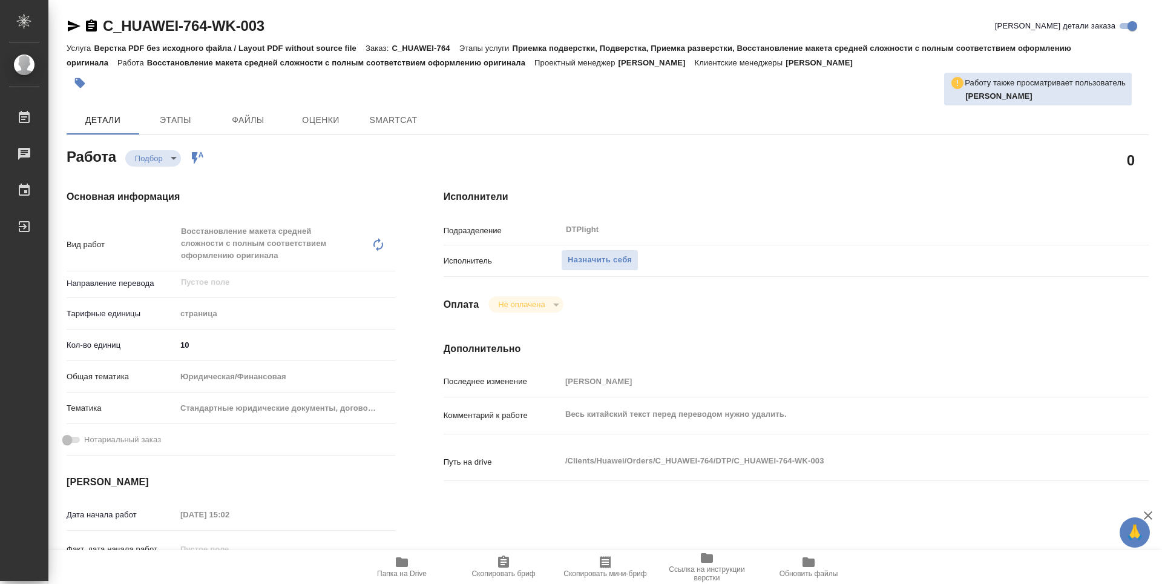
type textarea "x"
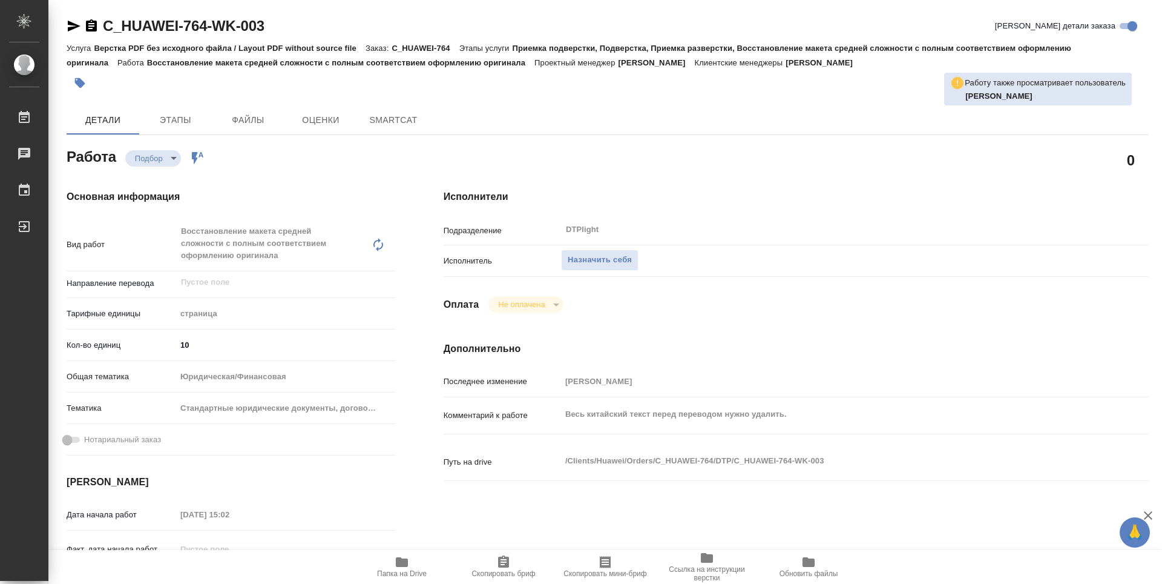
type textarea "x"
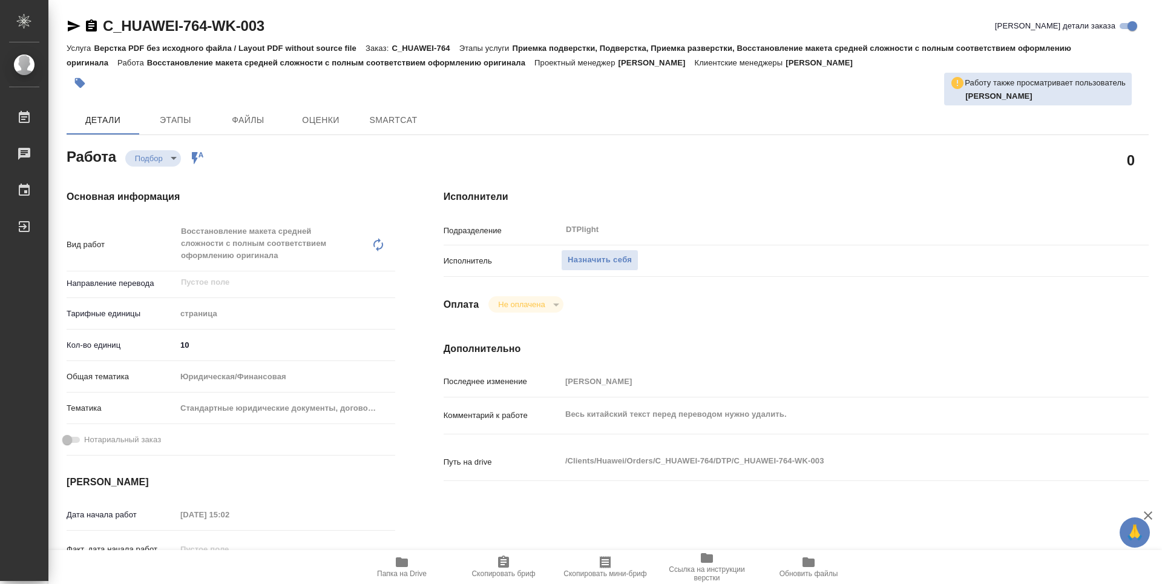
type textarea "x"
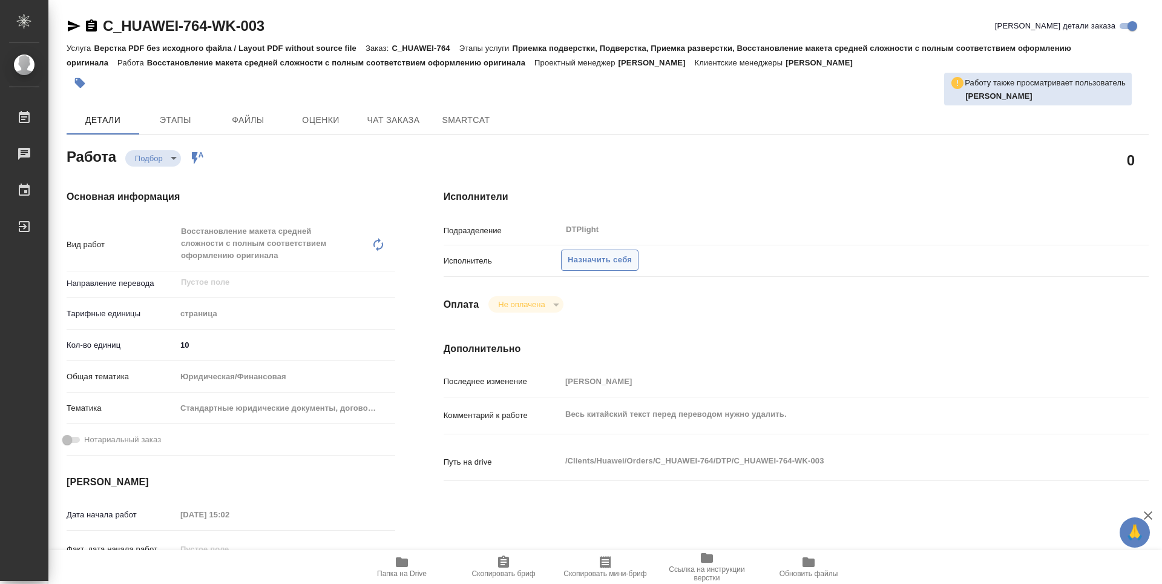
type textarea "x"
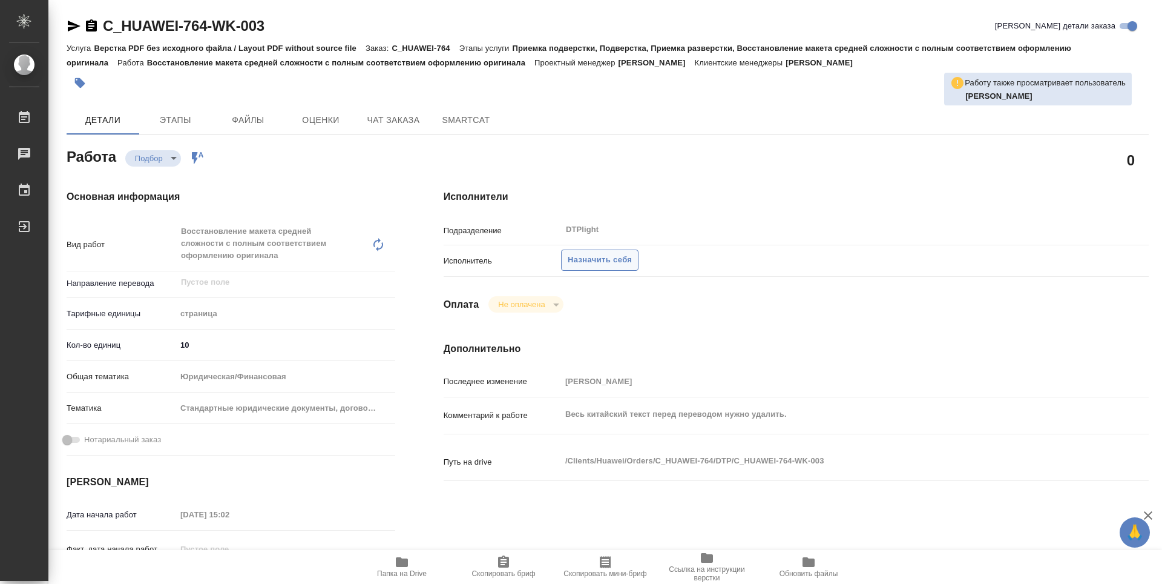
type textarea "x"
click at [591, 267] on button "Назначить себя" at bounding box center [599, 259] width 77 height 21
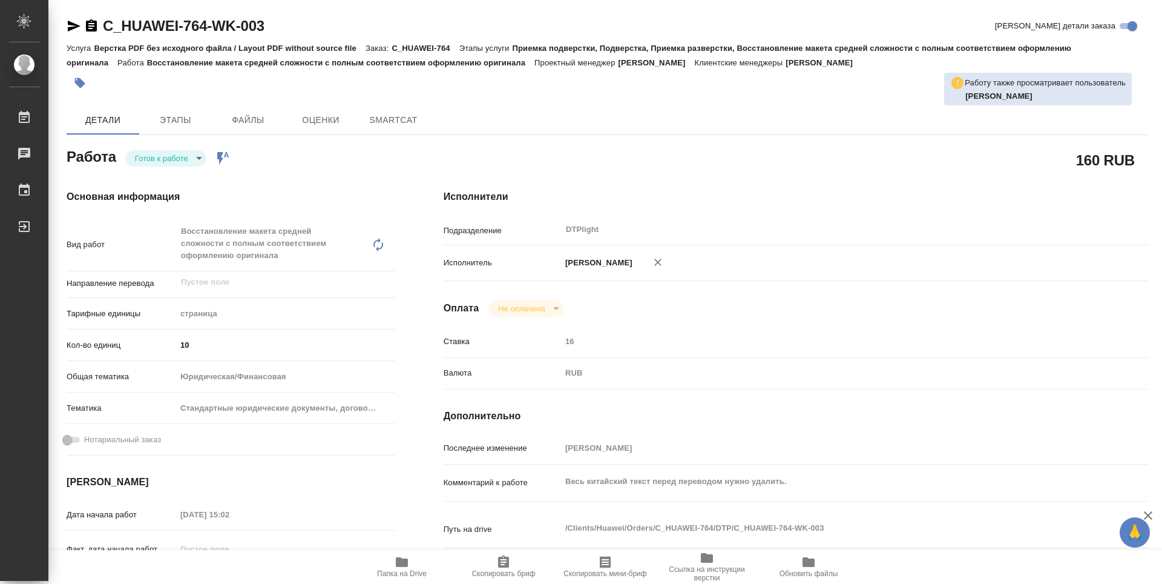
type textarea "x"
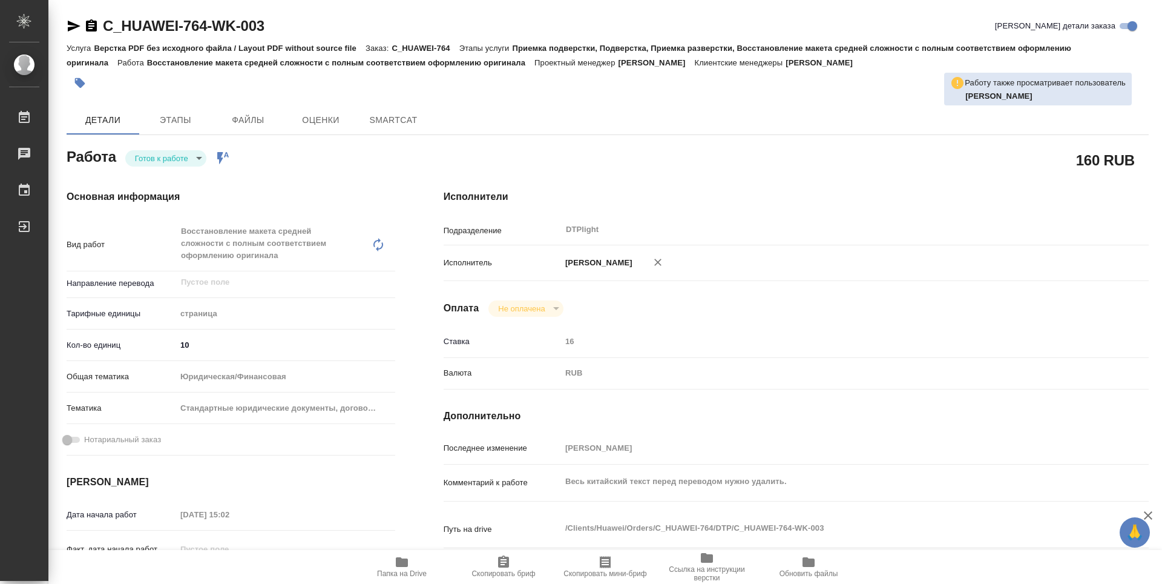
type textarea "x"
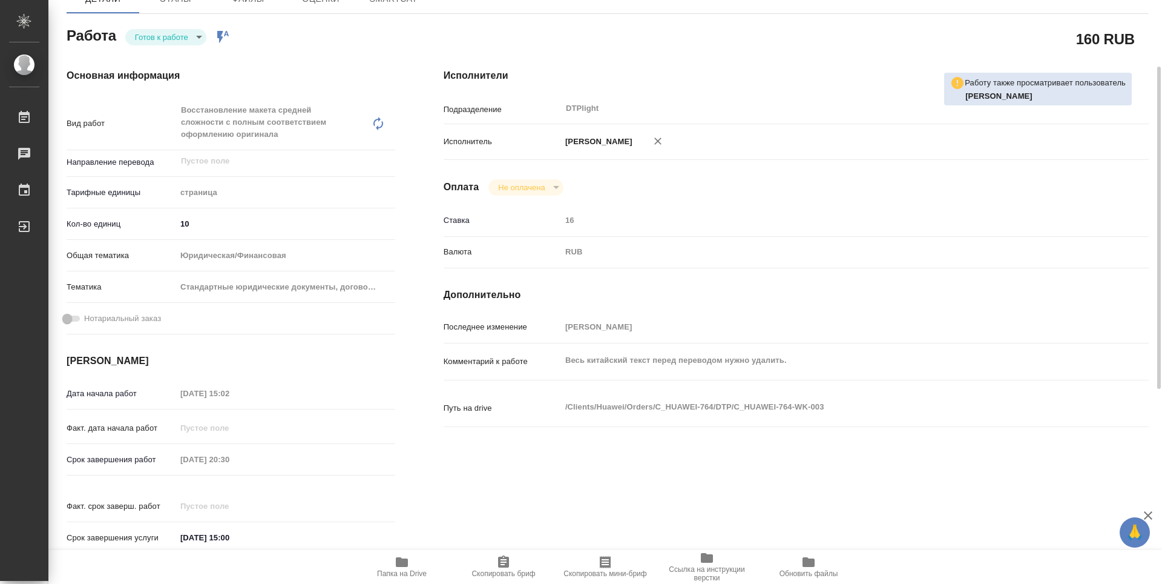
type textarea "x"
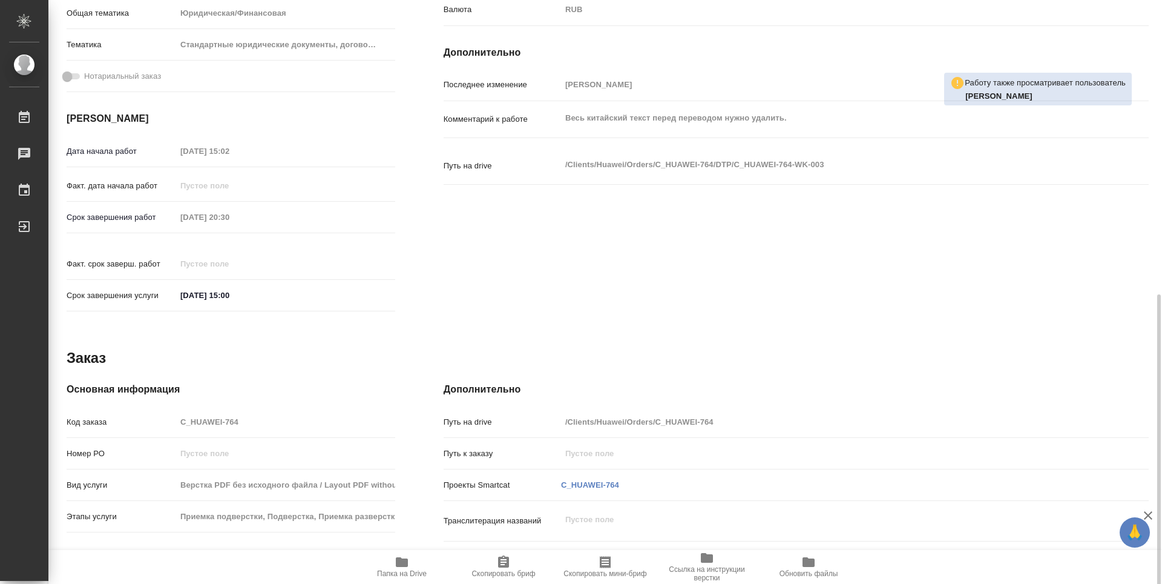
scroll to position [473, 0]
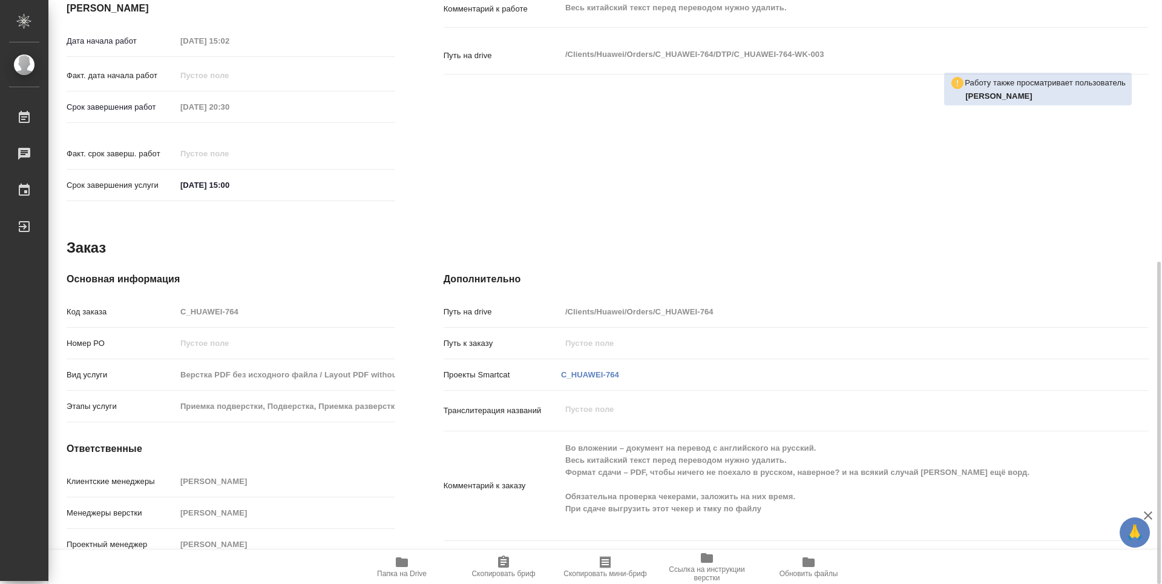
type textarea "x"
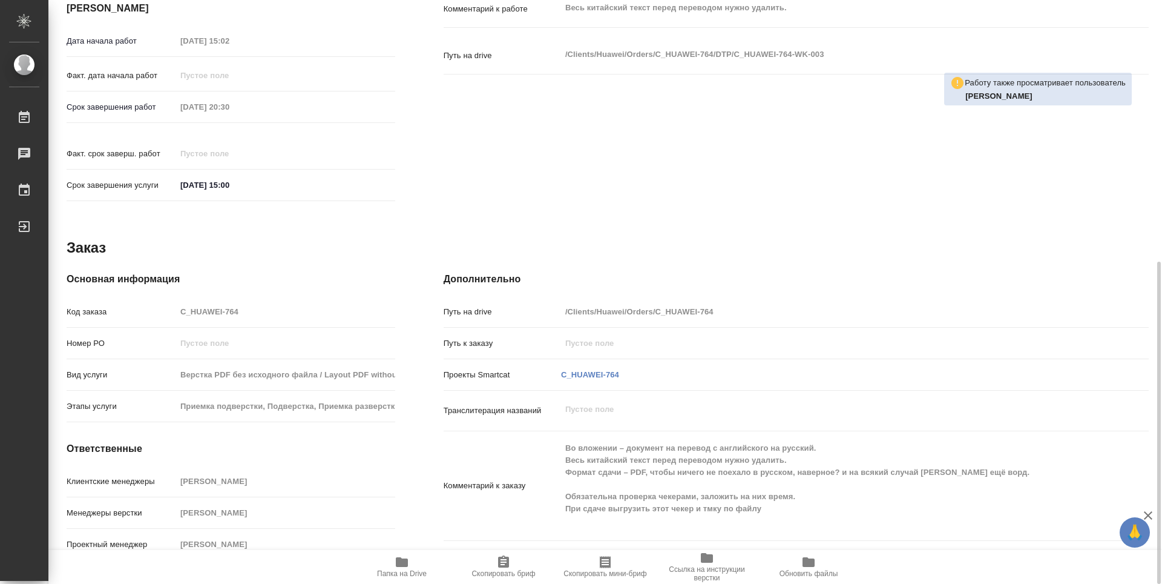
type textarea "x"
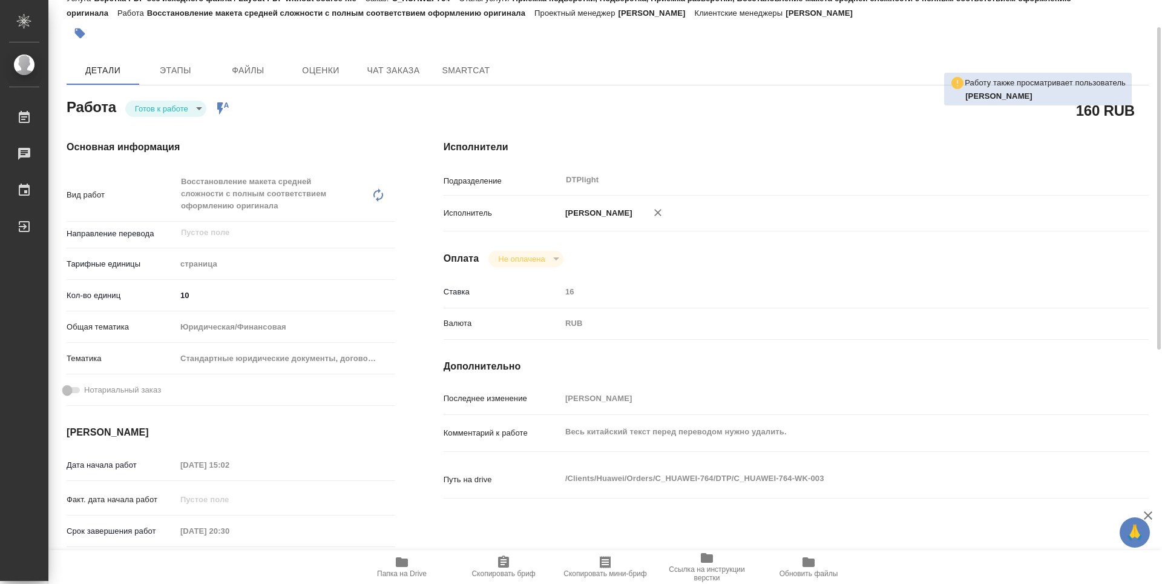
scroll to position [0, 0]
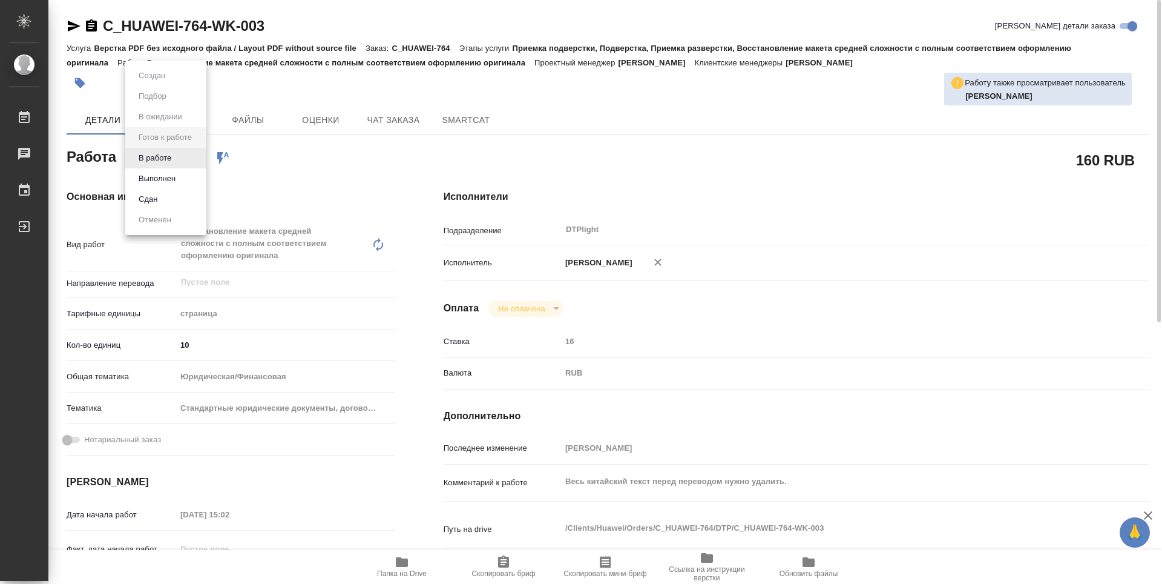
click at [191, 159] on body "🙏 .cls-1 fill:#fff; AWATERA Guselnikov Roman Работы 0 Чаты График Выйти C_HUAWE…" at bounding box center [581, 292] width 1162 height 584
click at [157, 161] on button "В работе" at bounding box center [155, 157] width 40 height 13
type textarea "x"
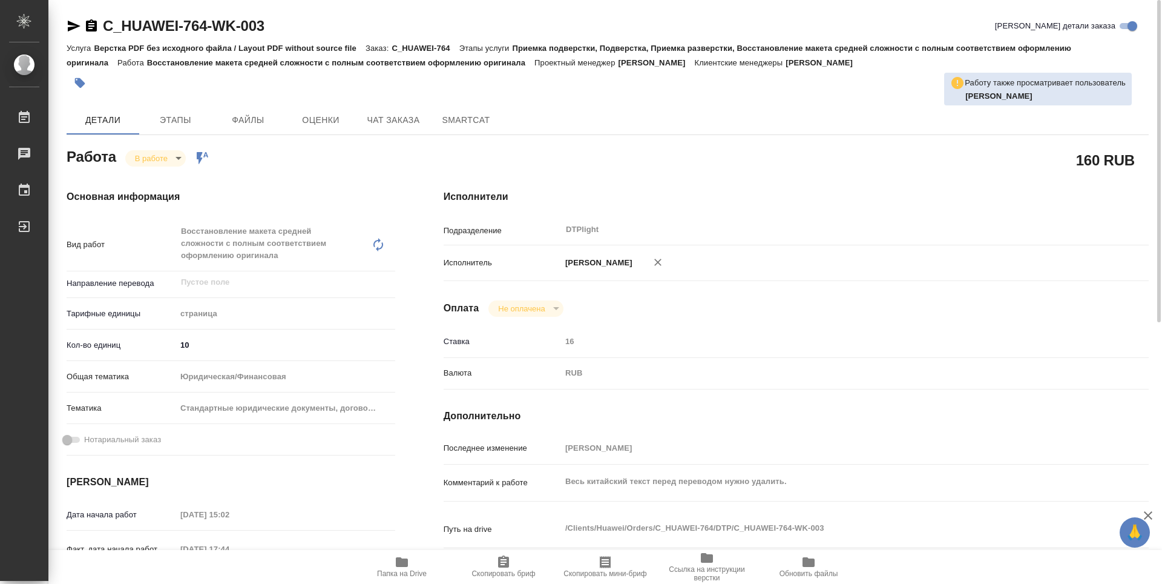
type textarea "x"
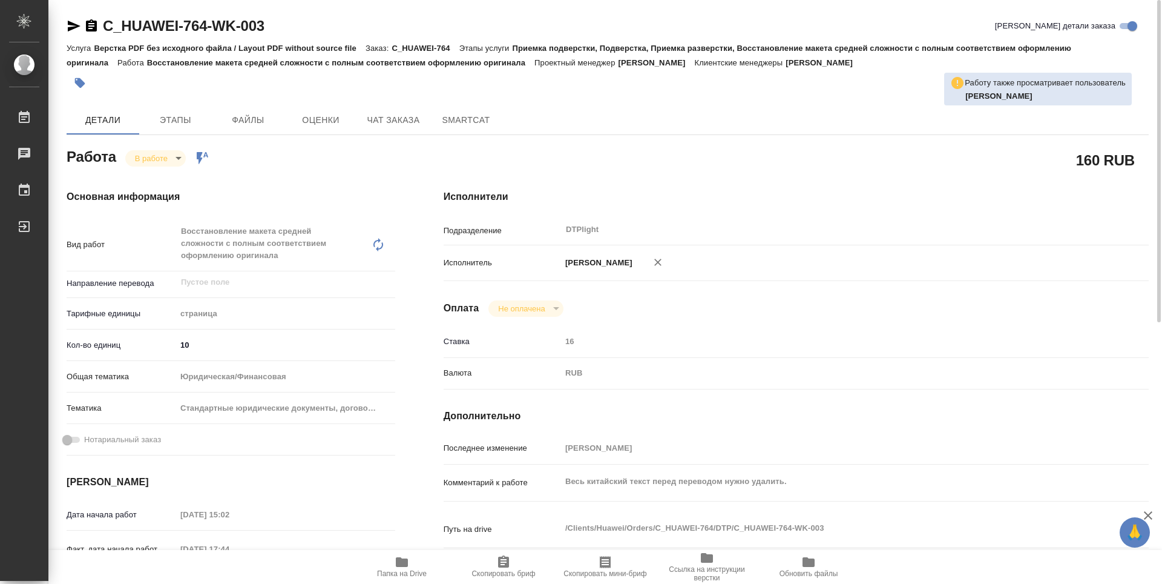
type textarea "x"
click at [88, 24] on icon "button" at bounding box center [91, 25] width 11 height 12
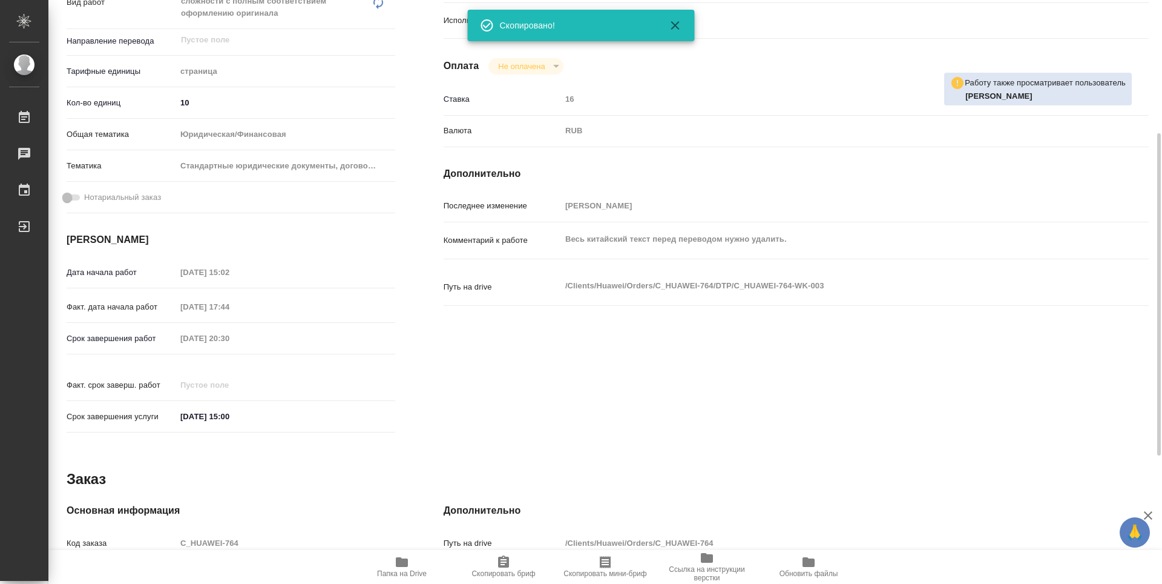
type textarea "x"
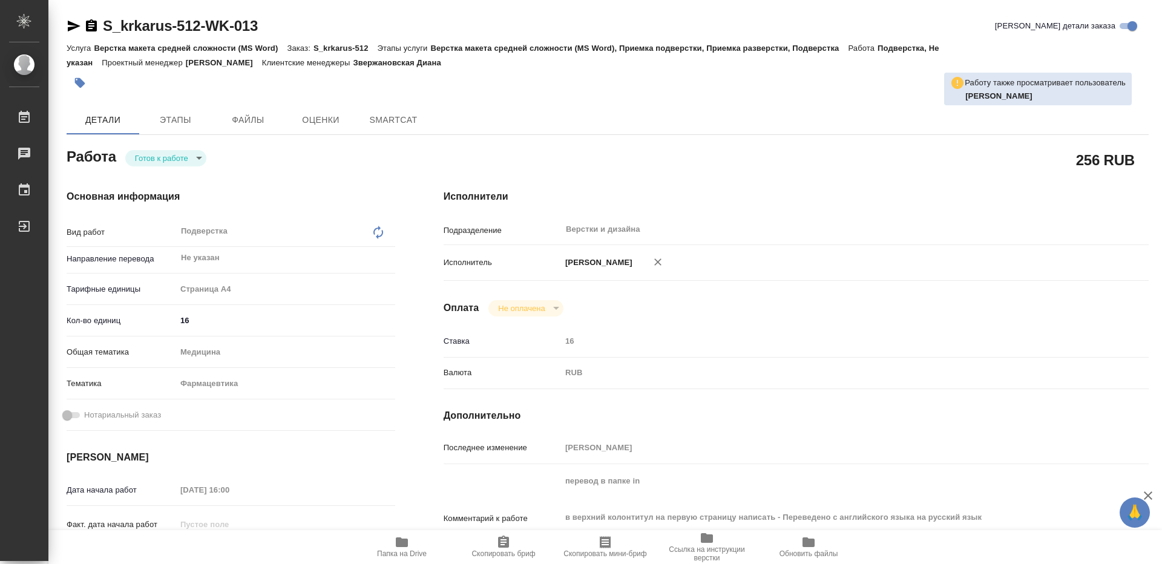
type textarea "x"
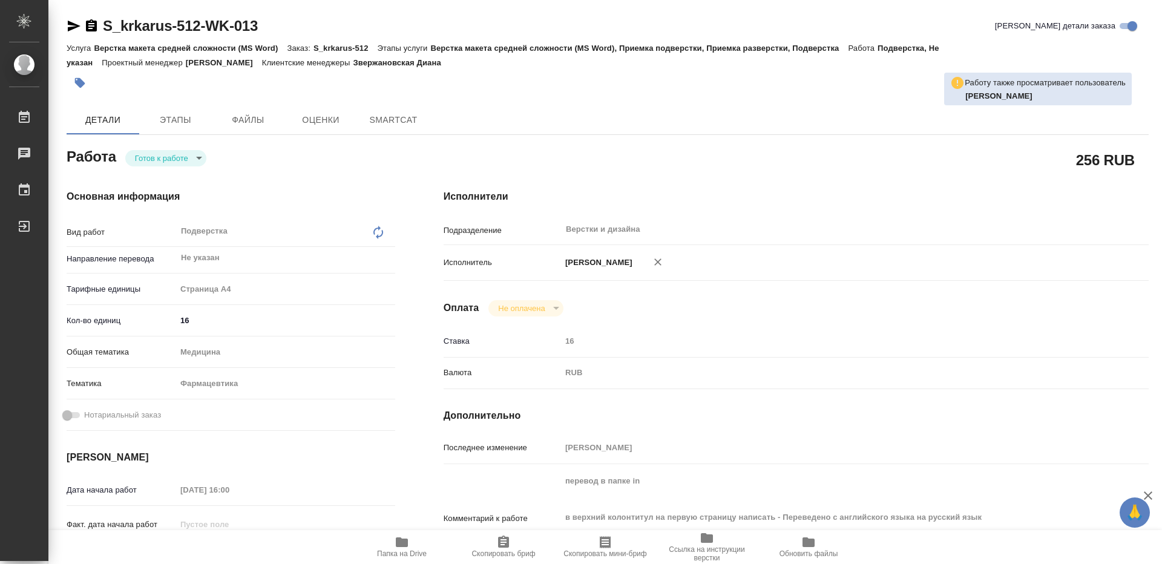
type textarea "x"
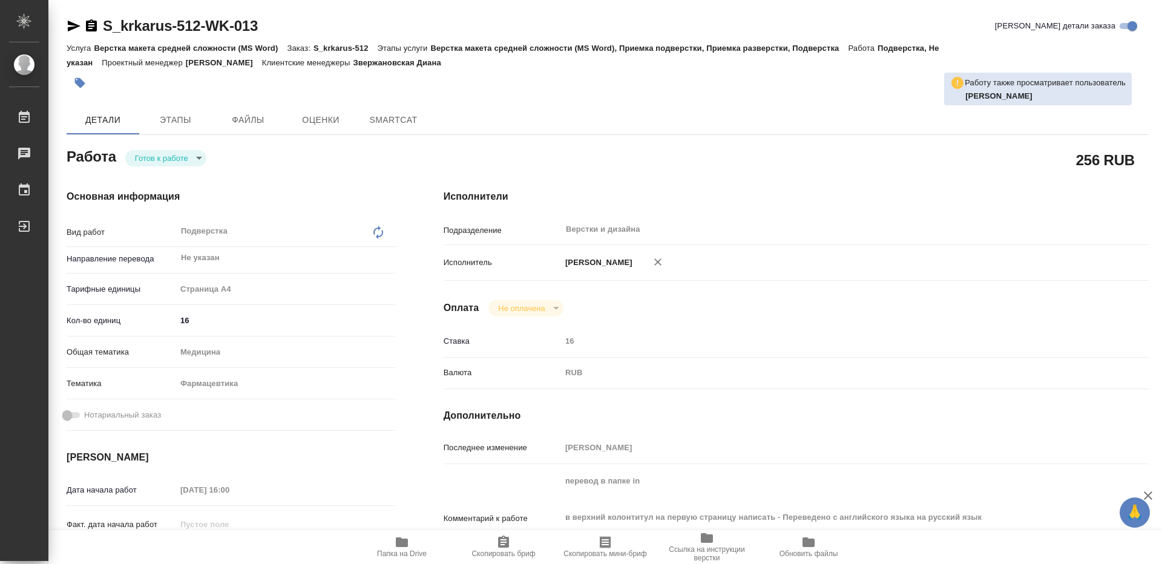
type textarea "x"
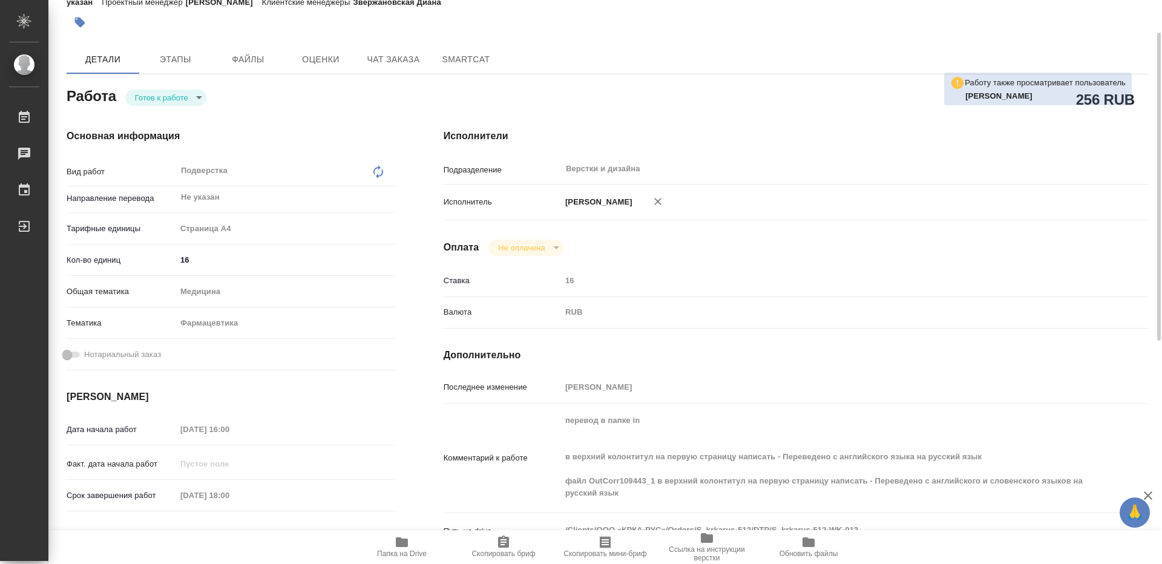
scroll to position [182, 0]
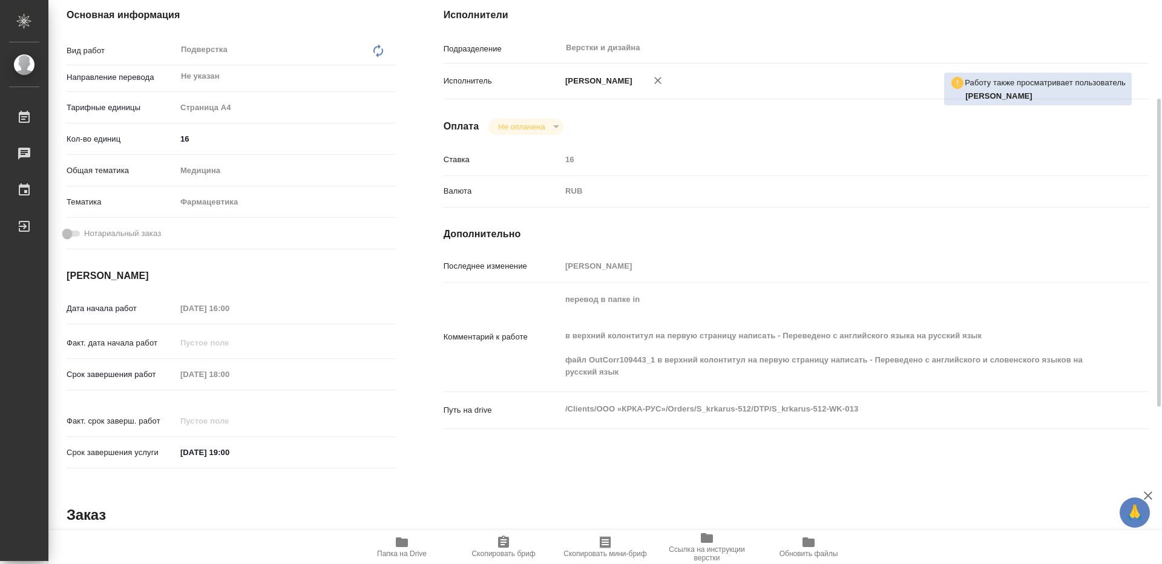
type textarea "x"
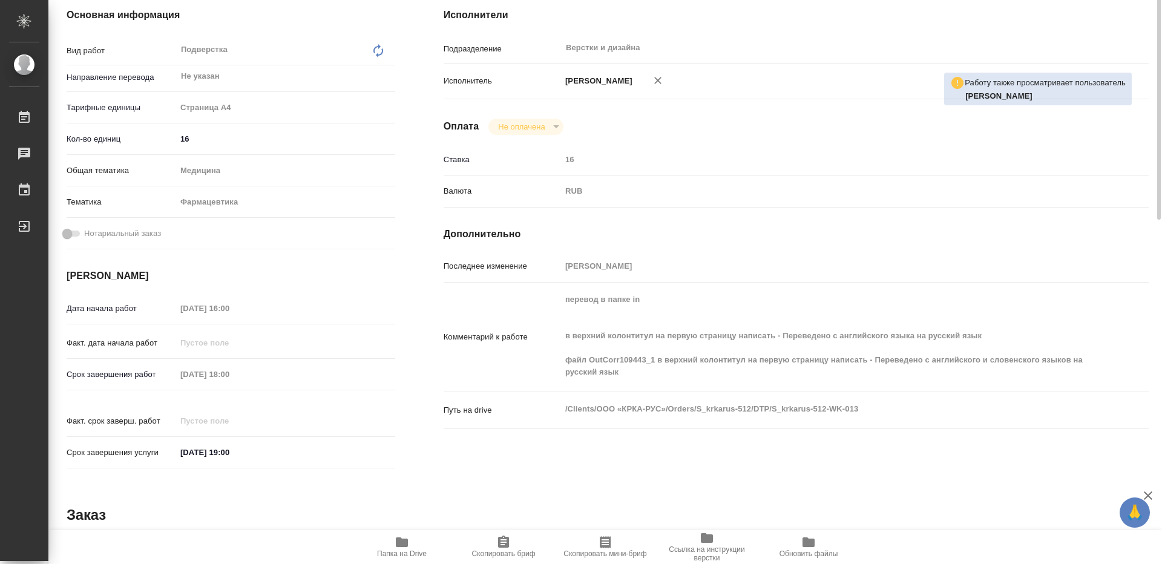
scroll to position [0, 0]
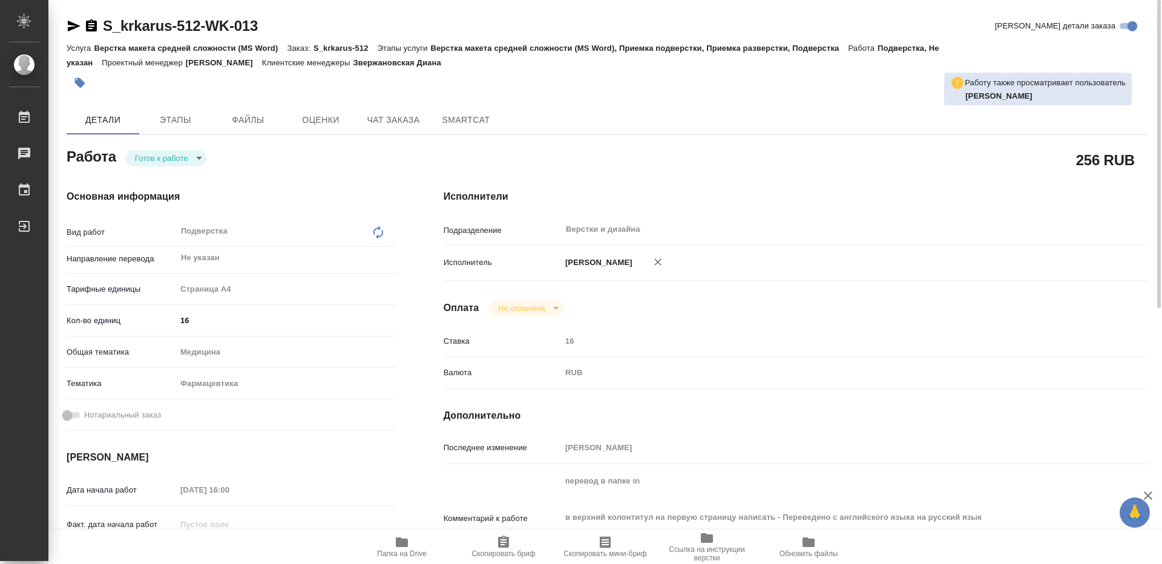
type textarea "x"
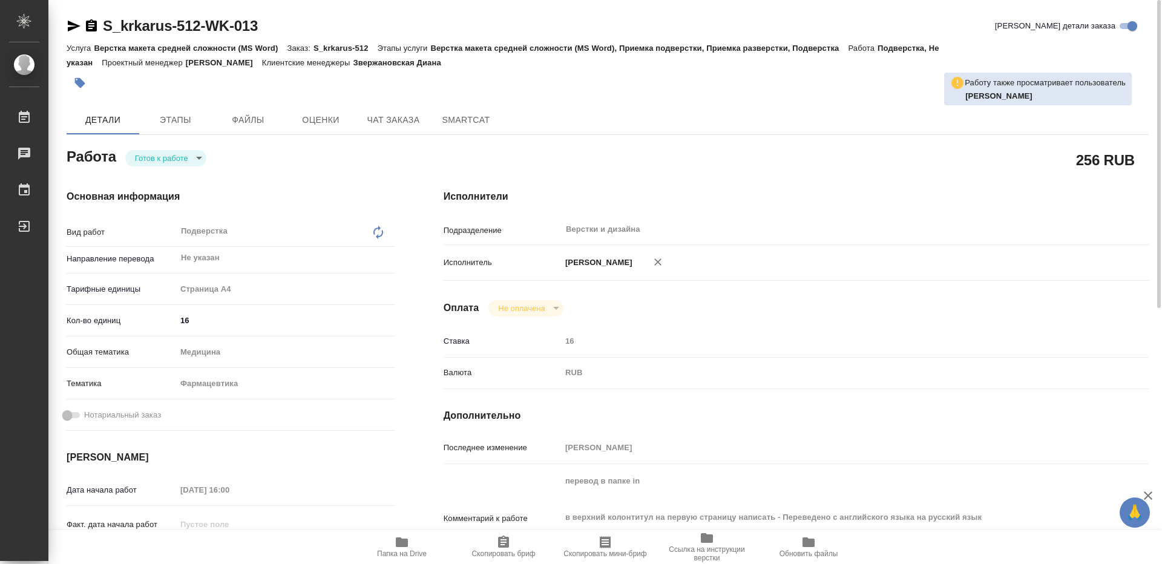
type textarea "x"
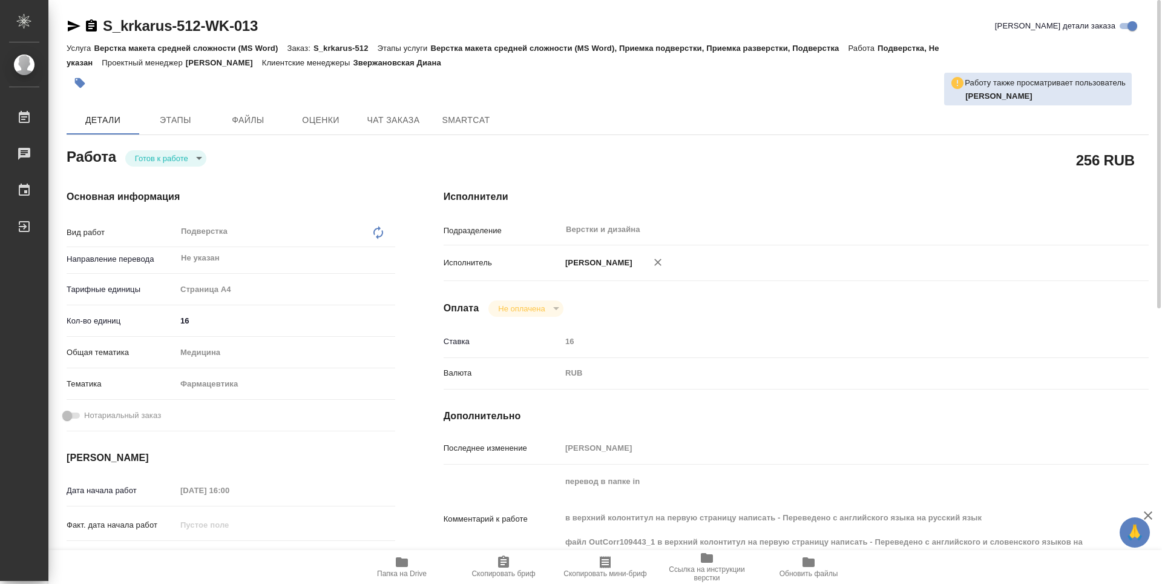
type textarea "x"
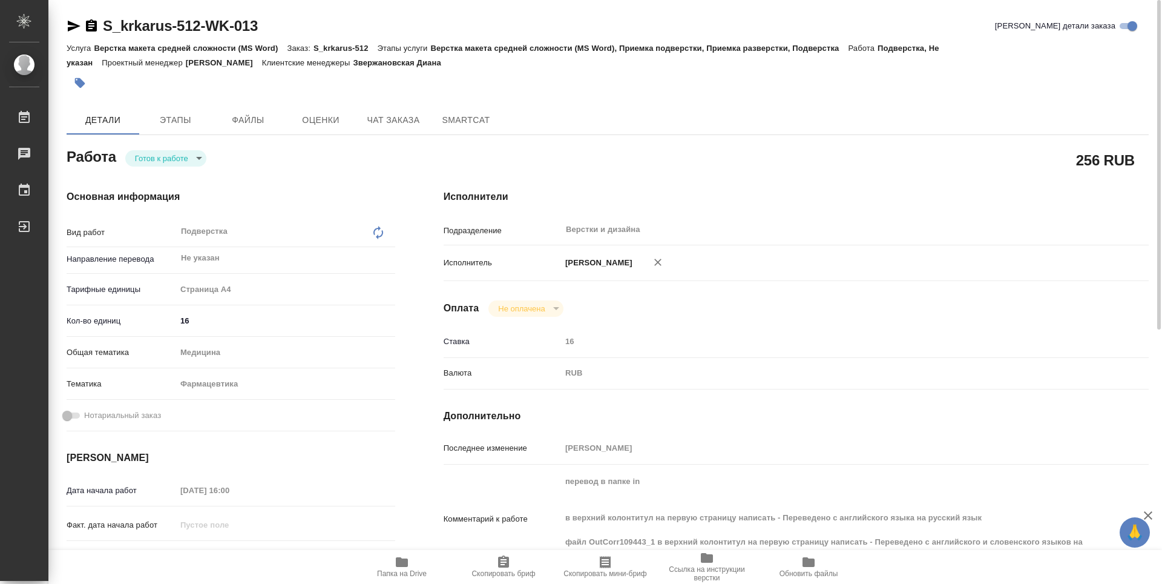
click at [398, 564] on span "Папка на Drive" at bounding box center [402, 573] width 50 height 8
click at [196, 160] on body "🙏 .cls-1 fill:#fff; AWATERA Guselnikov Roman Работы 0 Чаты График Выйти S_krkar…" at bounding box center [581, 292] width 1162 height 584
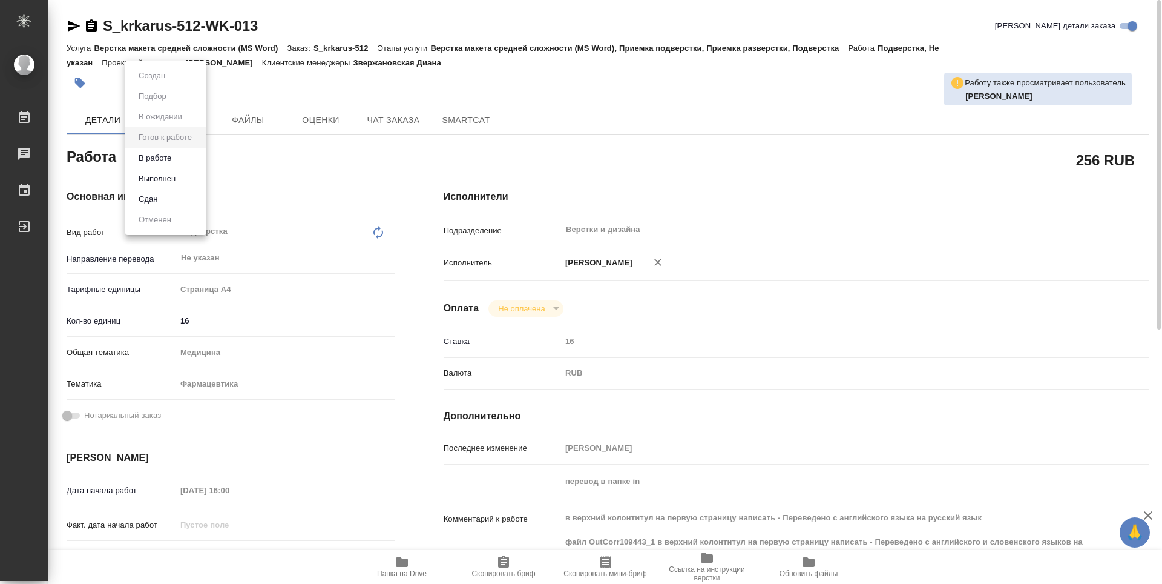
drag, startPoint x: 156, startPoint y: 156, endPoint x: 163, endPoint y: 164, distance: 10.7
click at [157, 156] on button "В работе" at bounding box center [155, 157] width 40 height 13
type textarea "x"
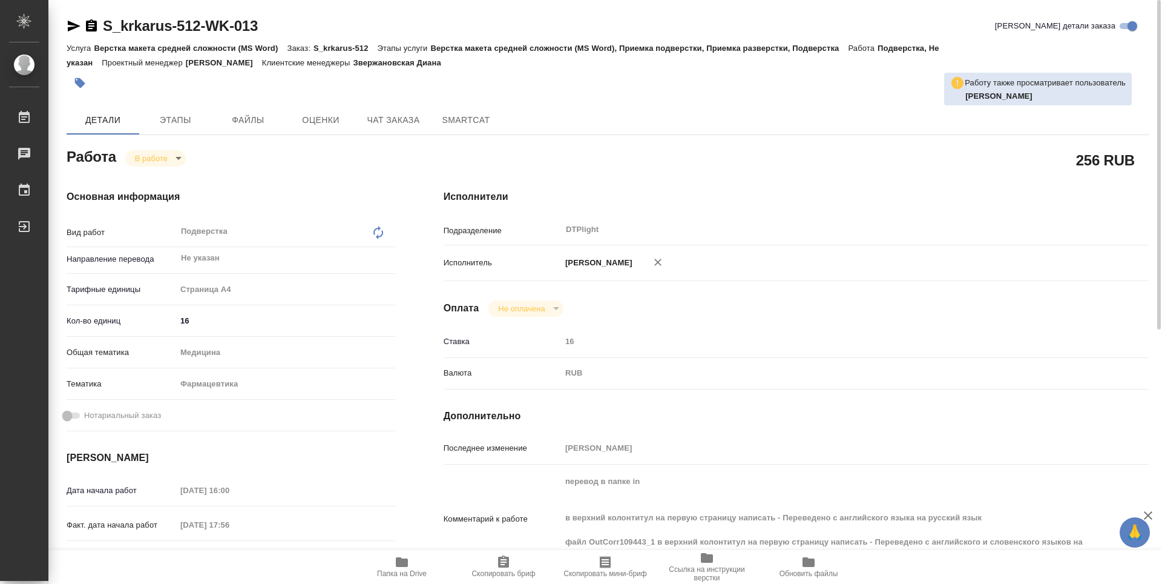
type textarea "x"
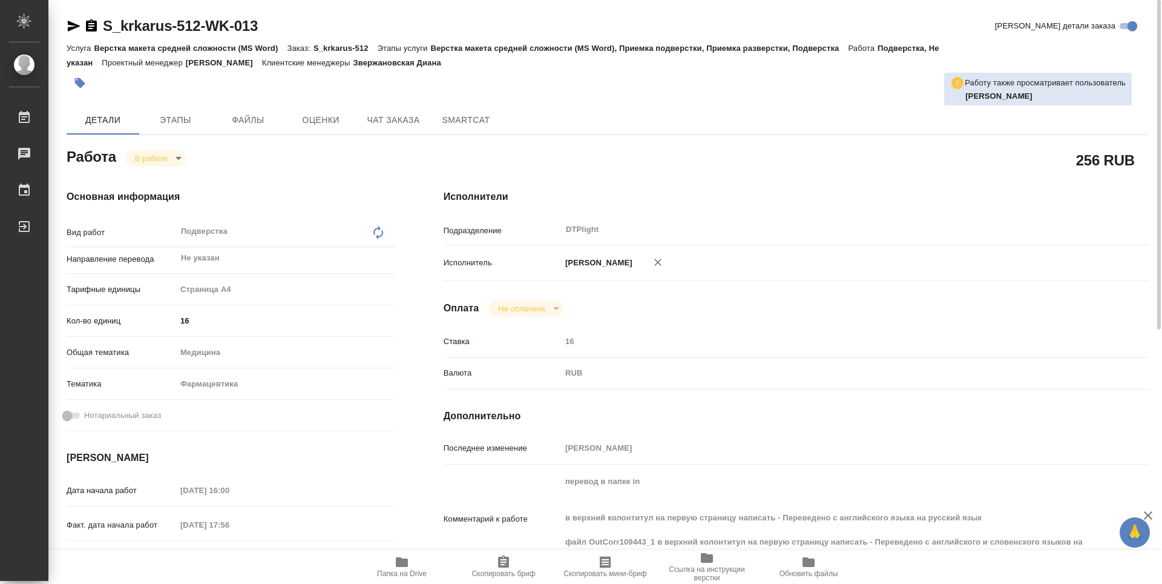
type textarea "x"
click at [91, 26] on icon "button" at bounding box center [91, 26] width 15 height 15
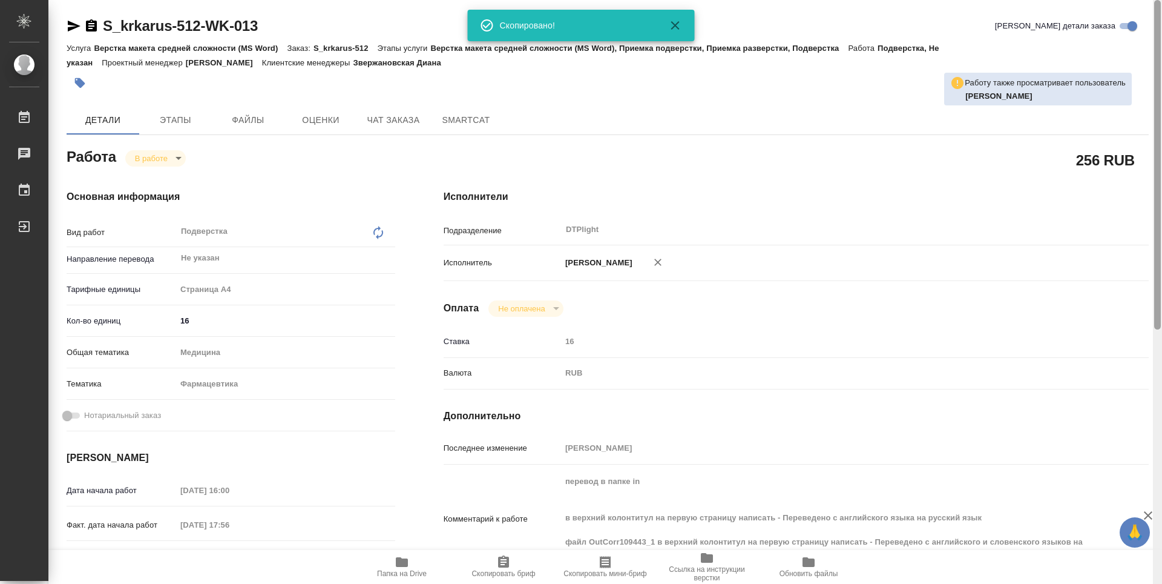
type textarea "x"
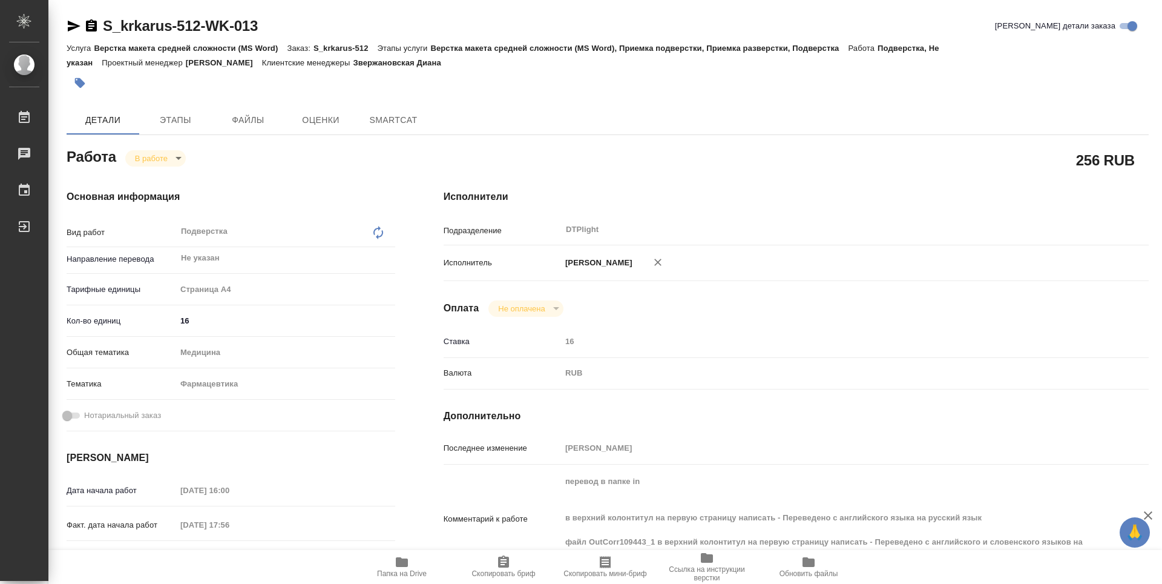
type textarea "x"
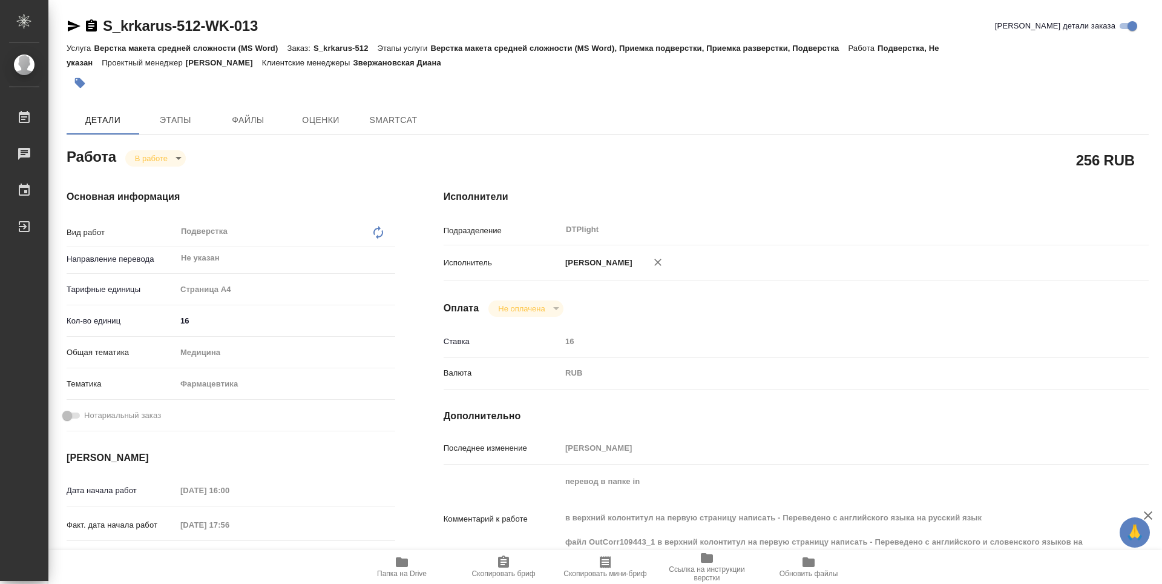
type textarea "x"
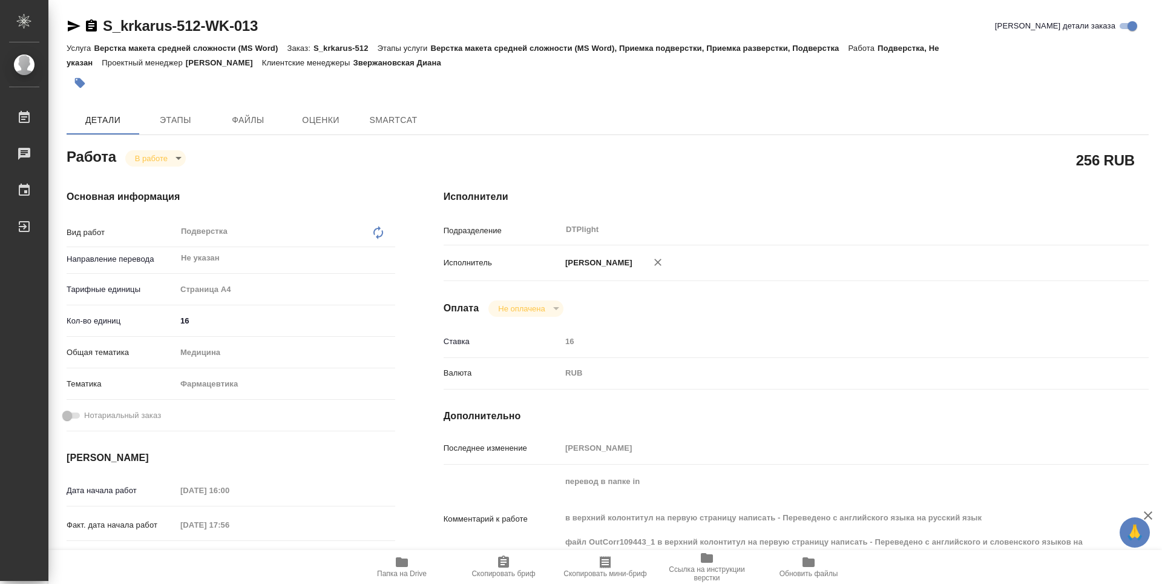
type textarea "x"
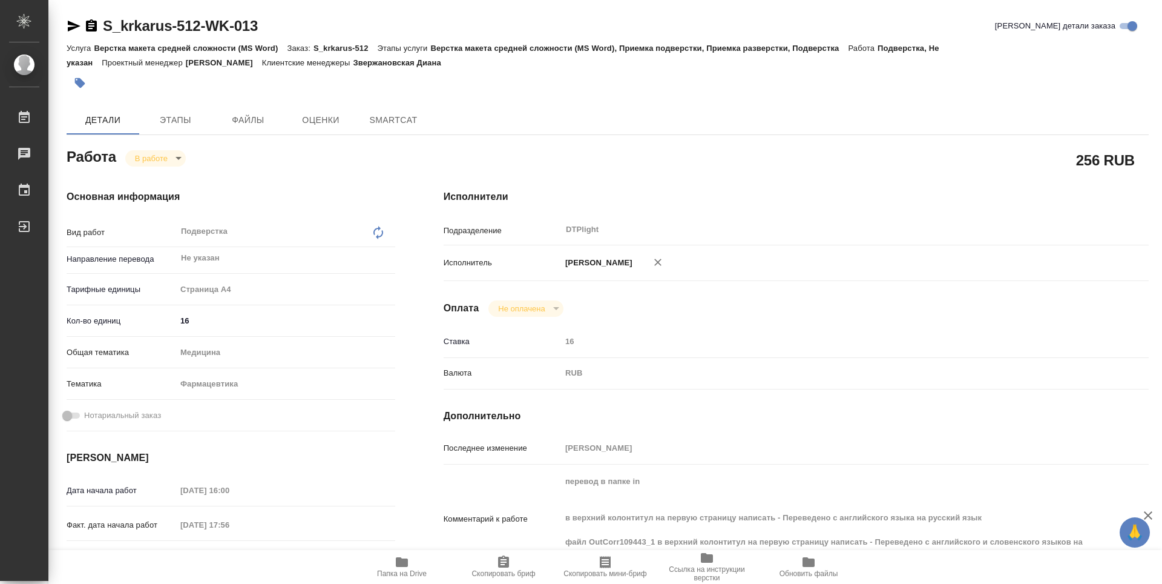
type textarea "x"
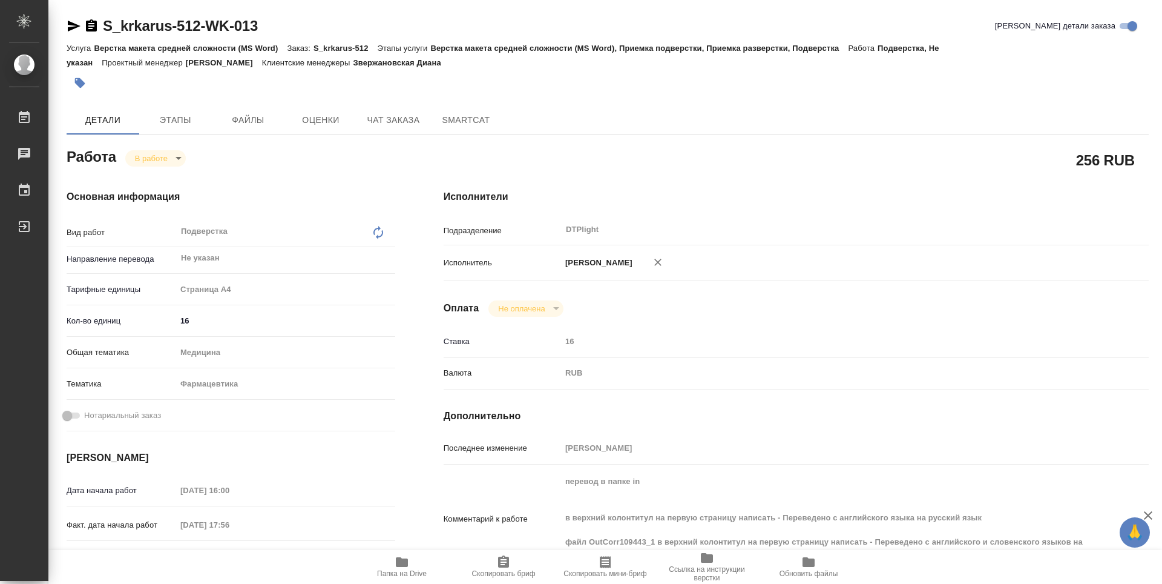
type textarea "x"
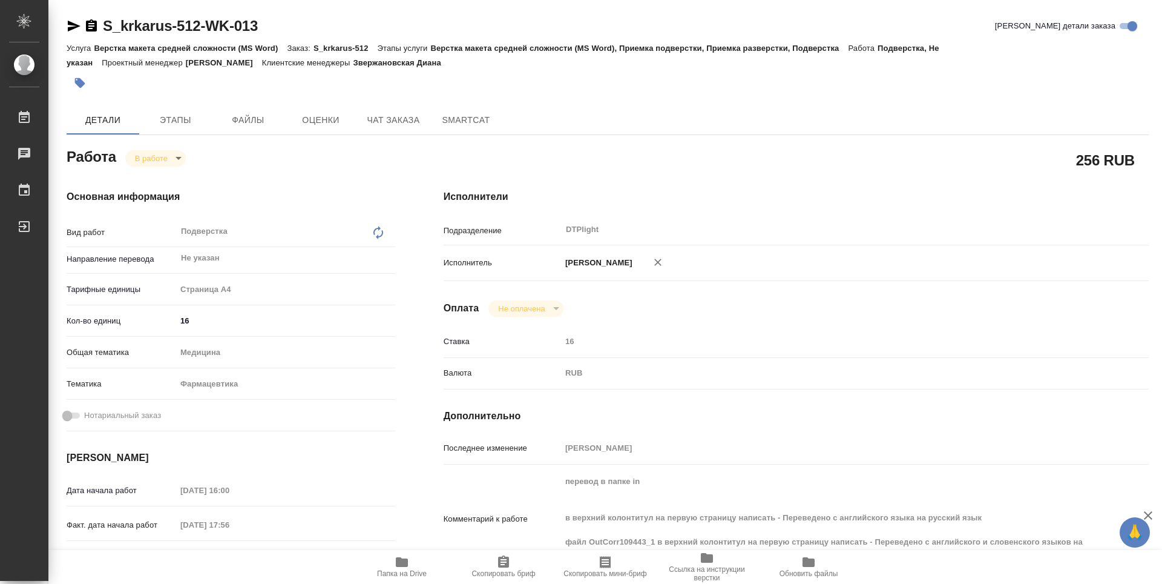
type textarea "x"
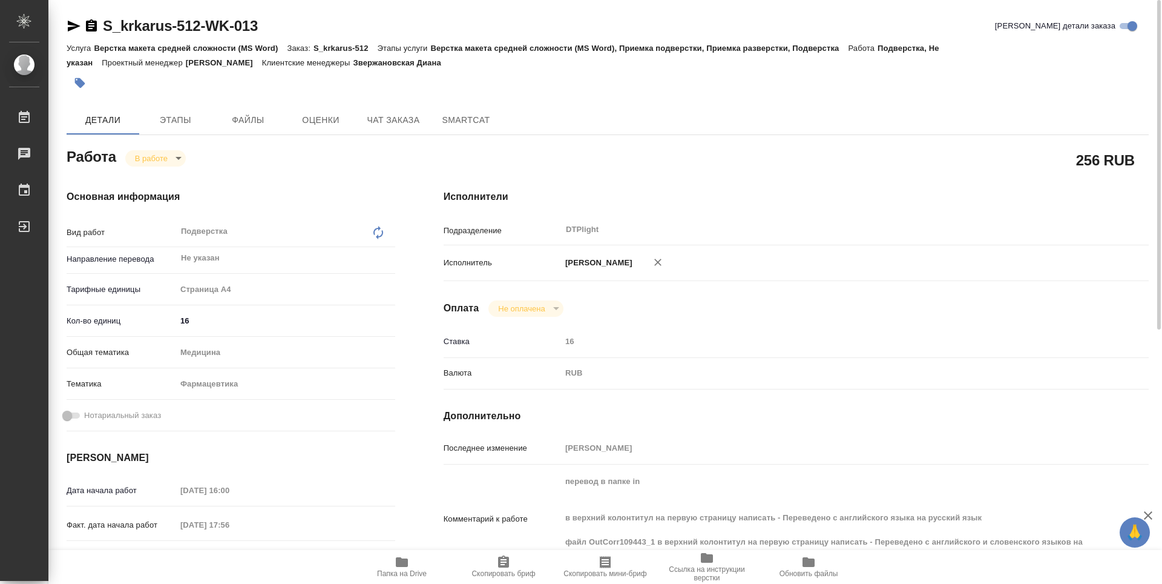
click at [399, 565] on icon "button" at bounding box center [402, 562] width 12 height 10
click at [179, 159] on body "🙏 .cls-1 fill:#fff; AWATERA Guselnikov Roman Работы 0 Чаты График Выйти S_krkar…" at bounding box center [581, 292] width 1162 height 584
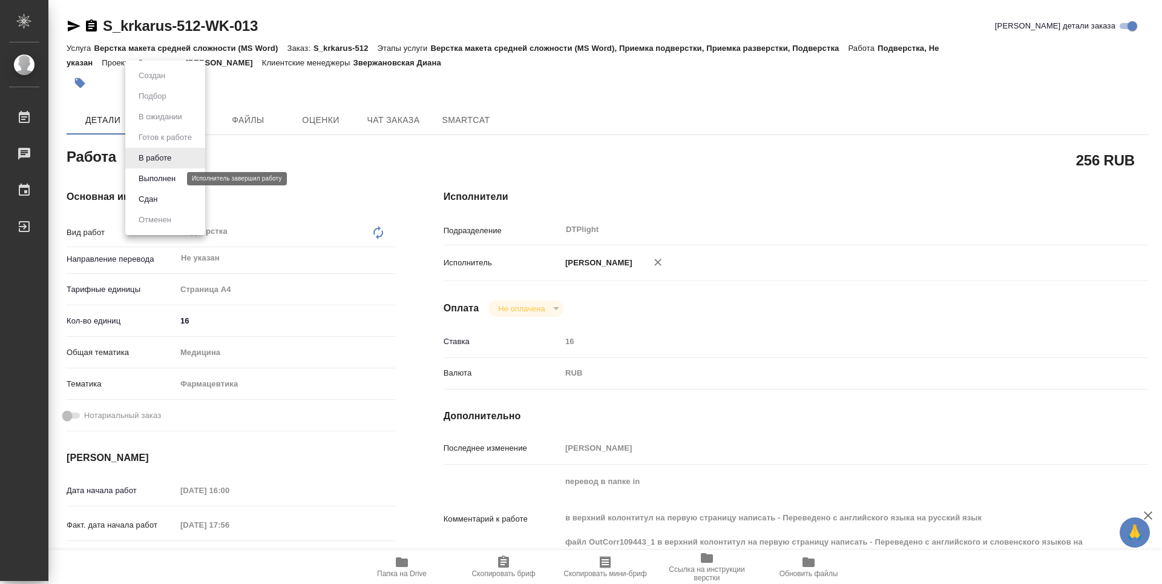
click at [156, 179] on button "Выполнен" at bounding box center [157, 178] width 44 height 13
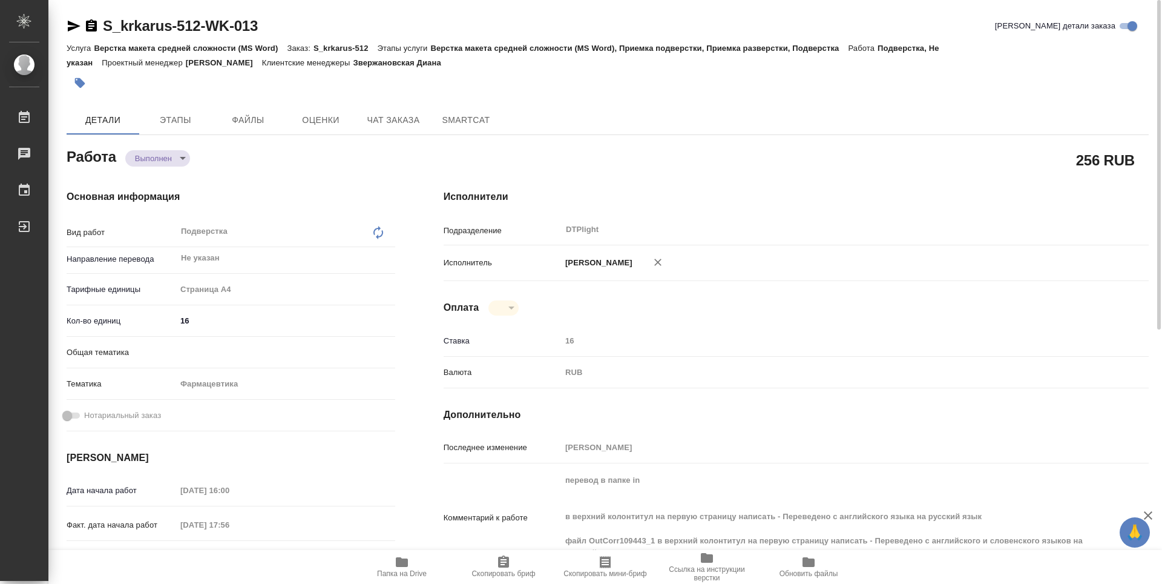
type textarea "x"
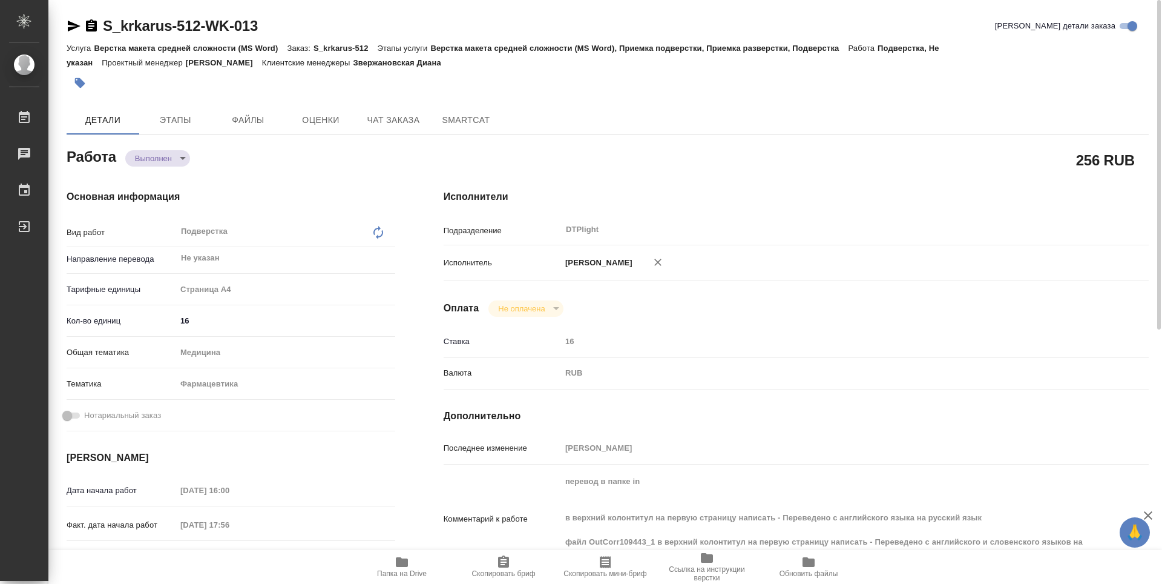
click at [97, 30] on icon "button" at bounding box center [91, 25] width 11 height 12
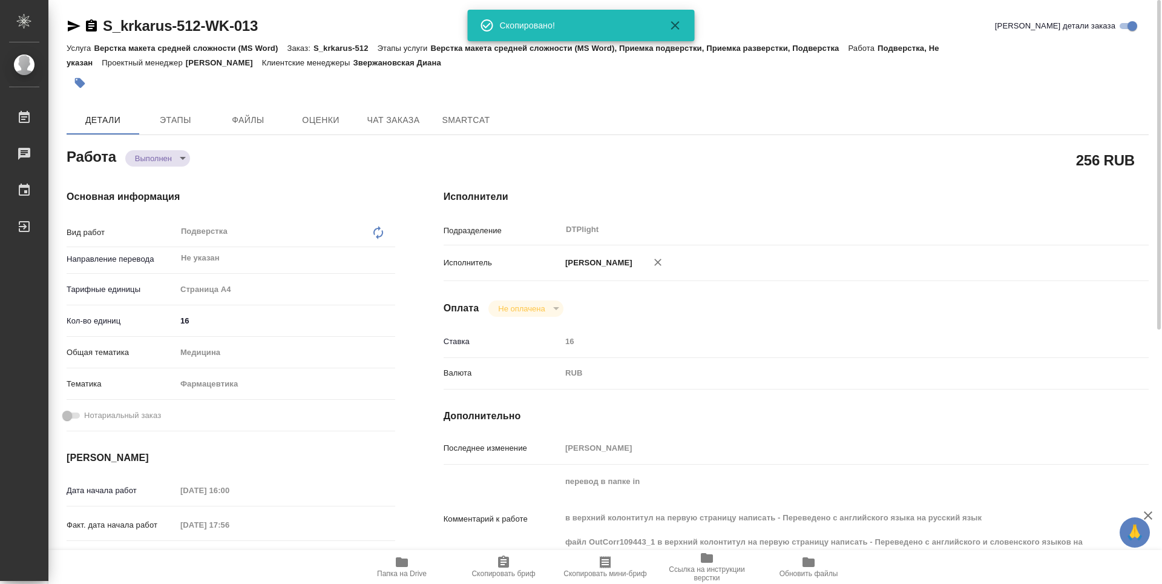
type textarea "x"
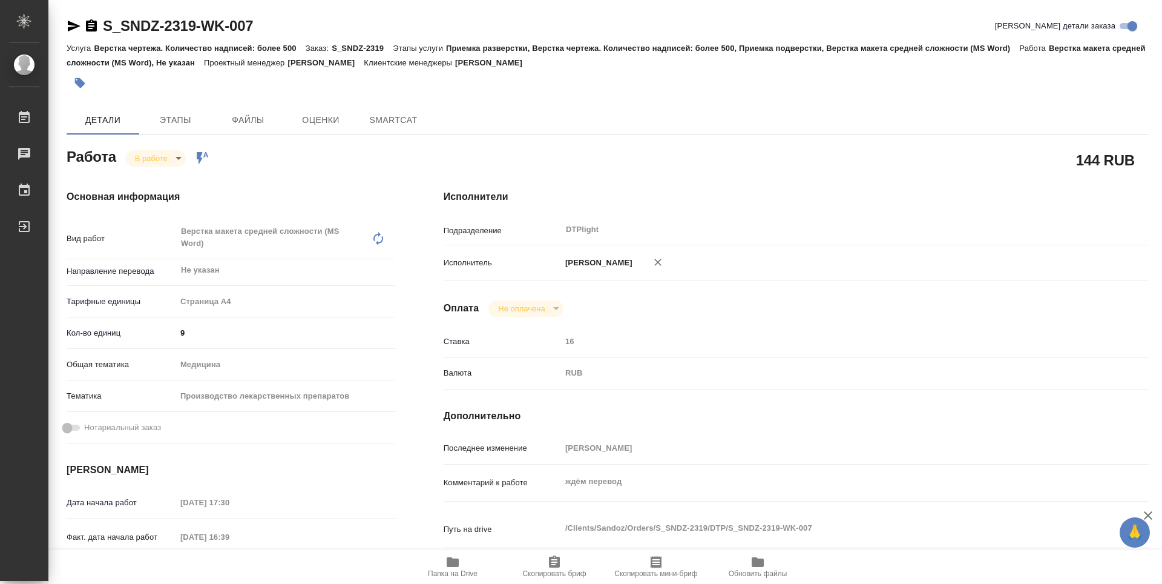
type textarea "x"
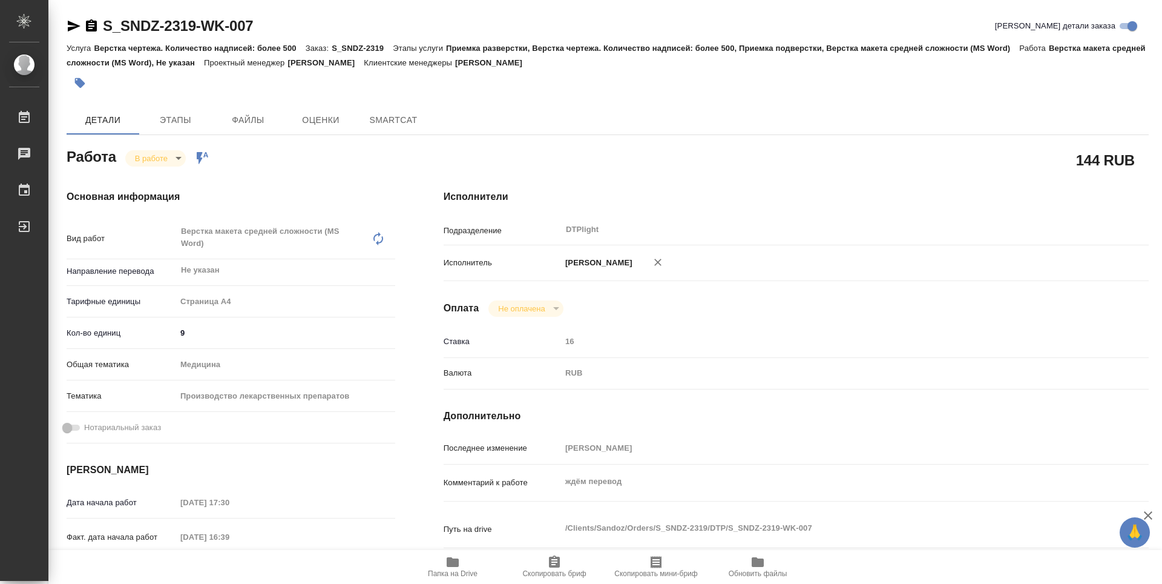
type textarea "x"
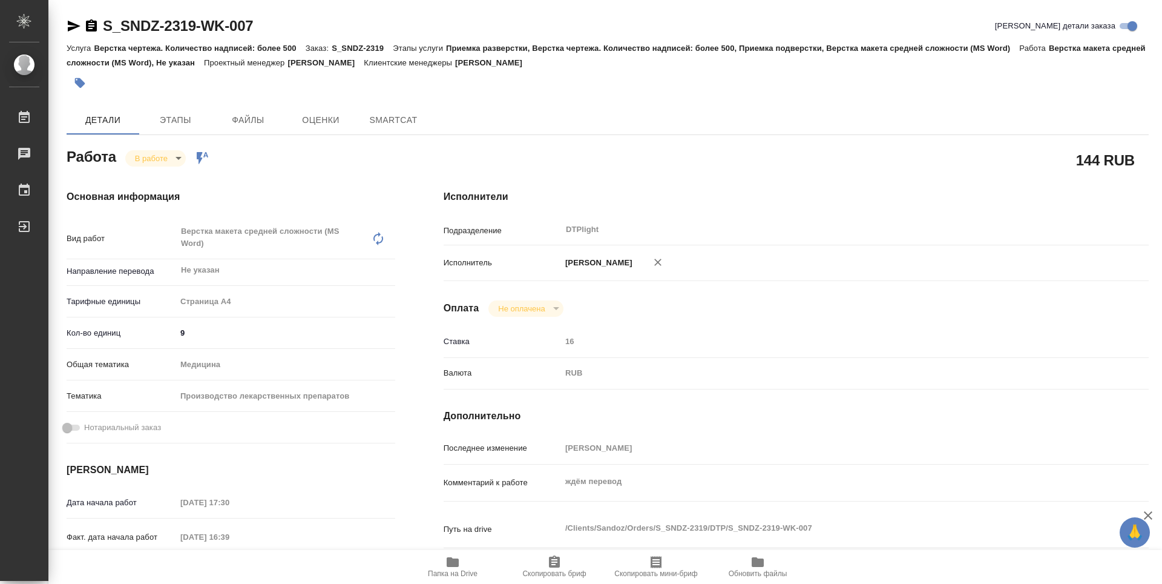
type textarea "x"
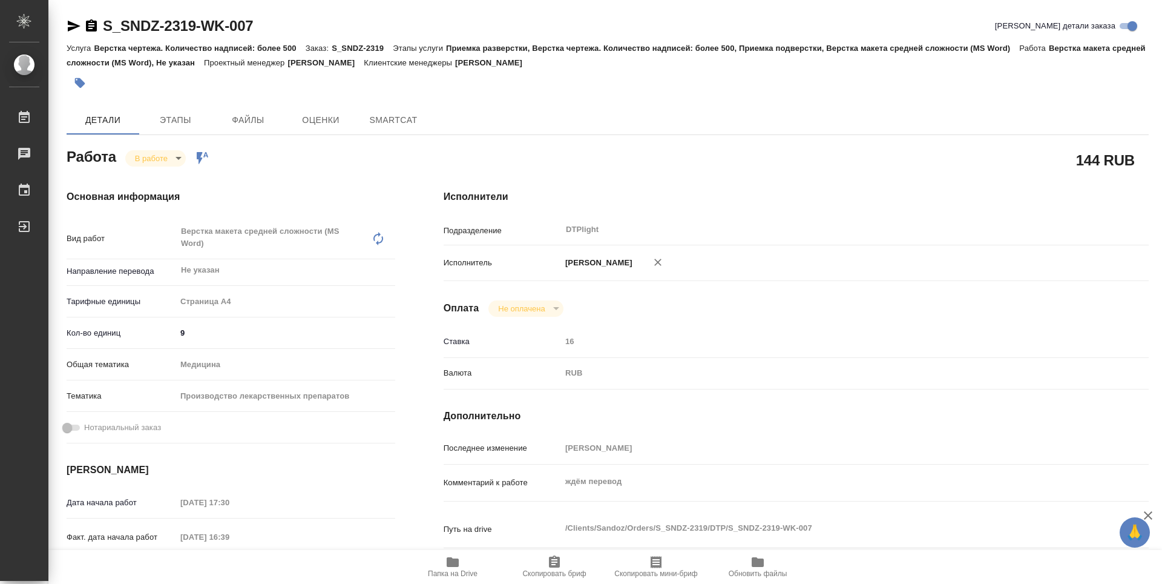
type textarea "x"
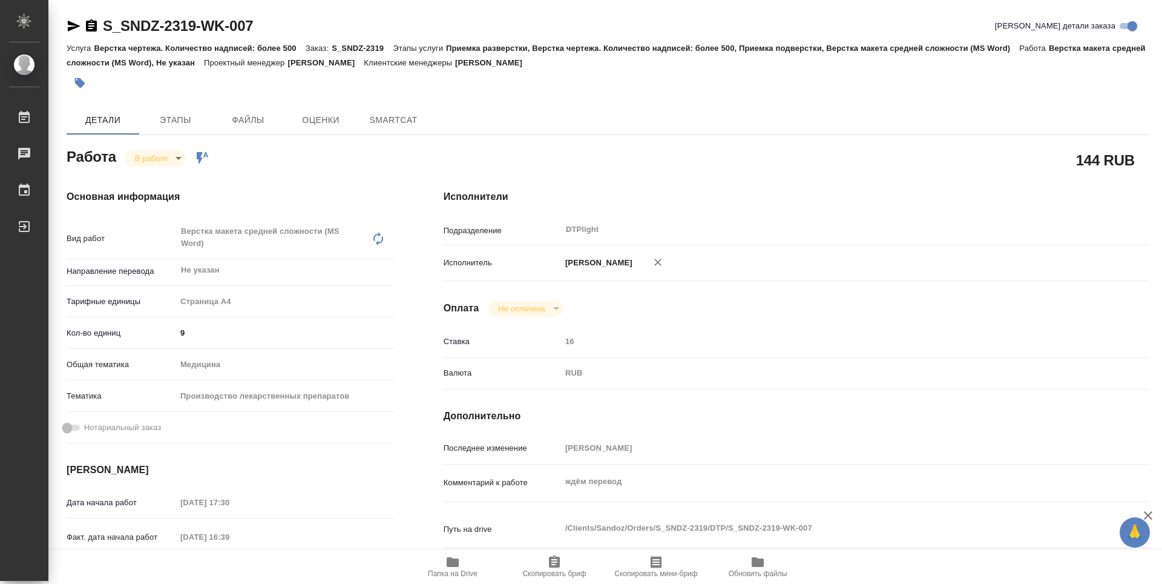
type textarea "x"
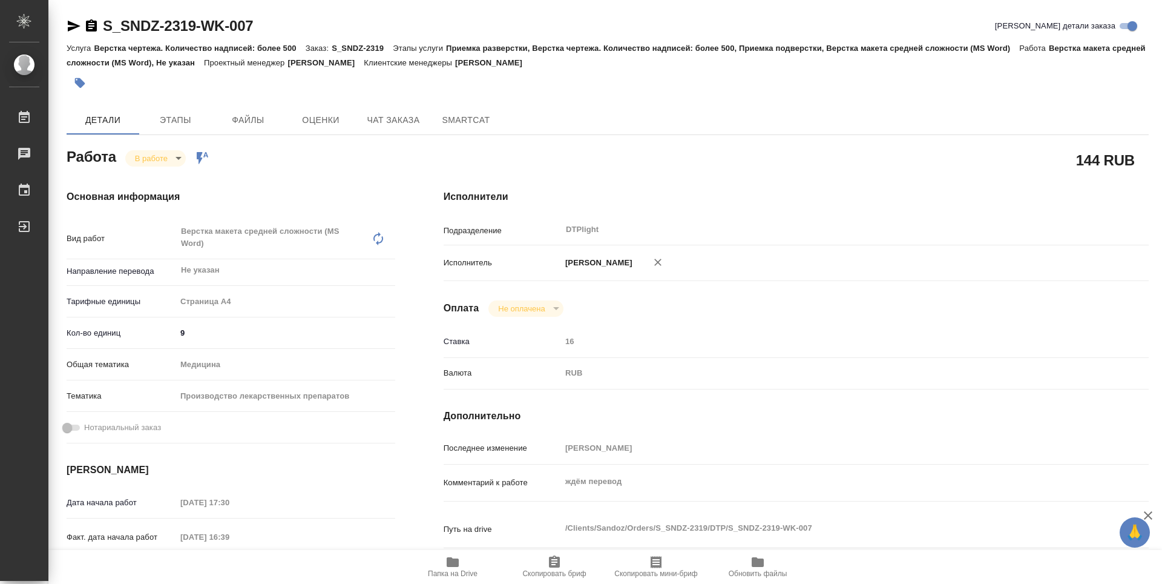
click at [463, 558] on span "Папка на Drive" at bounding box center [452, 566] width 87 height 23
type textarea "x"
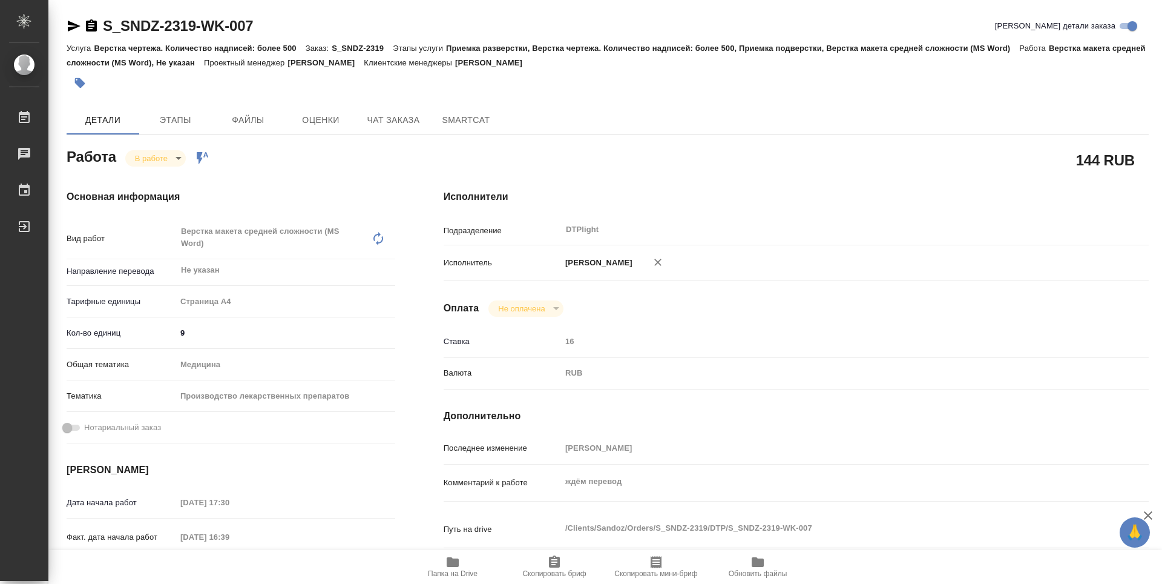
type textarea "x"
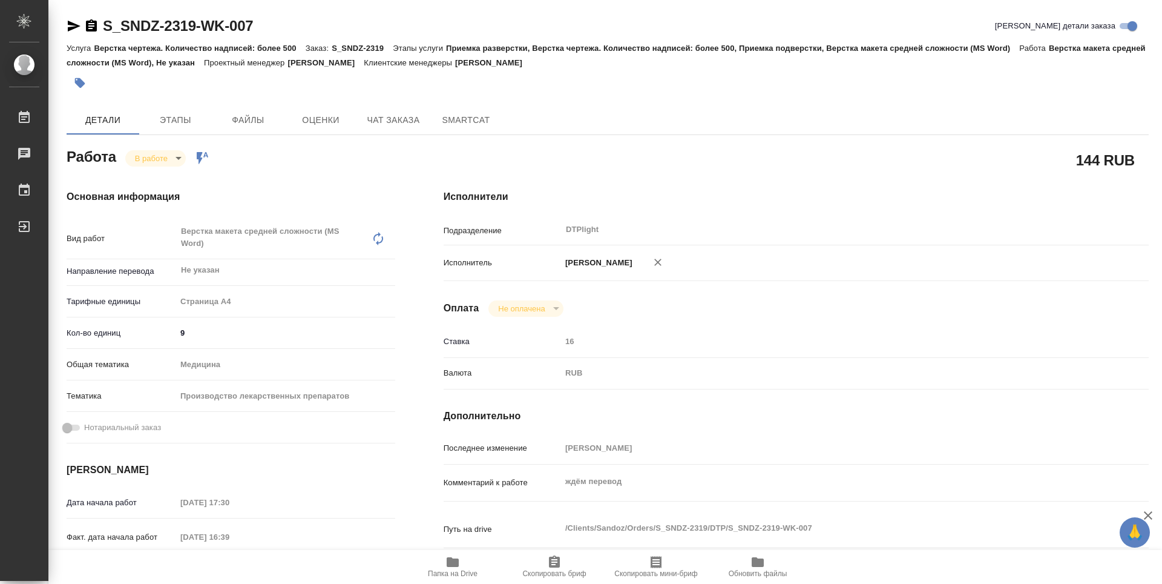
type textarea "x"
click at [180, 154] on body "🙏 .cls-1 fill:#fff; AWATERA Guselnikov Roman Работы 0 Чаты График Выйти S_SNDZ-…" at bounding box center [581, 292] width 1162 height 584
click at [179, 180] on button "Выполнен" at bounding box center [157, 178] width 44 height 13
type textarea "x"
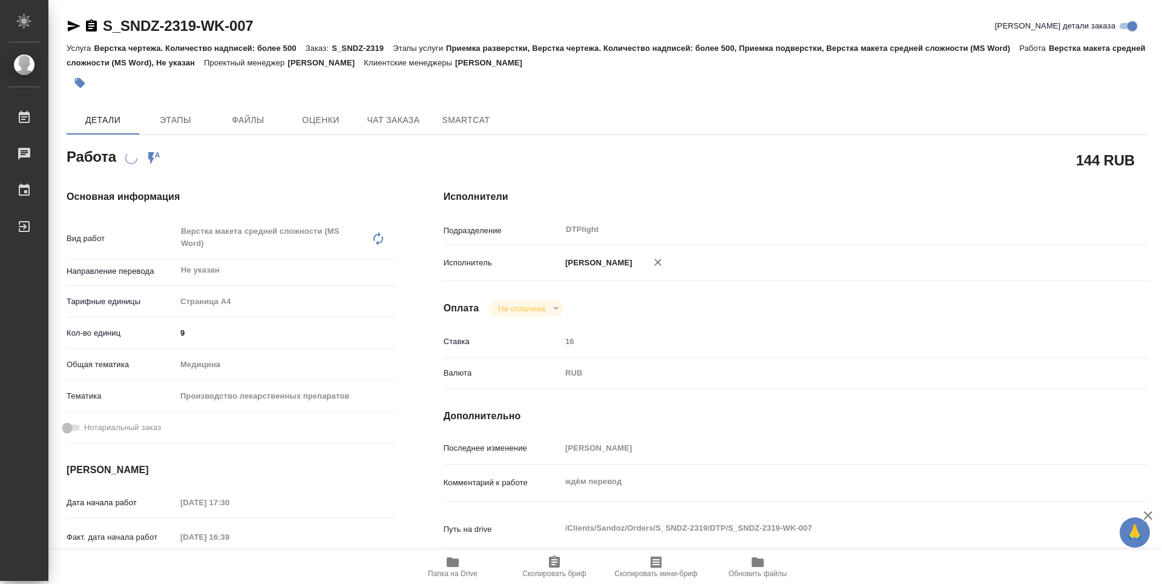
type textarea "x"
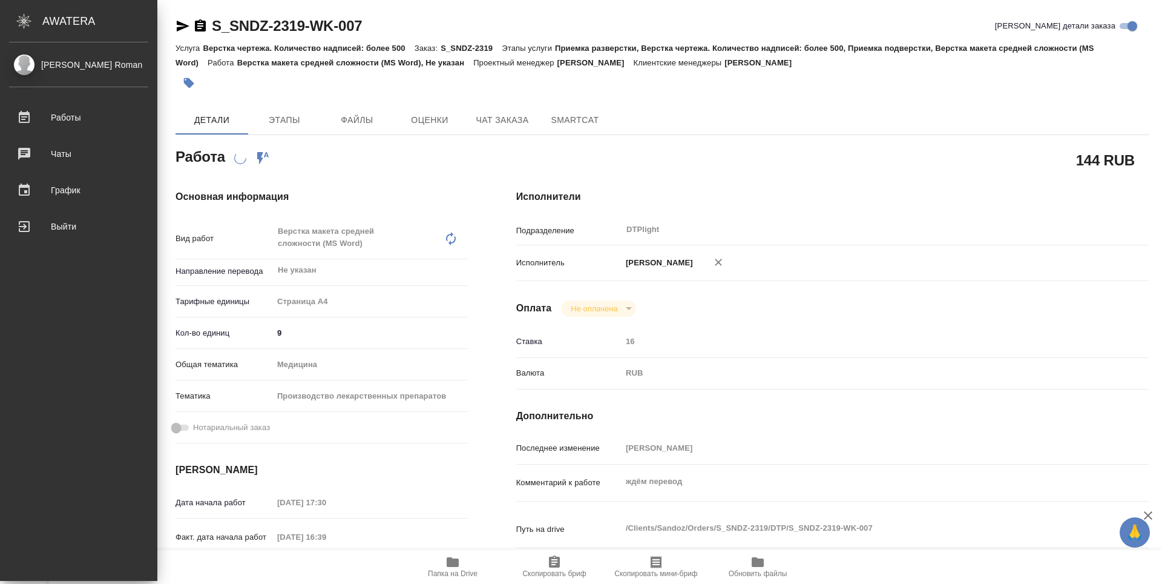
type textarea "x"
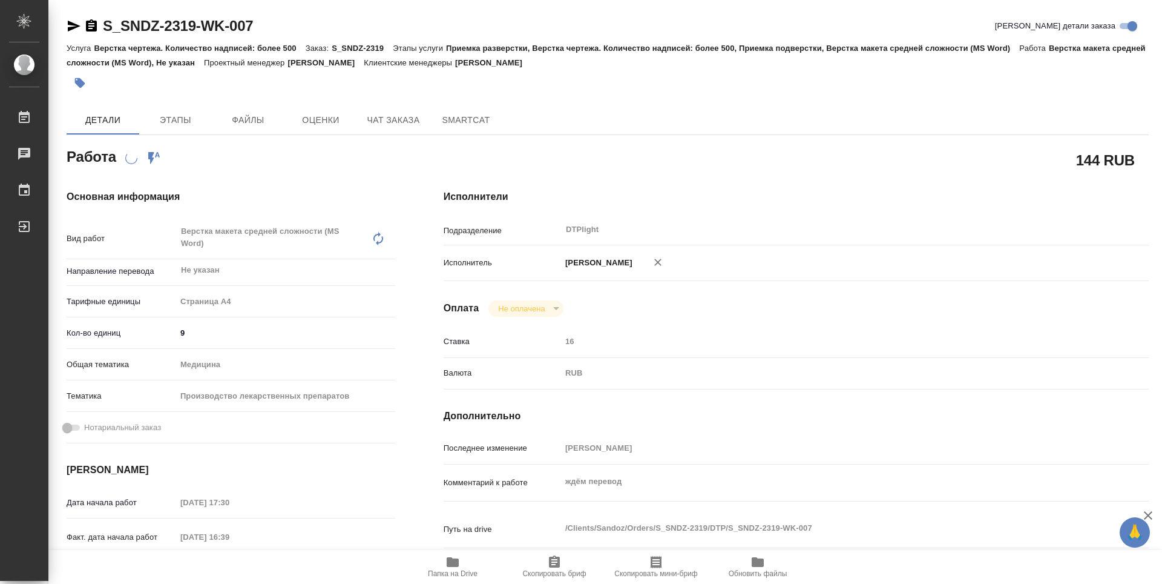
click at [90, 28] on icon "button" at bounding box center [91, 26] width 15 height 15
type textarea "x"
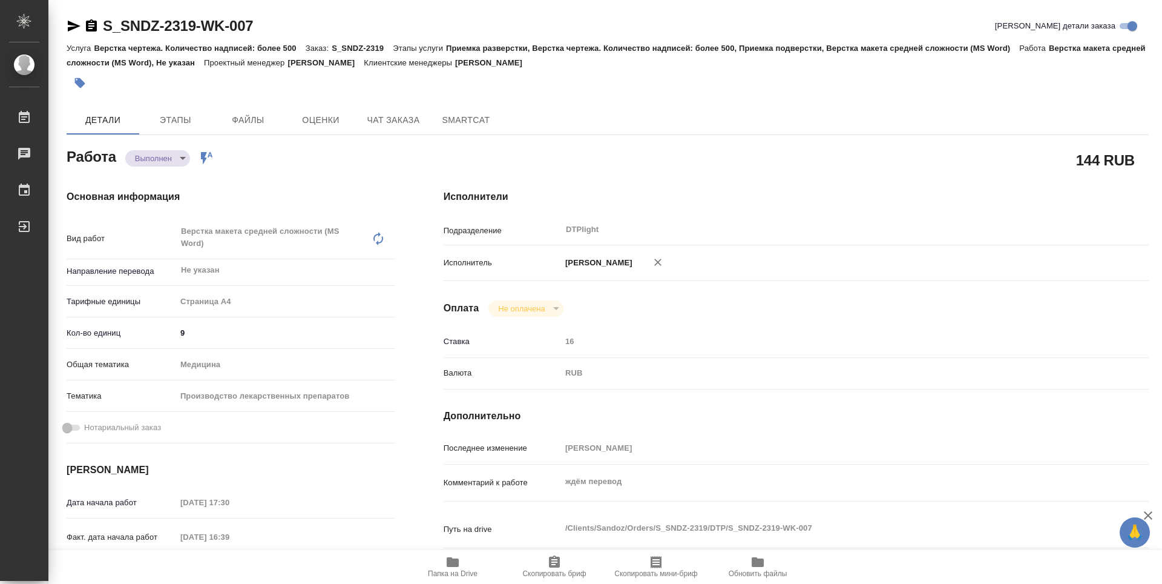
type textarea "x"
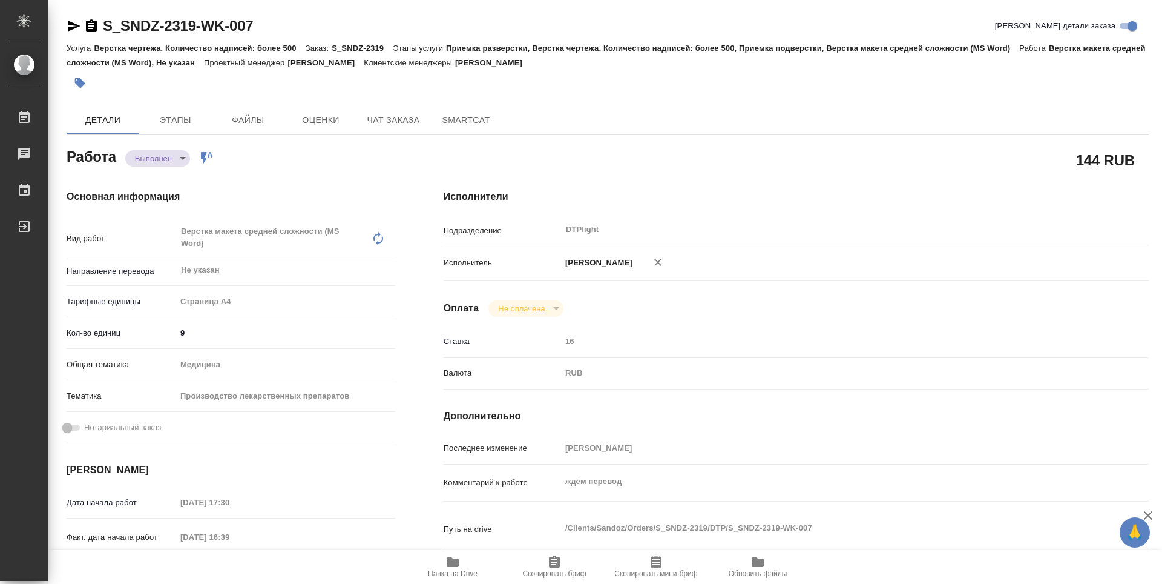
type textarea "x"
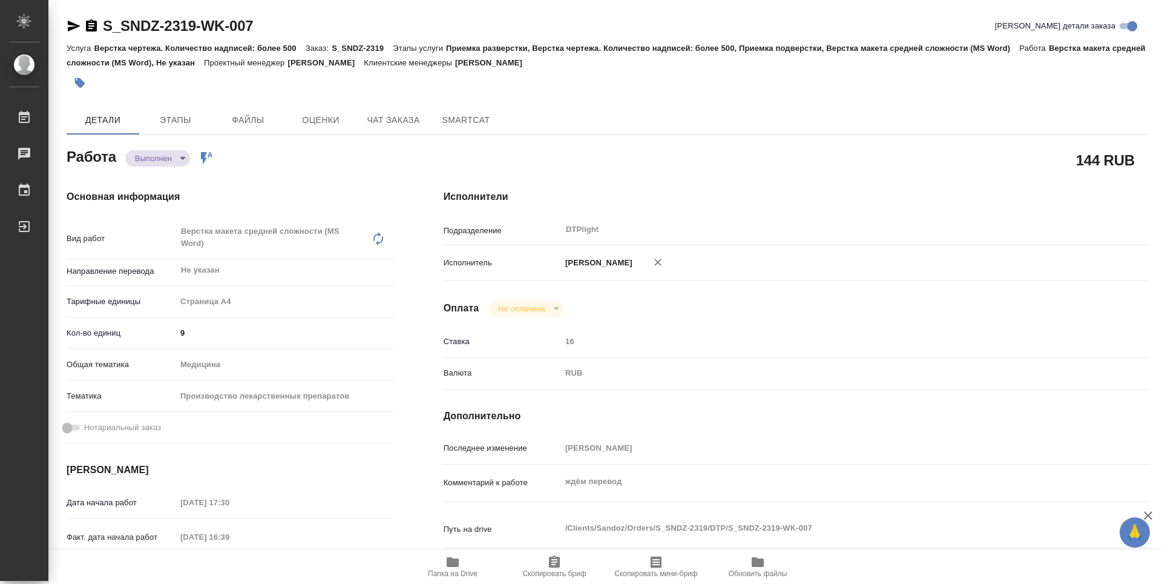
type textarea "x"
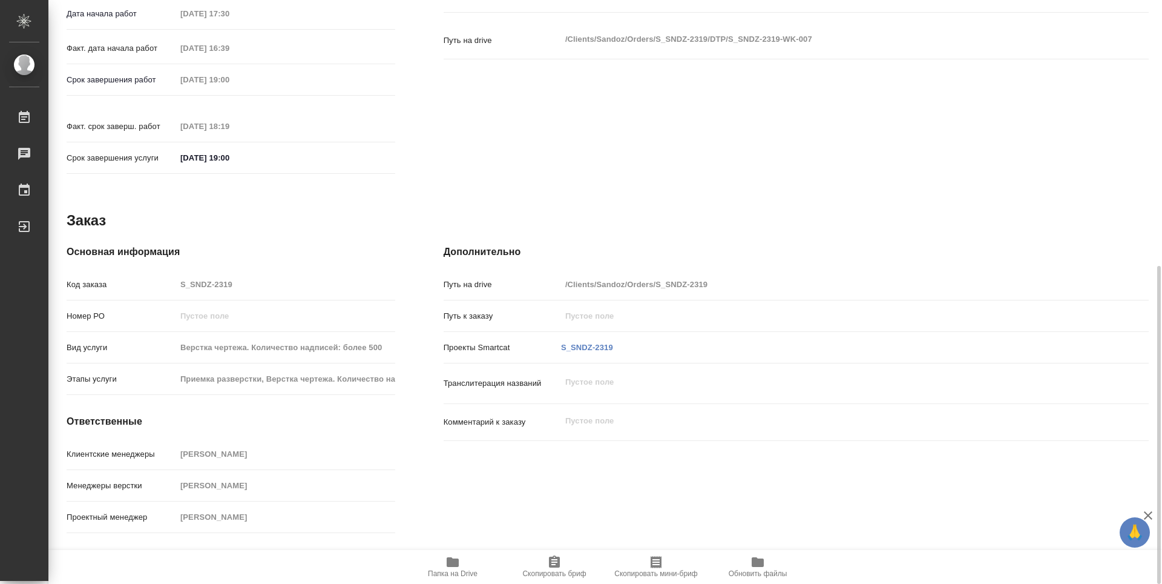
scroll to position [428, 0]
